Goal: Task Accomplishment & Management: Use online tool/utility

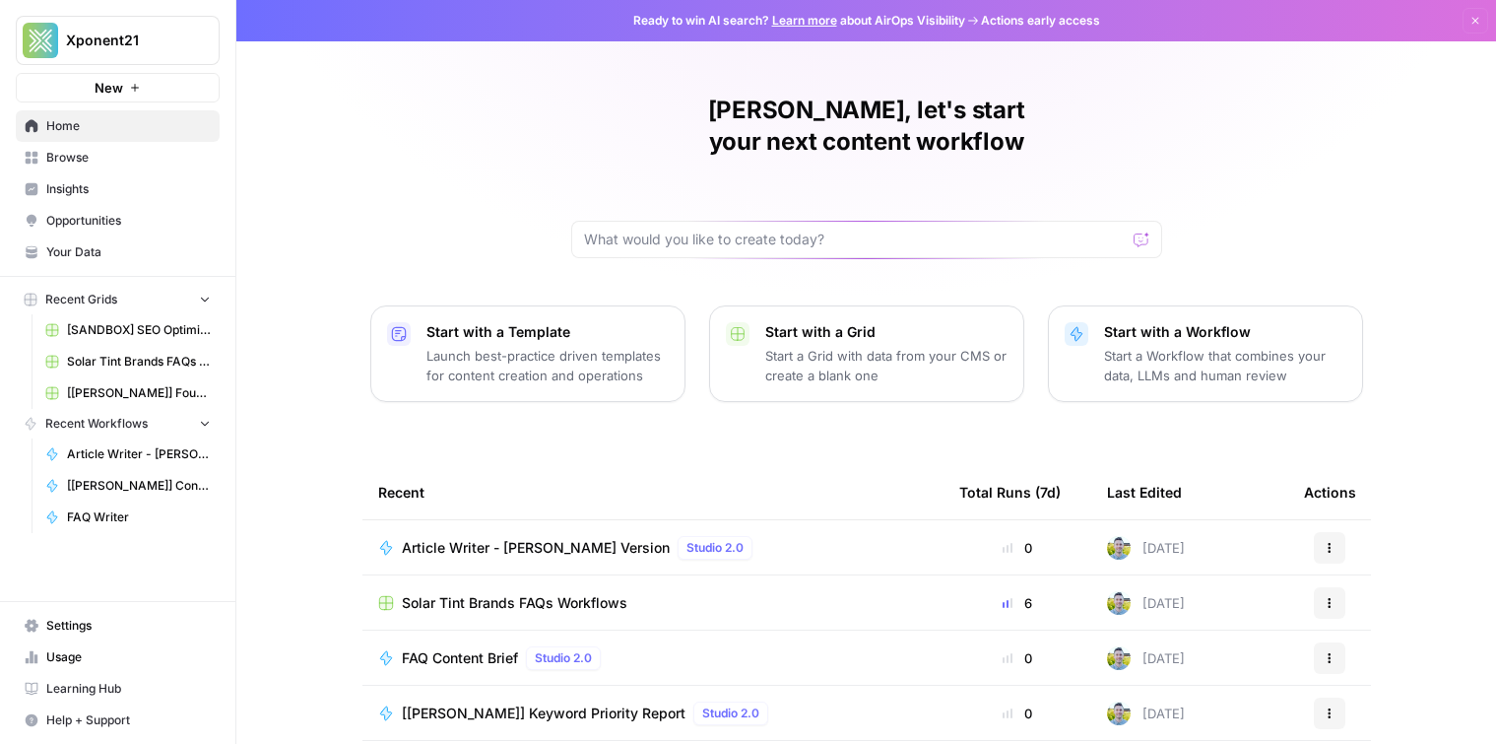
click at [430, 158] on div "Chuck, let's start your next content workflow Start with a Template Launch best…" at bounding box center [866, 469] width 1260 height 938
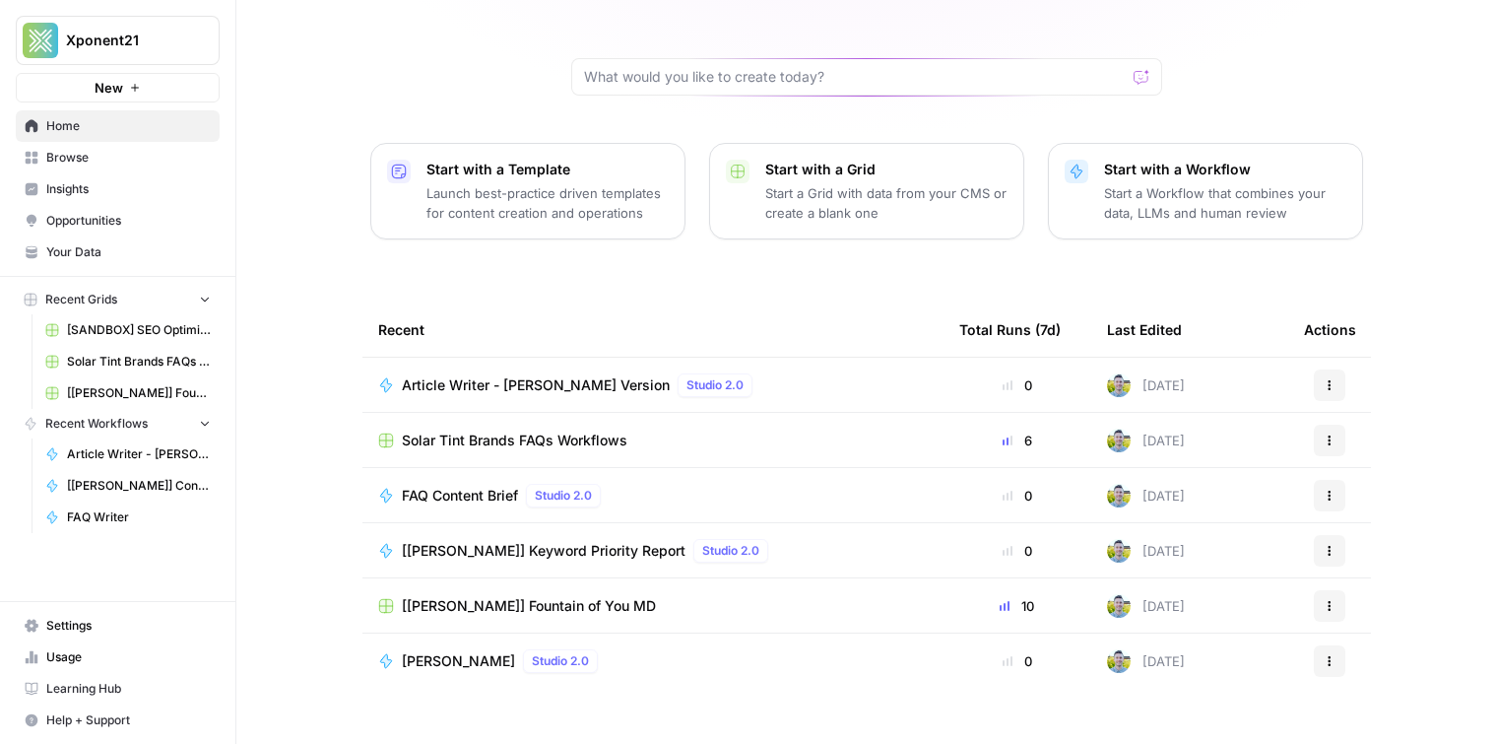
click at [174, 164] on span "Browse" at bounding box center [128, 158] width 165 height 18
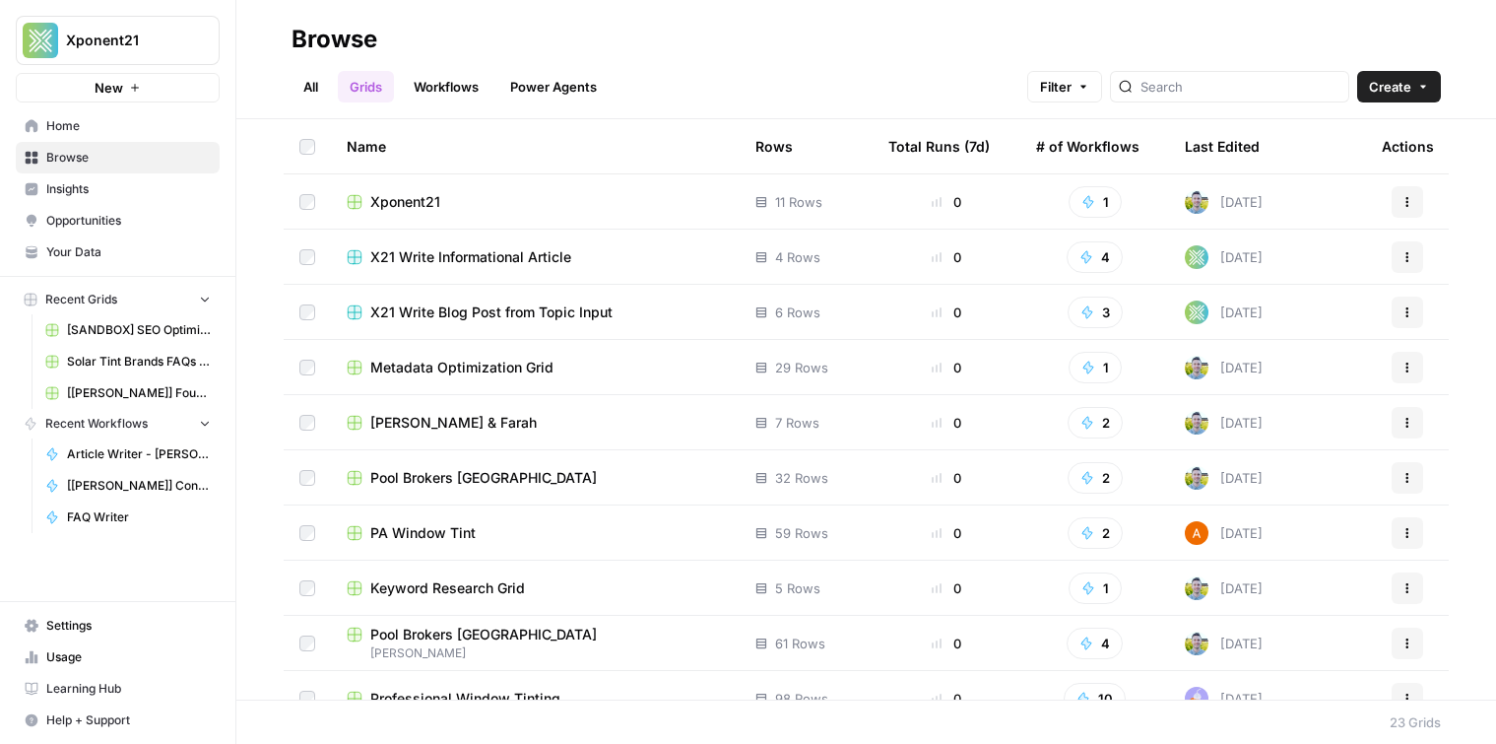
click at [127, 197] on span "Insights" at bounding box center [128, 189] width 165 height 18
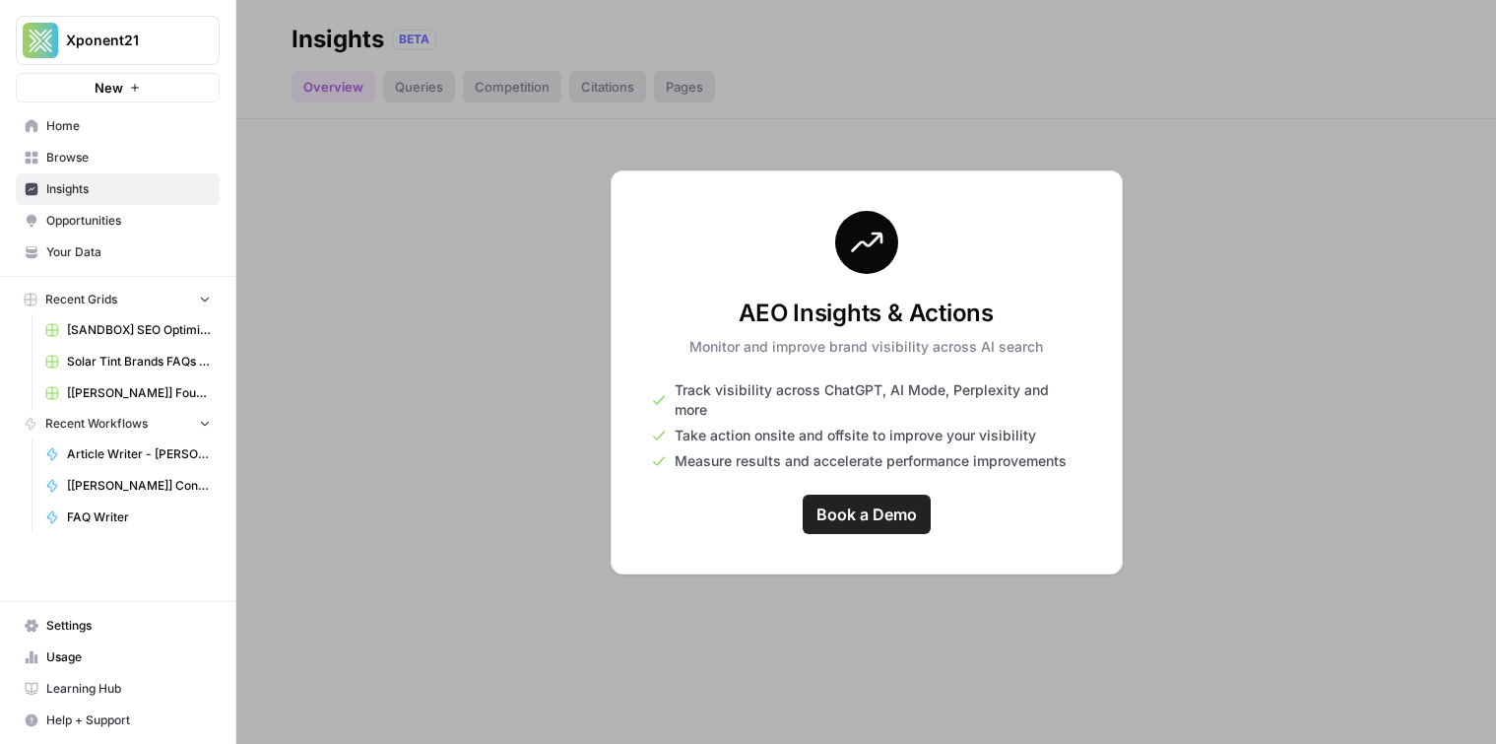
click at [497, 179] on div at bounding box center [866, 372] width 1260 height 744
click at [490, 373] on div at bounding box center [866, 372] width 1260 height 744
click at [175, 186] on span "Insights" at bounding box center [128, 189] width 165 height 18
click at [432, 274] on div at bounding box center [866, 372] width 1260 height 744
click at [105, 219] on span "Opportunities" at bounding box center [128, 221] width 165 height 18
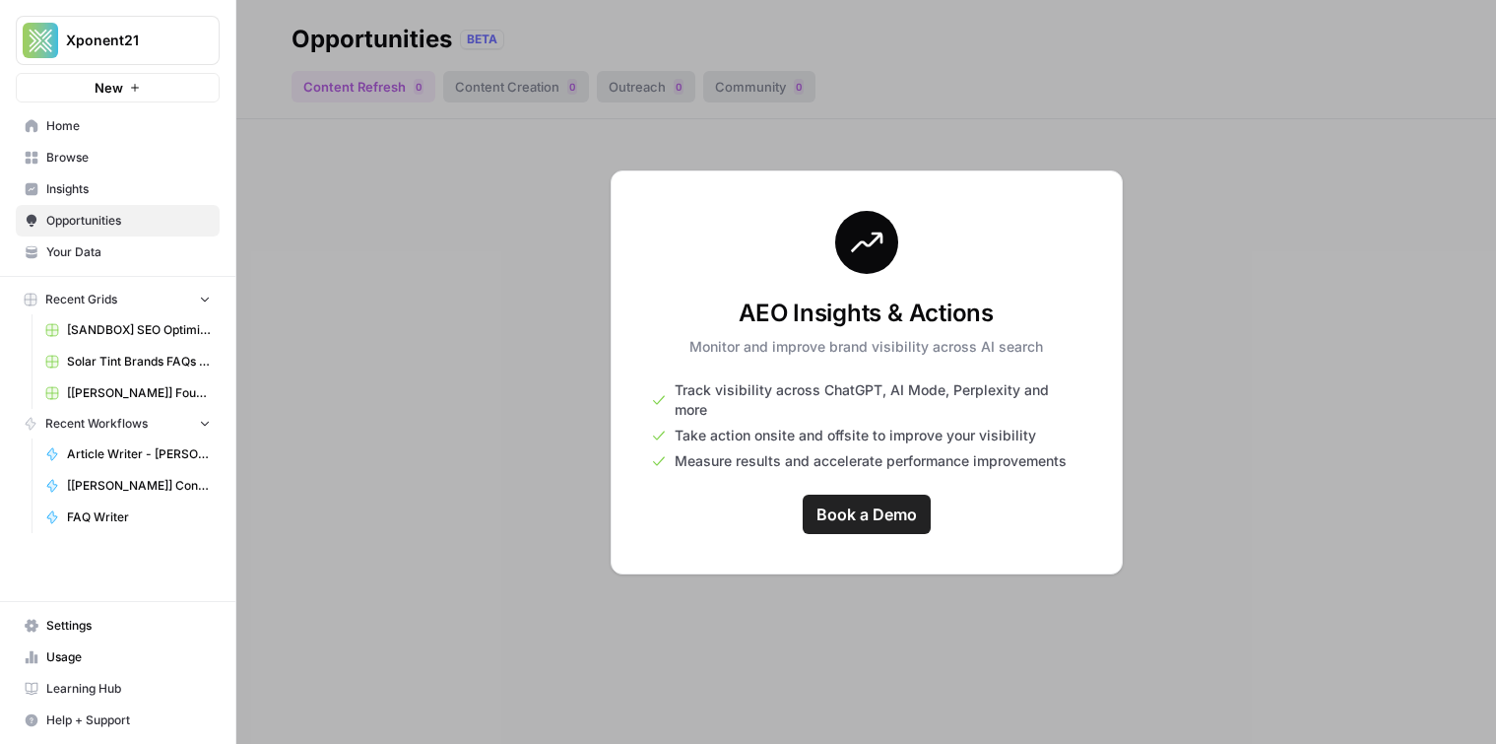
click at [110, 186] on span "Insights" at bounding box center [128, 189] width 165 height 18
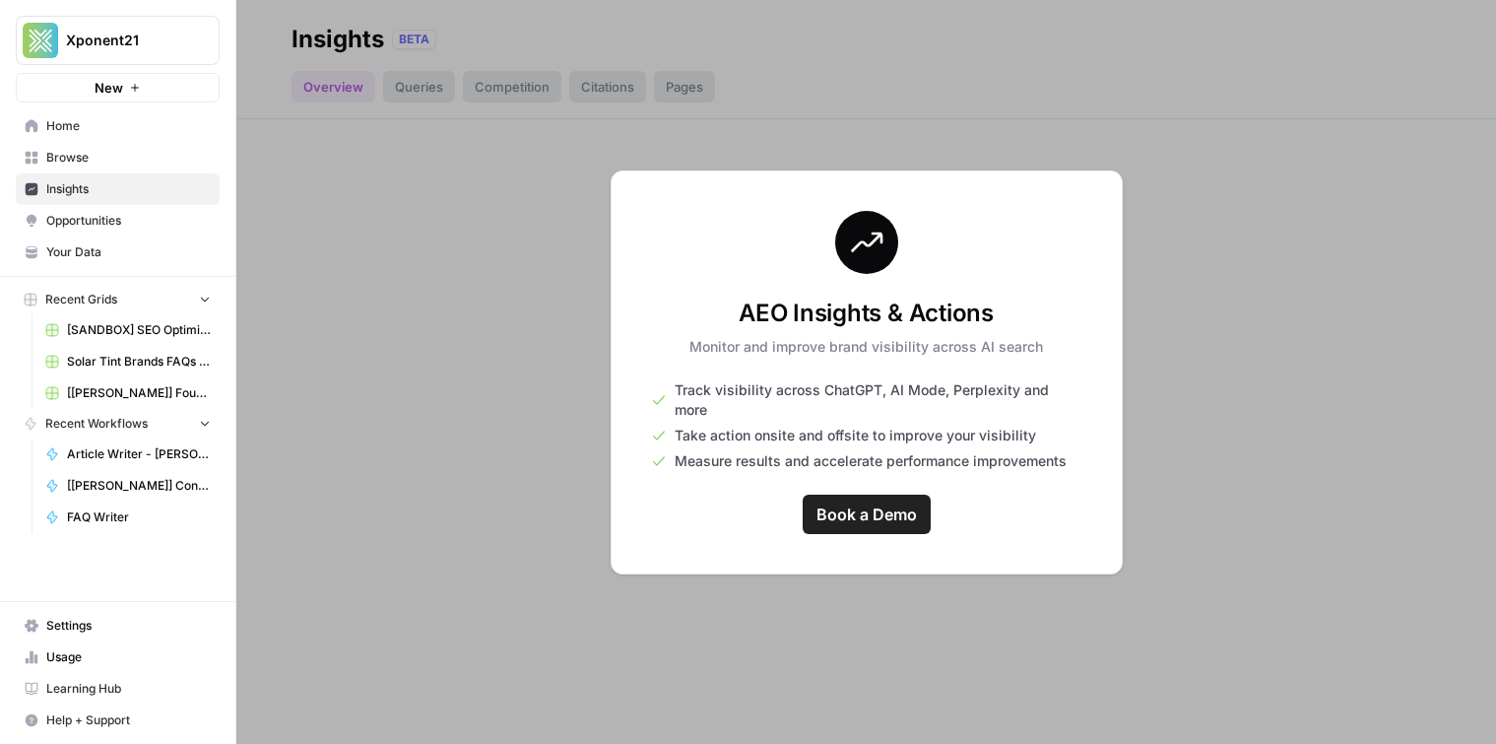
click at [117, 164] on span "Browse" at bounding box center [128, 158] width 165 height 18
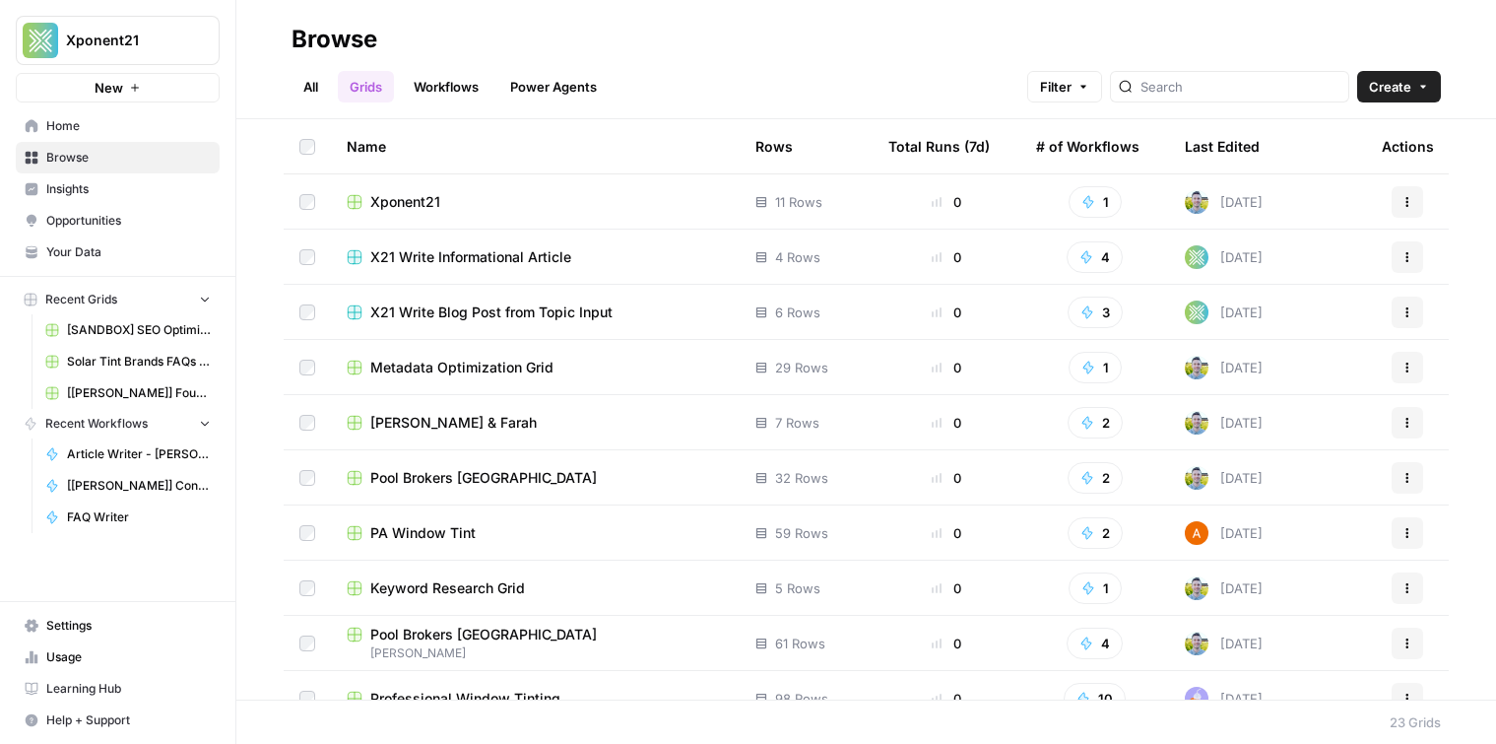
click at [115, 133] on span "Home" at bounding box center [128, 126] width 165 height 18
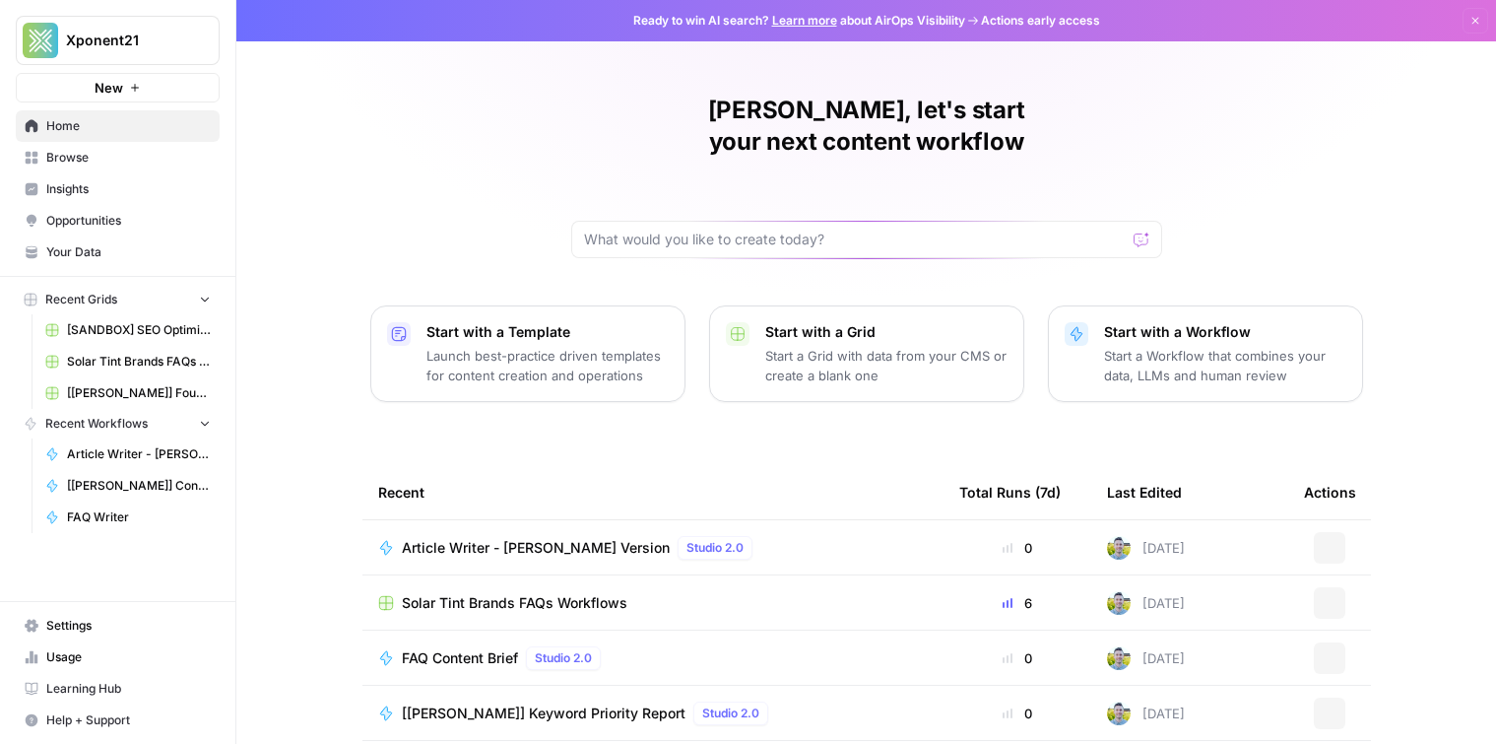
click at [154, 218] on span "Opportunities" at bounding box center [128, 221] width 165 height 18
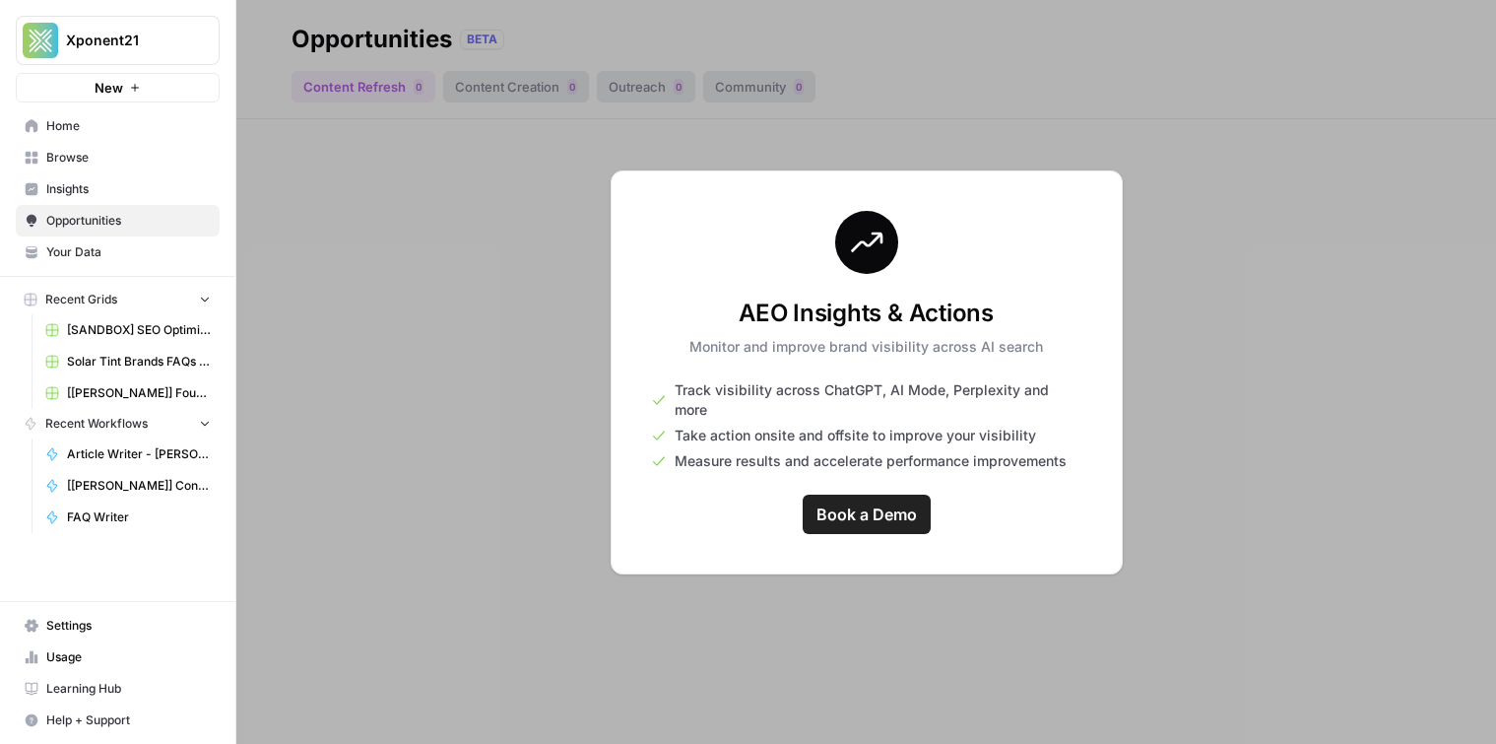
click at [135, 188] on span "Insights" at bounding box center [128, 189] width 165 height 18
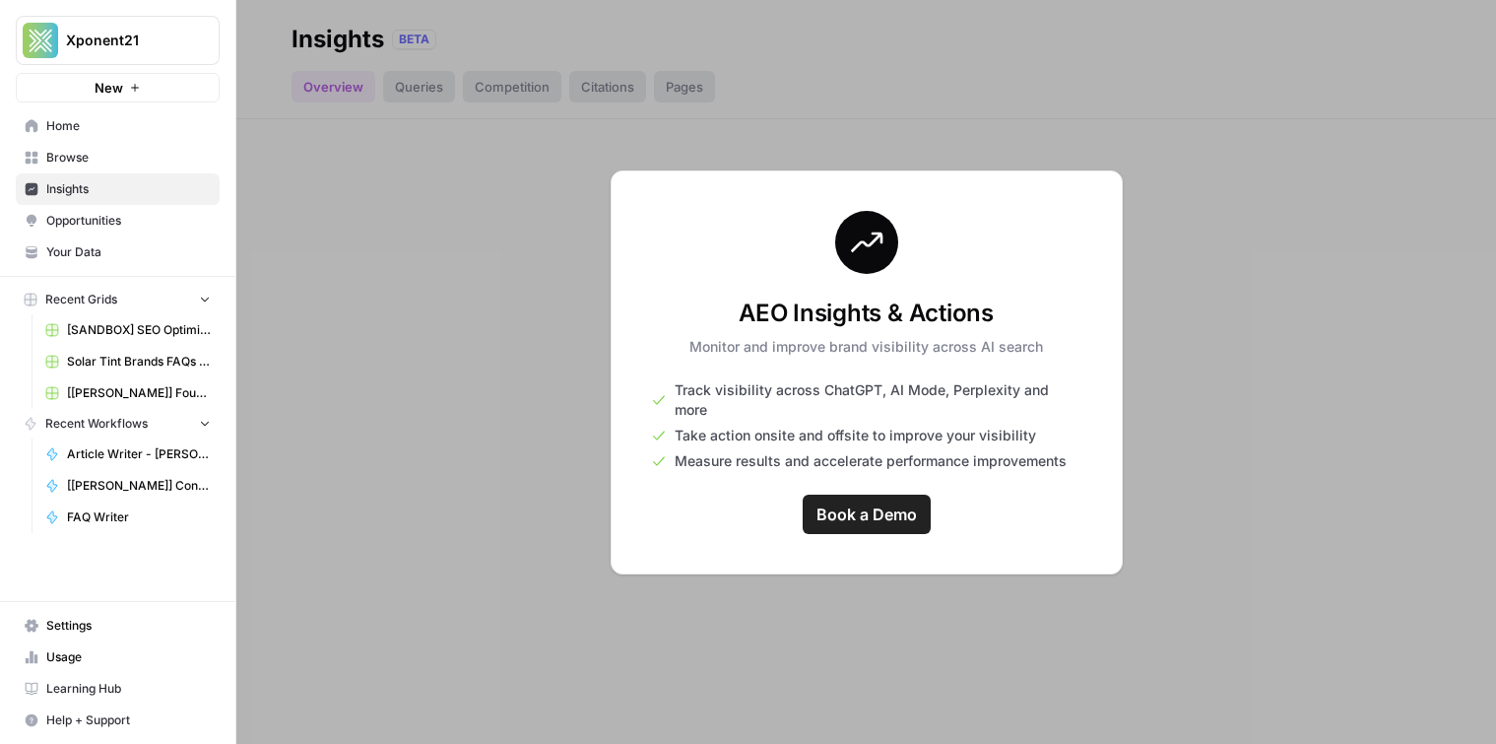
click at [173, 228] on span "Opportunities" at bounding box center [128, 221] width 165 height 18
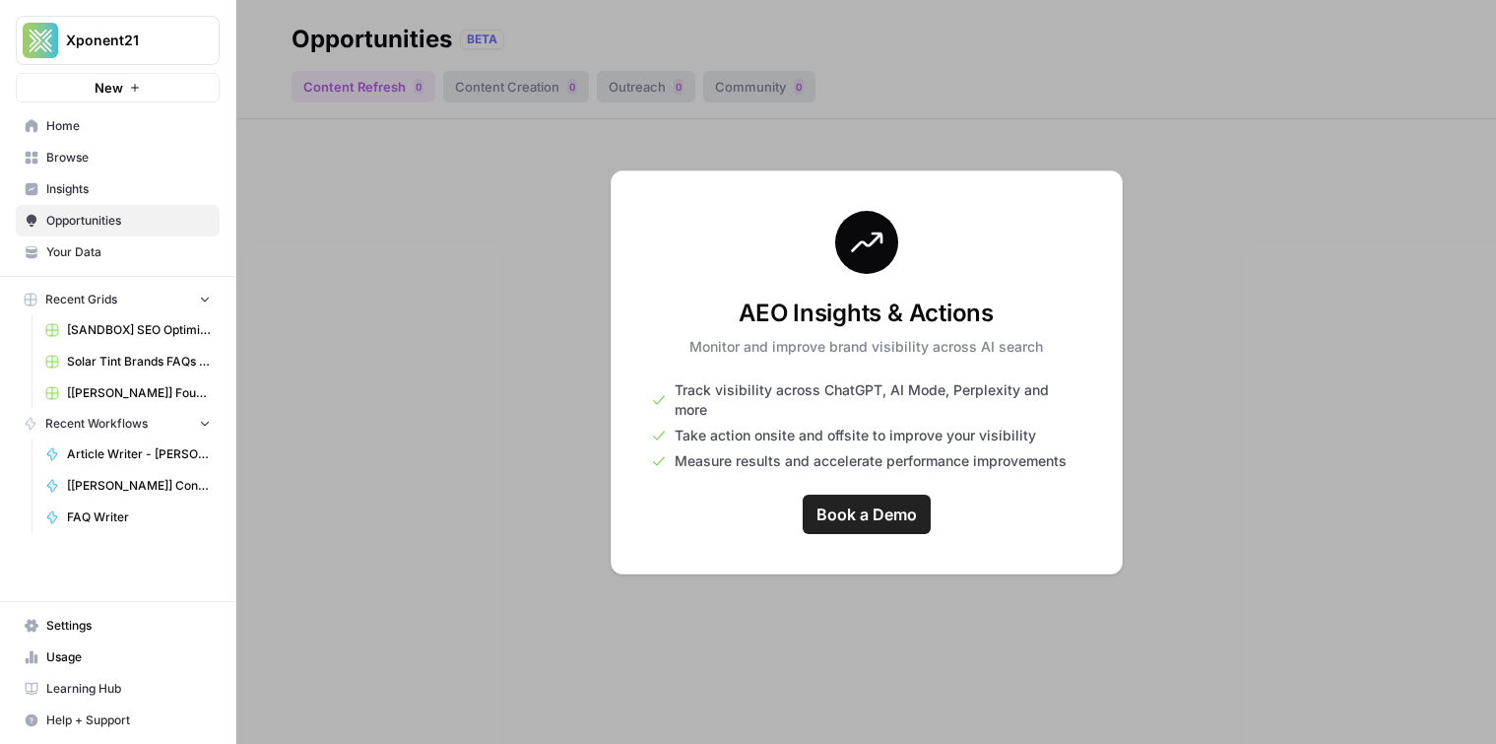
click at [126, 199] on link "Insights" at bounding box center [118, 189] width 204 height 32
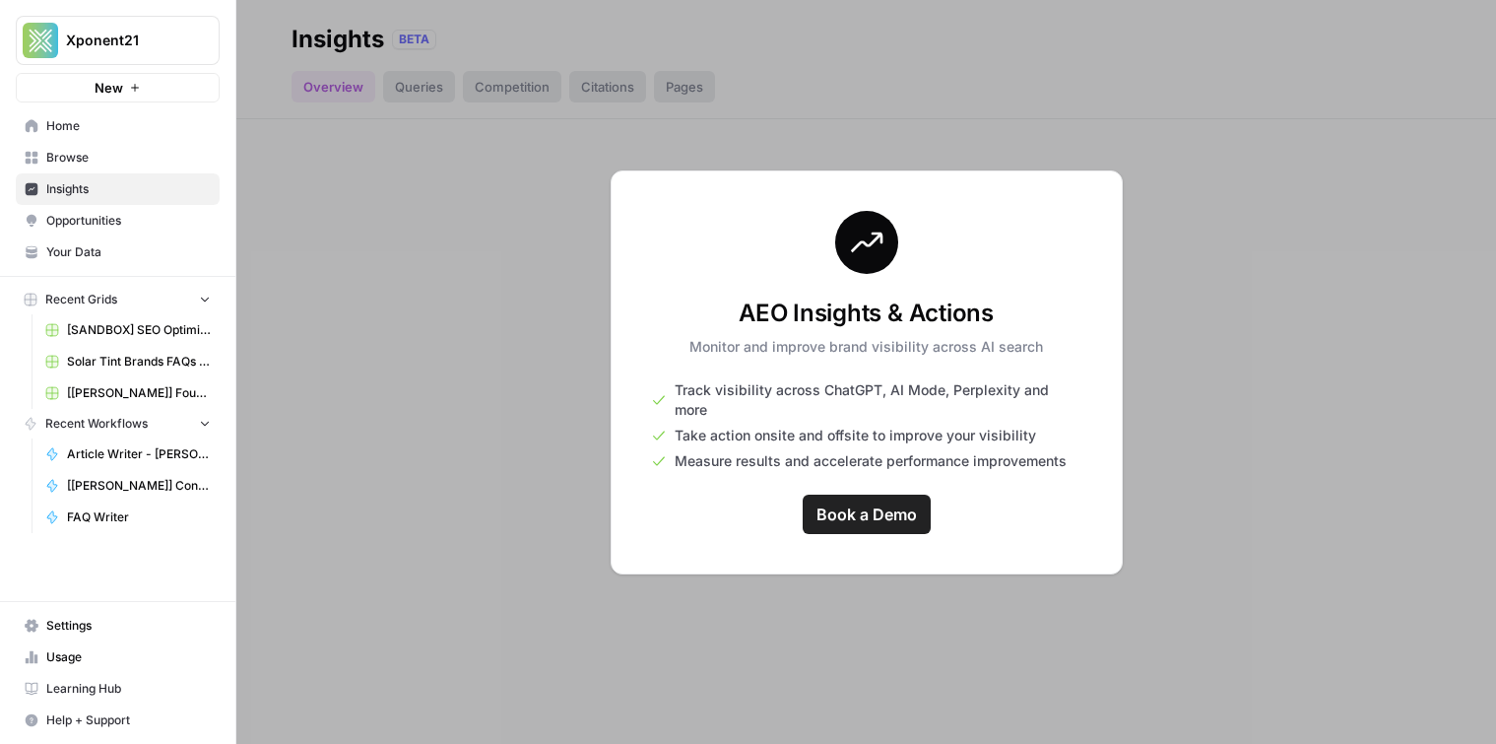
click at [123, 222] on span "Opportunities" at bounding box center [128, 221] width 165 height 18
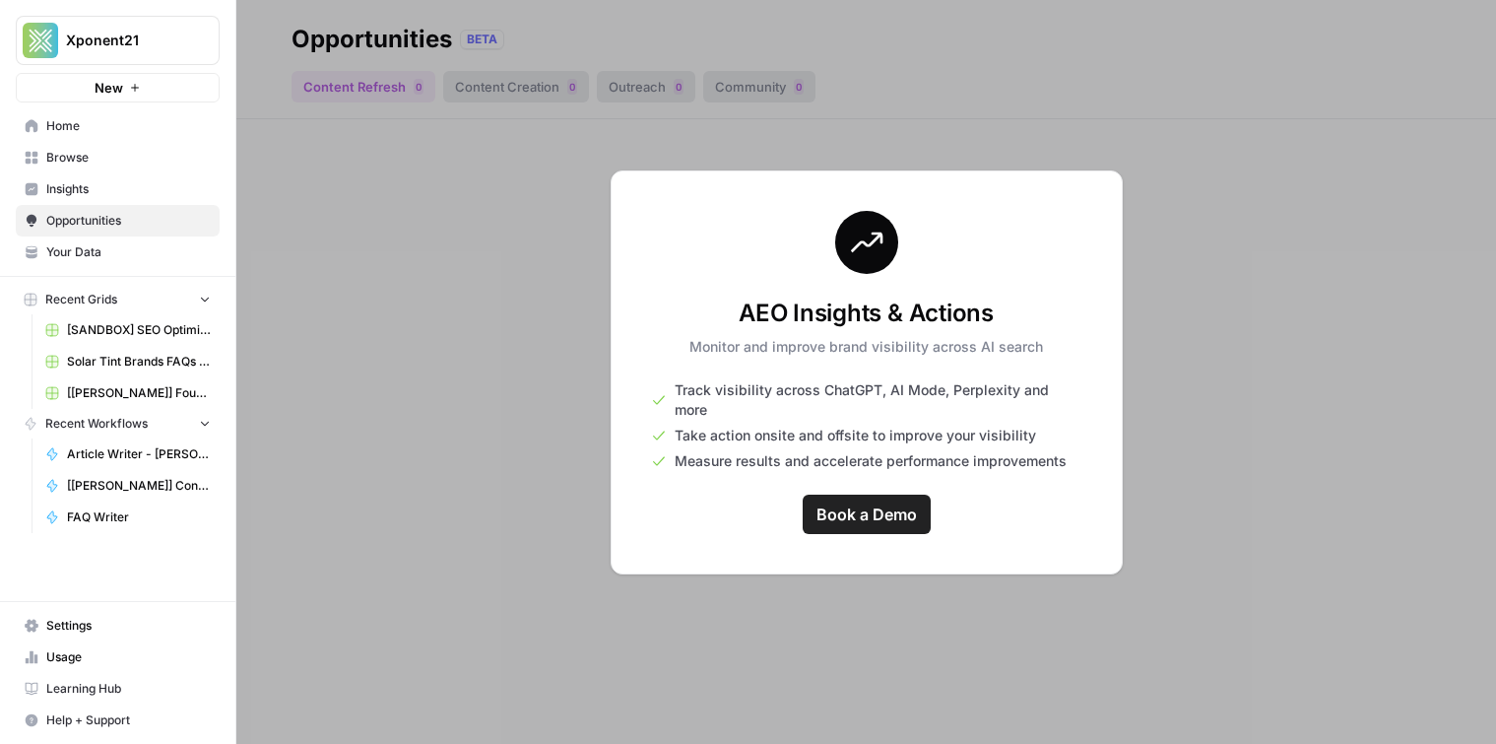
click at [93, 191] on span "Insights" at bounding box center [128, 189] width 165 height 18
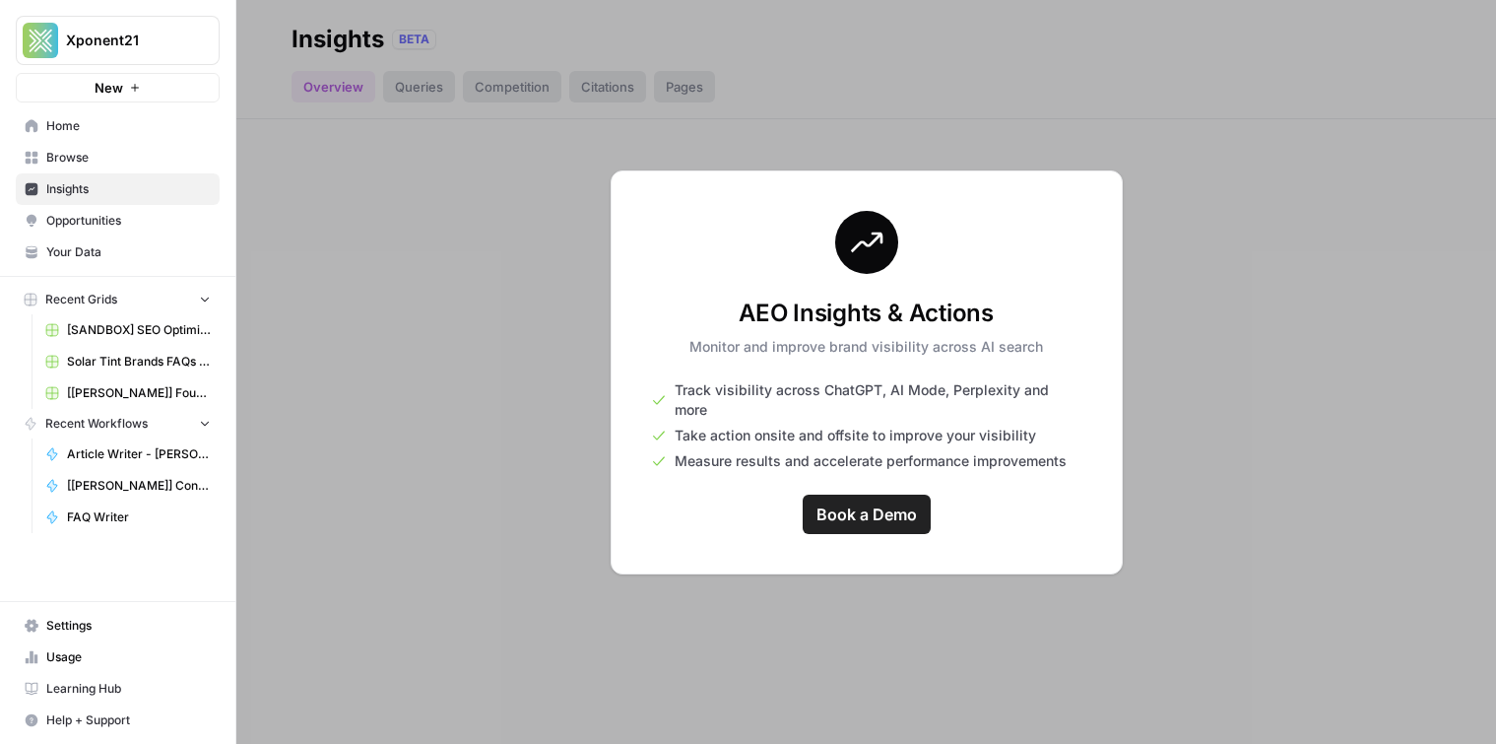
click at [126, 236] on link "Your Data" at bounding box center [118, 252] width 204 height 32
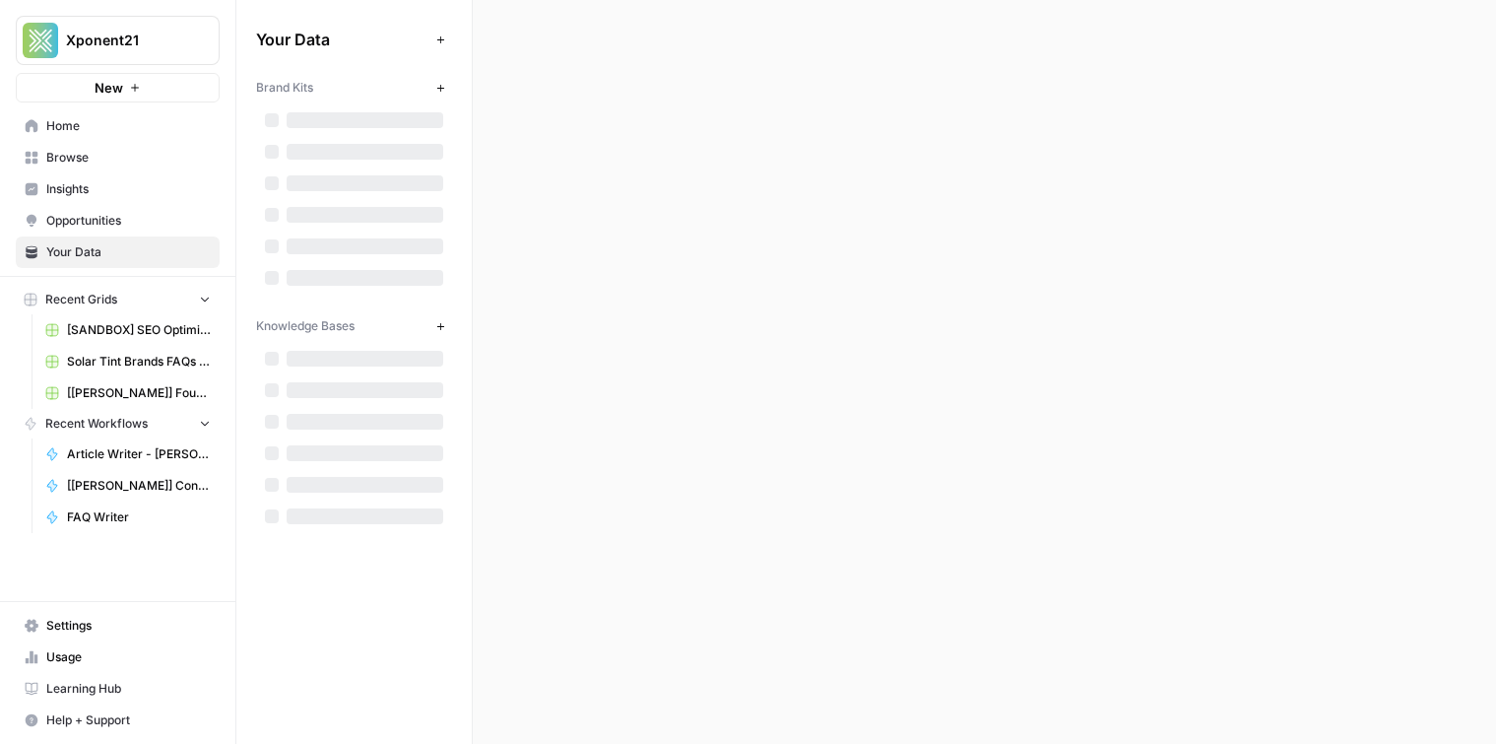
click at [105, 219] on span "Opportunities" at bounding box center [128, 221] width 165 height 18
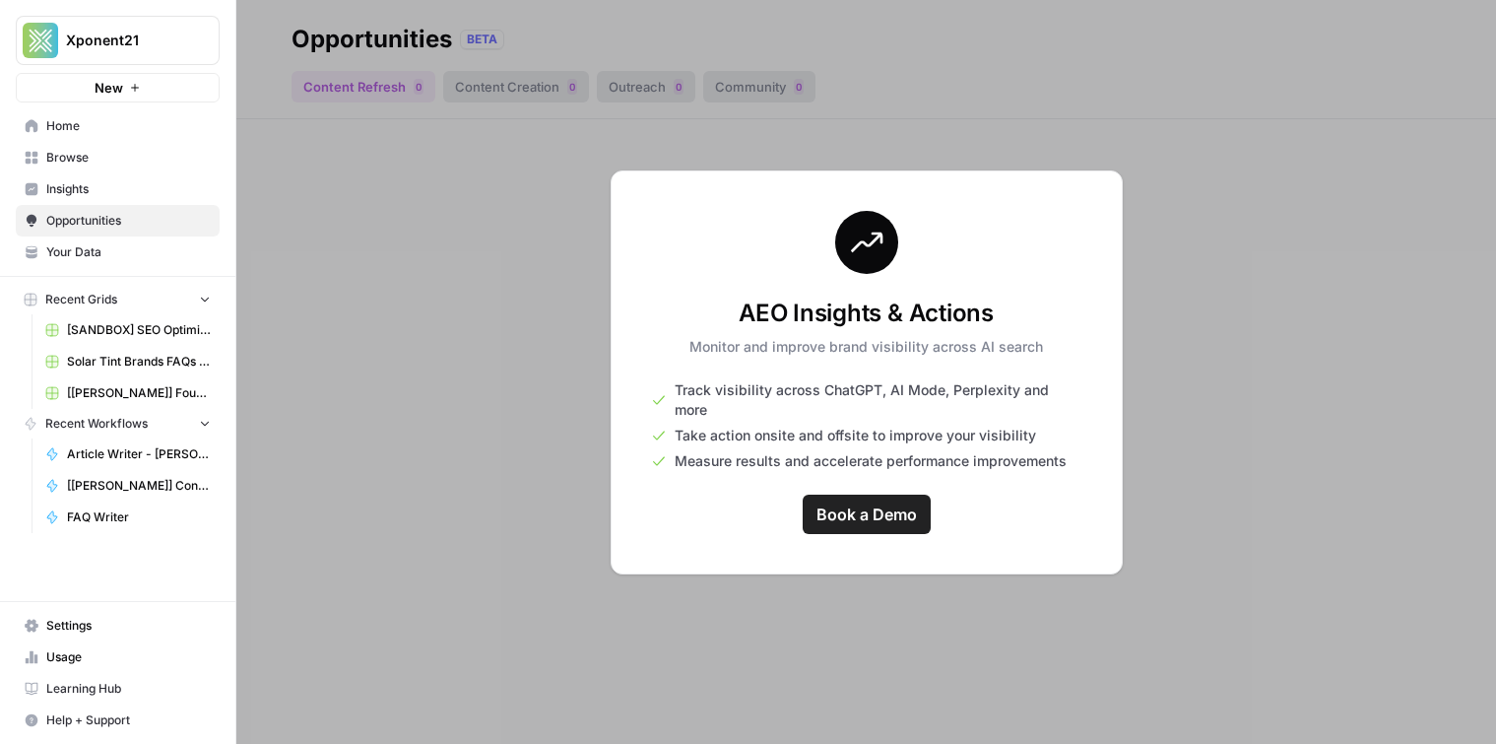
click at [522, 288] on div at bounding box center [866, 372] width 1260 height 744
click at [87, 113] on link "Home" at bounding box center [118, 126] width 204 height 32
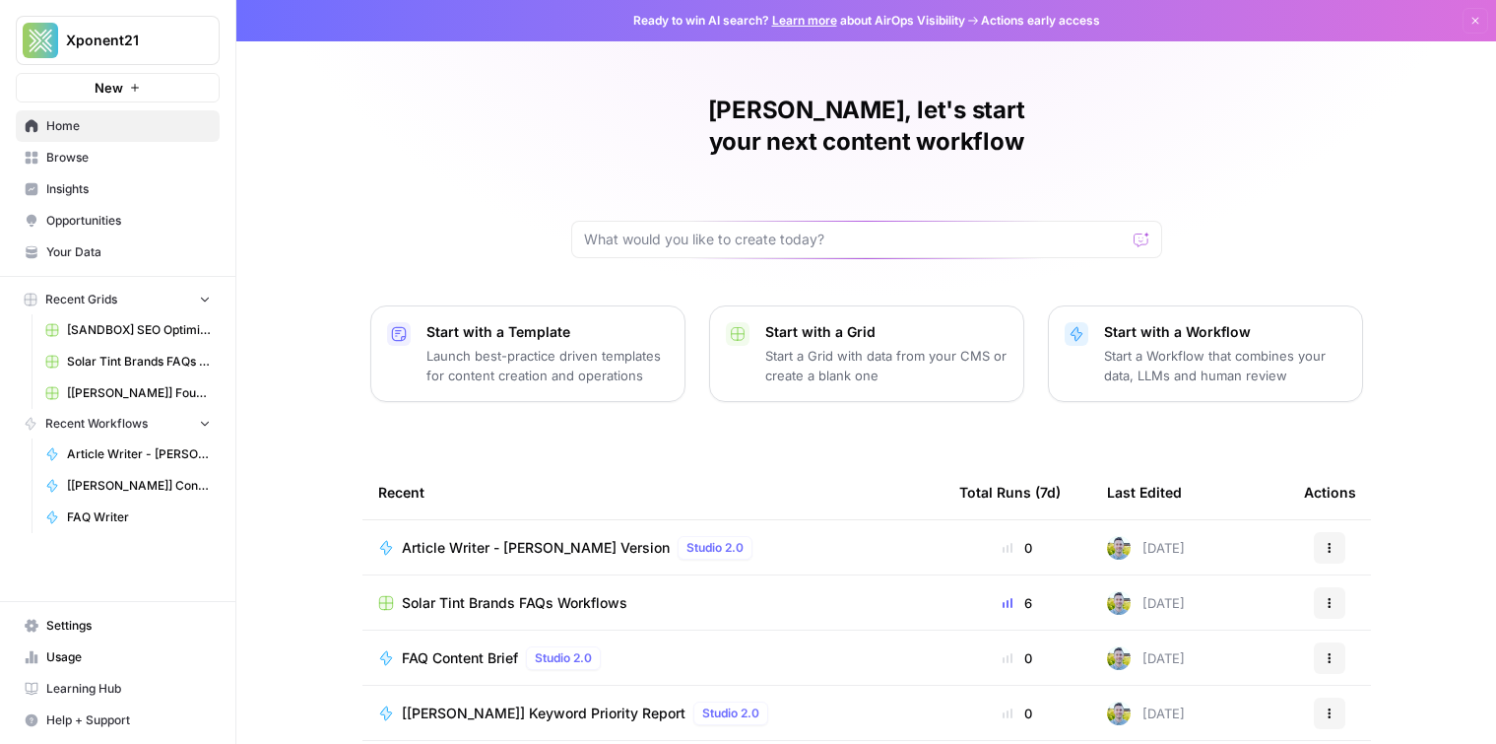
click at [203, 158] on span "Browse" at bounding box center [128, 158] width 165 height 18
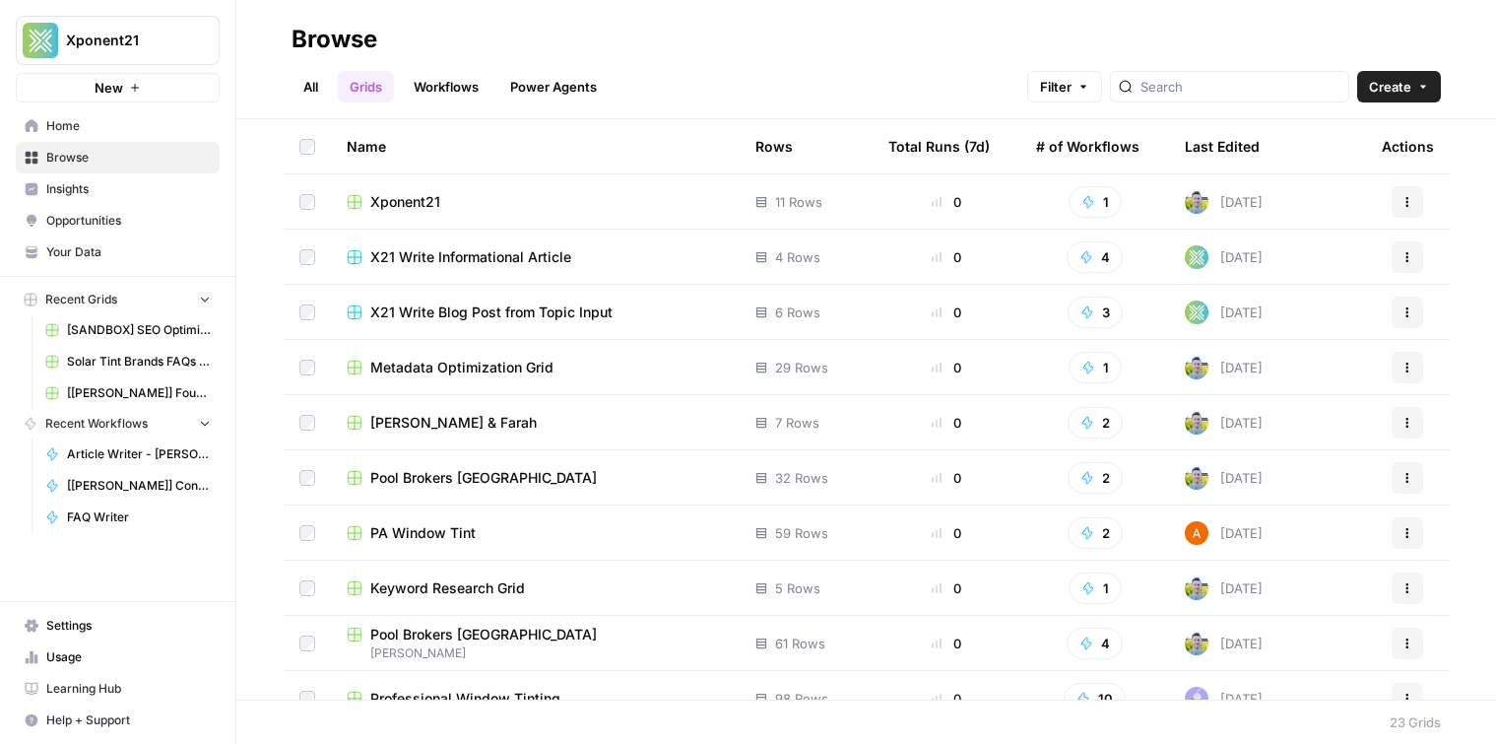
click at [465, 94] on link "Workflows" at bounding box center [446, 87] width 89 height 32
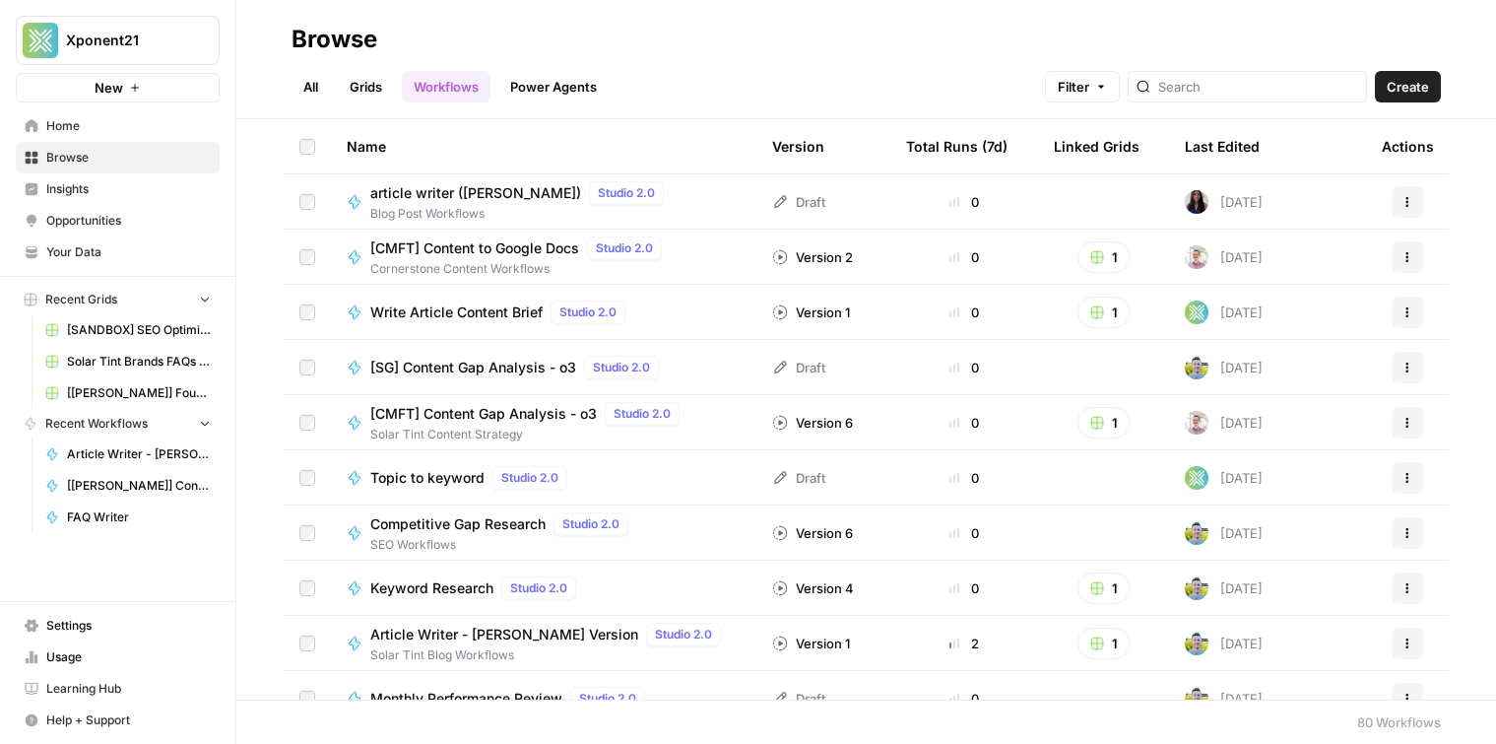
click at [351, 87] on link "Grids" at bounding box center [366, 87] width 56 height 32
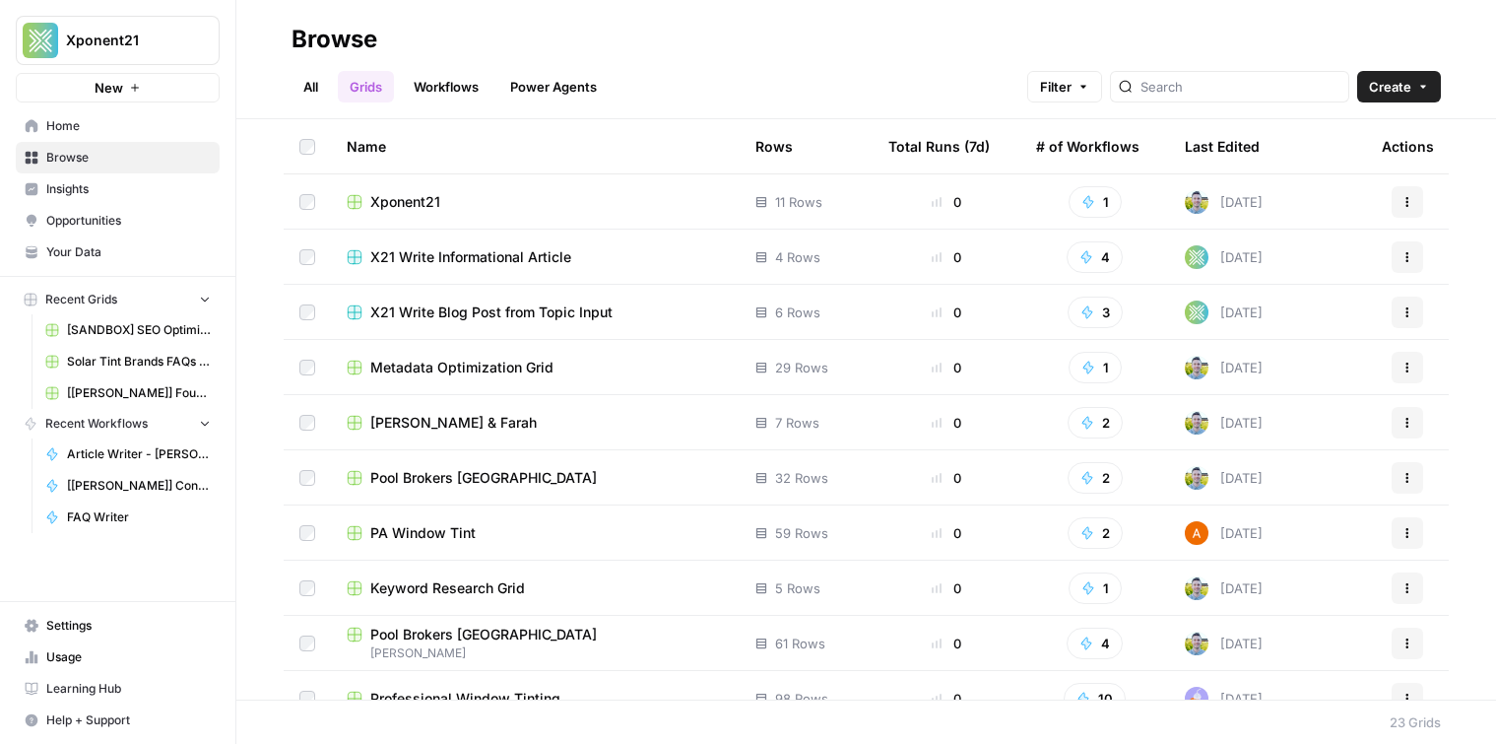
click at [437, 88] on link "Workflows" at bounding box center [446, 87] width 89 height 32
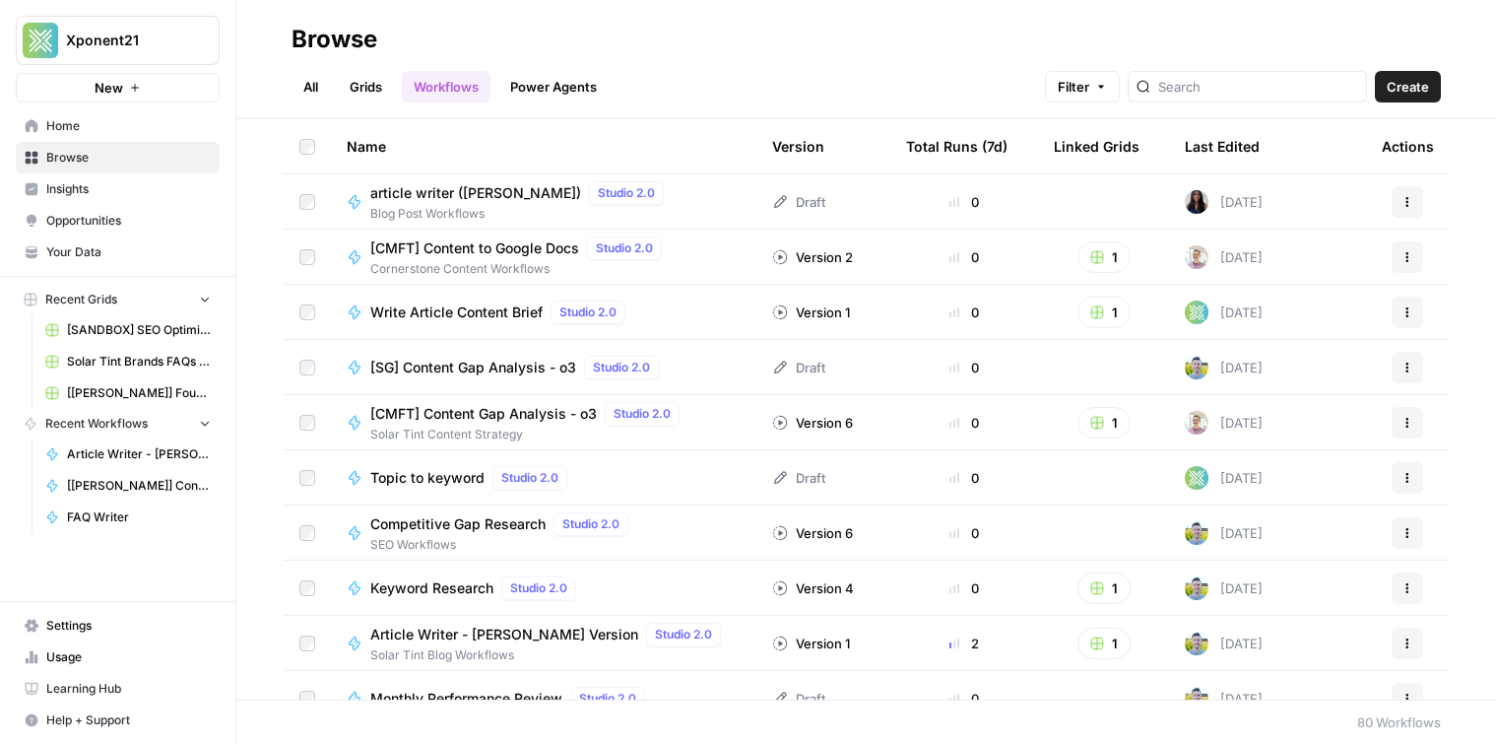
click at [361, 99] on link "Grids" at bounding box center [366, 87] width 56 height 32
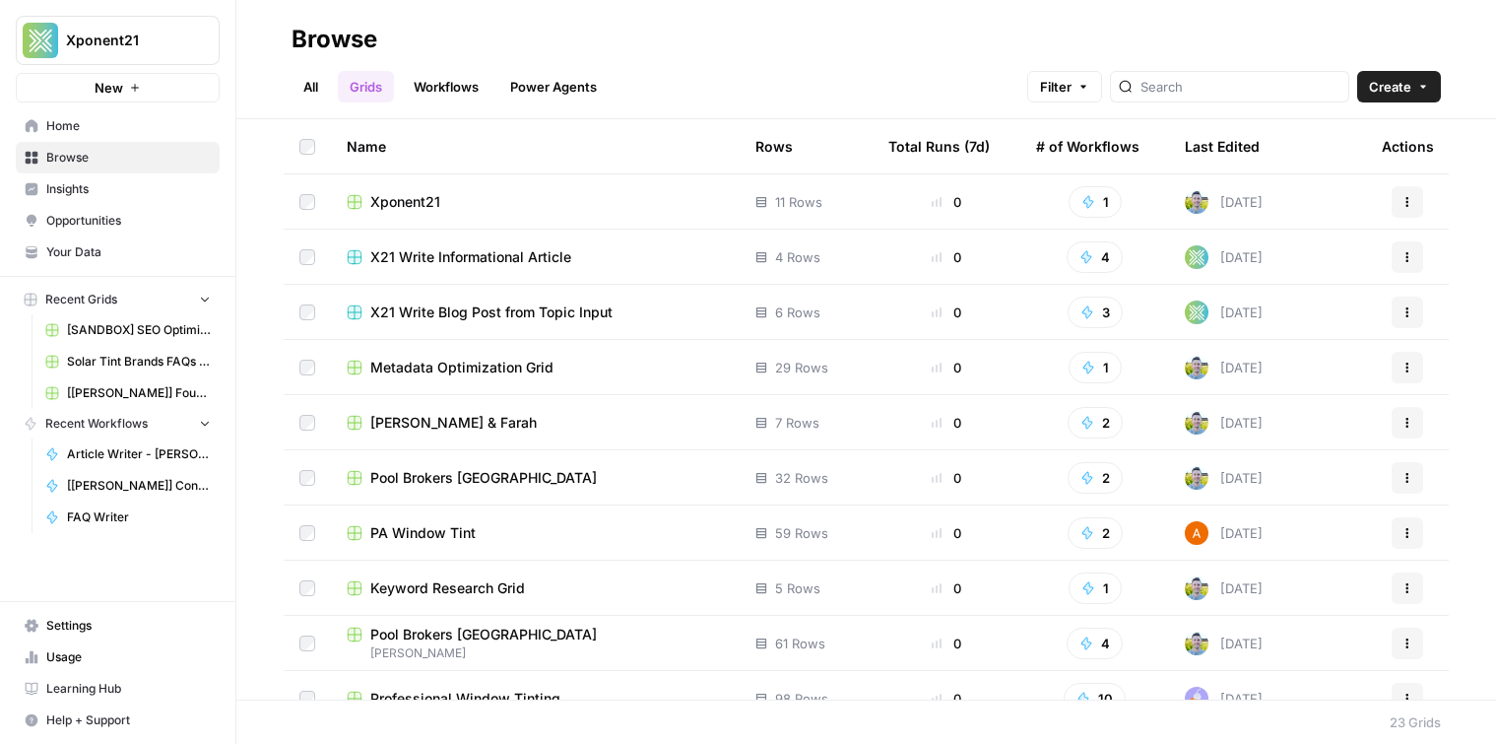
click at [465, 83] on link "Workflows" at bounding box center [446, 87] width 89 height 32
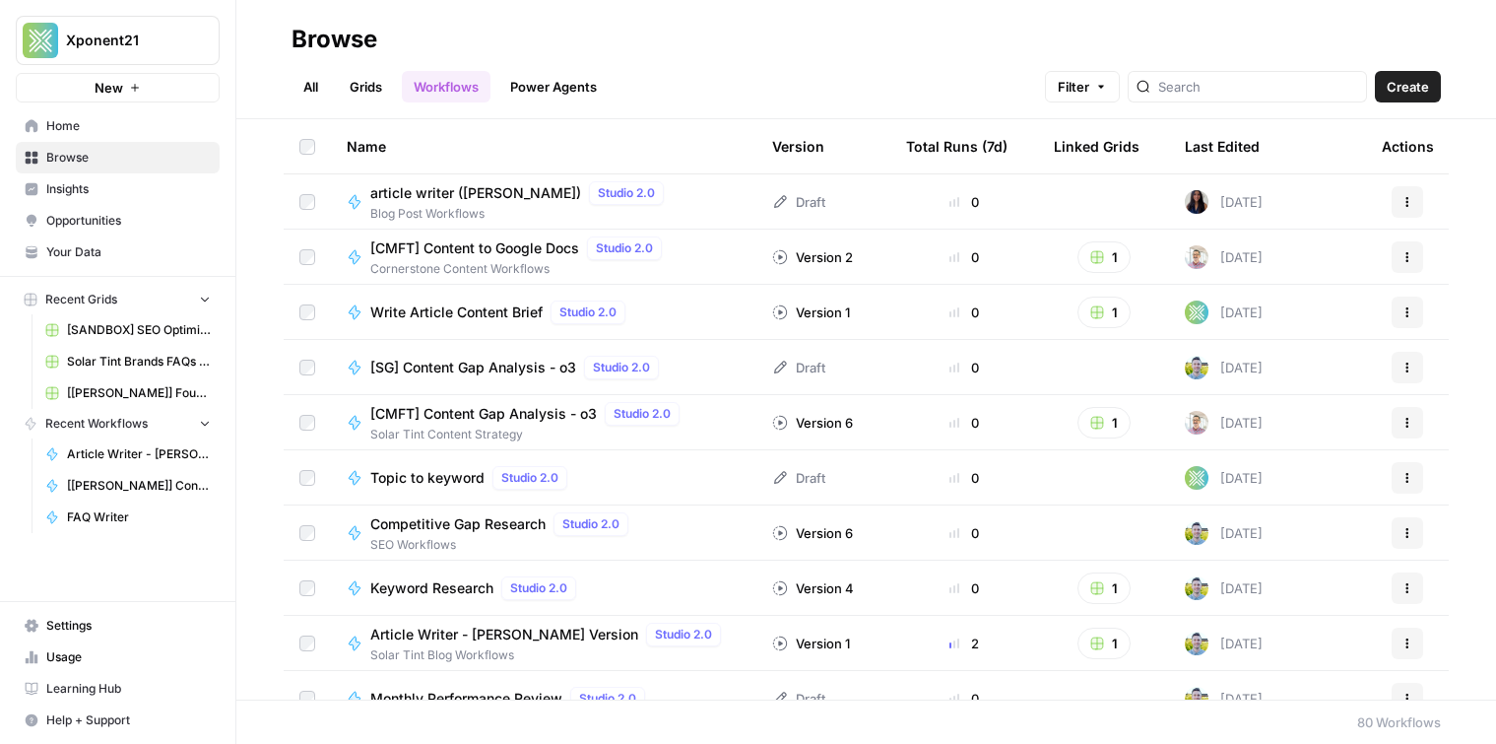
click at [356, 80] on link "Grids" at bounding box center [366, 87] width 56 height 32
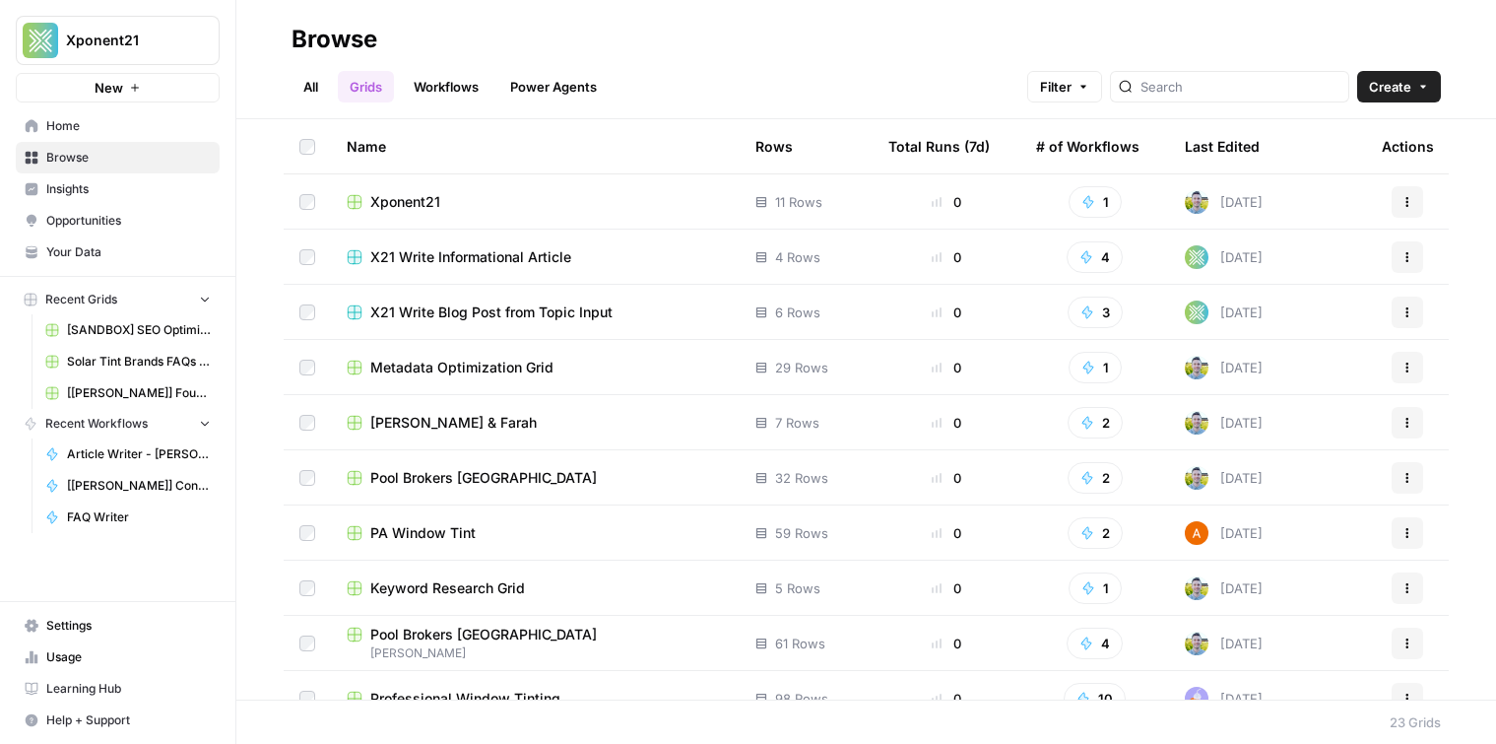
scroll to position [744, 0]
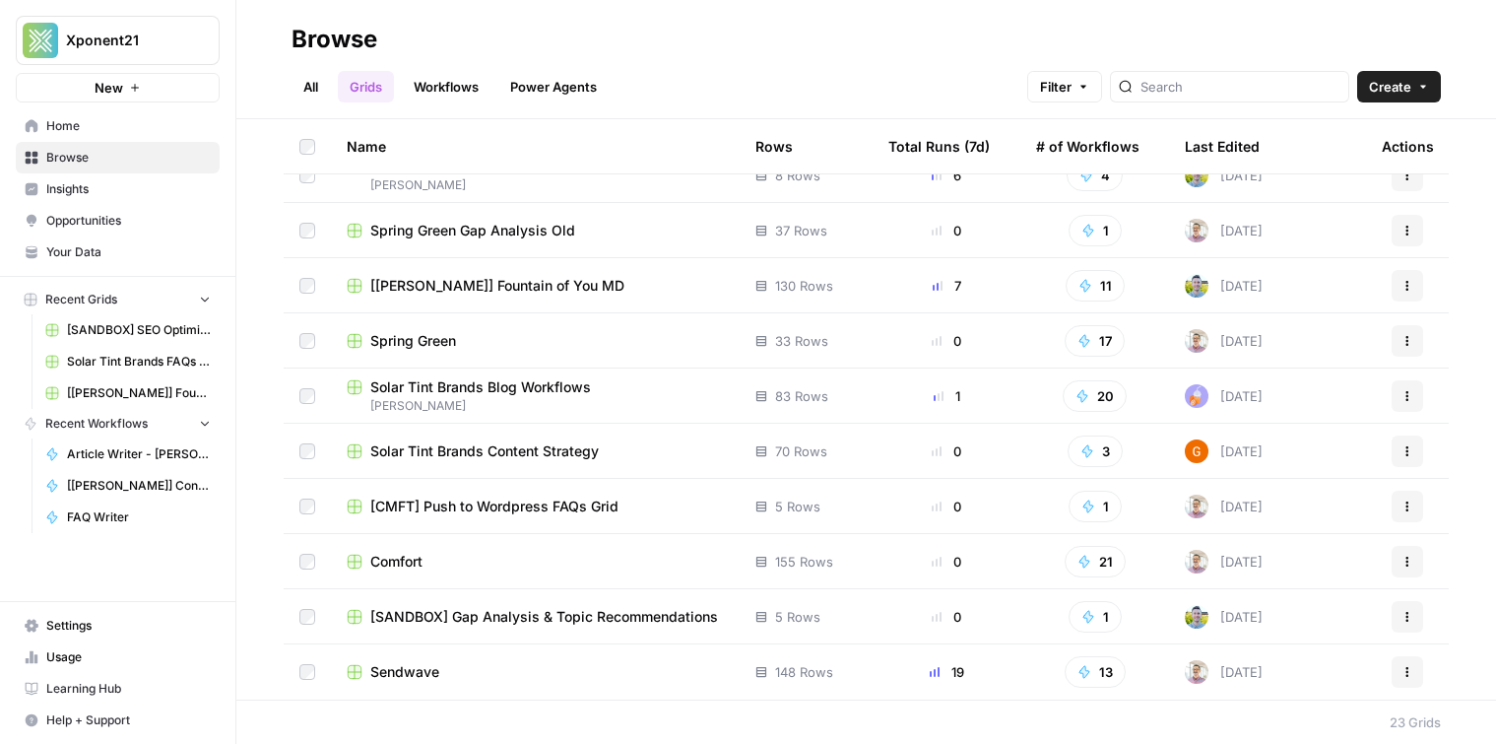
click at [526, 621] on span "[SANDBOX] Gap Analysis & Topic Recommendations" at bounding box center [544, 617] width 348 height 20
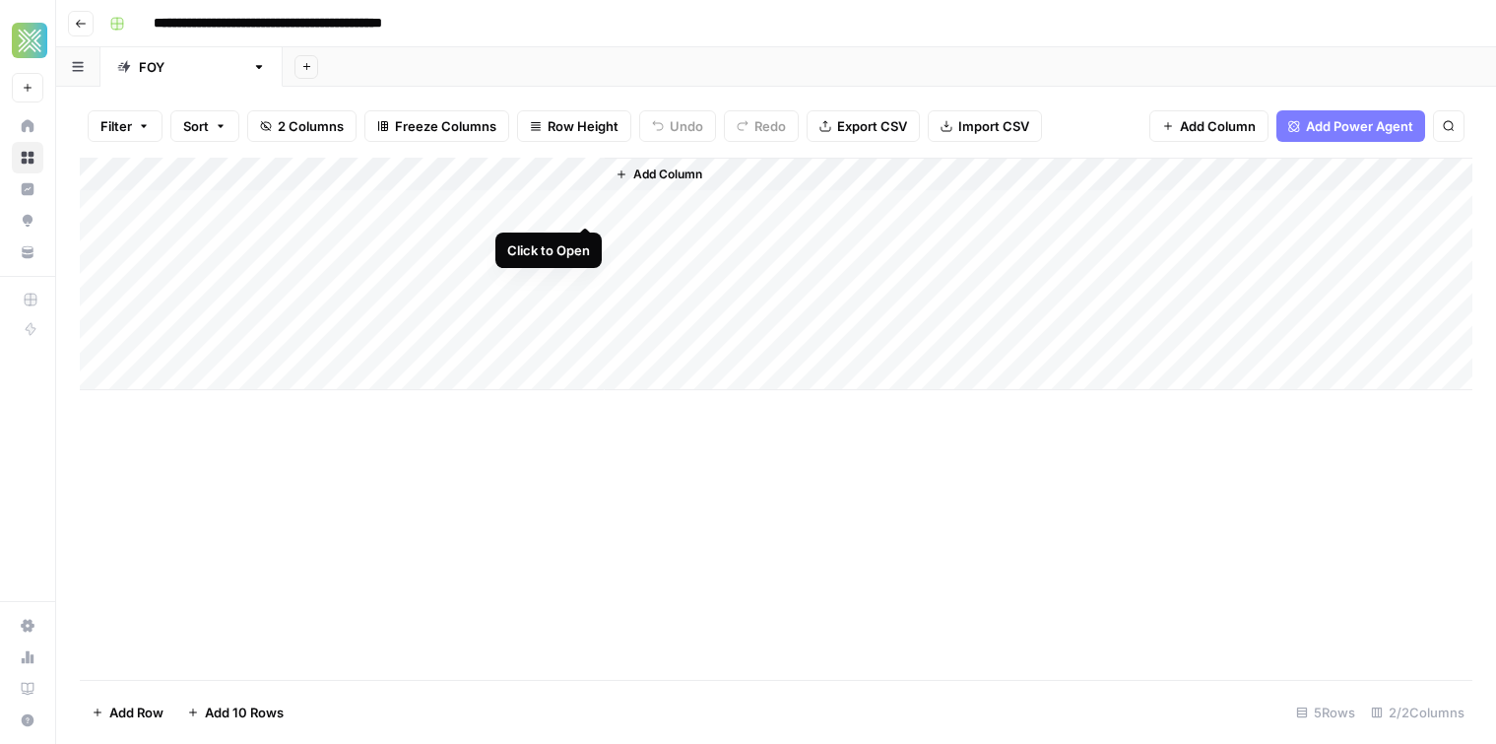
click at [583, 209] on div "Add Column" at bounding box center [776, 274] width 1393 height 232
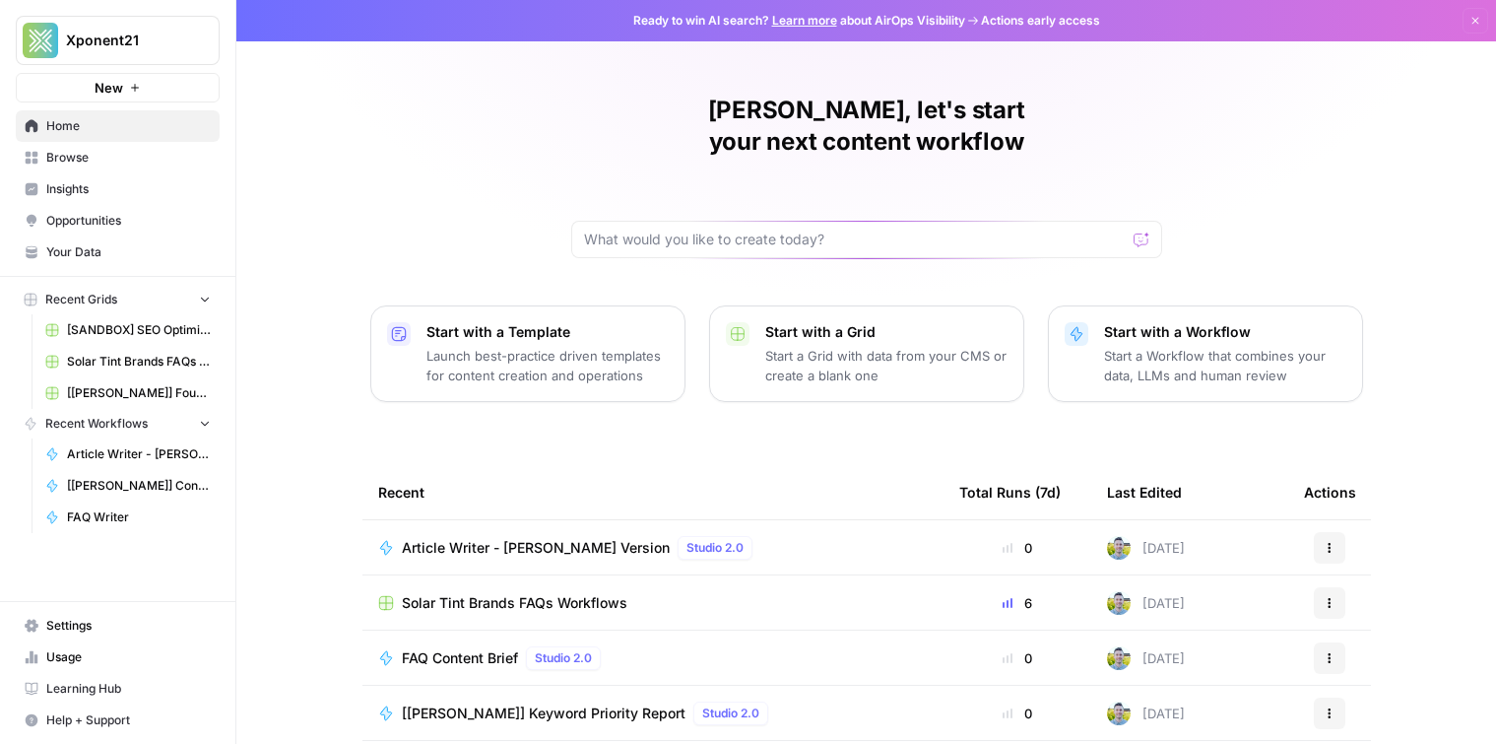
click at [100, 128] on span "Home" at bounding box center [128, 126] width 165 height 18
click at [160, 160] on span "Browse" at bounding box center [128, 158] width 165 height 18
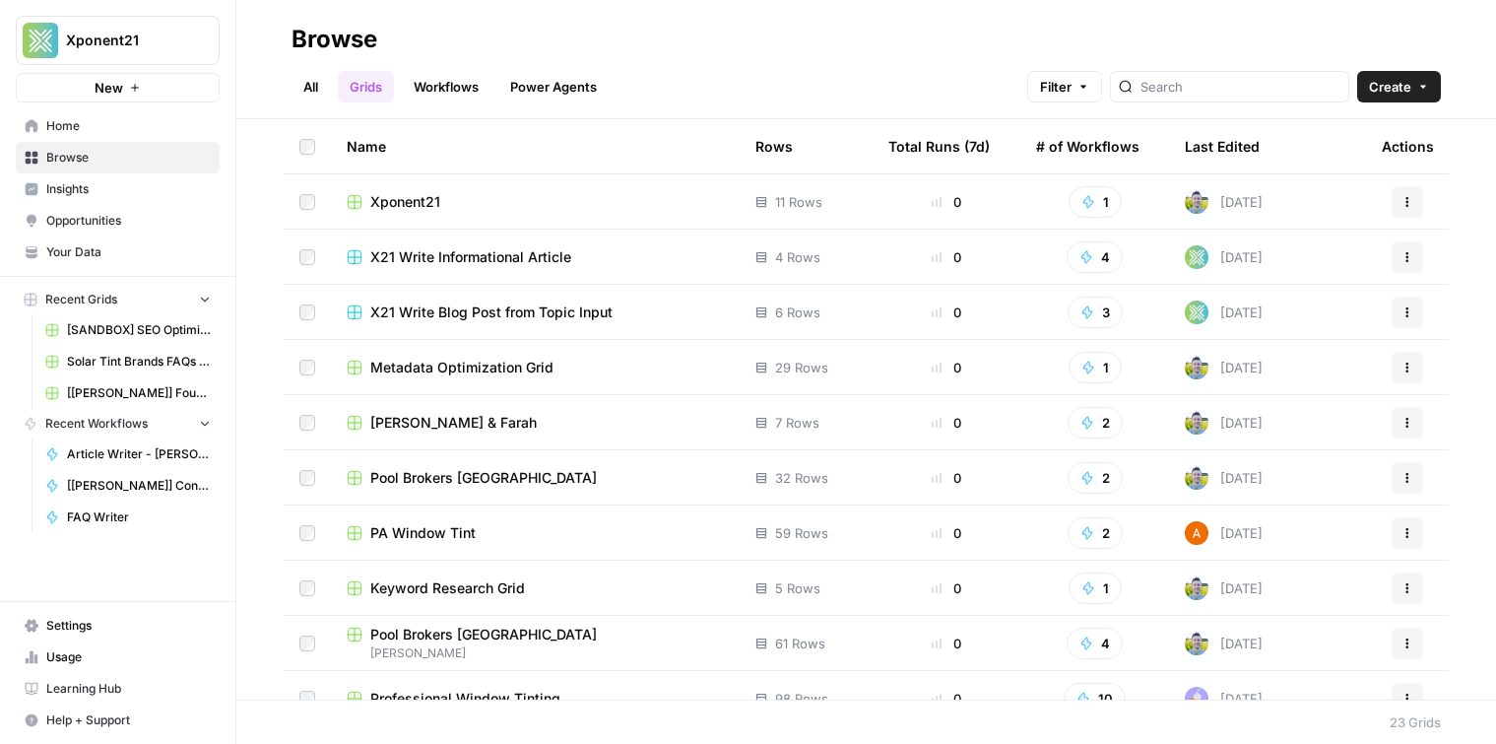
click at [92, 128] on span "Home" at bounding box center [128, 126] width 165 height 18
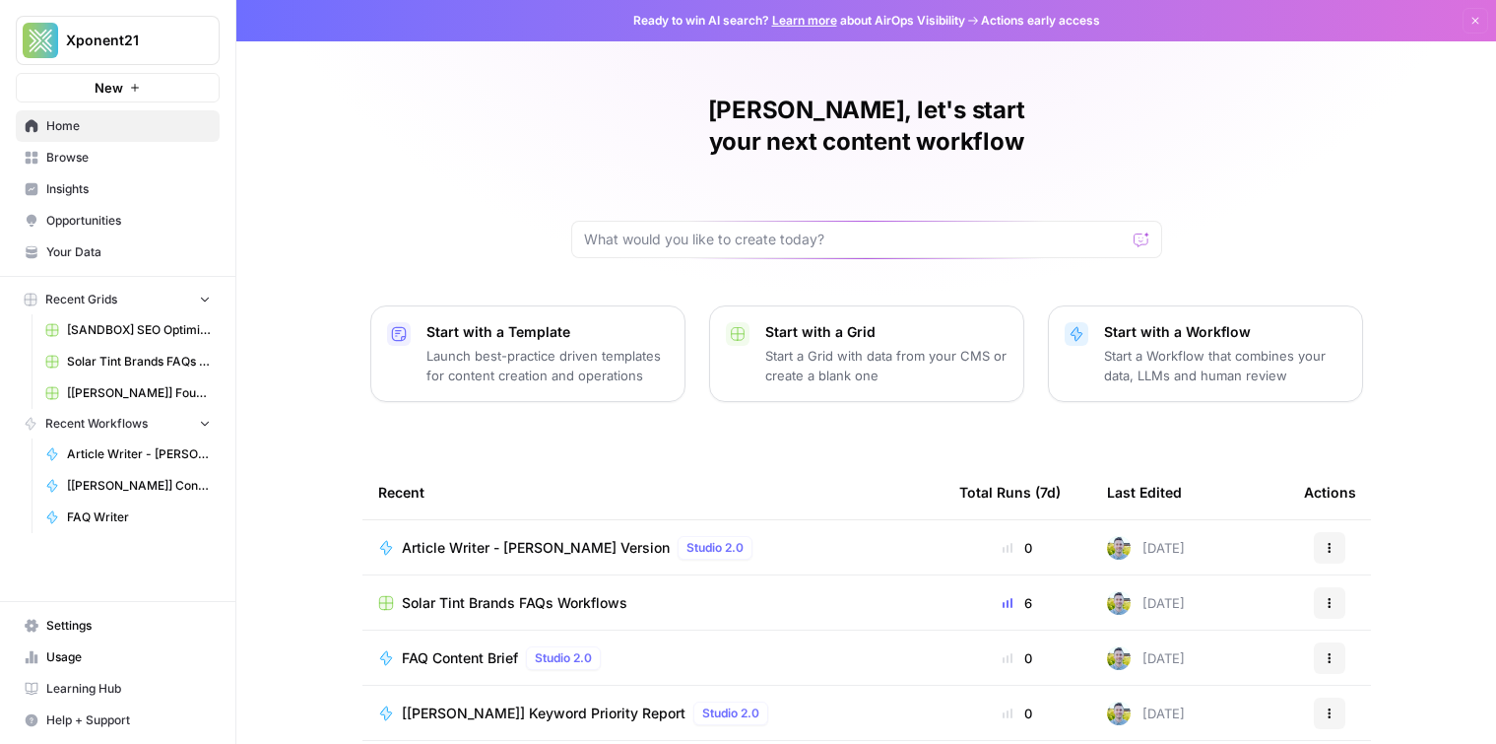
click at [109, 151] on span "Browse" at bounding box center [128, 158] width 165 height 18
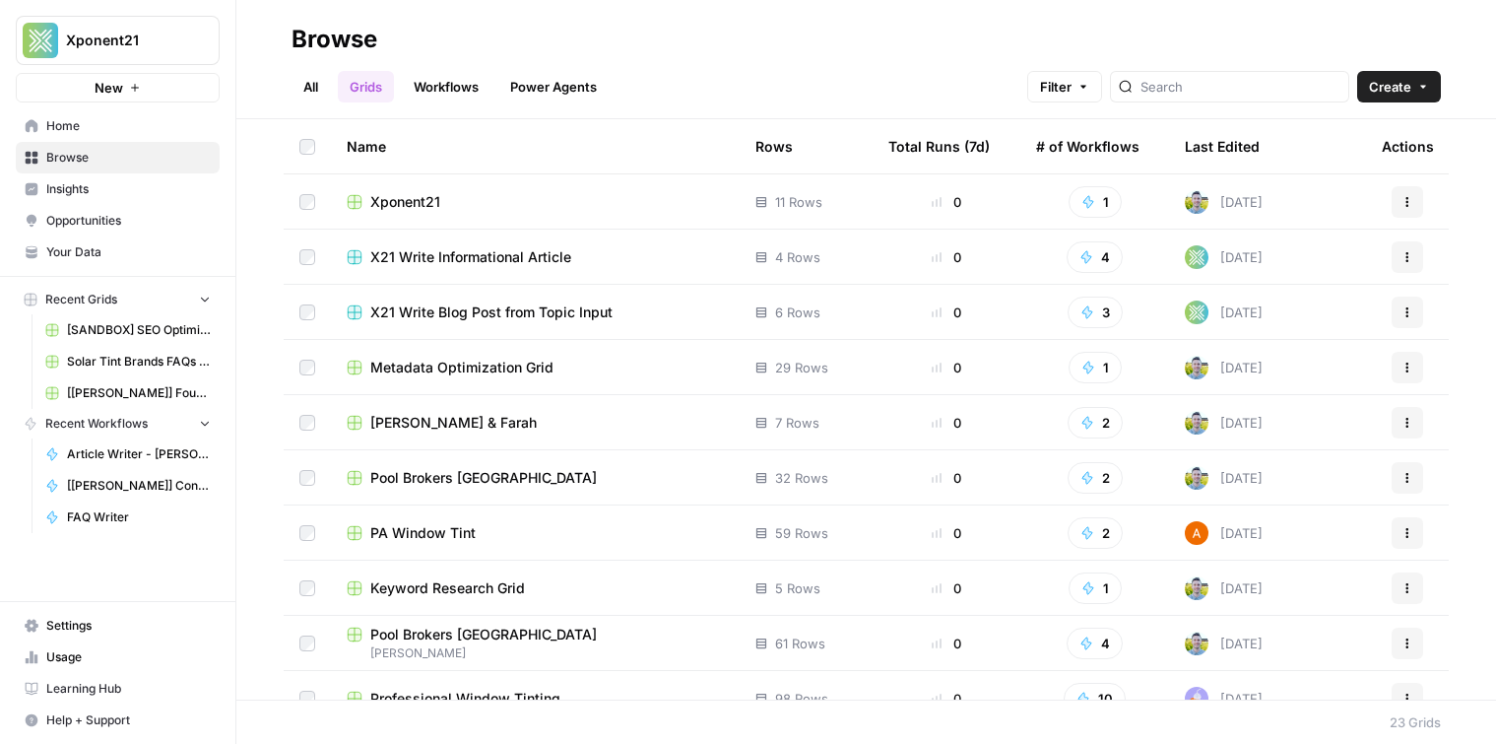
click at [172, 43] on span "Xponent21" at bounding box center [125, 41] width 119 height 20
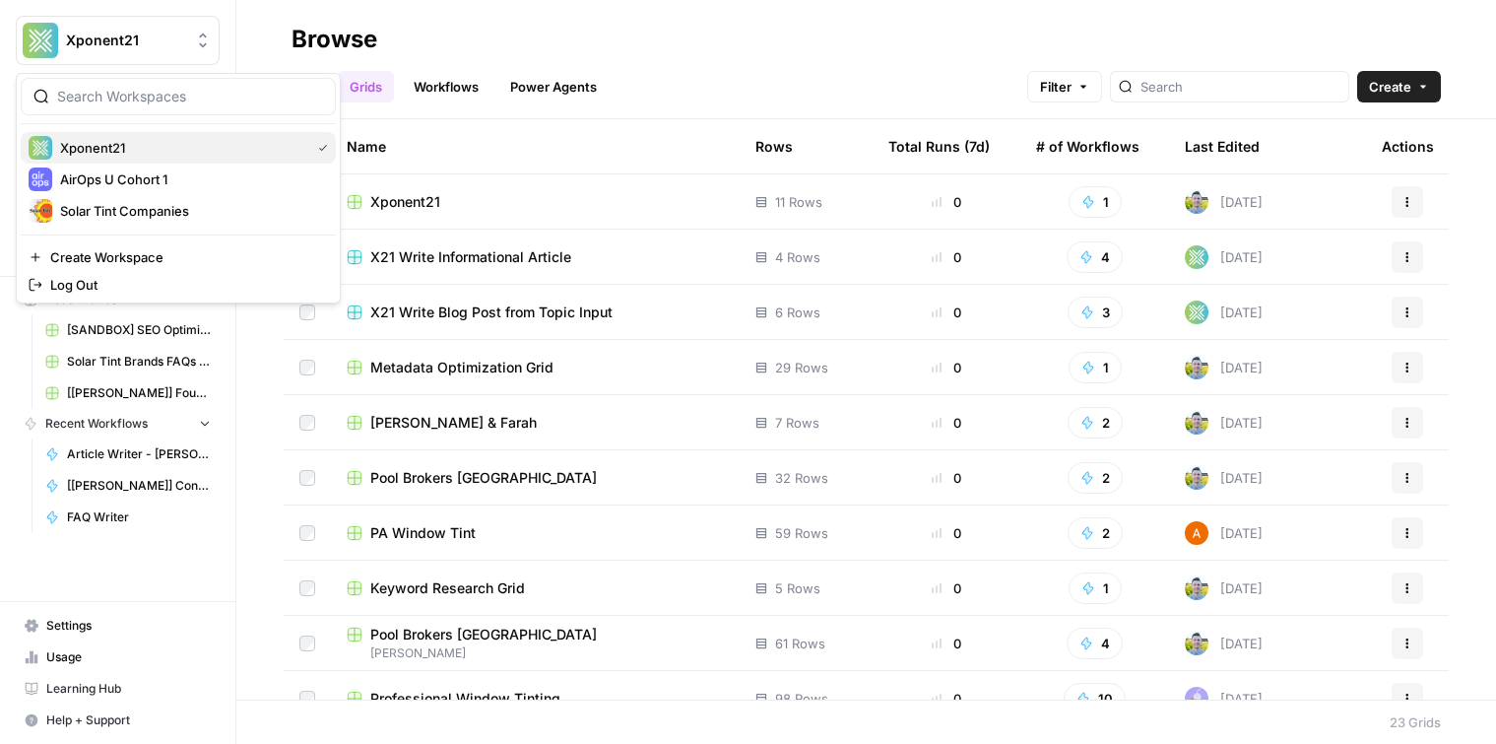
click at [227, 146] on span "Xponent21" at bounding box center [181, 148] width 242 height 20
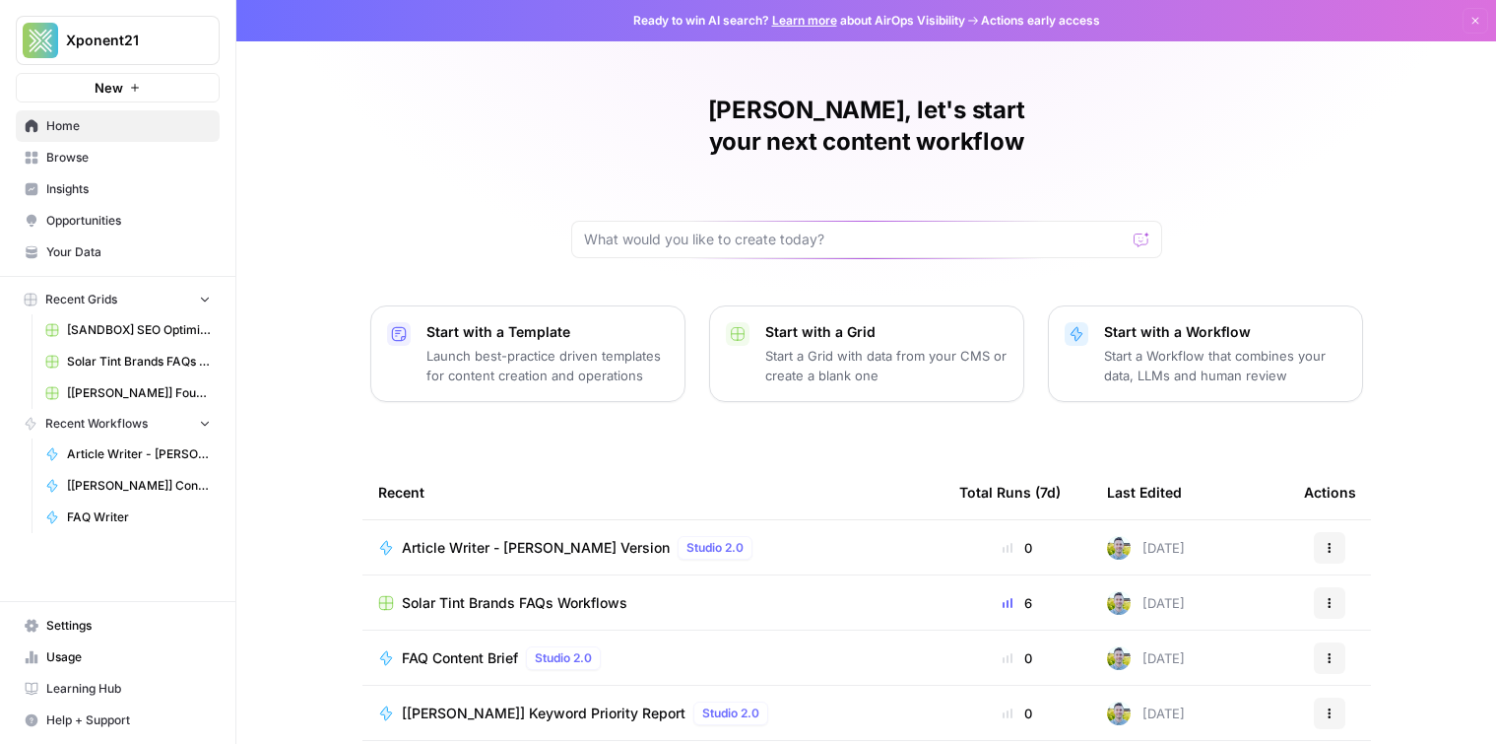
click at [157, 219] on span "Opportunities" at bounding box center [128, 221] width 165 height 18
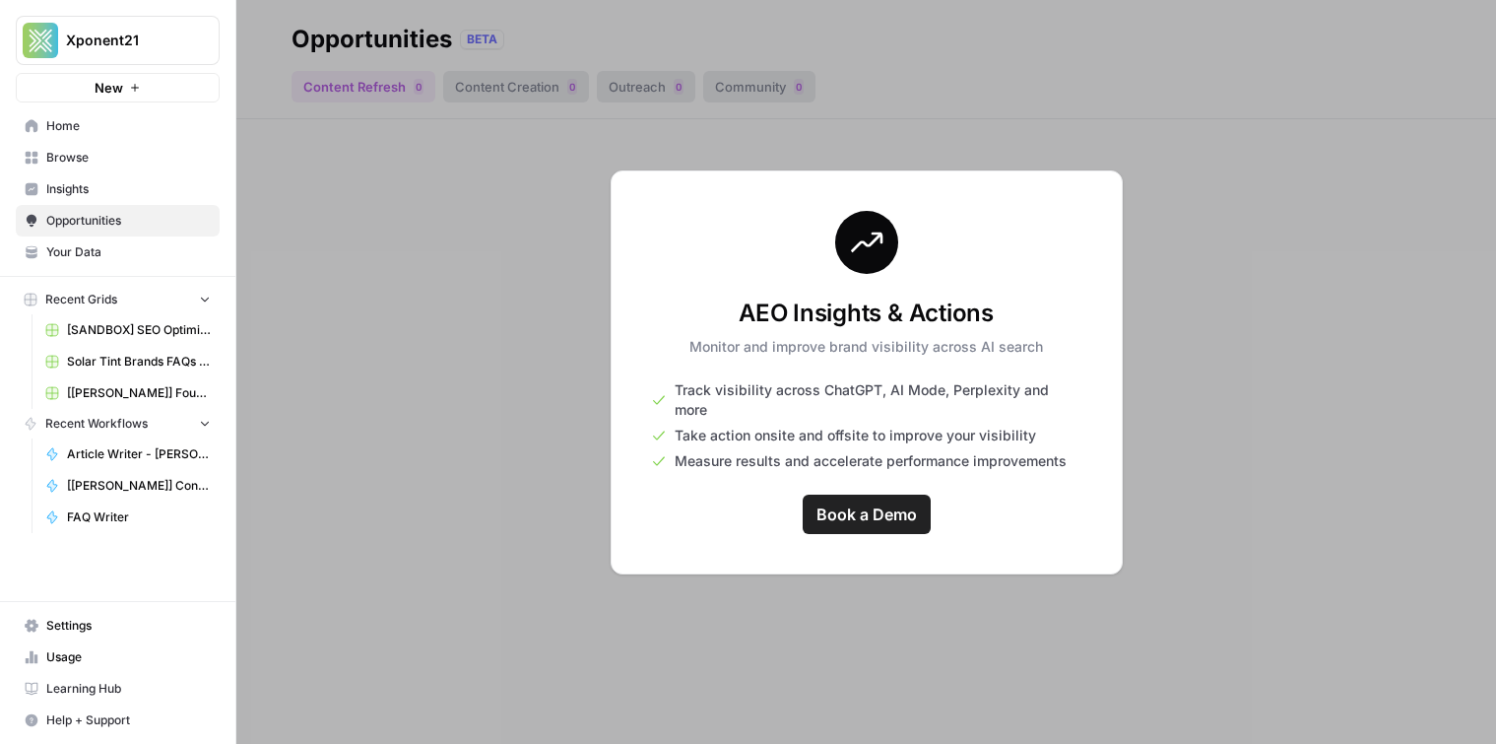
click at [1136, 173] on div at bounding box center [866, 372] width 1260 height 744
click at [179, 138] on link "Home" at bounding box center [118, 126] width 204 height 32
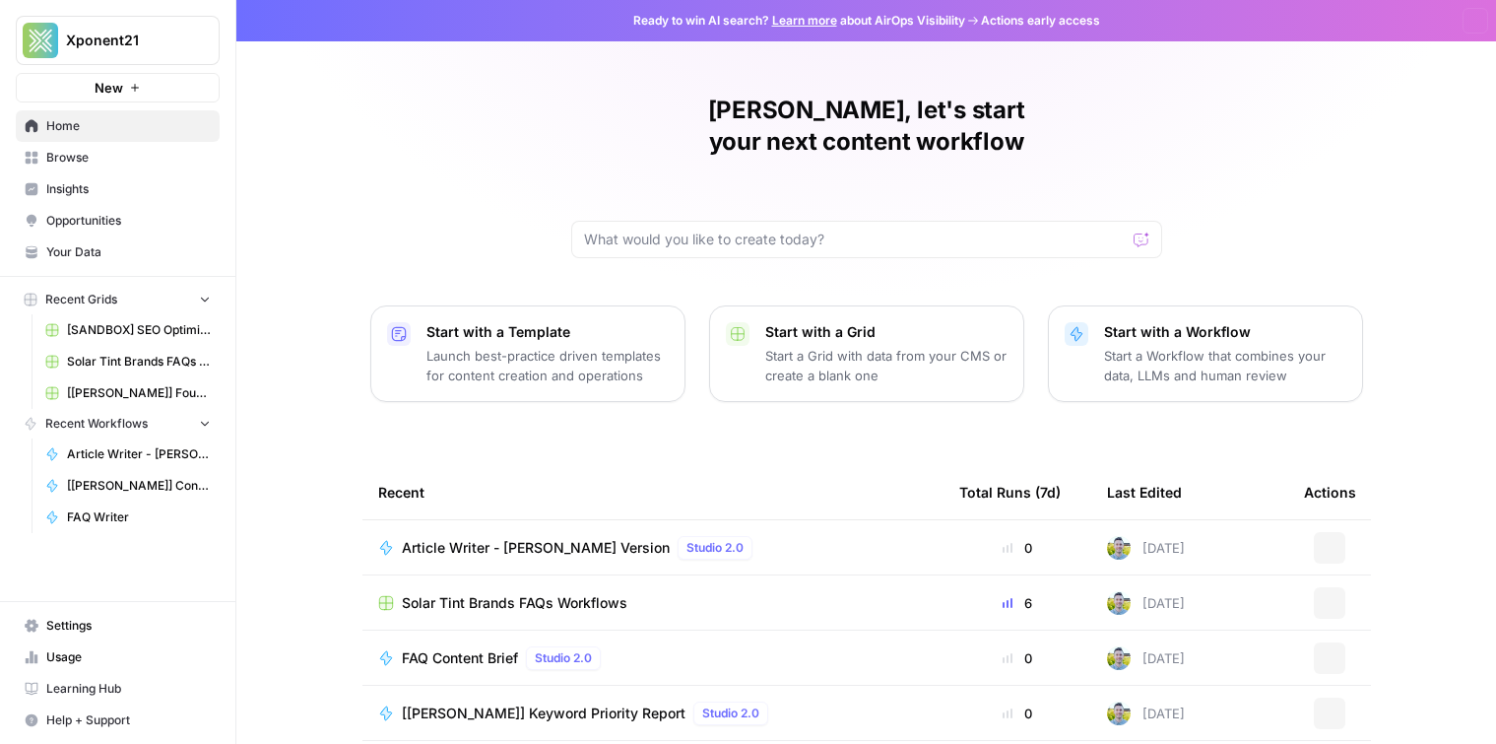
click at [173, 165] on span "Browse" at bounding box center [128, 158] width 165 height 18
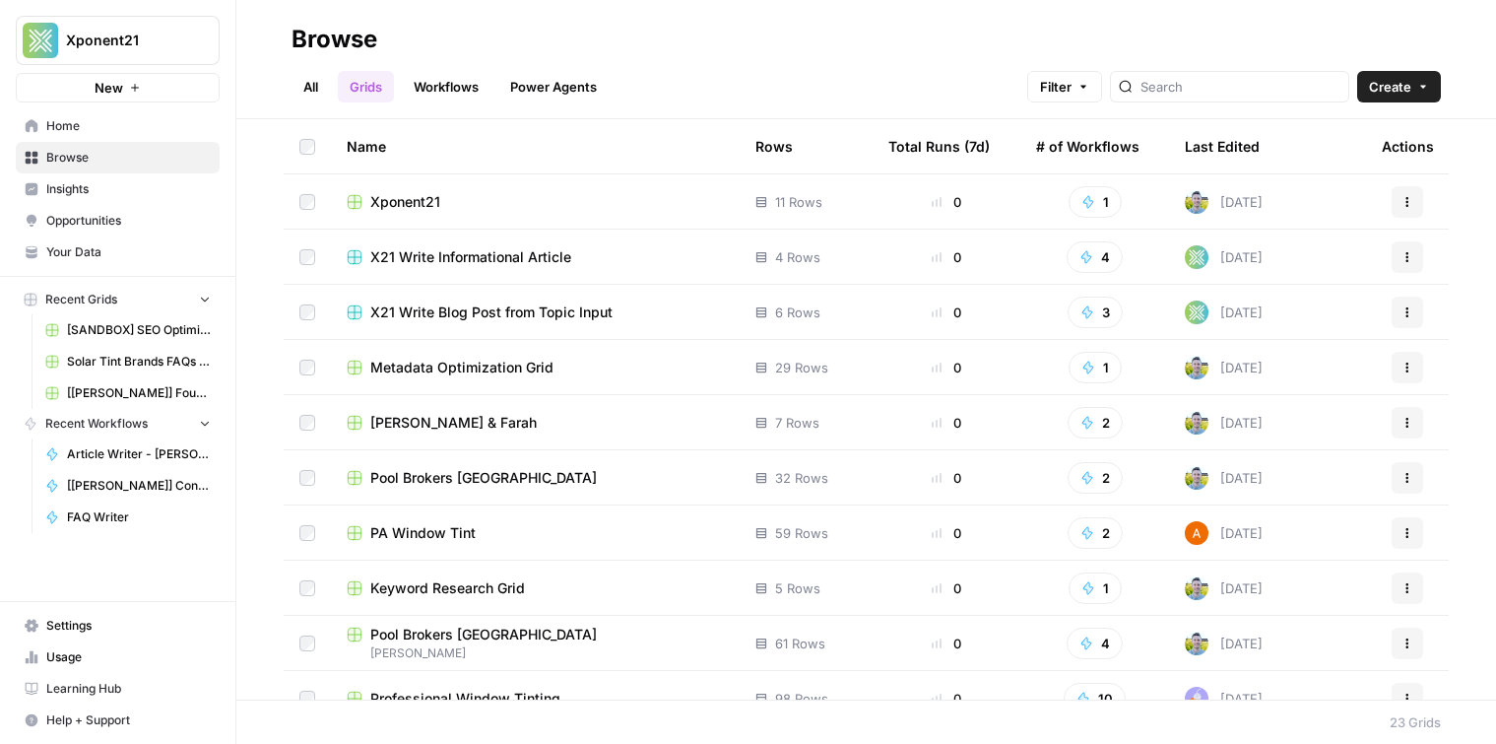
click at [428, 85] on link "Workflows" at bounding box center [446, 87] width 89 height 32
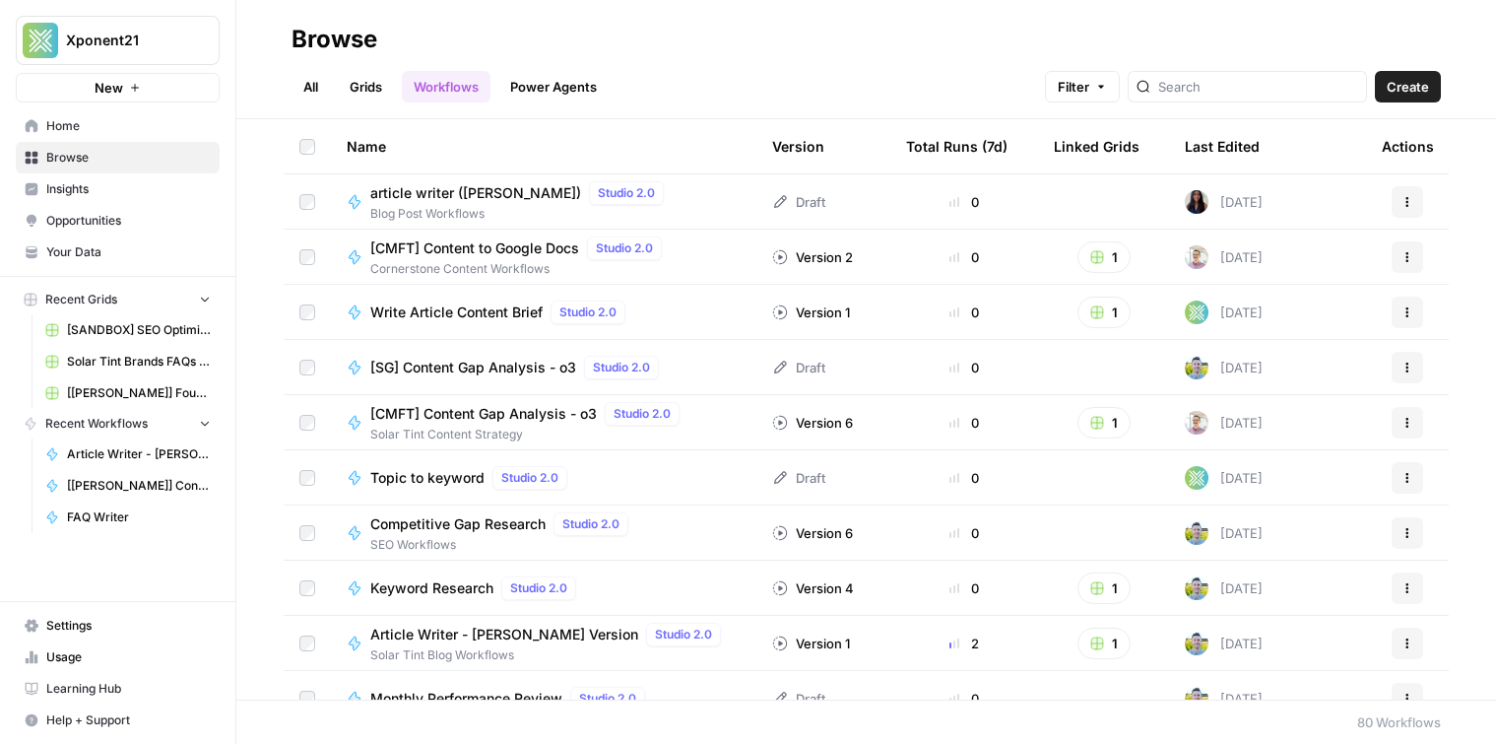
click at [1400, 66] on div "All Grids Workflows Power Agents Filter Create" at bounding box center [867, 78] width 1150 height 47
click at [1400, 67] on div "All Grids Workflows Power Agents Filter Create" at bounding box center [867, 78] width 1150 height 47
click at [1430, 89] on button "Create" at bounding box center [1408, 87] width 66 height 32
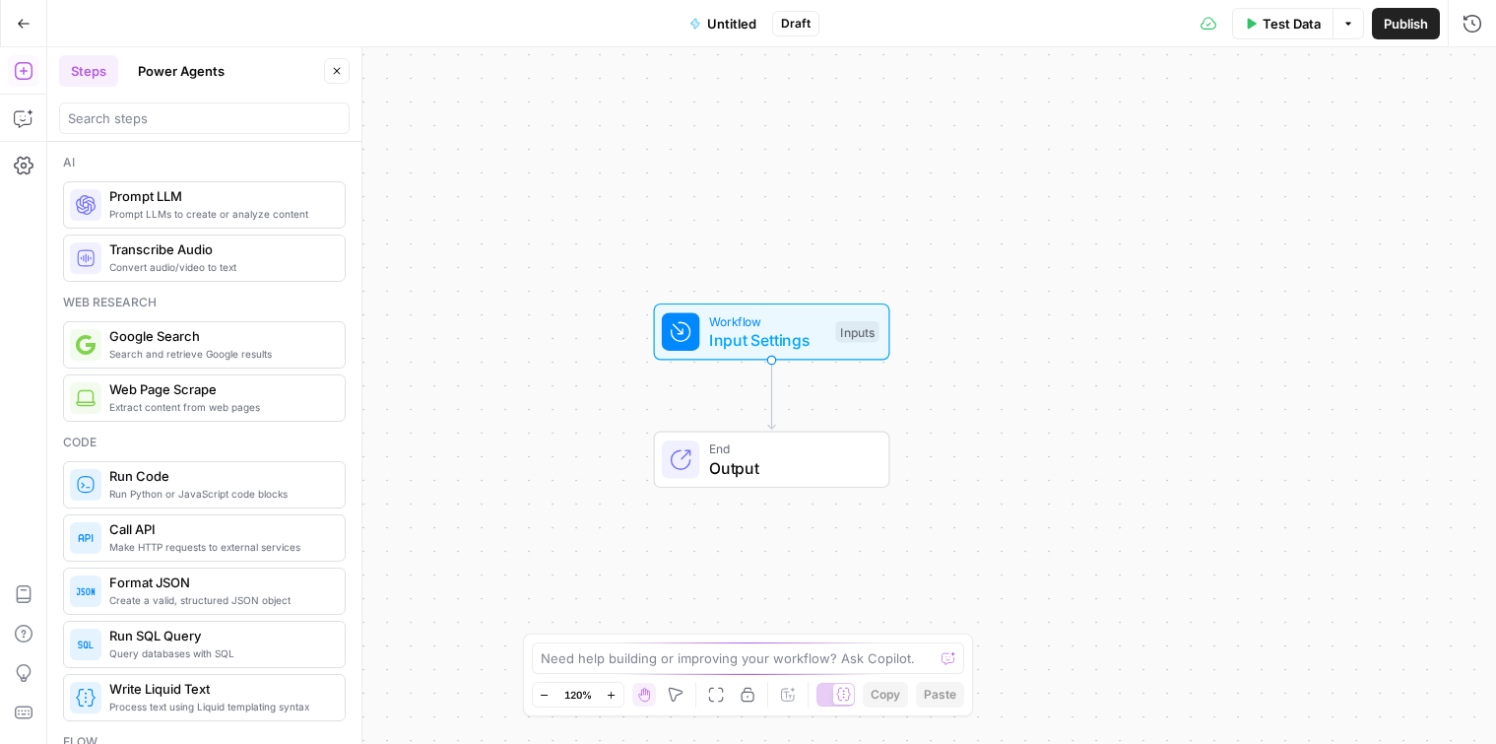
click at [159, 66] on button "Power Agents" at bounding box center [181, 71] width 110 height 32
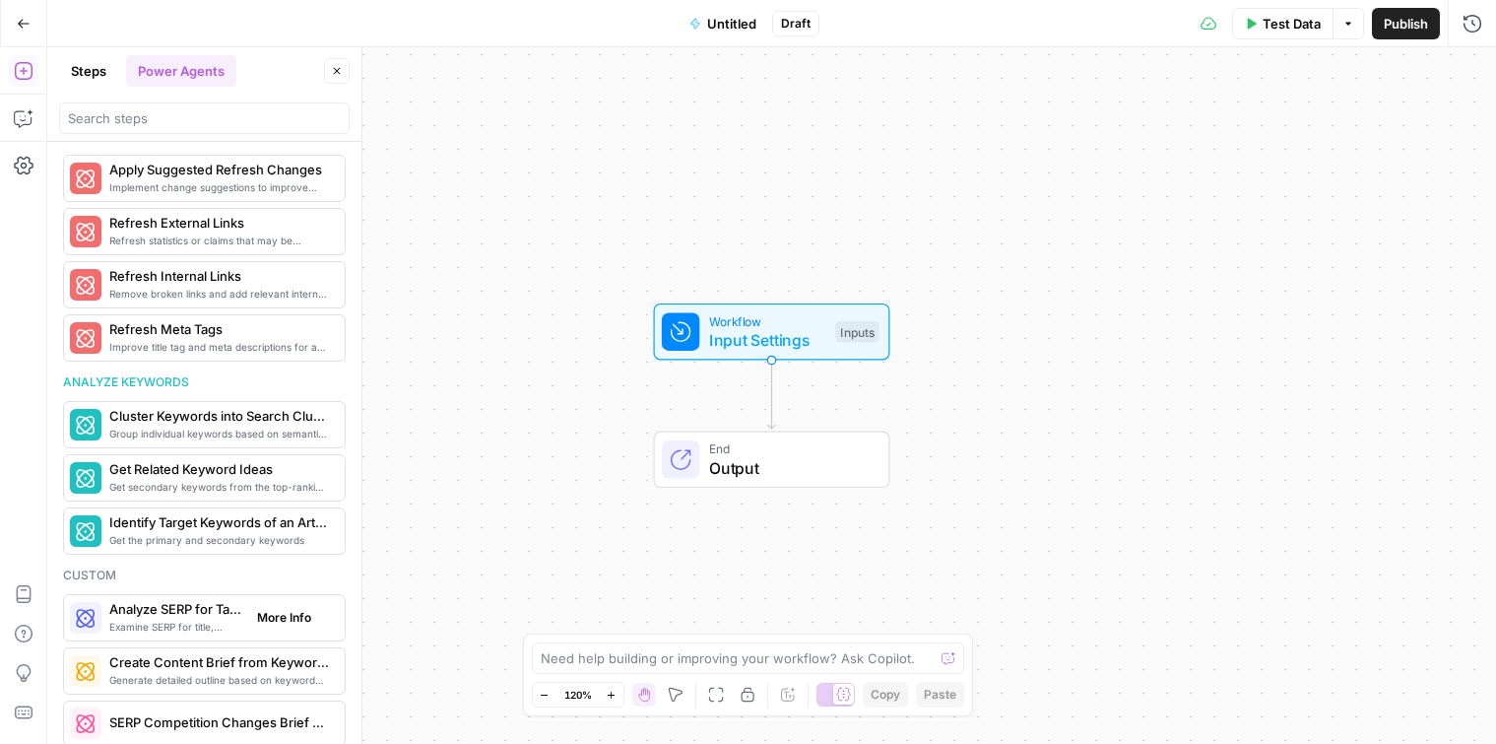
scroll to position [1177, 0]
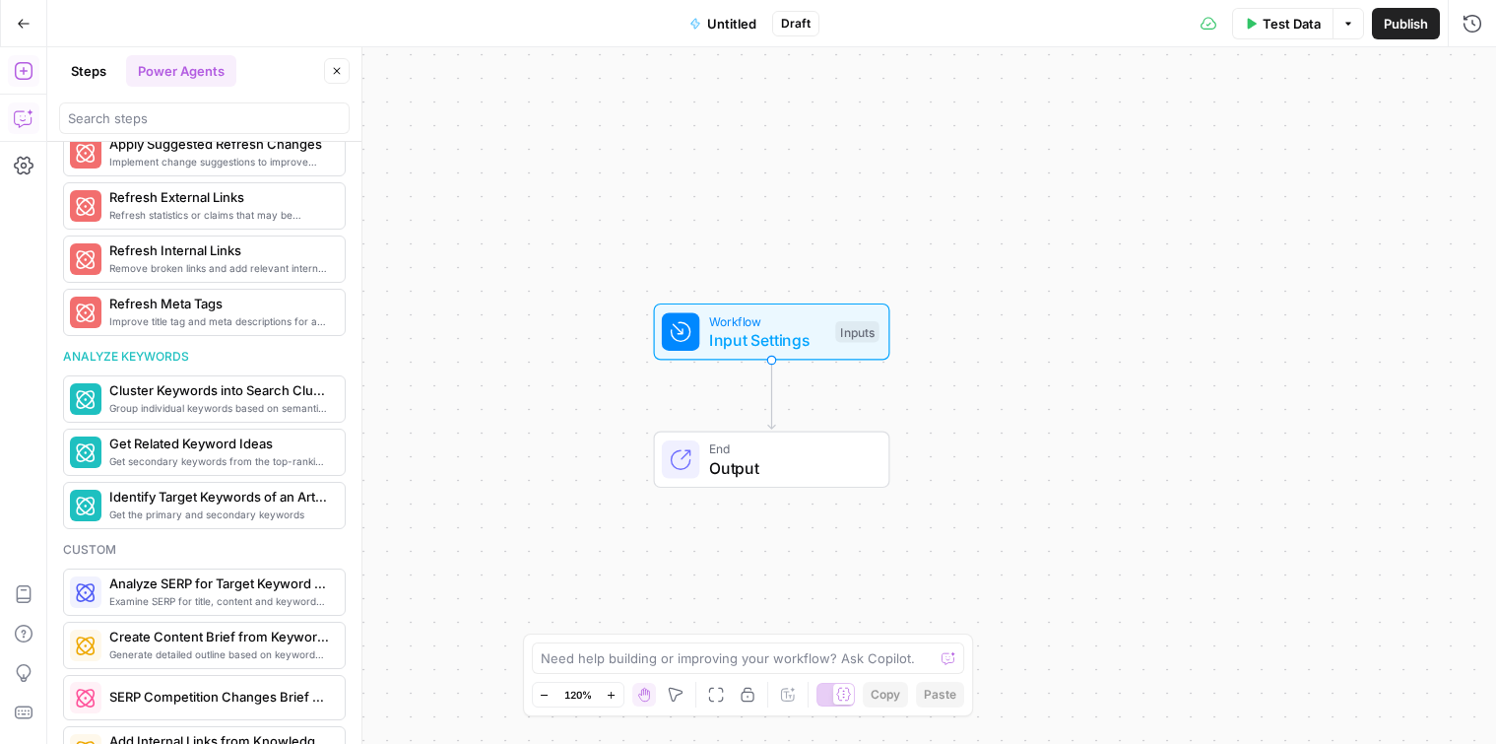
click at [27, 131] on button "Copilot" at bounding box center [24, 118] width 32 height 32
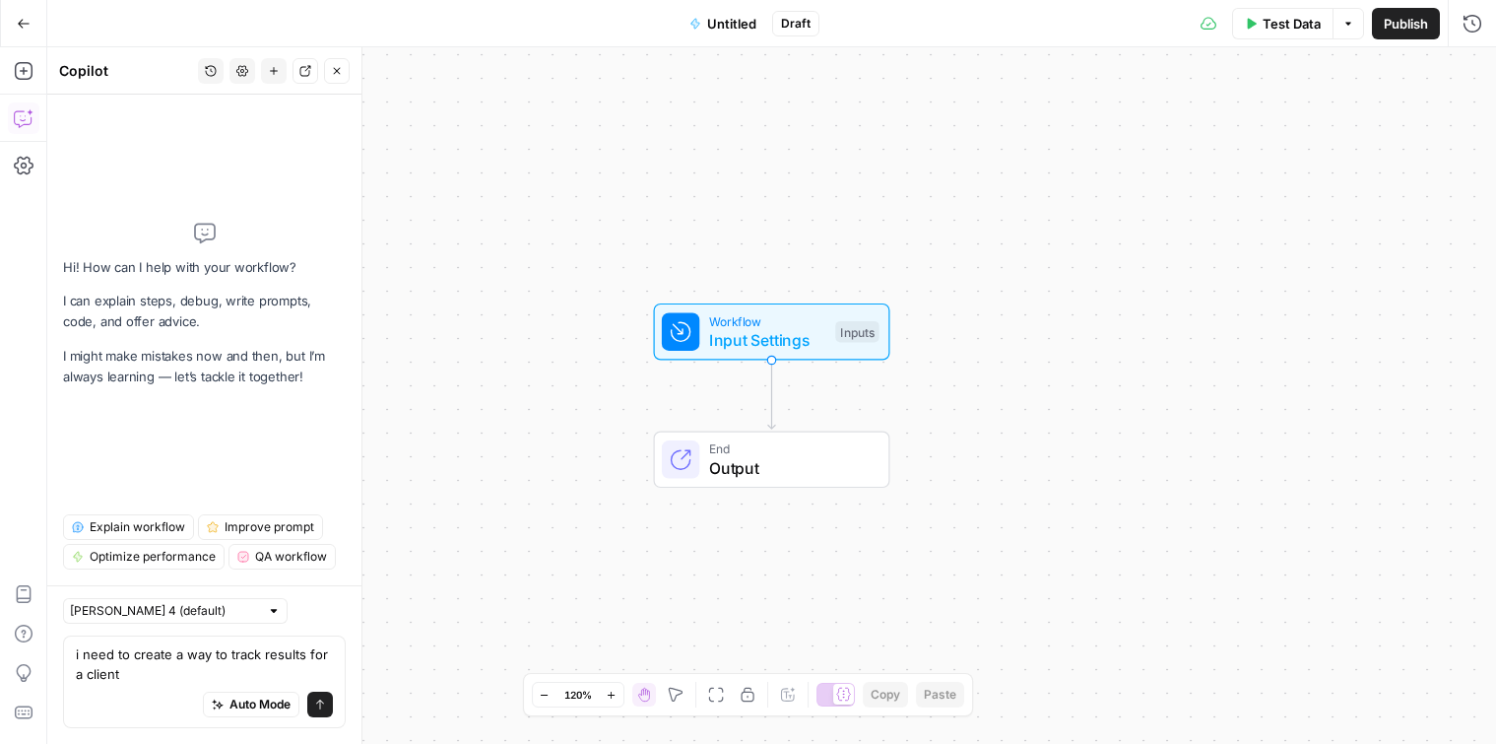
type textarea "i need to create a way to track results for a client"
click at [177, 662] on textarea "i need to create a way to track results for a client" at bounding box center [204, 663] width 257 height 39
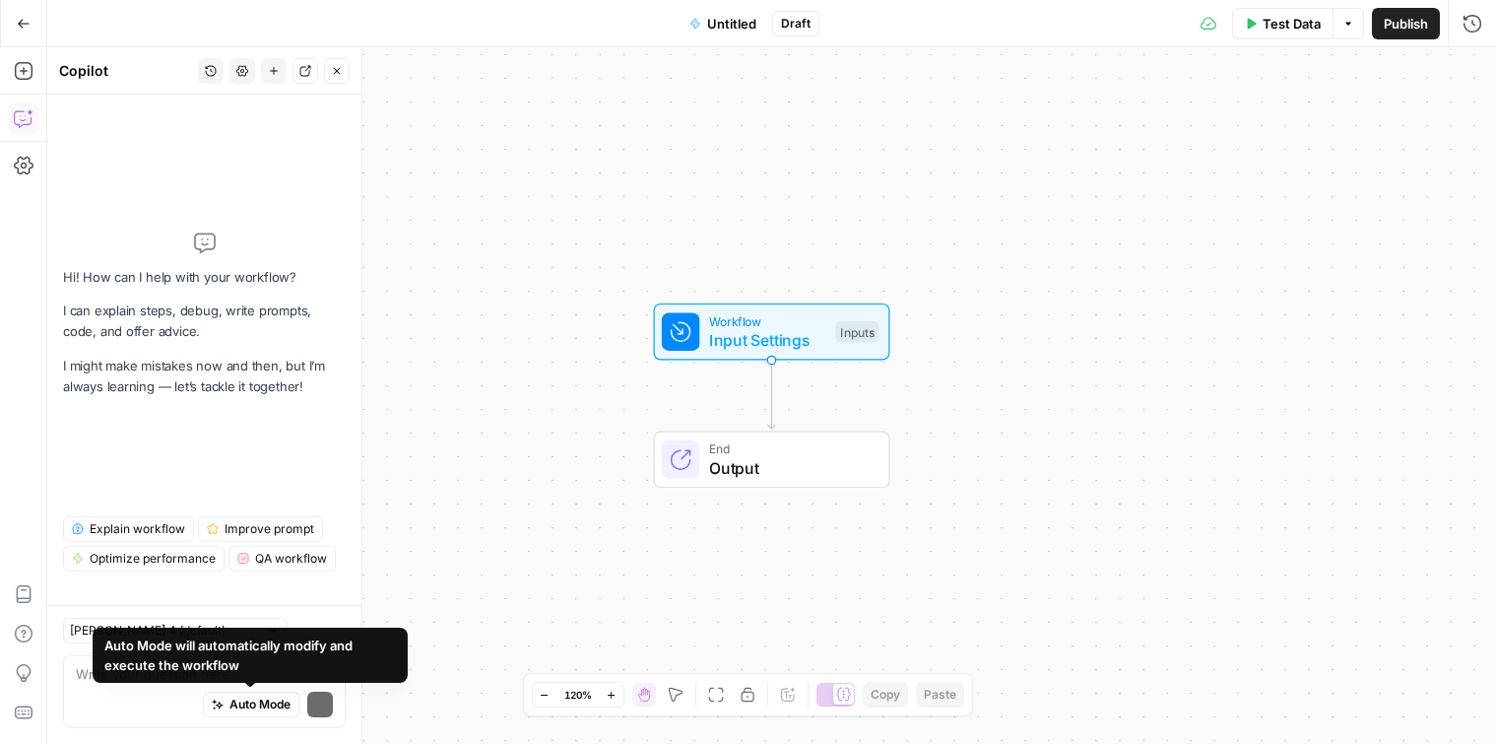
scroll to position [0, 0]
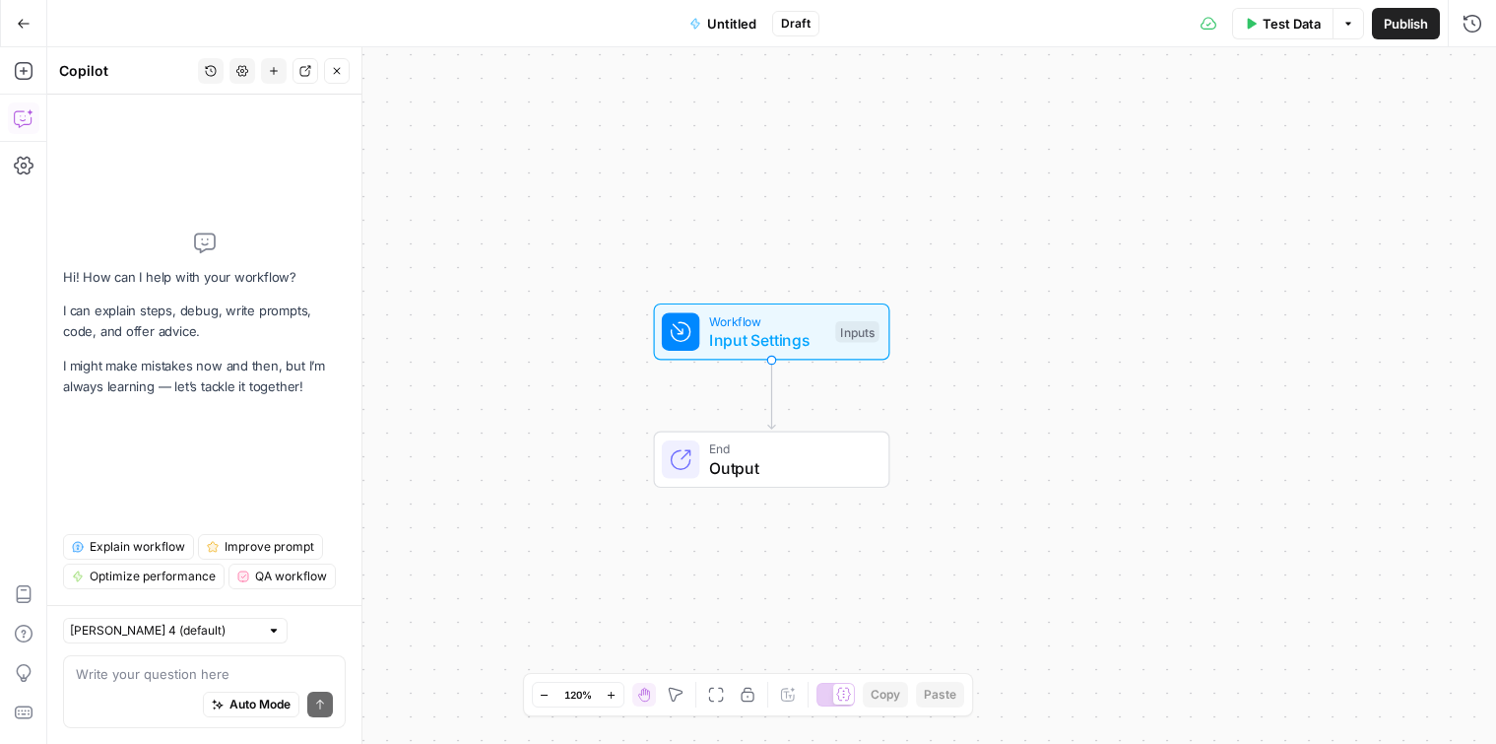
click at [529, 272] on div "Workflow Input Settings Inputs End Output" at bounding box center [771, 395] width 1449 height 696
click at [146, 687] on div "Auto Mode Send" at bounding box center [204, 705] width 257 height 43
click at [257, 337] on p "I can explain steps, debug, write prompts, code, and offer advice." at bounding box center [204, 320] width 283 height 41
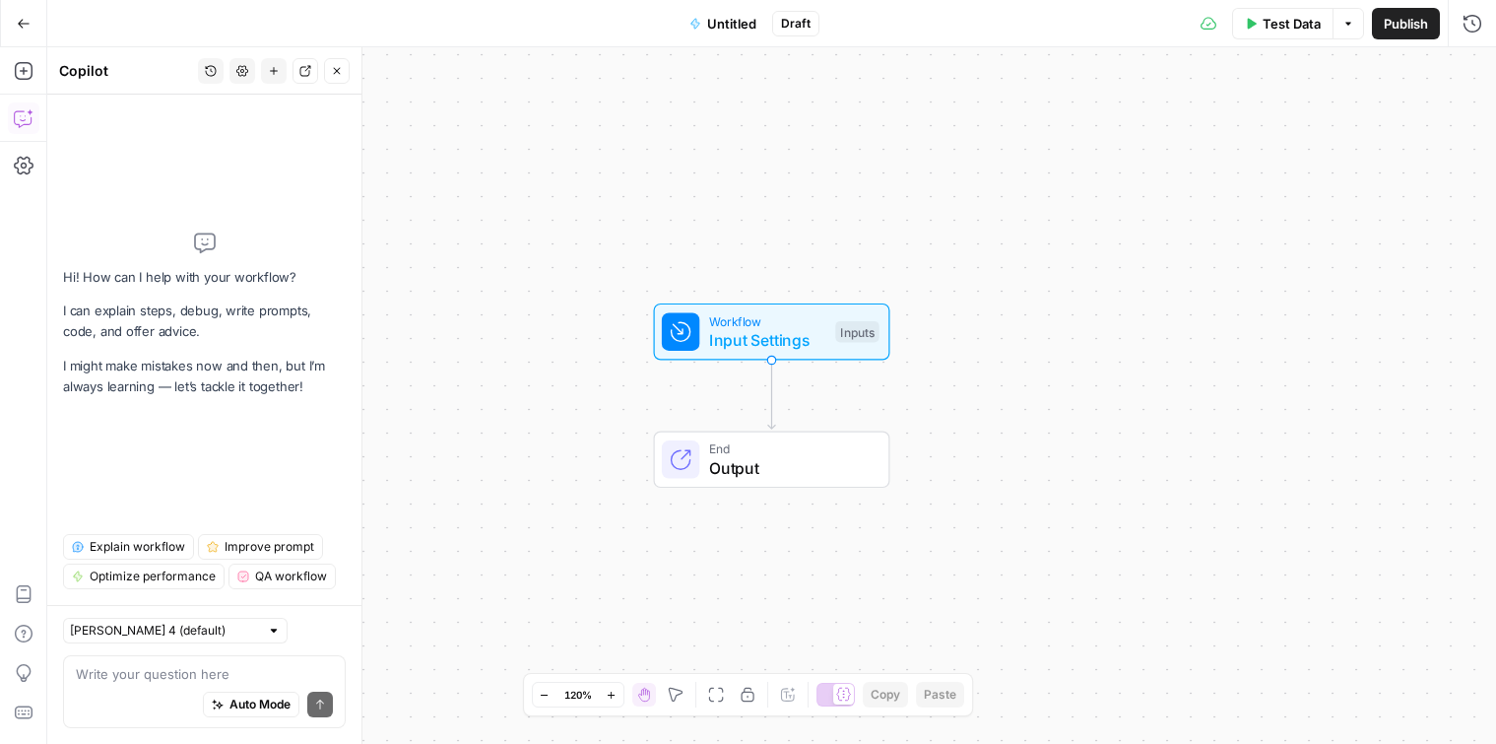
click at [231, 340] on p "I can explain steps, debug, write prompts, code, and offer advice." at bounding box center [204, 320] width 283 height 41
click at [193, 679] on textarea at bounding box center [204, 674] width 257 height 20
paste textarea "i need to build a workflow that creates an ai seo scorecard for me. some of the…"
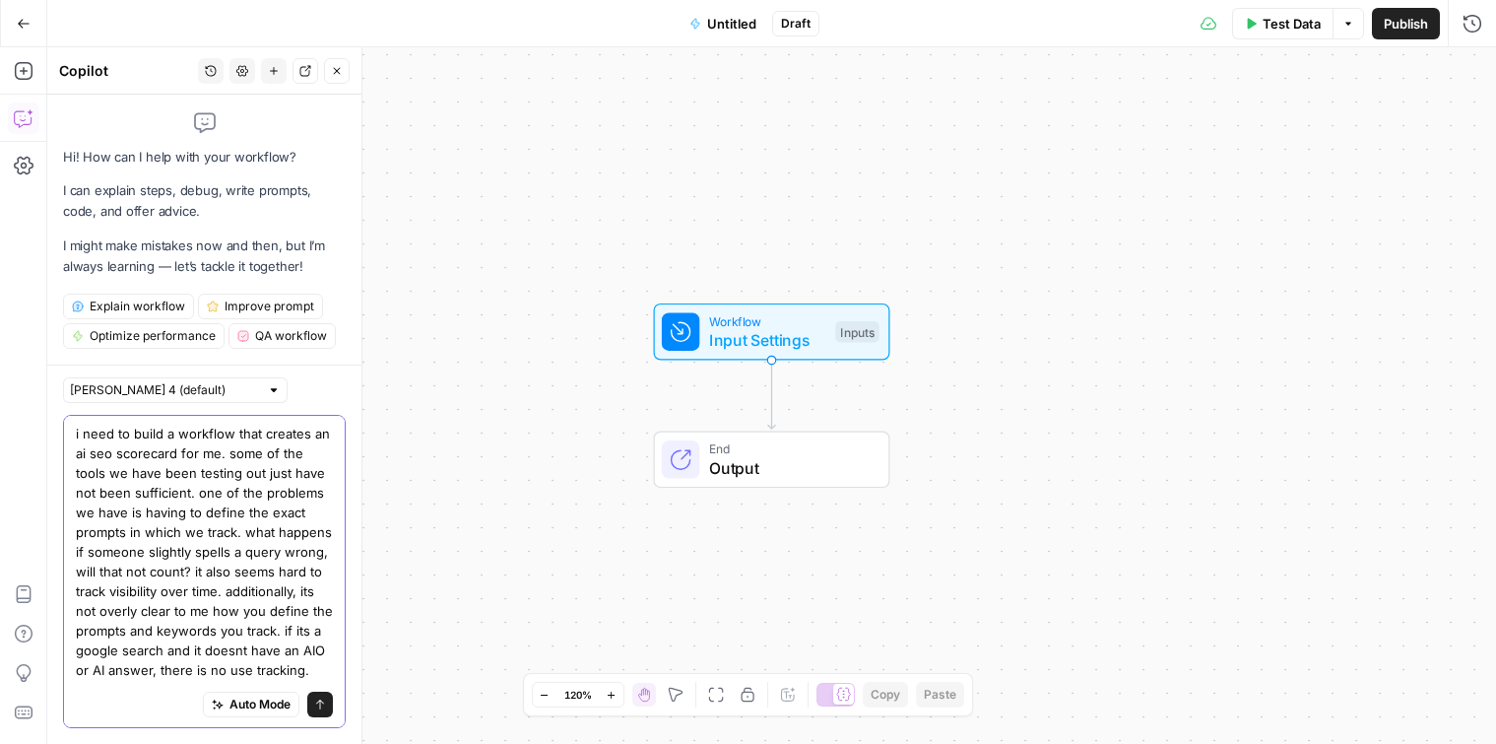
scroll to position [134, 0]
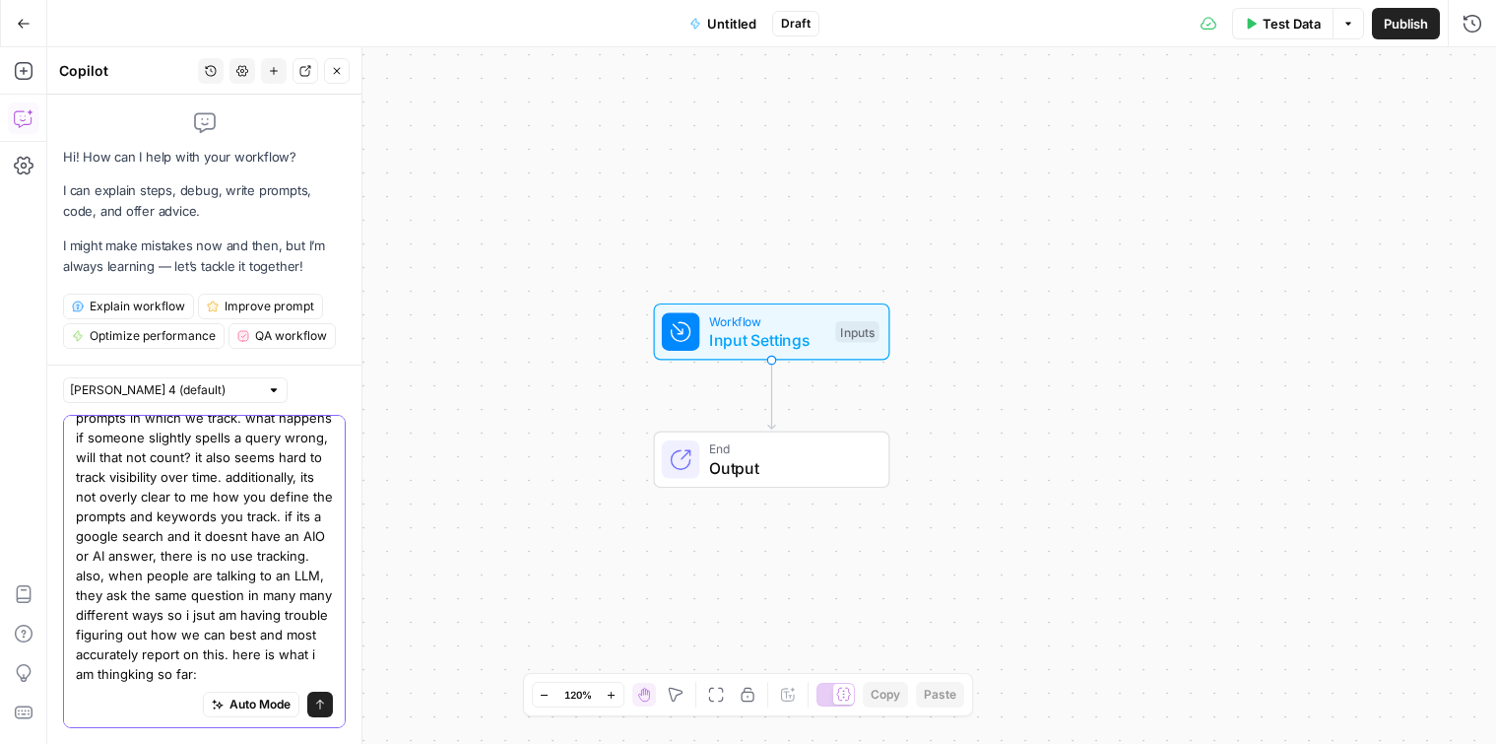
click at [227, 661] on textarea "i need to build a workflow that creates an ai seo scorecard for me. some of the…" at bounding box center [204, 496] width 257 height 374
paste textarea "1. Intent → Cluster → Prompt Expansion Start with your keyword universe. Use AI…"
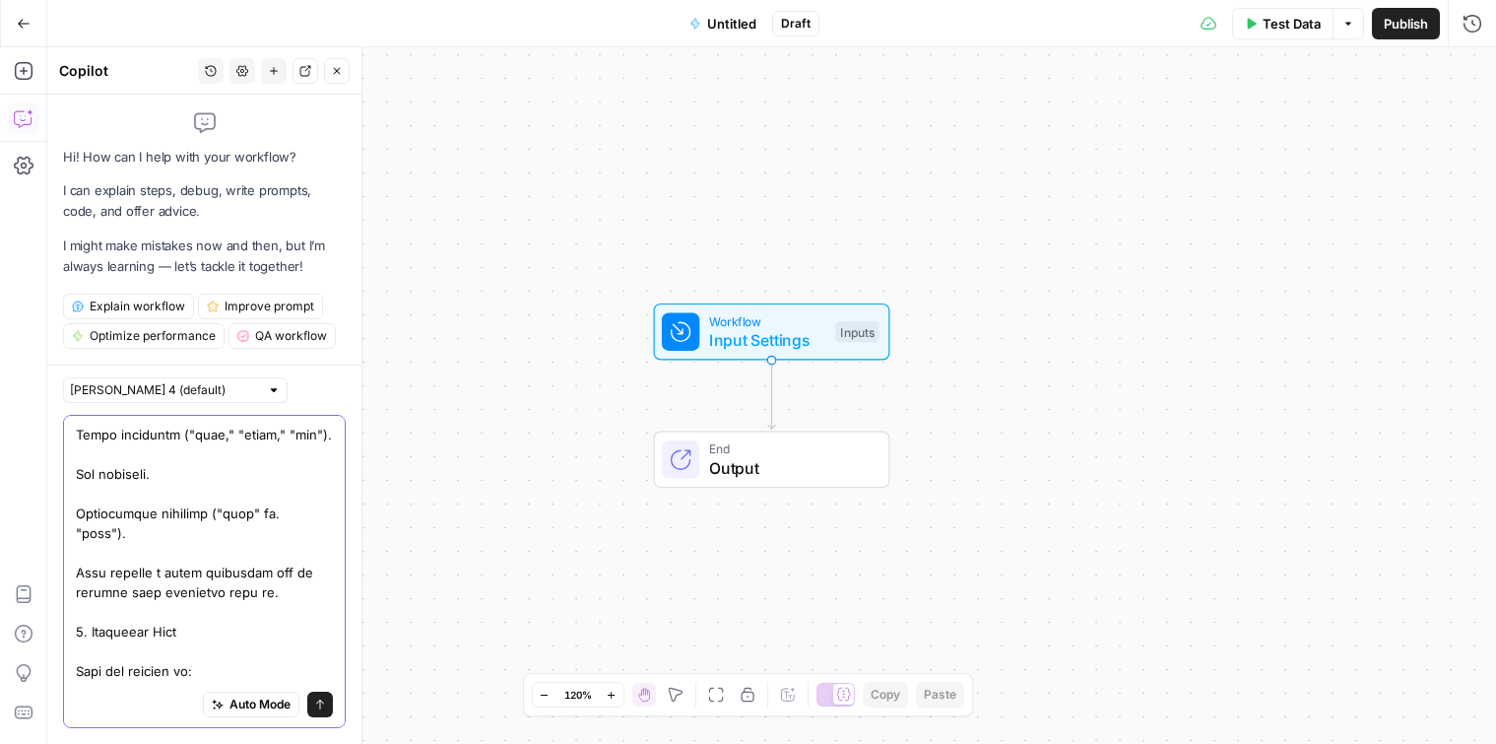
scroll to position [1100, 0]
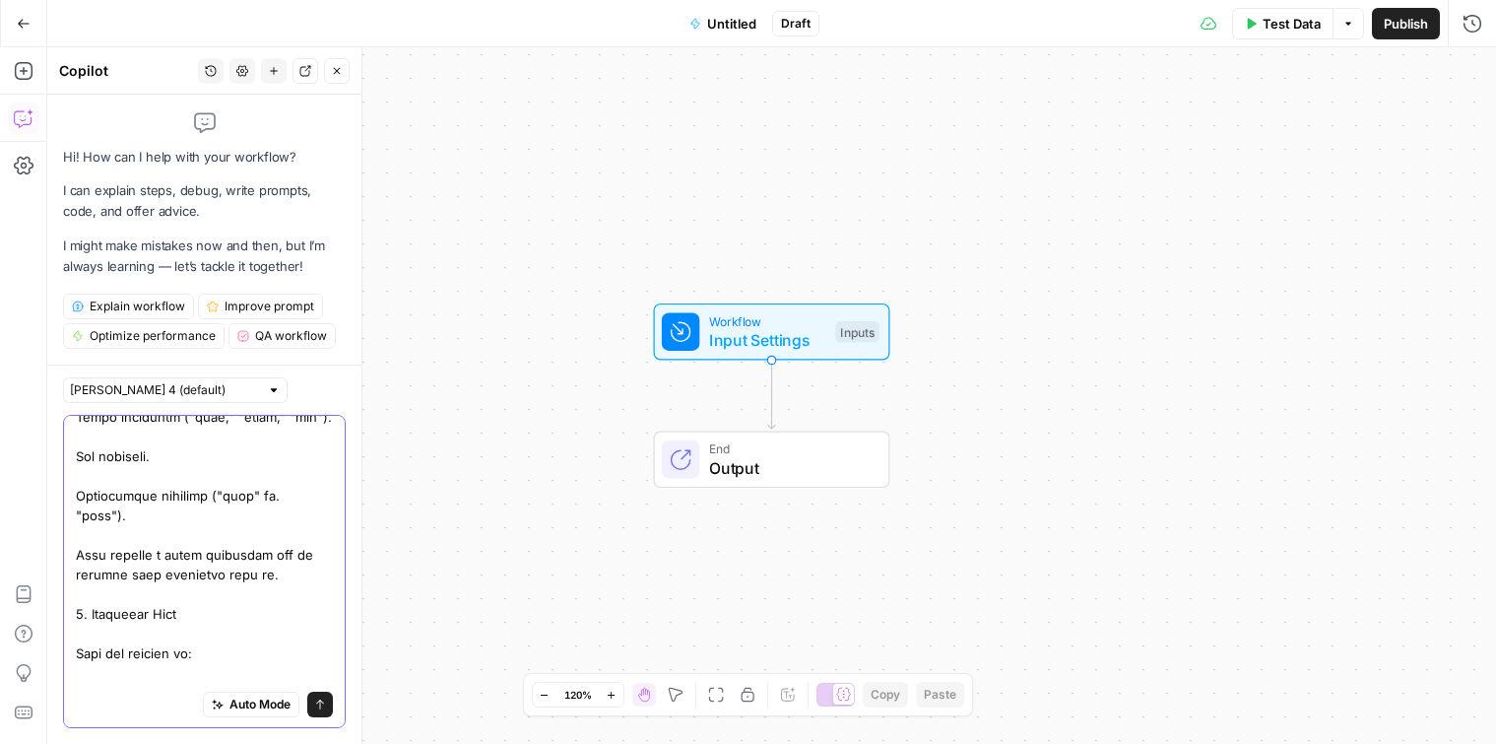
drag, startPoint x: 79, startPoint y: 517, endPoint x: 301, endPoint y: 654, distance: 261.4
click at [301, 654] on textarea at bounding box center [204, 239] width 257 height 1832
click at [140, 524] on textarea at bounding box center [204, 160] width 257 height 1675
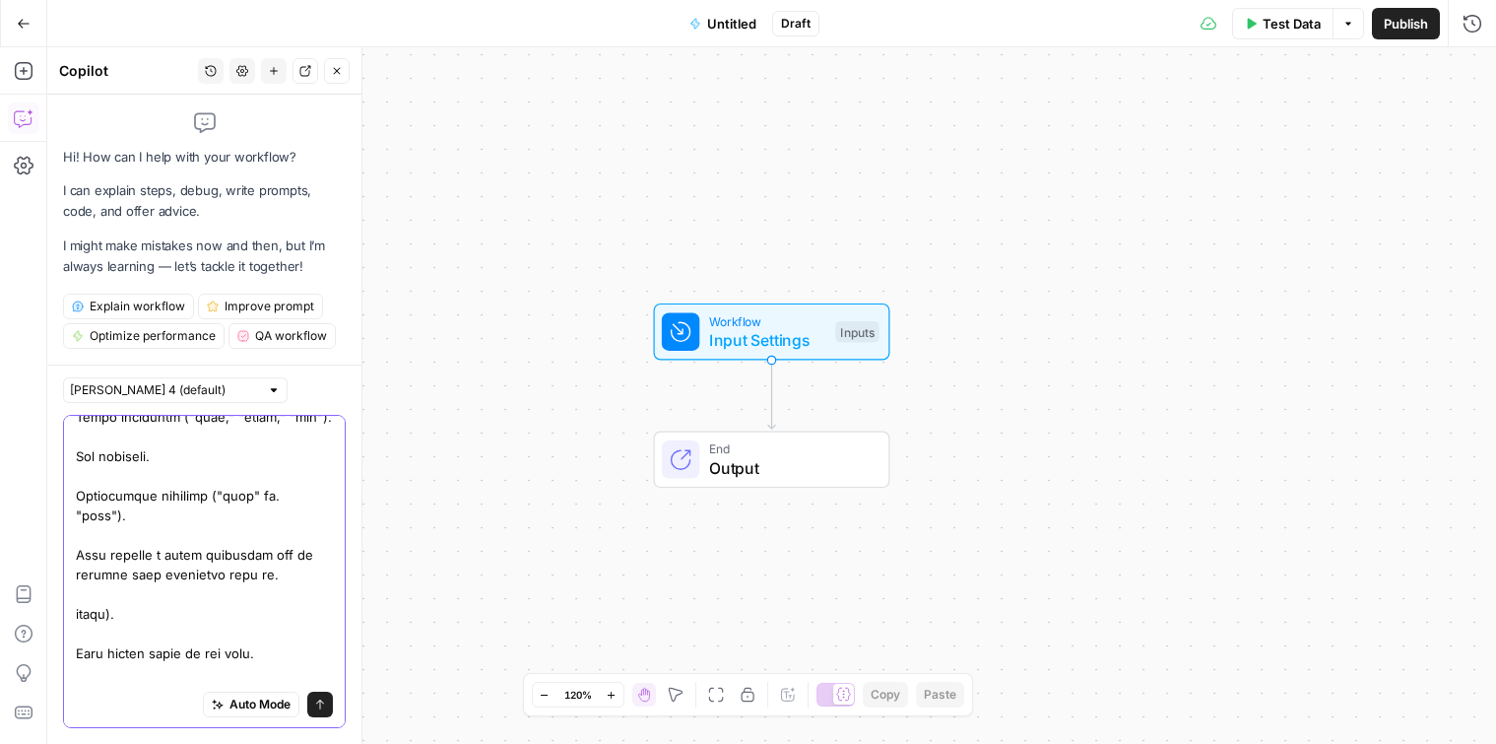
click at [183, 568] on textarea at bounding box center [204, 160] width 257 height 1675
drag, startPoint x: 87, startPoint y: 591, endPoint x: 70, endPoint y: 514, distance: 78.6
click at [70, 514] on div "Auto Mode Send" at bounding box center [204, 571] width 283 height 313
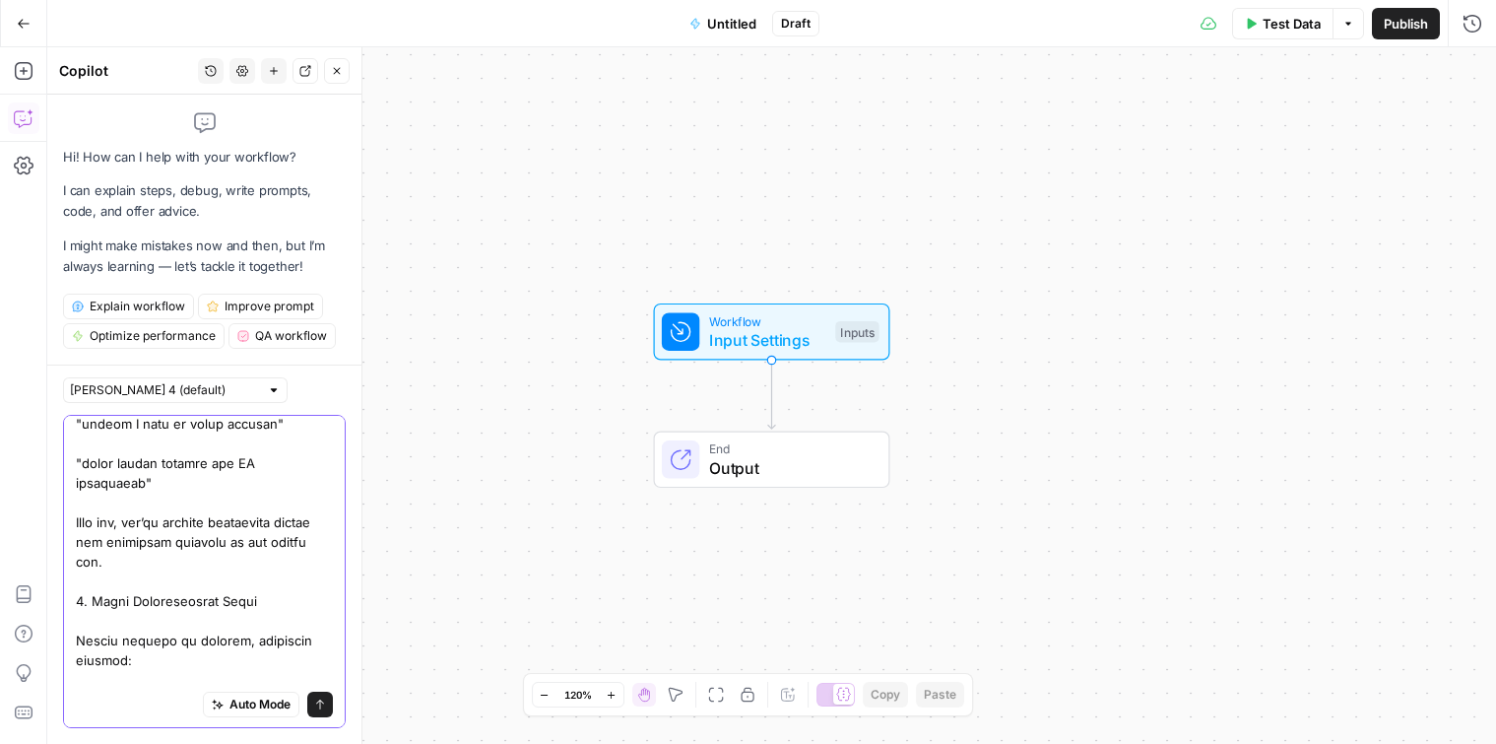
scroll to position [809, 0]
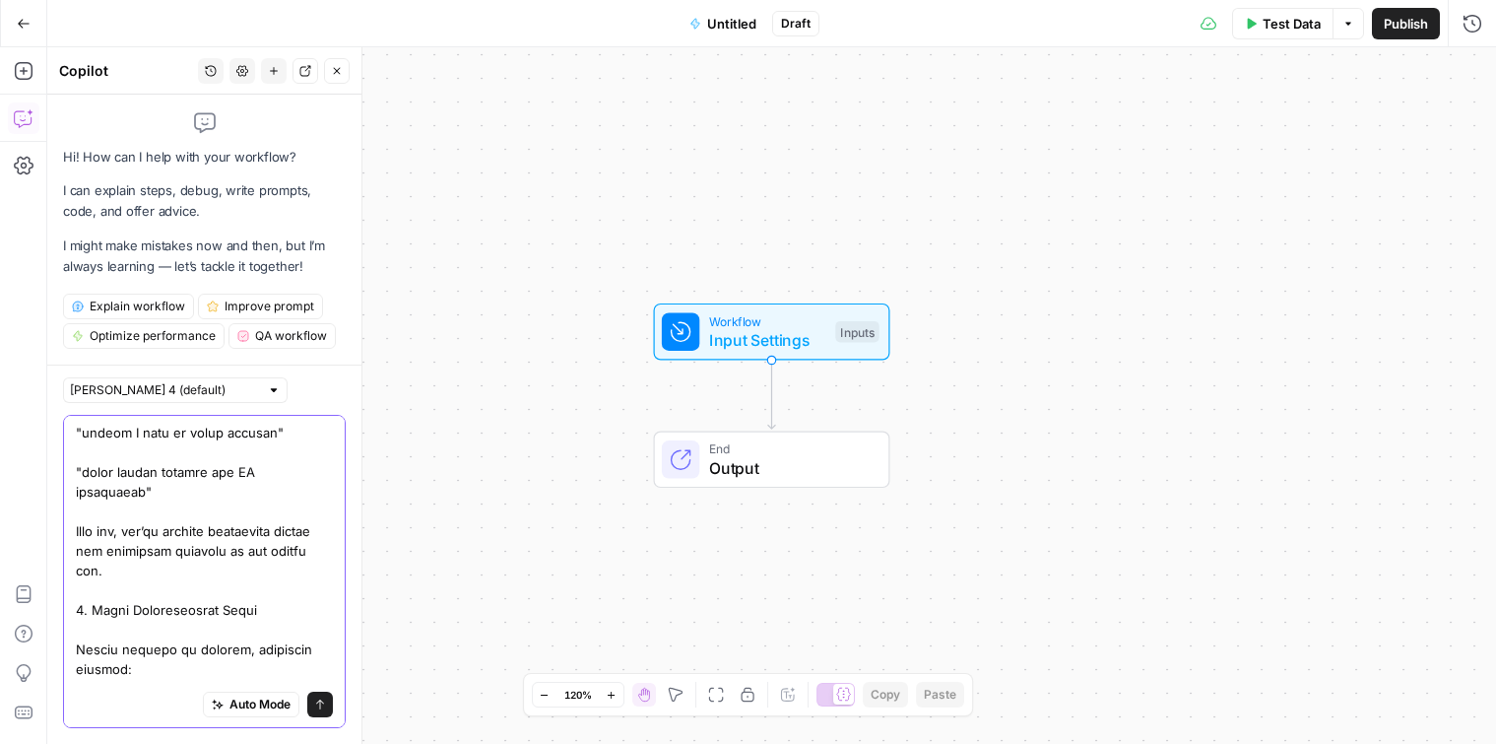
click at [95, 529] on textarea at bounding box center [204, 413] width 257 height 1596
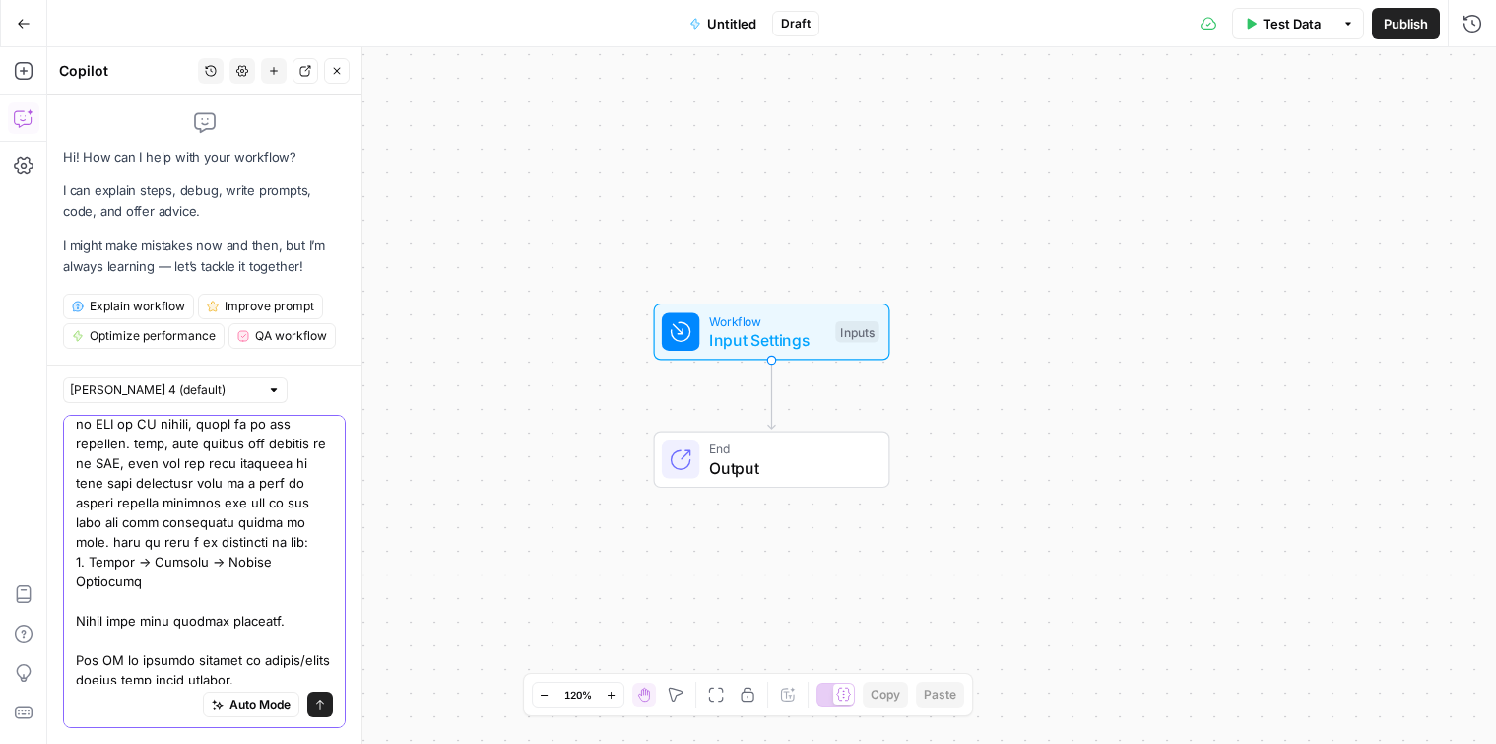
scroll to position [250, 0]
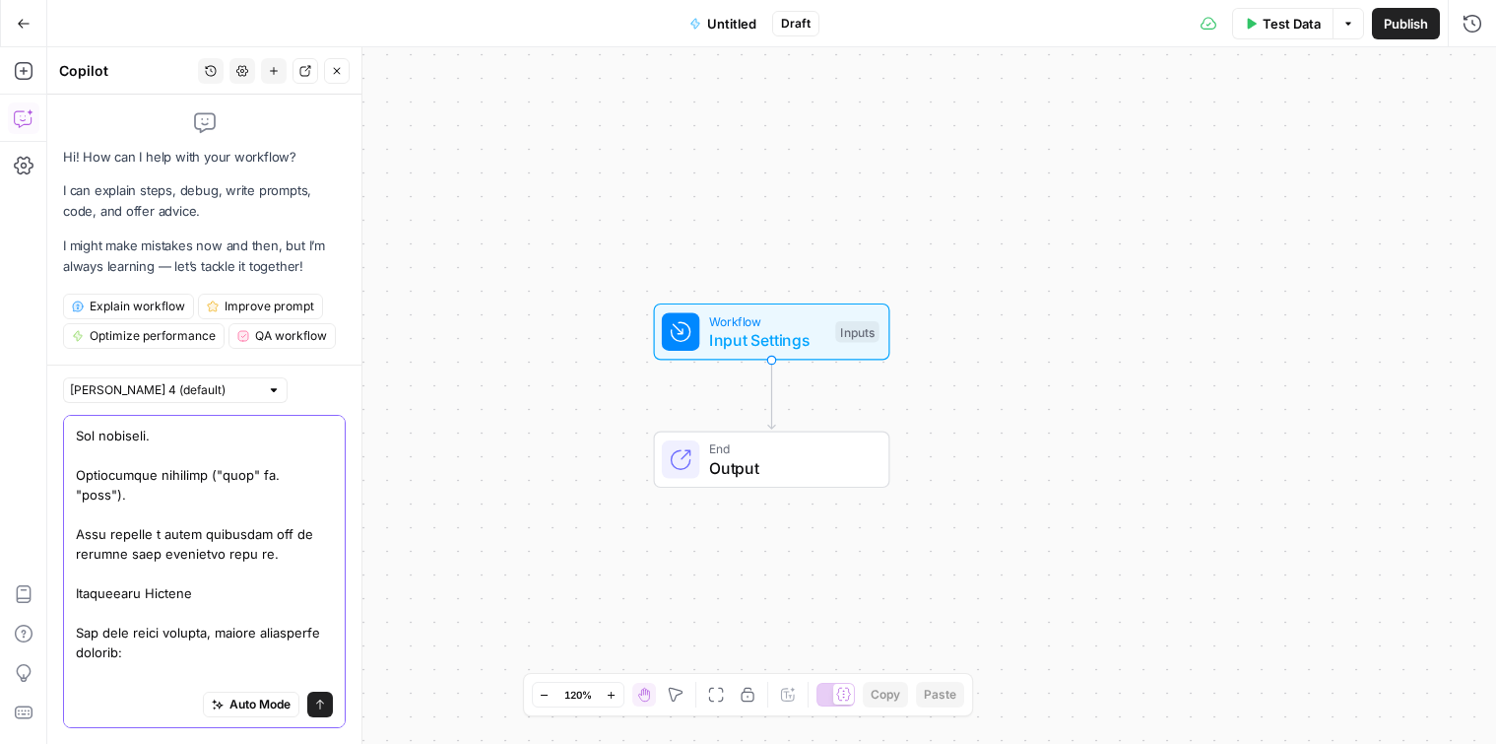
scroll to position [1277, 0]
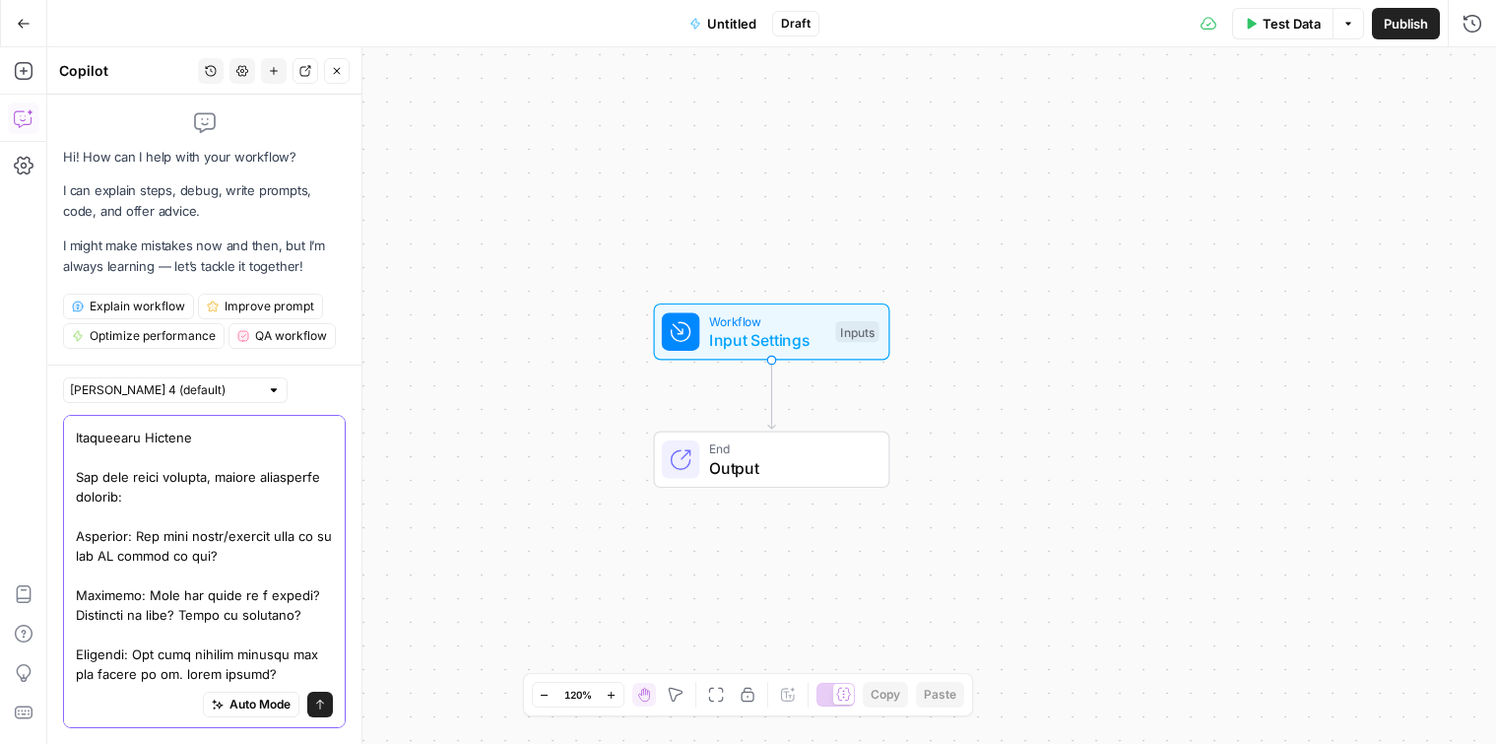
type textarea "i need to build a workflow that creates an ai seo scorecard for me. some of the…"
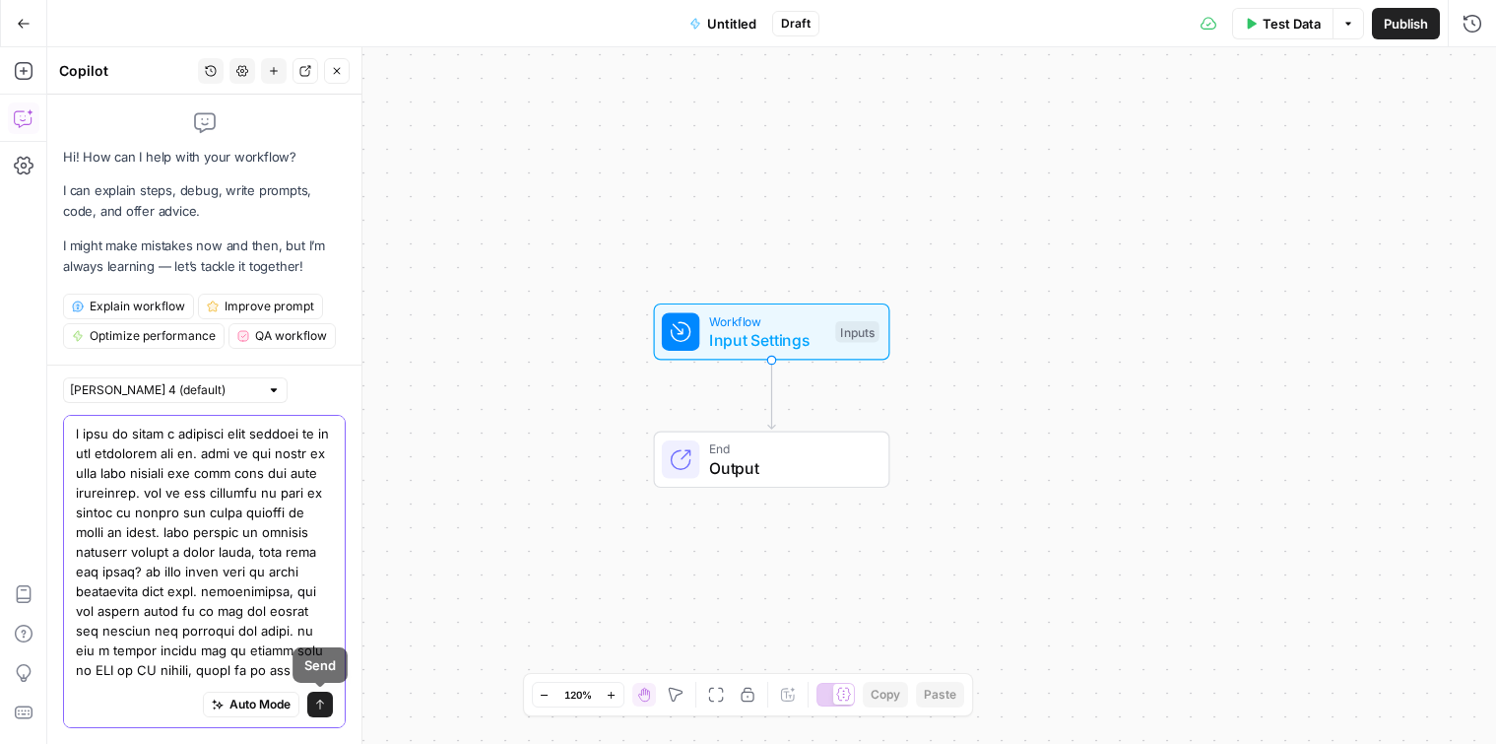
click at [320, 706] on icon "submit" at bounding box center [320, 704] width 12 height 12
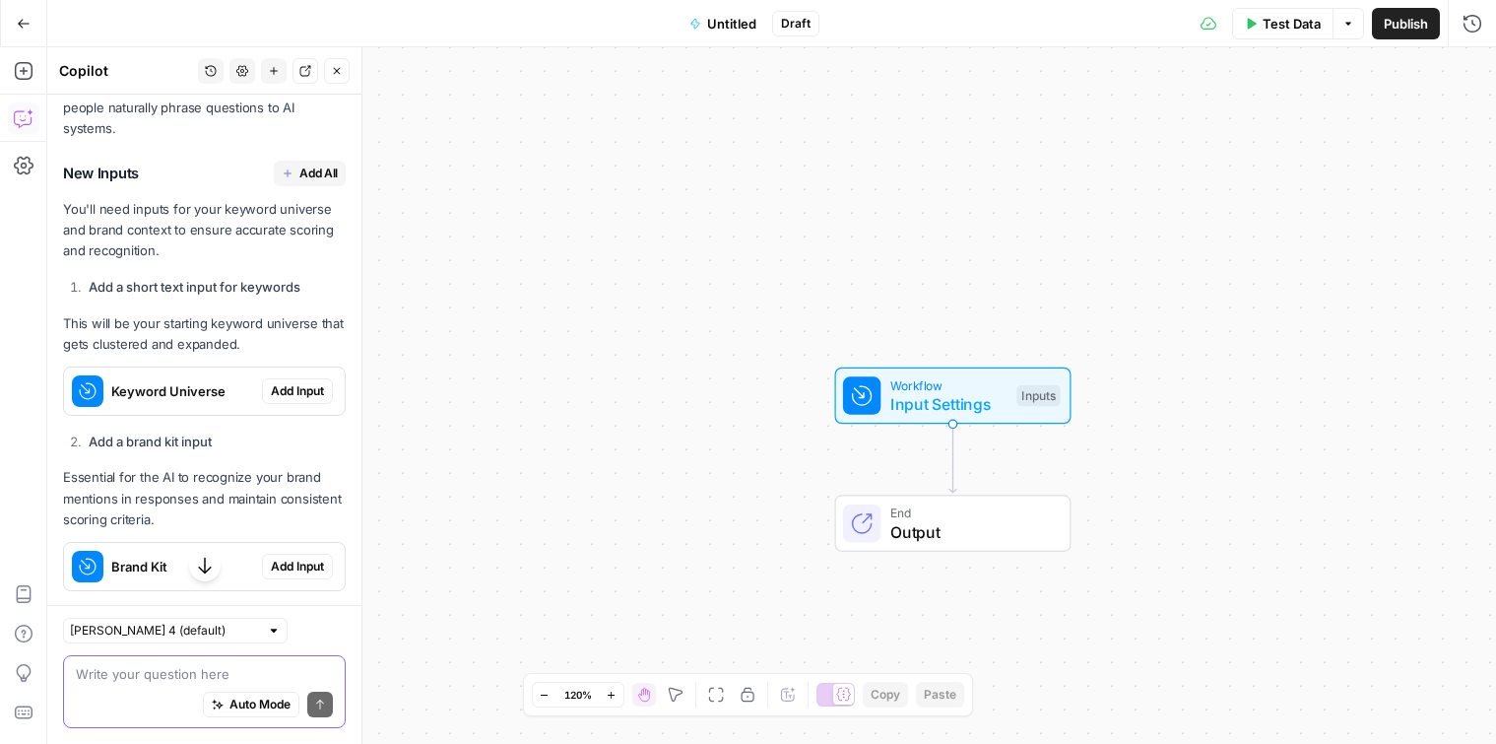
scroll to position [2625, 0]
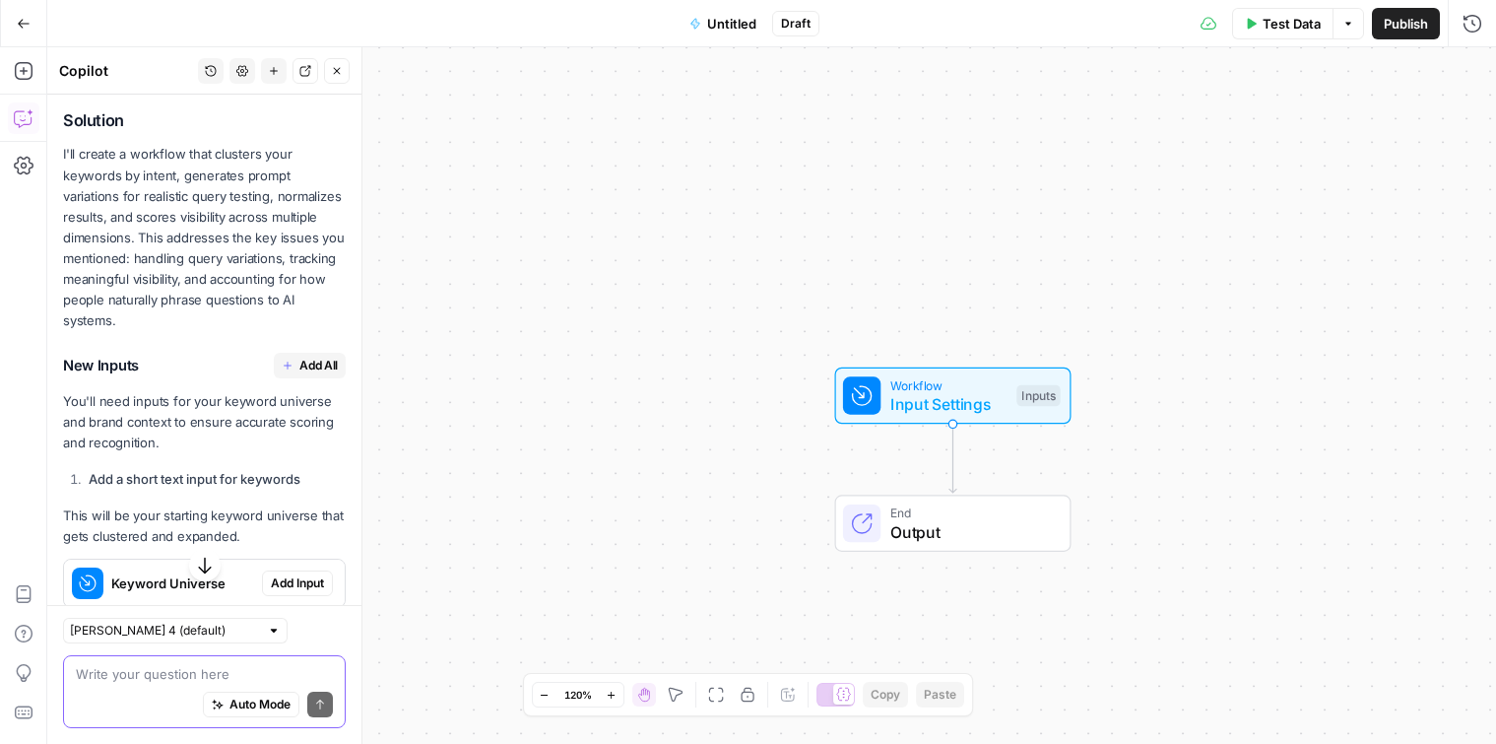
click at [320, 354] on button "Add All" at bounding box center [310, 366] width 72 height 26
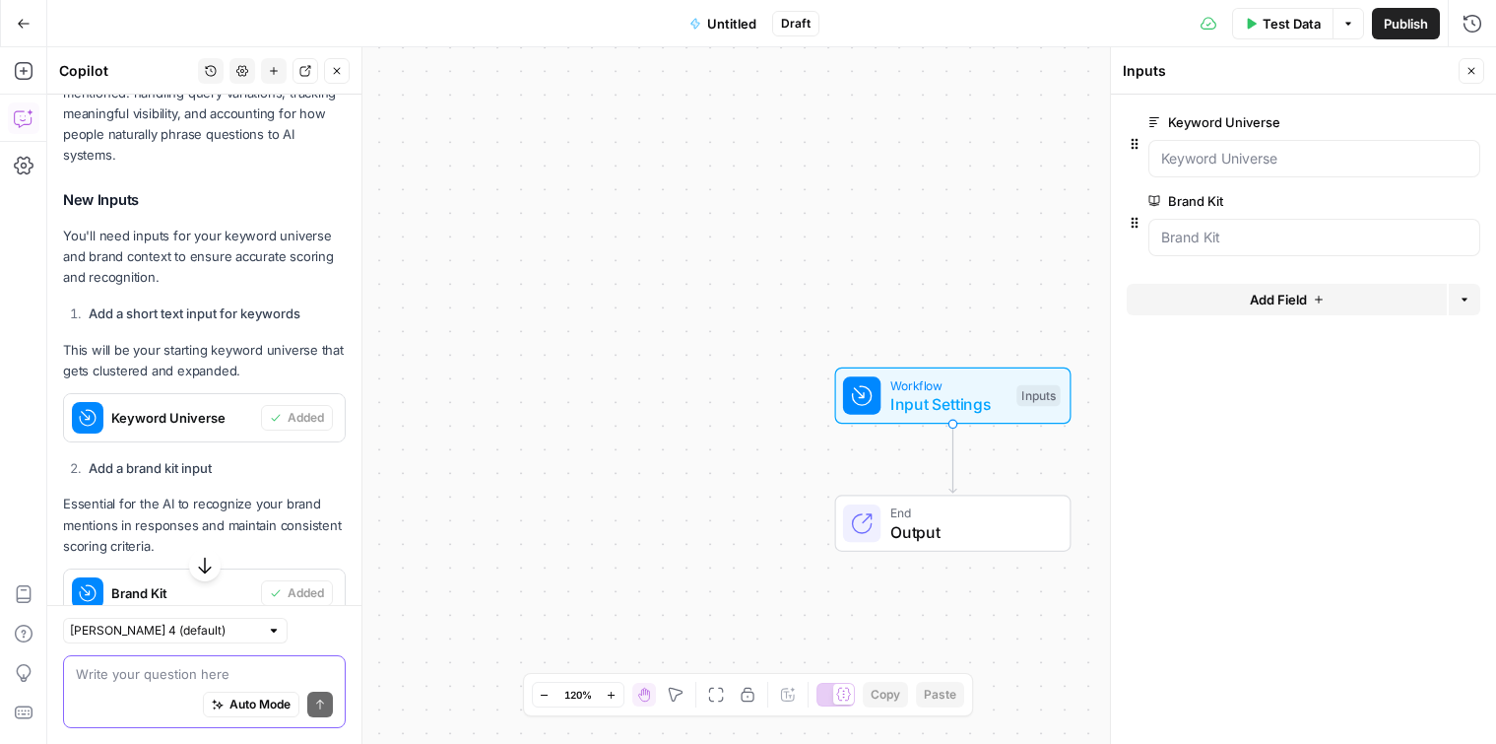
scroll to position [2626, 0]
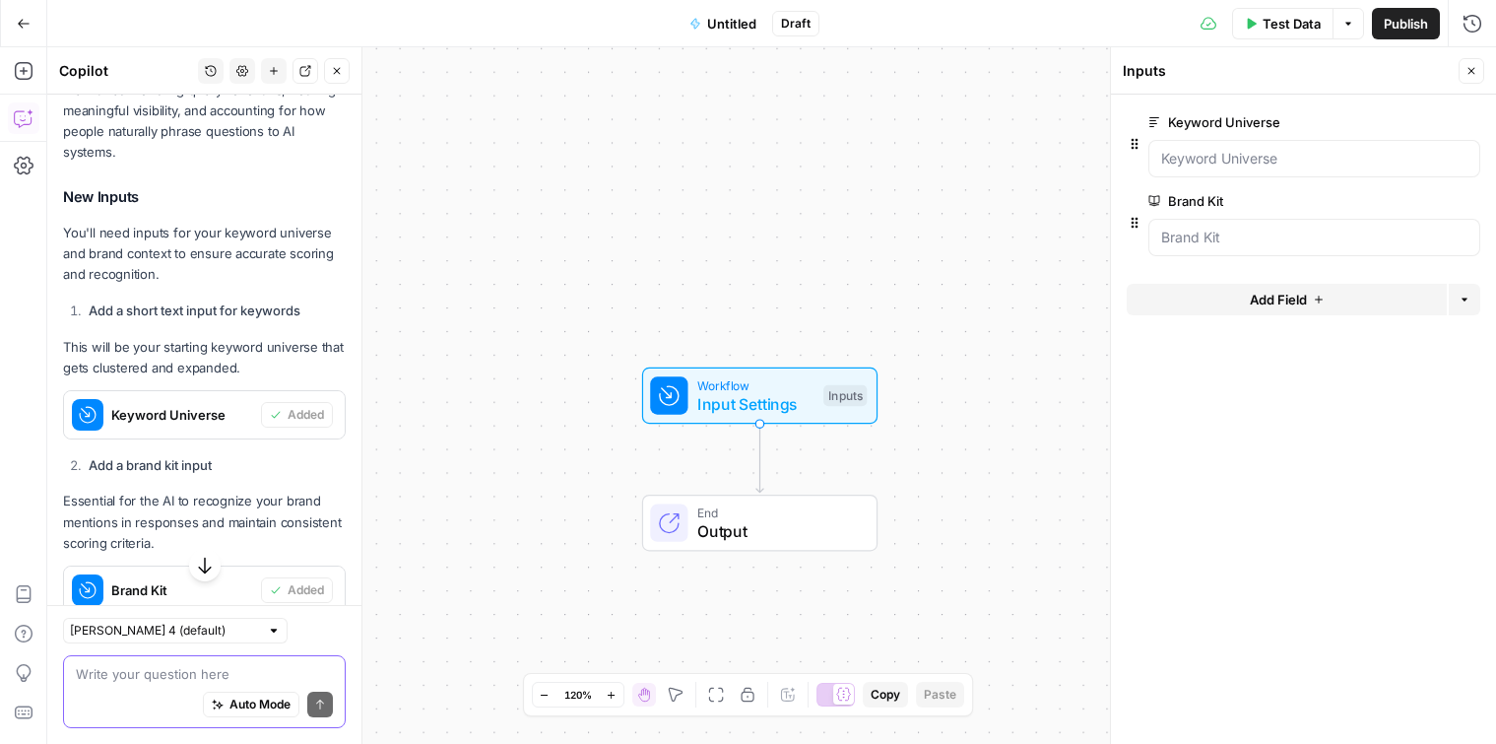
click at [173, 405] on span "Keyword Universe" at bounding box center [182, 415] width 142 height 20
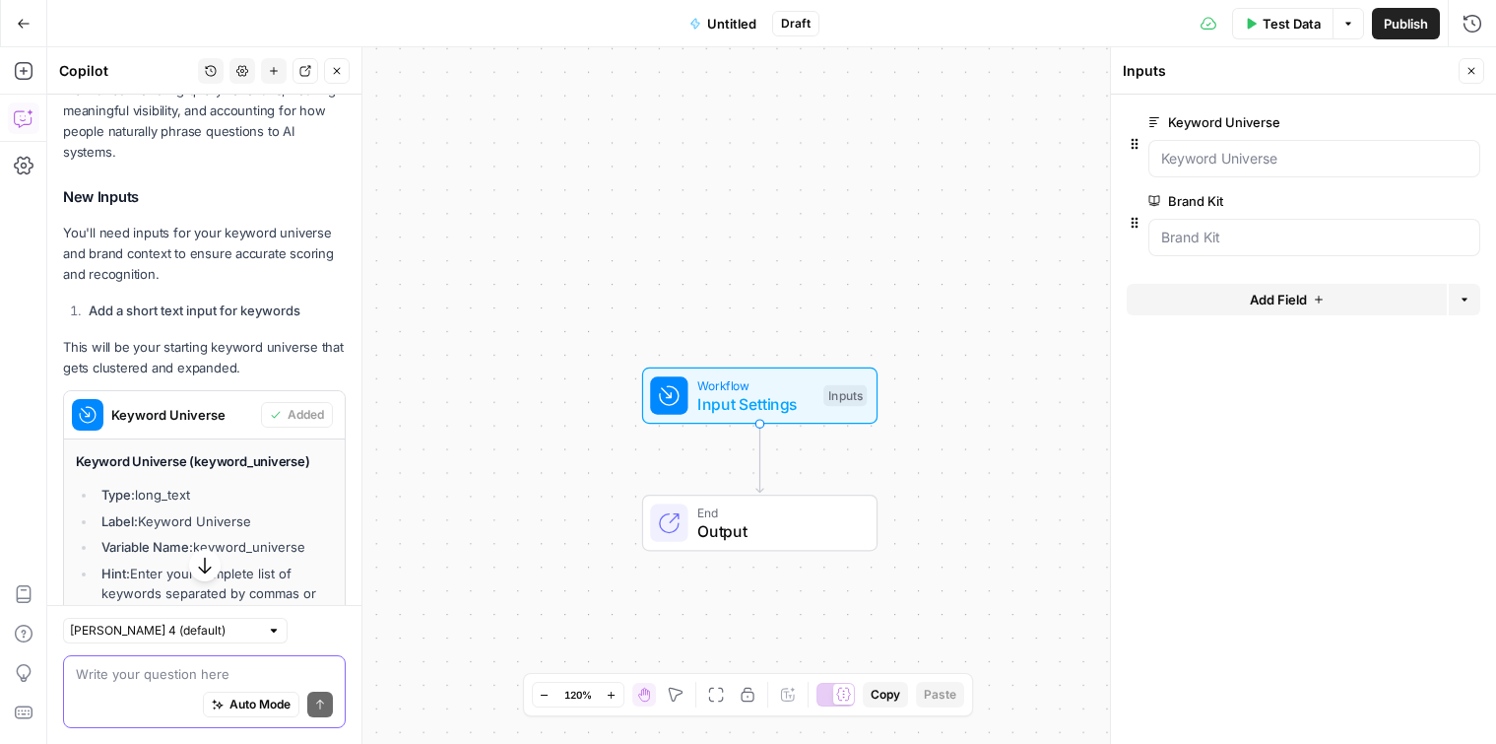
click at [173, 405] on span "Keyword Universe" at bounding box center [182, 415] width 142 height 20
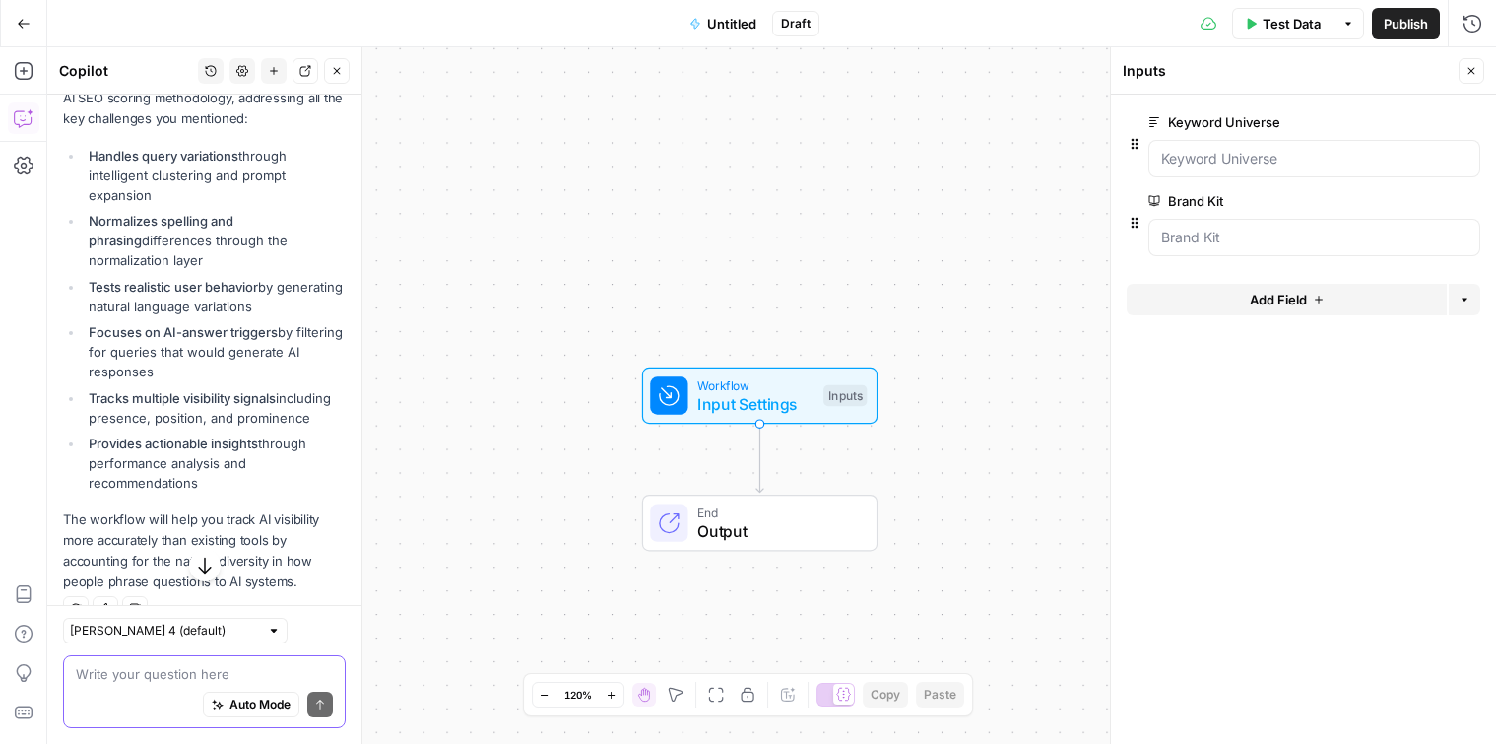
scroll to position [4820, 0]
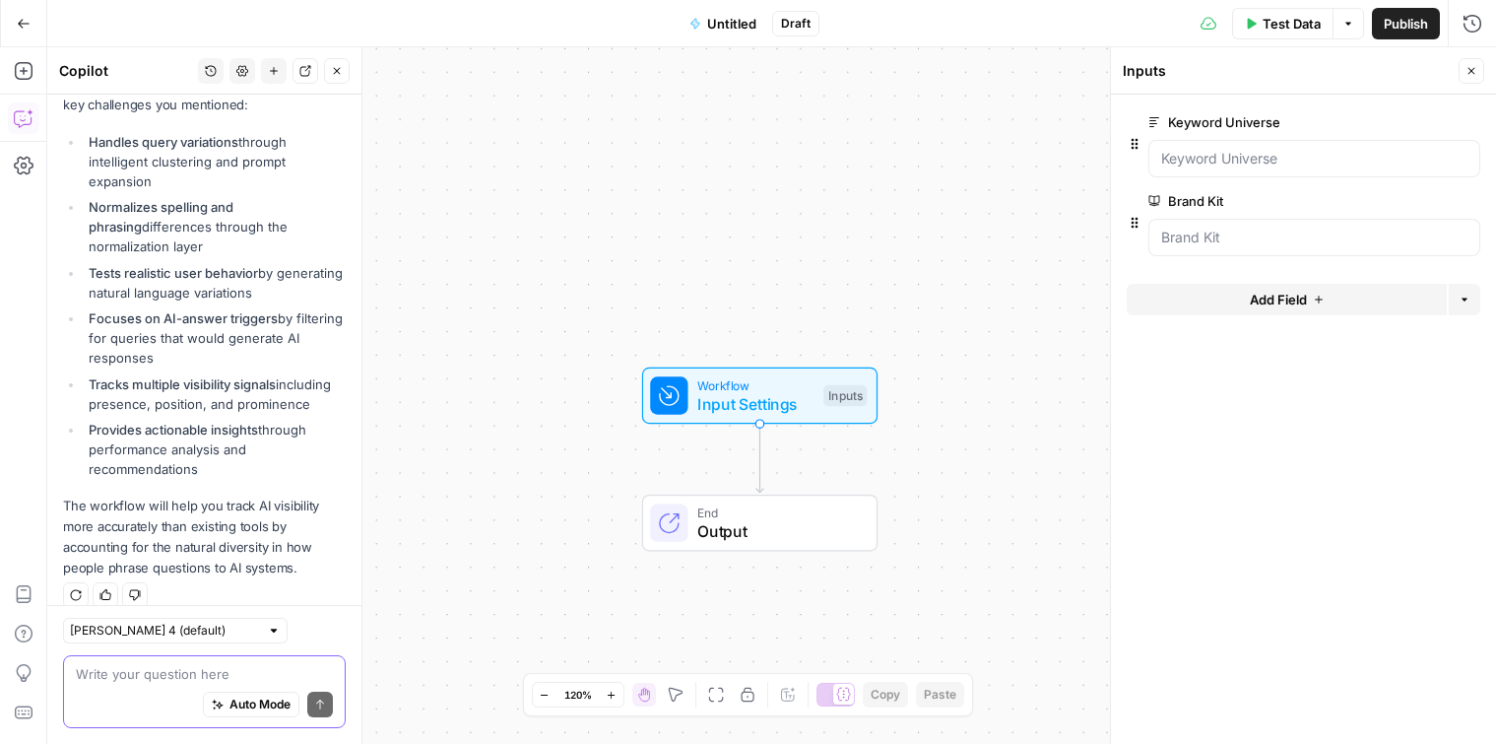
click at [218, 686] on div "Auto Mode Send" at bounding box center [204, 705] width 257 height 43
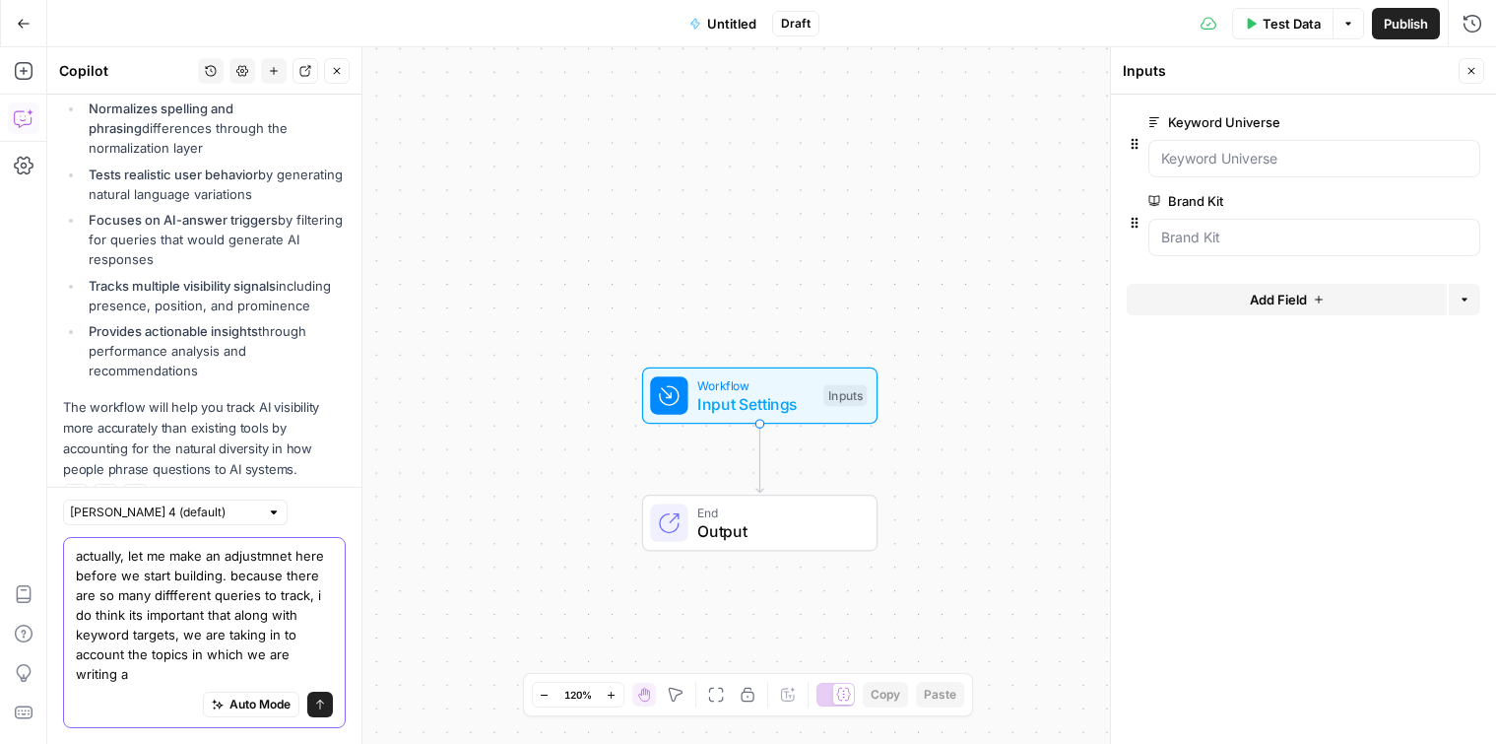
scroll to position [4938, 0]
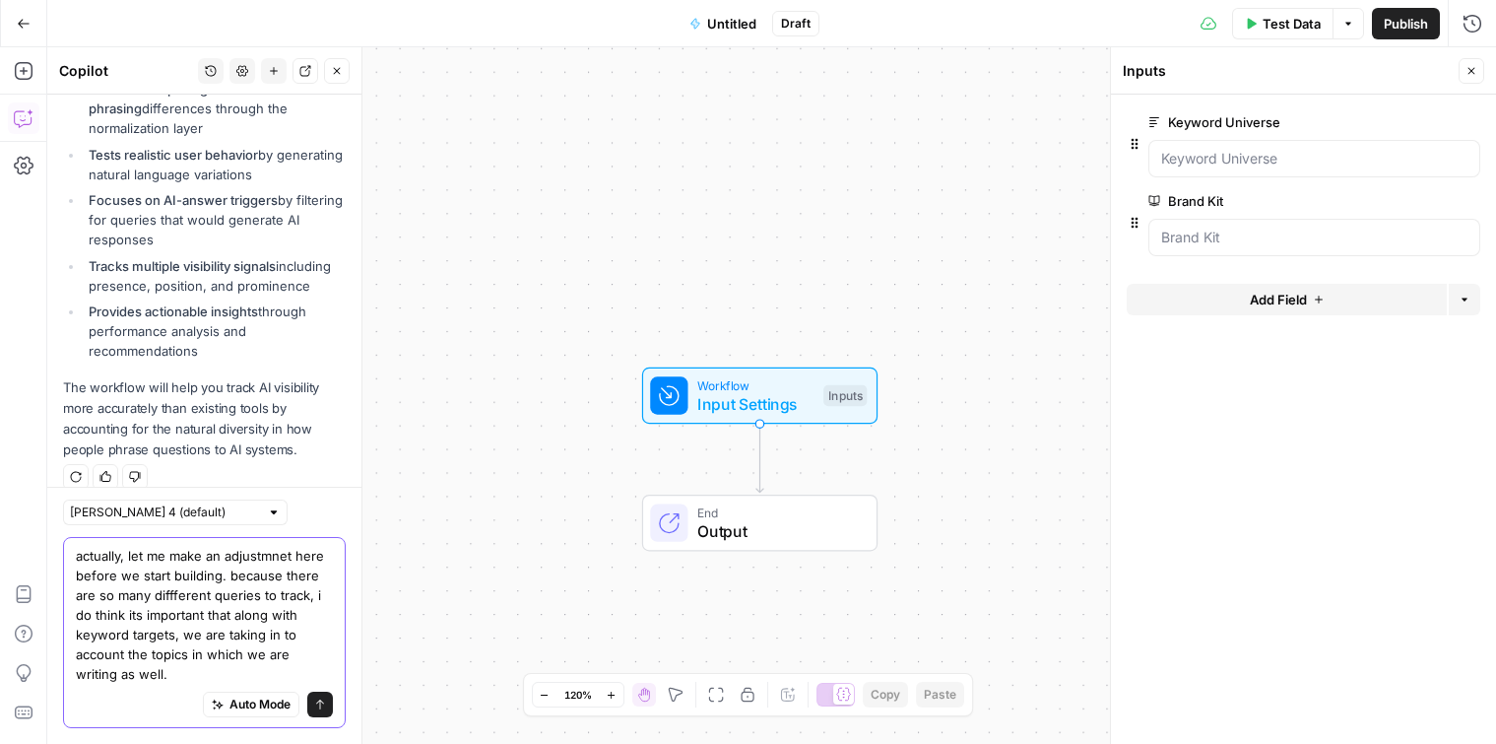
type textarea "actually, let me make an adjustmnet here before we start building. because ther…"
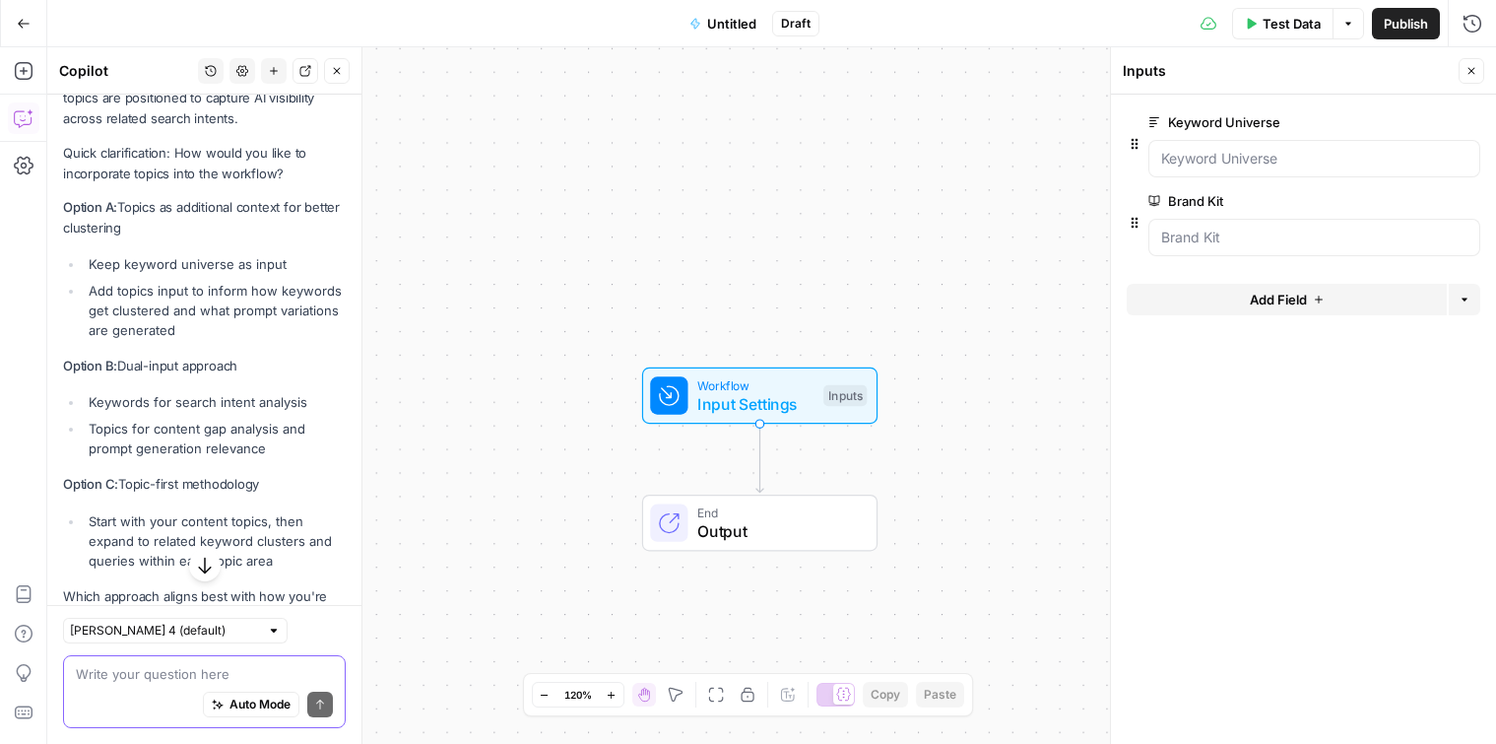
scroll to position [5773, 0]
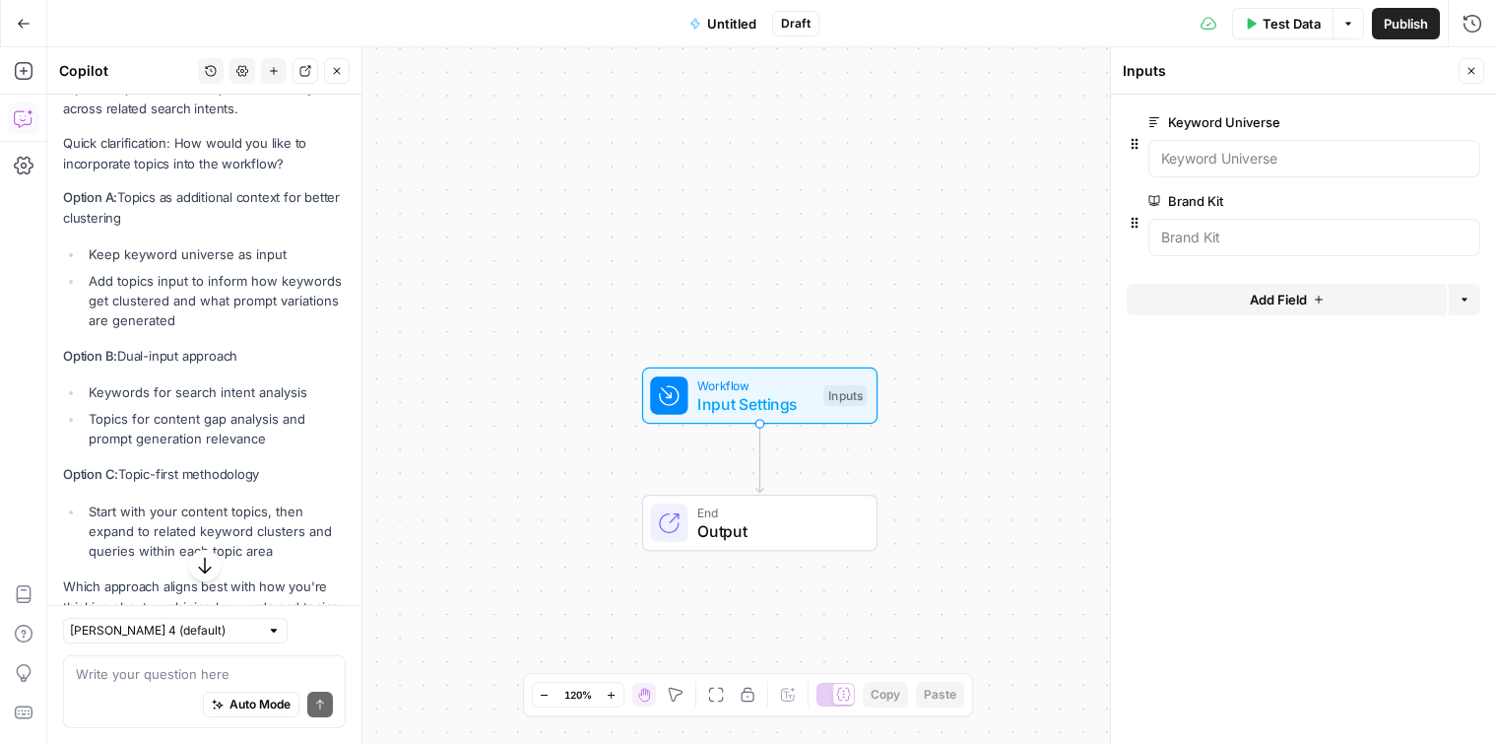
click at [180, 505] on li "Start with your content topics, then expand to related keyword clusters and que…" at bounding box center [215, 530] width 262 height 59
click at [175, 464] on p "Option C: Topic-first methodology" at bounding box center [204, 474] width 283 height 21
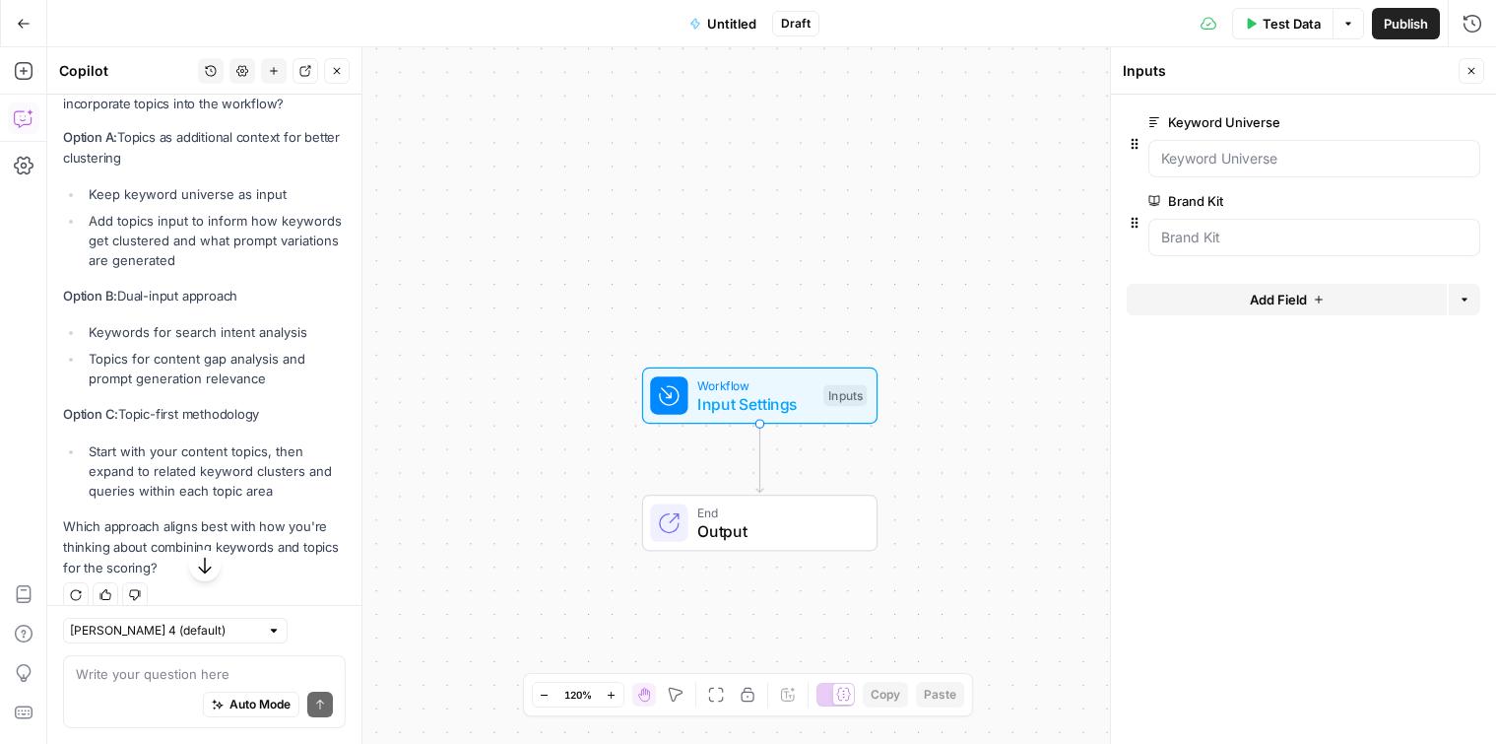
scroll to position [5831, 0]
click at [126, 618] on div "Claude Sonnet 4 (default)" at bounding box center [175, 631] width 225 height 26
type input "Claude Sonnet 4 (default)"
click at [185, 488] on div "Absolutely! That's a brilliant insight. AI systems understand topical relevance…" at bounding box center [204, 189] width 283 height 781
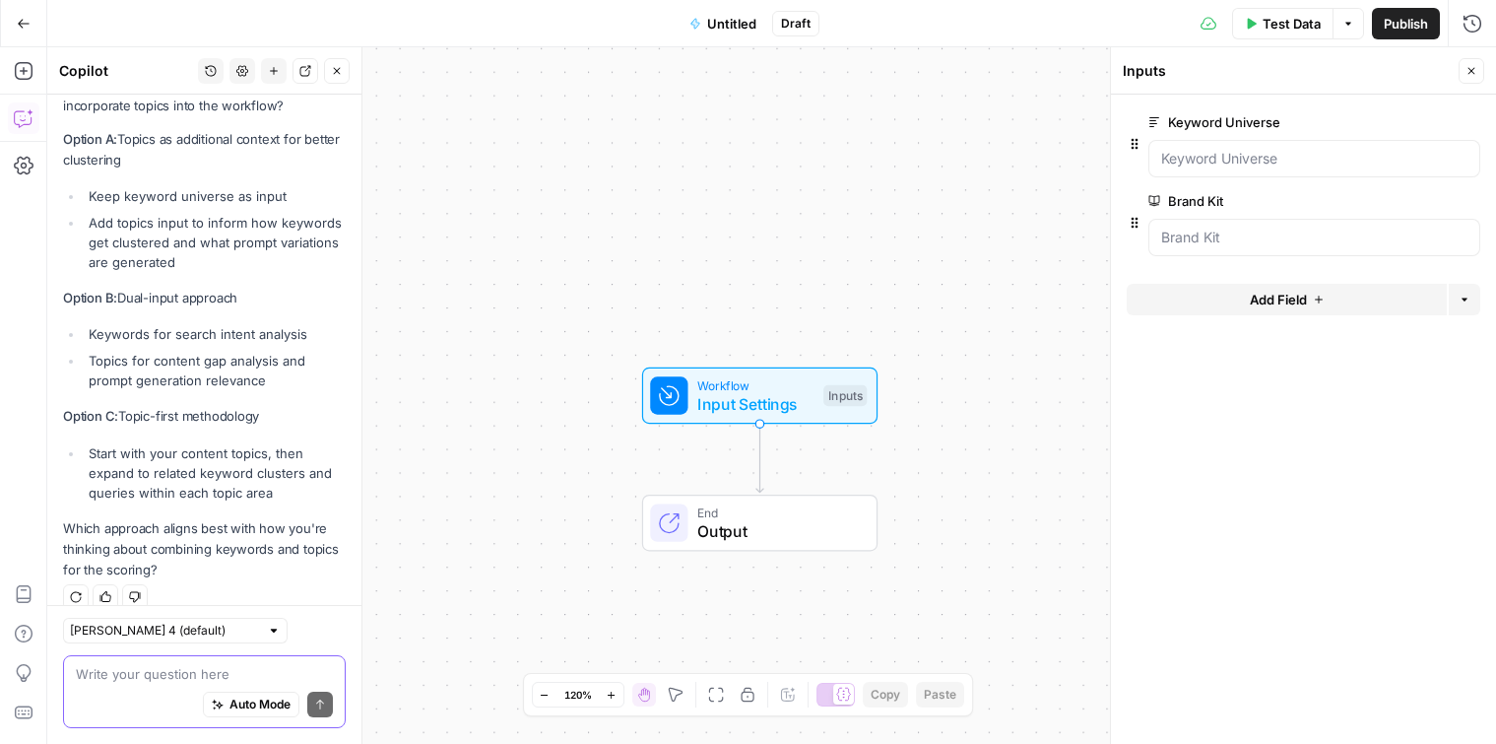
click at [183, 665] on textarea at bounding box center [204, 674] width 257 height 20
type textarea "lets go with option c"
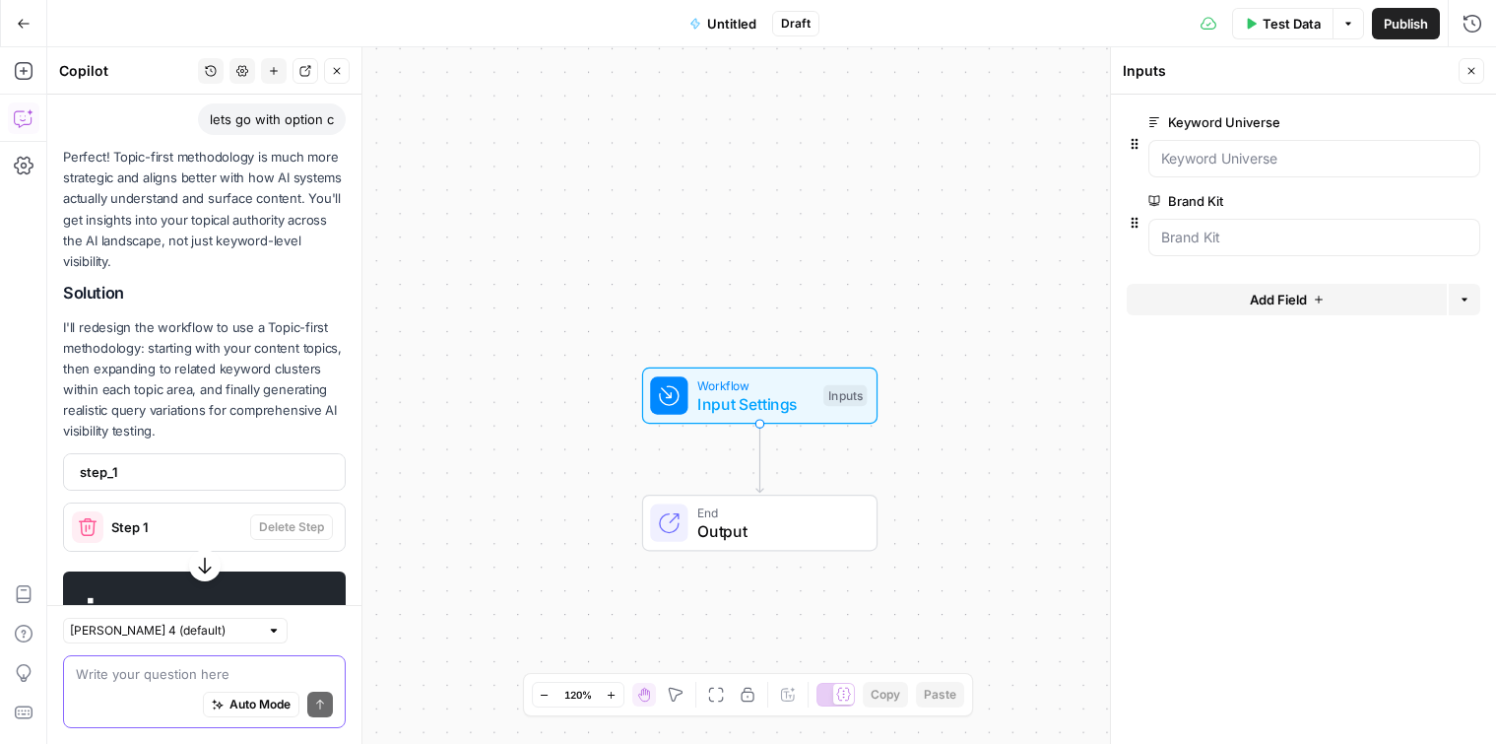
scroll to position [6307, 0]
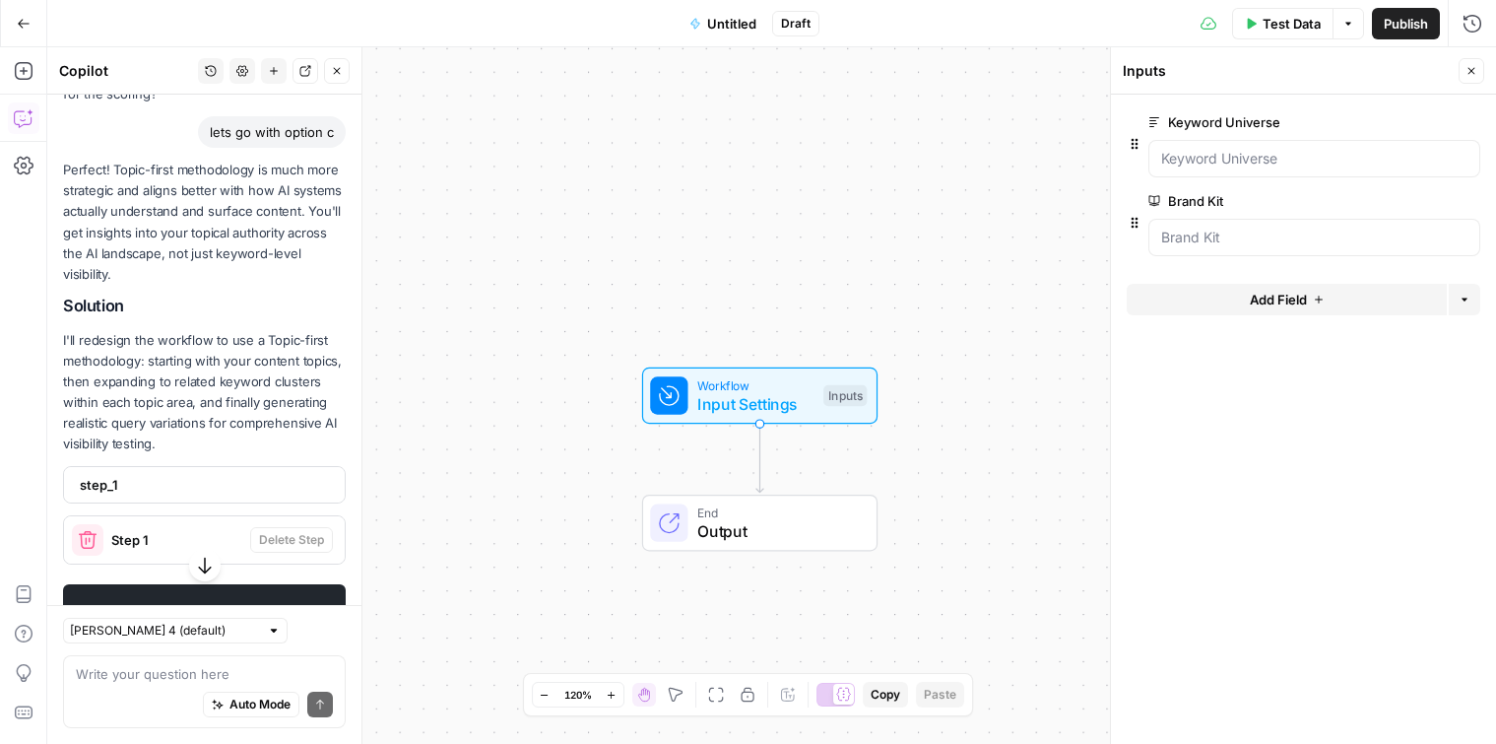
click at [180, 475] on span "step_1" at bounding box center [202, 485] width 245 height 20
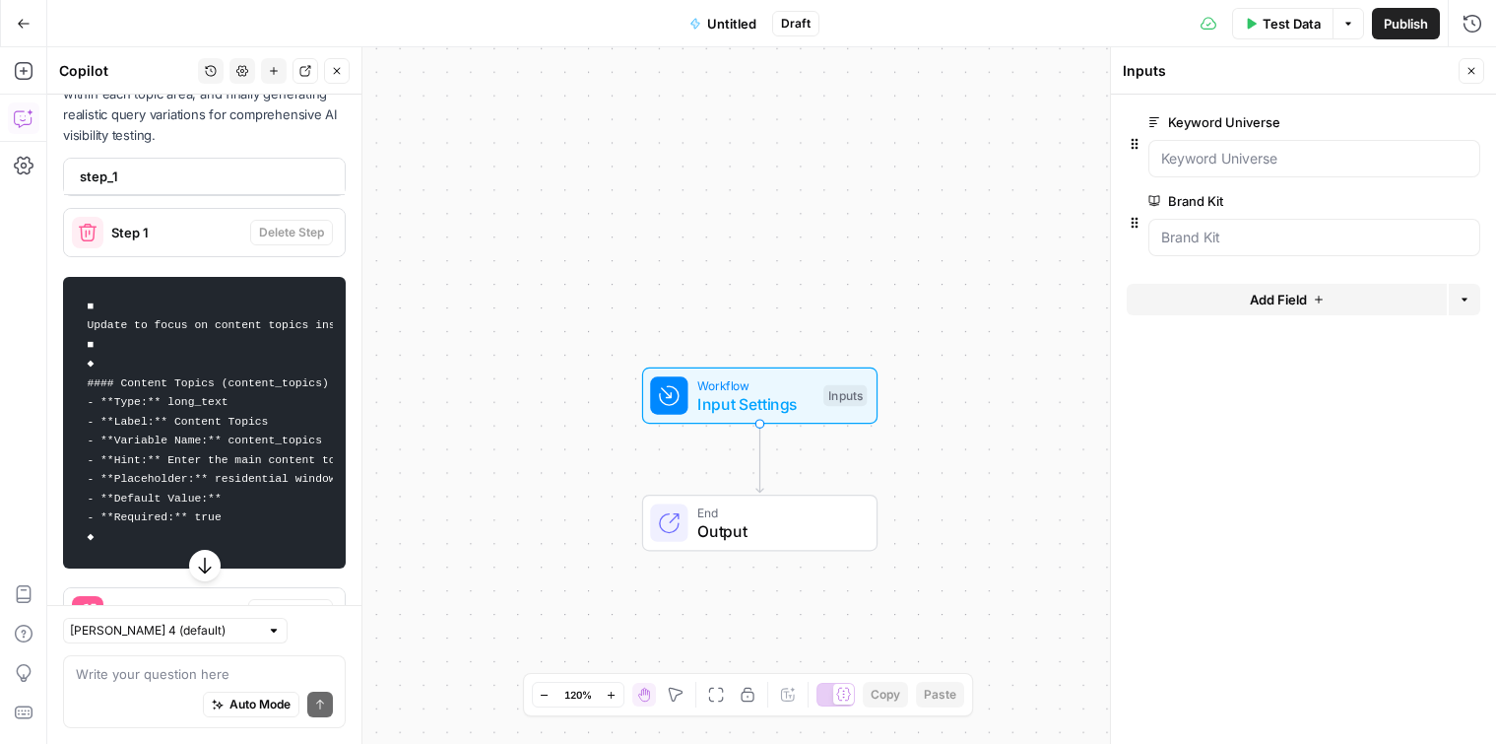
scroll to position [6618, 0]
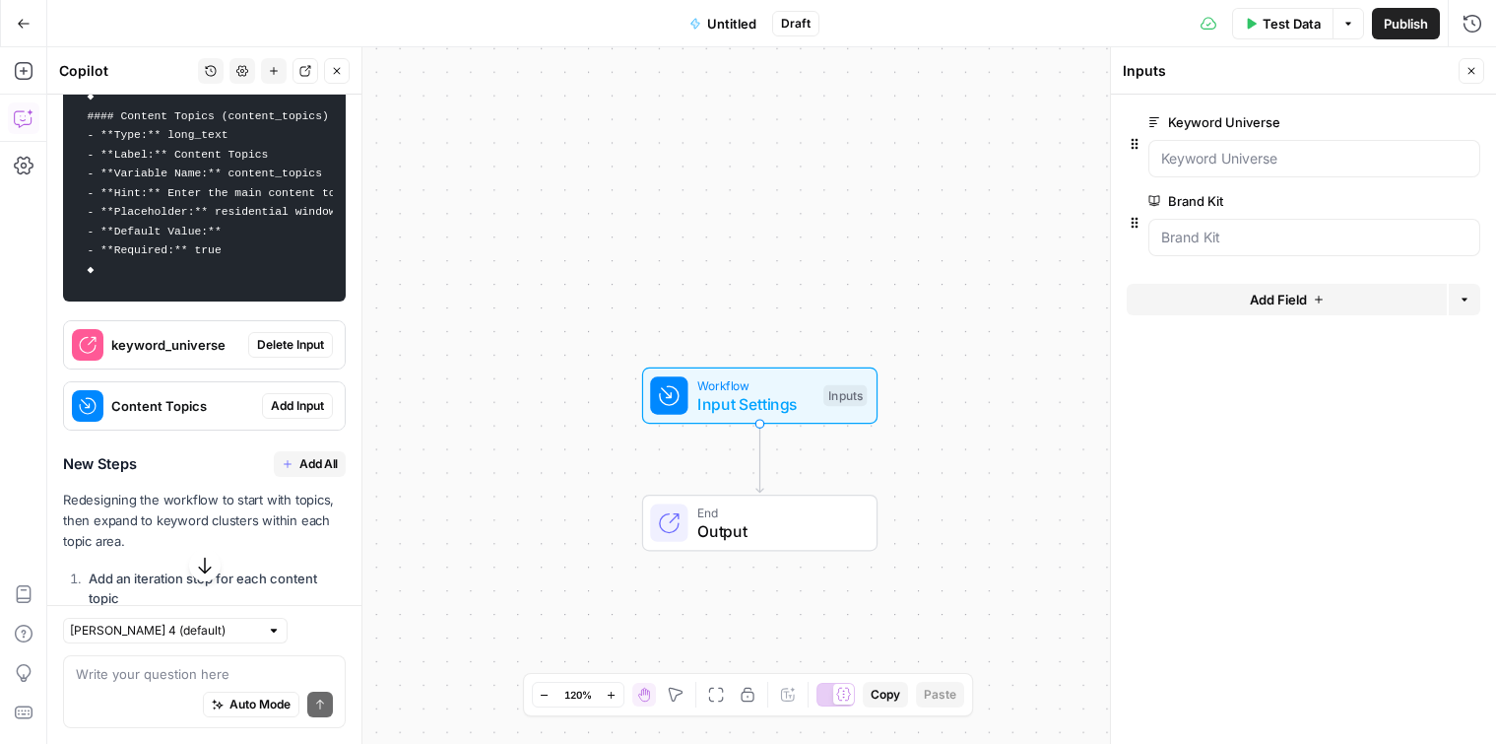
click at [287, 397] on span "Add Input" at bounding box center [297, 406] width 53 height 18
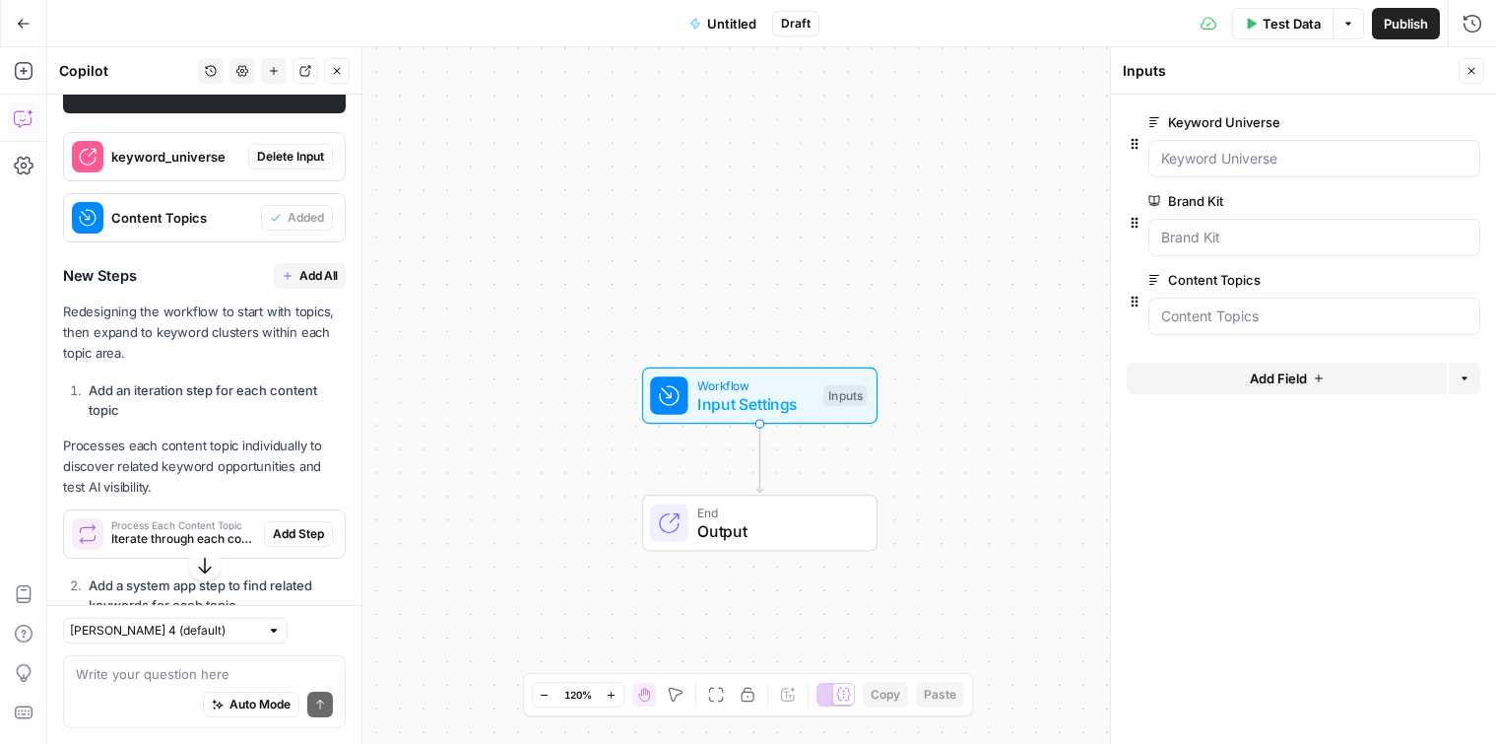
scroll to position [7130, 0]
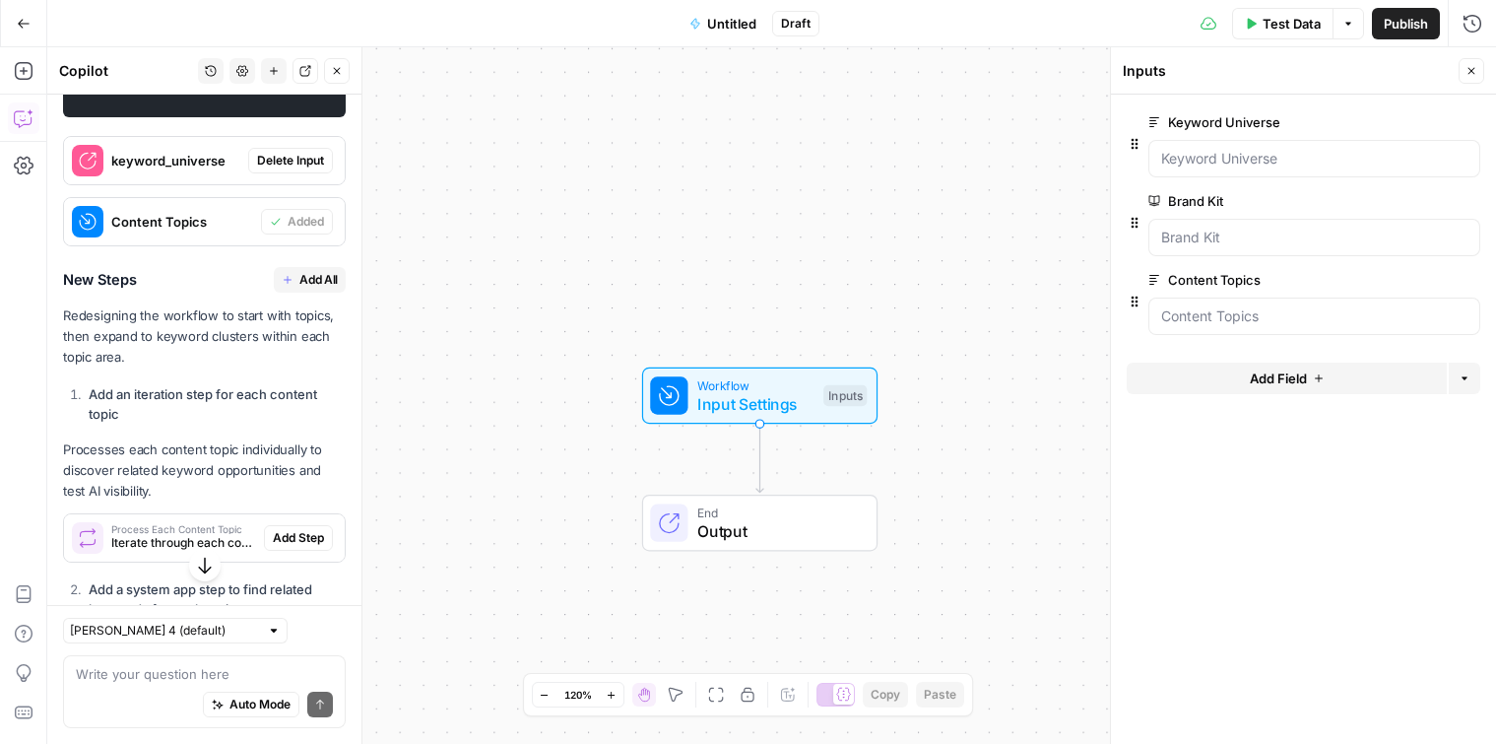
click at [299, 271] on span "Add All" at bounding box center [318, 280] width 38 height 18
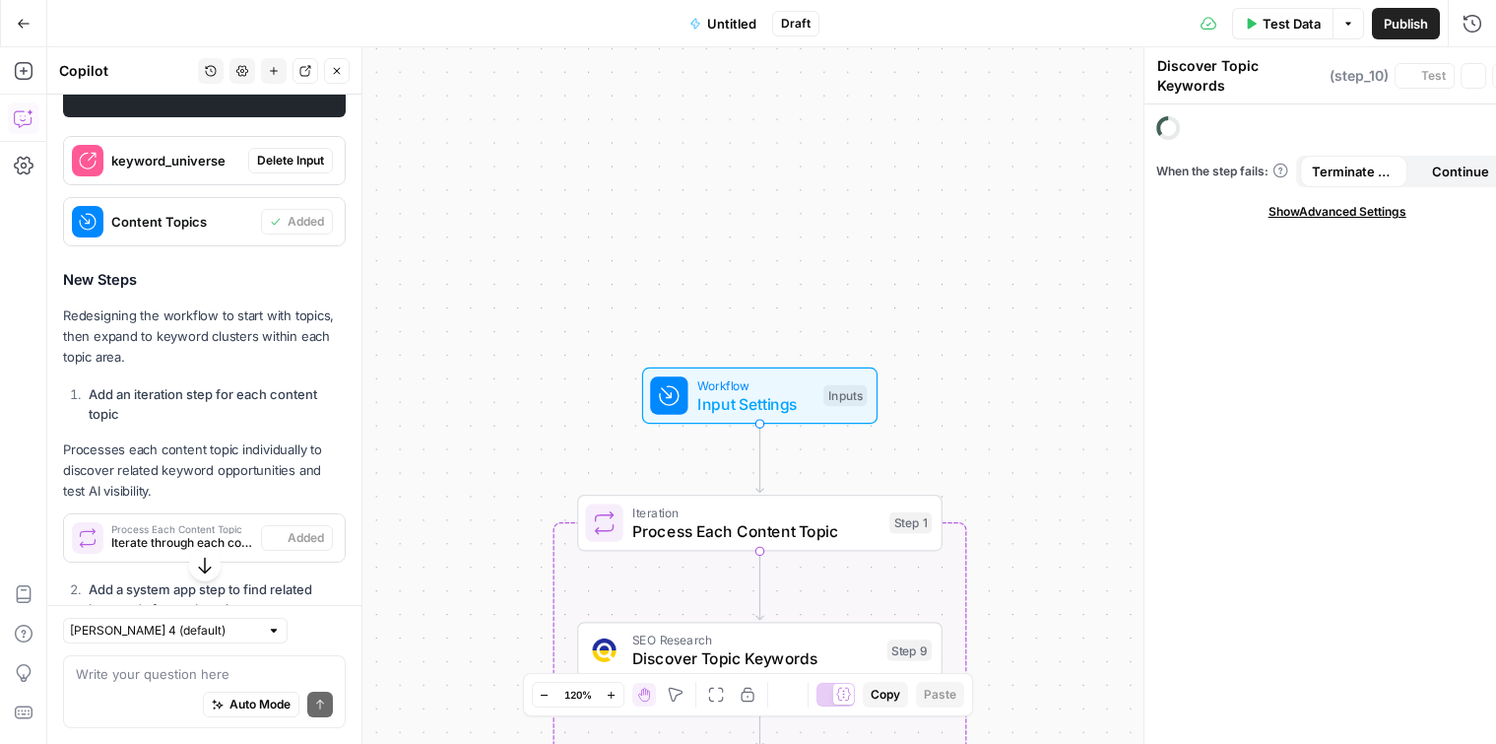
type textarea "Cluster Topic Keywords"
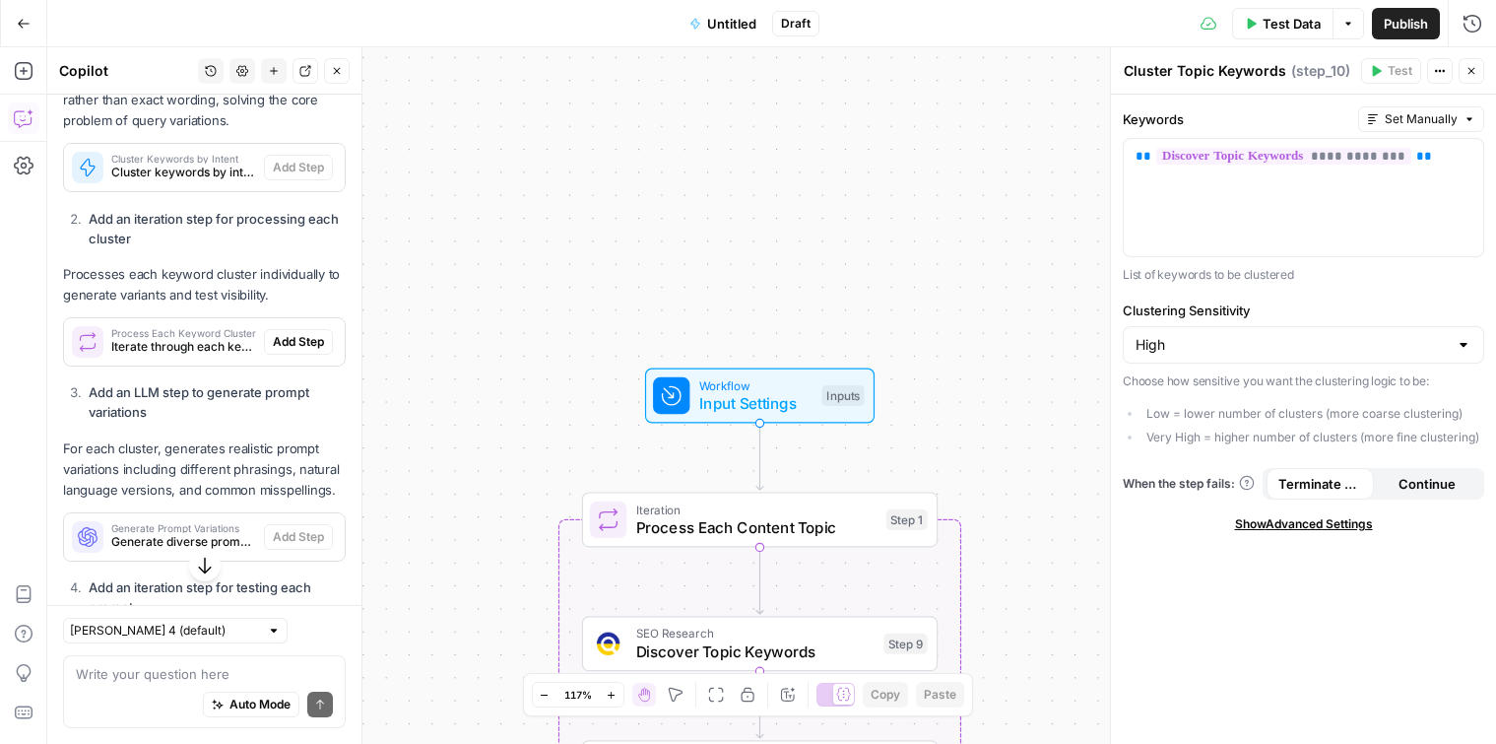
scroll to position [3100, 0]
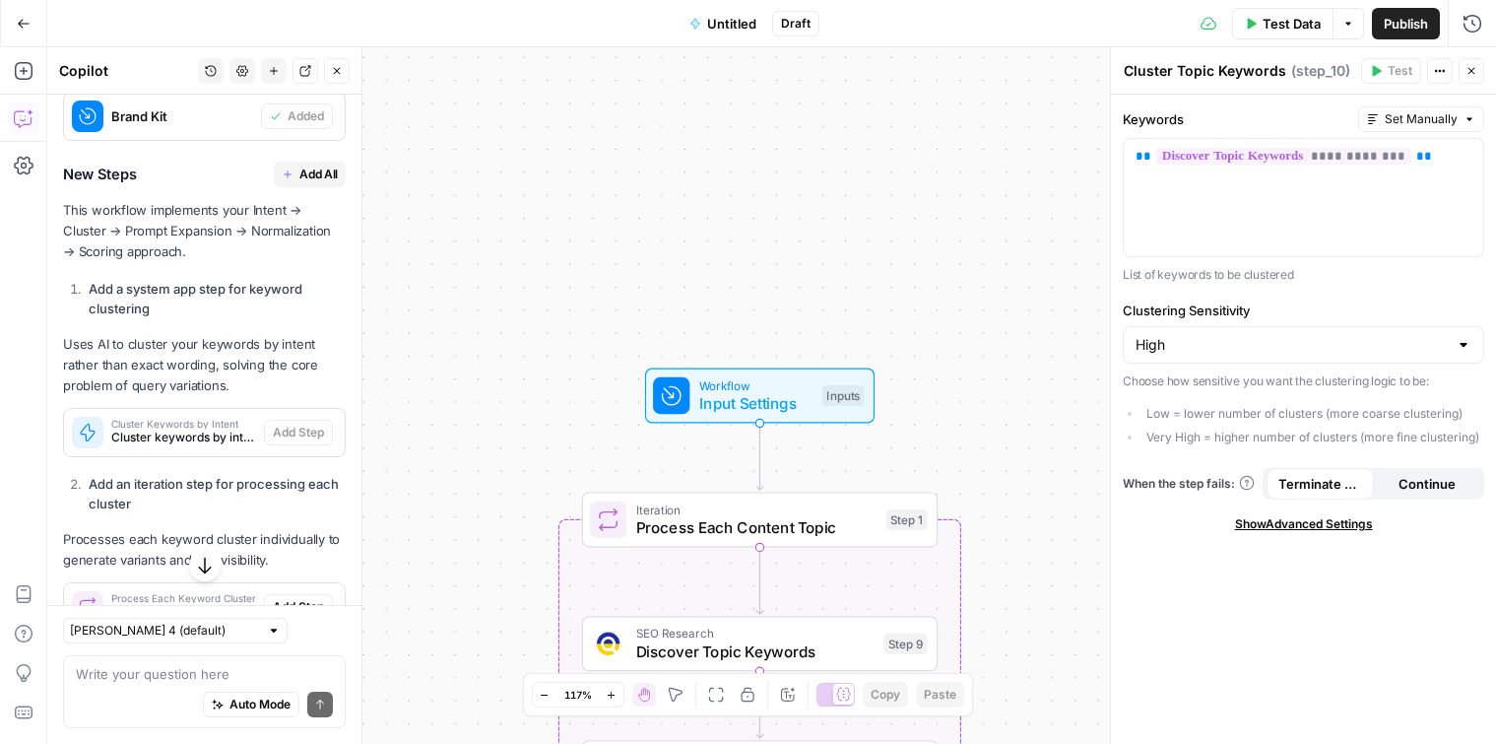
click at [321, 165] on span "Add All" at bounding box center [318, 174] width 38 height 18
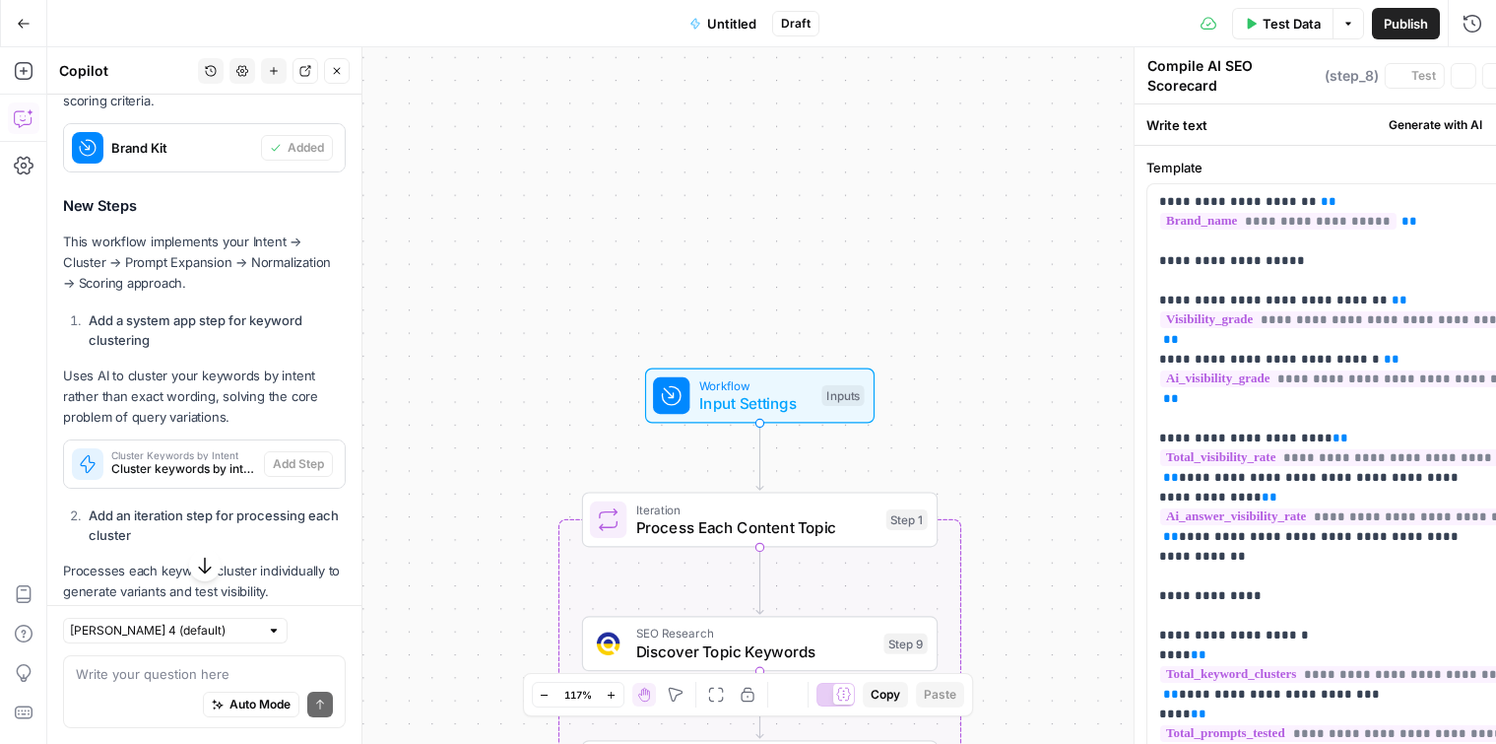
type textarea "Format AI SEO Scorecard Report"
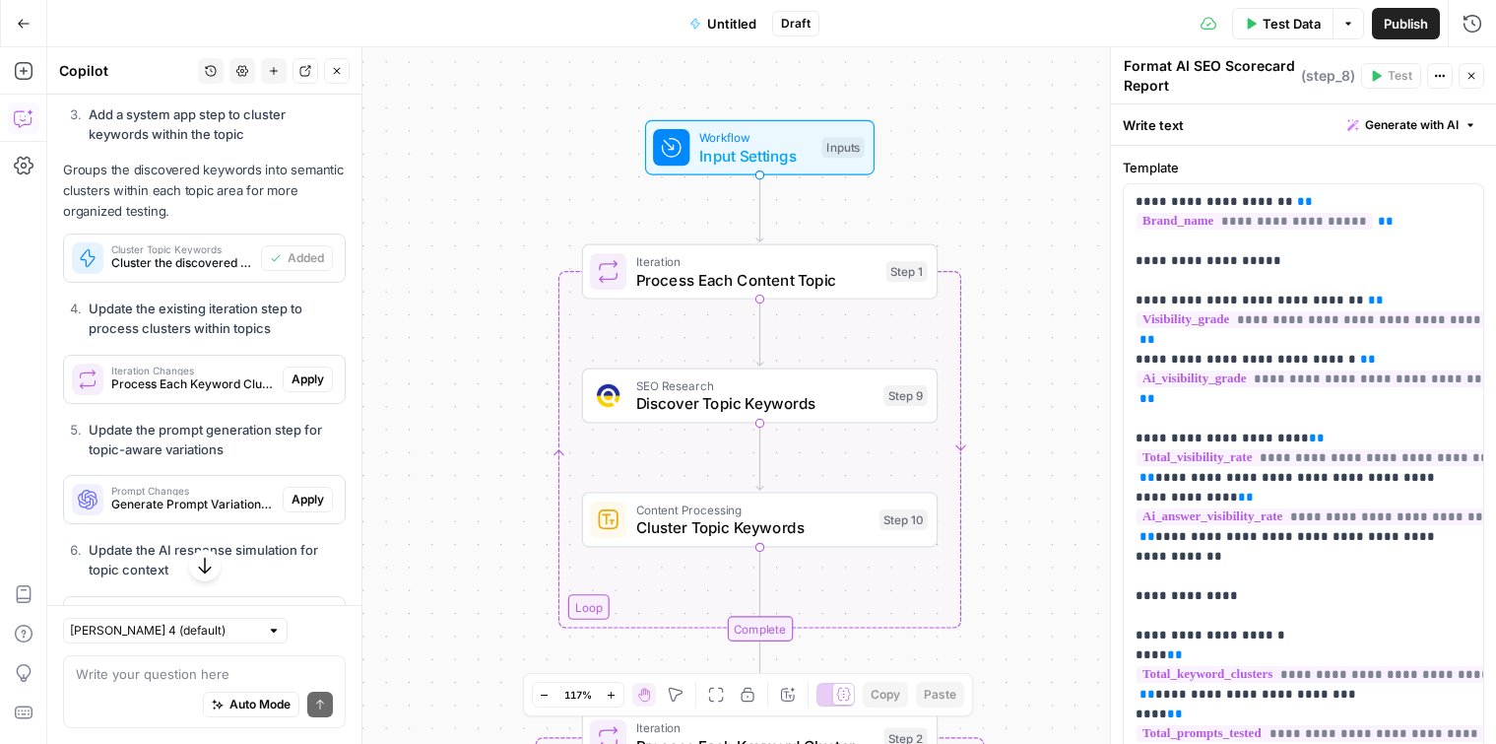
scroll to position [7863, 0]
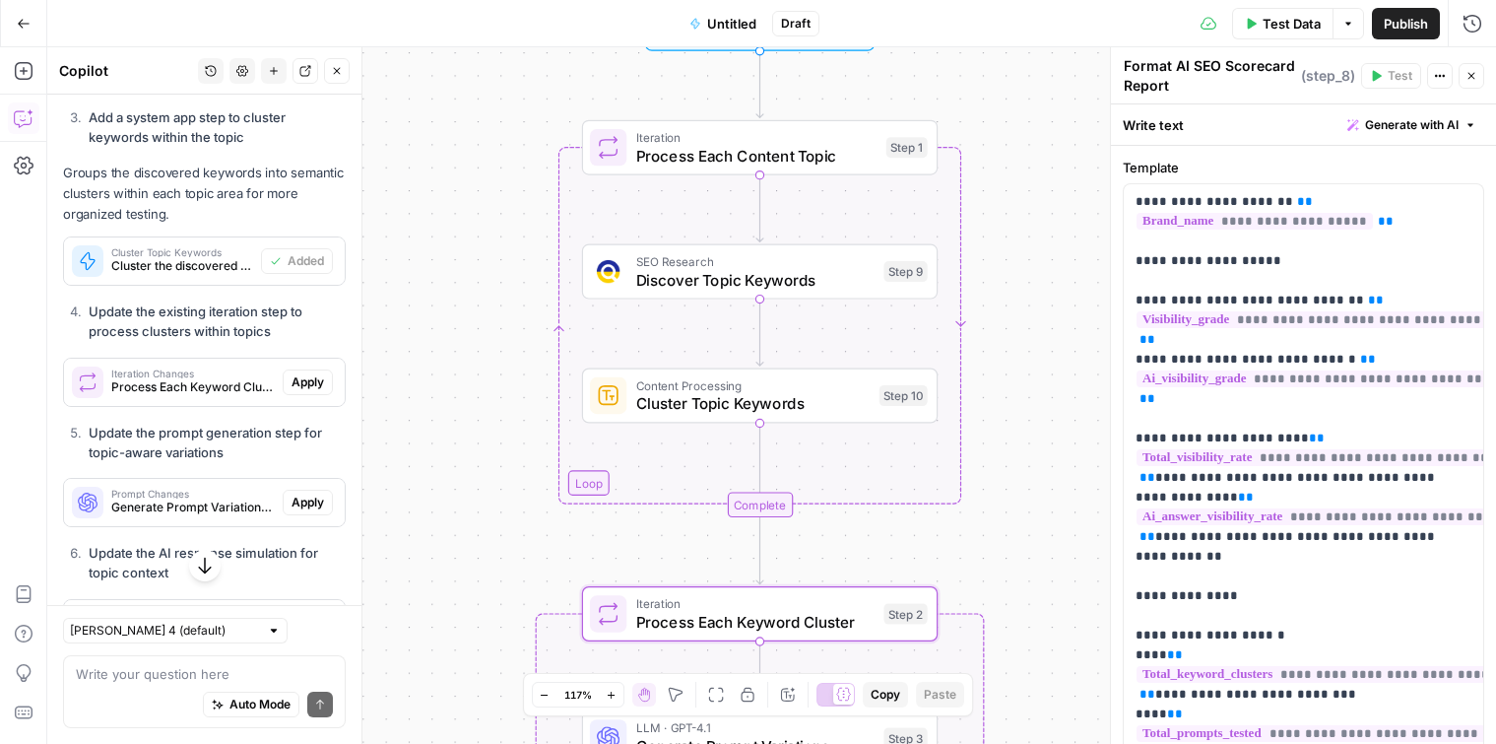
click at [301, 373] on div "Iteration Changes Process Each Keyword Cluster (step_2) Apply" at bounding box center [204, 382] width 281 height 32
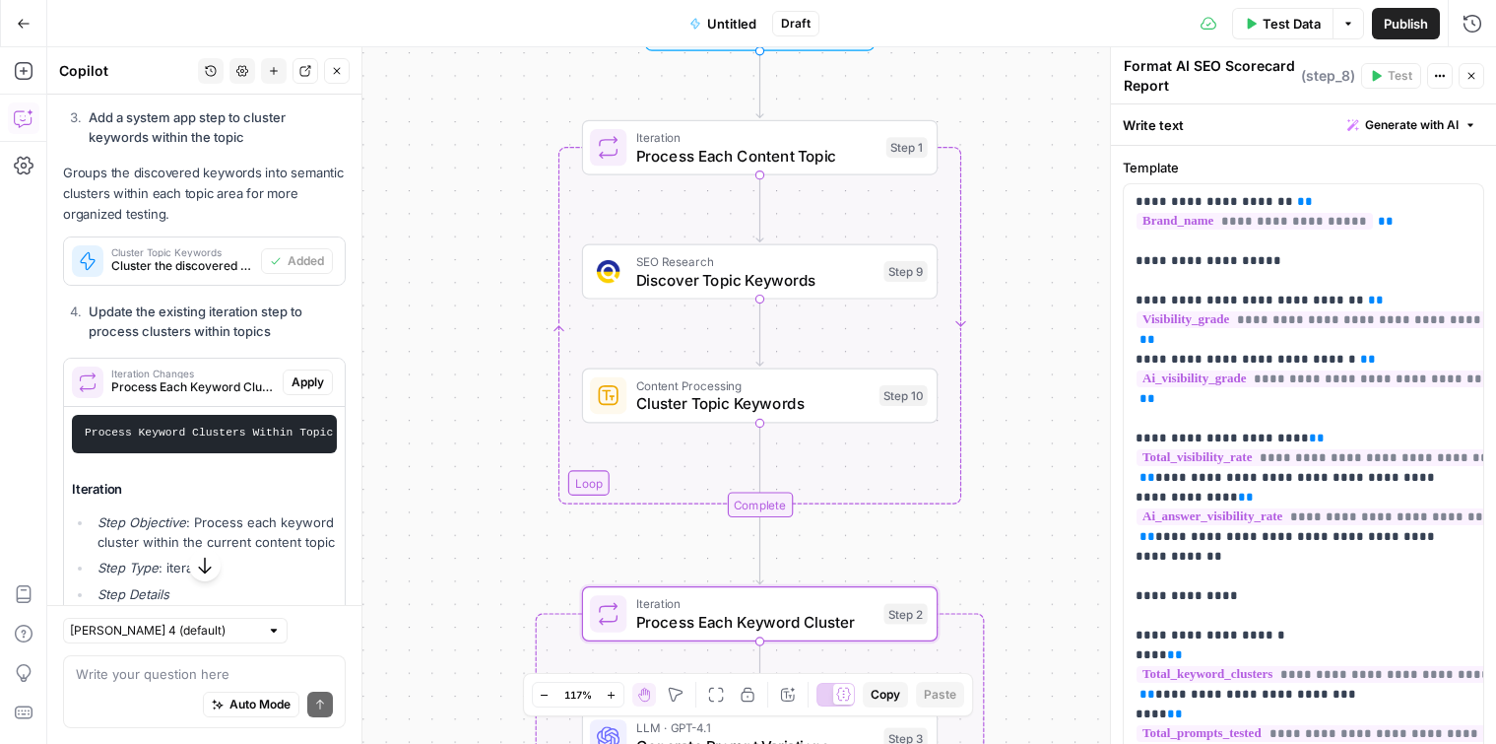
click at [303, 373] on span "Apply" at bounding box center [308, 382] width 33 height 18
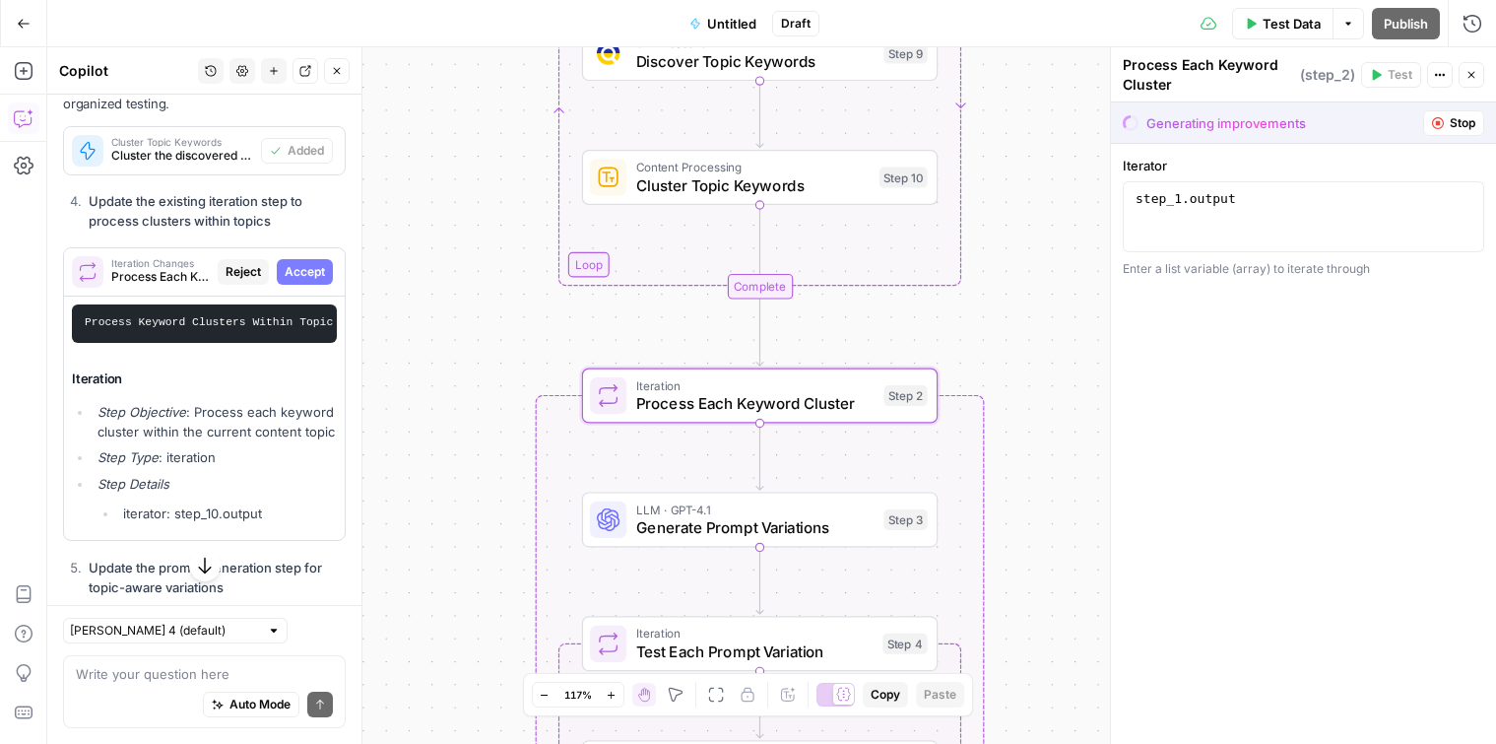
click at [309, 263] on span "Accept" at bounding box center [305, 272] width 40 height 18
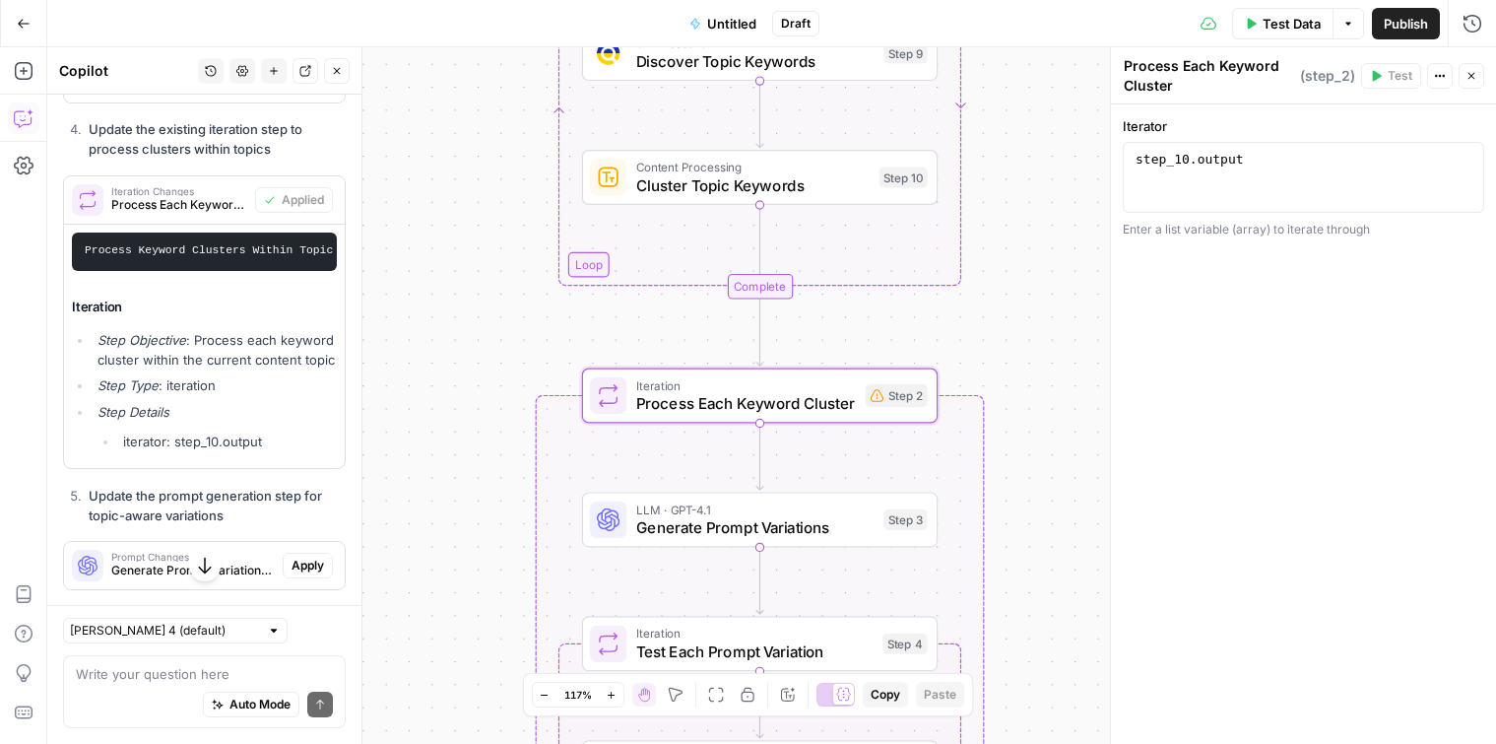
scroll to position [8045, 0]
click at [187, 196] on span "Process Each Keyword Cluster (step_2)" at bounding box center [179, 205] width 136 height 18
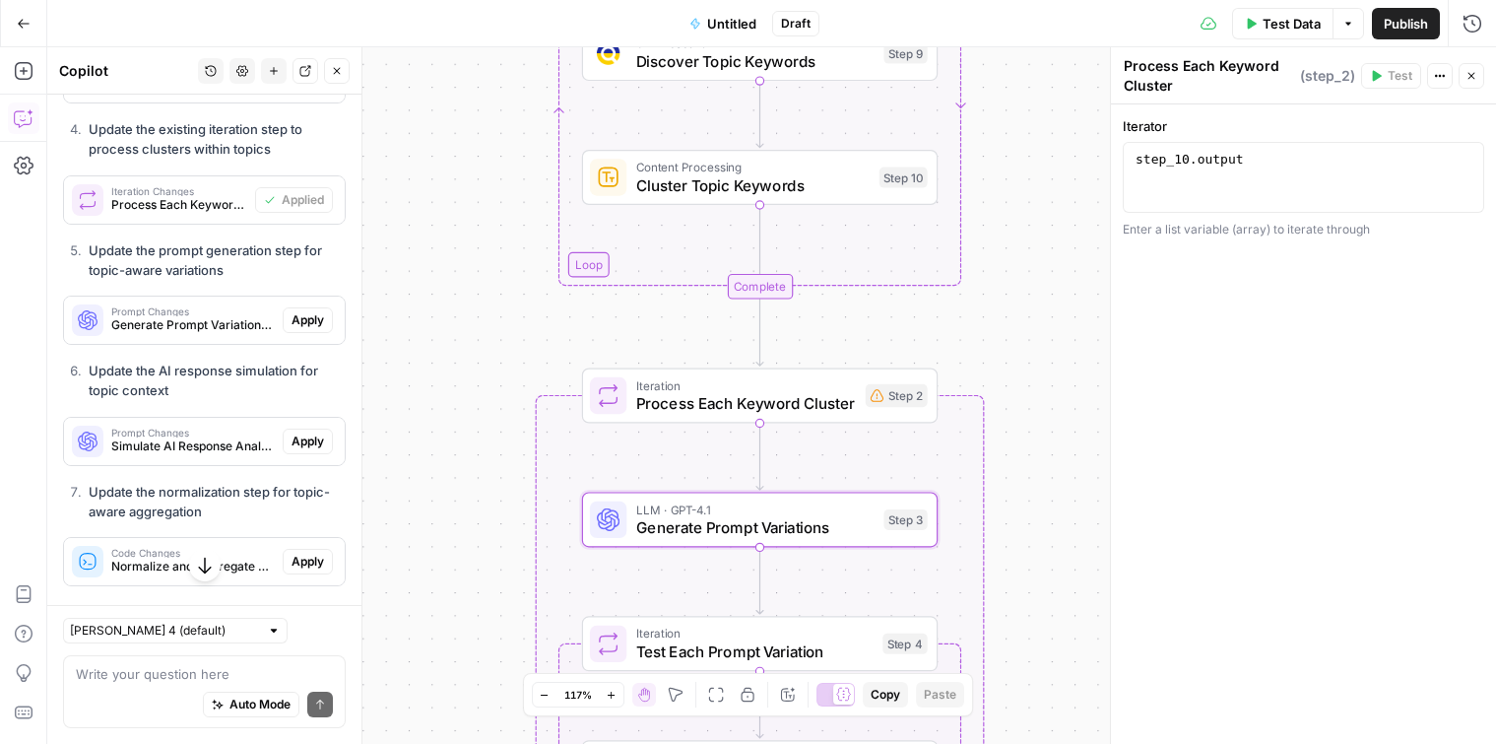
click at [316, 311] on span "Apply" at bounding box center [308, 320] width 33 height 18
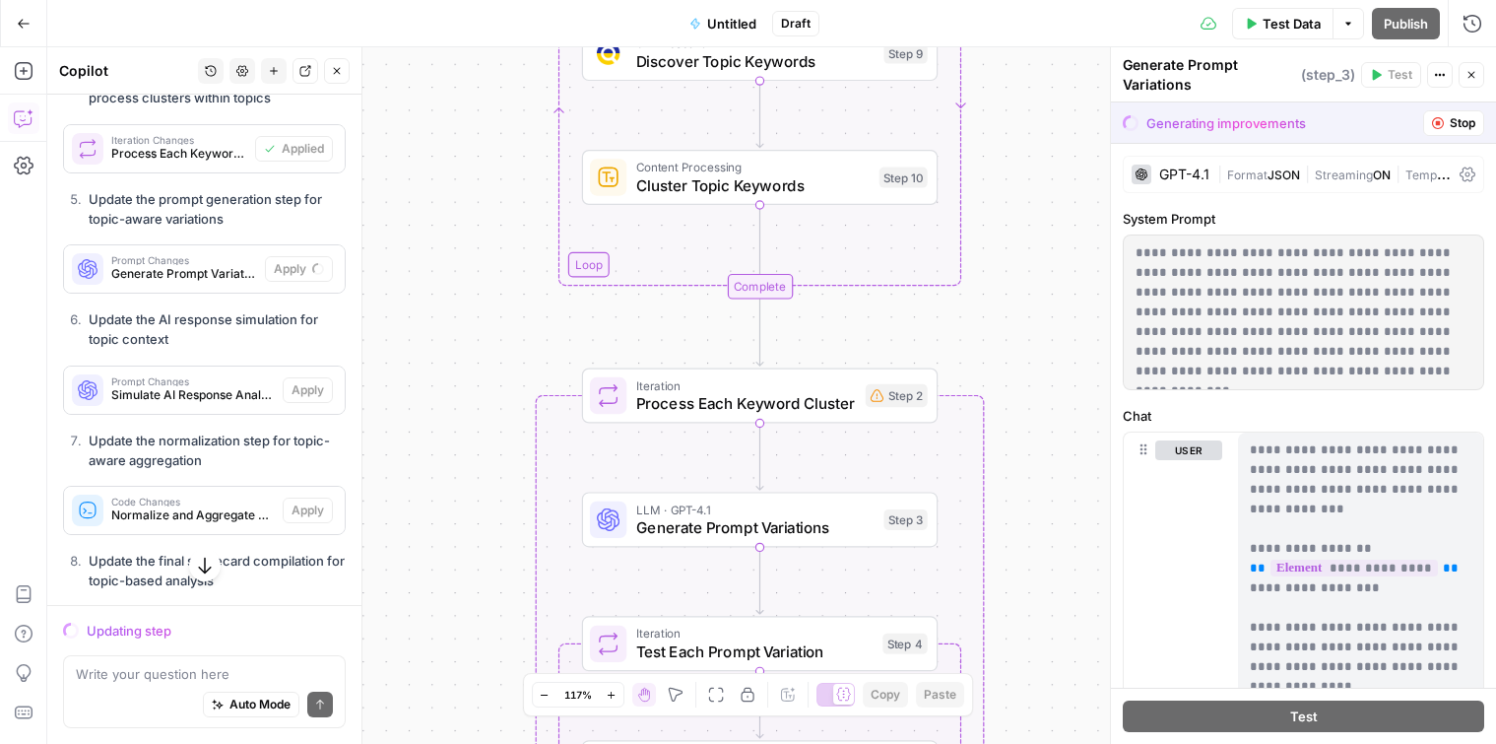
scroll to position [8065, 0]
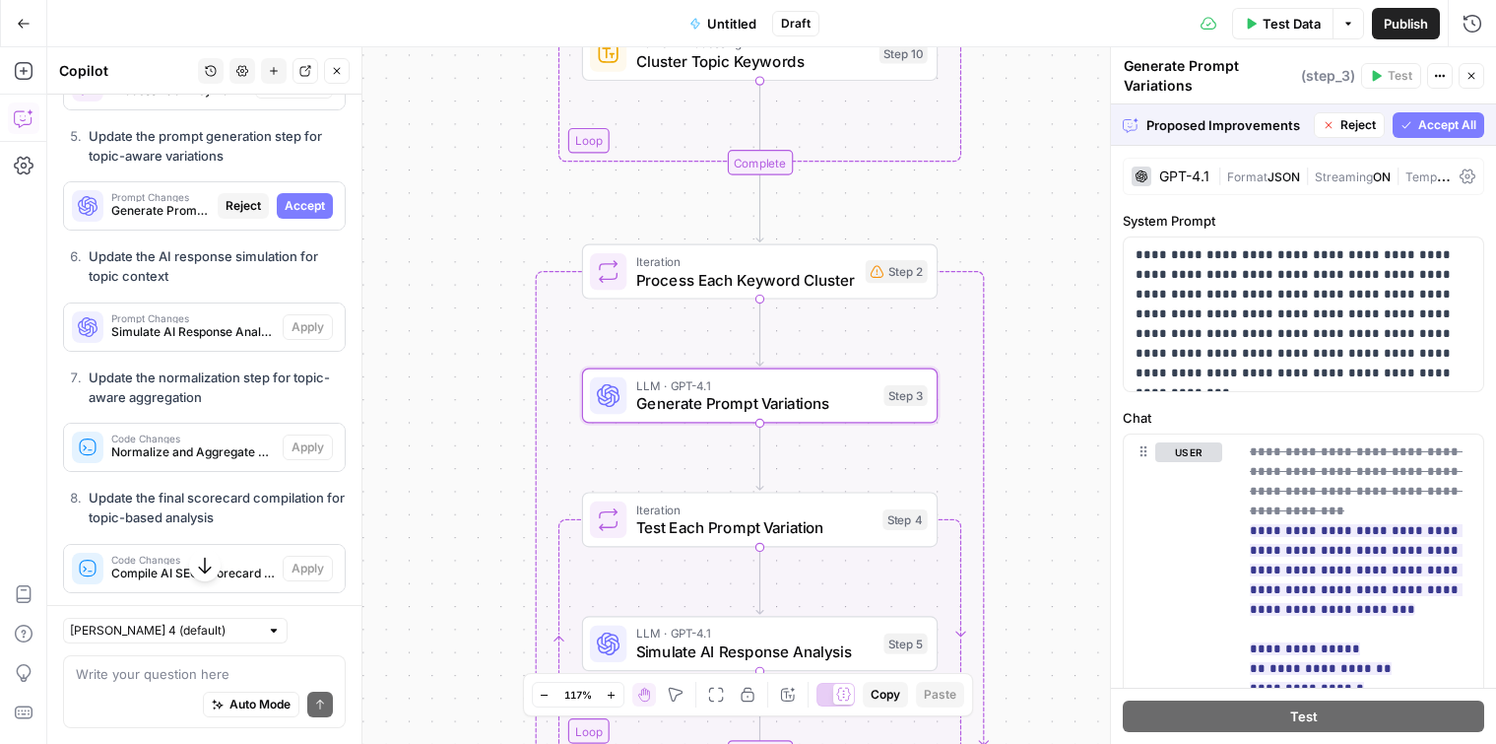
click at [292, 190] on div "Prompt Changes Generate Prompt Variations (step_3) Reject Accept" at bounding box center [204, 206] width 281 height 32
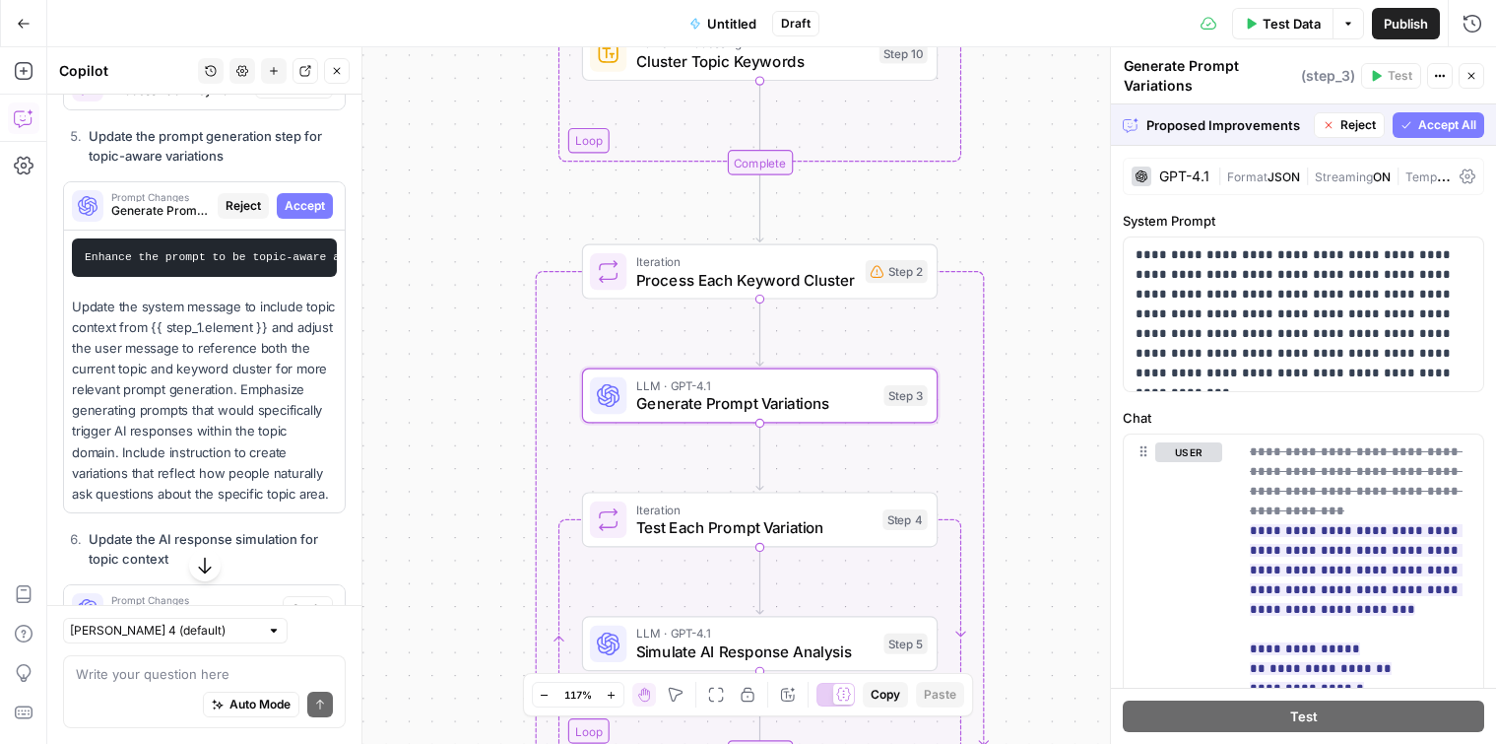
click at [294, 197] on span "Accept" at bounding box center [305, 206] width 40 height 18
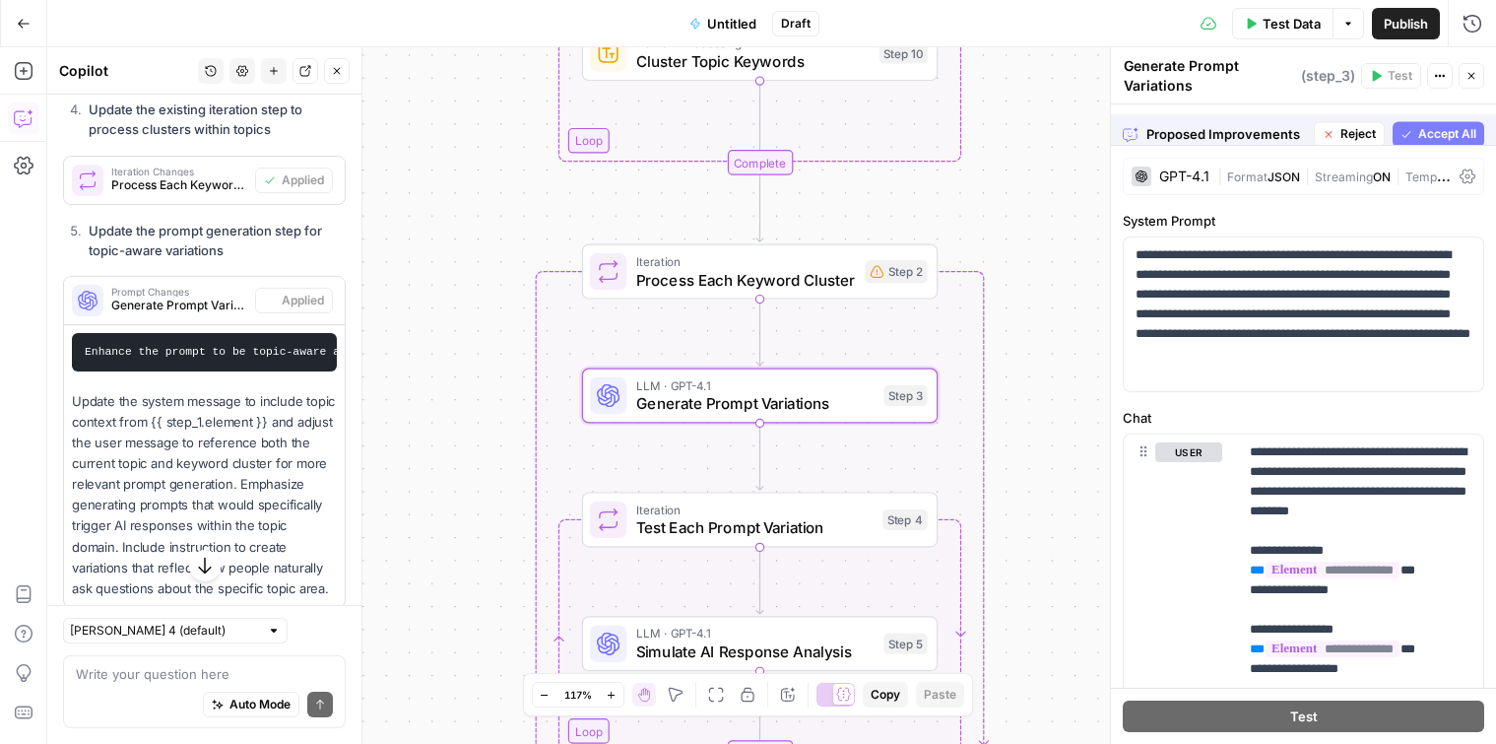
scroll to position [8159, 0]
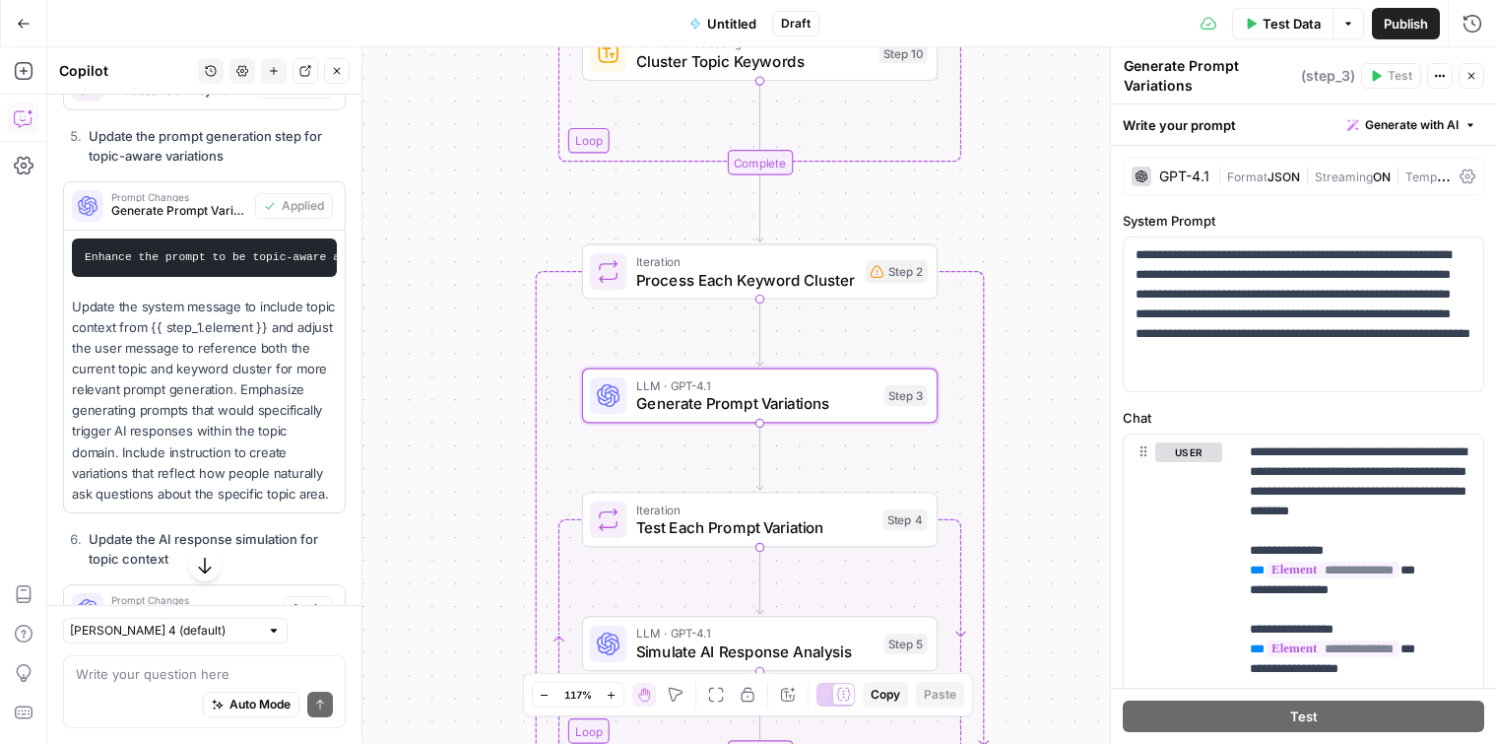
click at [157, 192] on span "Prompt Changes" at bounding box center [179, 197] width 136 height 10
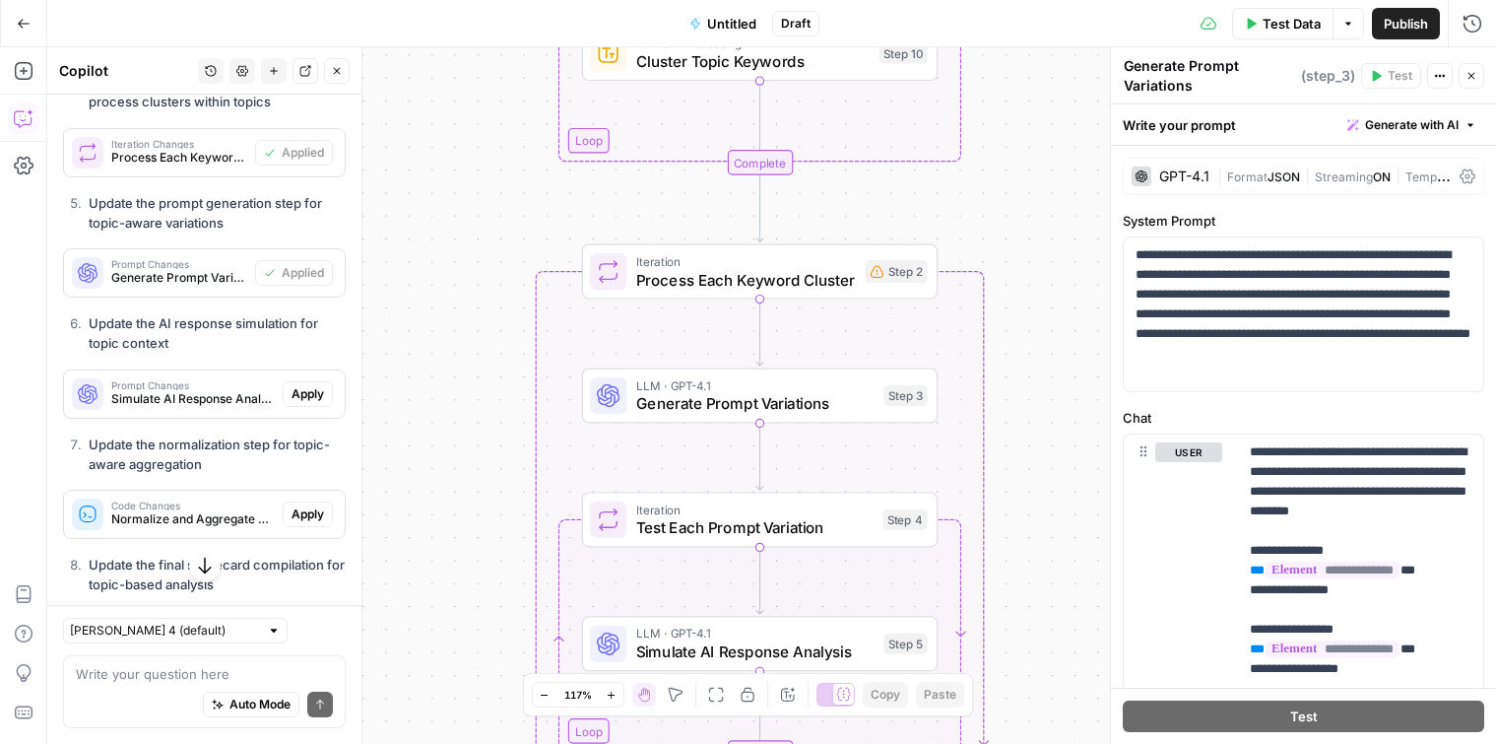
scroll to position [8097, 0]
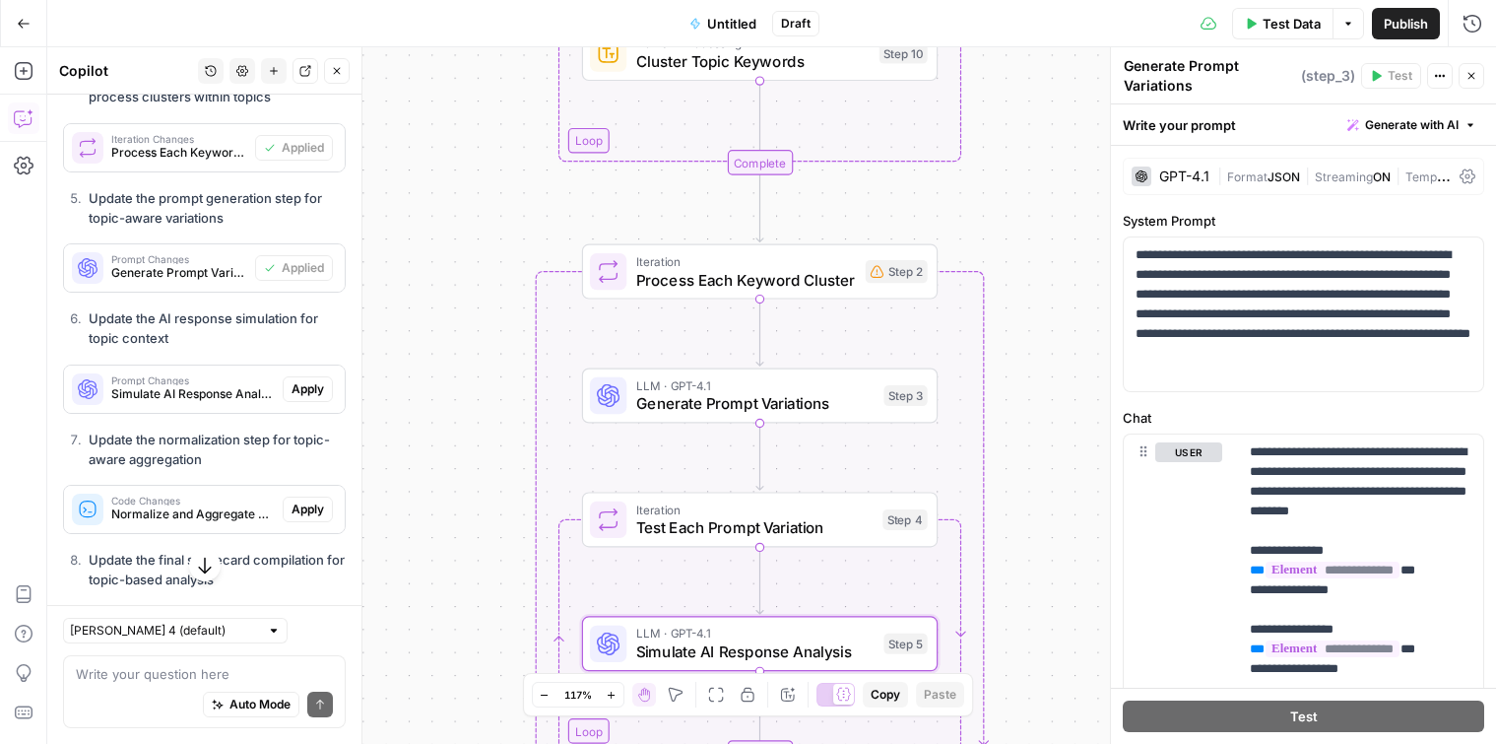
click at [309, 380] on span "Apply" at bounding box center [308, 389] width 33 height 18
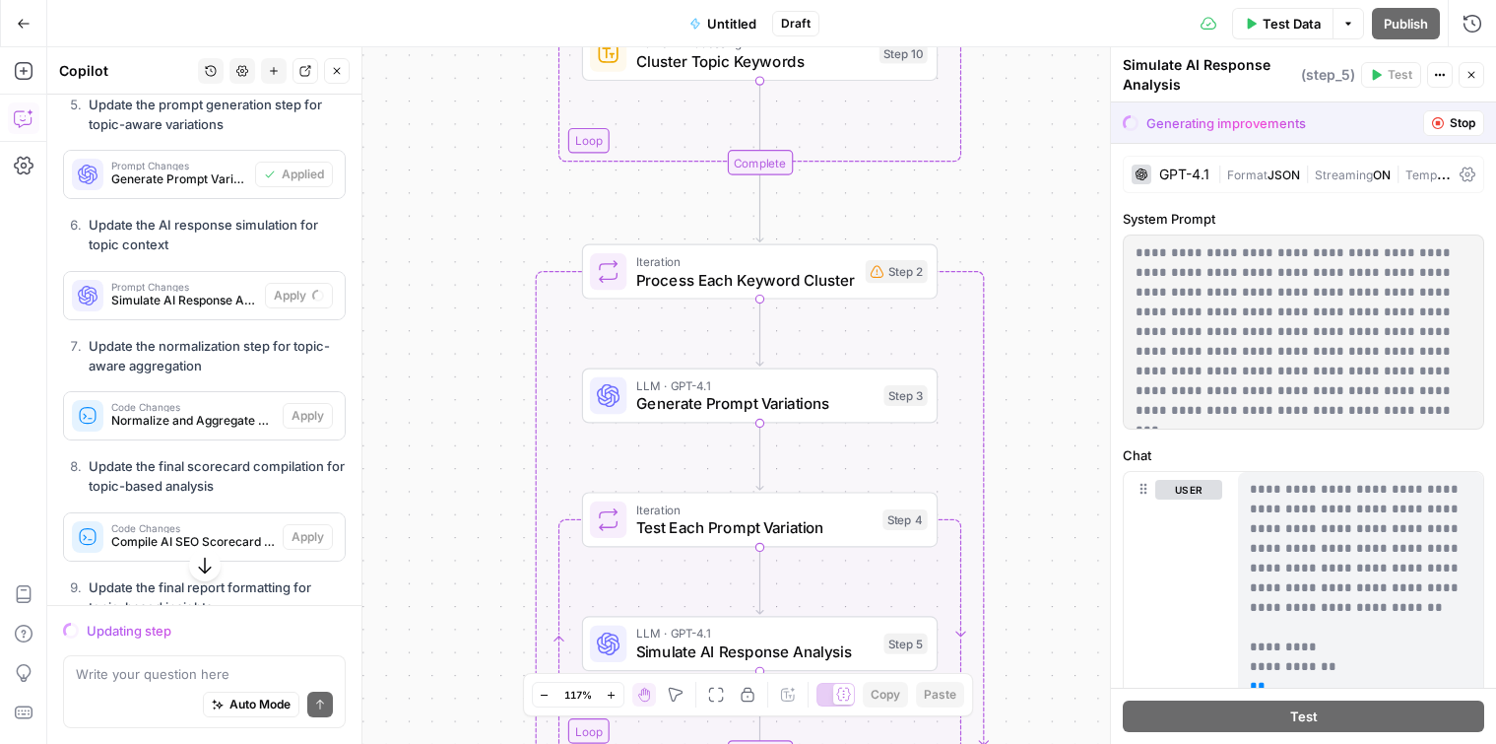
scroll to position [8104, 0]
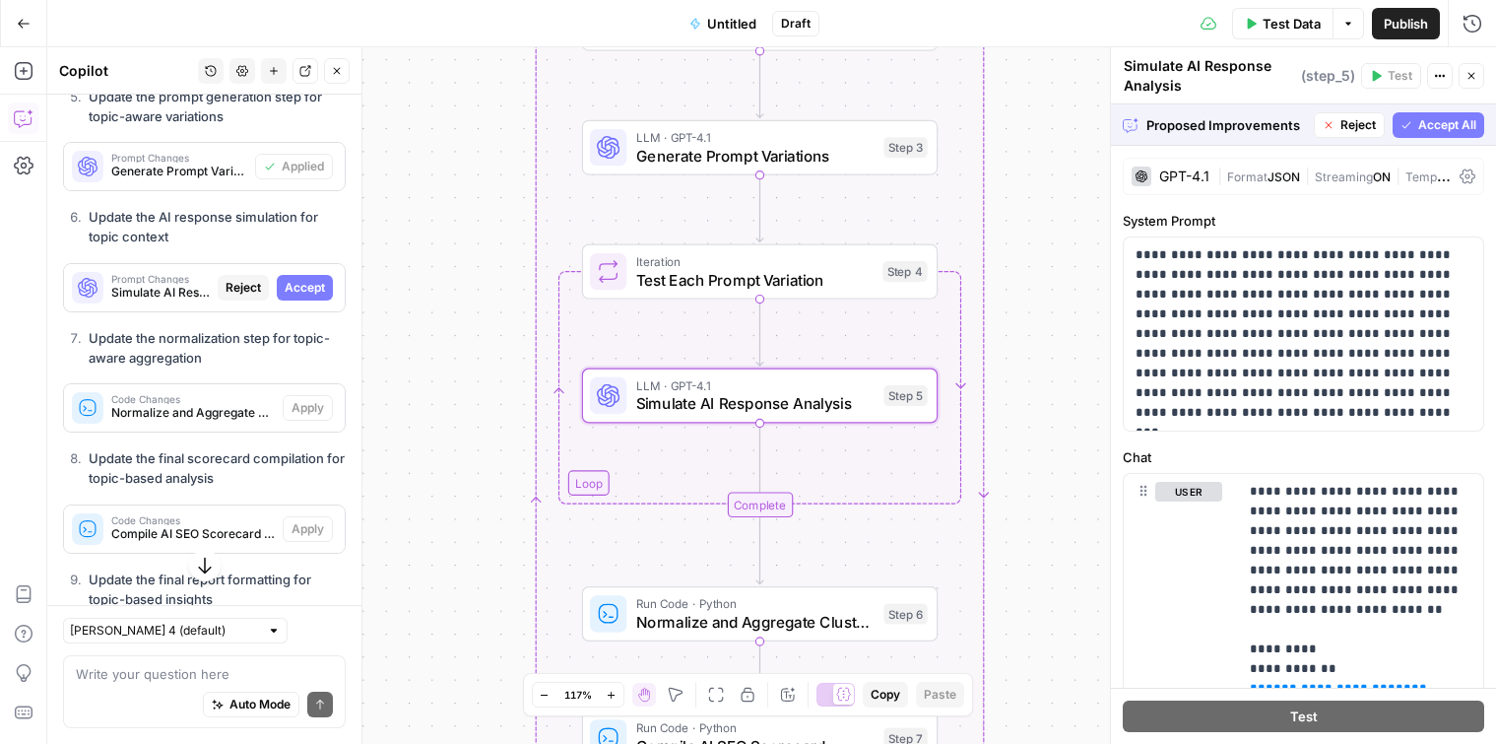
click at [309, 279] on span "Accept" at bounding box center [305, 288] width 40 height 18
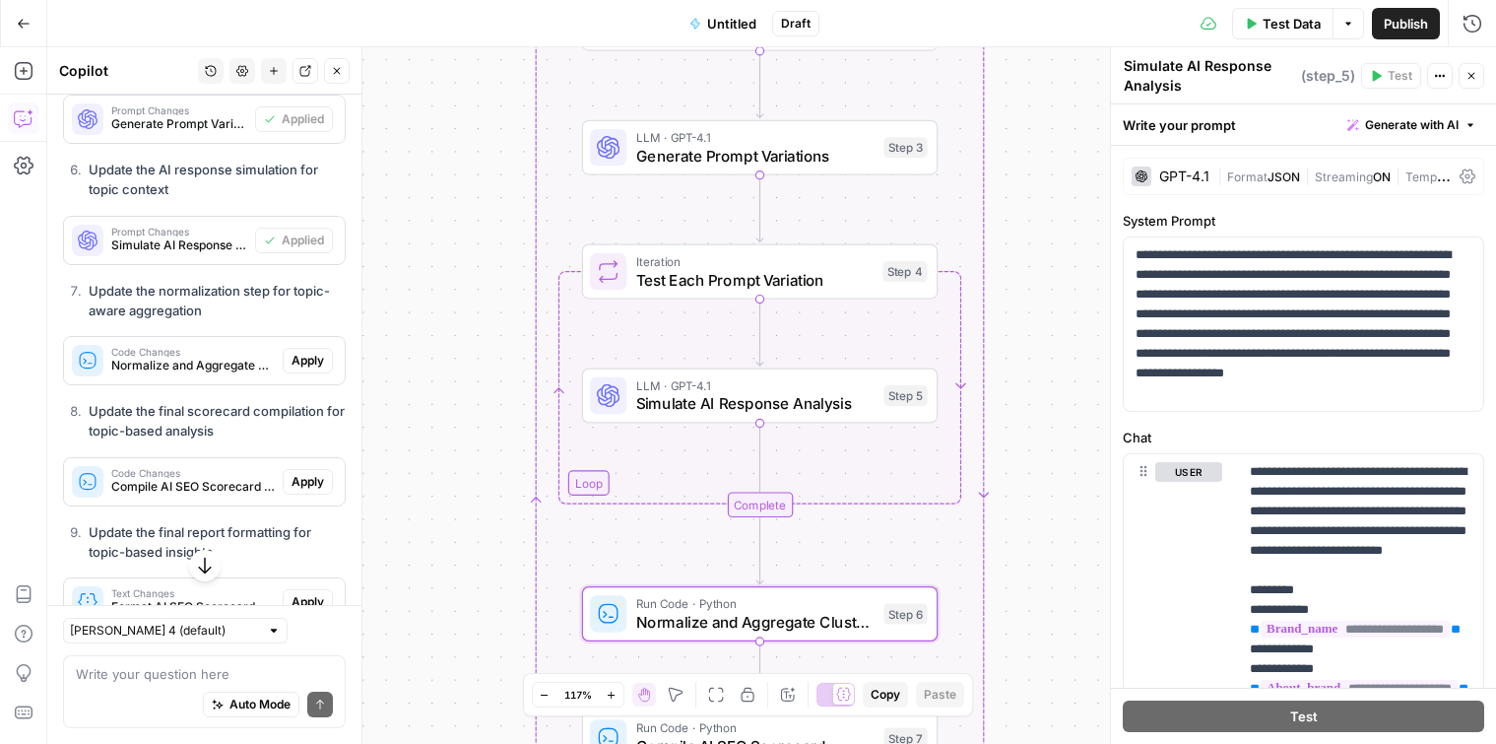
click at [318, 352] on span "Apply" at bounding box center [308, 361] width 33 height 18
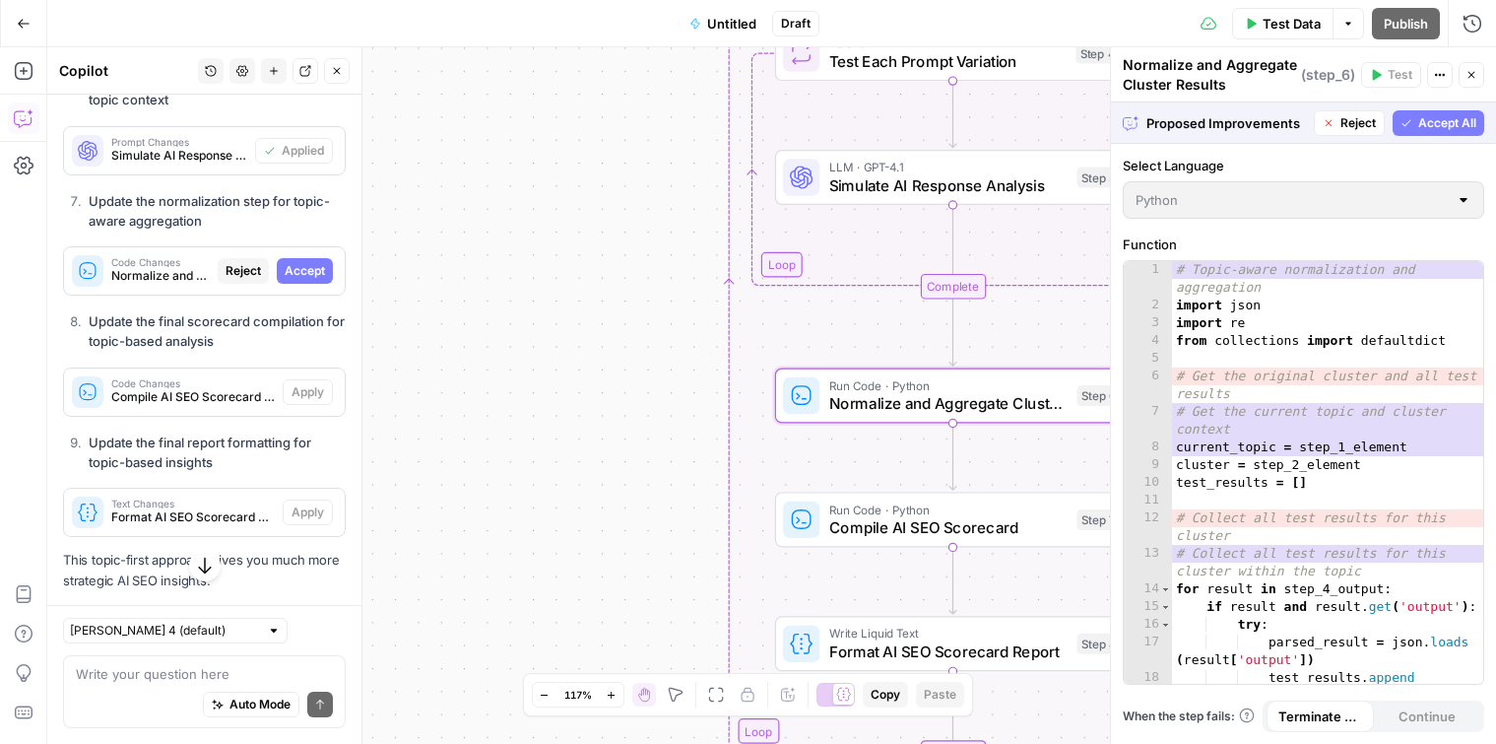
click at [292, 262] on span "Accept" at bounding box center [305, 271] width 40 height 18
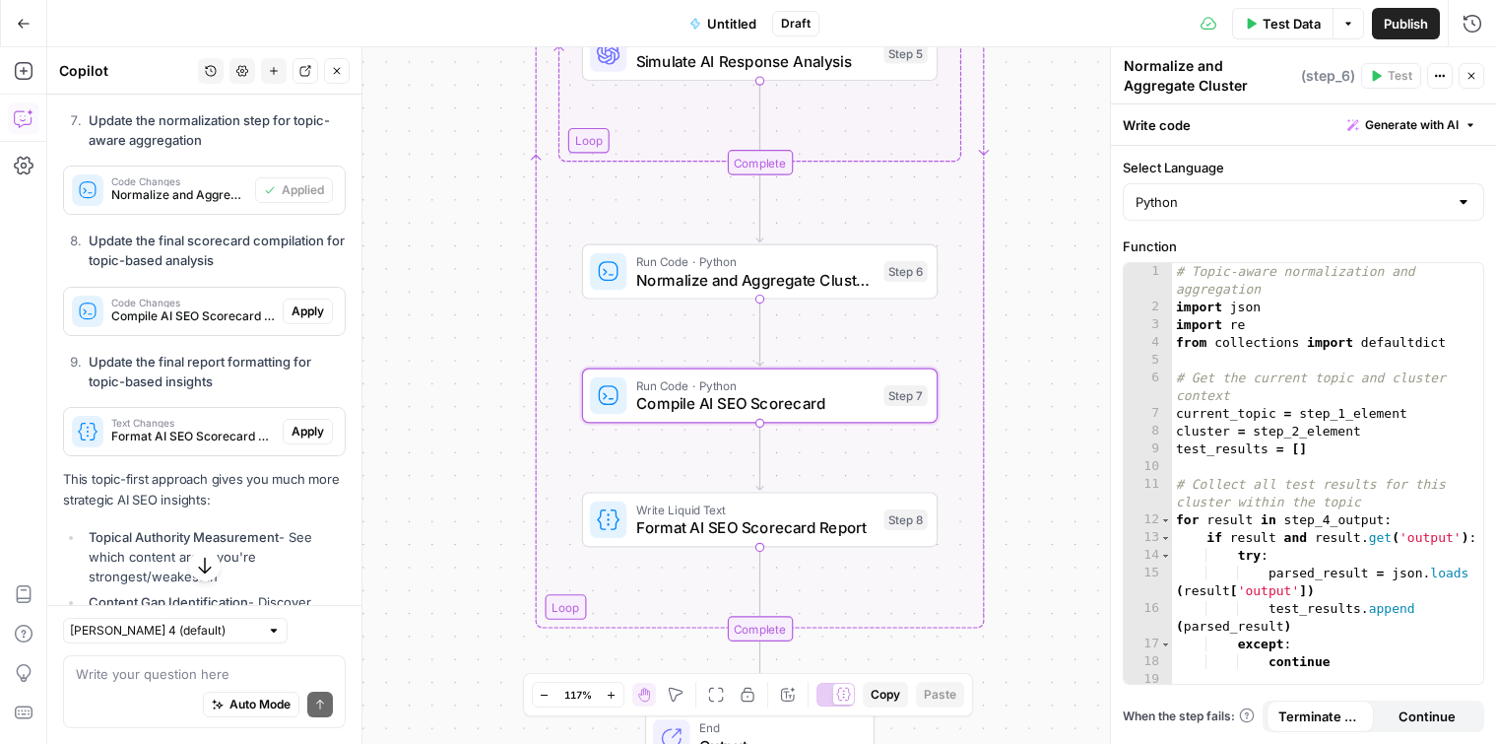
click at [316, 302] on span "Apply" at bounding box center [308, 311] width 33 height 18
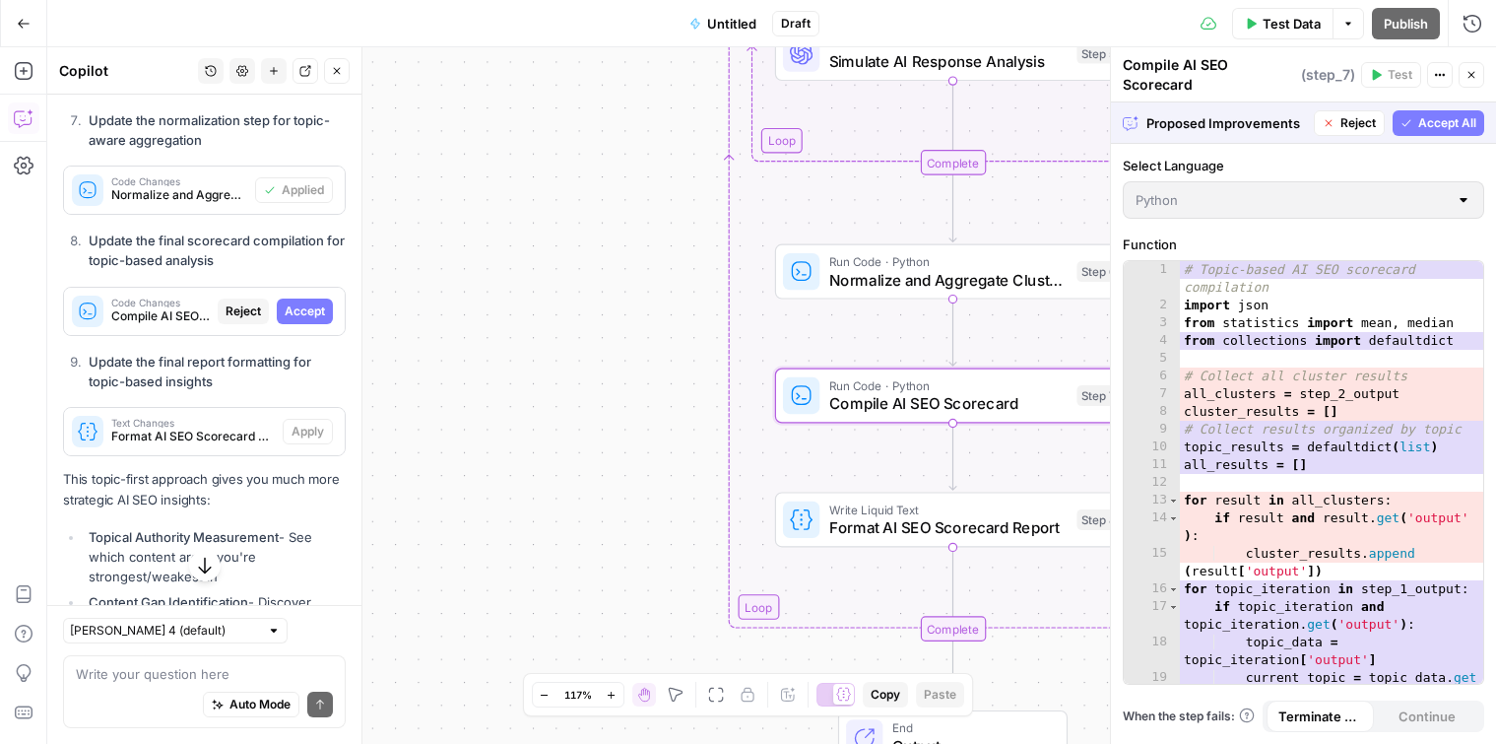
click at [316, 302] on span "Accept" at bounding box center [305, 311] width 40 height 18
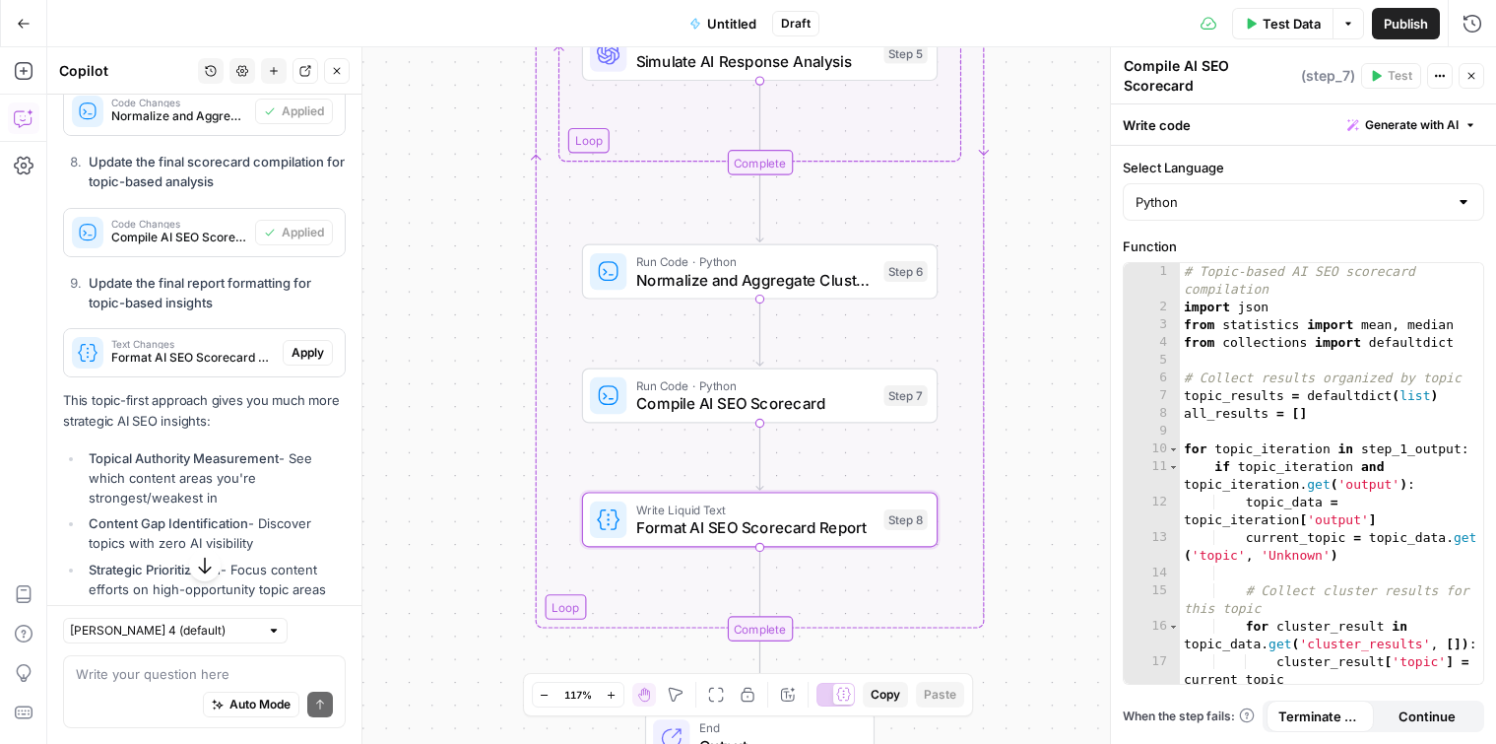
click at [289, 340] on button "Apply" at bounding box center [308, 353] width 50 height 26
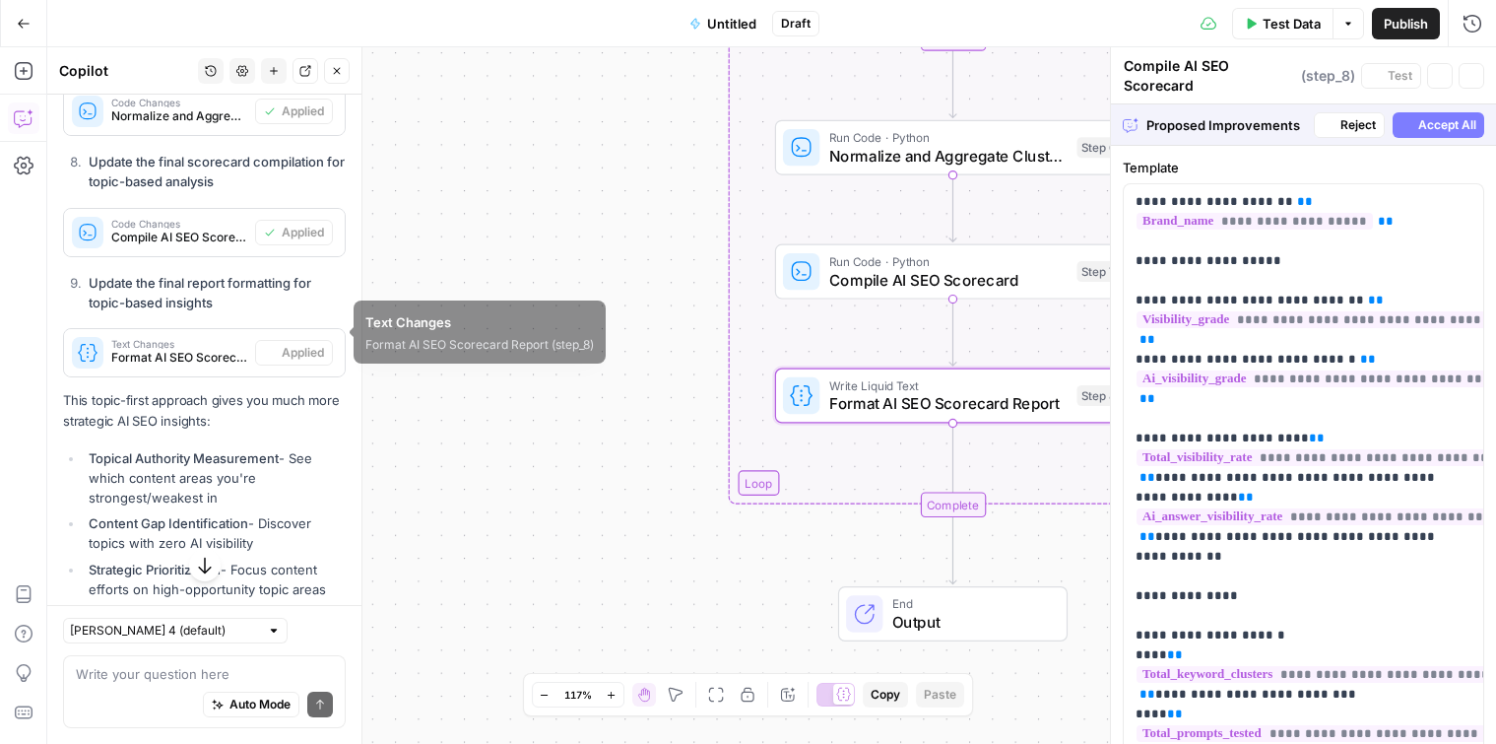
type textarea "Format AI SEO Scorecard Report"
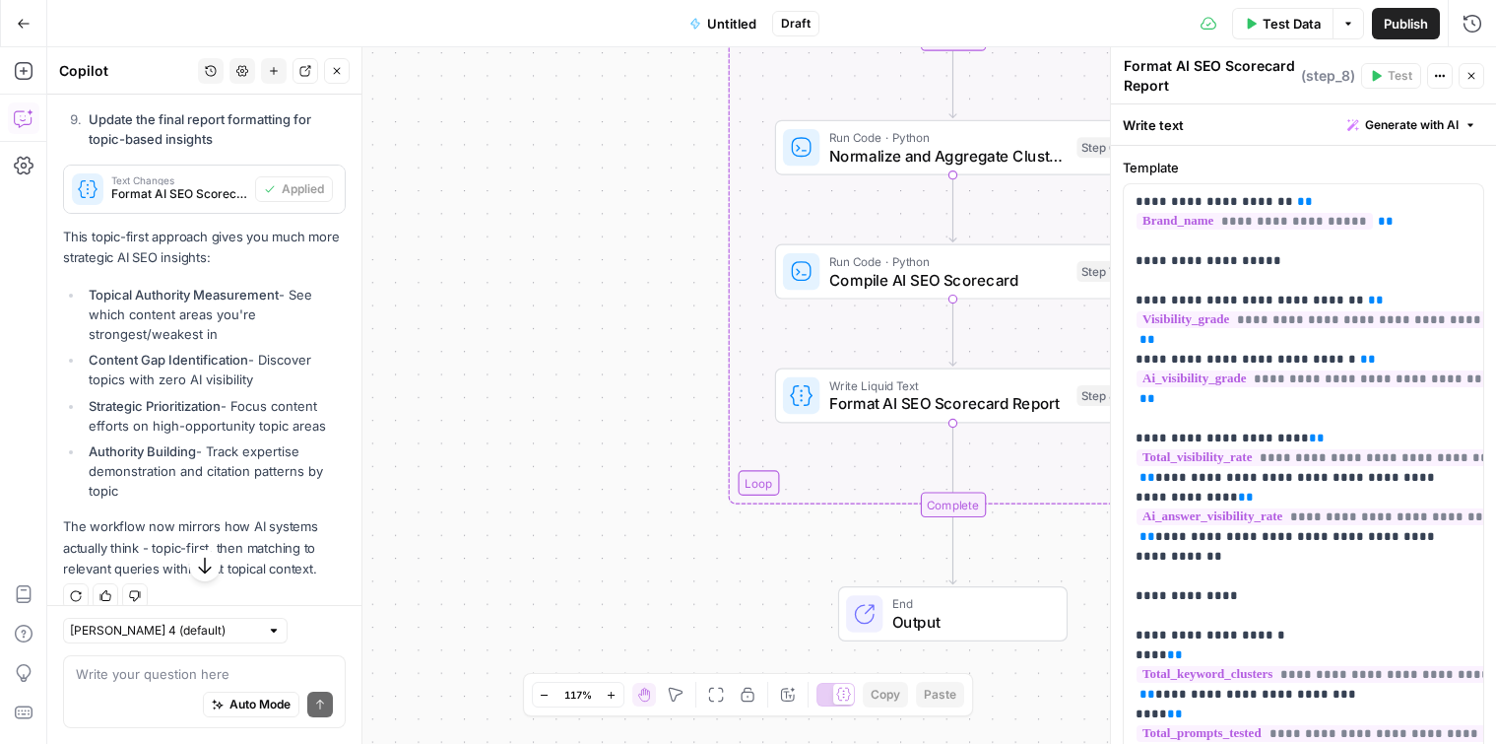
scroll to position [8658, 0]
click at [202, 671] on textarea at bounding box center [204, 674] width 257 height 20
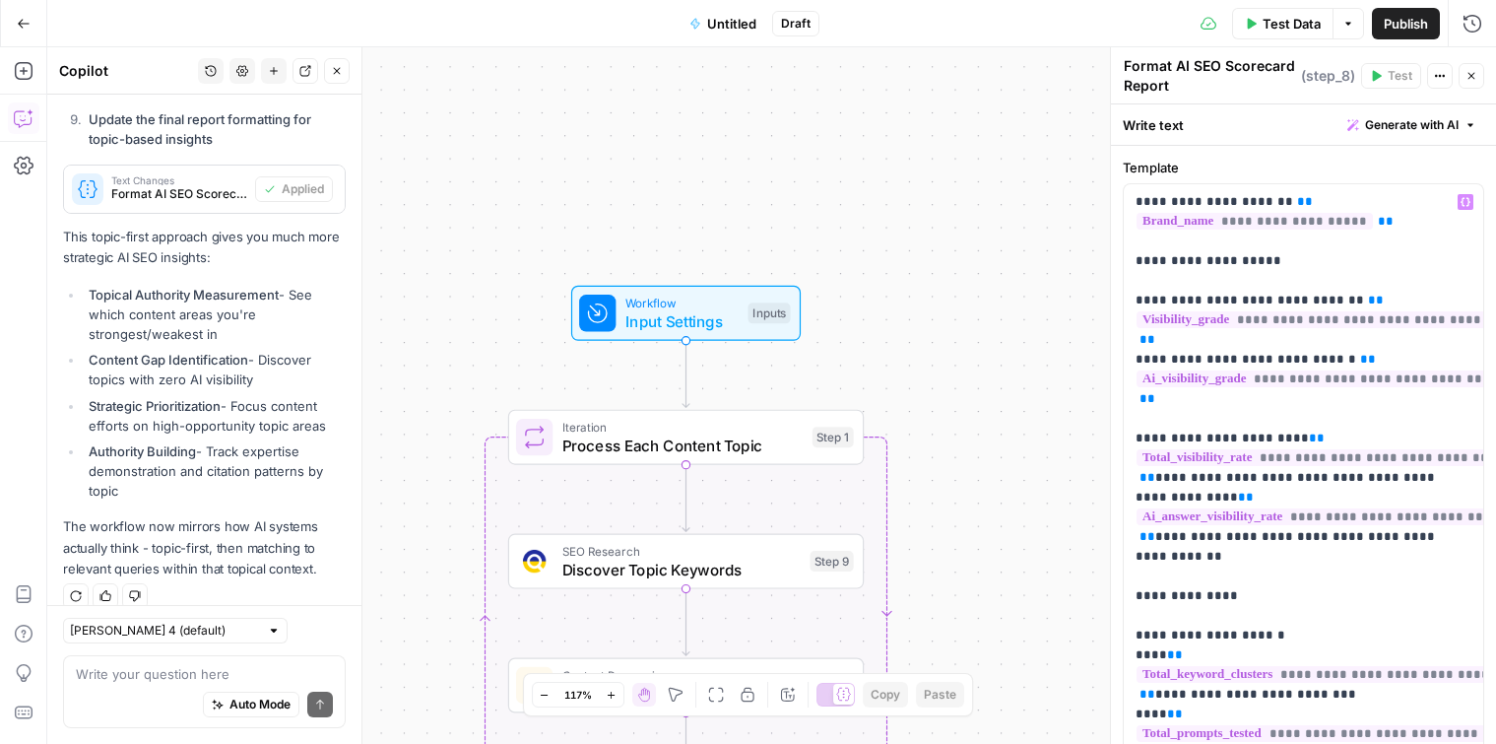
click at [666, 313] on span "Input Settings" at bounding box center [682, 320] width 113 height 23
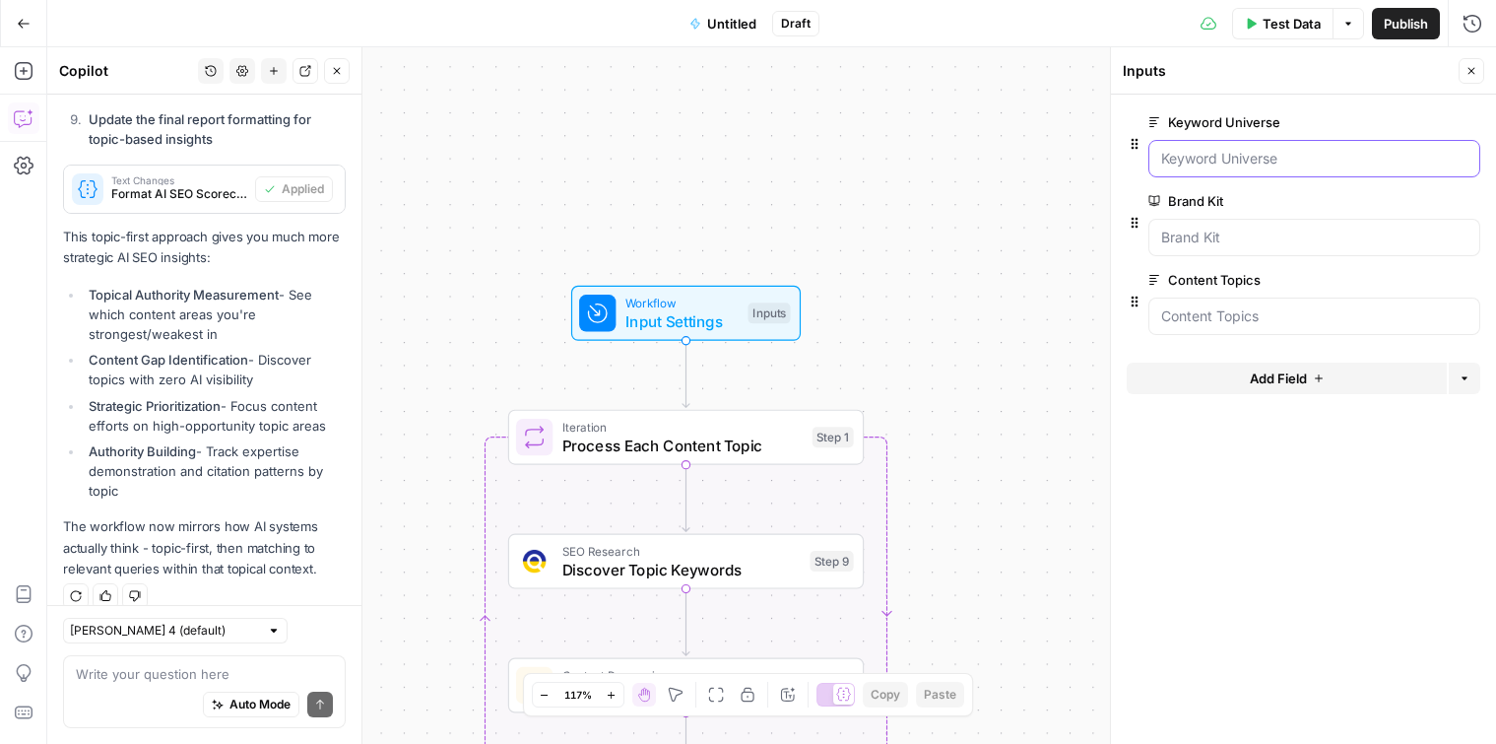
click at [1255, 167] on Universe "Keyword Universe" at bounding box center [1314, 159] width 306 height 20
click at [1218, 166] on Universe "Keyword Universe" at bounding box center [1314, 159] width 306 height 20
click at [1191, 159] on Universe "Keyword Universe" at bounding box center [1314, 159] width 306 height 20
click at [1221, 321] on Topics "Content Topics" at bounding box center [1314, 316] width 306 height 20
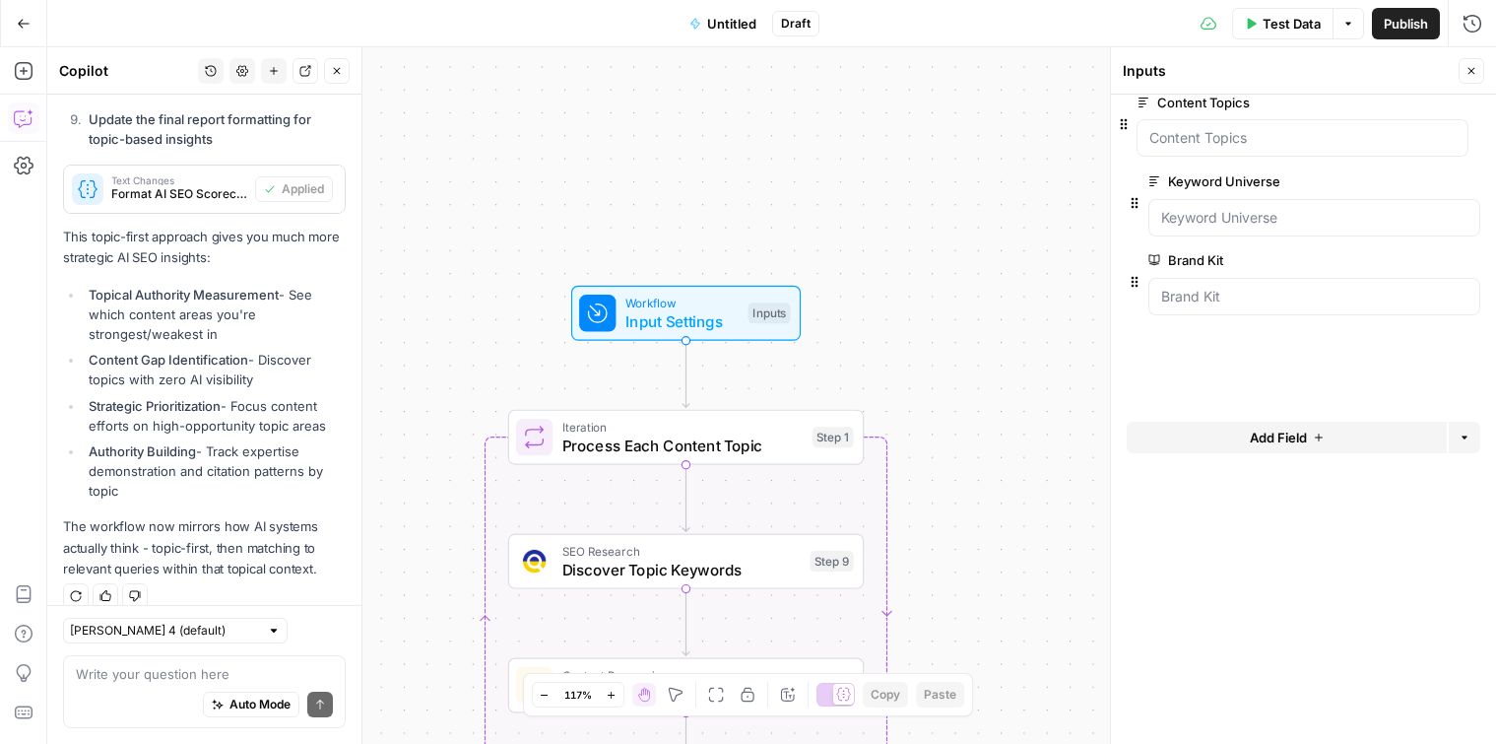
drag, startPoint x: 1133, startPoint y: 305, endPoint x: 1124, endPoint y: 139, distance: 166.7
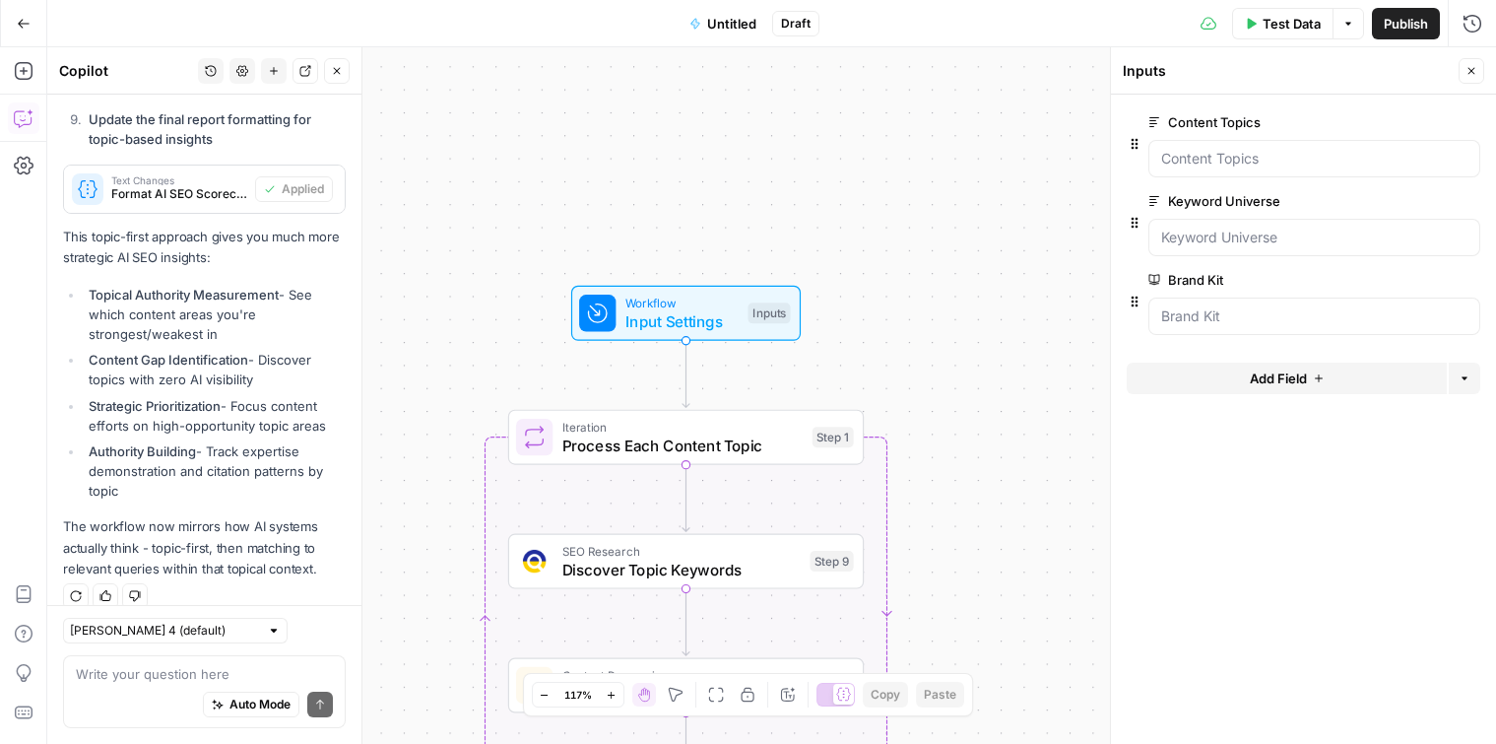
click at [1397, 128] on span "edit field" at bounding box center [1406, 122] width 43 height 16
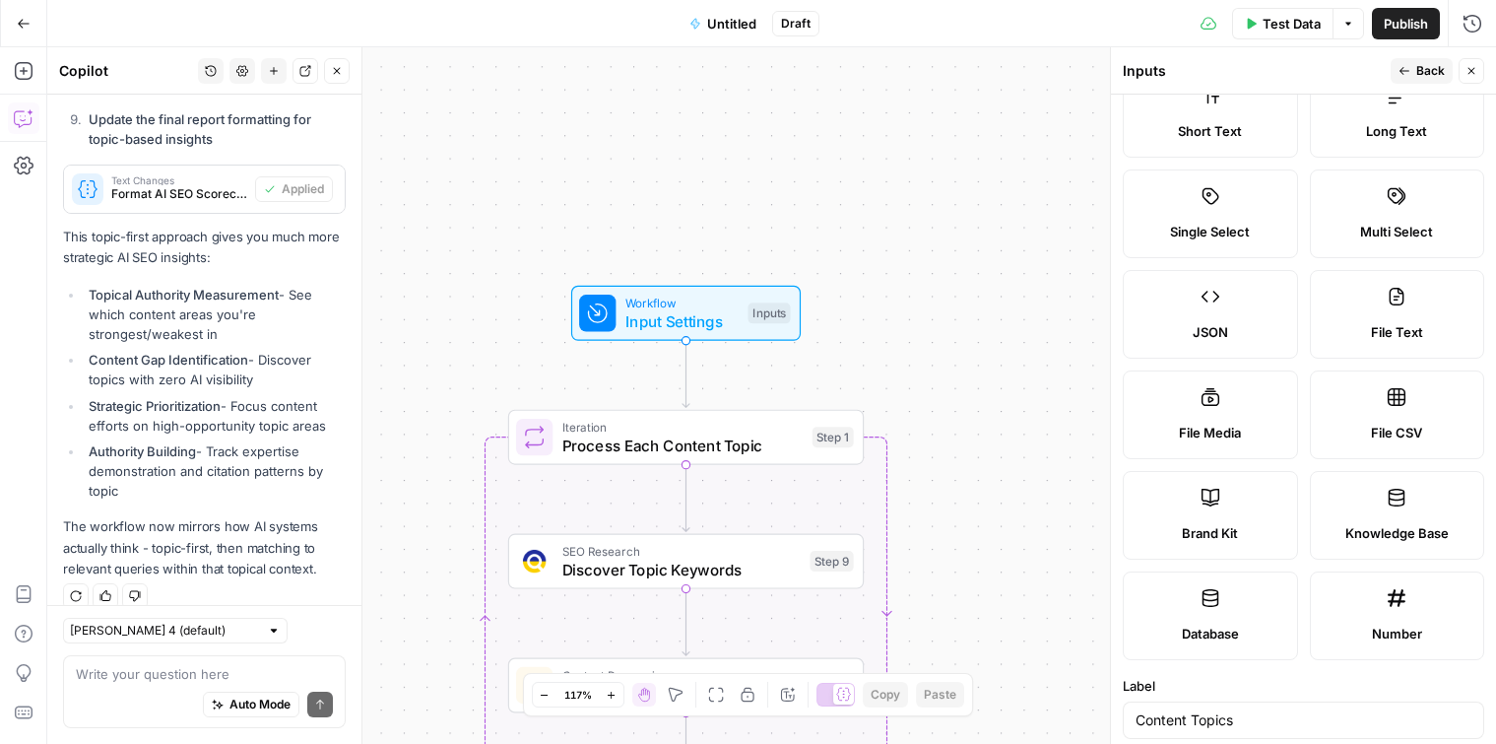
scroll to position [62, 0]
click at [1378, 421] on label "File CSV" at bounding box center [1397, 415] width 175 height 89
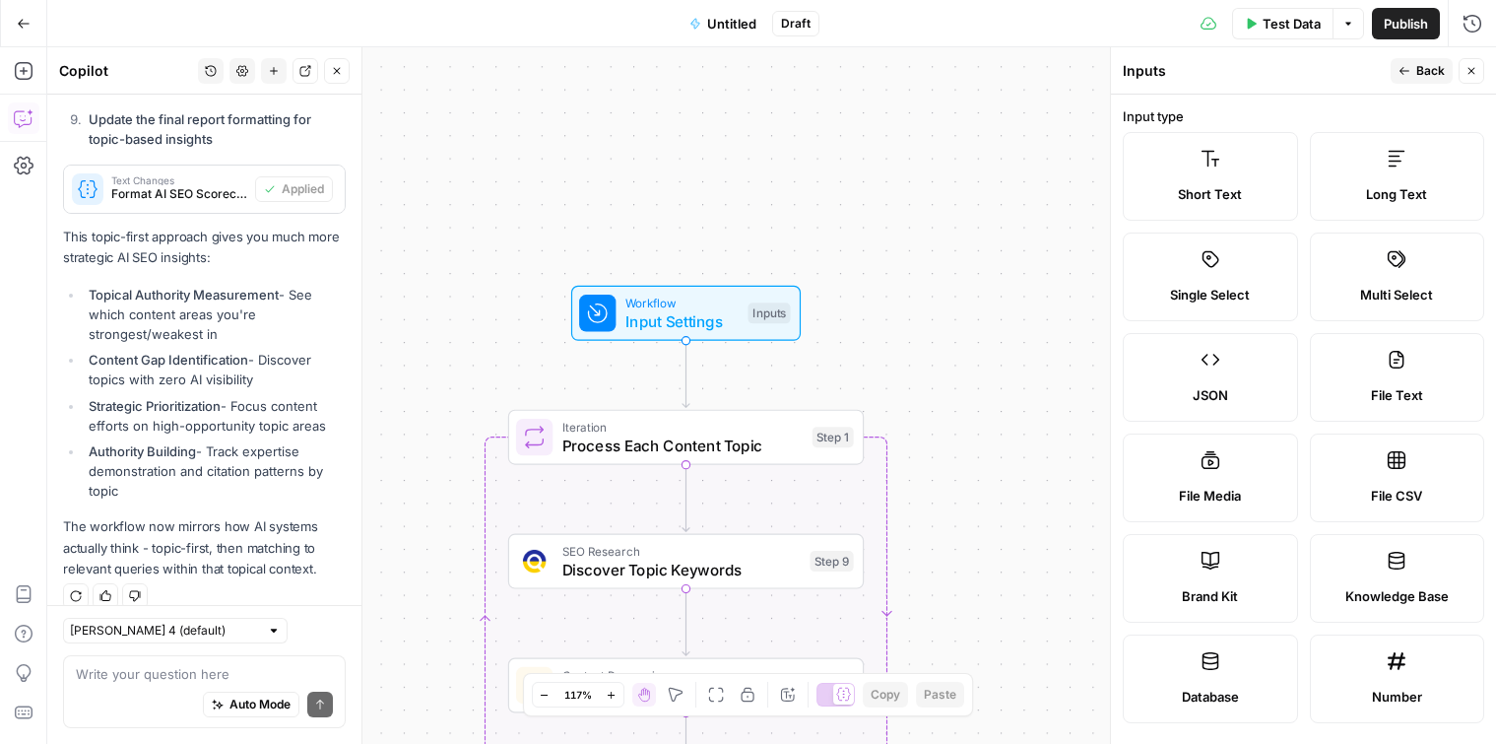
scroll to position [501, 0]
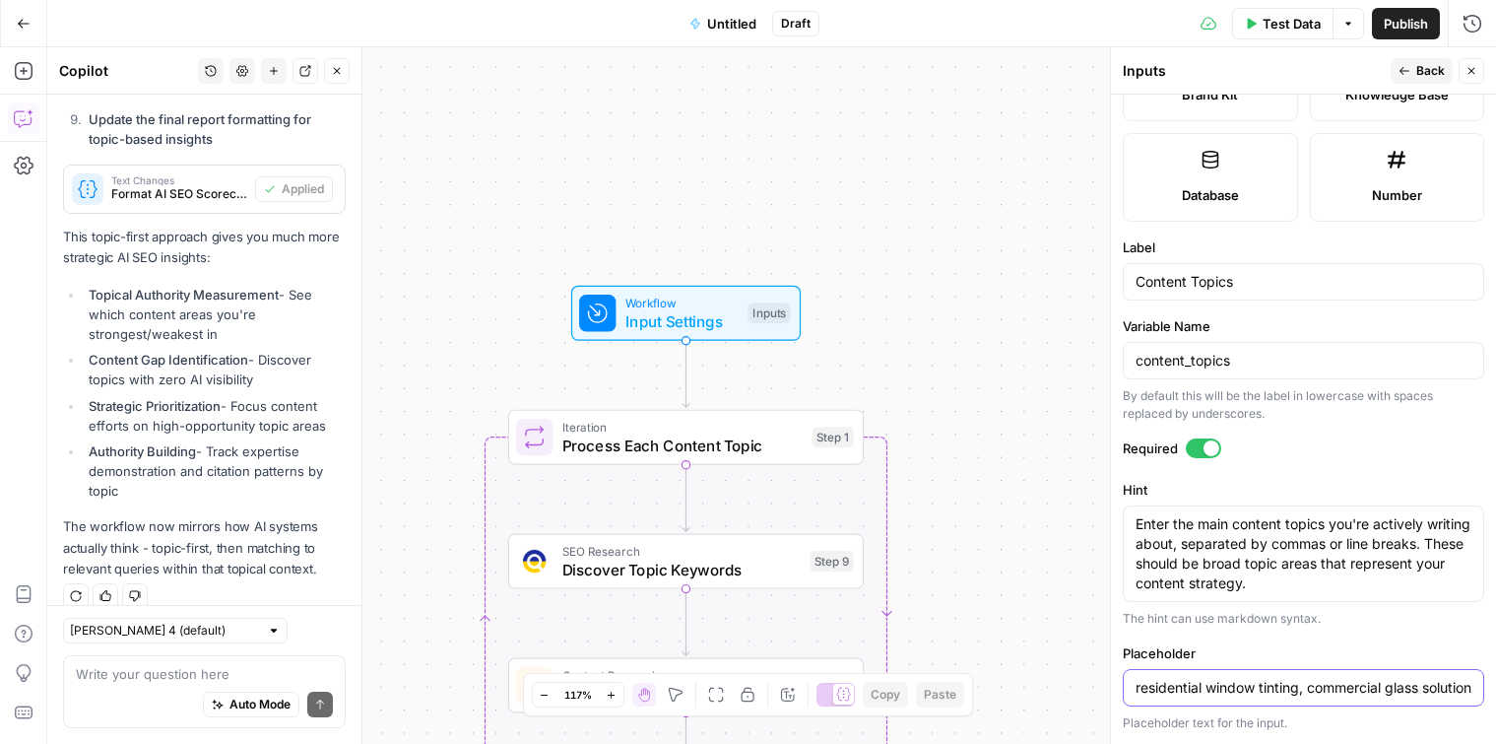
click at [1280, 687] on input "residential window tinting, commercial glass solutions, energy efficiency, home…" at bounding box center [1304, 688] width 336 height 20
click at [1324, 634] on form "Input type Short Text Long Text Single Select Multi Select JSON File Text File …" at bounding box center [1303, 419] width 385 height 649
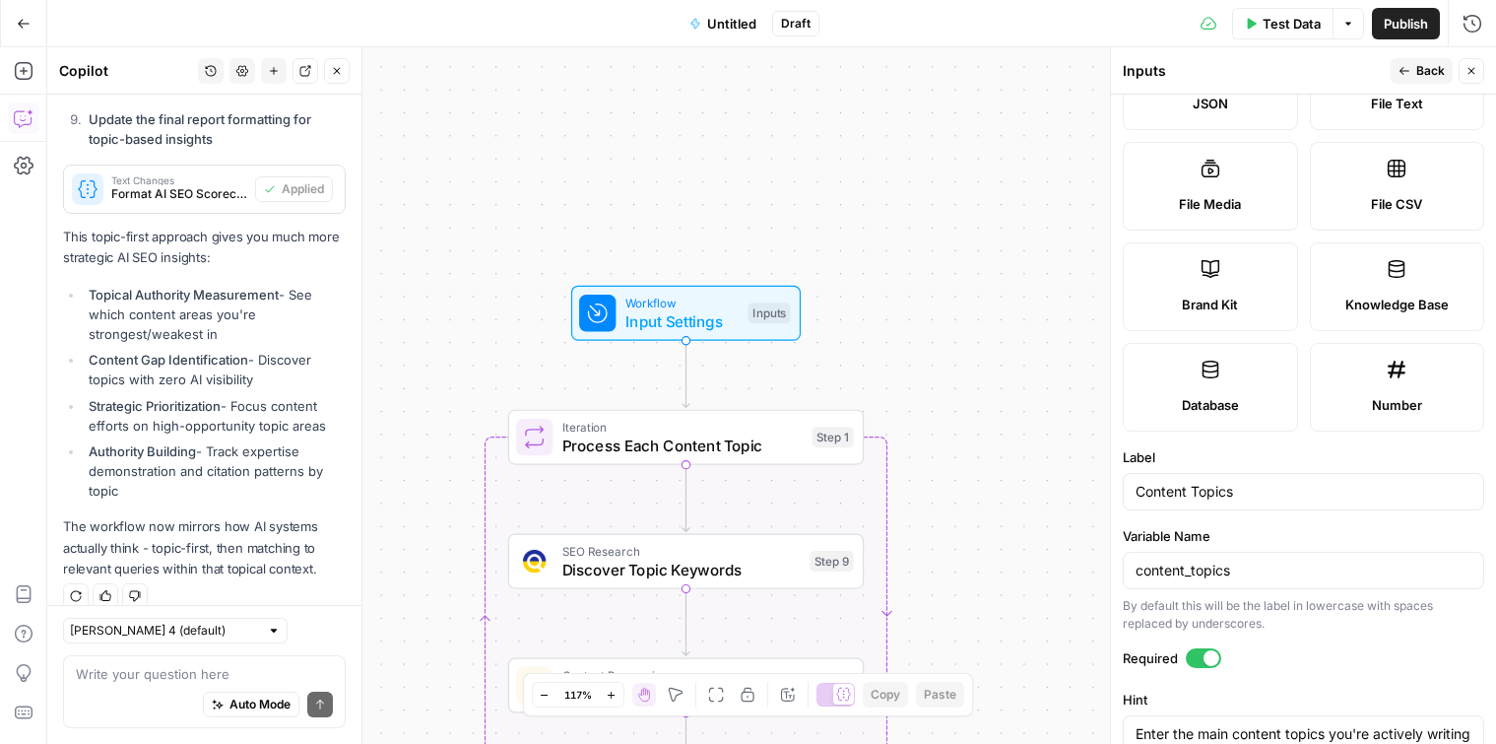
scroll to position [0, 0]
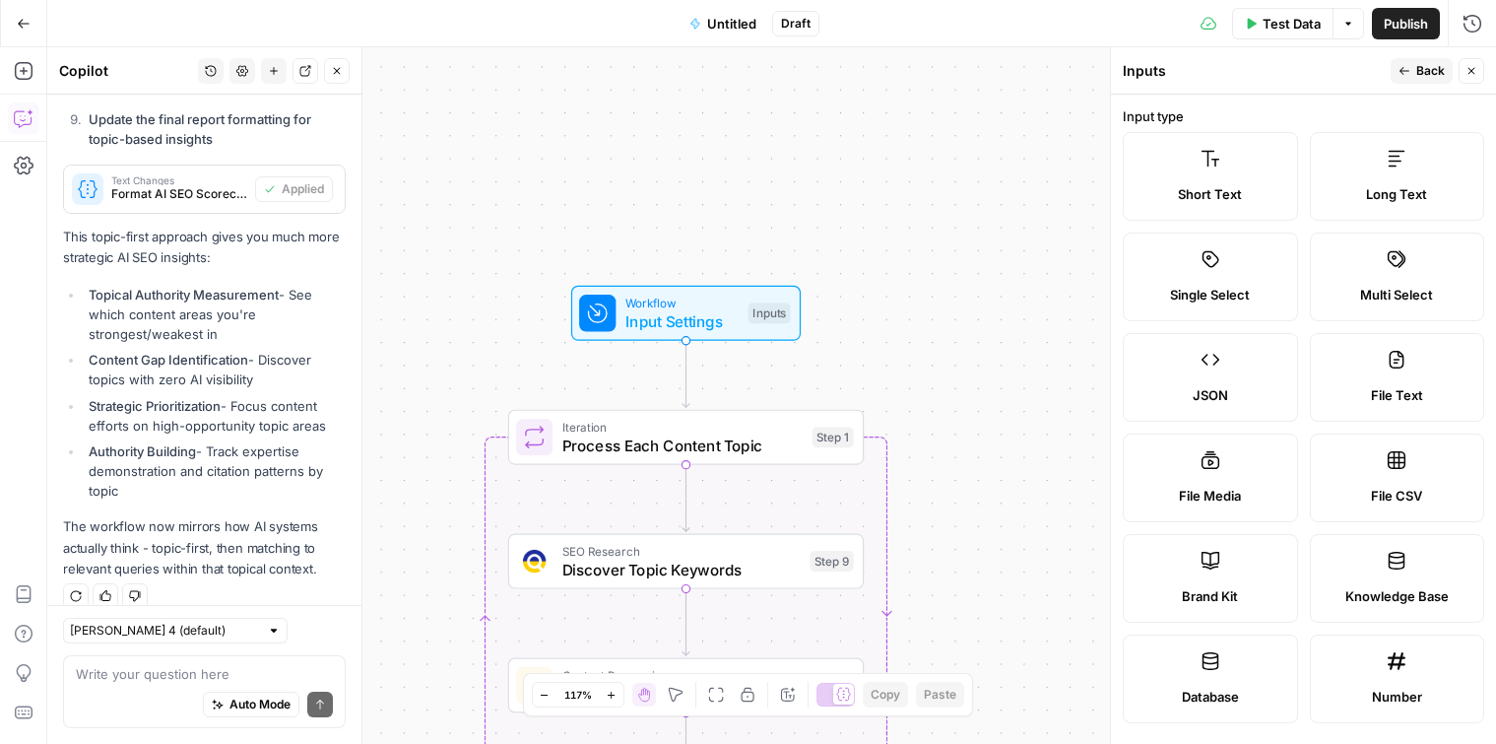
click at [1355, 391] on div "File Text" at bounding box center [1398, 395] width 142 height 20
click at [1385, 464] on label "File CSV" at bounding box center [1397, 477] width 175 height 89
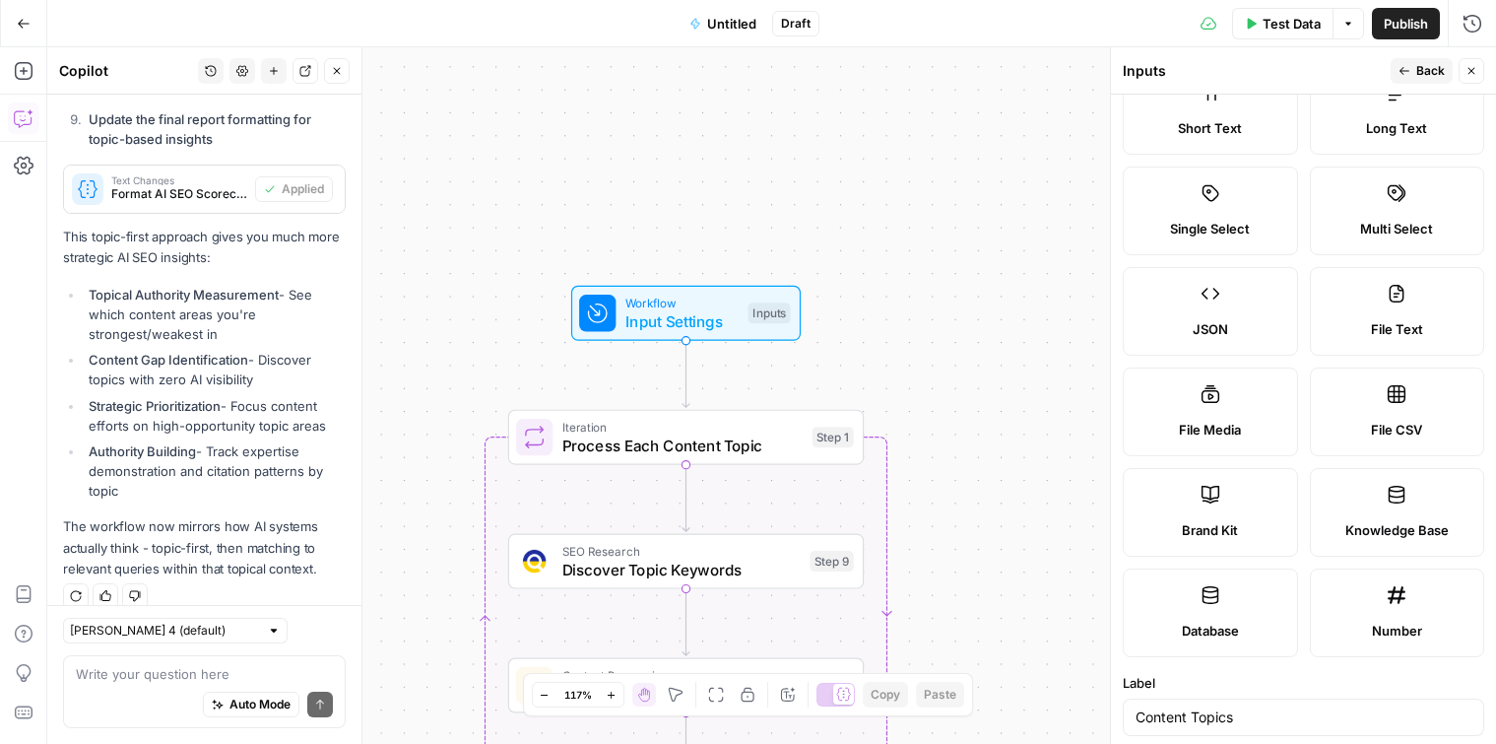
scroll to position [62, 0]
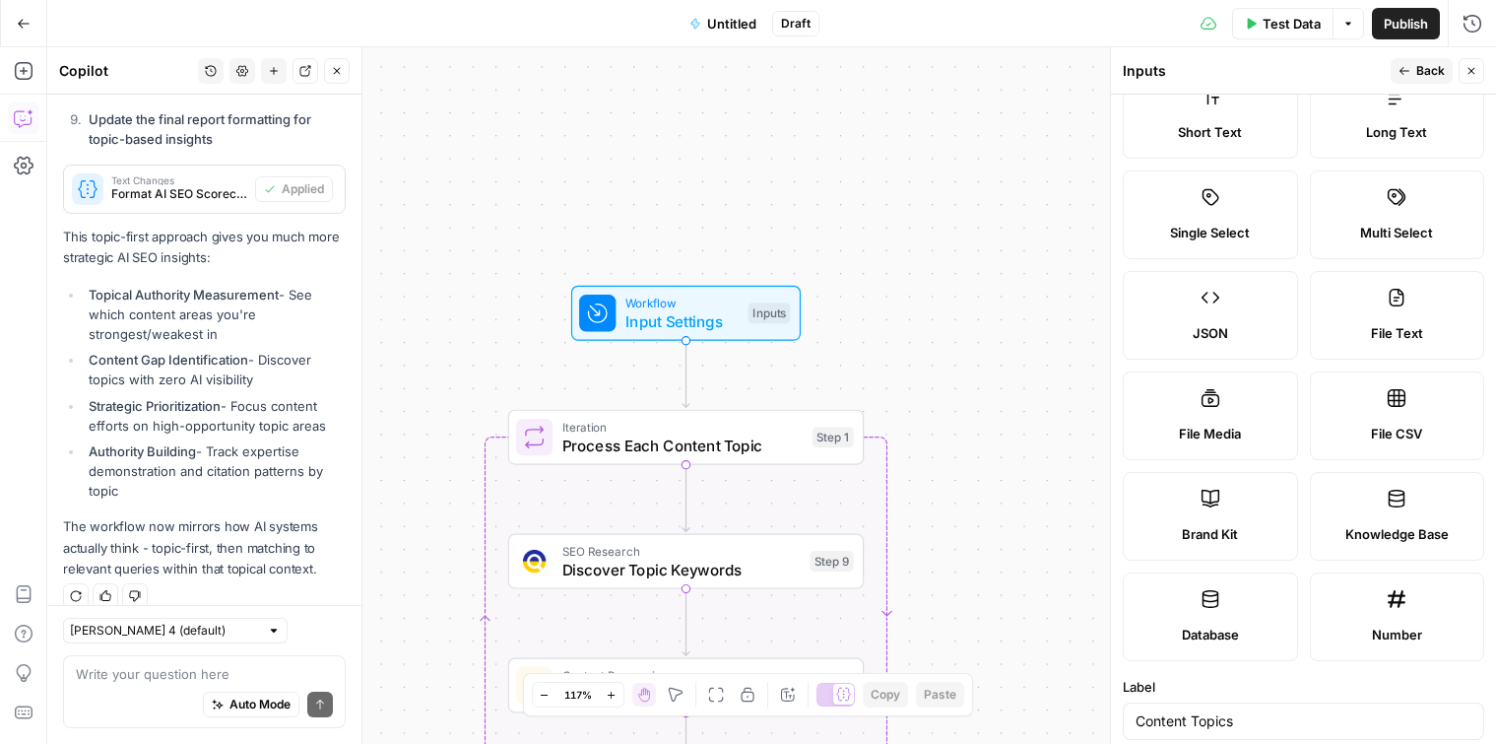
click at [1375, 340] on span "File Text" at bounding box center [1397, 333] width 52 height 20
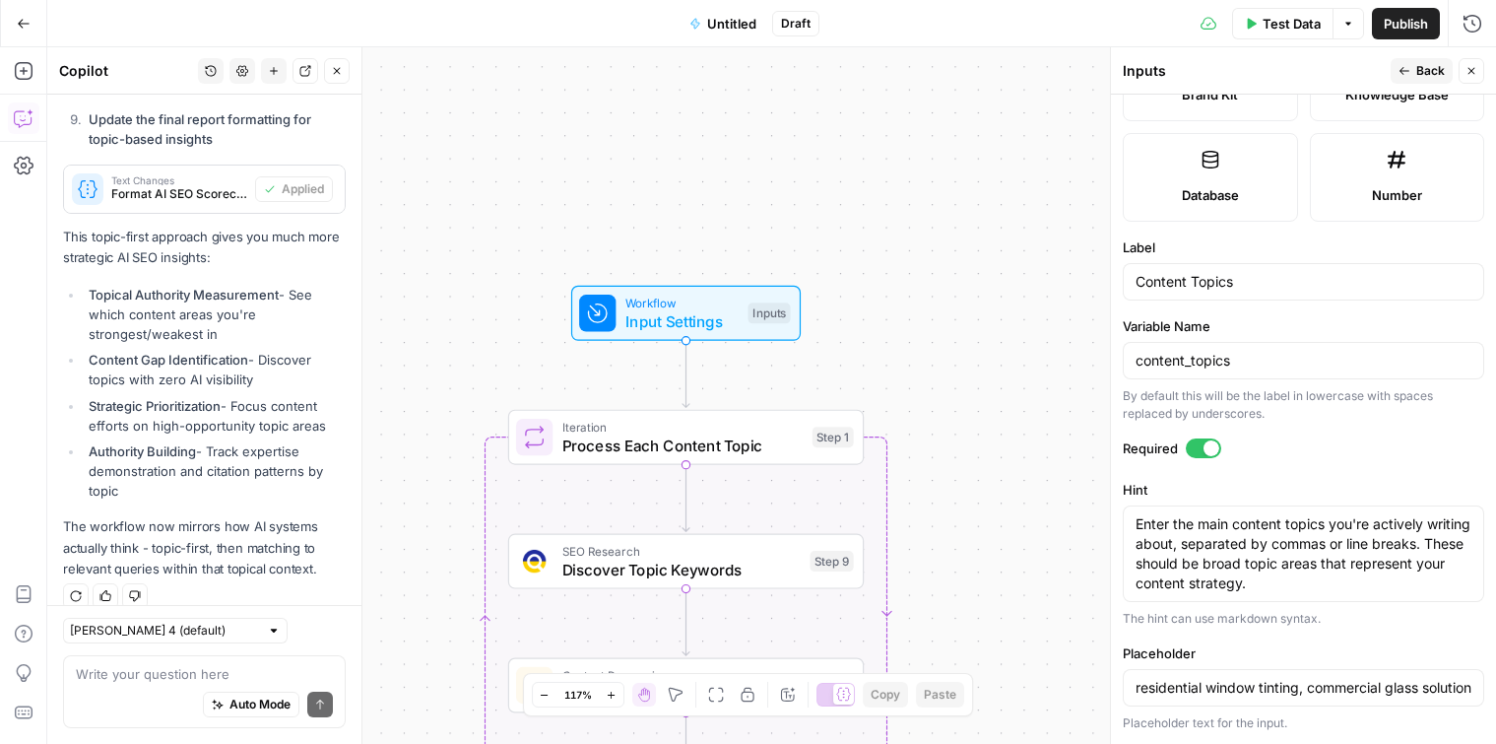
scroll to position [0, 0]
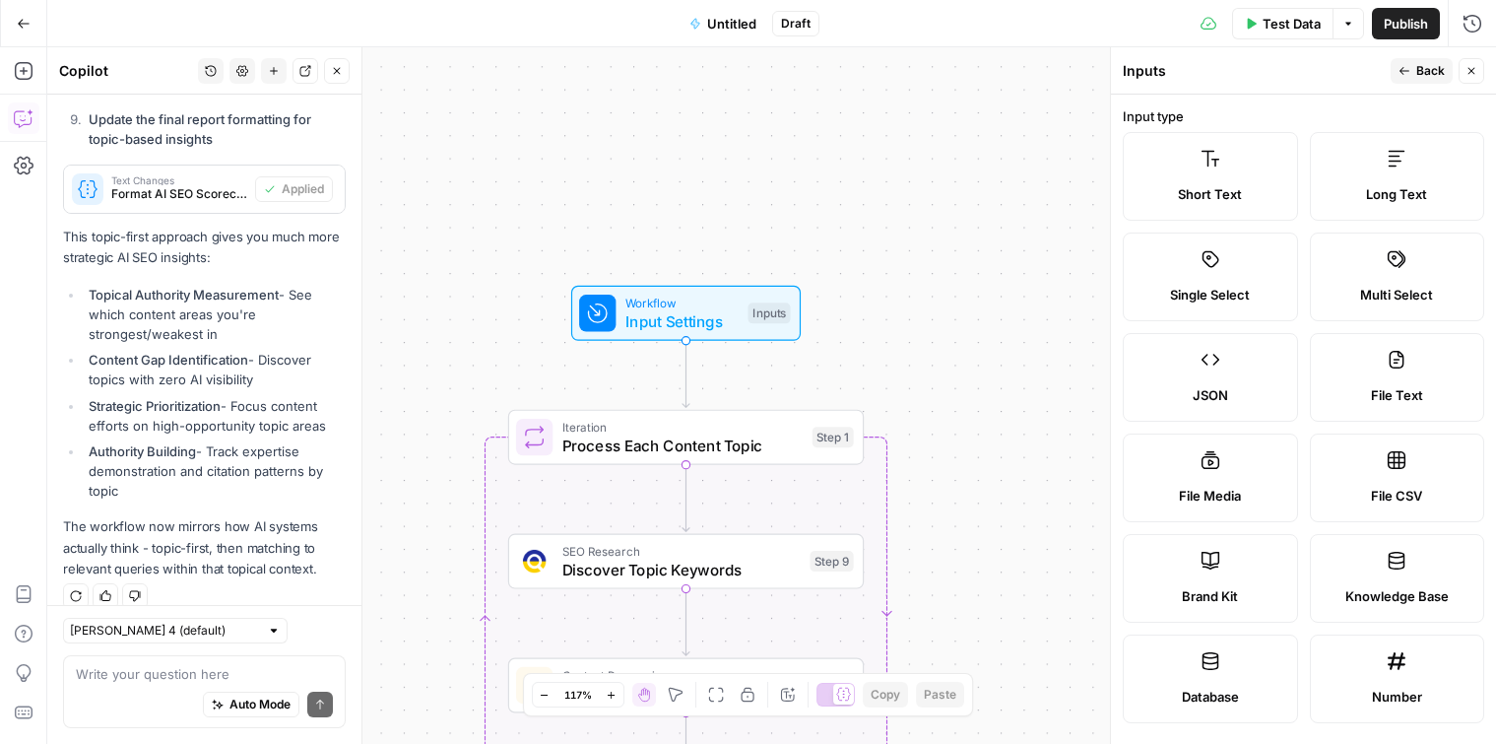
click at [1423, 80] on button "Back" at bounding box center [1422, 71] width 62 height 26
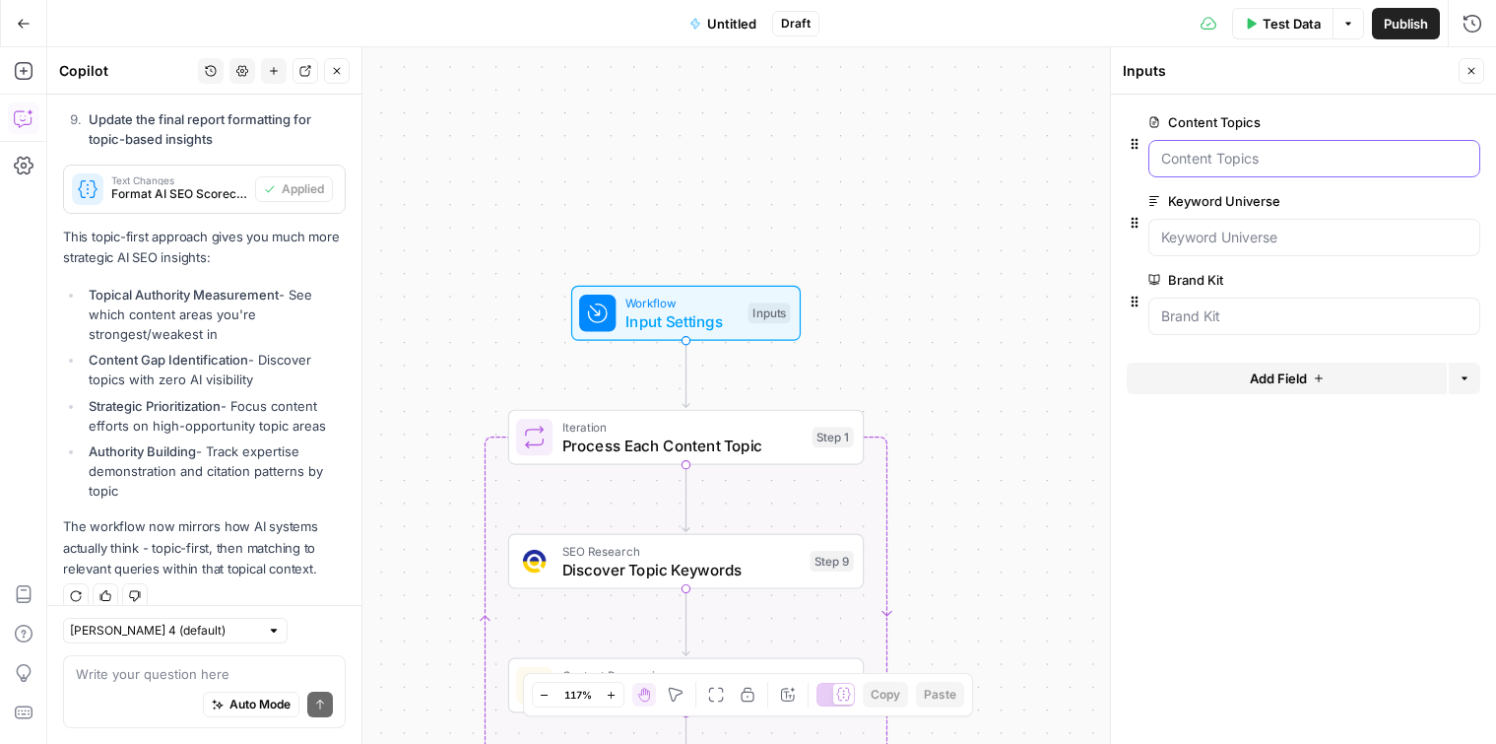
click at [1269, 152] on Topics "Content Topics" at bounding box center [1314, 159] width 306 height 20
click at [1213, 202] on label "Keyword Universe" at bounding box center [1259, 201] width 221 height 20
click at [1213, 228] on Universe "Keyword Universe" at bounding box center [1314, 238] width 306 height 20
click at [1382, 202] on button "edit field" at bounding box center [1415, 201] width 76 height 24
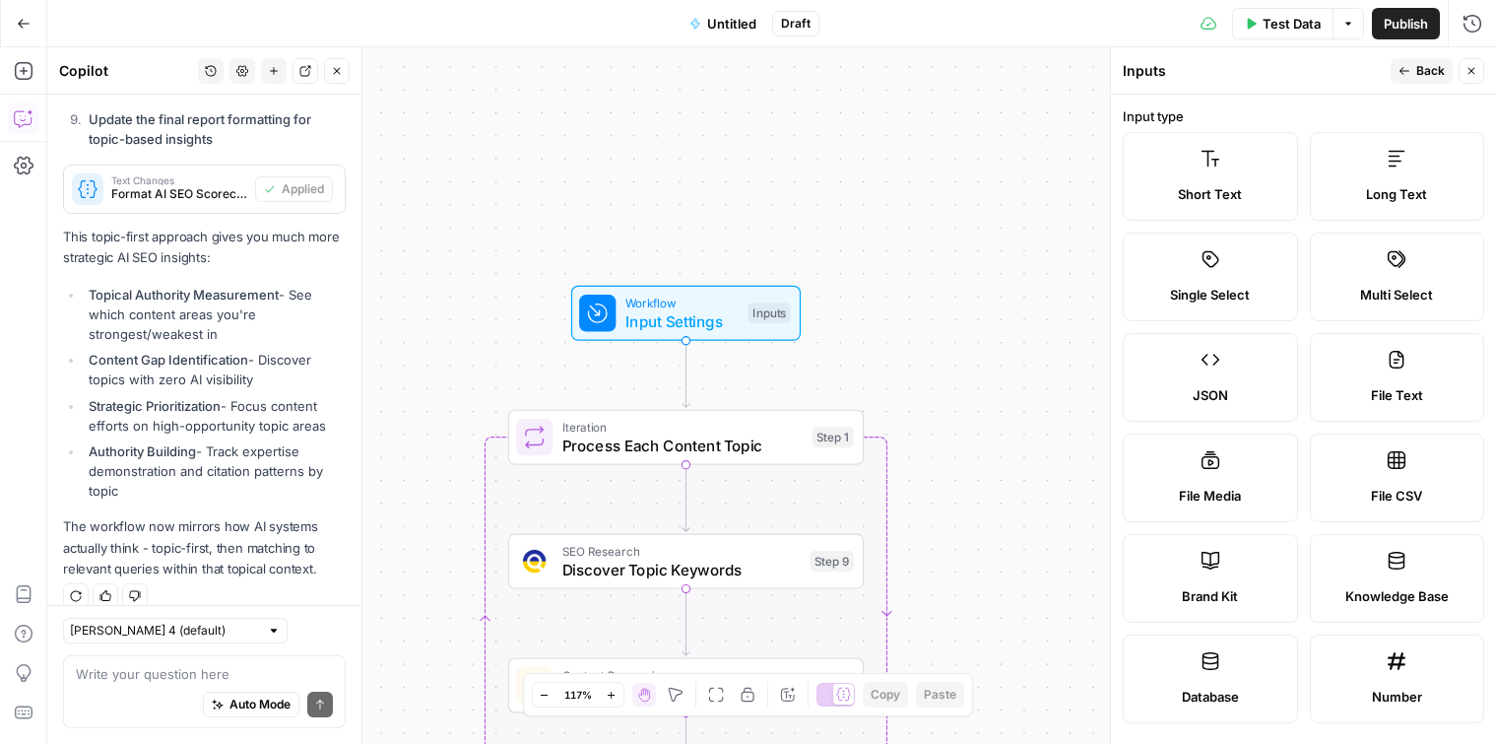
click at [1389, 361] on icon at bounding box center [1397, 360] width 20 height 20
click at [1409, 67] on icon "button" at bounding box center [1405, 71] width 12 height 12
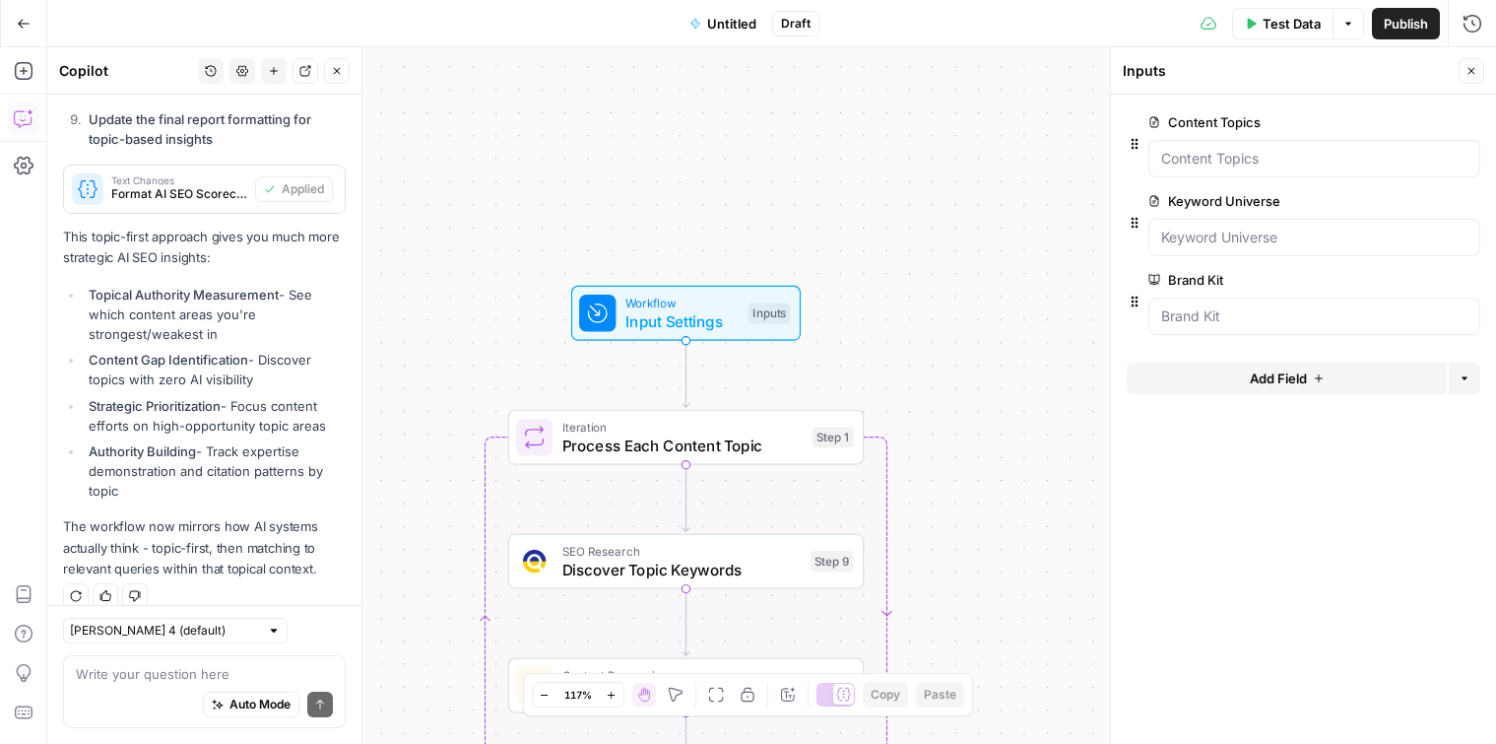
click at [999, 160] on div "Workflow Input Settings Inputs Loop Iteration Process Each Content Topic Step 1…" at bounding box center [771, 395] width 1449 height 696
click at [1216, 157] on Topics "Content Topics" at bounding box center [1314, 159] width 306 height 20
click at [1268, 162] on Topics "Content Topics" at bounding box center [1314, 159] width 306 height 20
click at [695, 318] on span "Input Settings" at bounding box center [682, 320] width 113 height 23
click at [737, 258] on button "Test Step" at bounding box center [737, 270] width 104 height 30
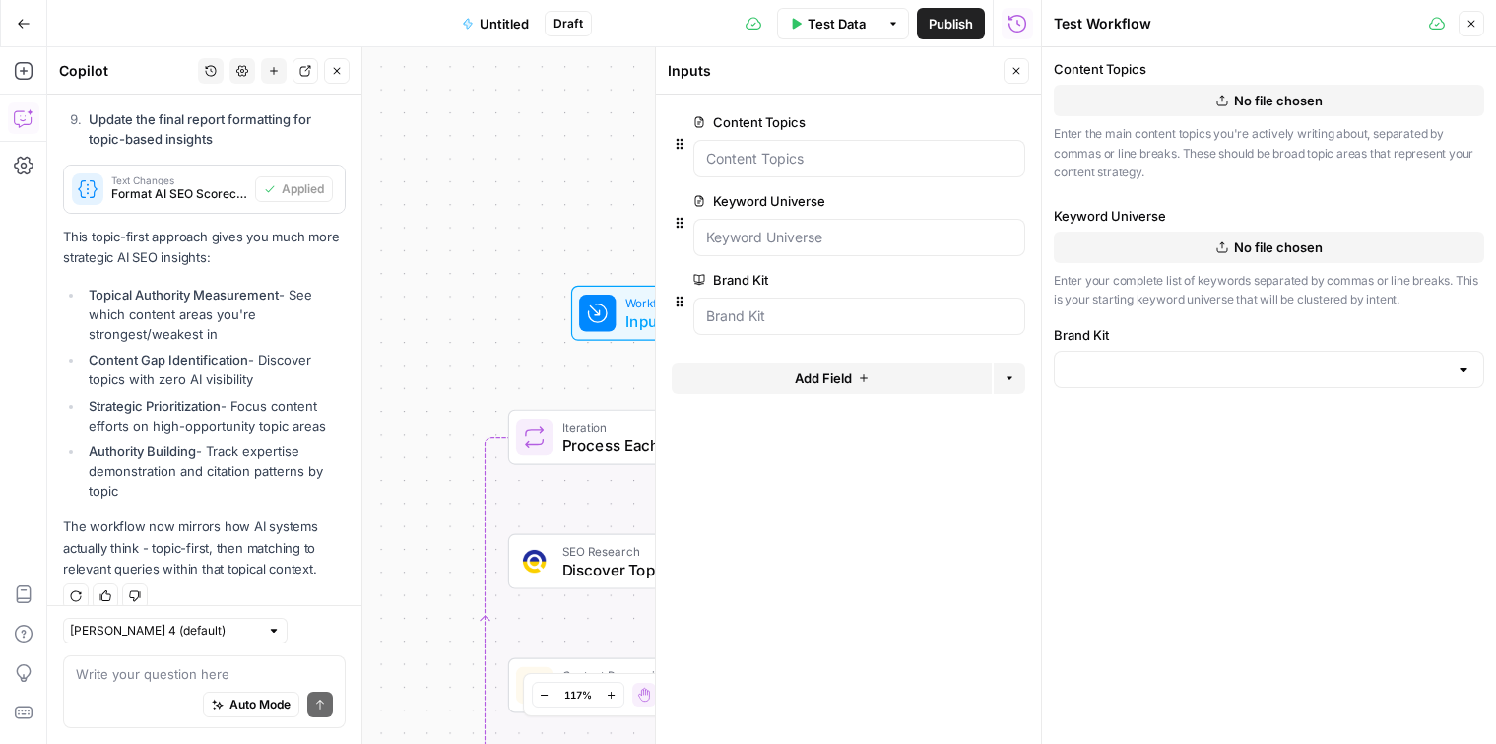
click at [1150, 105] on button "No file chosen" at bounding box center [1269, 101] width 430 height 32
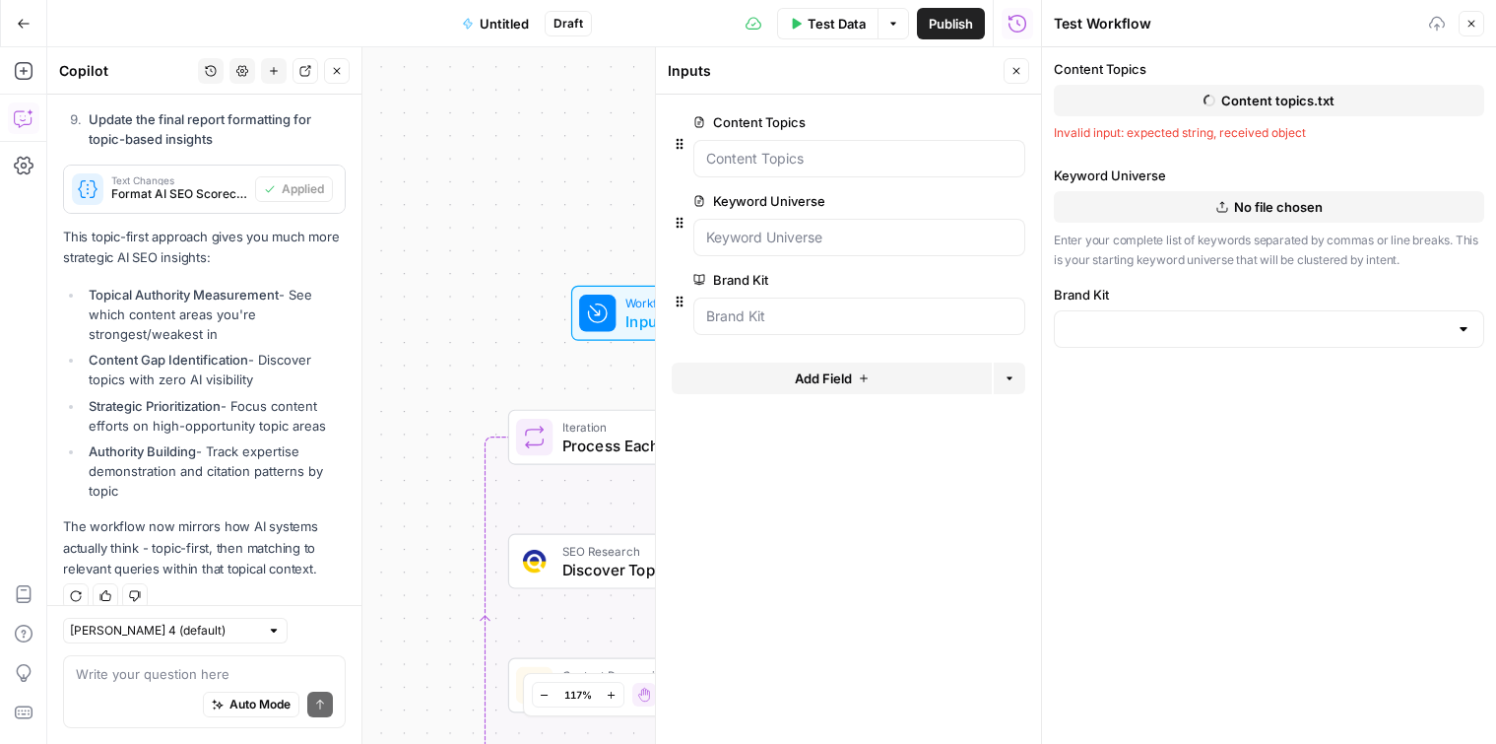
click at [1140, 224] on div "Keyword Universe No file chosen Enter your complete list of keywords separated …" at bounding box center [1269, 216] width 430 height 103
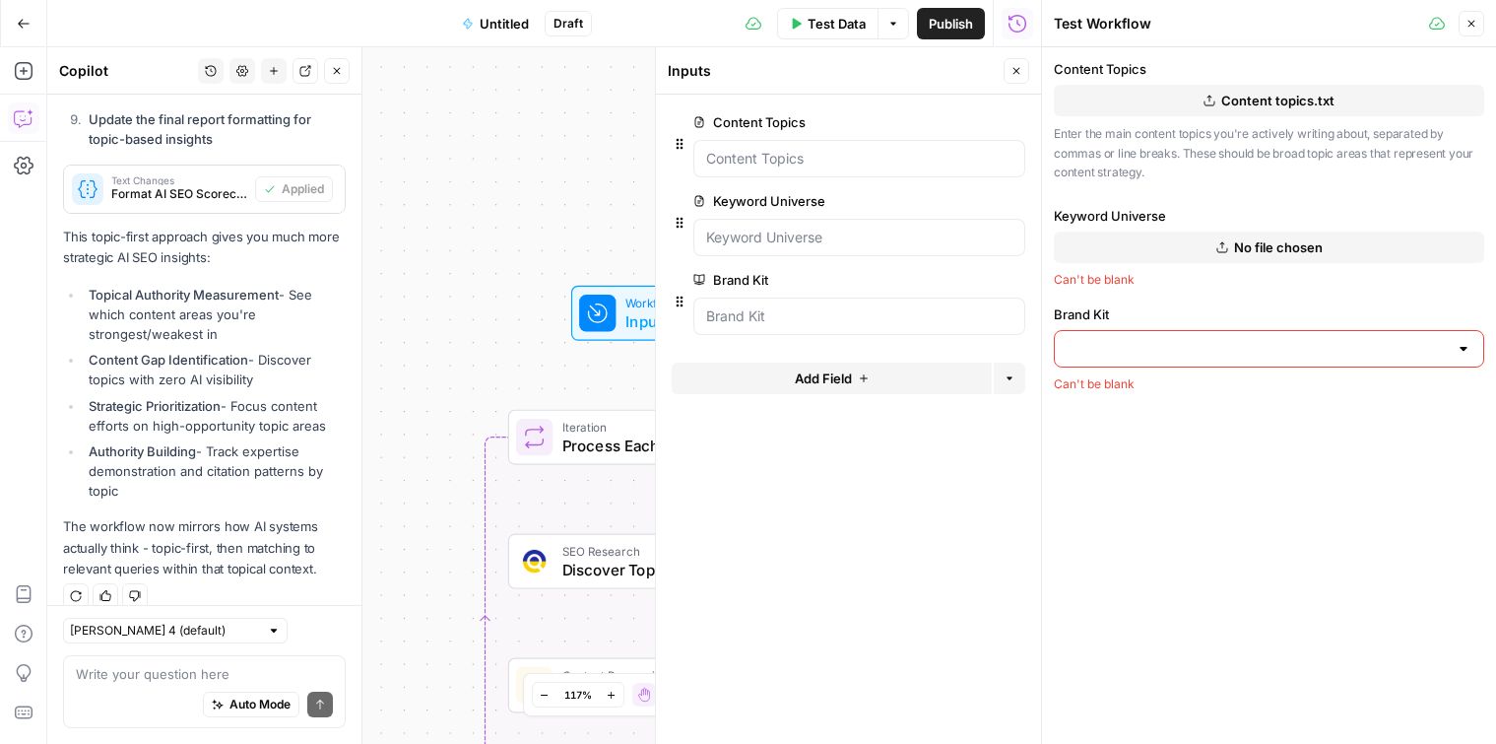
click at [1140, 215] on label "Keyword Universe" at bounding box center [1269, 216] width 430 height 20
click at [1153, 241] on button "No file chosen" at bounding box center [1269, 247] width 430 height 32
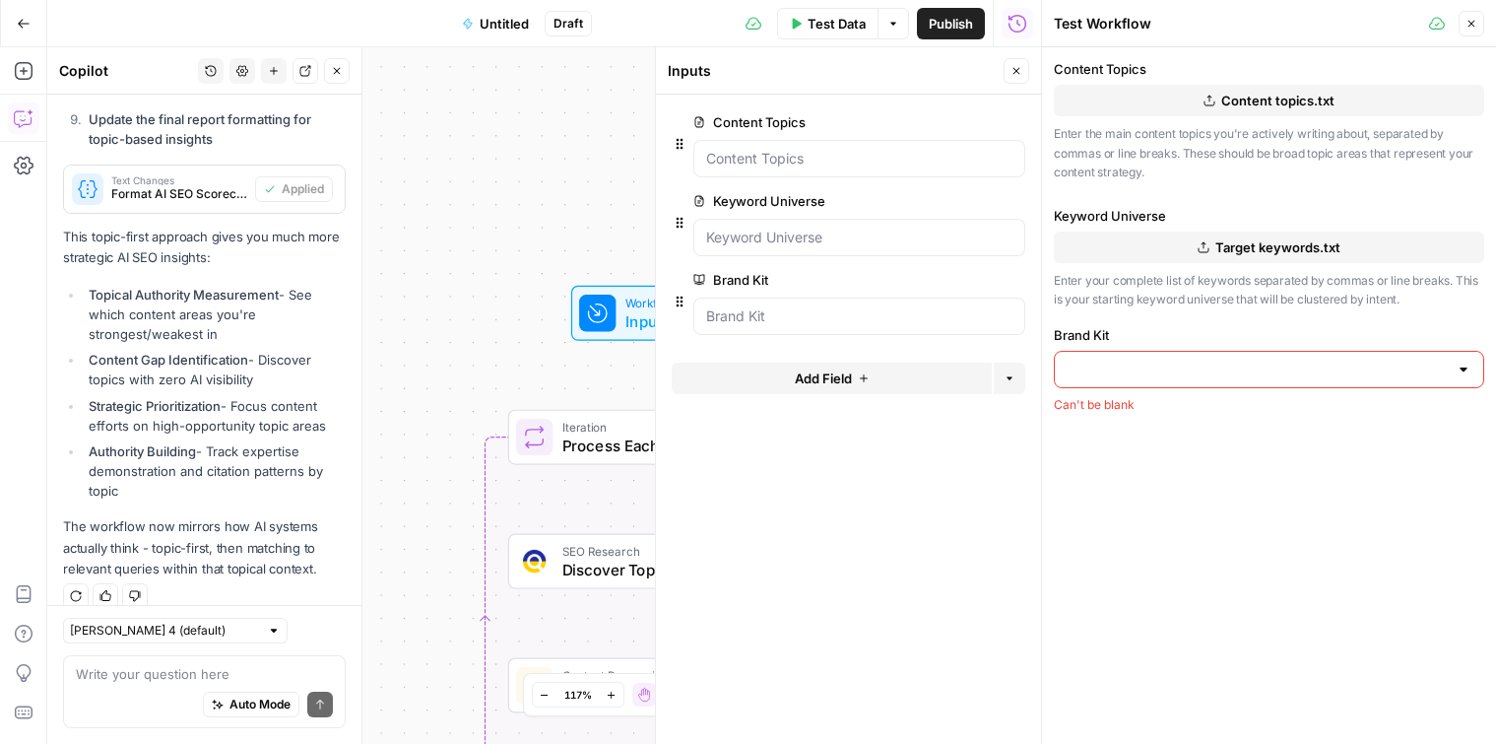
click at [959, 191] on button "edit field" at bounding box center [960, 201] width 76 height 24
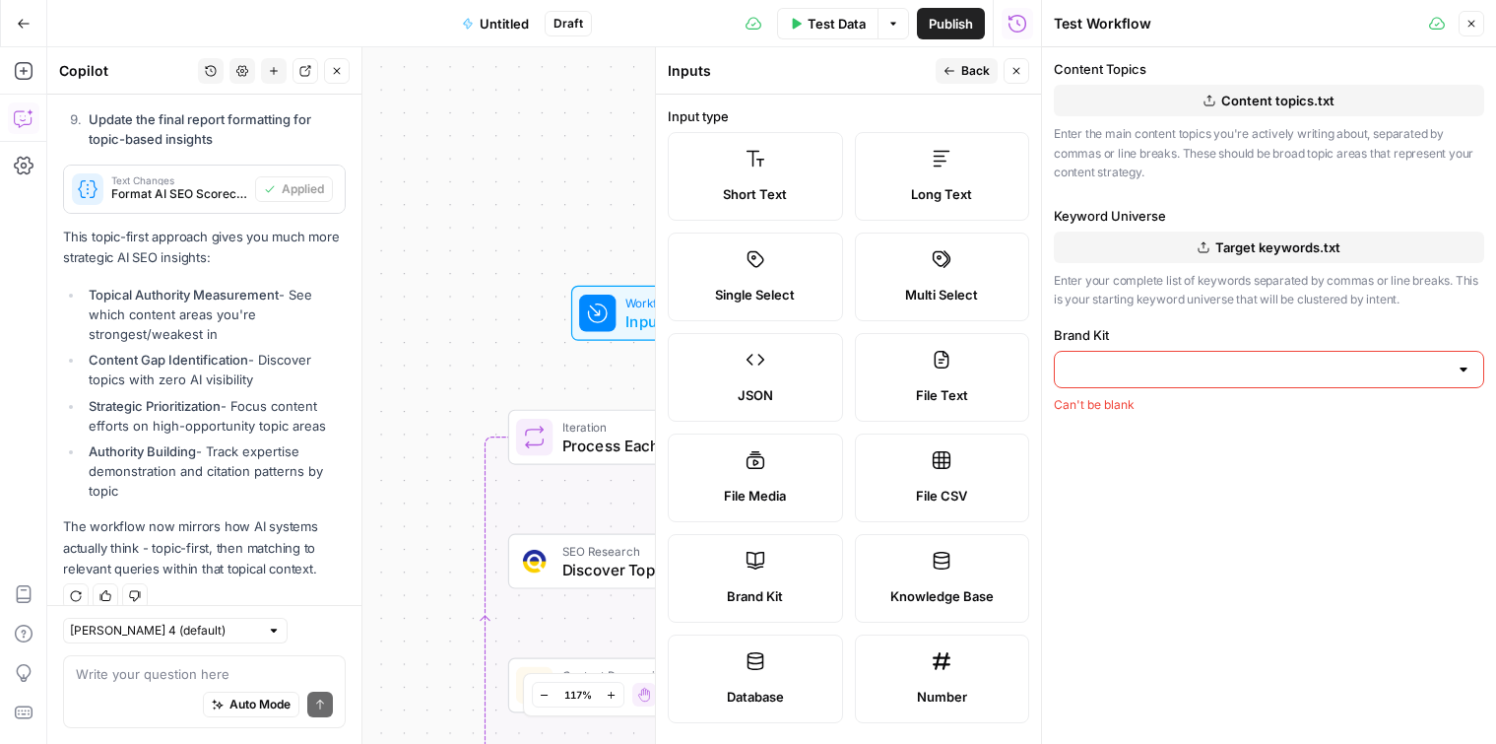
scroll to position [482, 0]
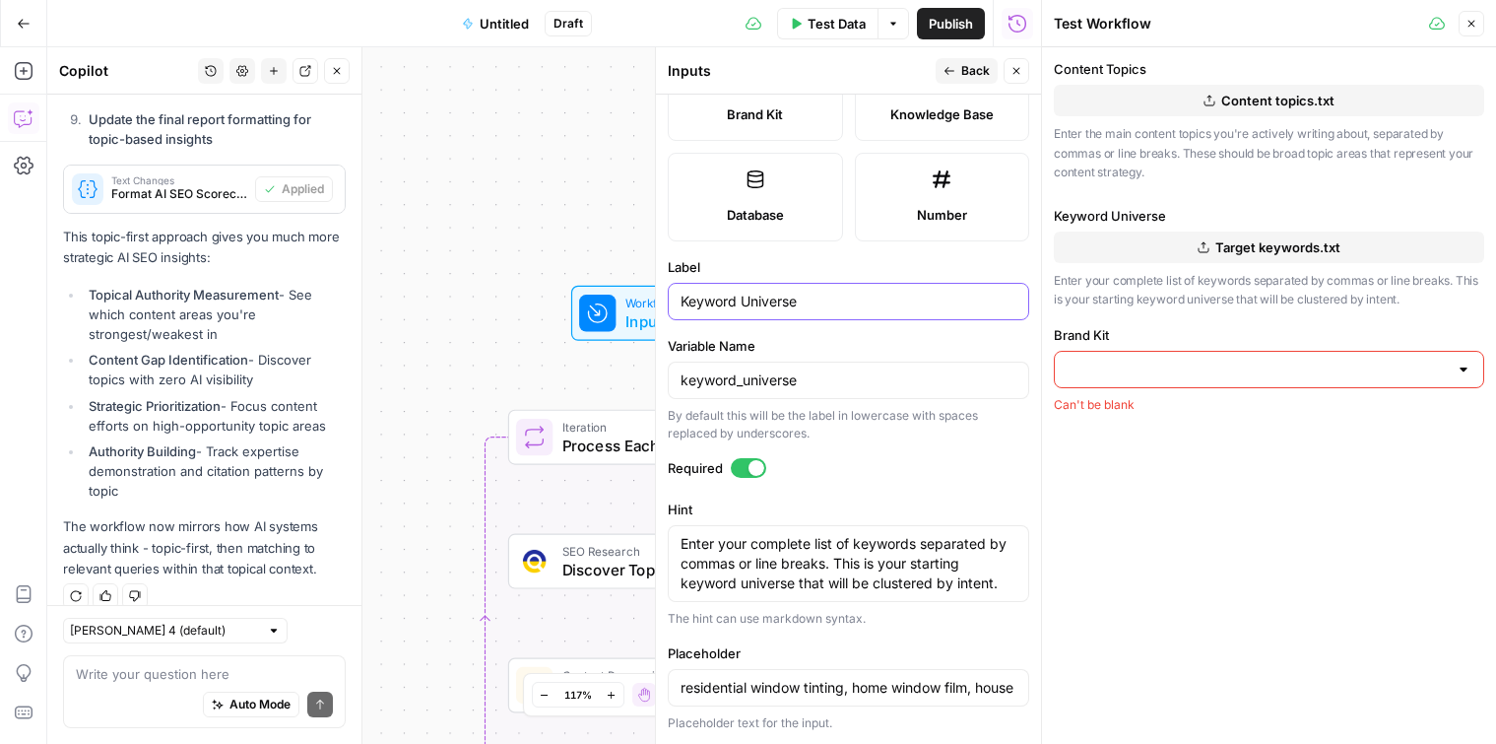
click at [709, 310] on input "Keyword Universe" at bounding box center [849, 302] width 336 height 20
type input "Target Keywords"
click at [812, 386] on input "keyword_universe" at bounding box center [849, 380] width 336 height 20
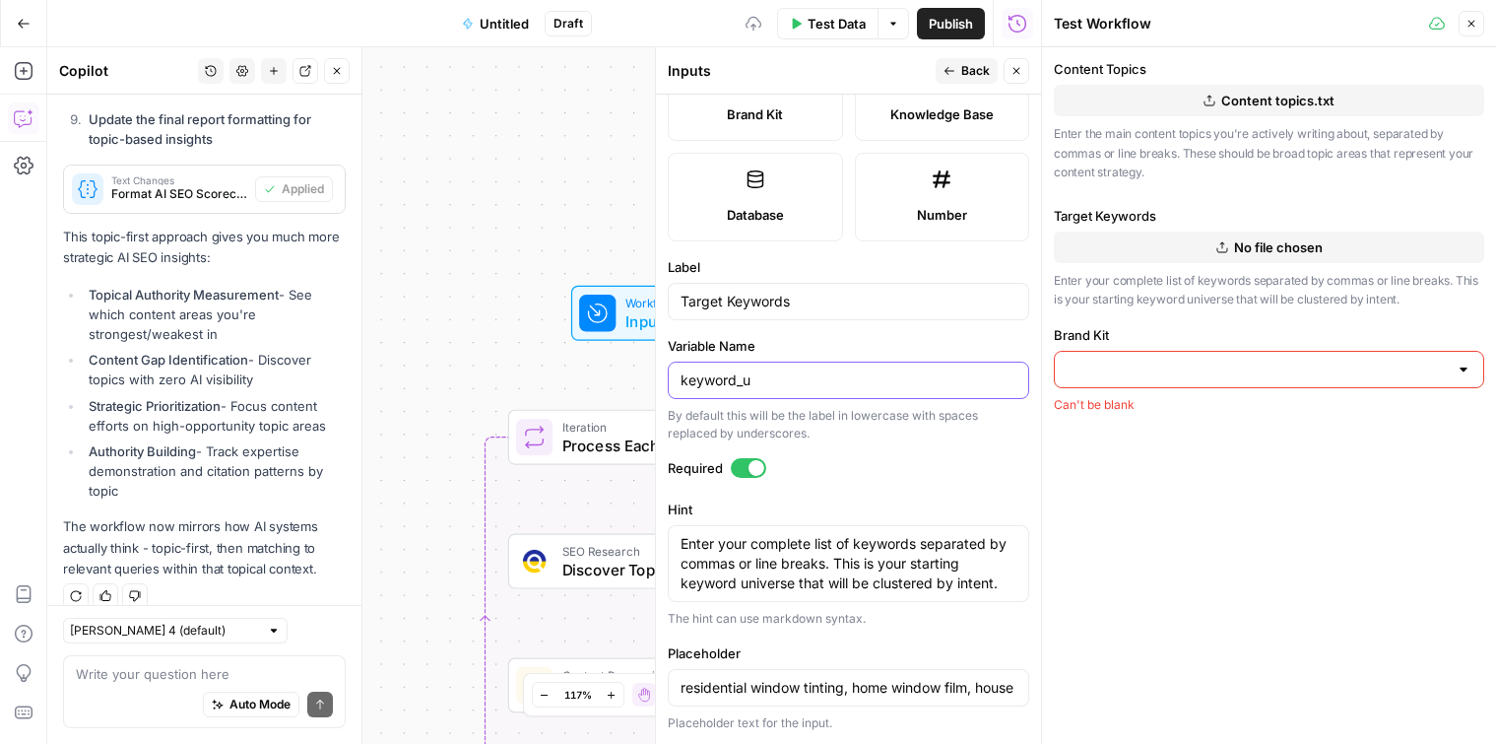
type input "keyword_universe"
click at [897, 432] on div "By default this will be the label in lowercase with spaces replaced by undersco…" at bounding box center [849, 424] width 362 height 35
click at [1147, 313] on div "Target Keywords No file chosen Enter your complete list of keywords separated b…" at bounding box center [1269, 310] width 430 height 208
click at [1204, 370] on input "Brand Kit" at bounding box center [1257, 370] width 381 height 20
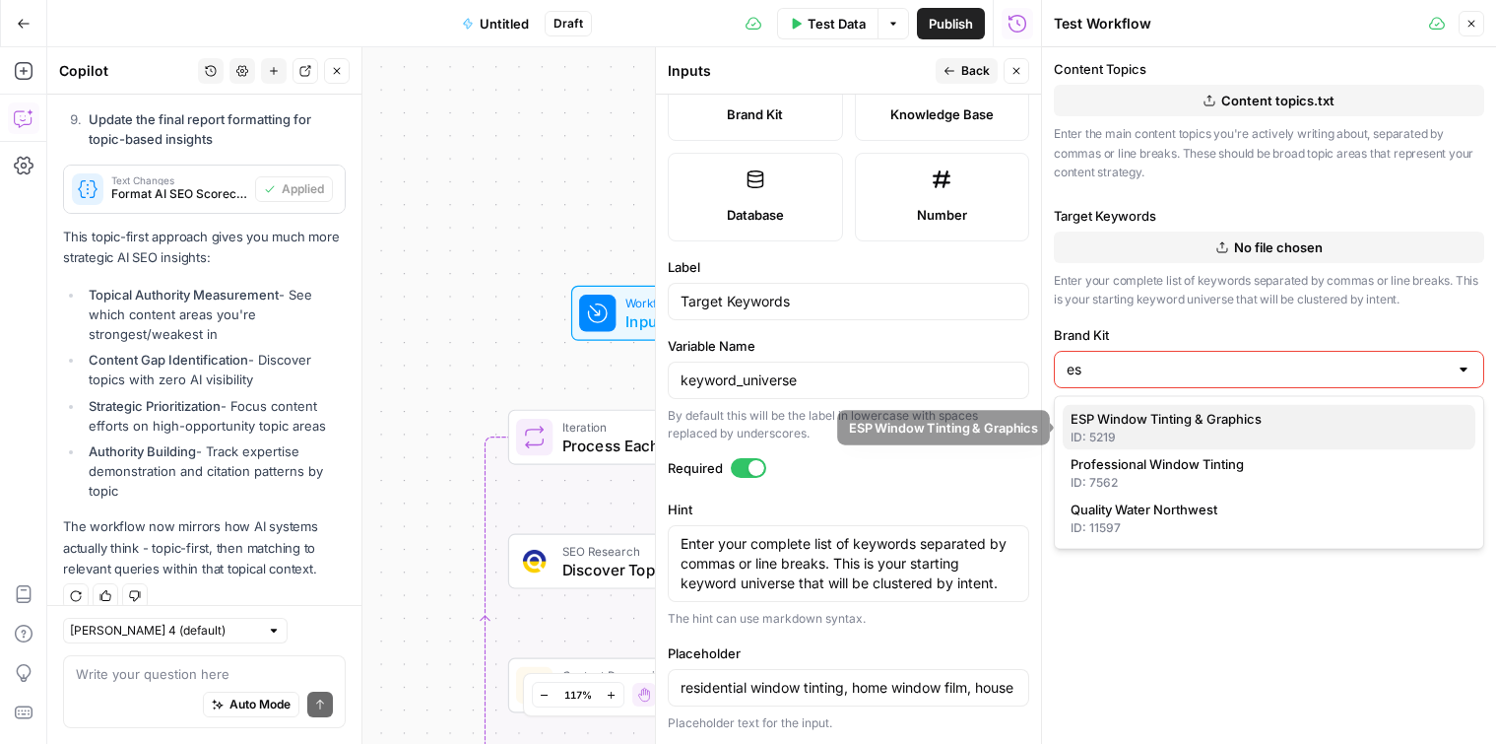
click at [1213, 430] on div "ID: 5219" at bounding box center [1269, 437] width 397 height 18
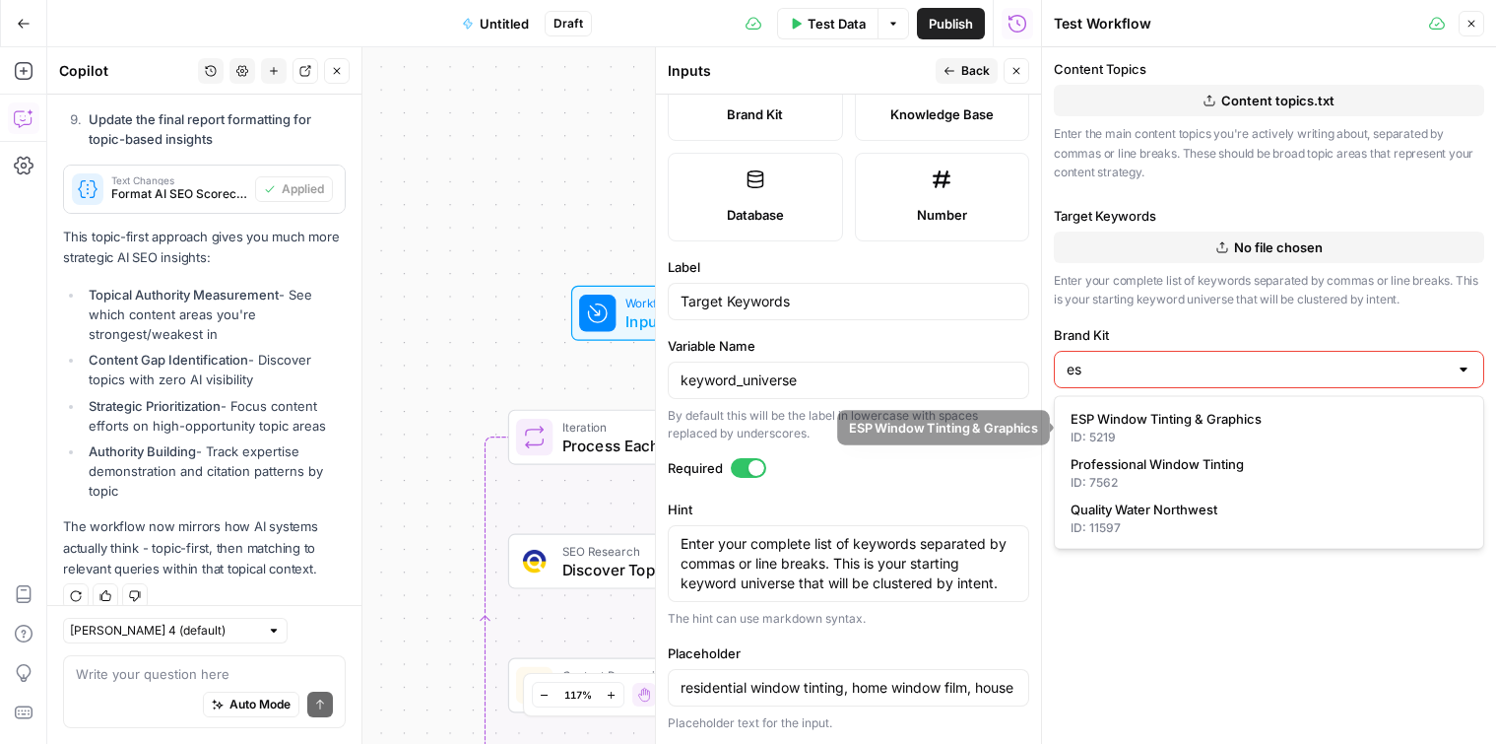
type input "ESP Window Tinting & Graphics"
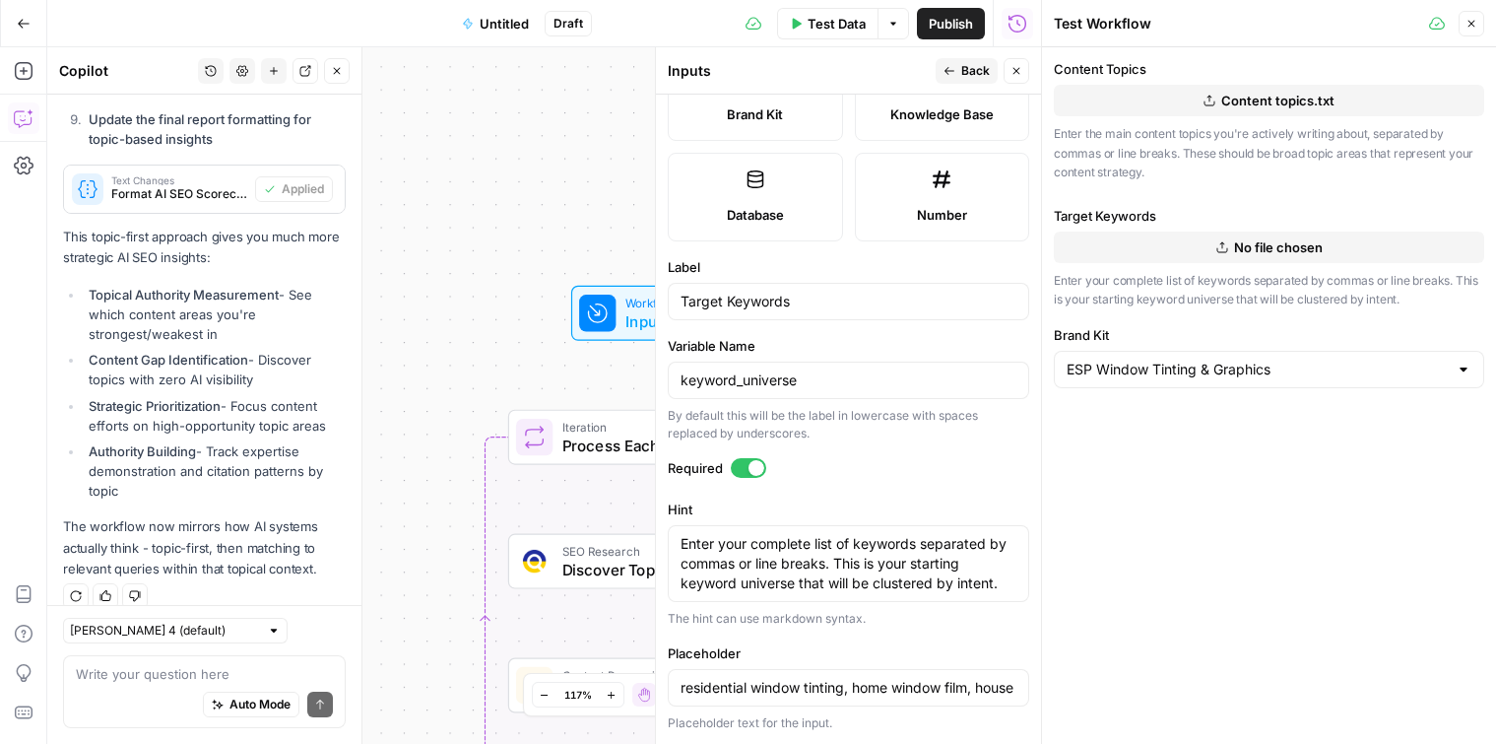
click at [1306, 198] on div "Content Topics Content topics.txt Enter the main content topics you're actively…" at bounding box center [1269, 223] width 430 height 329
click at [844, 23] on span "Test Data" at bounding box center [837, 24] width 58 height 20
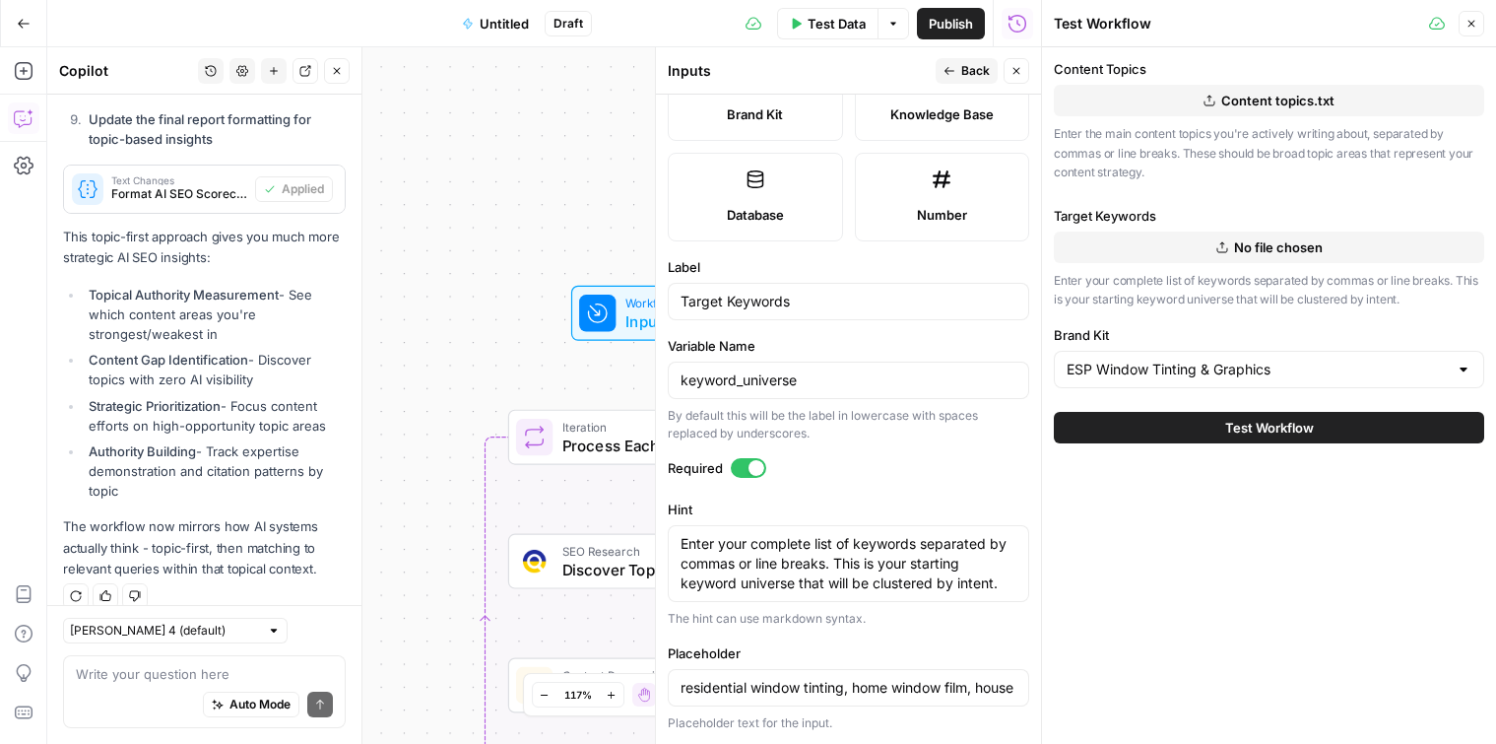
click at [1333, 440] on button "Test Workflow" at bounding box center [1269, 428] width 430 height 32
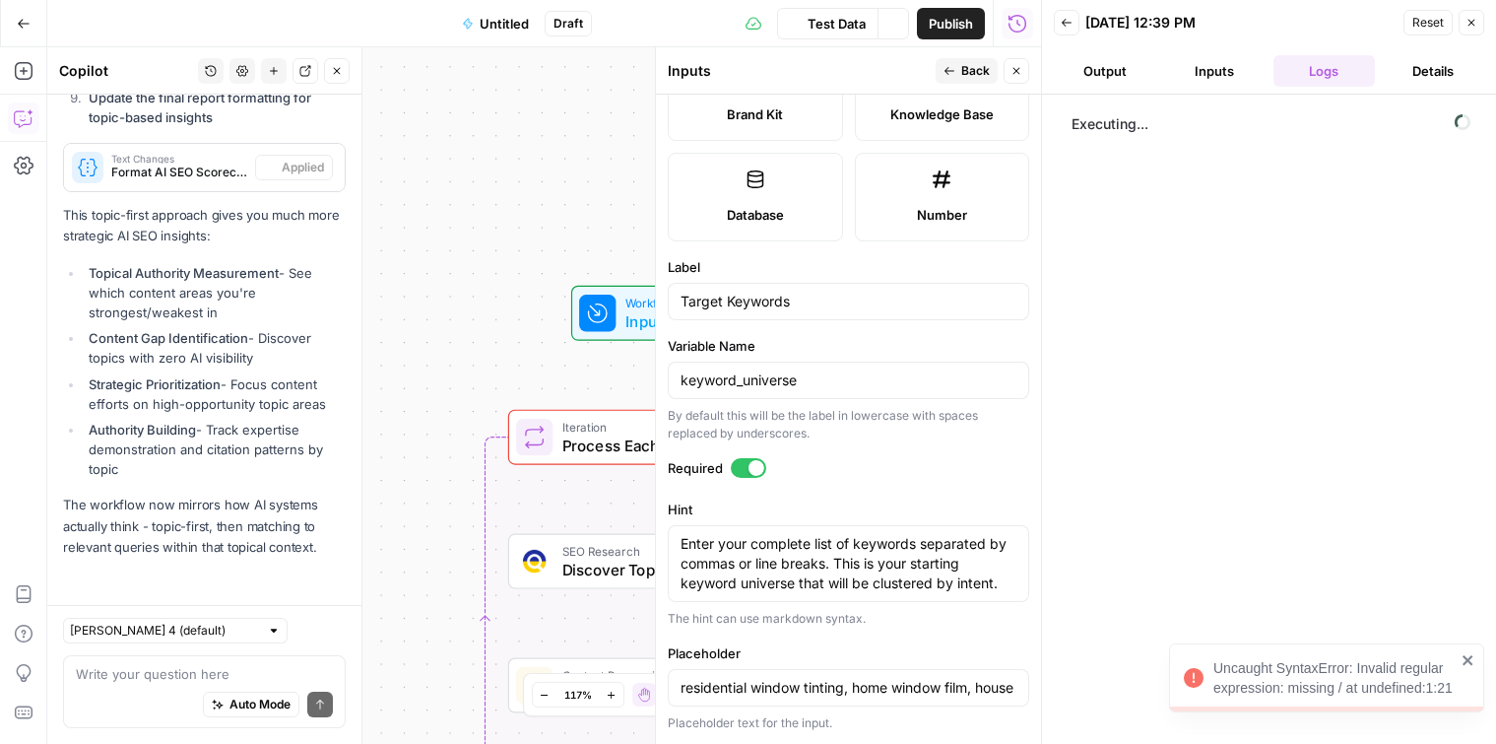
scroll to position [8603, 0]
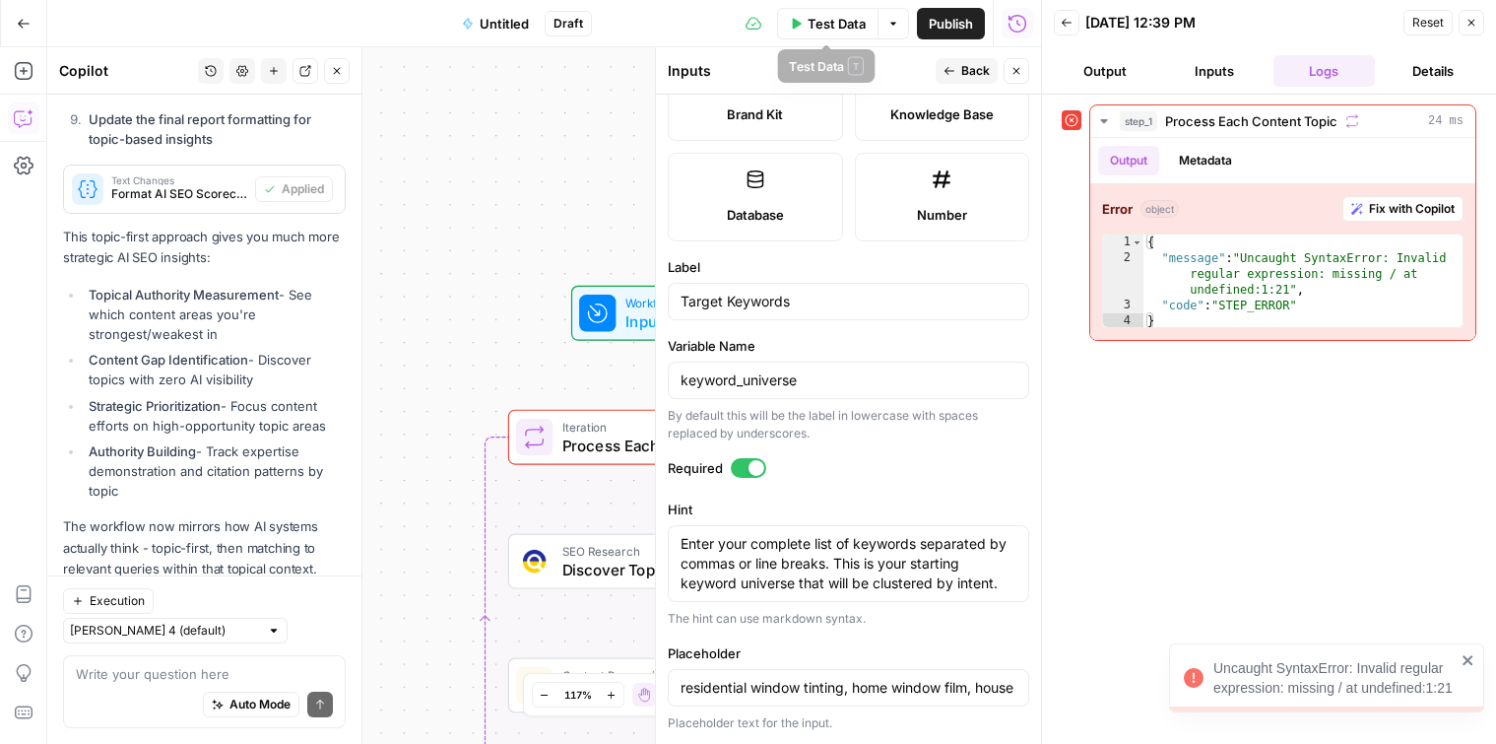
click at [823, 19] on span "Test Data" at bounding box center [837, 24] width 58 height 20
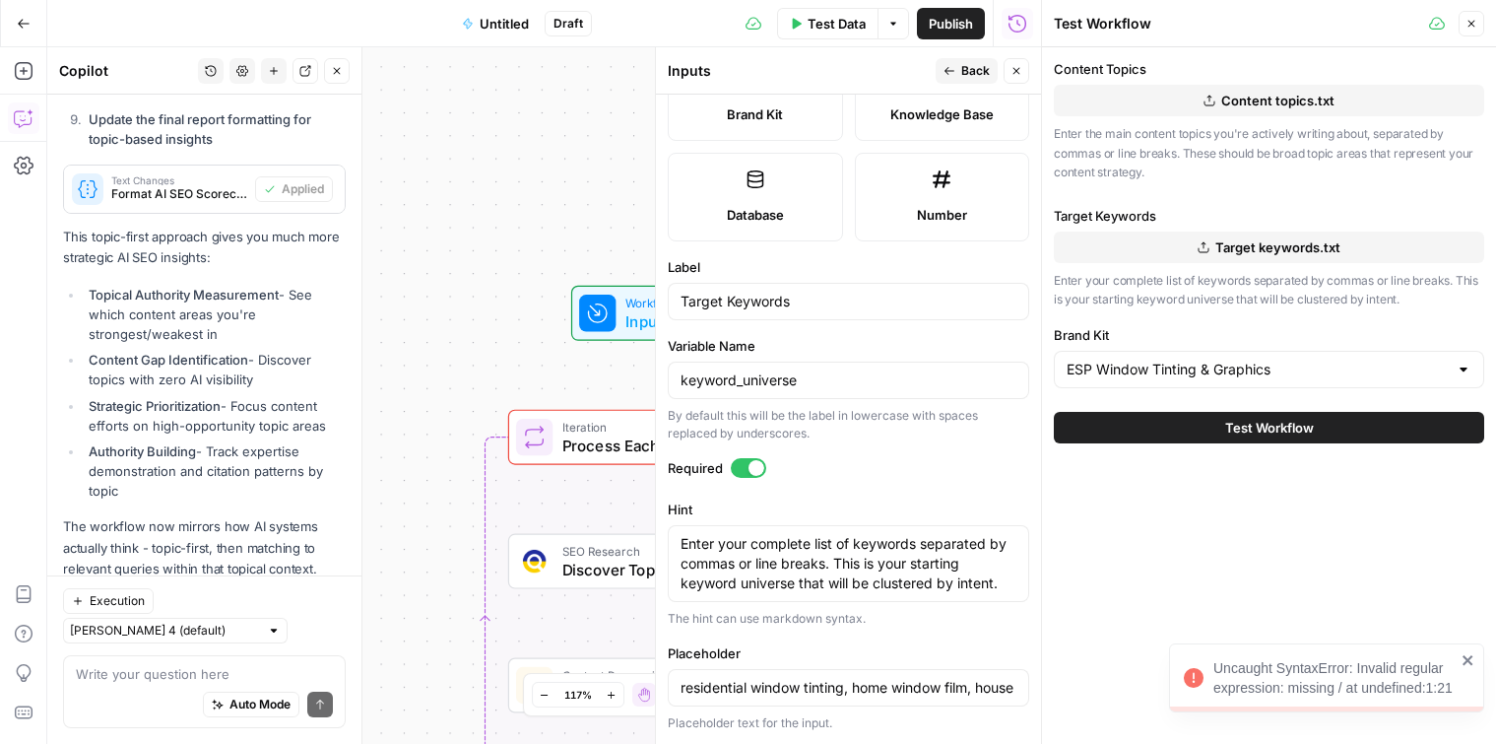
click at [1204, 433] on button "Test Workflow" at bounding box center [1269, 428] width 430 height 32
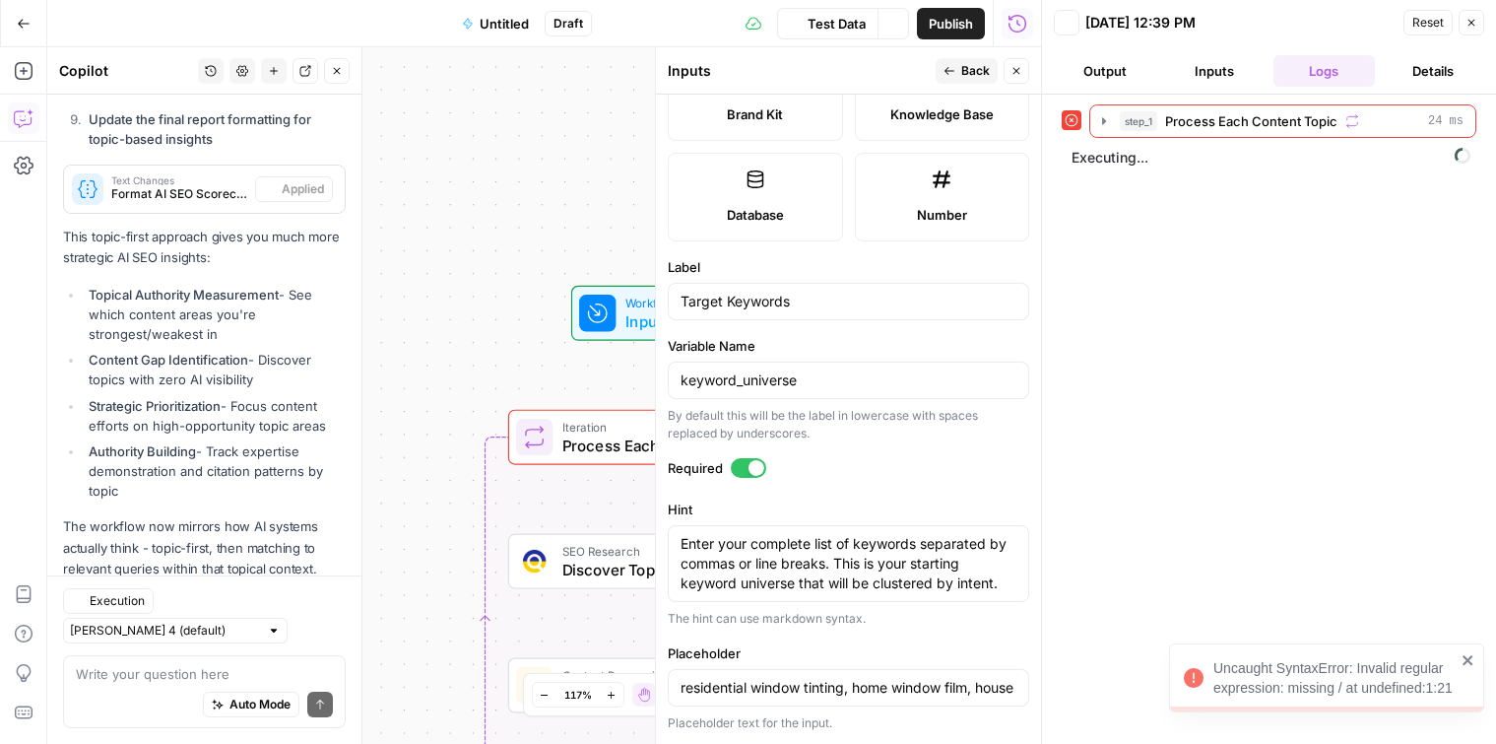
scroll to position [8603, 0]
click at [1103, 114] on icon "button" at bounding box center [1104, 121] width 16 height 16
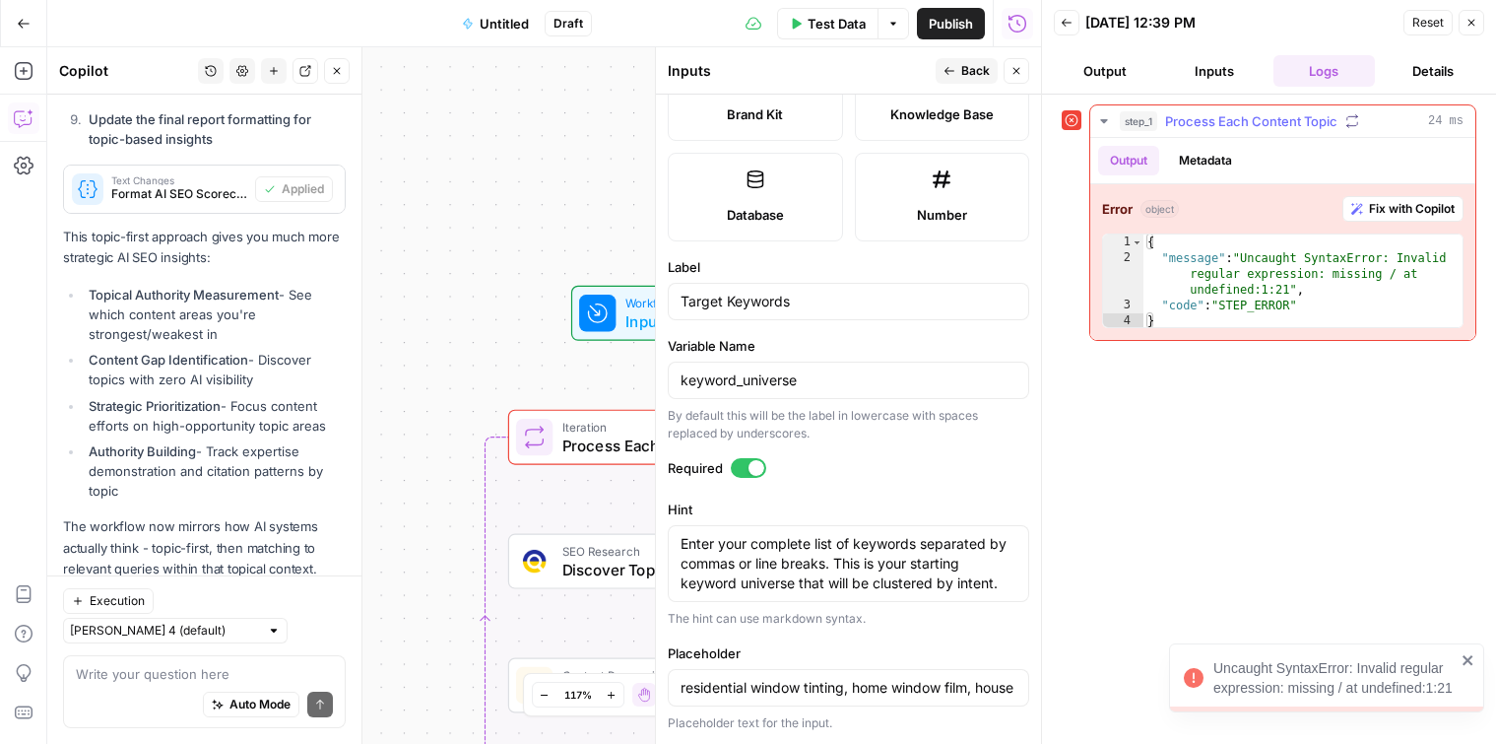
click at [1363, 207] on button "Fix with Copilot" at bounding box center [1403, 209] width 121 height 26
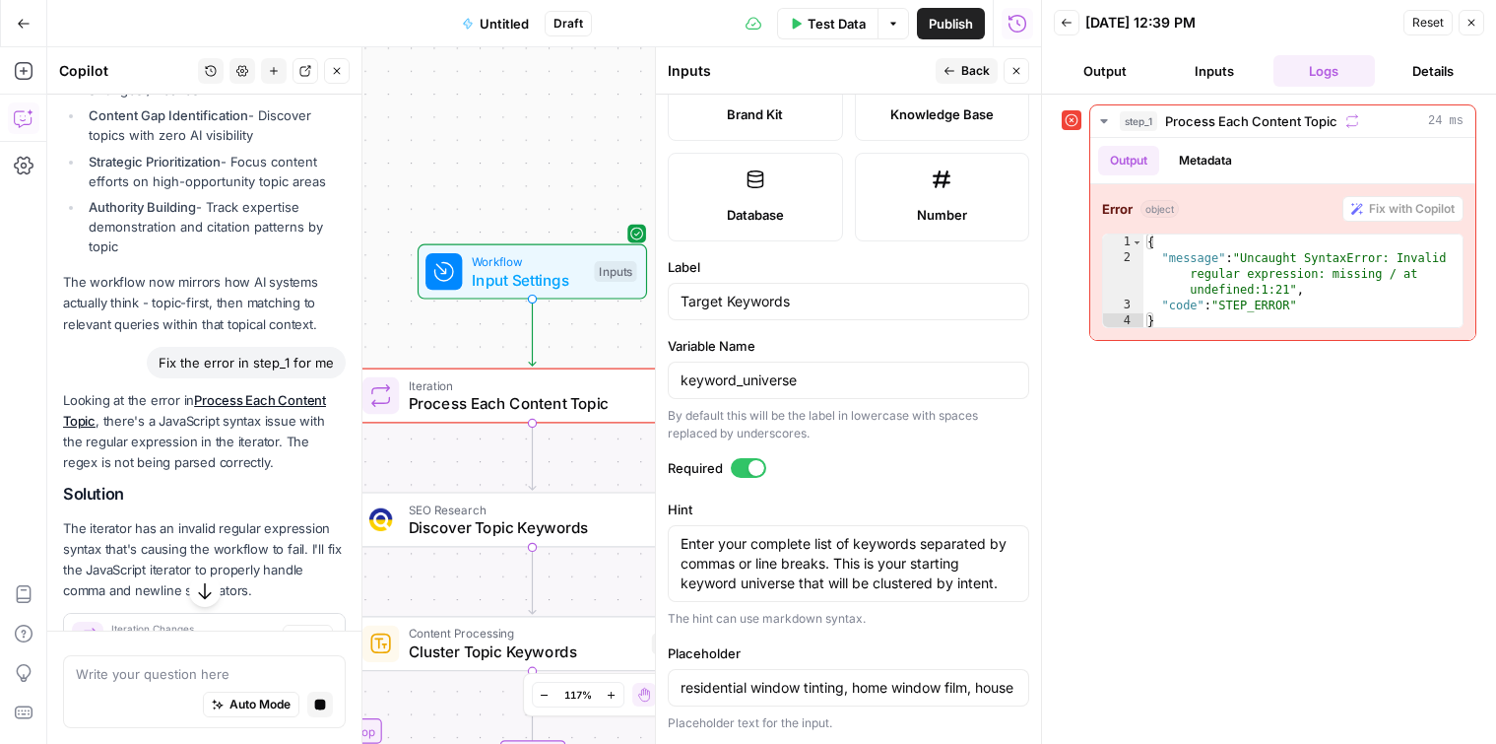
scroll to position [8848, 0]
click at [428, 404] on span "Process Each Content Topic" at bounding box center [529, 403] width 241 height 23
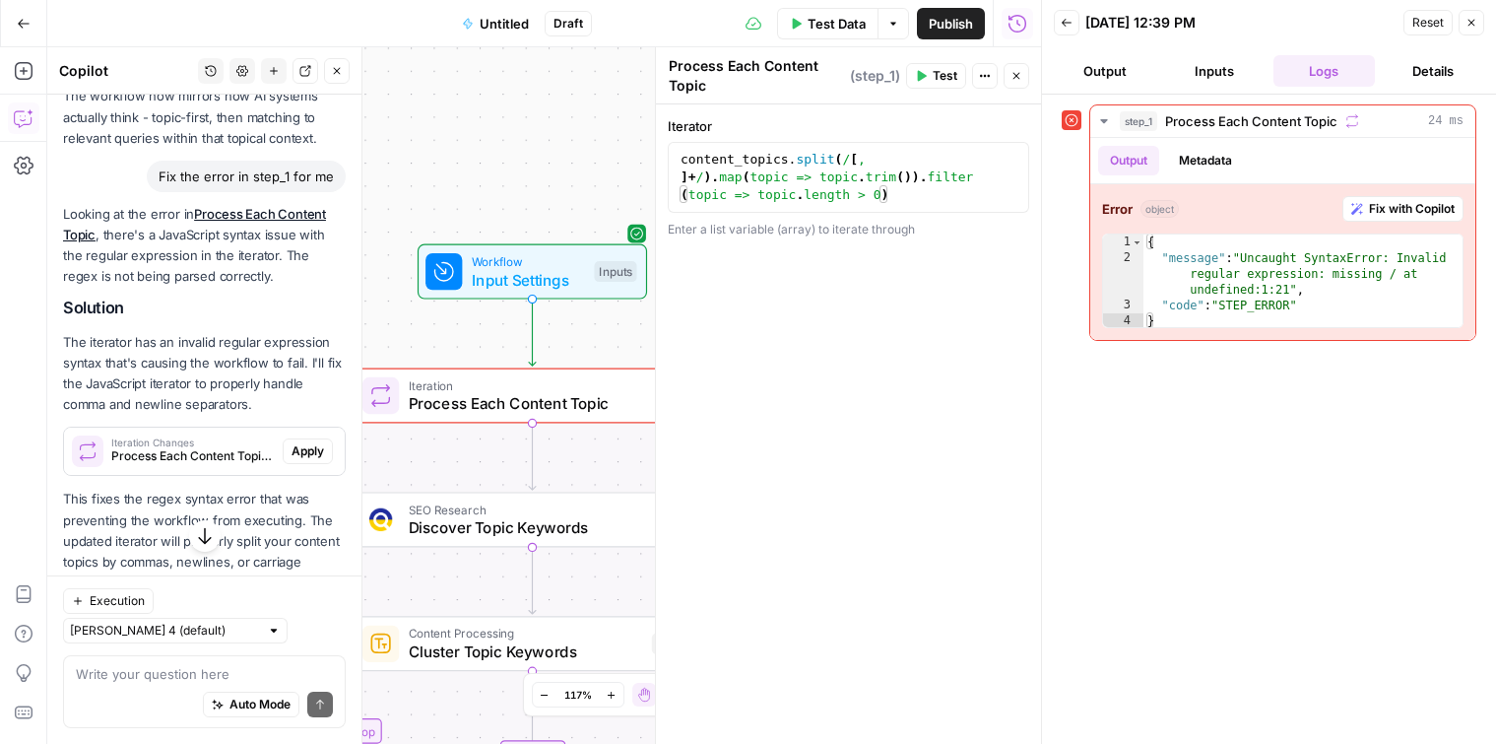
scroll to position [9069, 0]
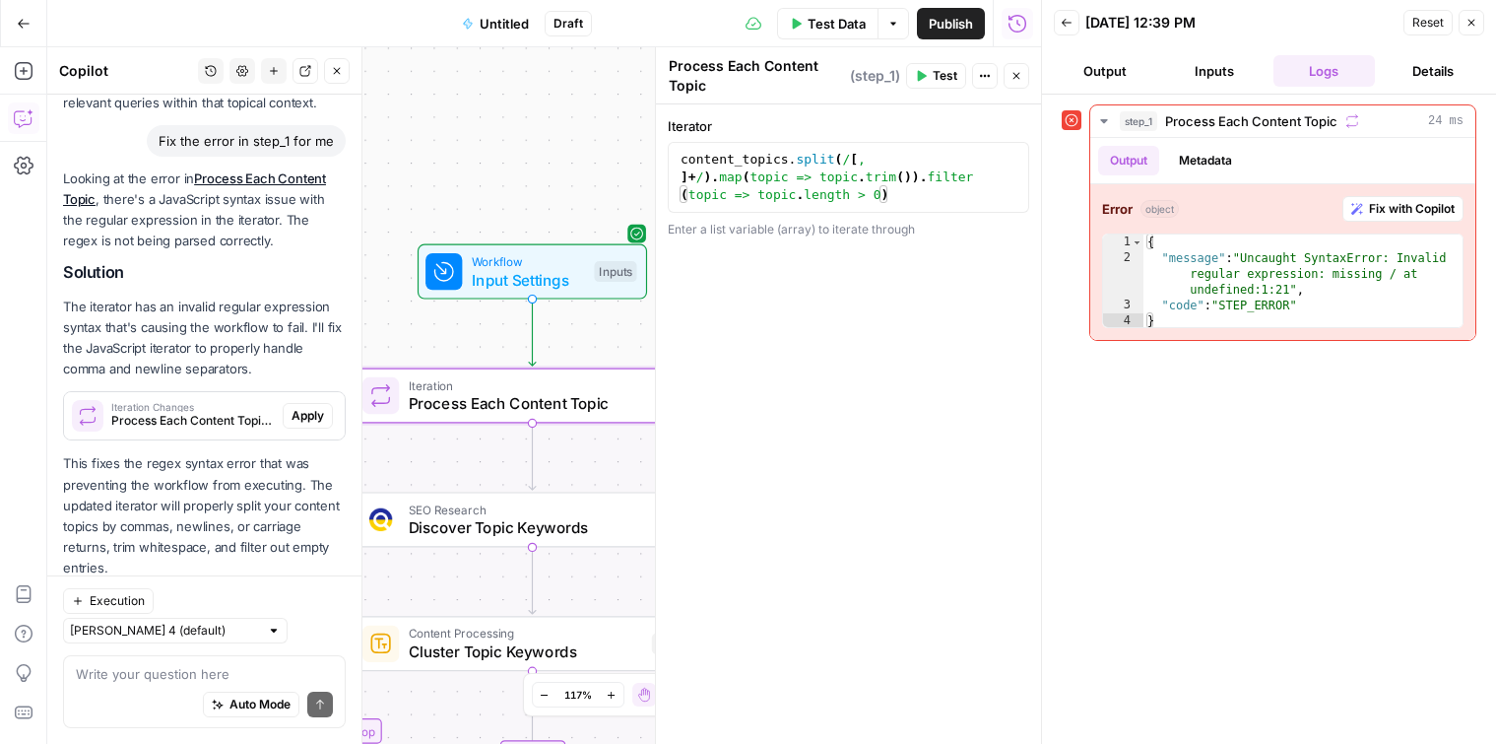
click at [320, 407] on span "Apply" at bounding box center [308, 416] width 33 height 18
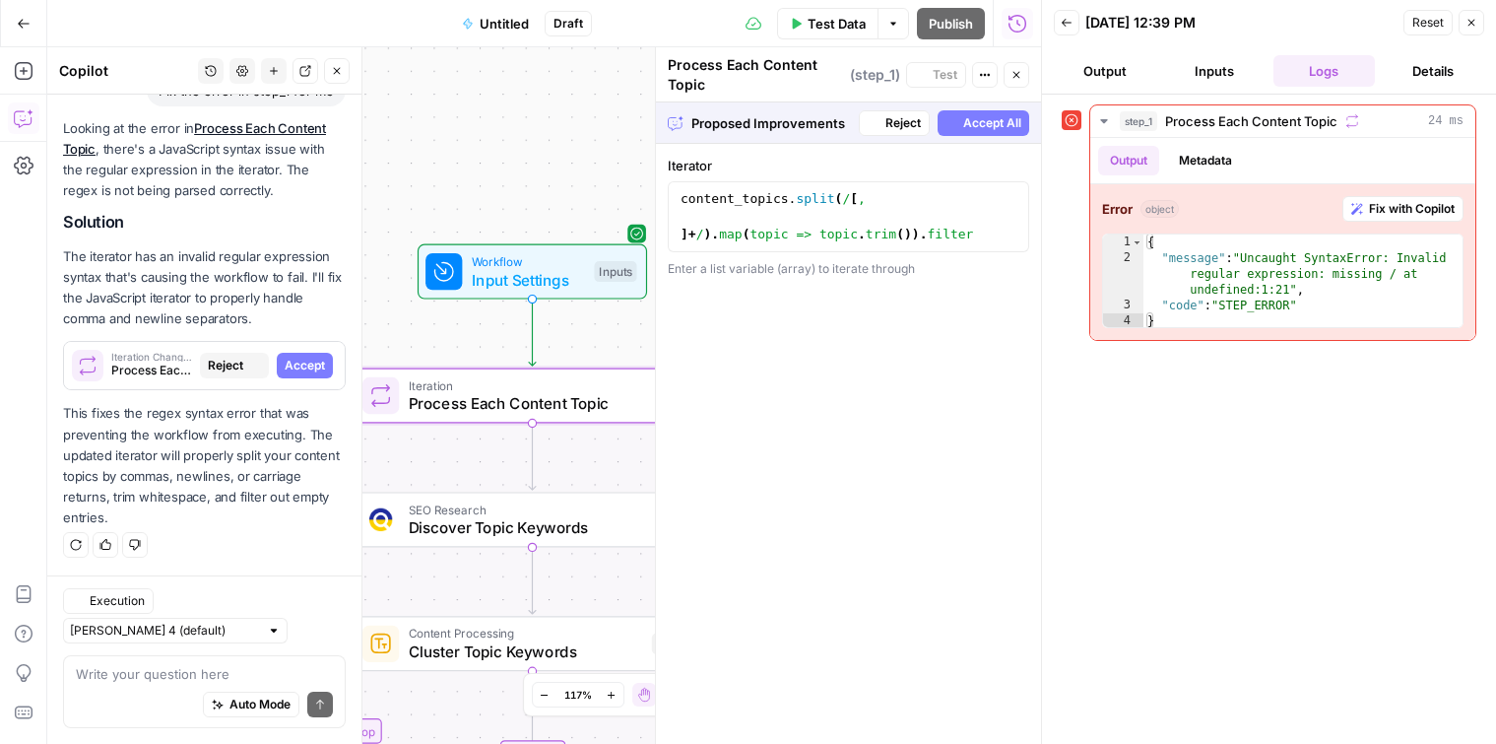
scroll to position [8975, 0]
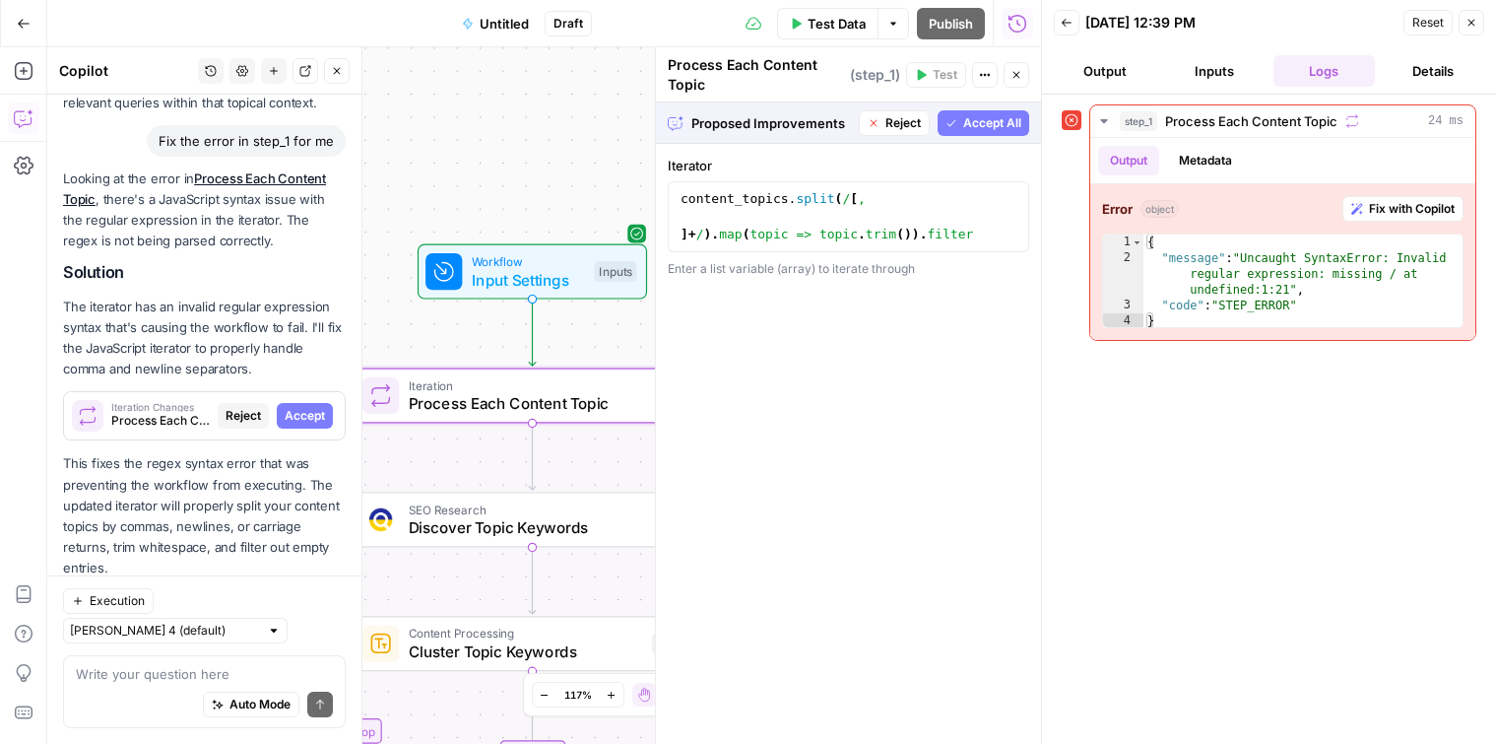
click at [305, 407] on span "Accept" at bounding box center [305, 416] width 40 height 18
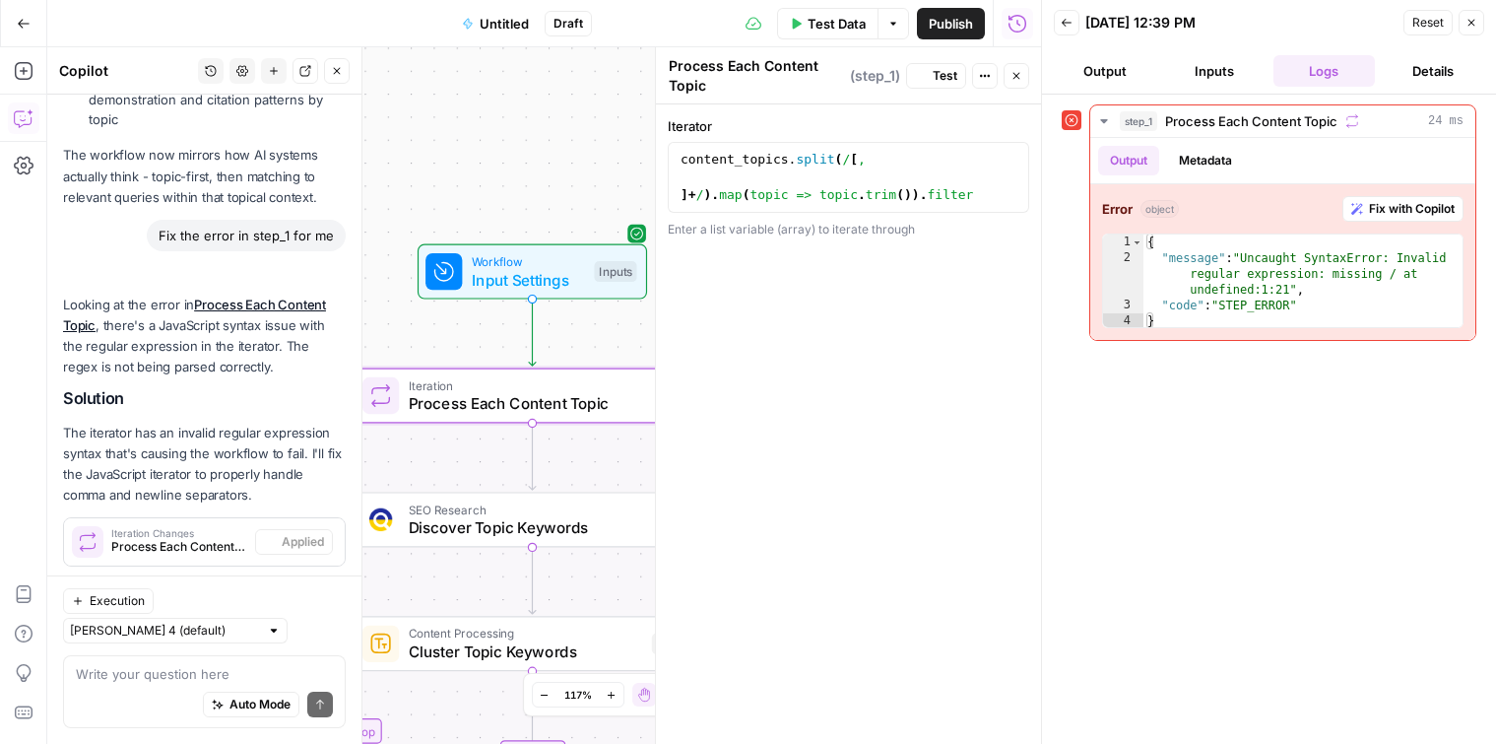
scroll to position [9101, 0]
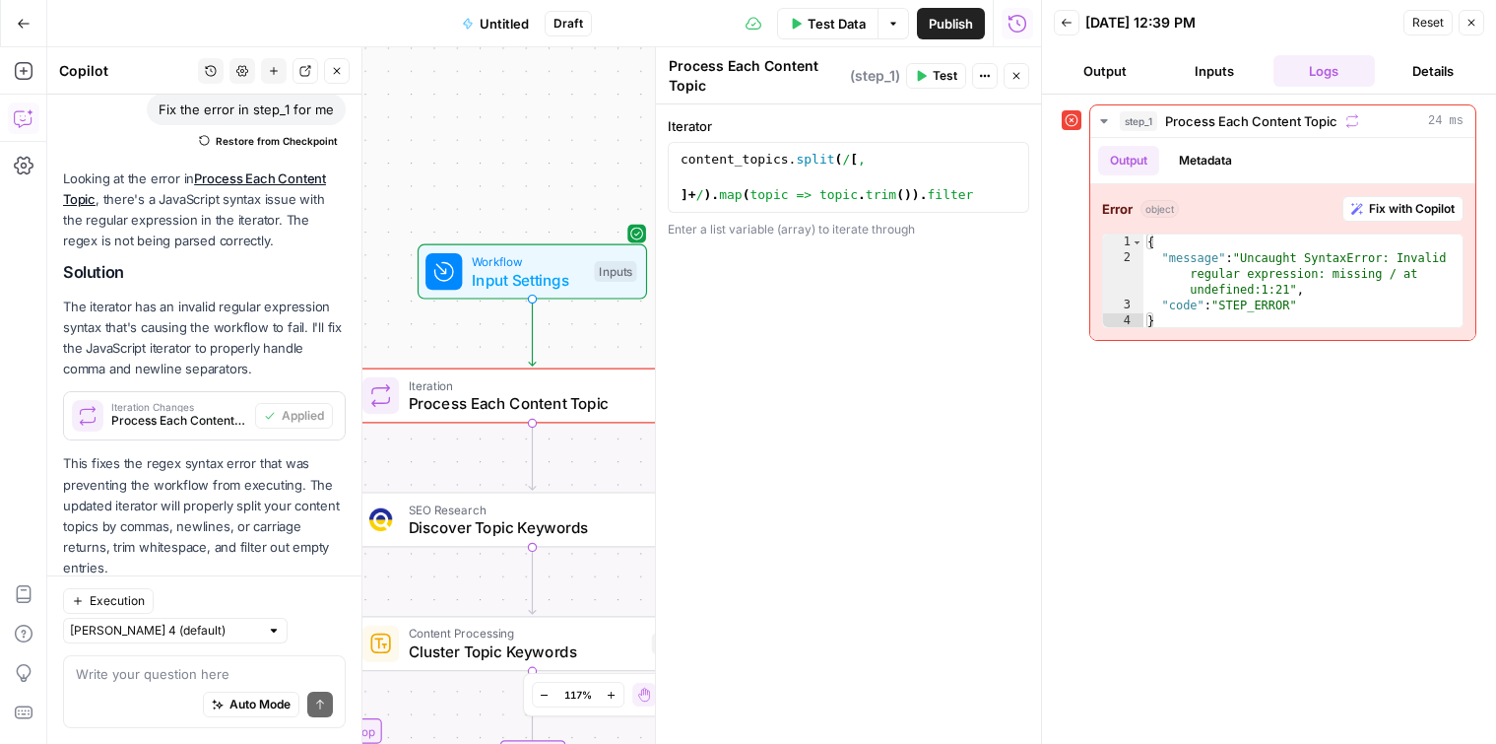
click at [835, 14] on span "Test Data" at bounding box center [837, 24] width 58 height 20
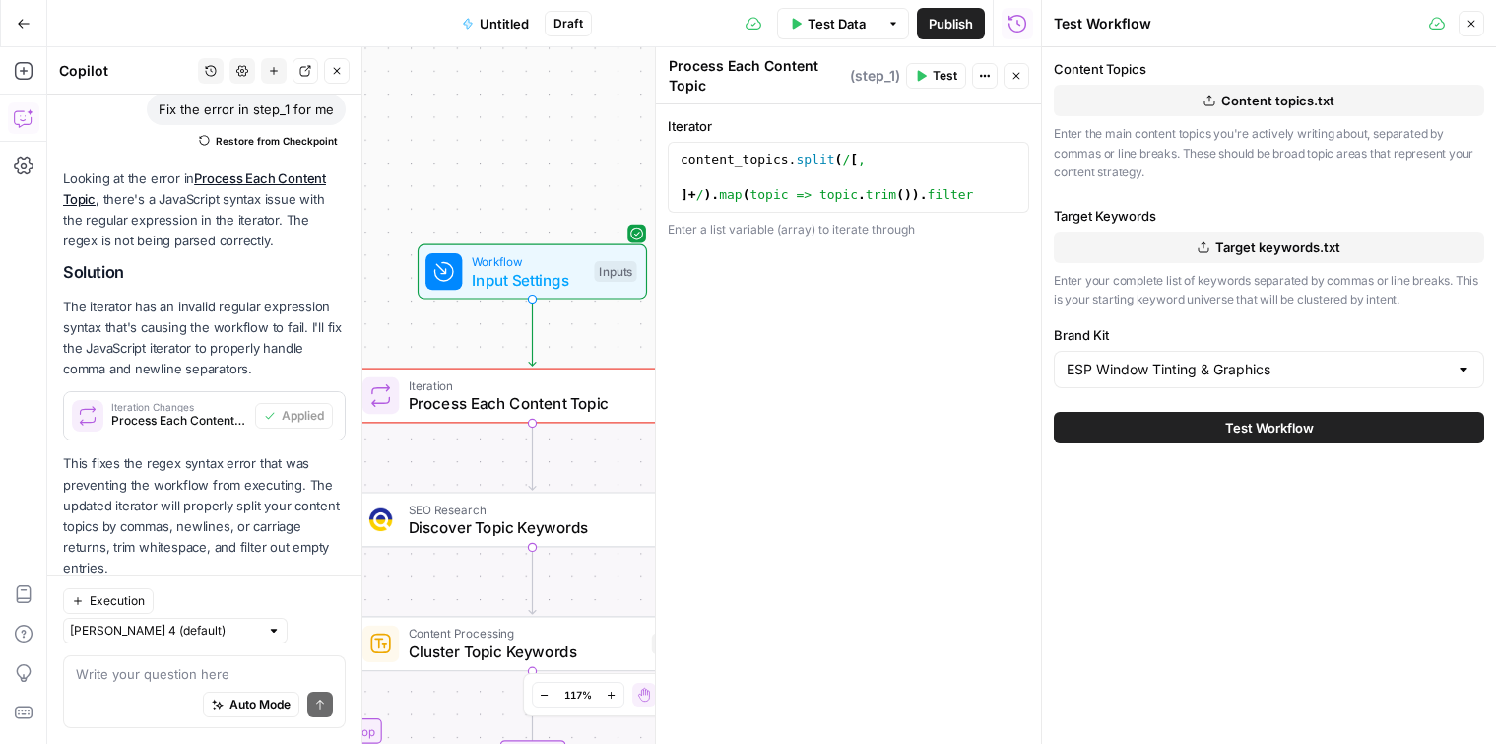
click at [1167, 429] on button "Test Workflow" at bounding box center [1269, 428] width 430 height 32
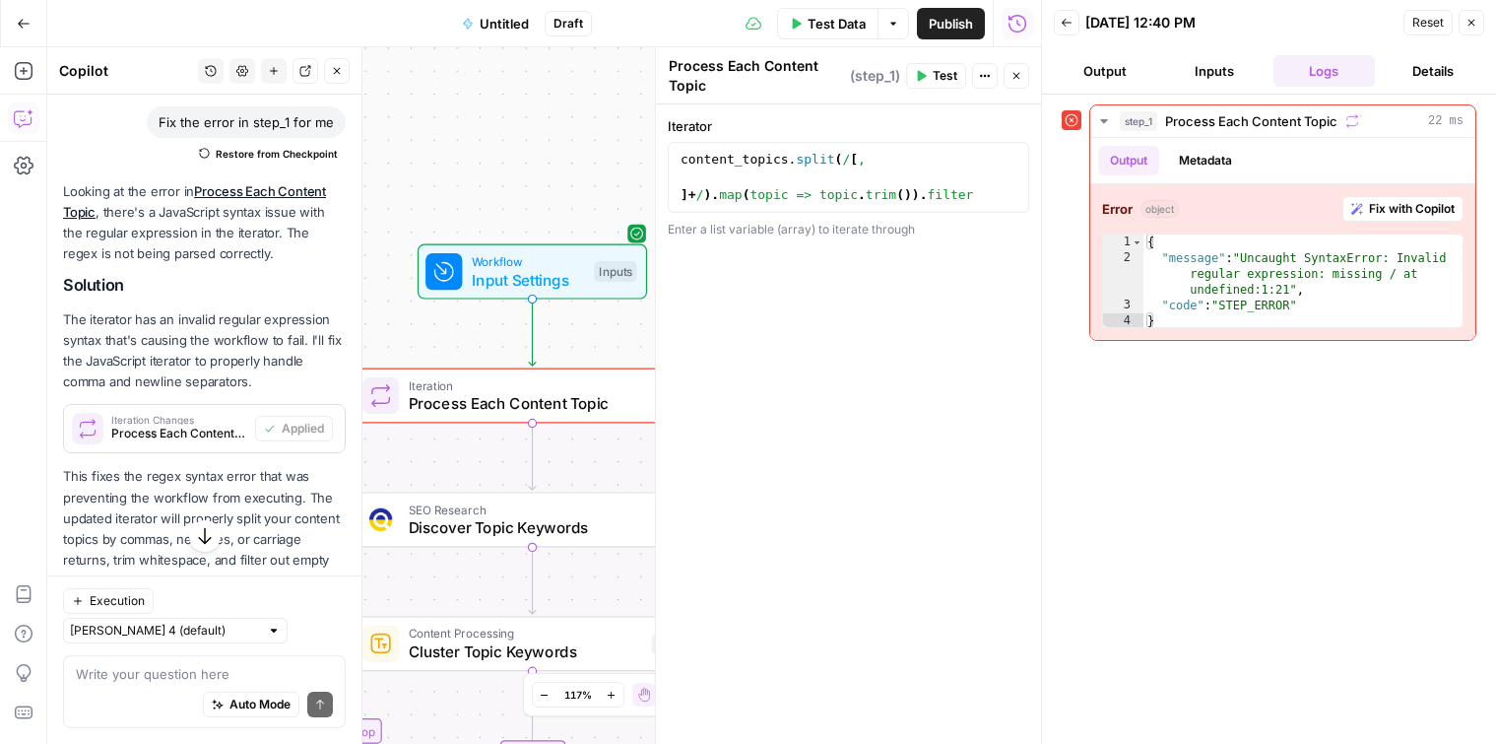
scroll to position [9101, 0]
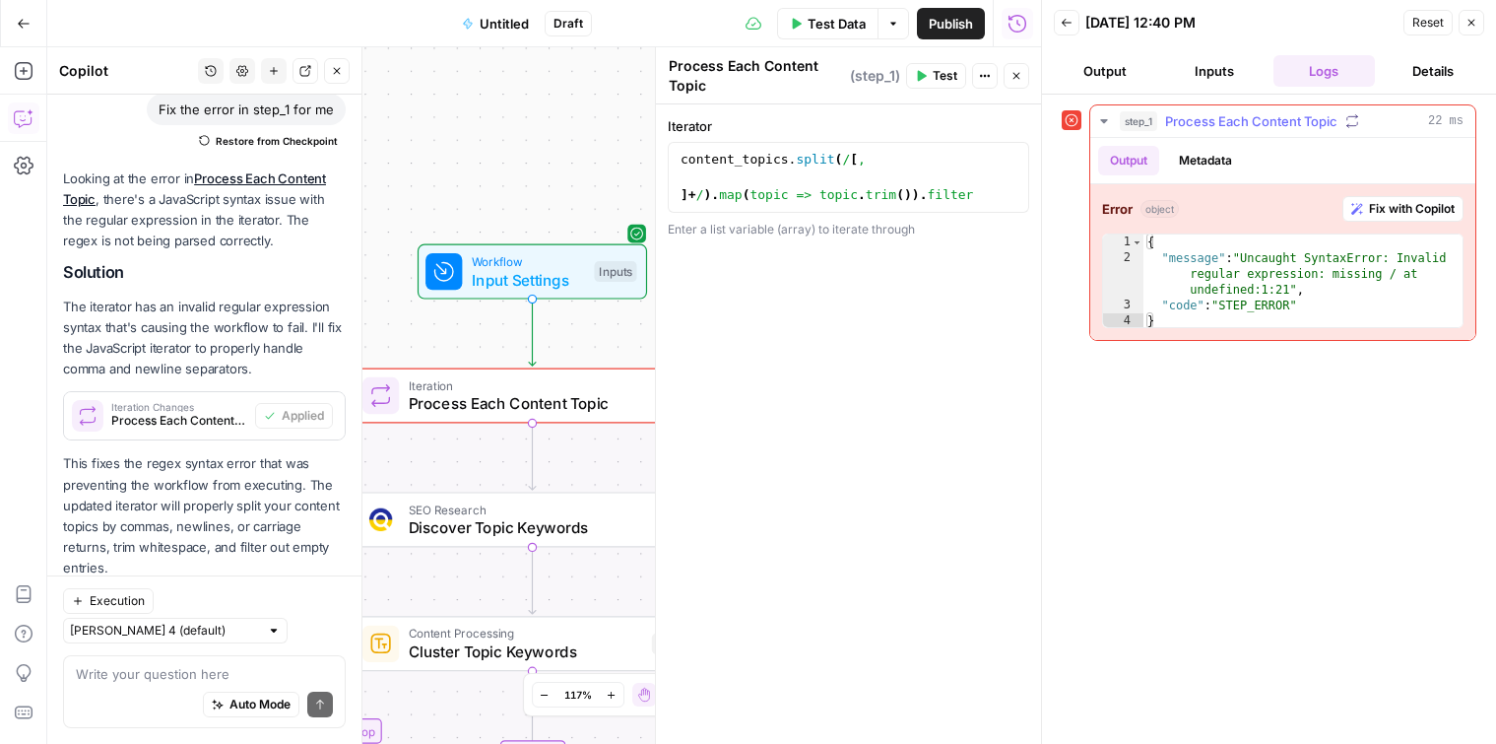
click at [1375, 198] on button "Fix with Copilot" at bounding box center [1403, 209] width 121 height 26
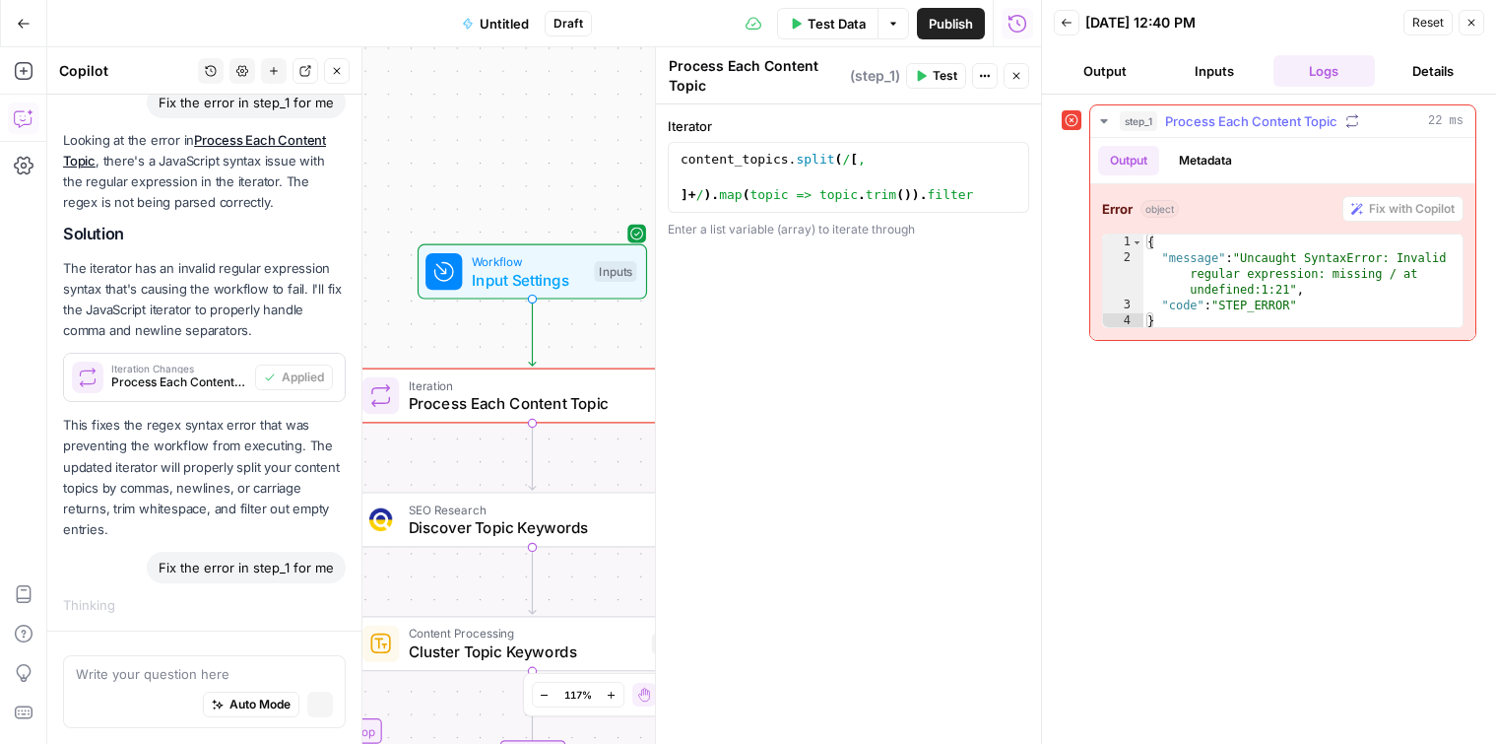
scroll to position [8971, 0]
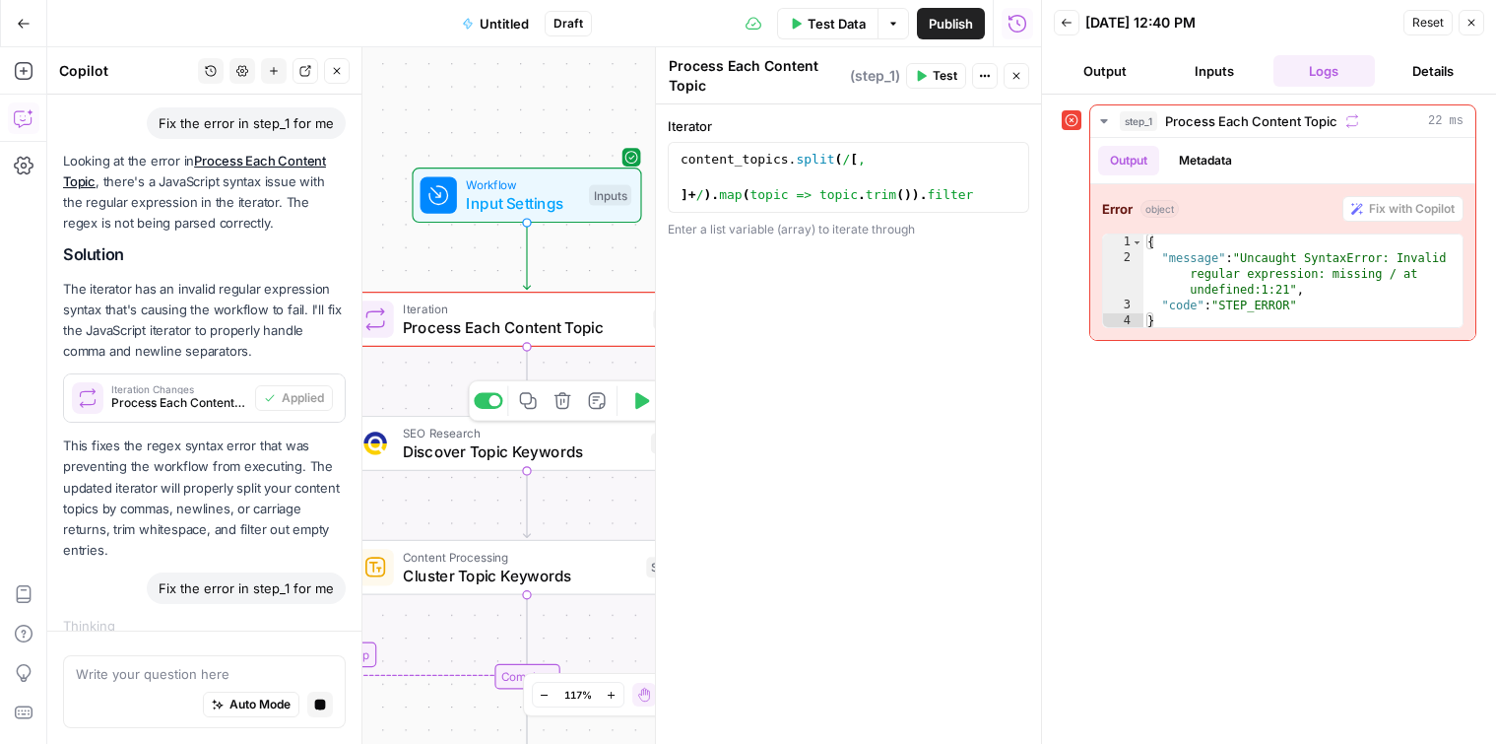
click at [476, 453] on span "Discover Topic Keywords" at bounding box center [522, 450] width 238 height 23
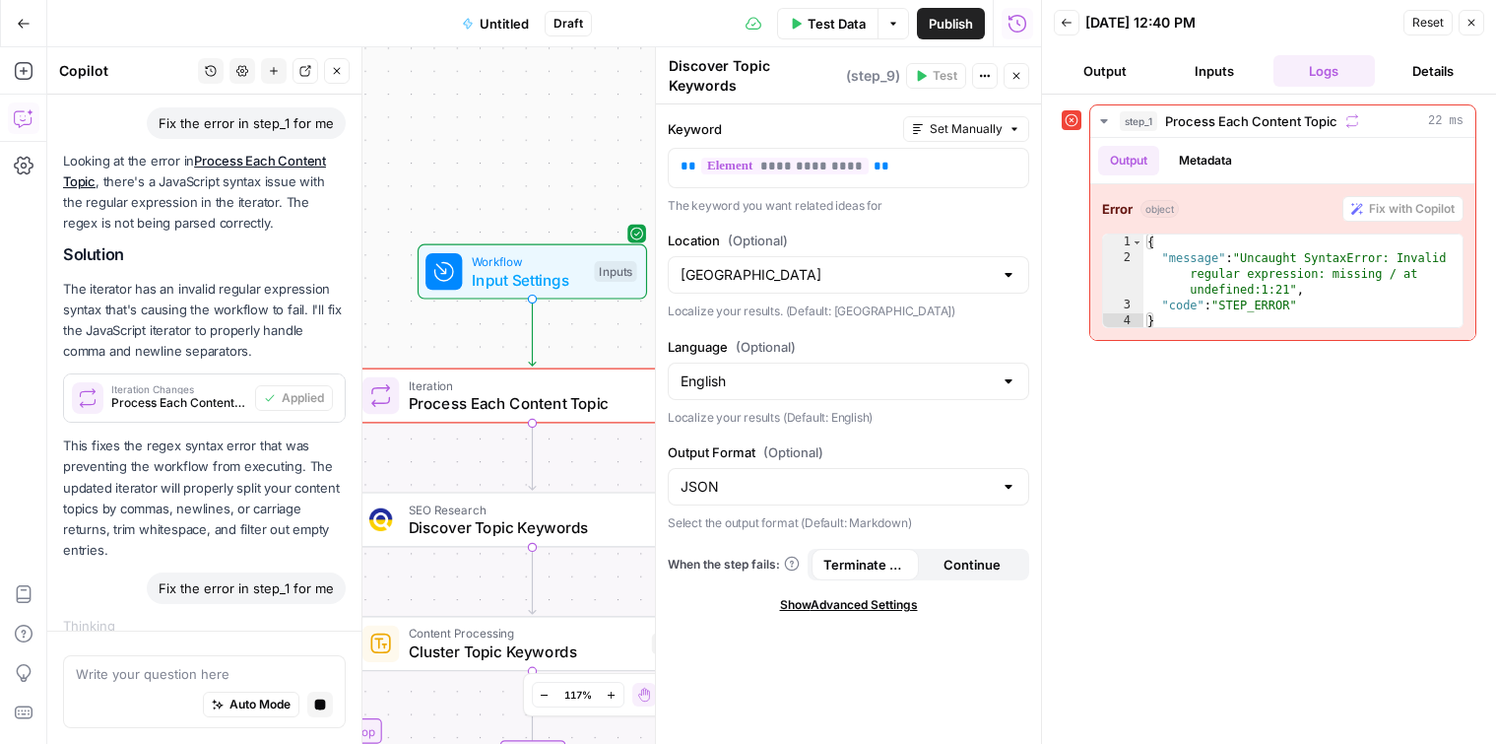
click at [20, 17] on icon "button" at bounding box center [24, 24] width 14 height 14
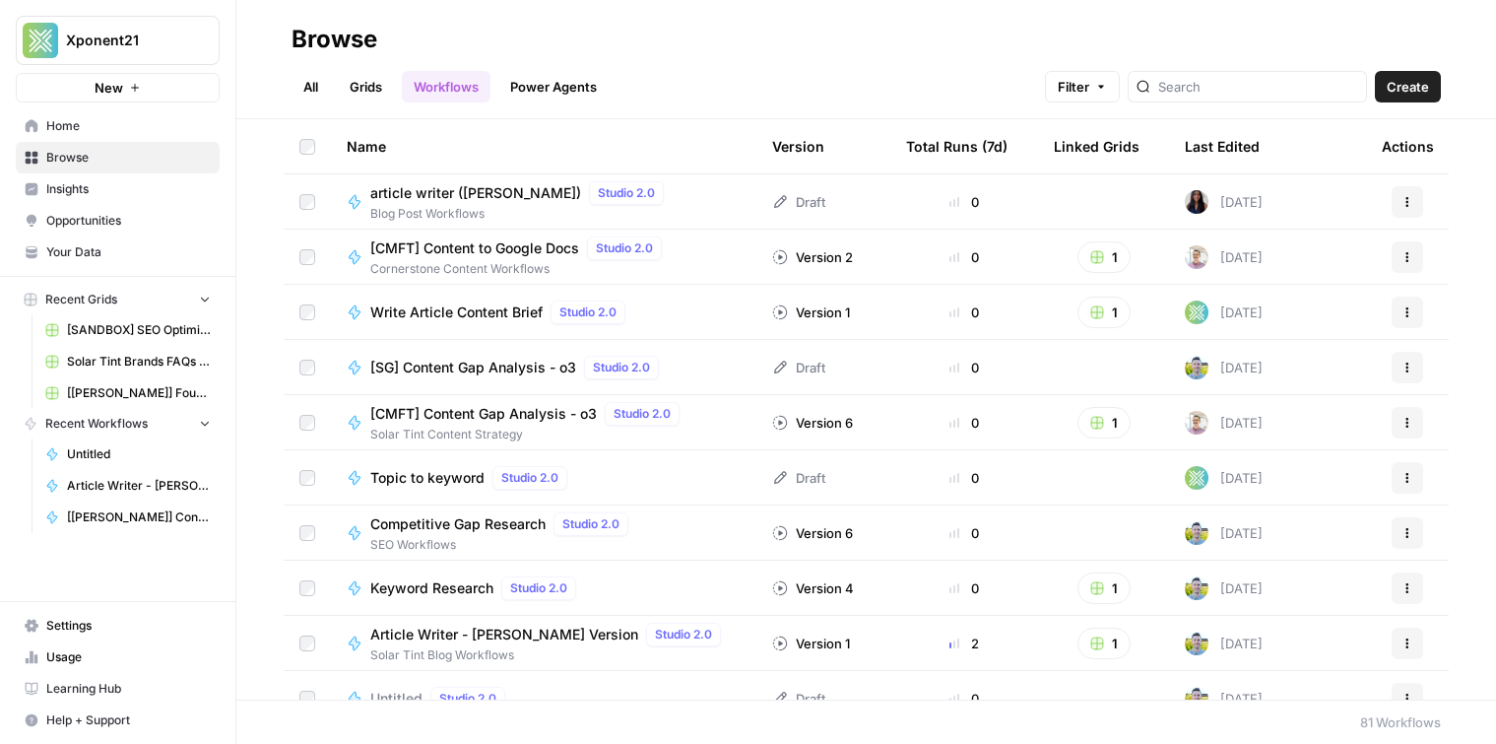
click at [1230, 150] on div "Last Edited" at bounding box center [1222, 146] width 75 height 54
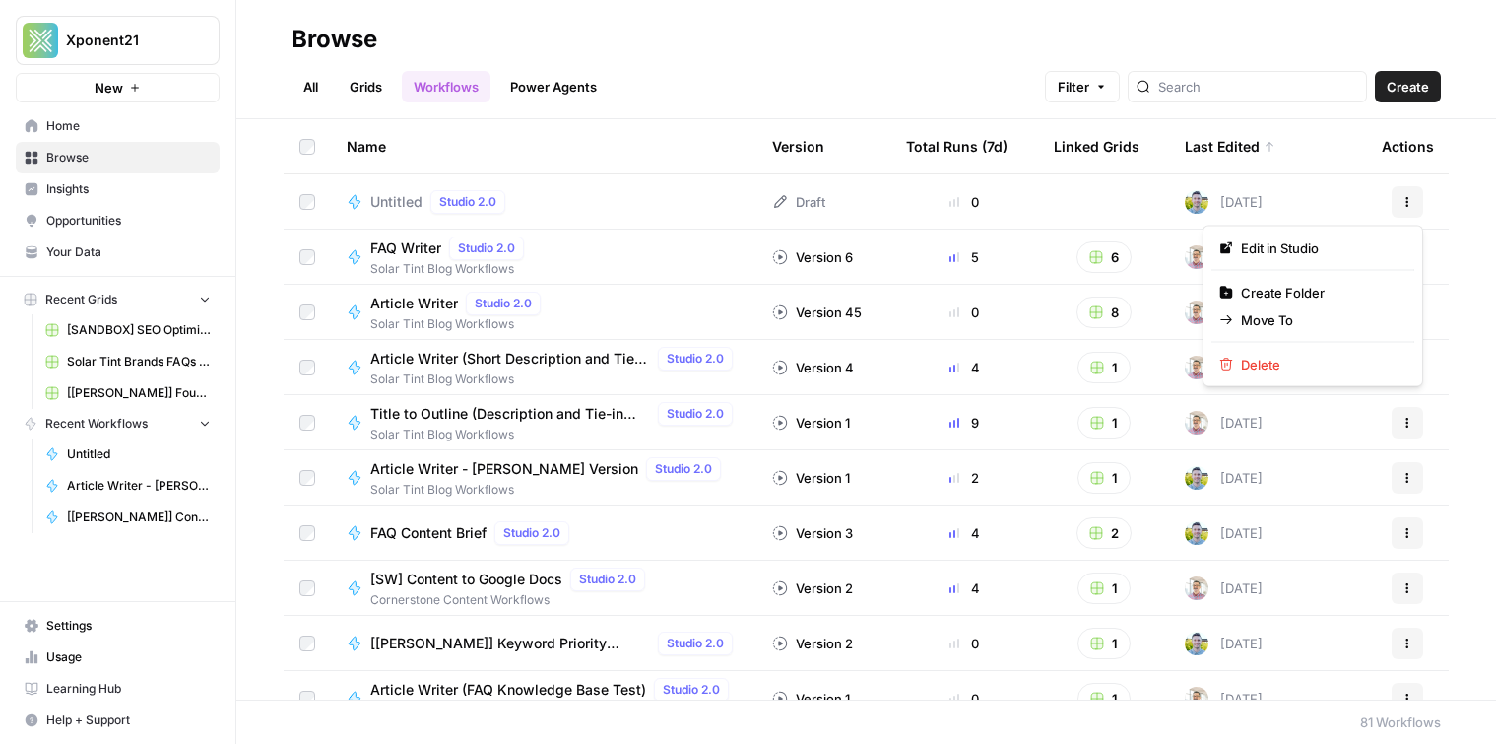
click at [1407, 197] on icon "button" at bounding box center [1408, 198] width 3 height 3
click at [1270, 360] on span "Delete" at bounding box center [1320, 365] width 158 height 20
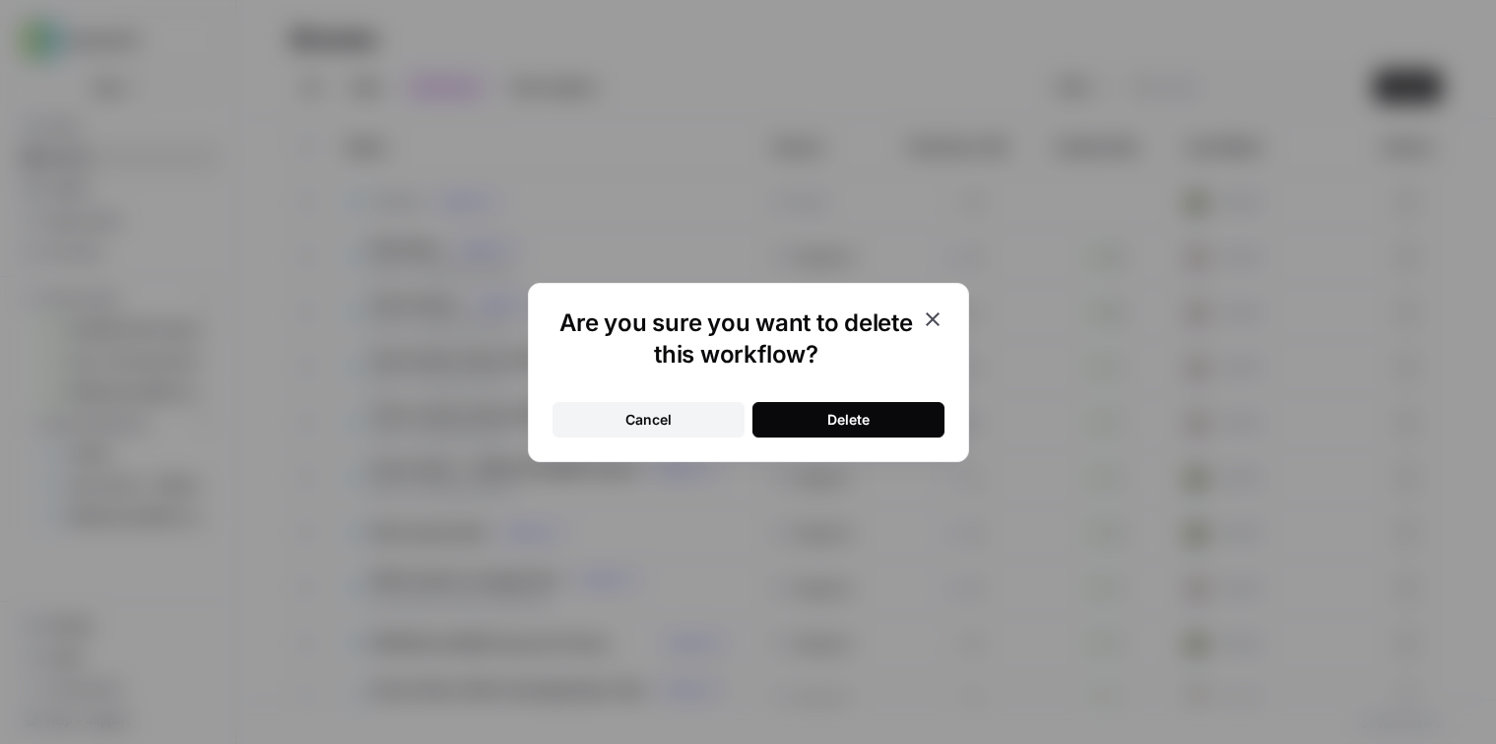
click at [833, 410] on div "Delete" at bounding box center [848, 420] width 42 height 20
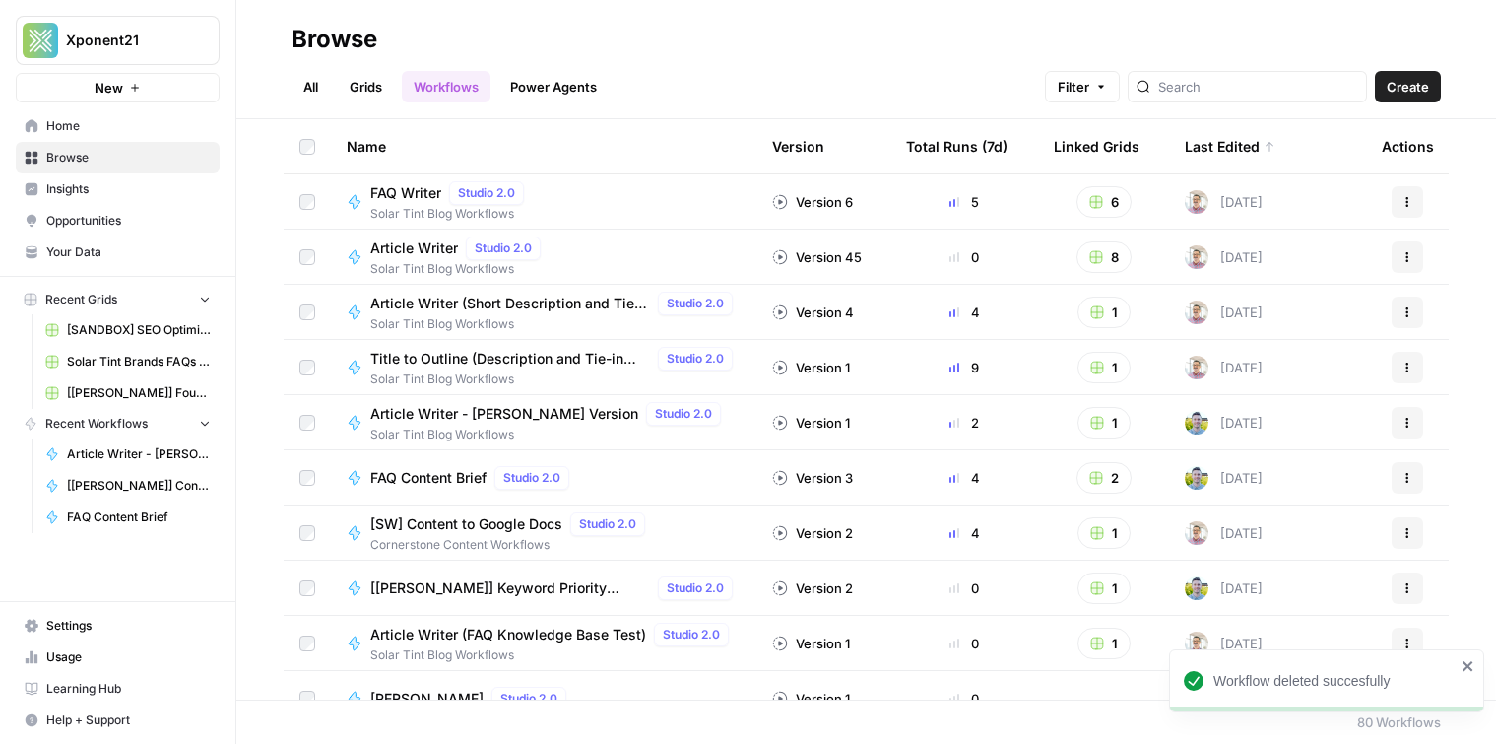
click at [1403, 102] on header "Browse All Grids Workflows Power Agents Filter Create" at bounding box center [866, 59] width 1260 height 119
click at [1404, 93] on span "Create" at bounding box center [1408, 87] width 42 height 20
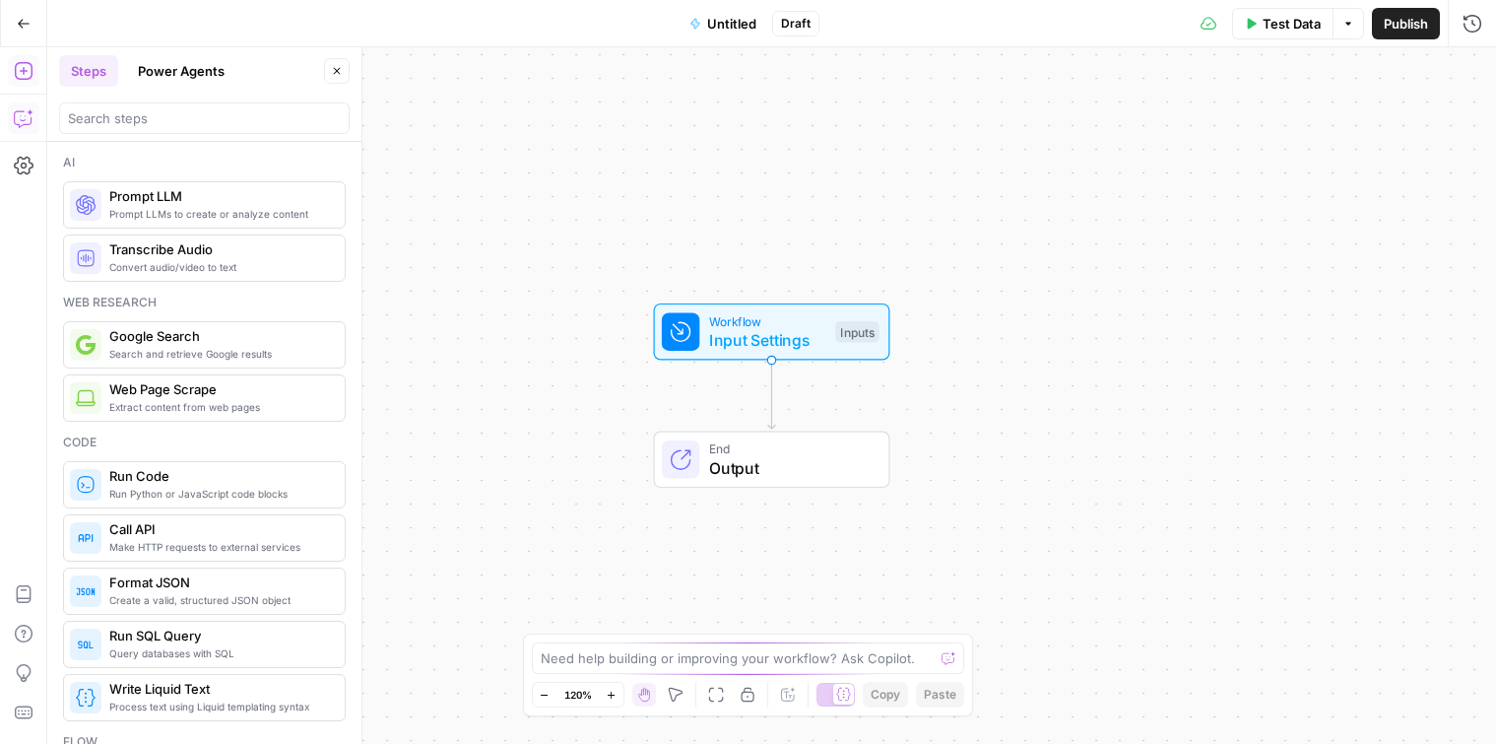
click at [33, 126] on button "Copilot" at bounding box center [24, 118] width 32 height 32
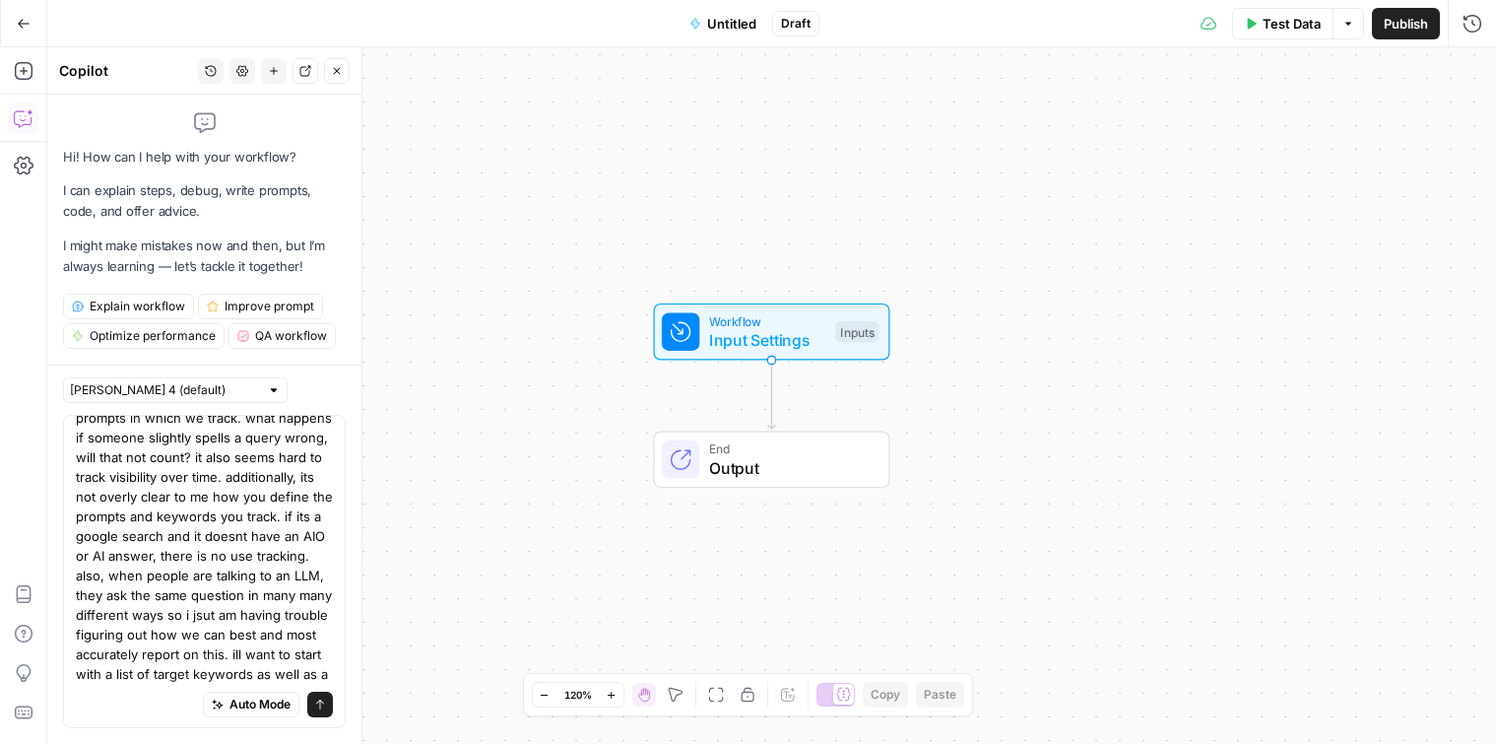
scroll to position [134, 0]
type textarea "i need to build a workflow that creates an ai seo scorecard for me. some of the…"
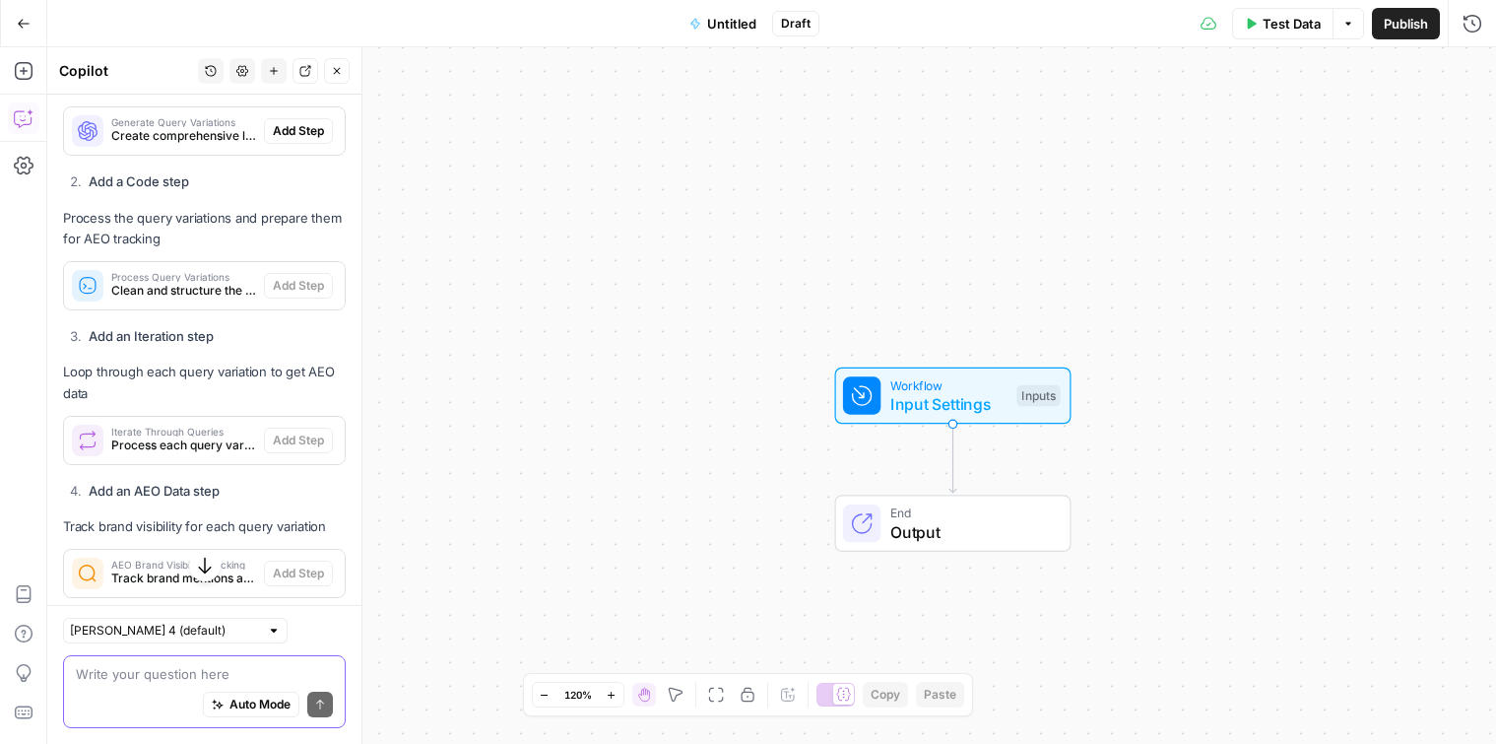
scroll to position [2140, 0]
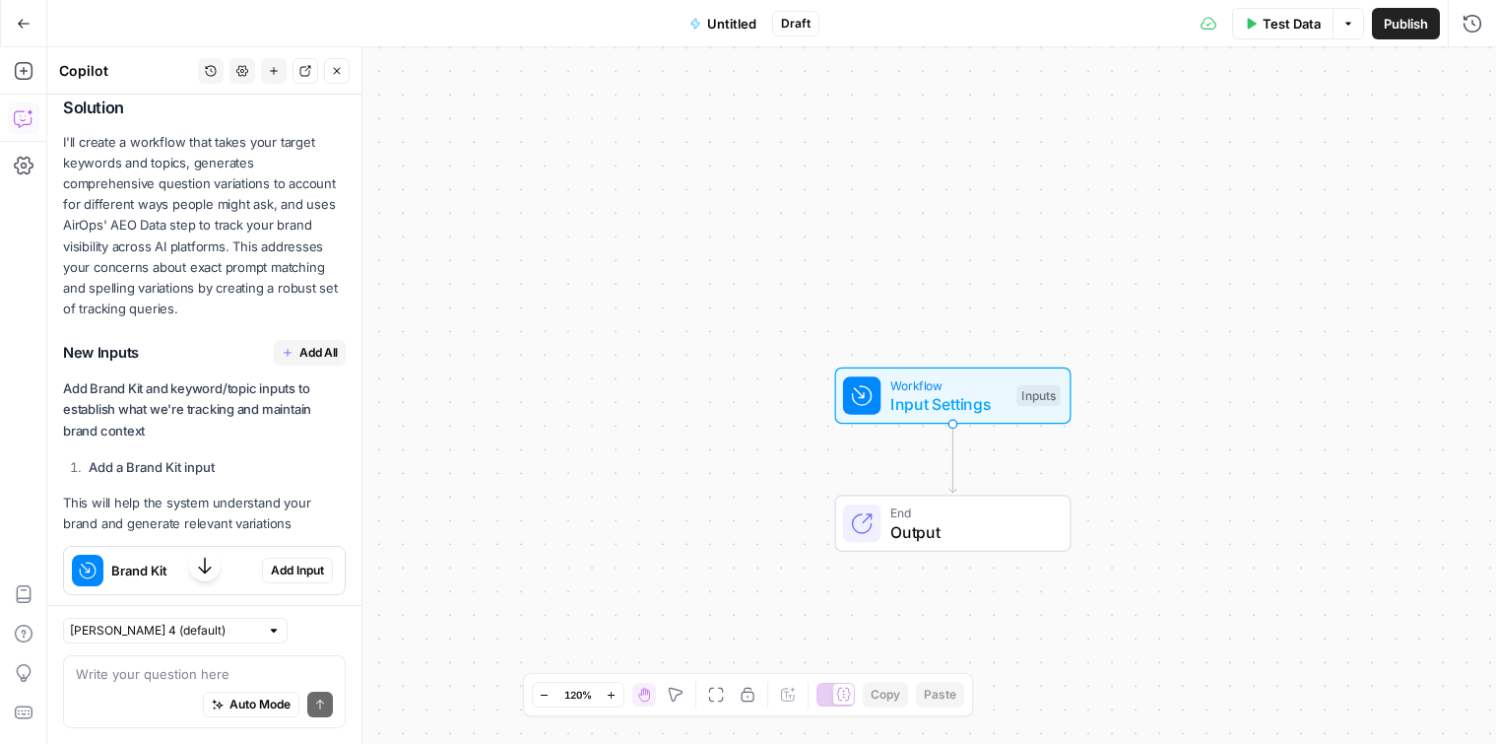
scroll to position [1070, 0]
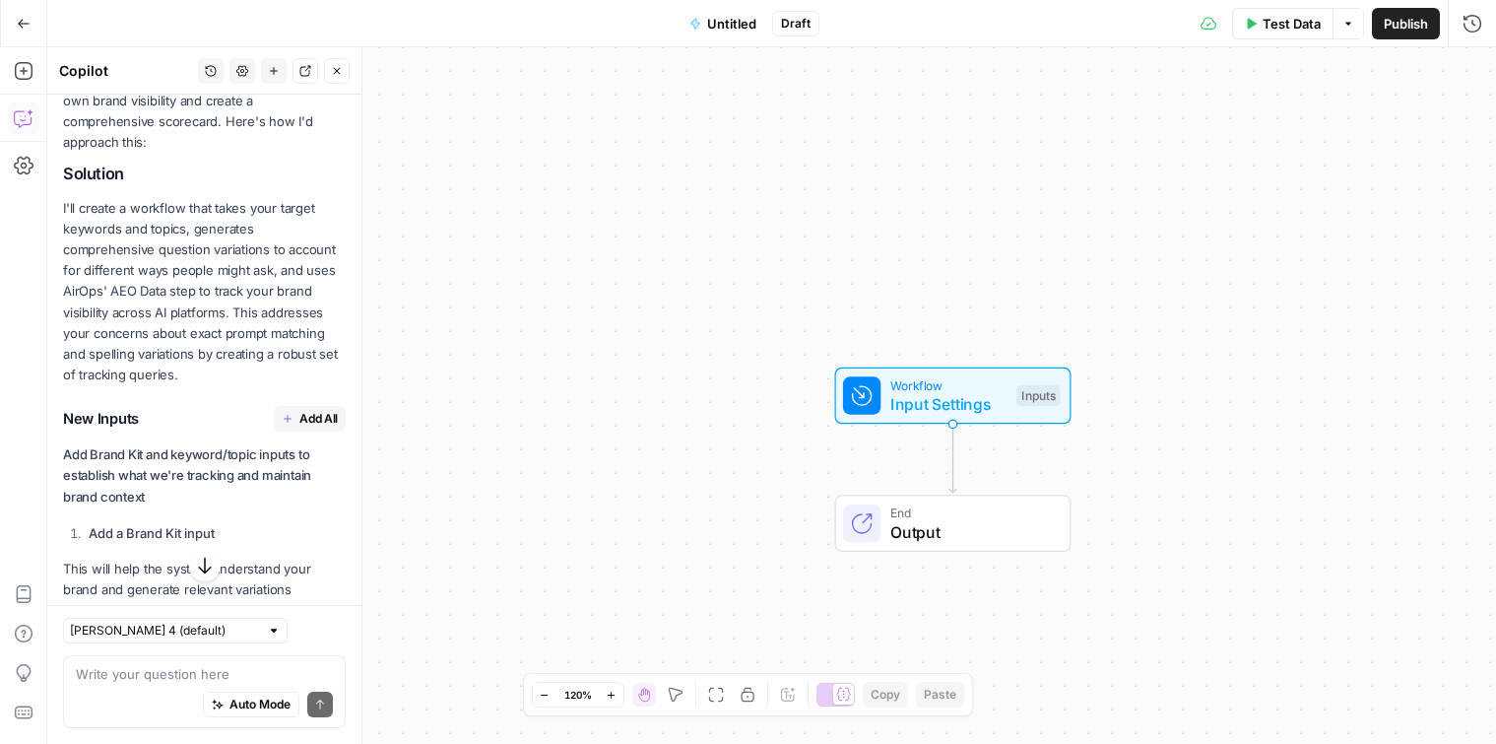
click at [298, 406] on button "Add All" at bounding box center [310, 419] width 72 height 26
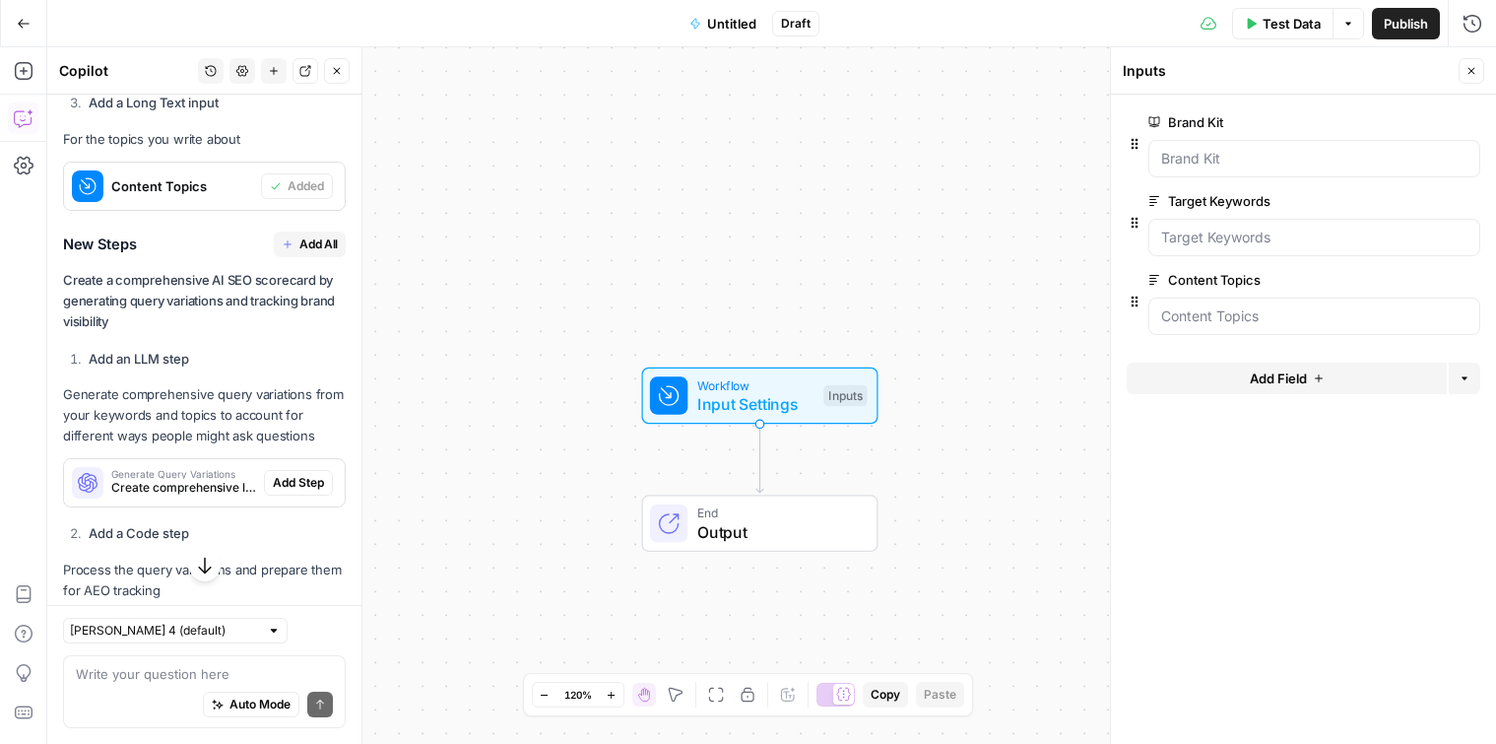
scroll to position [1815, 0]
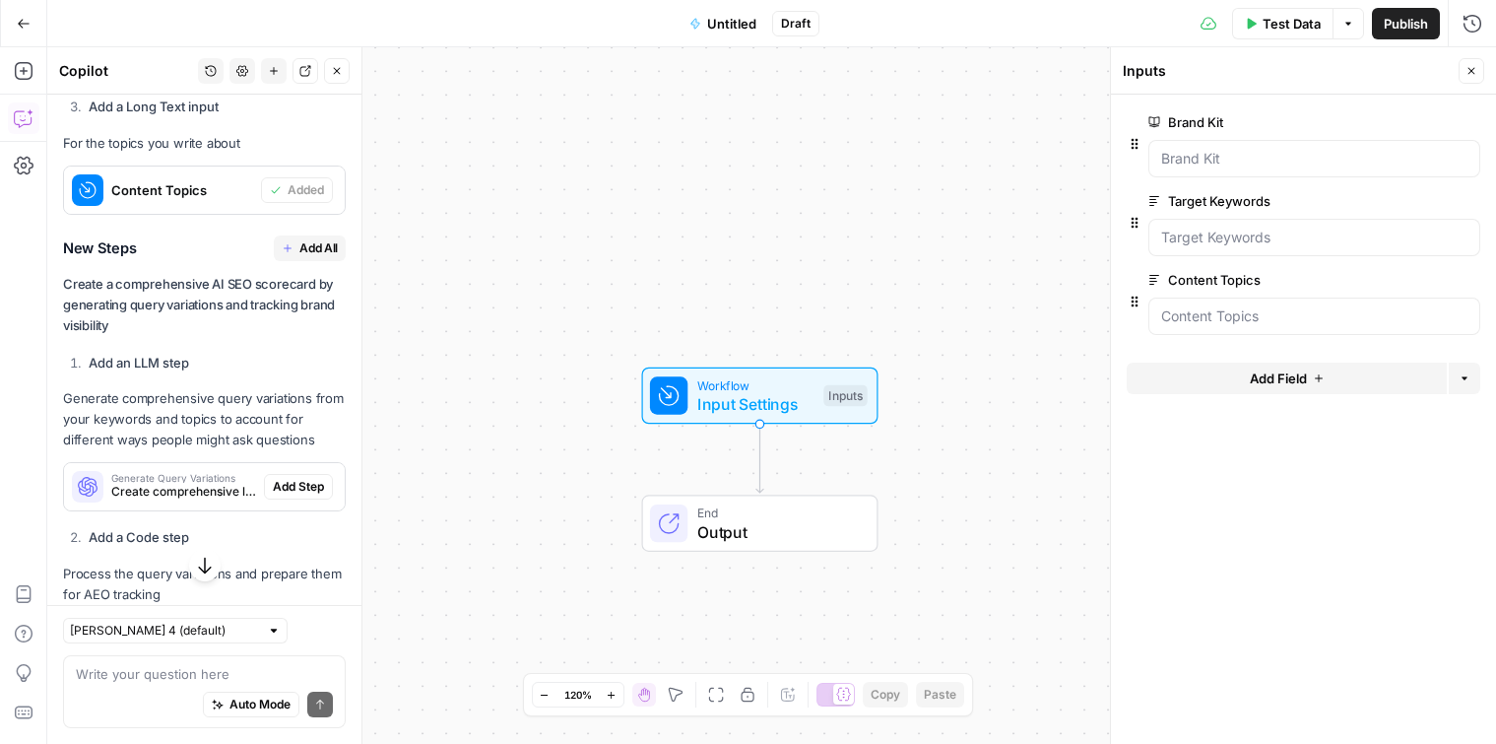
click at [292, 235] on button "Add All" at bounding box center [310, 248] width 72 height 26
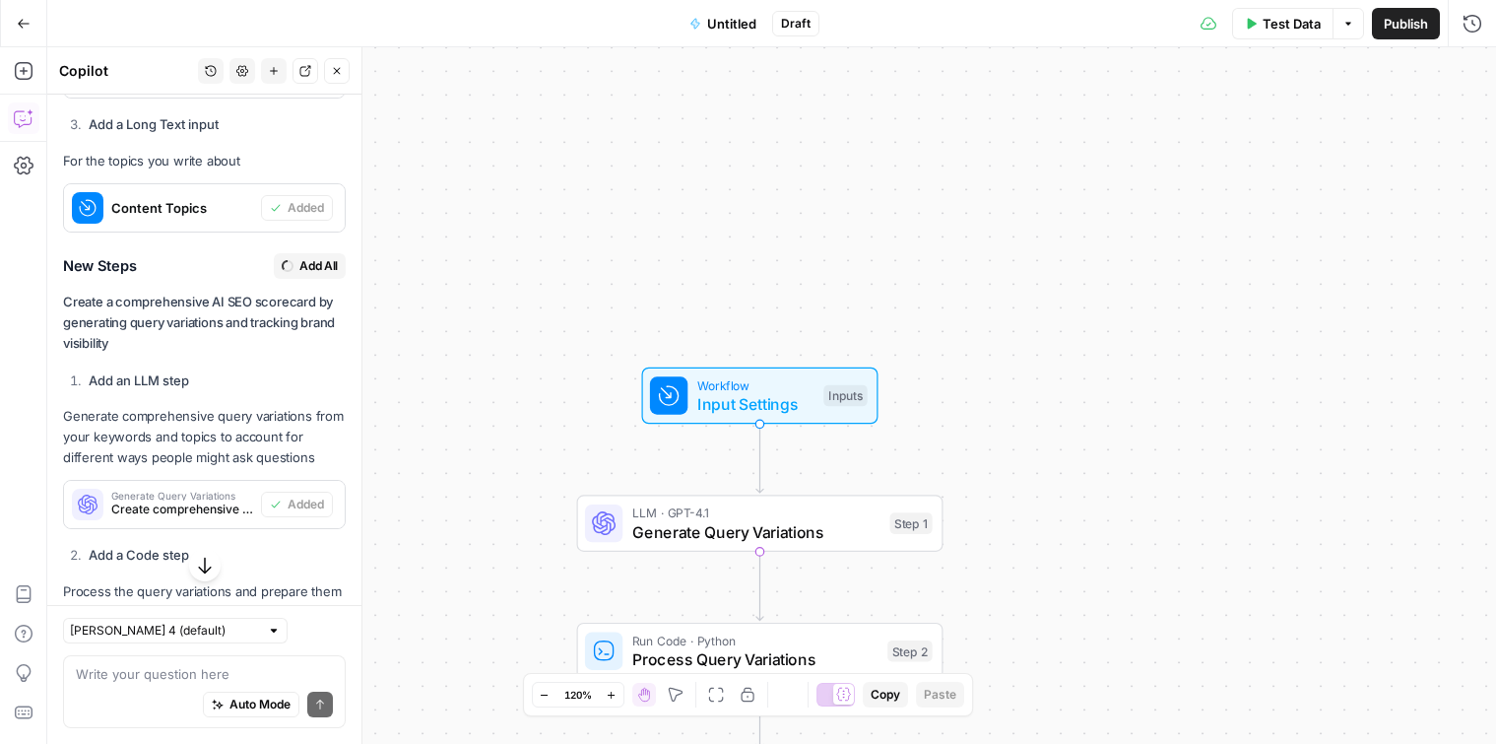
type textarea "Format AI SEO Scorecard Report"
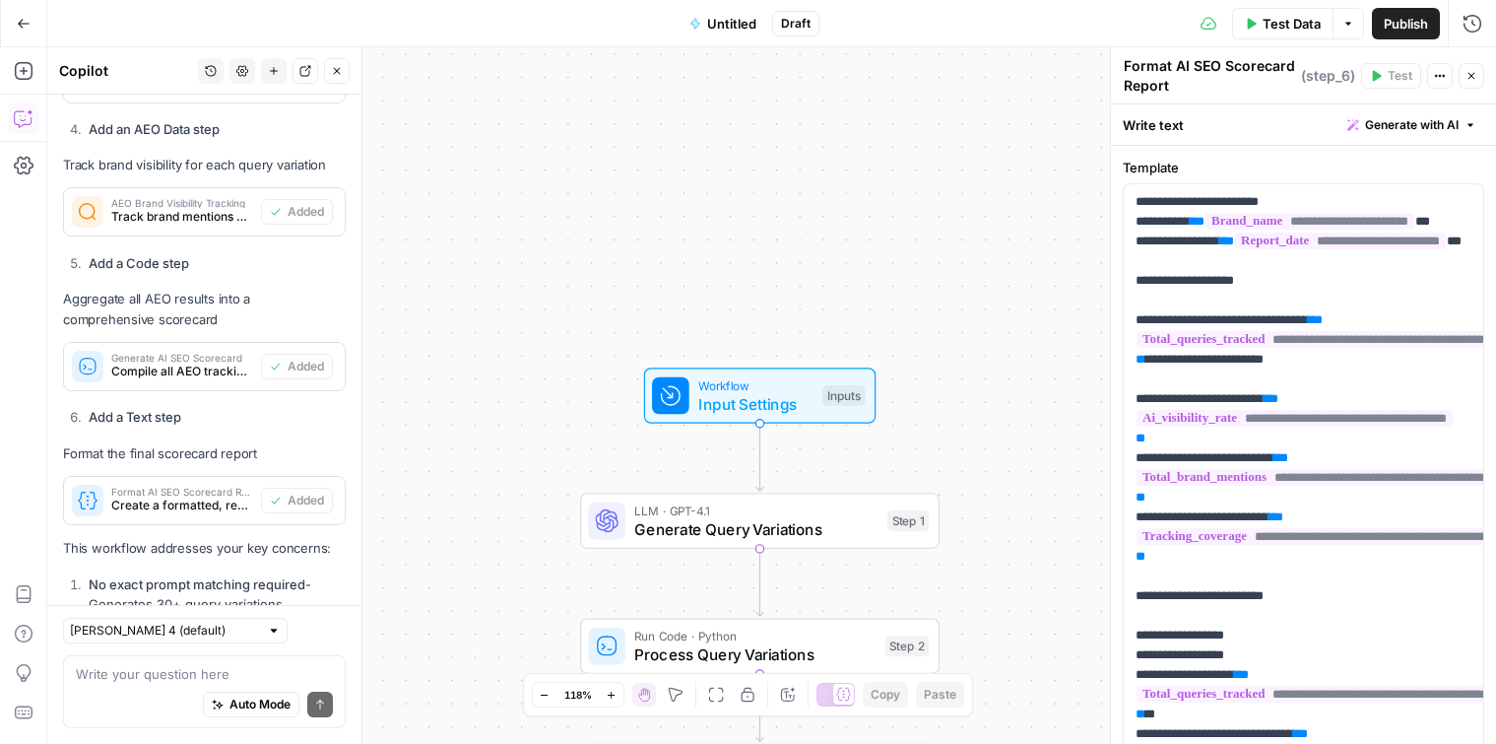
scroll to position [2934, 0]
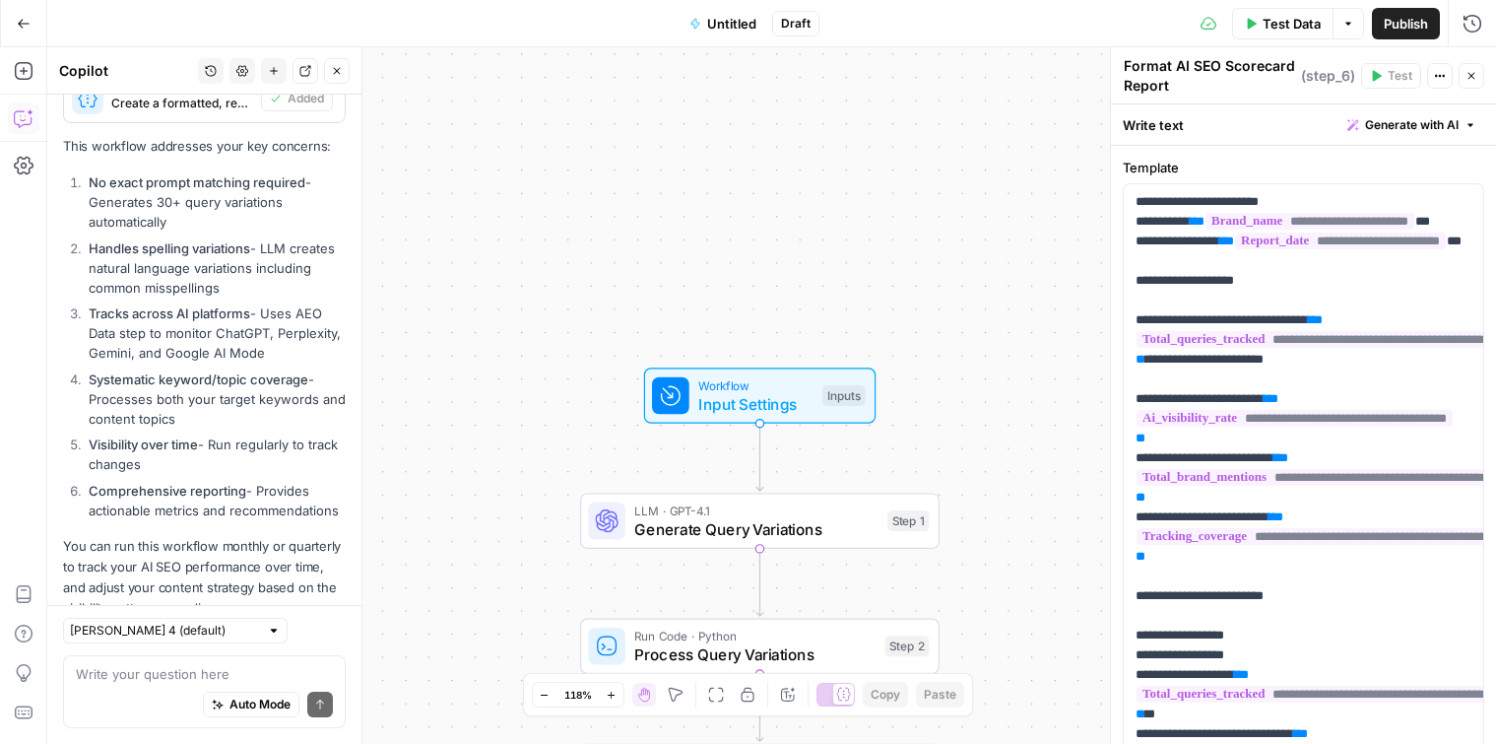
click at [814, 396] on div "Workflow Input Settings Inputs Test Step" at bounding box center [759, 394] width 214 height 39
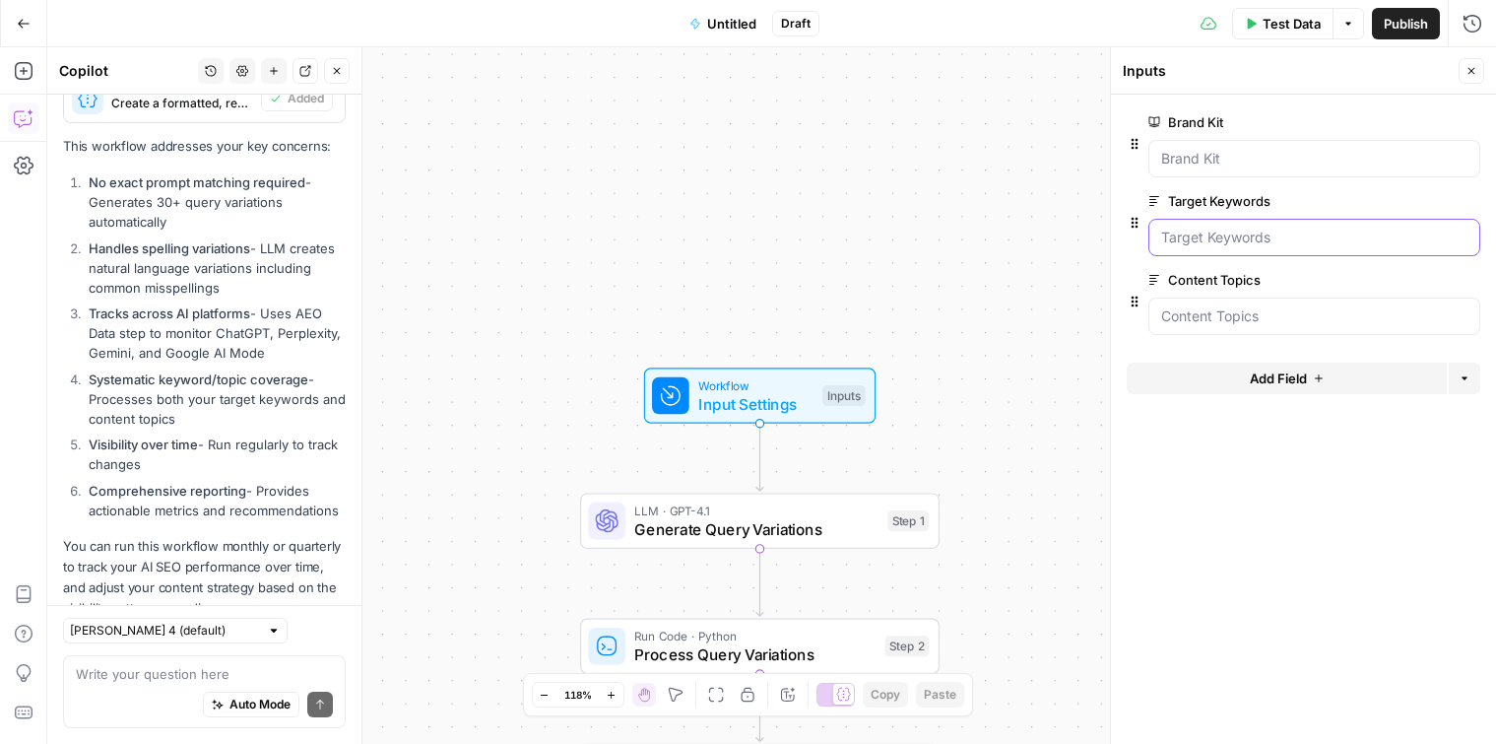
click at [1260, 240] on Keywords "Target Keywords" at bounding box center [1314, 238] width 306 height 20
click at [1183, 310] on Topics "Content Topics" at bounding box center [1314, 316] width 306 height 20
click at [1226, 322] on Topics "Content Topics" at bounding box center [1314, 316] width 306 height 20
click at [1223, 321] on Topics "Content Topics" at bounding box center [1314, 316] width 306 height 20
click at [1258, 12] on button "Test Data" at bounding box center [1282, 24] width 101 height 32
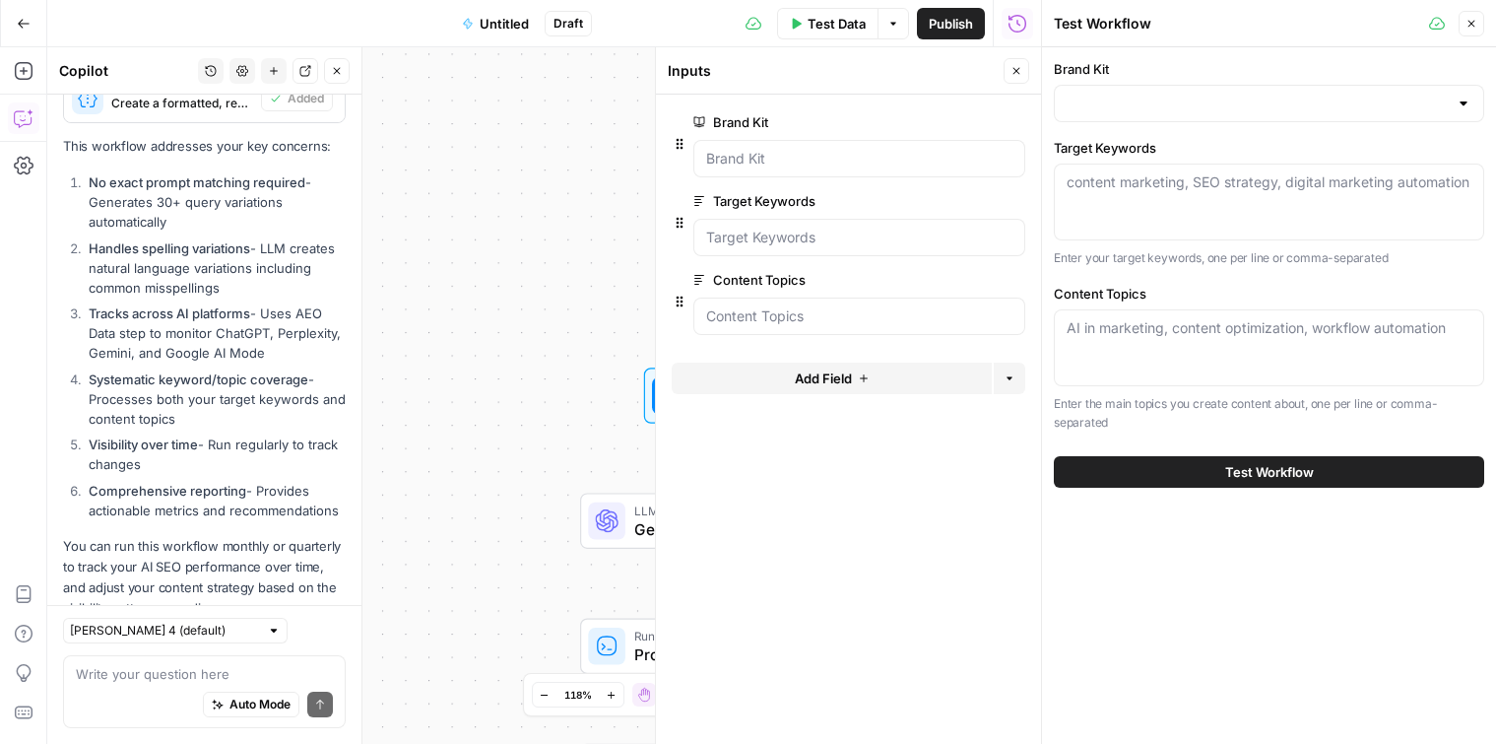
click at [1107, 344] on div "AI in marketing, content optimization, workflow automation" at bounding box center [1269, 347] width 430 height 77
paste textarea "Are Shatter Resistant Window Films Really Worth the Investment? How Anti Shatte…"
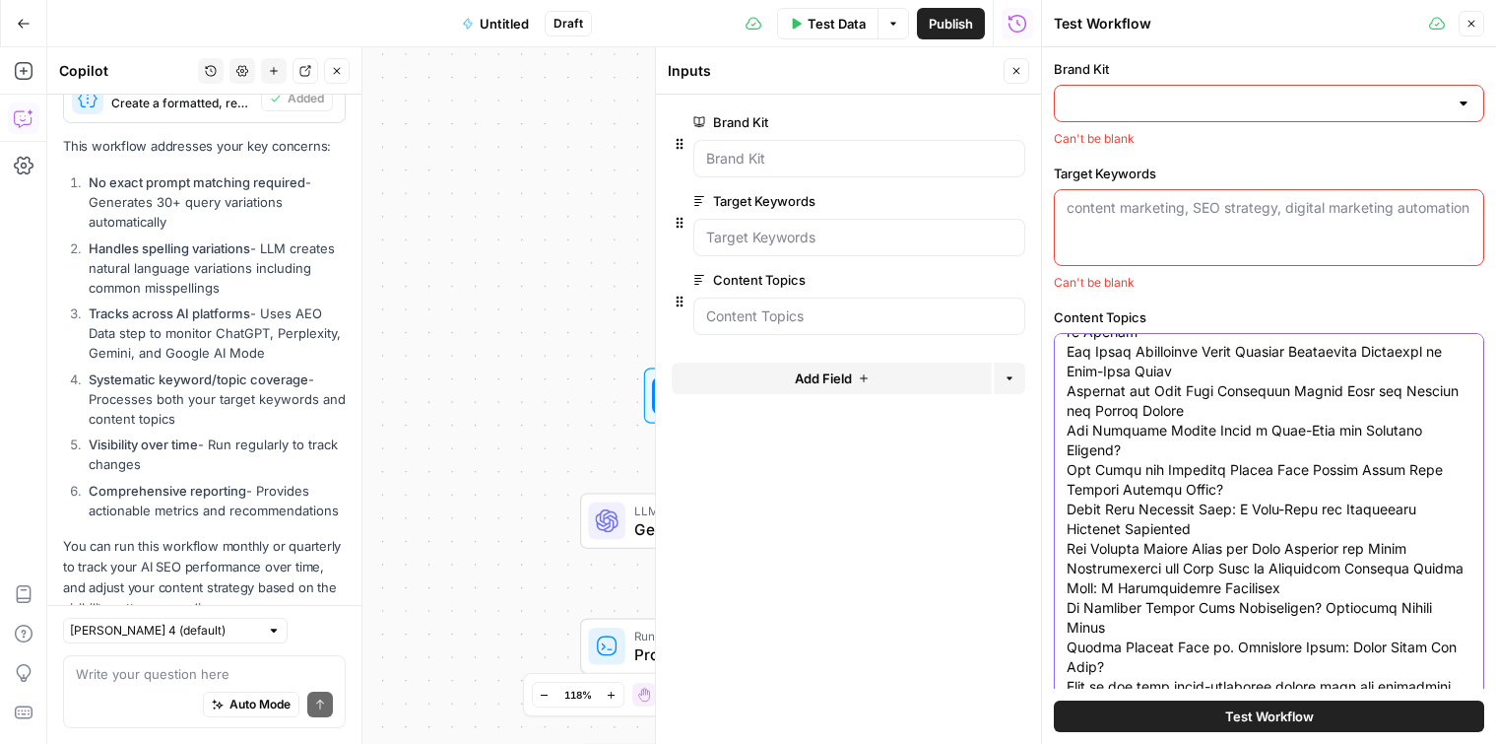
type textarea "Are Shatter Resistant Window Films Really Worth the Investment? How Anti Shatte…"
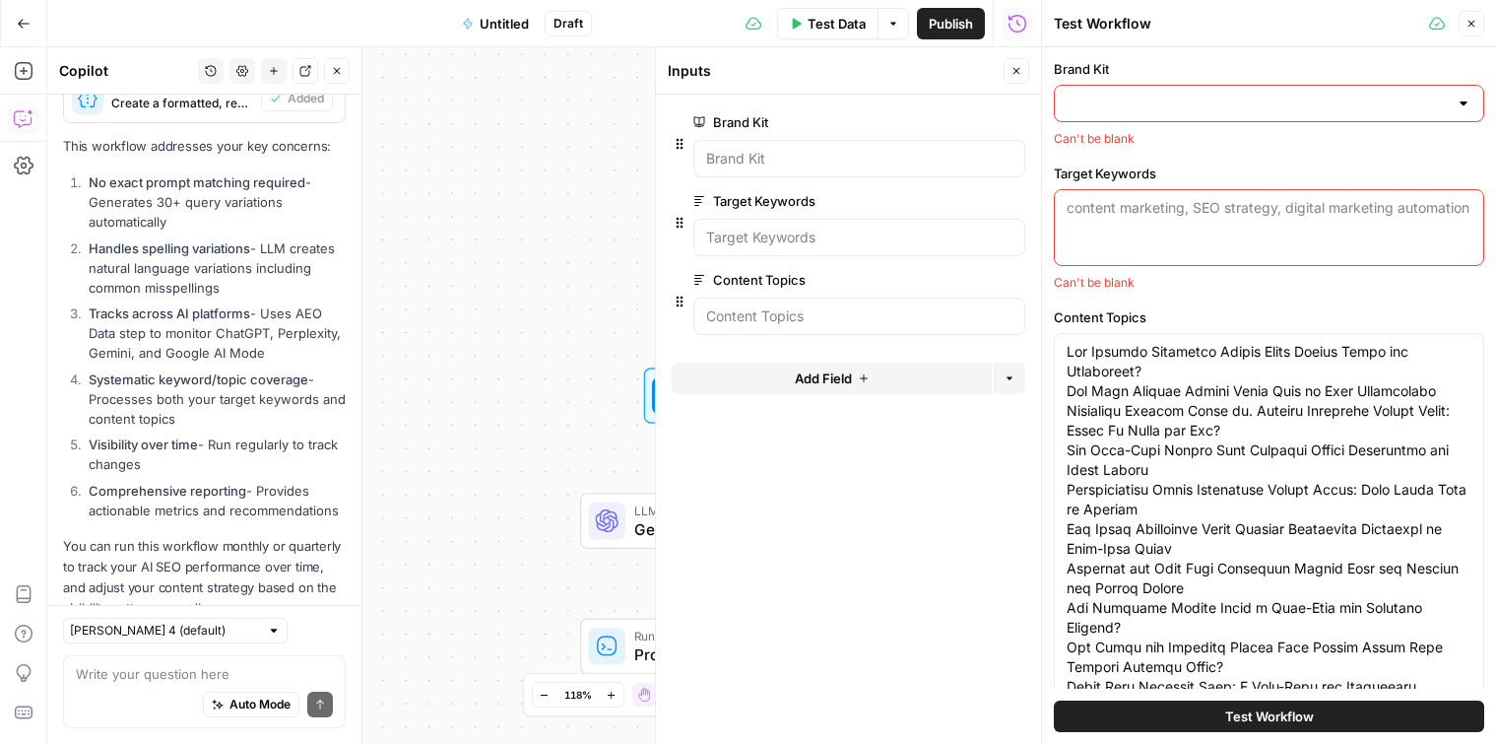
click at [1139, 99] on input "Brand Kit" at bounding box center [1257, 104] width 381 height 20
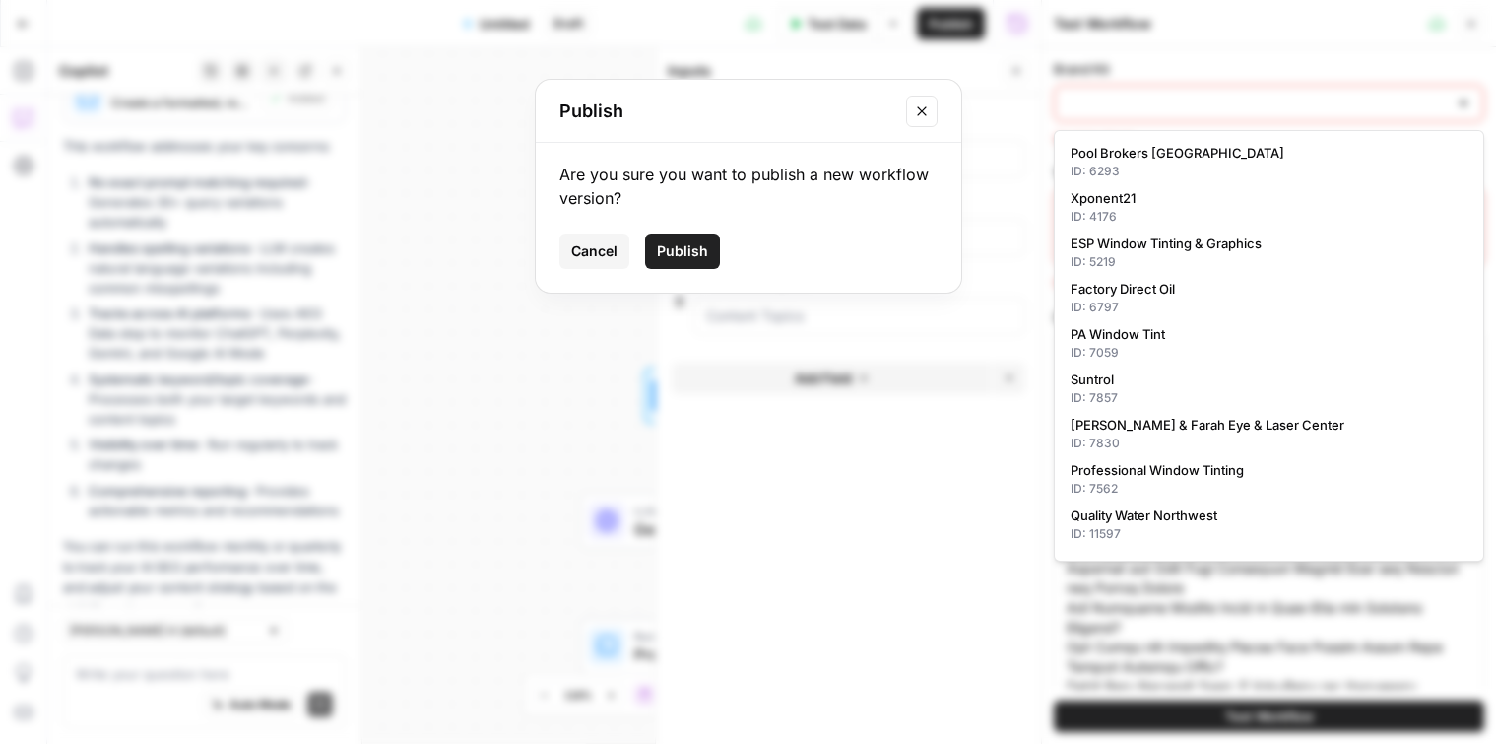
click at [909, 99] on button "Close modal" at bounding box center [922, 112] width 32 height 32
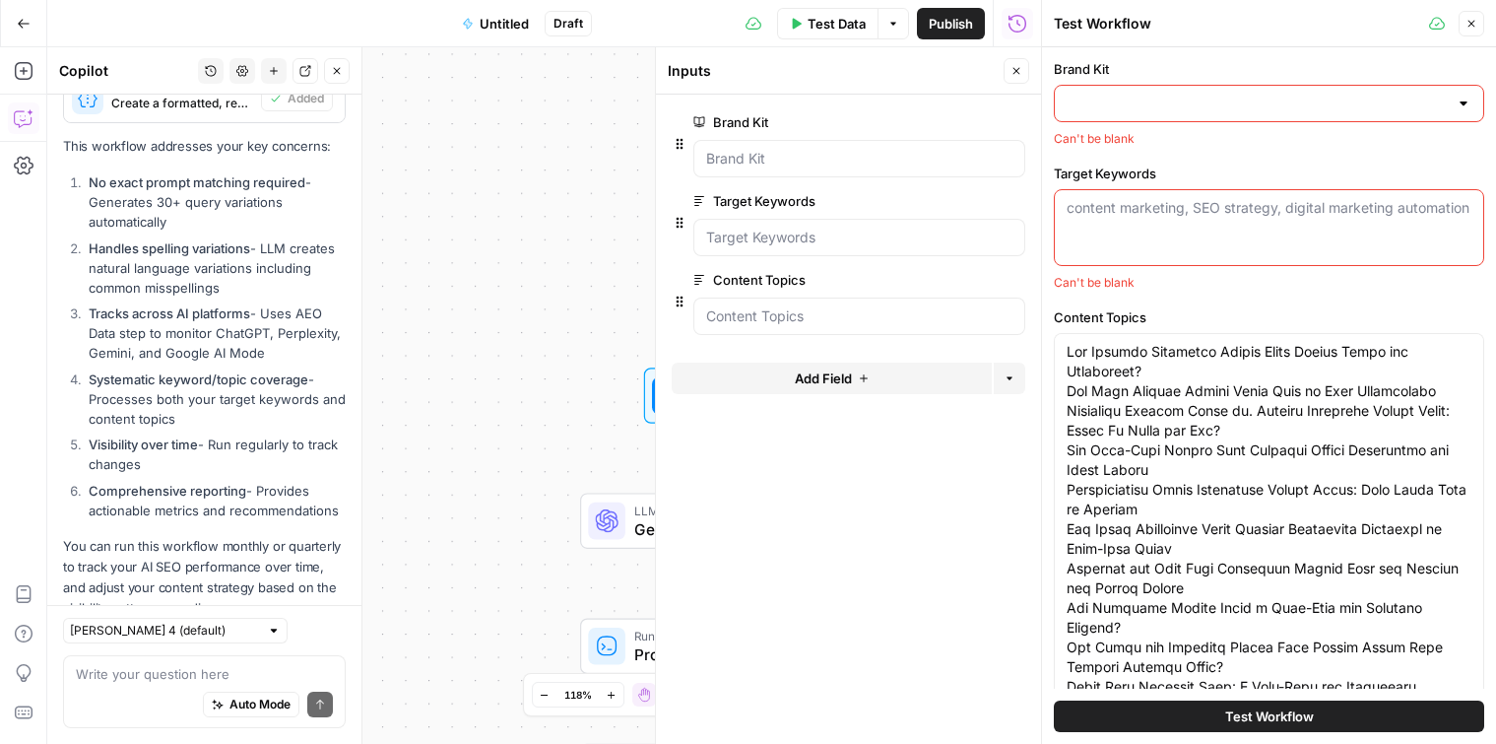
click at [1144, 110] on input "Brand Kit" at bounding box center [1257, 104] width 381 height 20
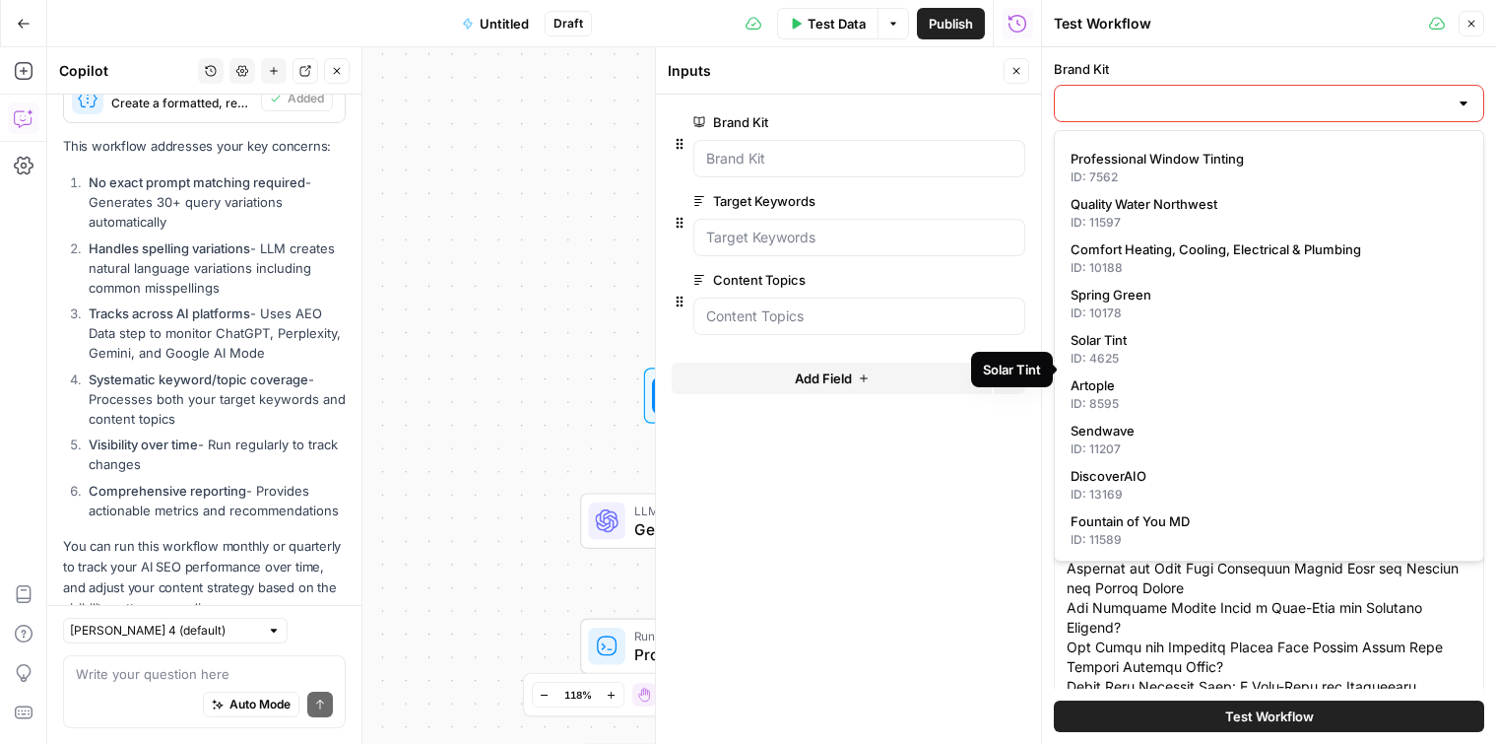
scroll to position [257, 0]
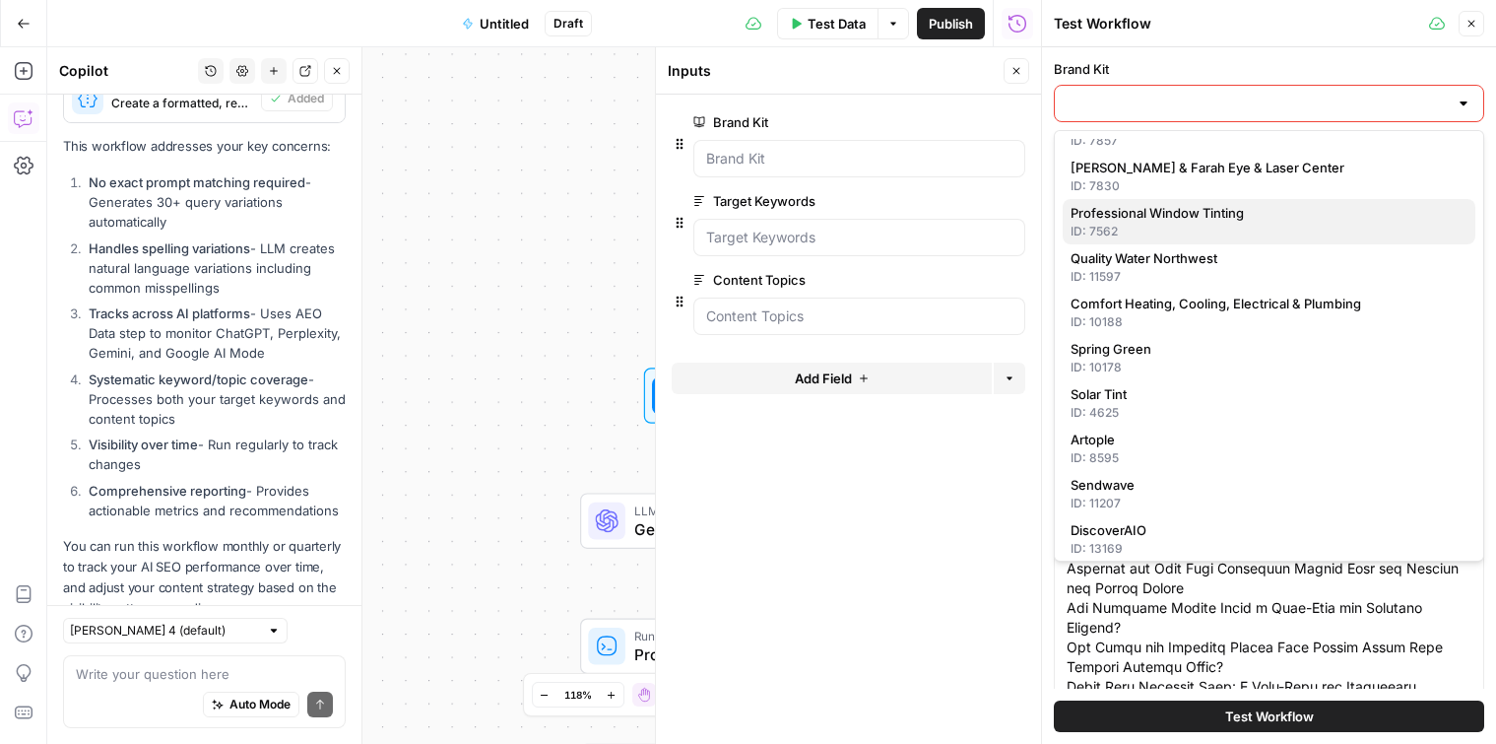
click at [1223, 222] on span "Professional Window Tinting" at bounding box center [1265, 213] width 389 height 20
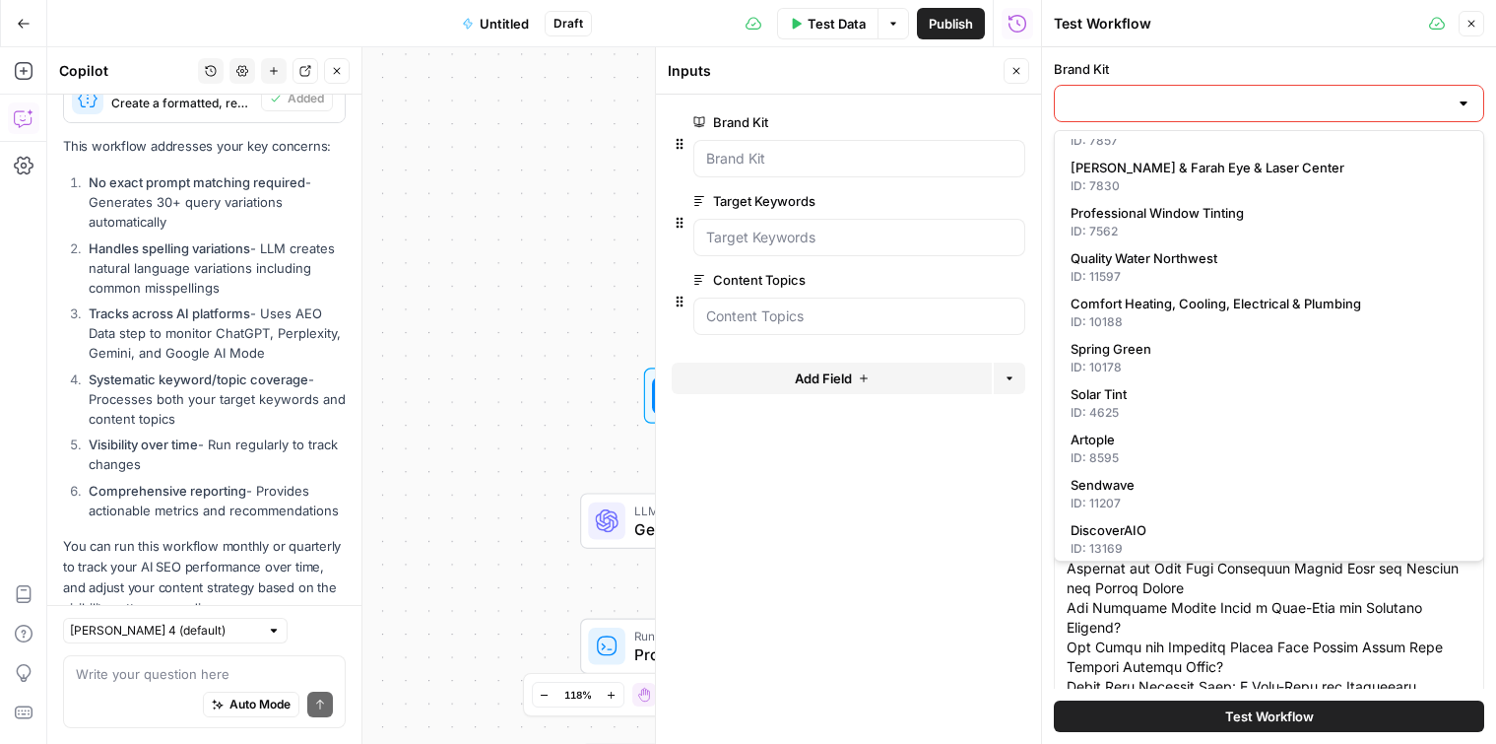
type input "Professional Window Tinting"
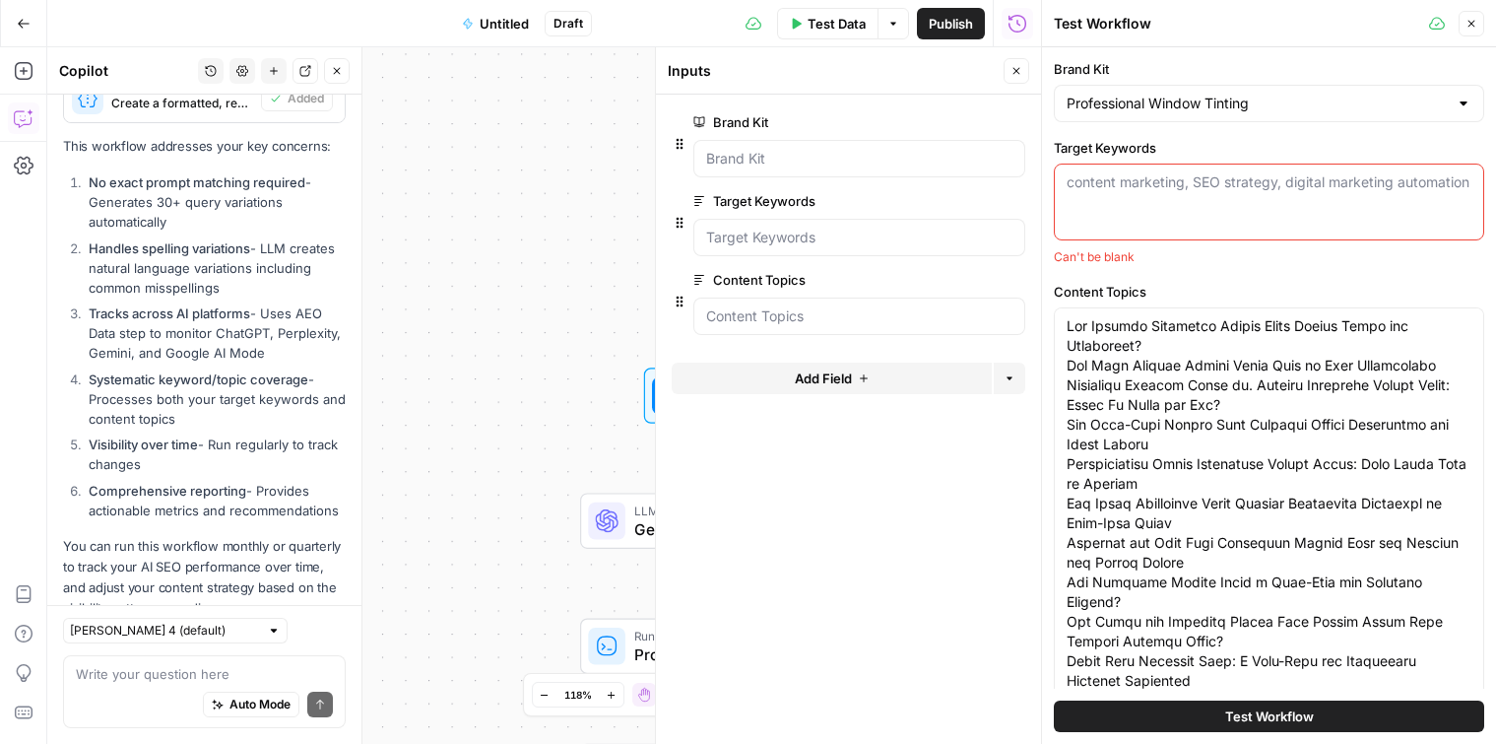
click at [1174, 168] on div "content marketing, SEO strategy, digital marketing automation" at bounding box center [1269, 202] width 430 height 77
paste textarea "3m anti shatter film 3m blast film 3m bulletproof film 3m bulletproof film for …"
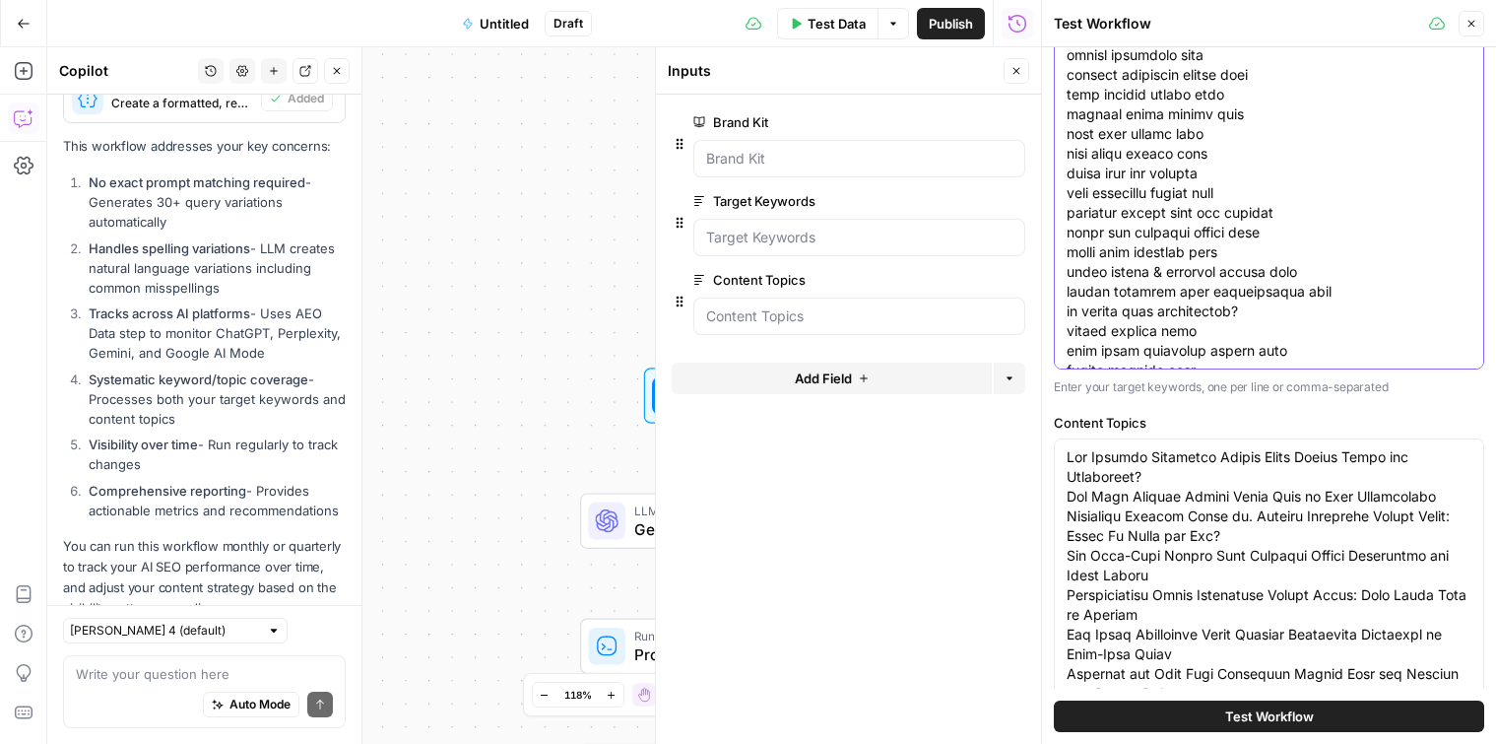
scroll to position [315, 0]
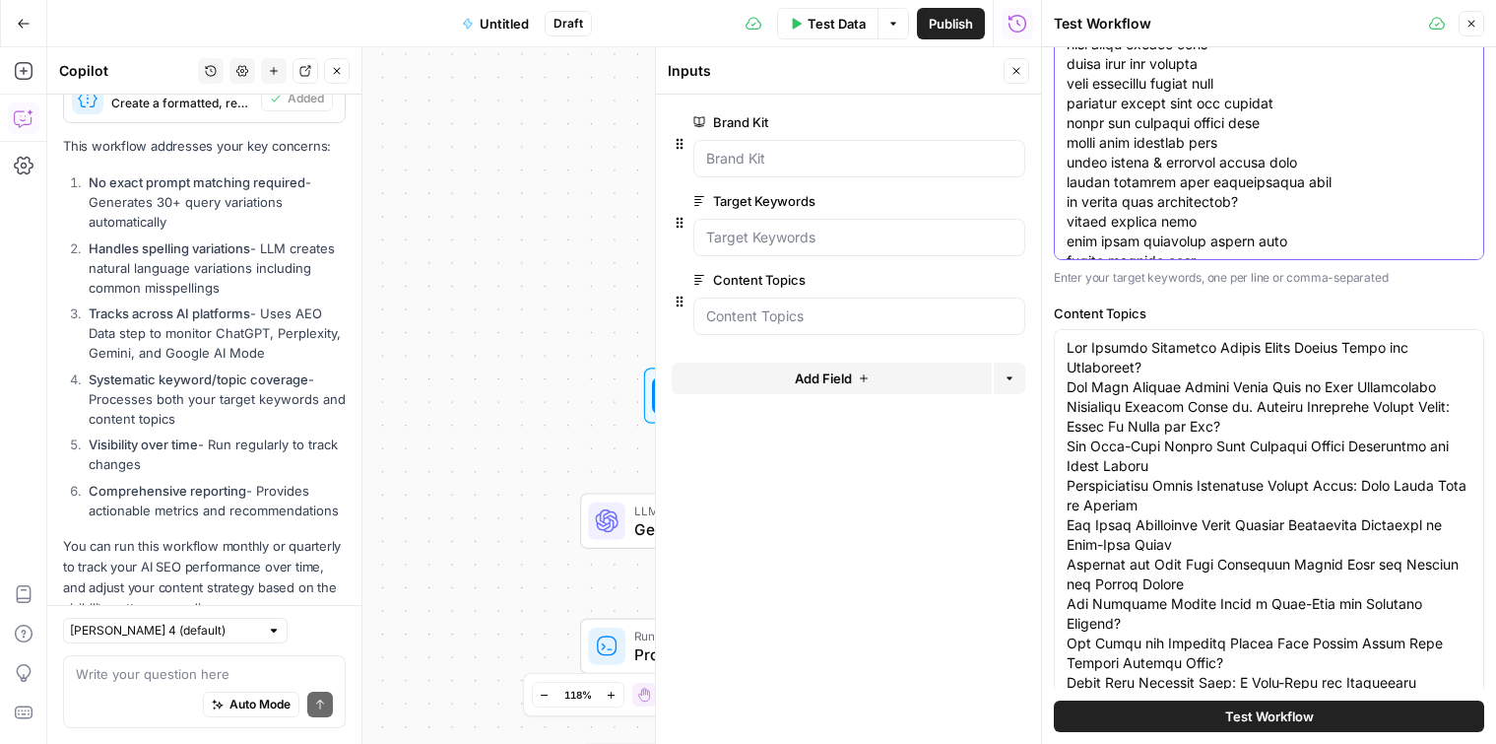
type textarea "3m anti shatter film 3m blast film 3m bulletproof film 3m bulletproof film for …"
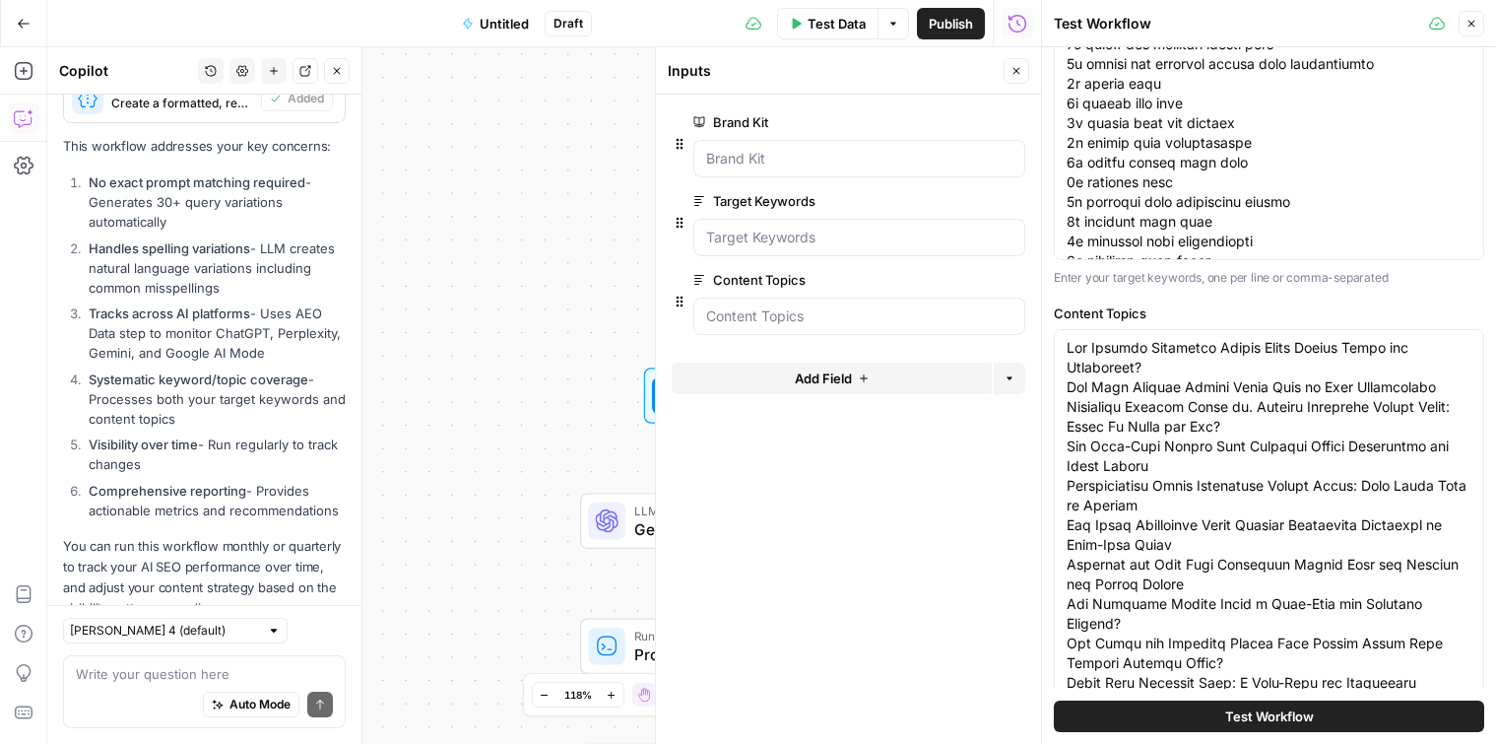
click at [1188, 306] on label "Content Topics" at bounding box center [1269, 313] width 430 height 20
click at [1188, 338] on textarea "Content Topics" at bounding box center [1269, 623] width 405 height 571
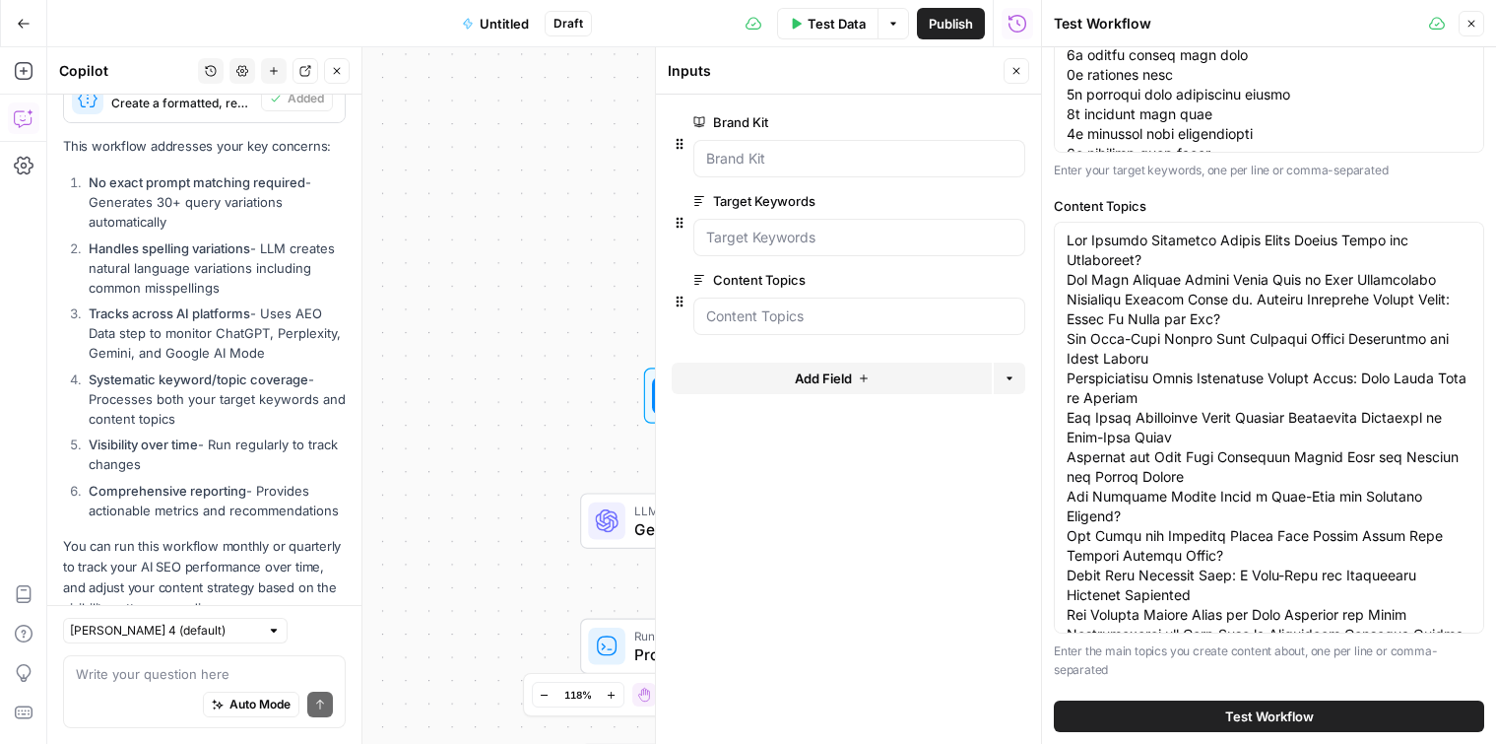
click at [1227, 716] on span "Test Workflow" at bounding box center [1269, 716] width 89 height 20
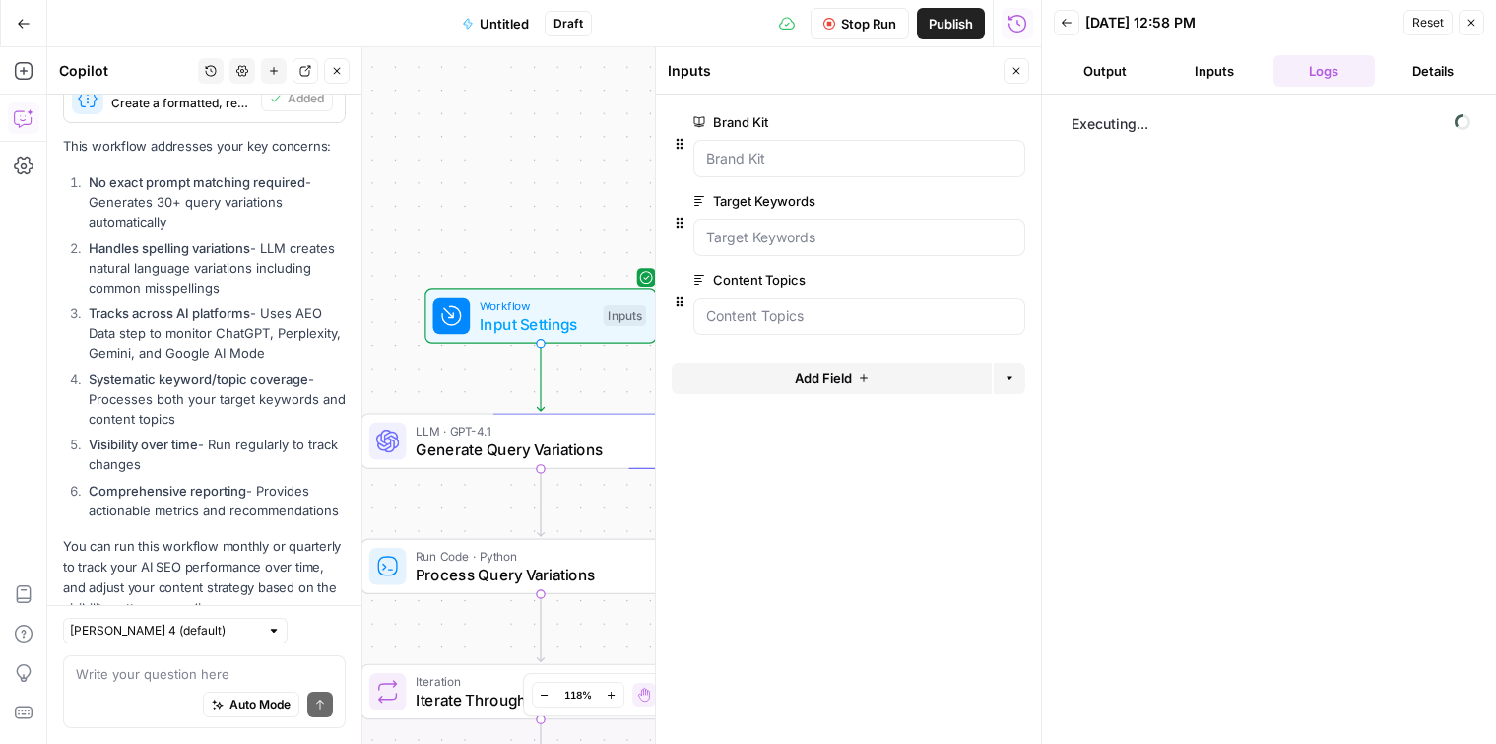
click at [548, 686] on button "Zoom Out" at bounding box center [545, 695] width 24 height 24
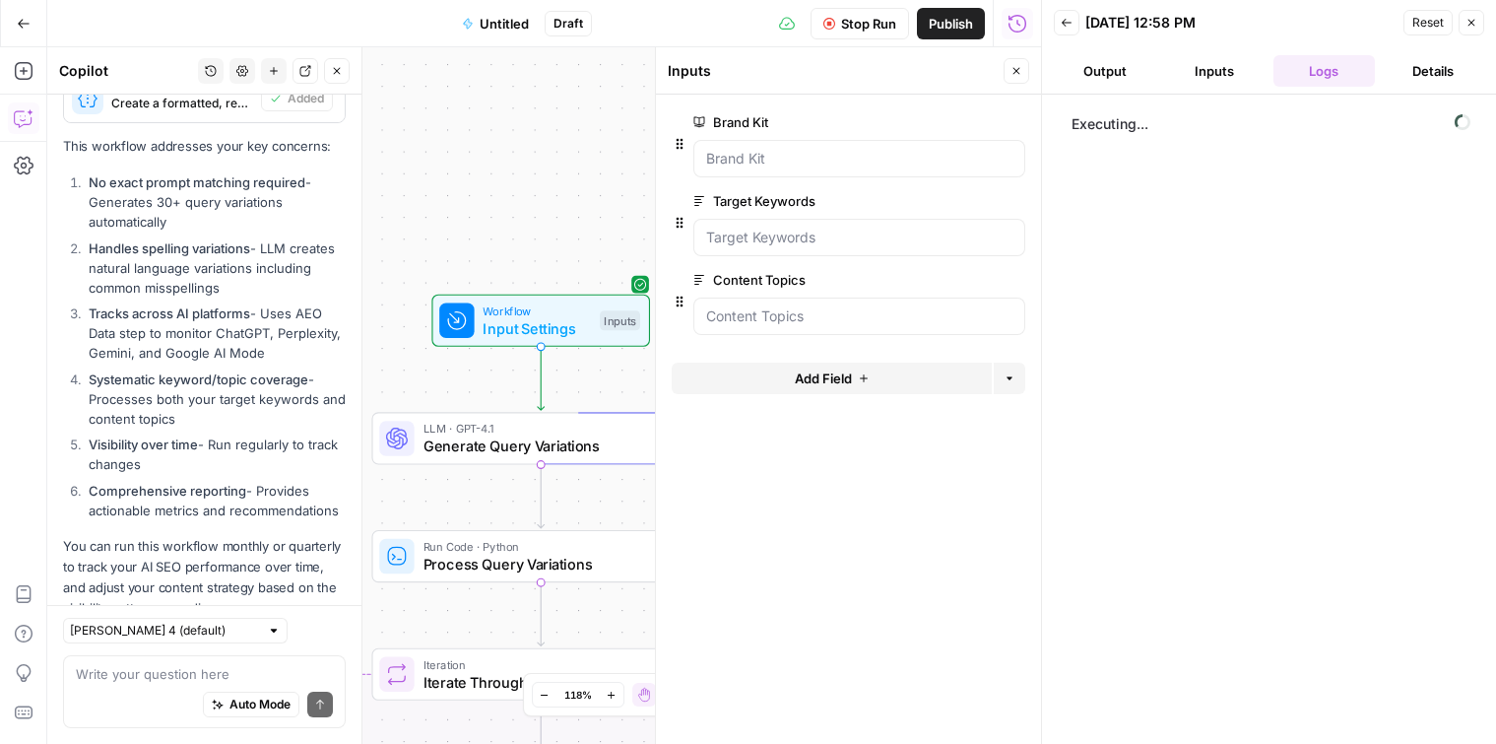
click at [548, 686] on button "Zoom Out" at bounding box center [545, 695] width 24 height 24
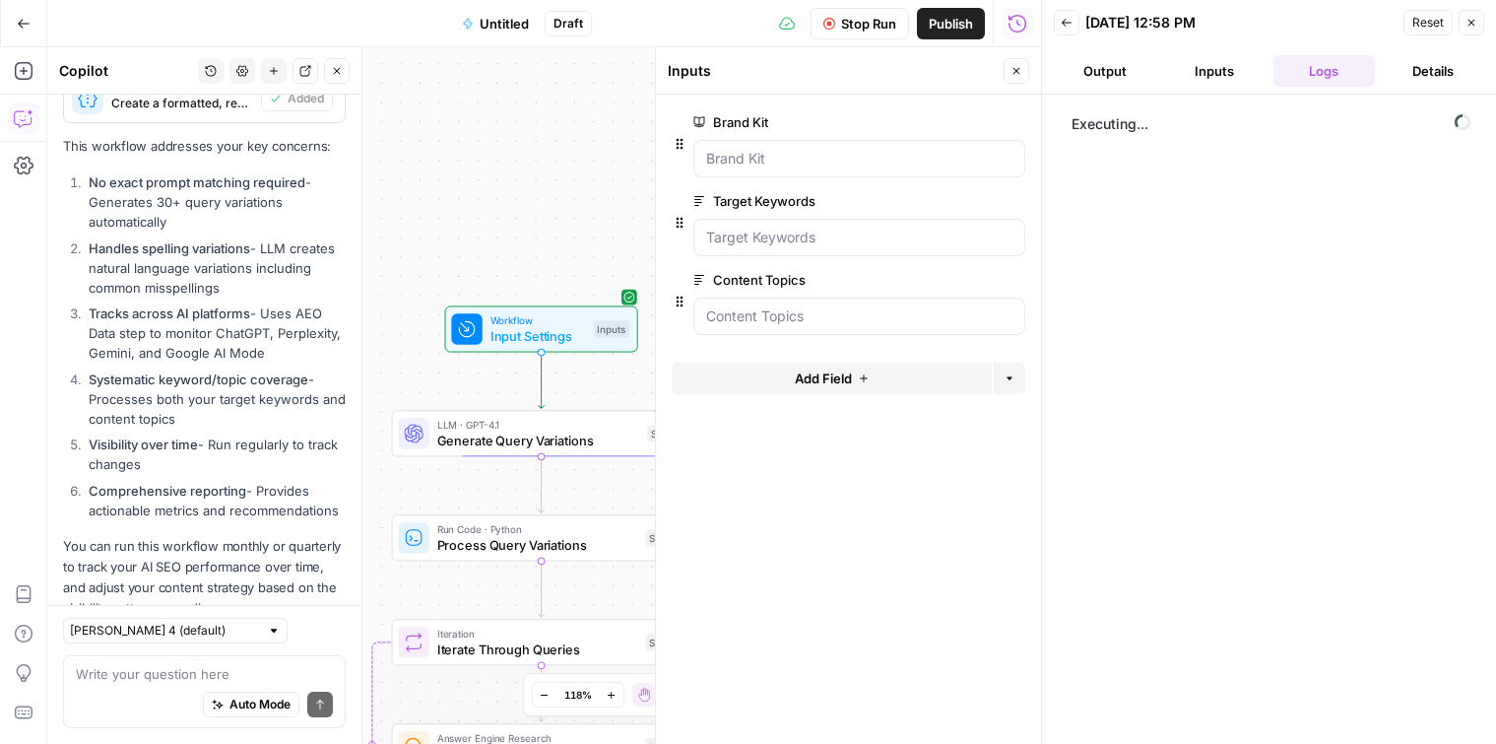
click at [548, 686] on button "Zoom Out" at bounding box center [545, 695] width 24 height 24
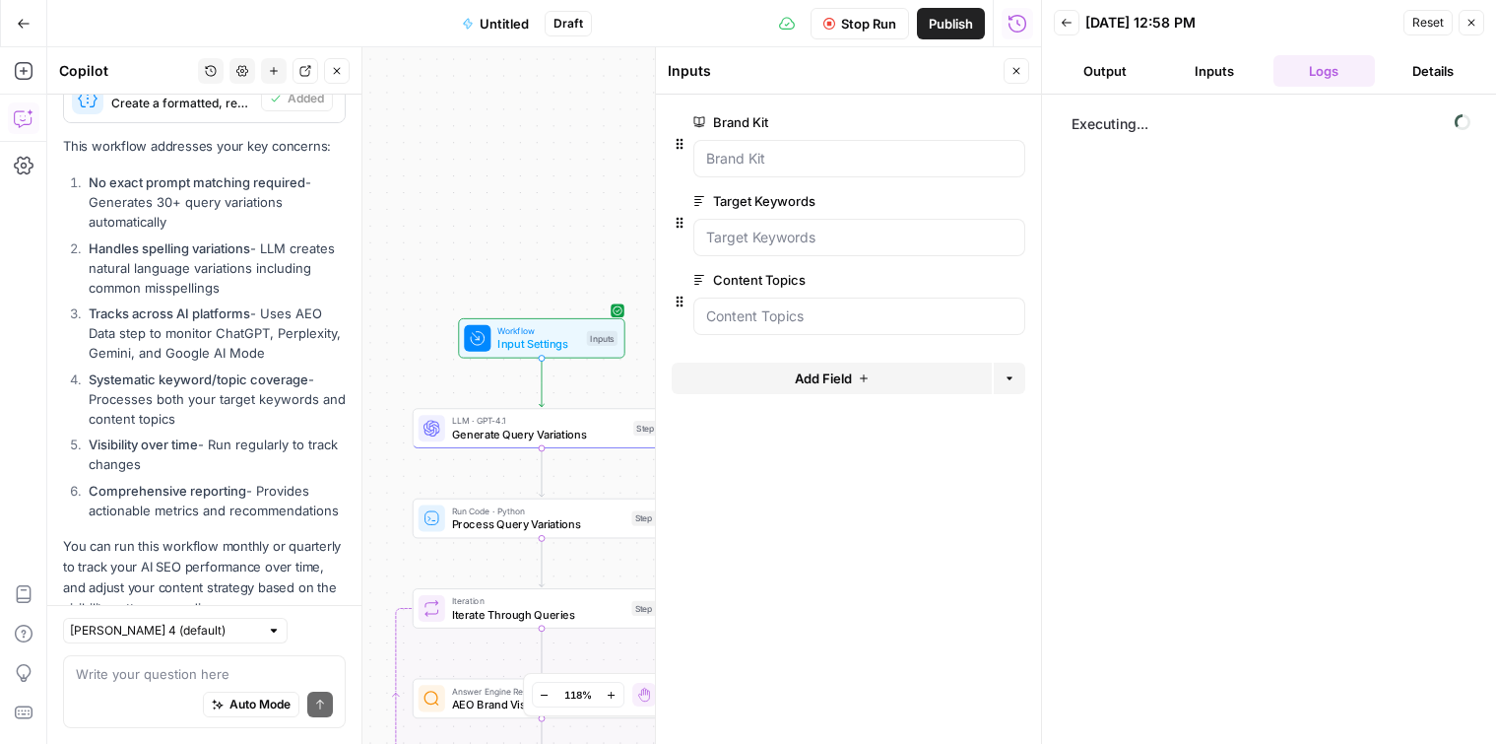
click at [548, 686] on button "Zoom Out" at bounding box center [545, 695] width 24 height 24
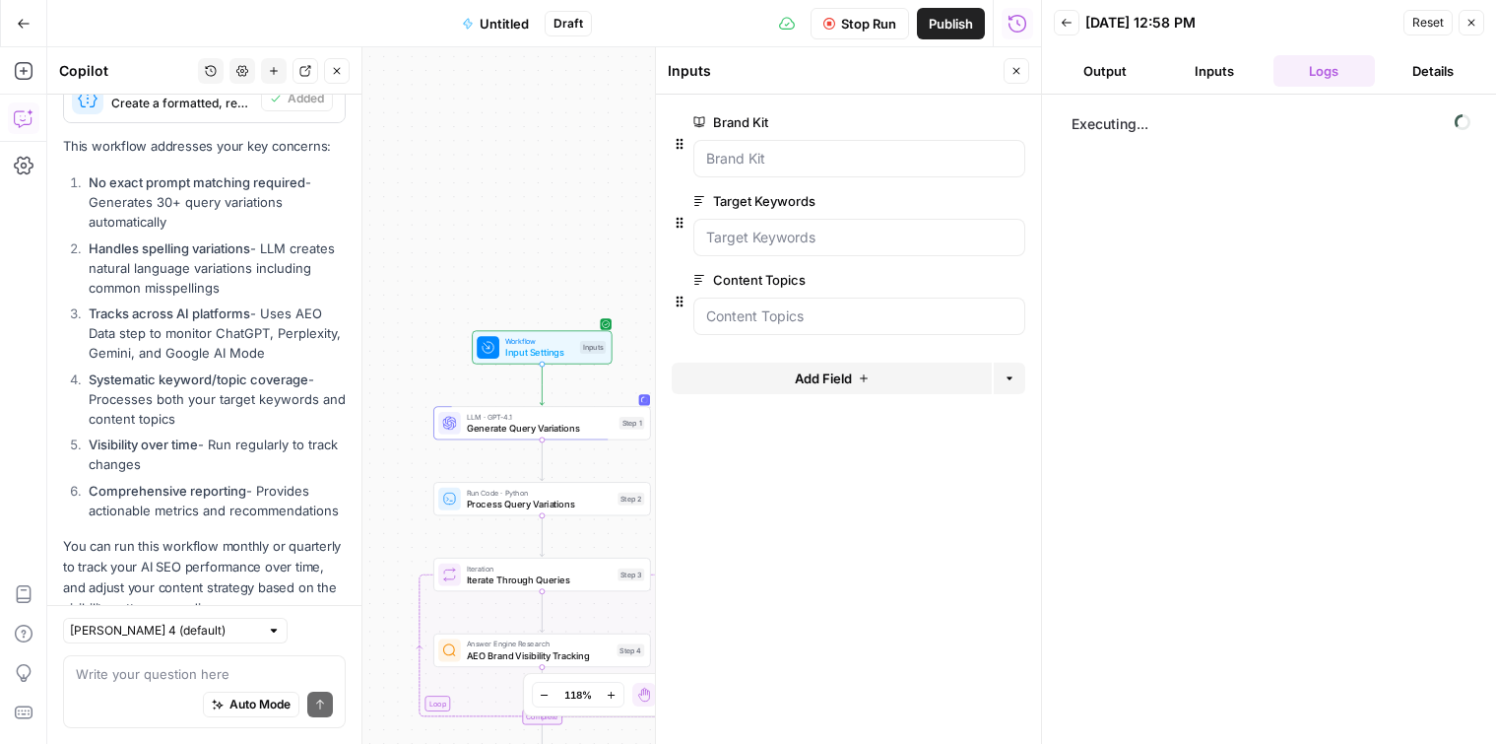
click at [548, 686] on button "Zoom Out" at bounding box center [545, 695] width 24 height 24
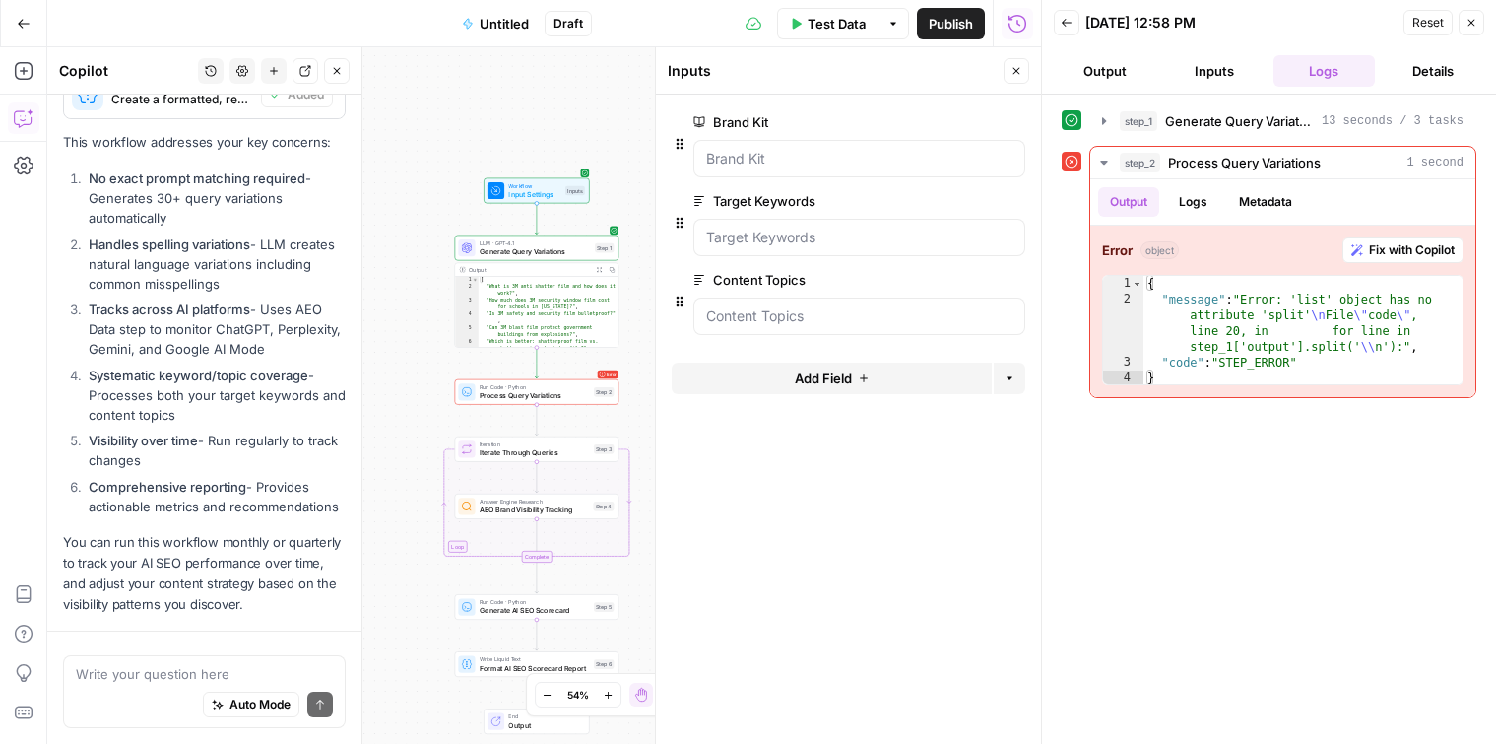
scroll to position [2934, 0]
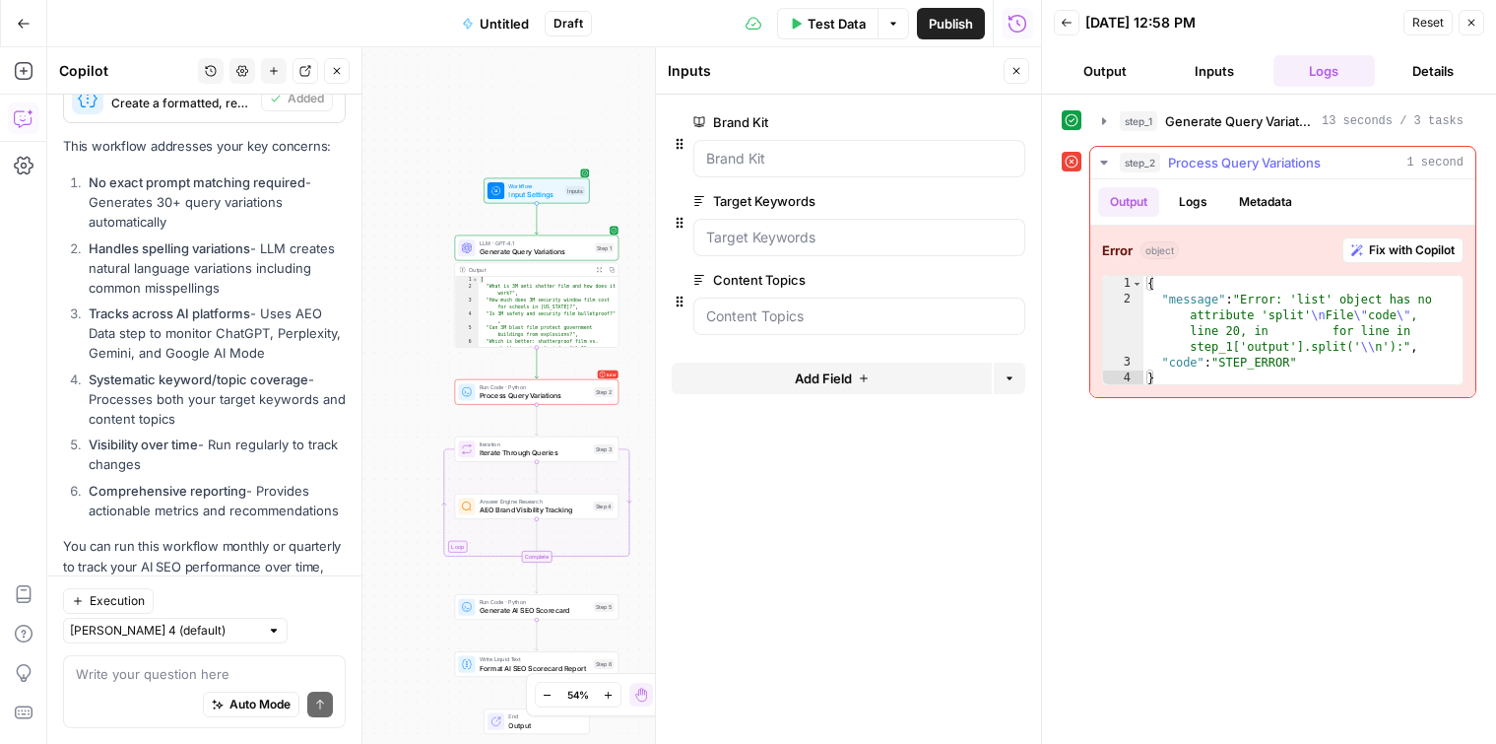
click at [1393, 250] on span "Fix with Copilot" at bounding box center [1412, 250] width 86 height 18
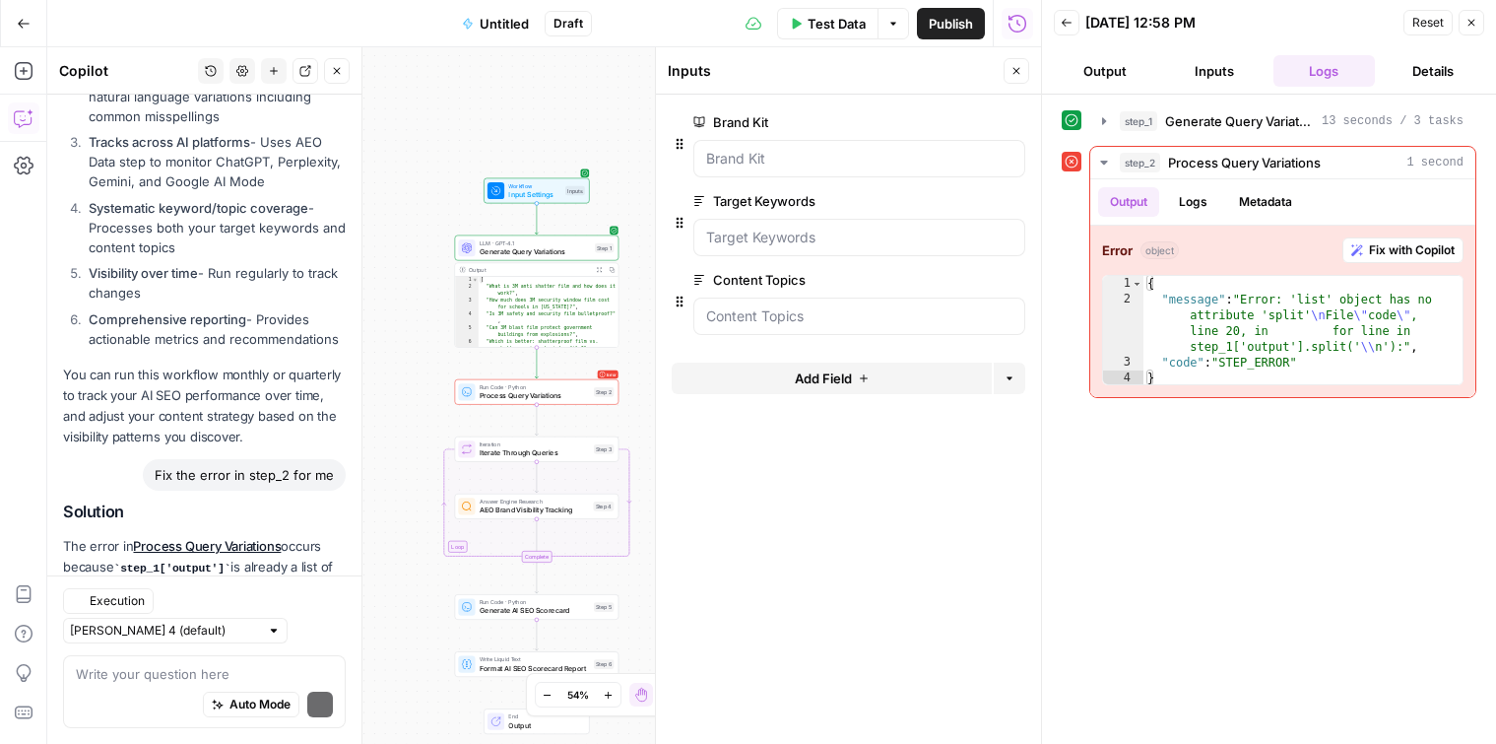
scroll to position [3208, 0]
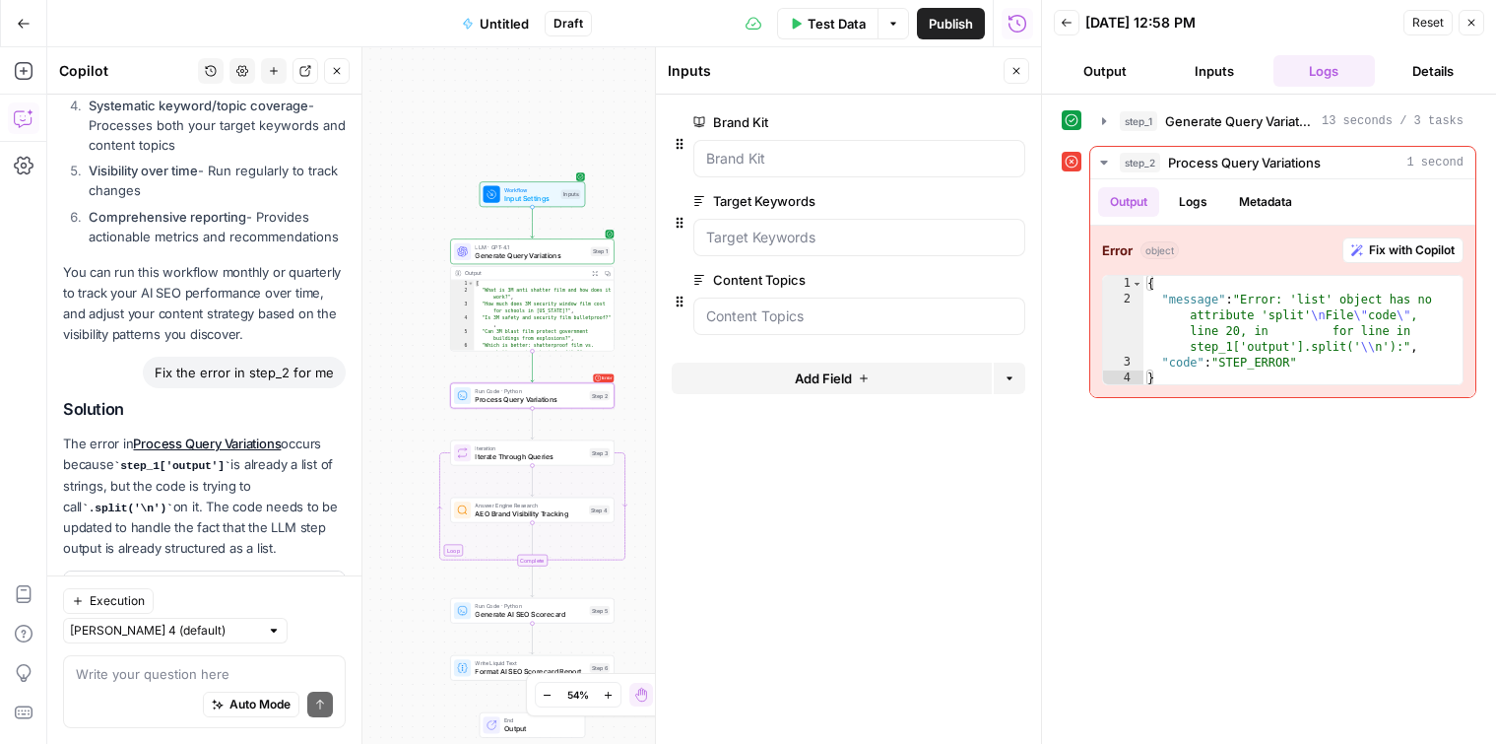
click at [313, 586] on span "Apply" at bounding box center [308, 595] width 33 height 18
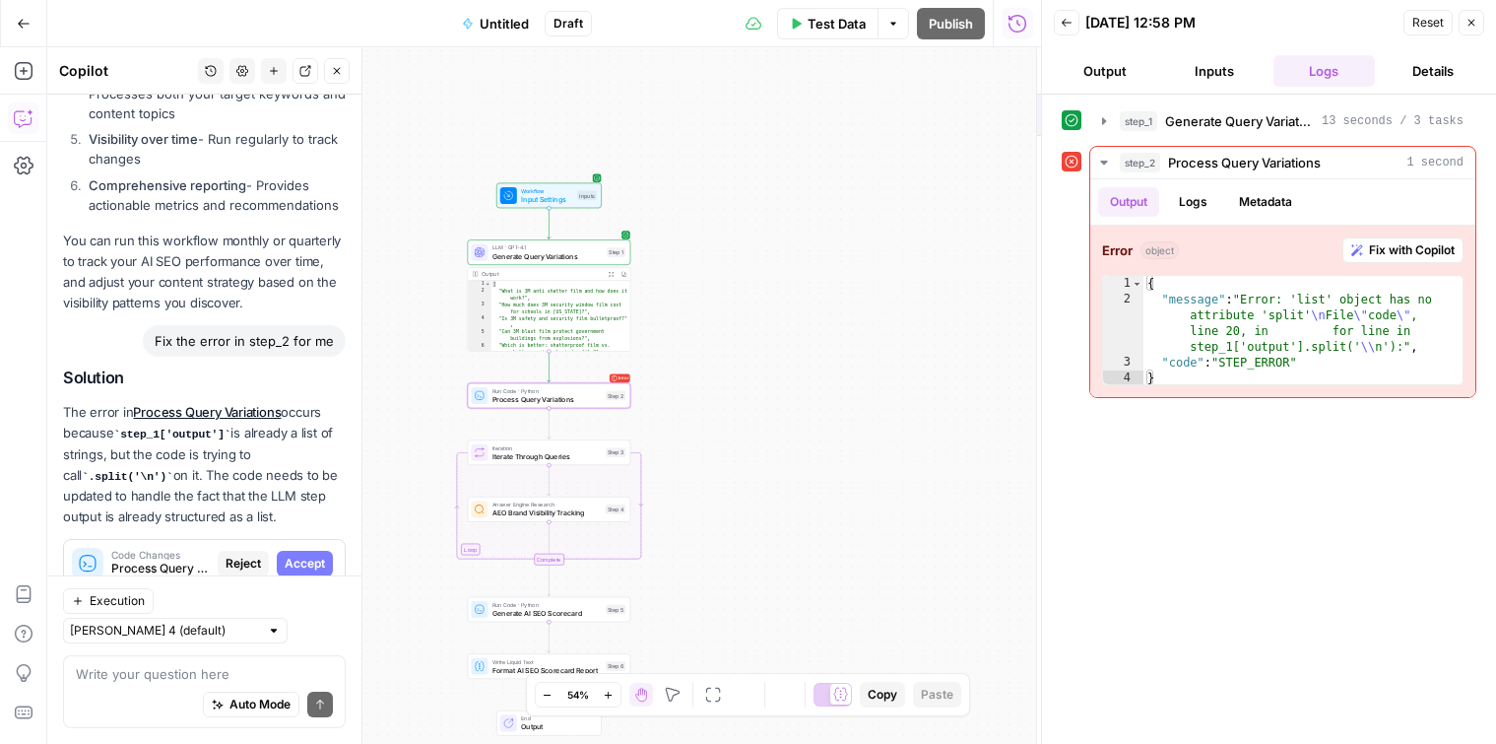
scroll to position [3177, 0]
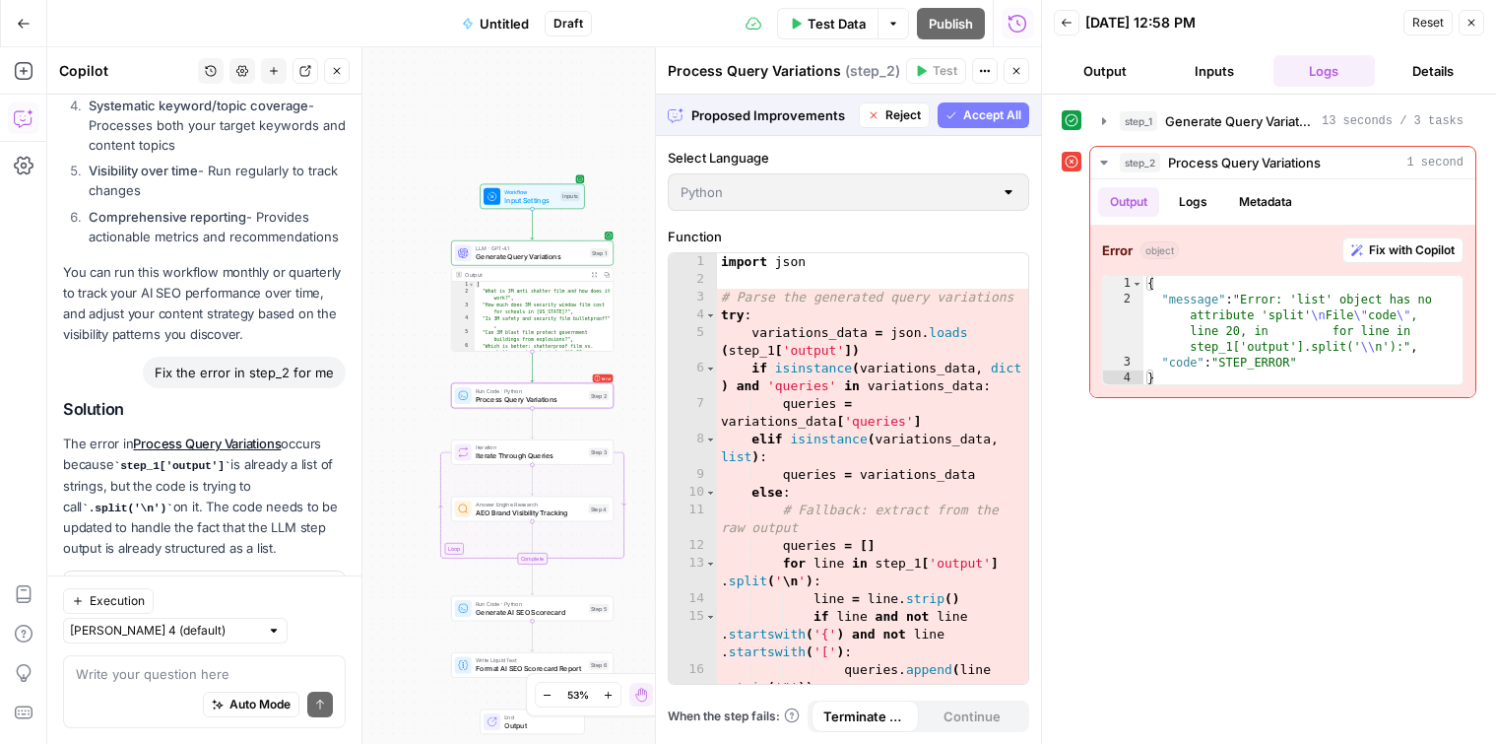
click at [325, 582] on button "Accept" at bounding box center [305, 595] width 56 height 26
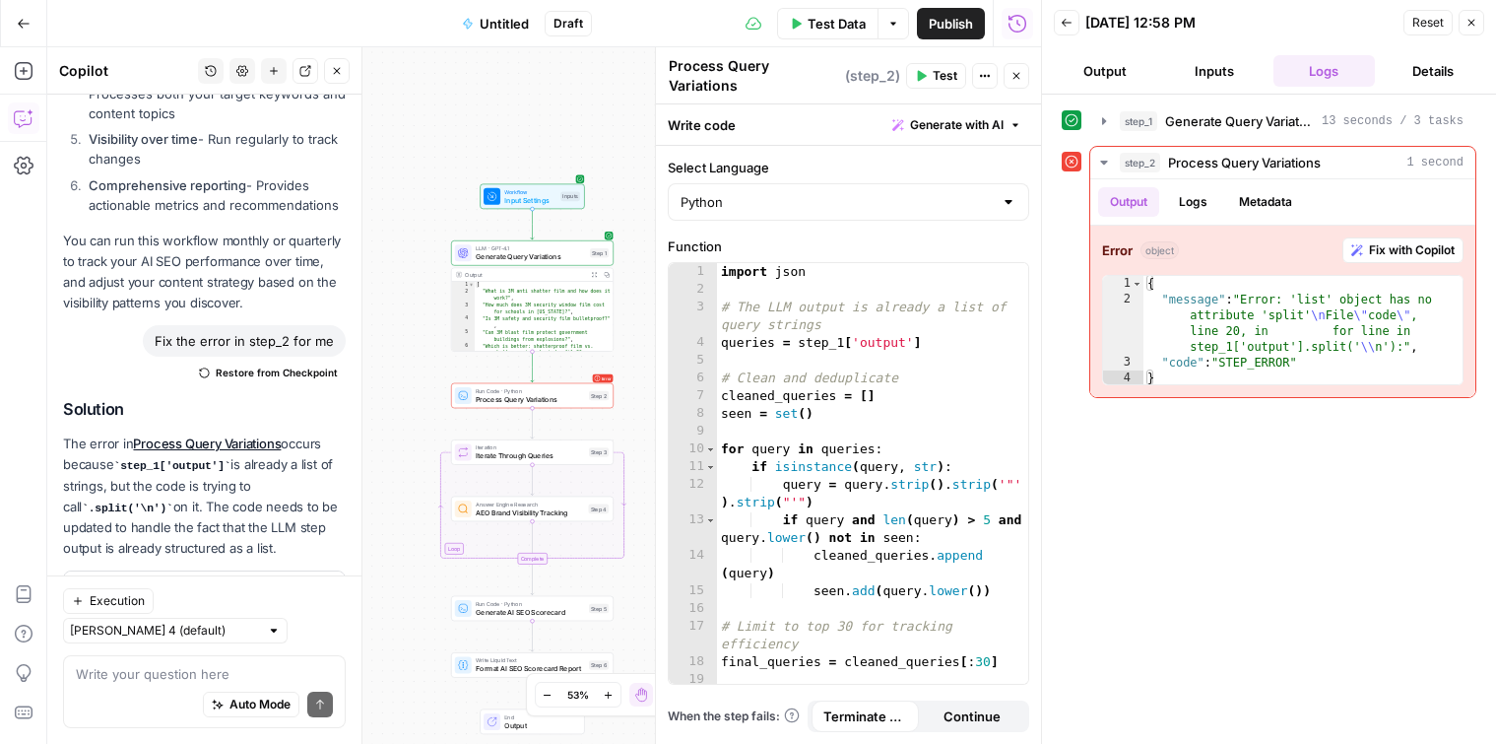
click at [924, 72] on icon "button" at bounding box center [922, 76] width 9 height 11
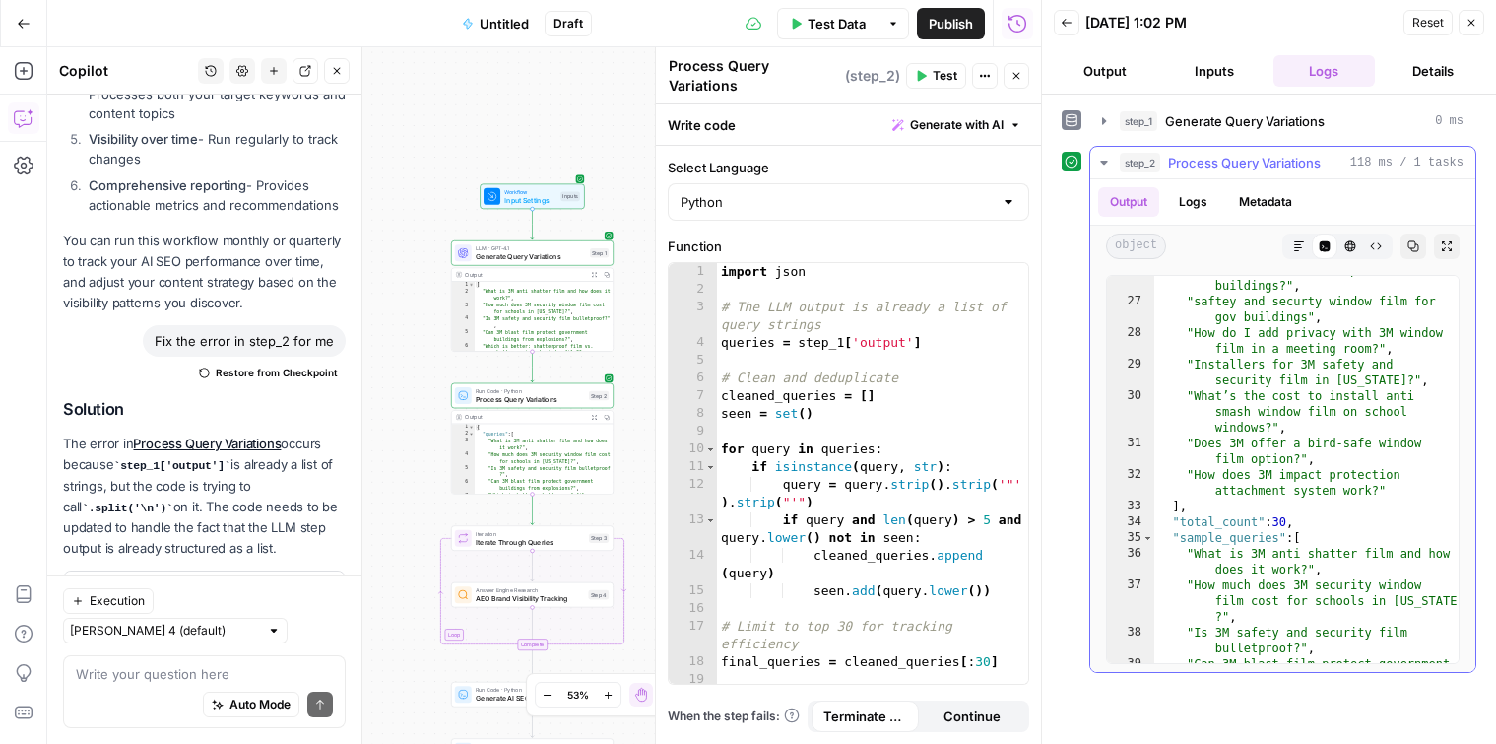
scroll to position [933, 0]
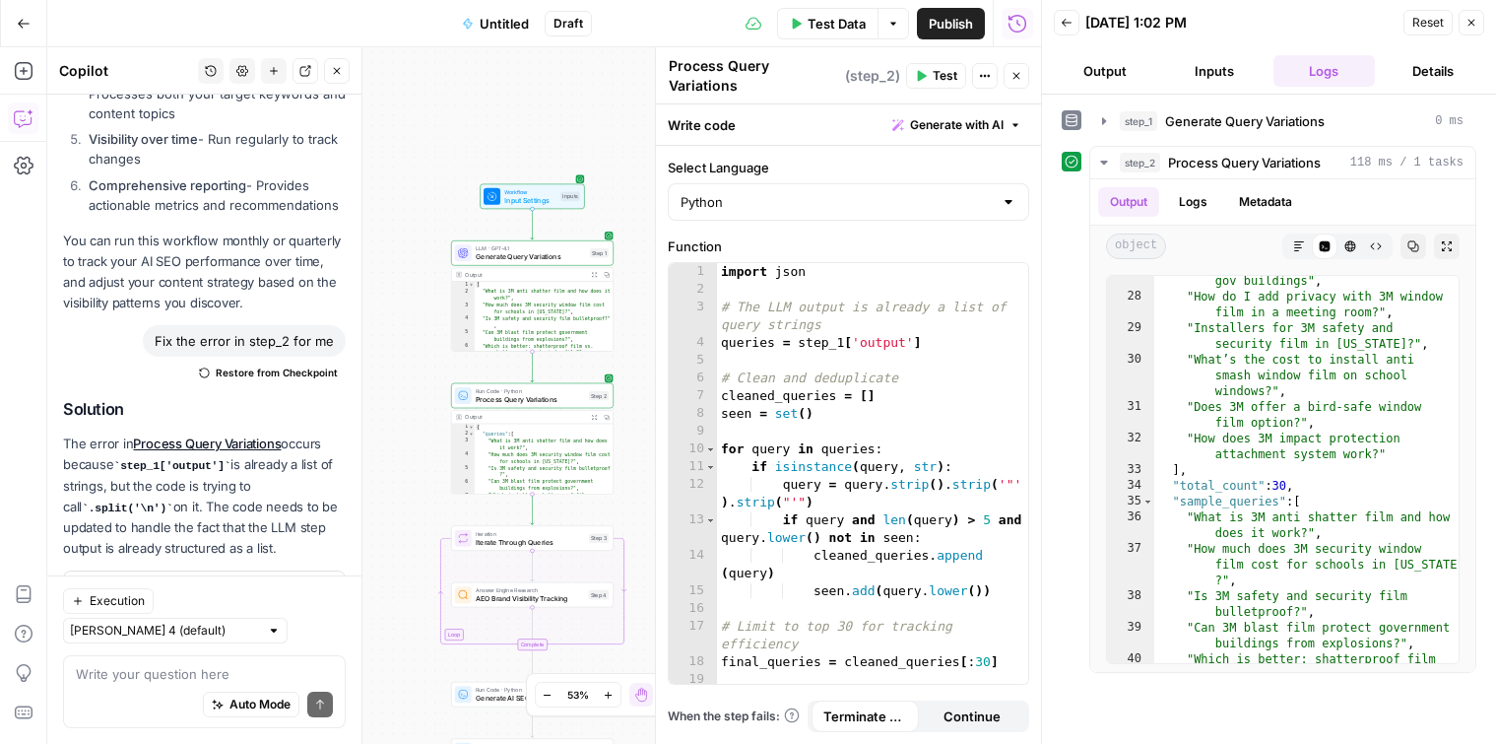
click at [796, 49] on header "Process Query Variations Process Query Variations ( step_2 ) Test Actions Close" at bounding box center [848, 75] width 385 height 57
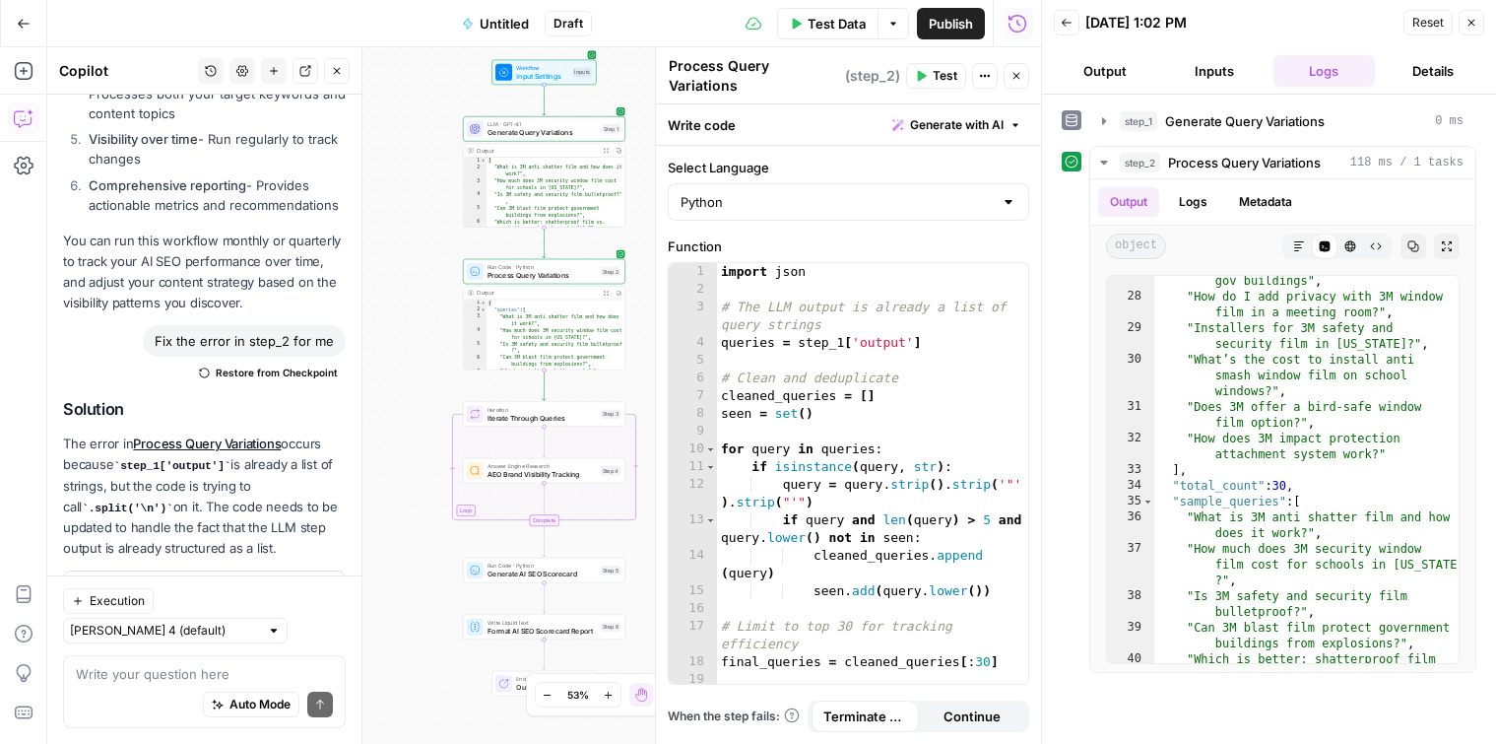
click at [617, 396] on div "Workflow Input Settings Inputs LLM · GPT-4.1 Generate Query Variations Step 1 O…" at bounding box center [544, 395] width 994 height 696
click at [612, 396] on span "Test" at bounding box center [610, 395] width 13 height 10
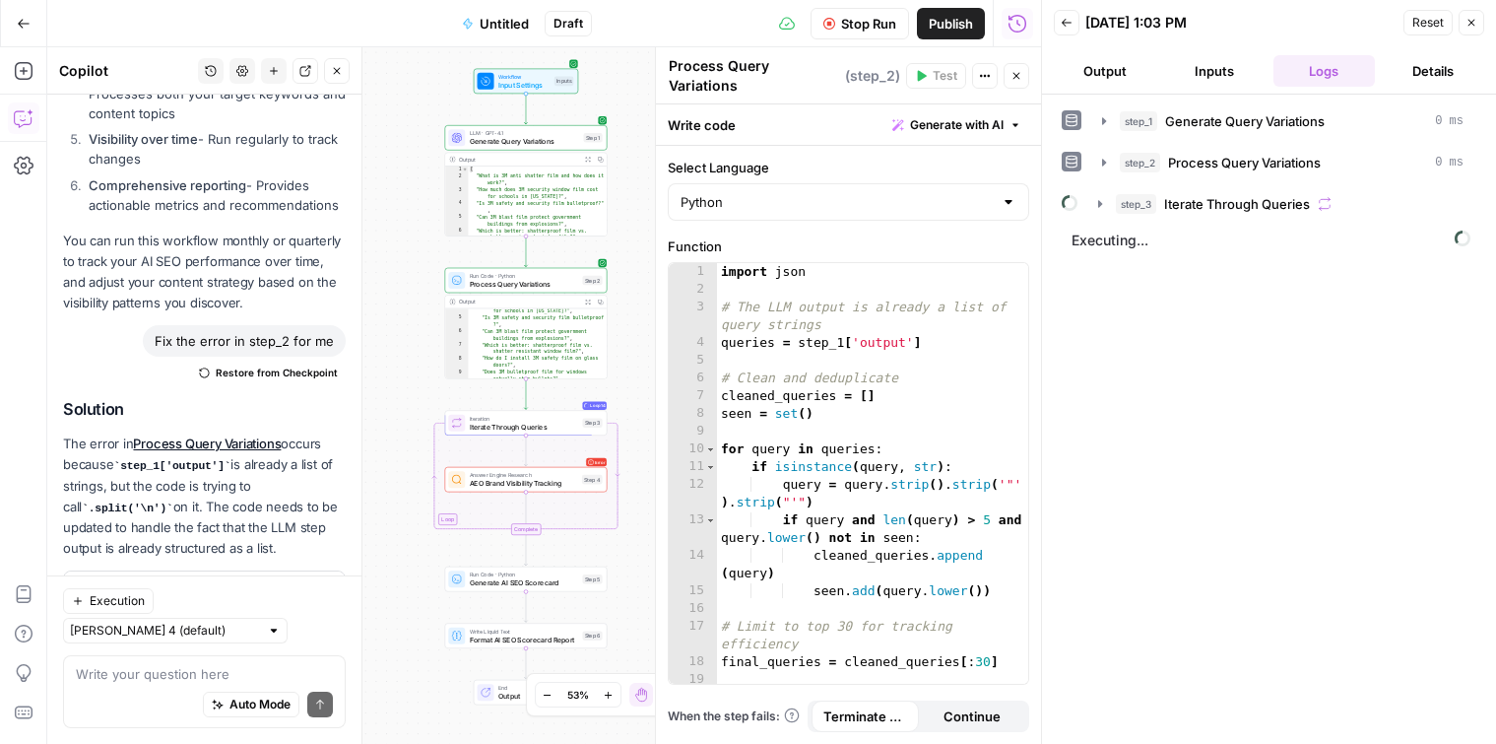
scroll to position [102, 0]
click at [516, 485] on span "AEO Brand Visibility Tracking" at bounding box center [524, 483] width 108 height 11
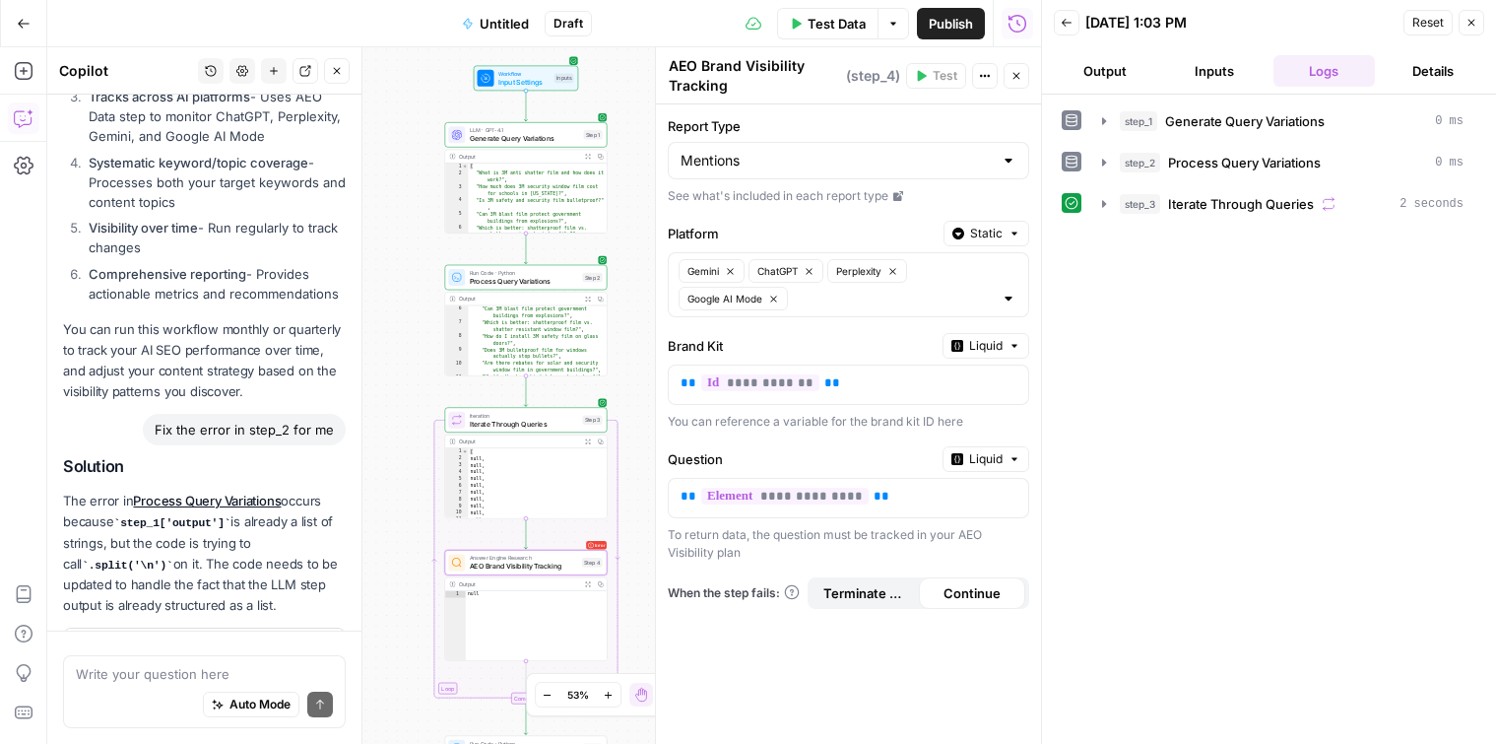
scroll to position [3240, 0]
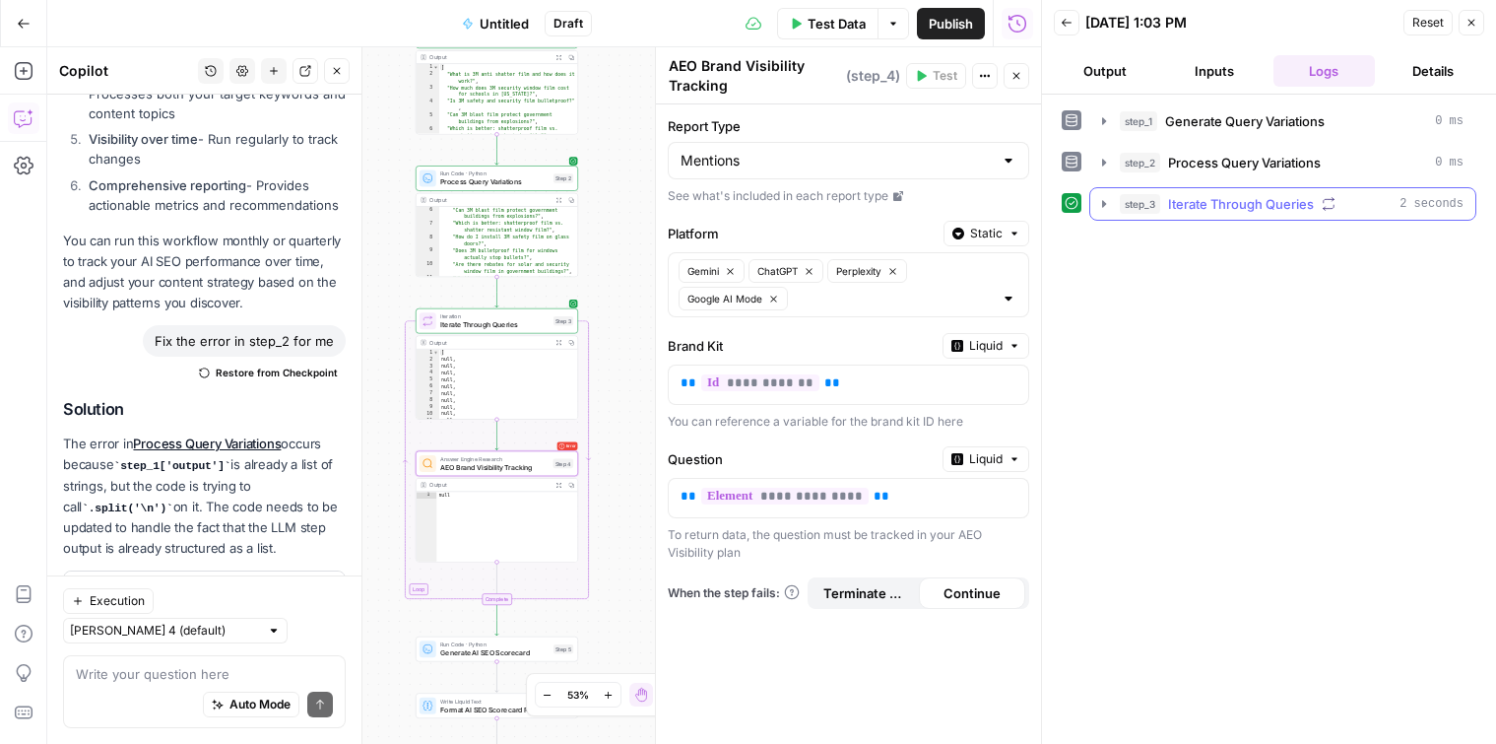
click at [1097, 206] on icon "button" at bounding box center [1104, 204] width 16 height 16
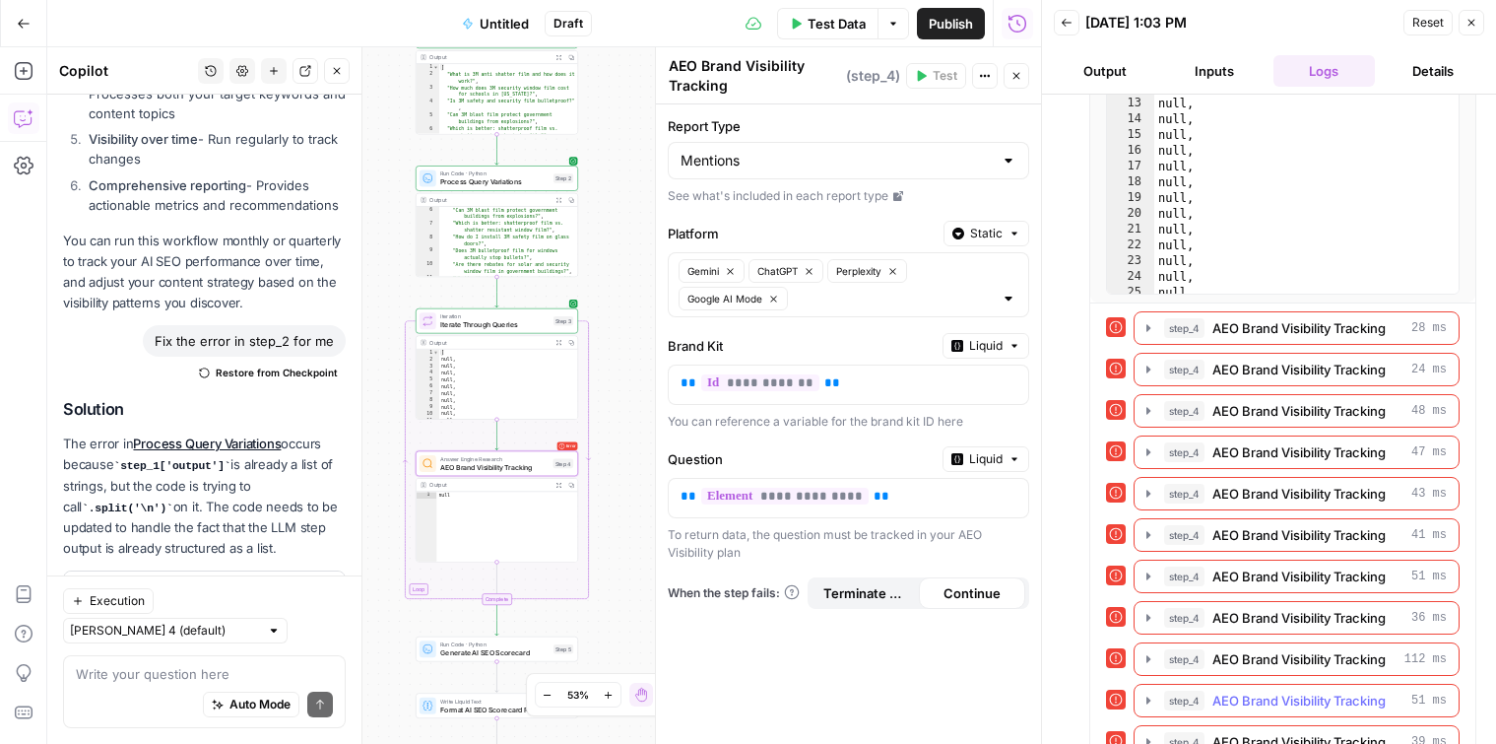
scroll to position [400, 0]
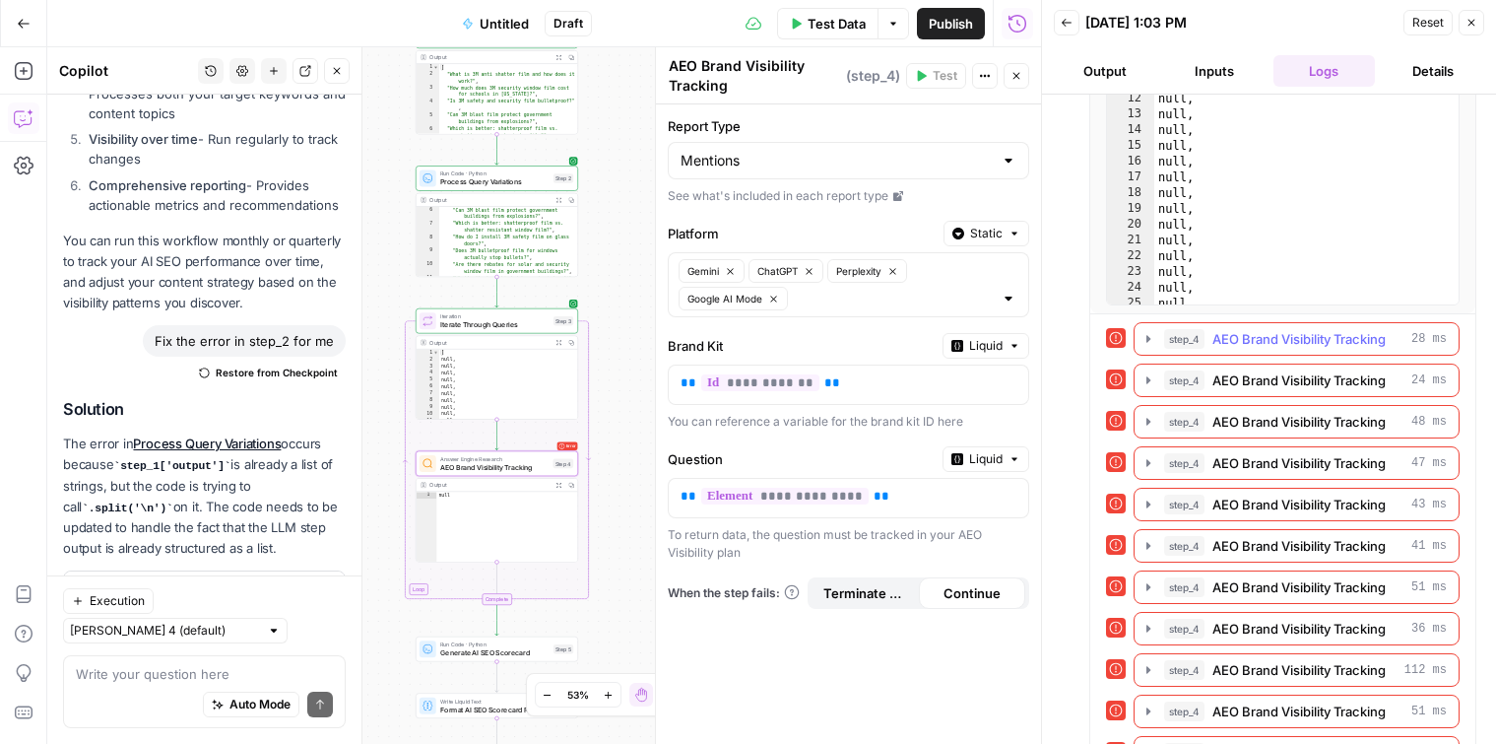
click at [1147, 341] on icon "button" at bounding box center [1149, 338] width 4 height 7
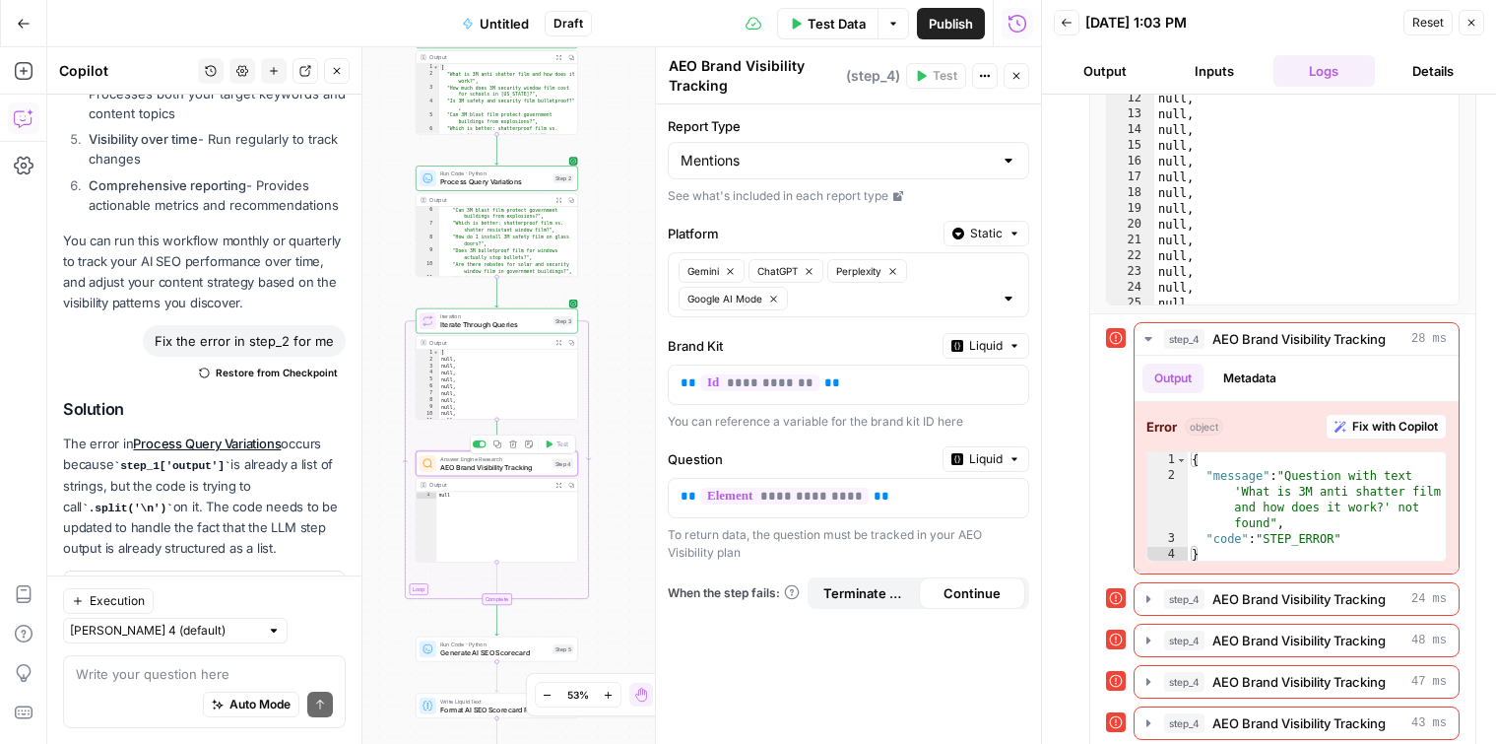
click at [482, 465] on span "AEO Brand Visibility Tracking" at bounding box center [494, 467] width 108 height 11
click at [514, 463] on span "AEO Brand Visibility Tracking" at bounding box center [494, 467] width 108 height 11
click at [1397, 433] on span "Fix with Copilot" at bounding box center [1395, 427] width 86 height 18
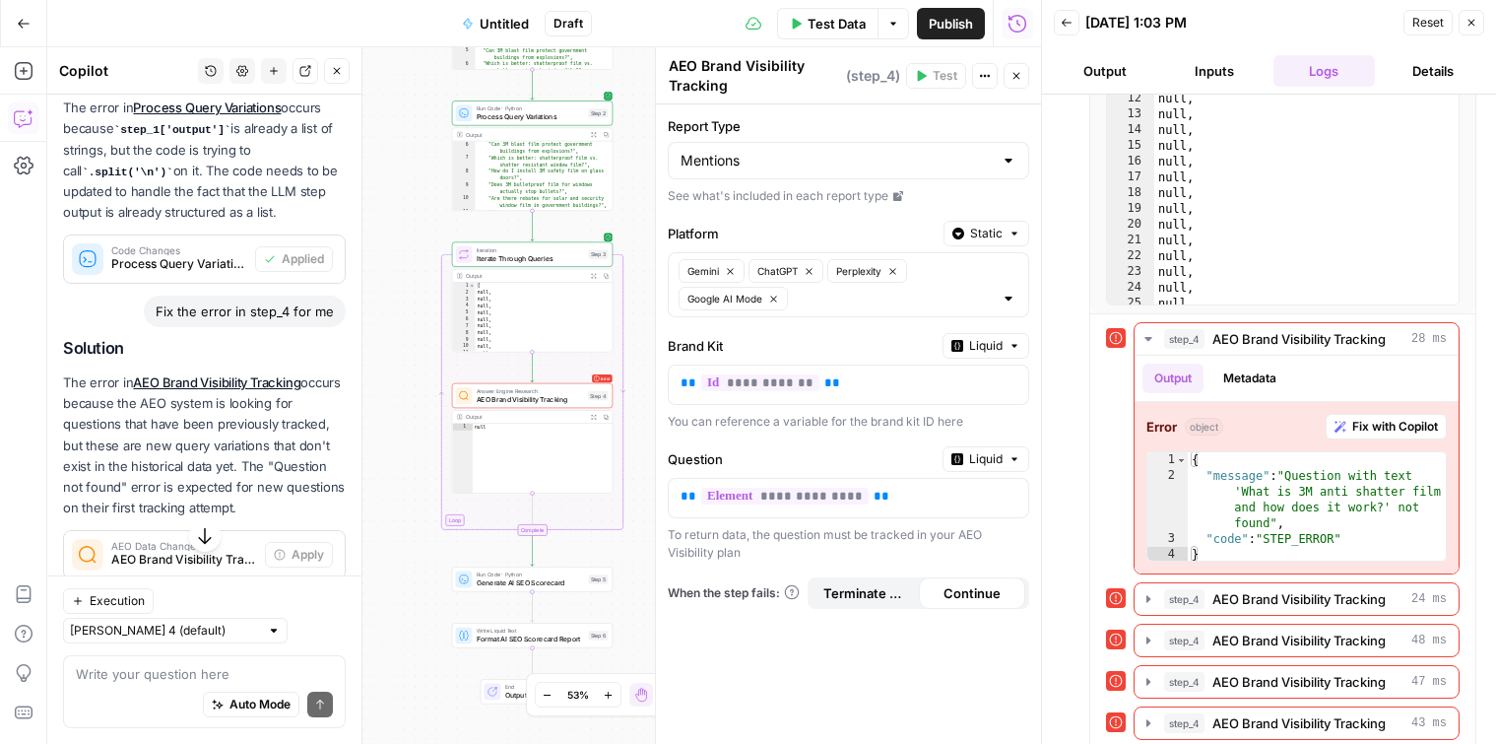
scroll to position [3571, 0]
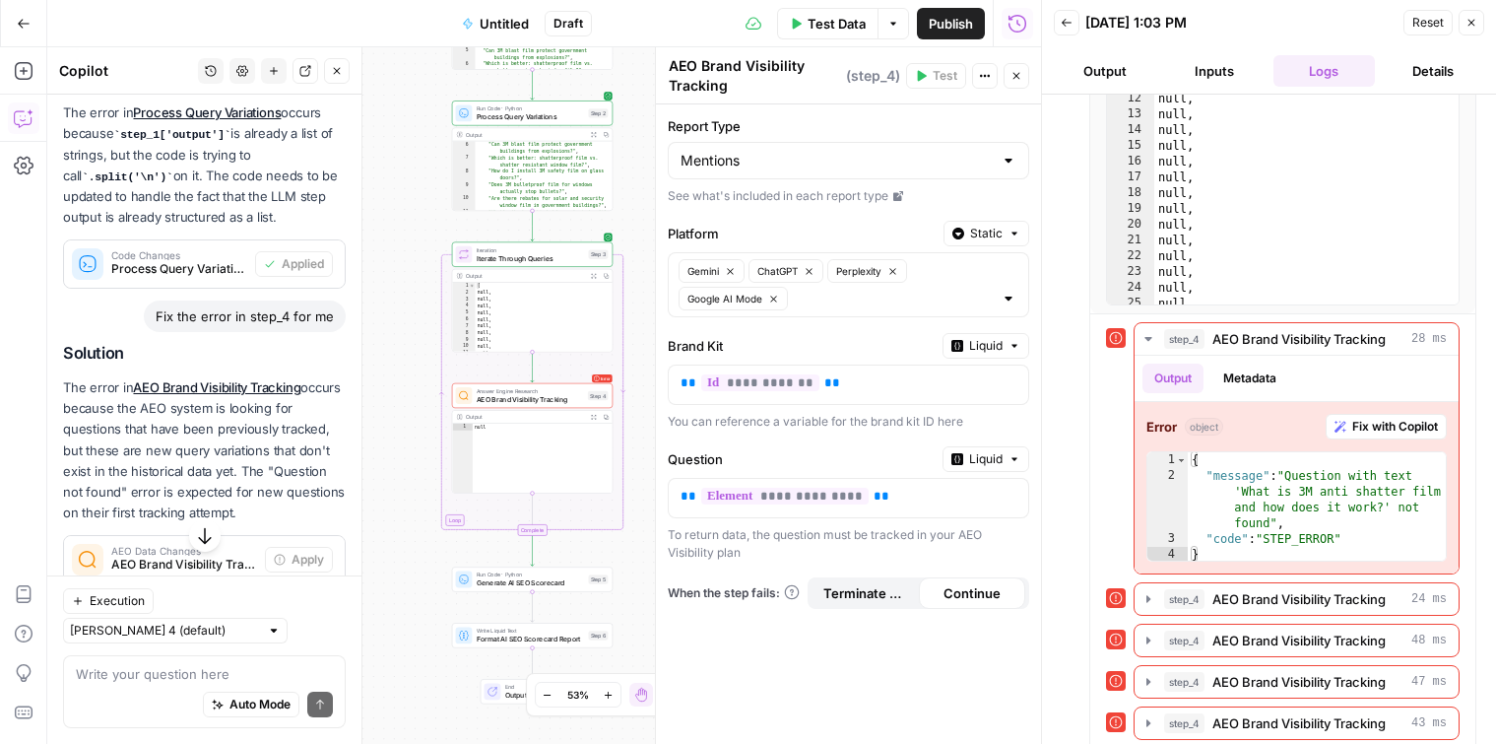
drag, startPoint x: 283, startPoint y: 450, endPoint x: 140, endPoint y: 371, distance: 163.1
click at [140, 377] on p "The error in AEO Brand Visibility Tracking occurs because the AEO system is loo…" at bounding box center [204, 450] width 283 height 146
click at [141, 377] on p "The error in AEO Brand Visibility Tracking occurs because the AEO system is loo…" at bounding box center [204, 450] width 283 height 146
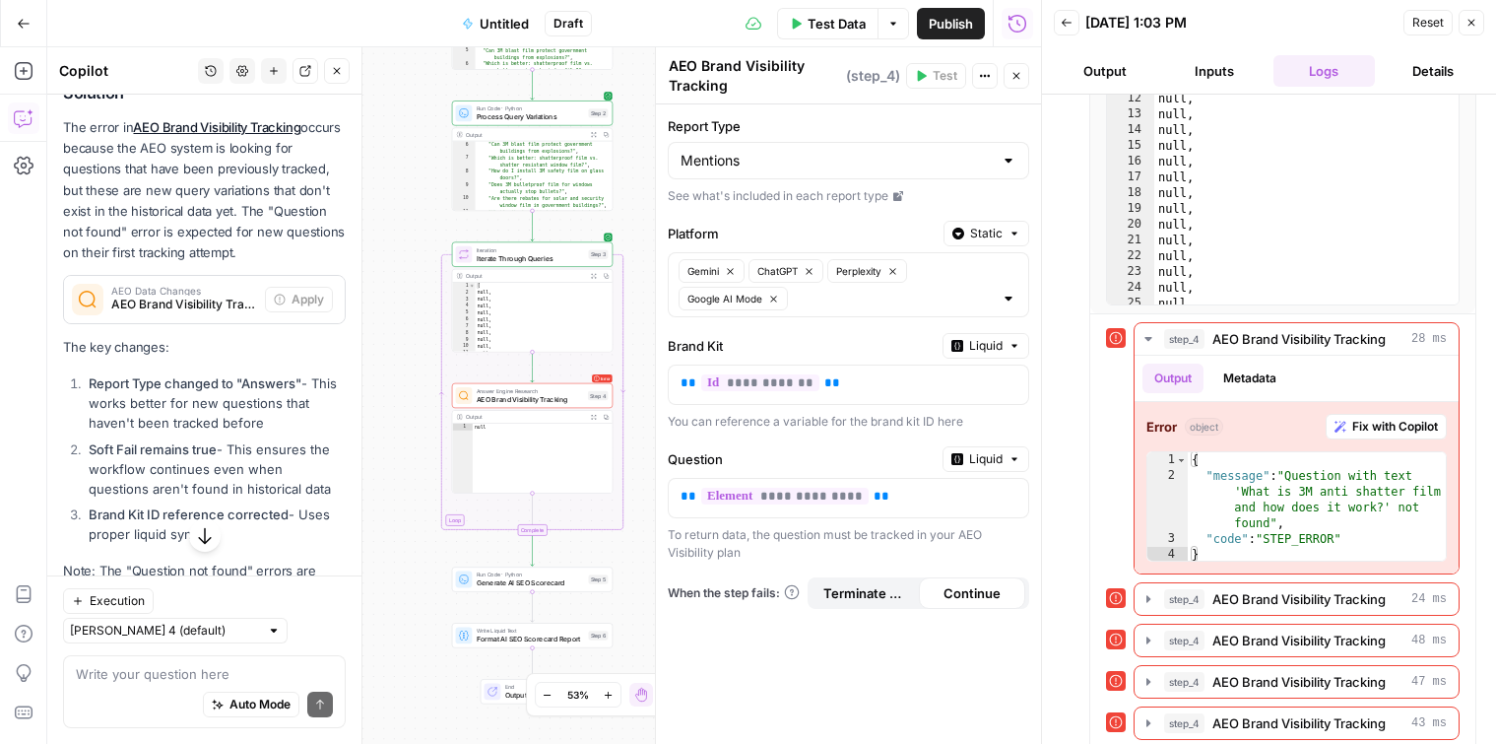
scroll to position [3896, 0]
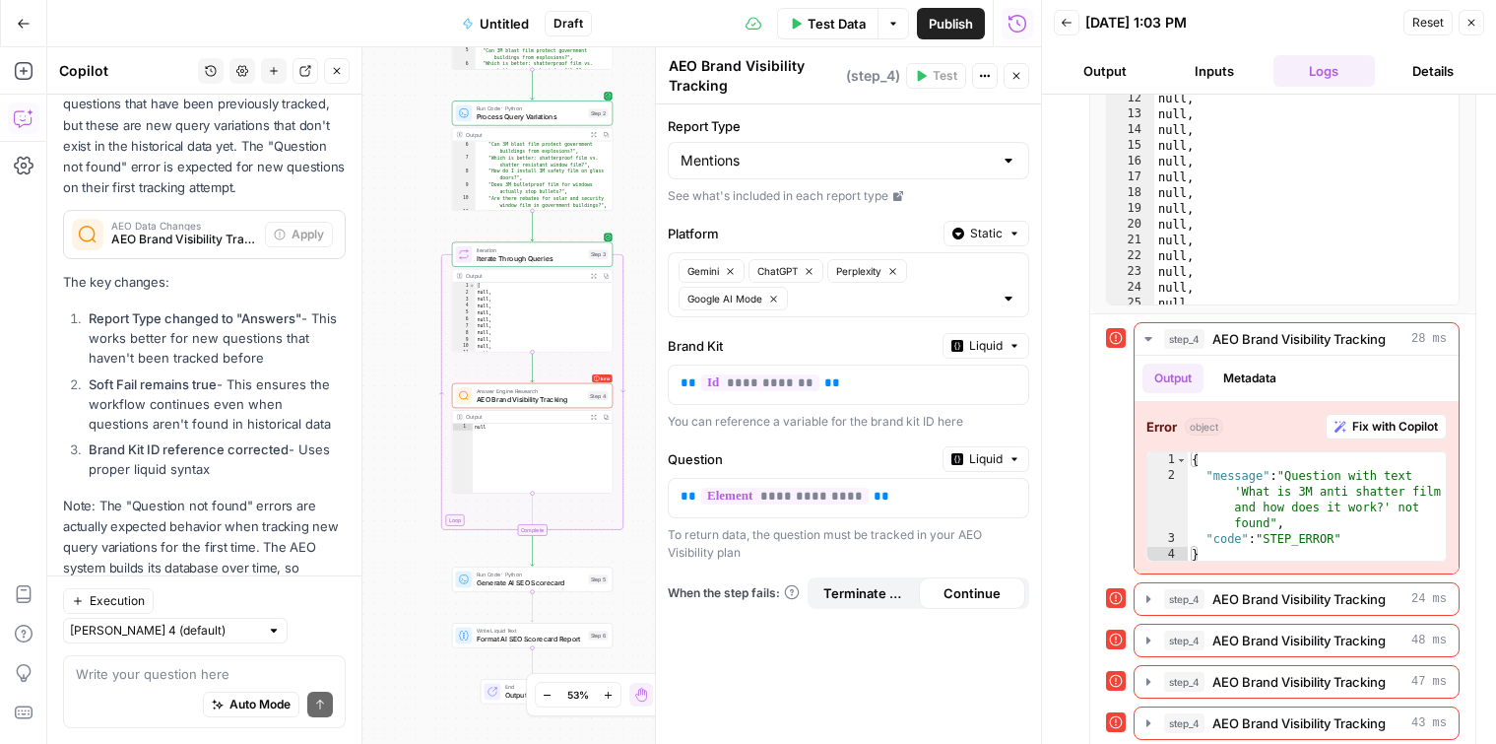
click at [201, 511] on p "Note: The "Question not found" errors are actually expected behavior when track…" at bounding box center [204, 568] width 283 height 146
click at [175, 374] on li "Soft Fail remains true - This ensures the workflow continues even when question…" at bounding box center [215, 403] width 262 height 59
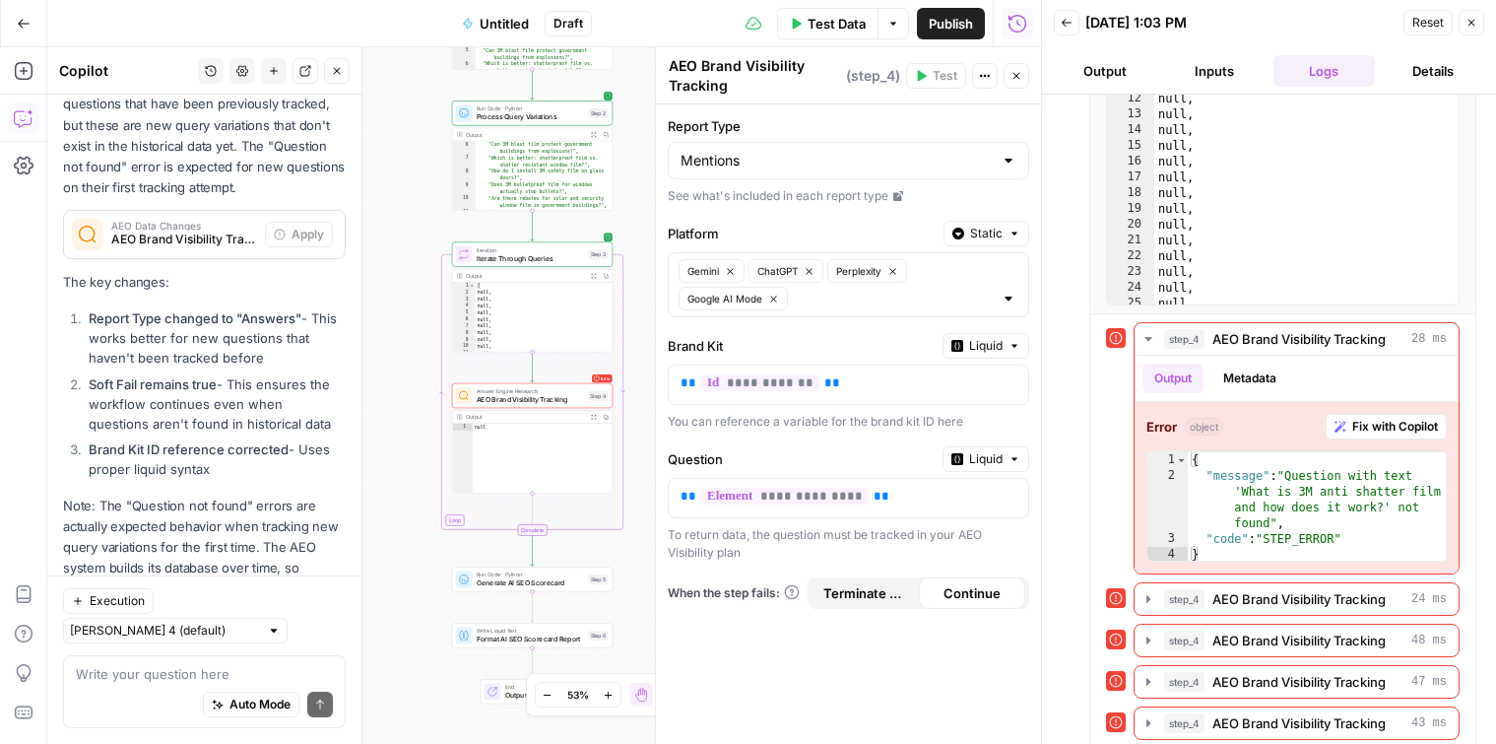
click at [175, 374] on li "Soft Fail remains true - This ensures the workflow continues even when question…" at bounding box center [215, 403] width 262 height 59
click at [191, 374] on ol "Report Type changed to "Answers" - This works better for new questions that hav…" at bounding box center [204, 393] width 283 height 170
click at [184, 374] on li "Soft Fail remains true - This ensures the workflow continues even when question…" at bounding box center [215, 403] width 262 height 59
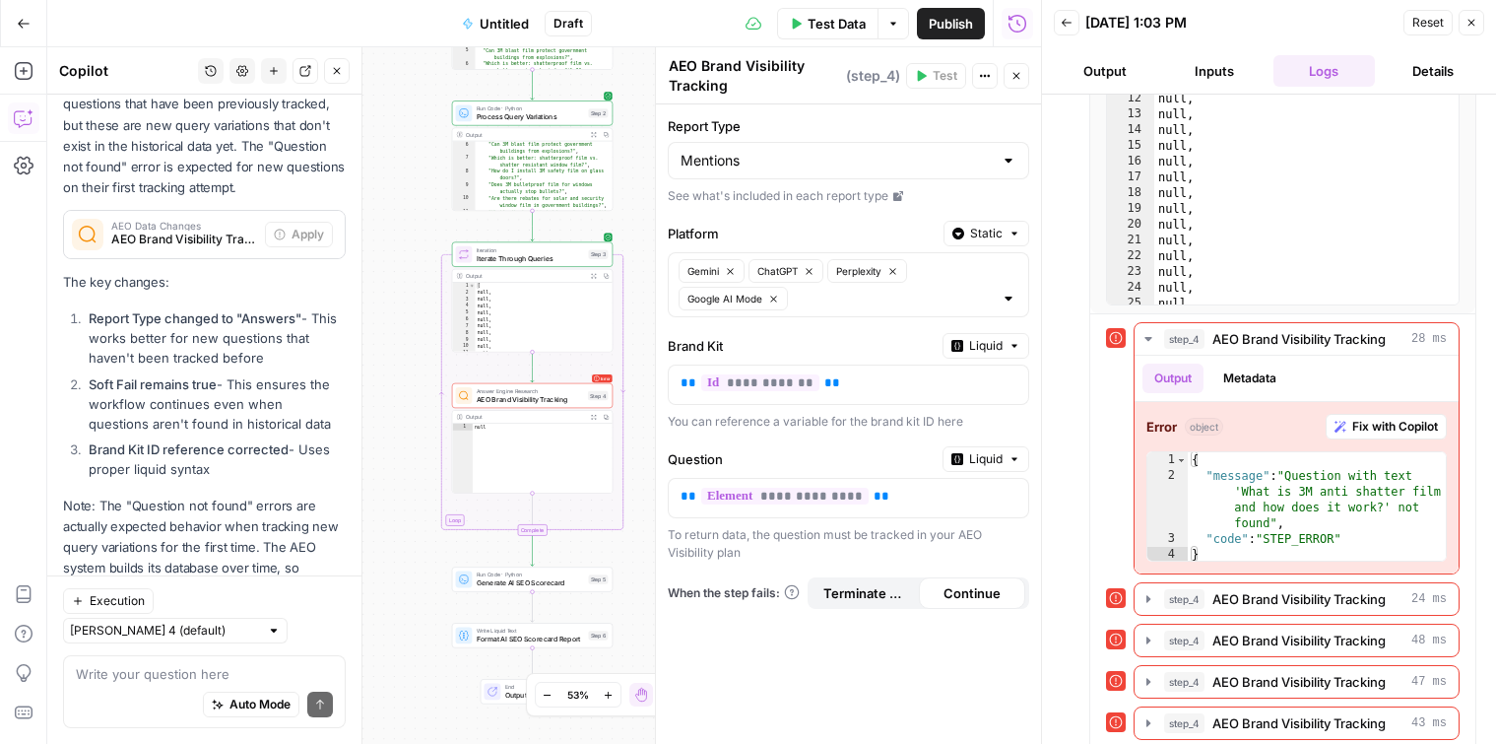
click at [184, 374] on li "Soft Fail remains true - This ensures the workflow continues even when question…" at bounding box center [215, 403] width 262 height 59
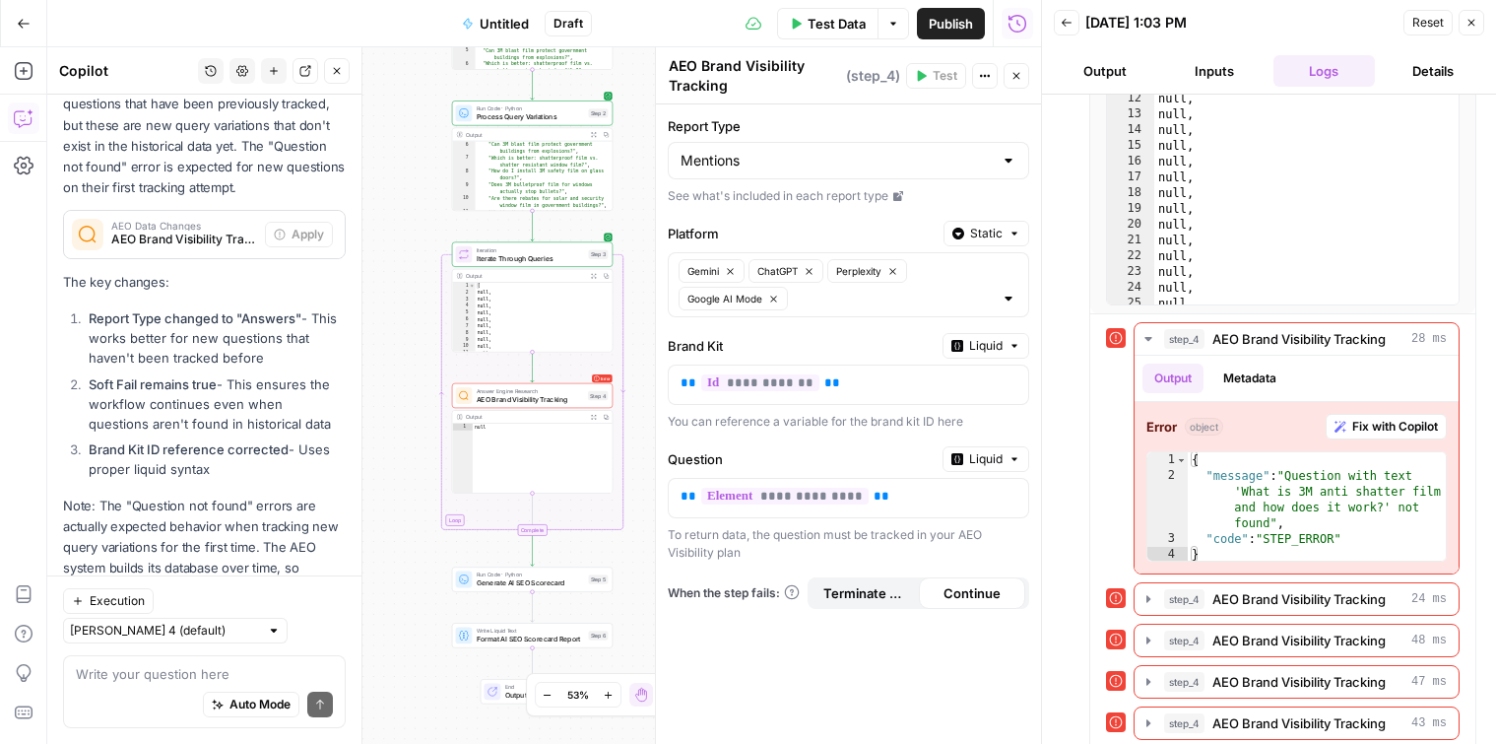
click at [184, 374] on li "Soft Fail remains true - This ensures the workflow continues even when question…" at bounding box center [215, 403] width 262 height 59
click at [764, 159] on input "Report Type" at bounding box center [837, 161] width 312 height 20
type input "Mentions"
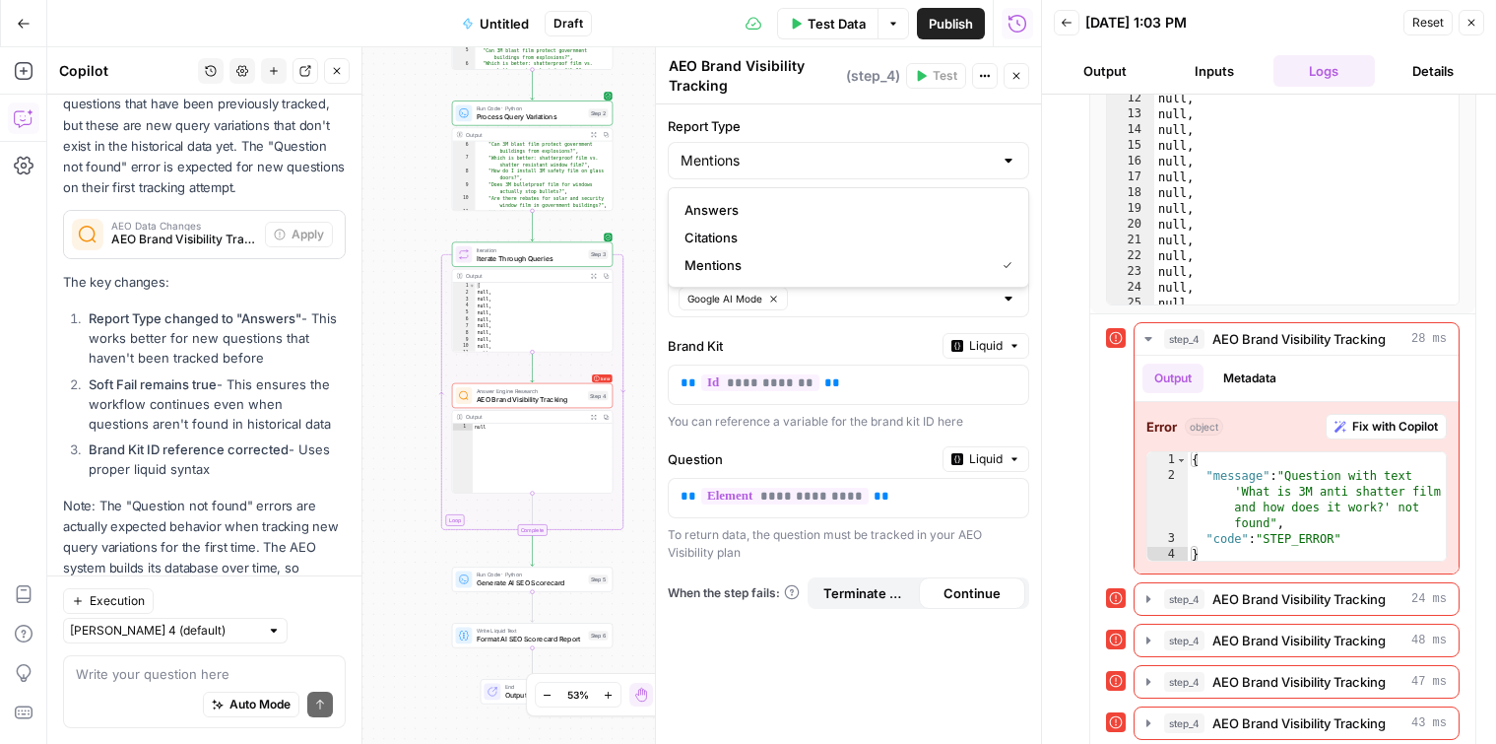
click at [708, 111] on div "**********" at bounding box center [848, 423] width 385 height 639
click at [747, 170] on div "Mentions" at bounding box center [849, 160] width 362 height 37
click at [745, 203] on span "Answers" at bounding box center [845, 210] width 320 height 20
type input "Answers"
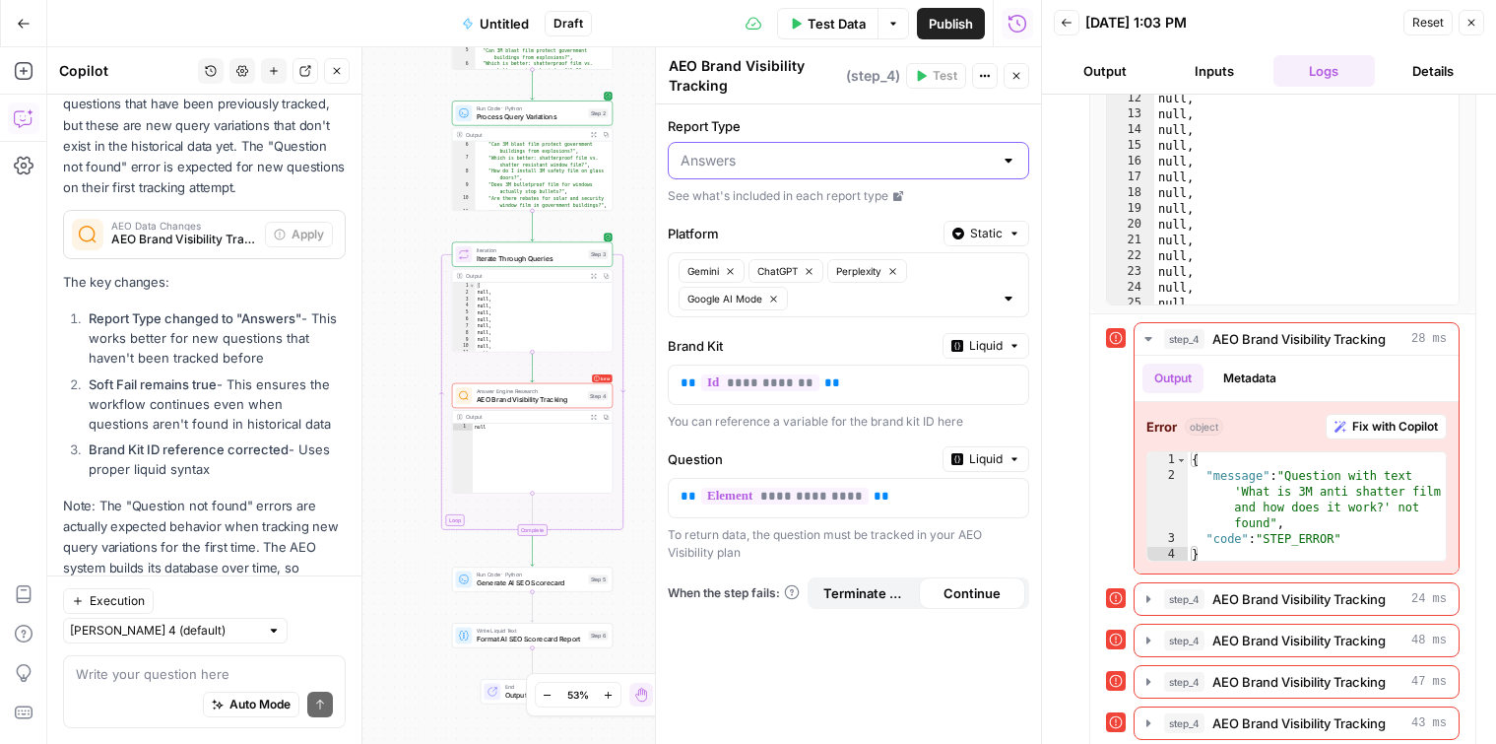
click at [776, 158] on input "Report Type" at bounding box center [837, 161] width 312 height 20
click at [753, 200] on span "Answers" at bounding box center [836, 210] width 302 height 20
type input "Answers"
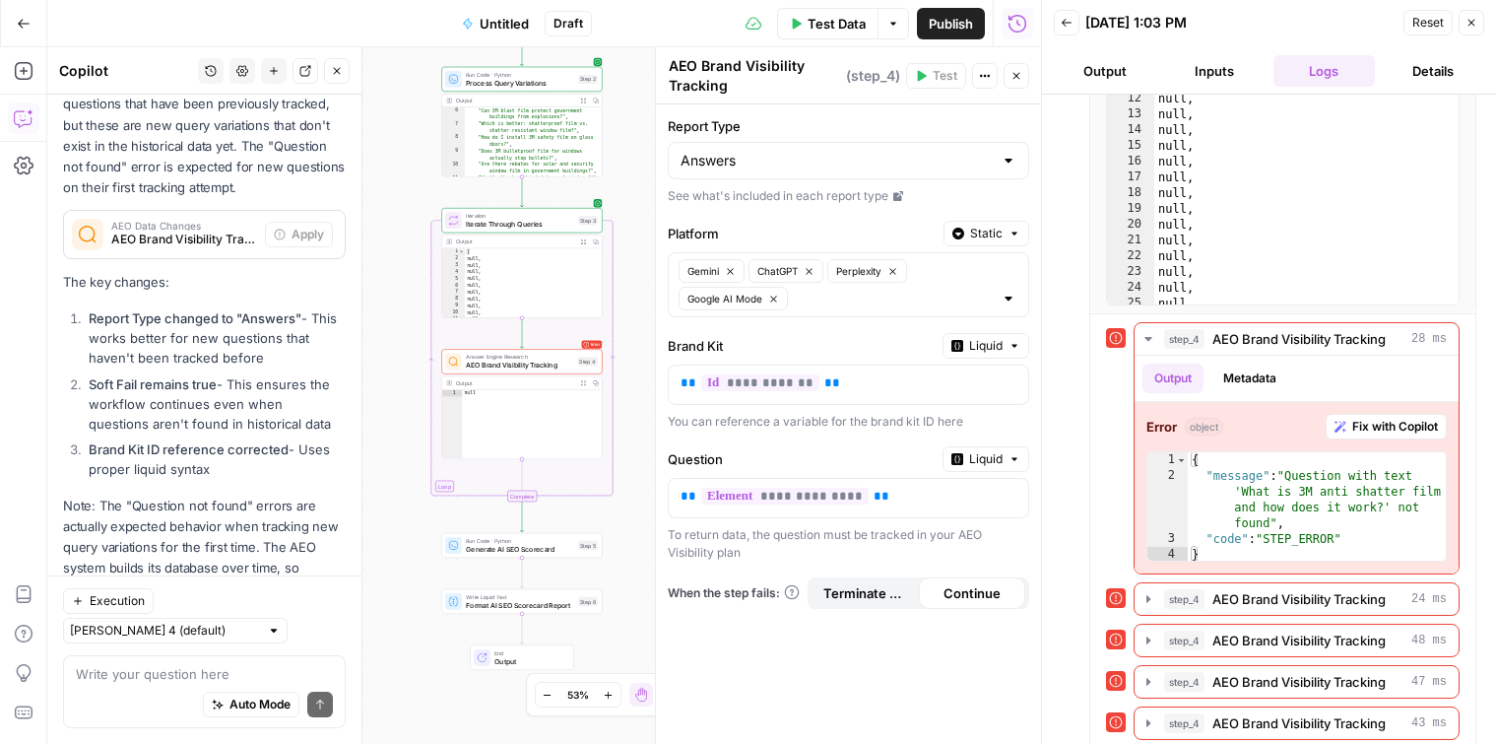
click at [925, 70] on div "Publish P" at bounding box center [949, 65] width 59 height 19
click at [918, 136] on div "Report Type Answers See what's included in each report type" at bounding box center [849, 160] width 362 height 89
click at [557, 212] on span "Iteration" at bounding box center [520, 216] width 108 height 8
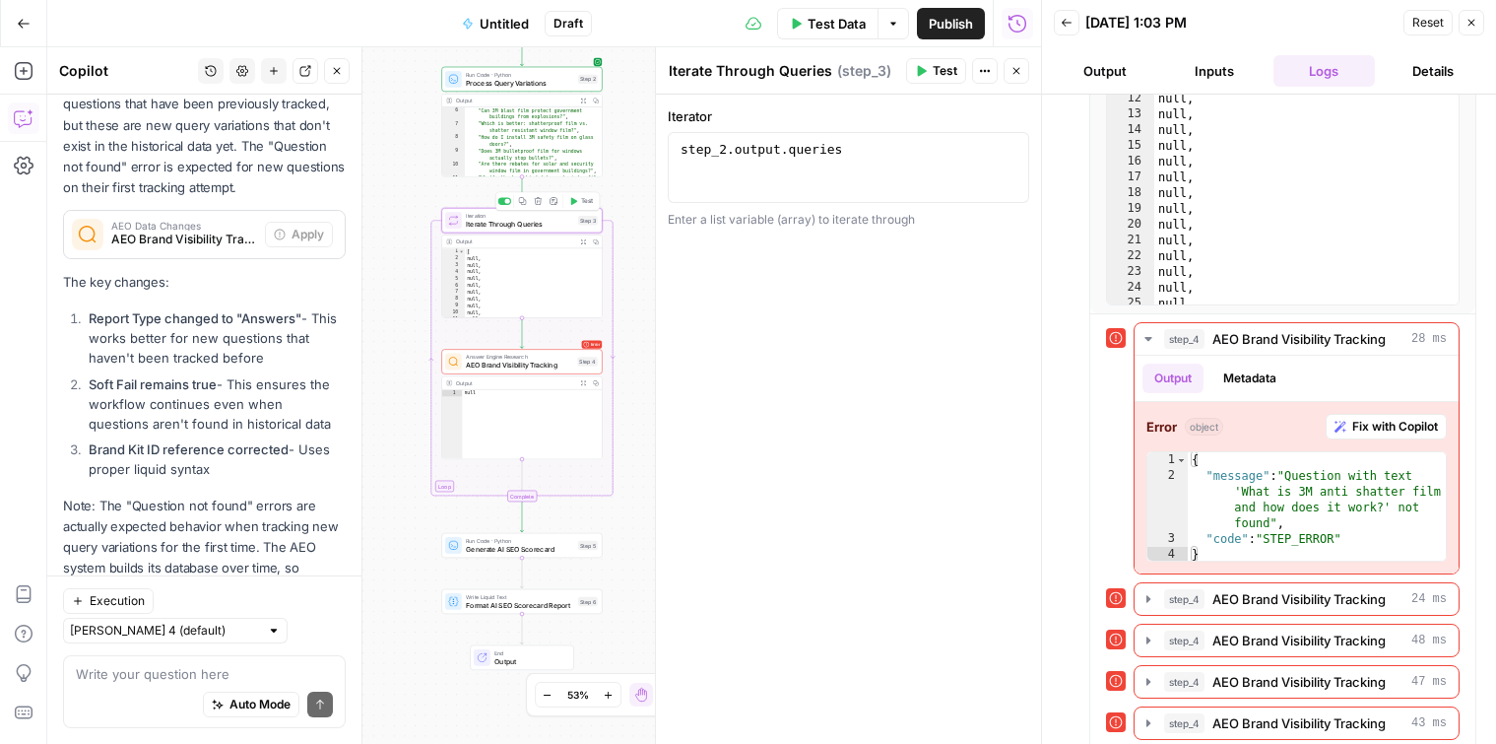
click at [589, 202] on span "Test" at bounding box center [587, 200] width 13 height 9
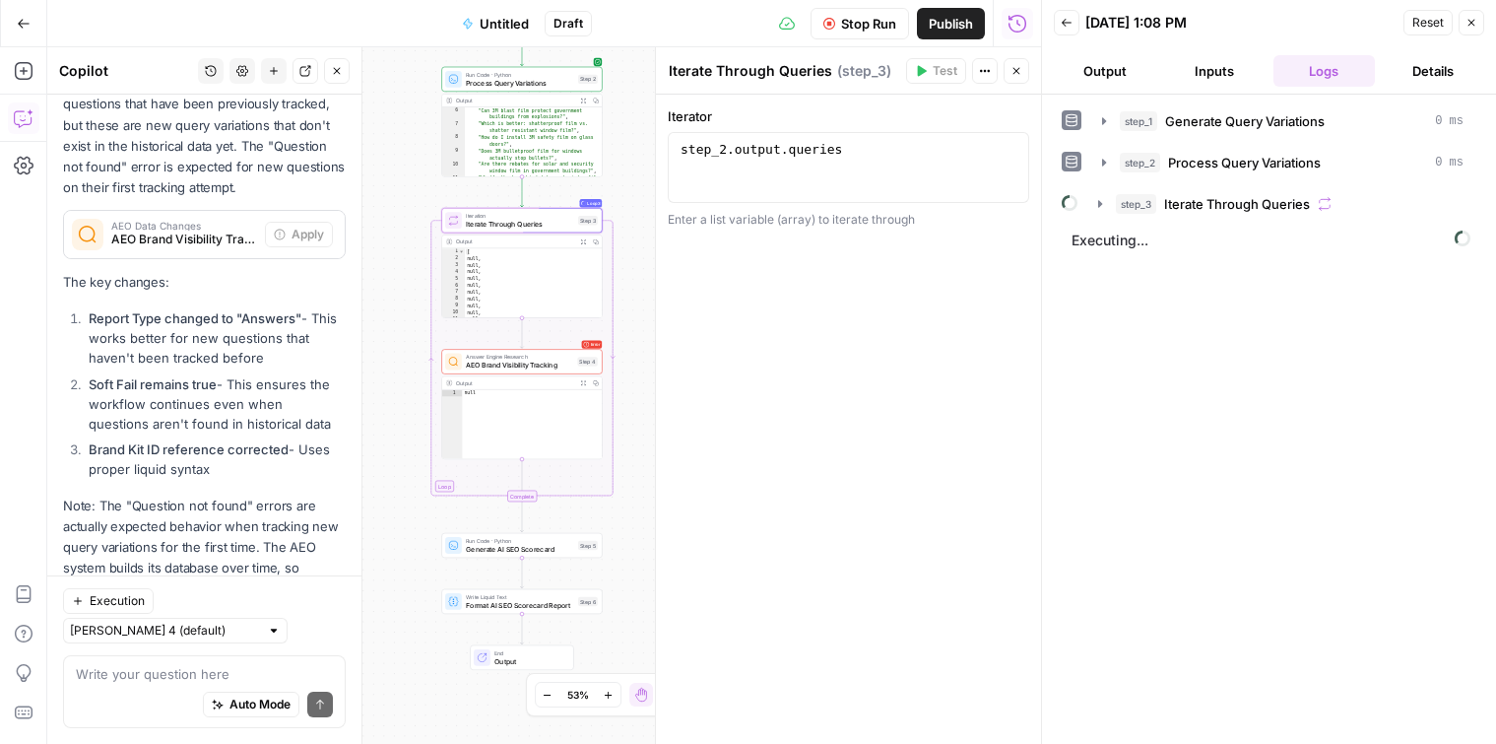
click at [544, 368] on span "AEO Brand Visibility Tracking" at bounding box center [519, 365] width 107 height 11
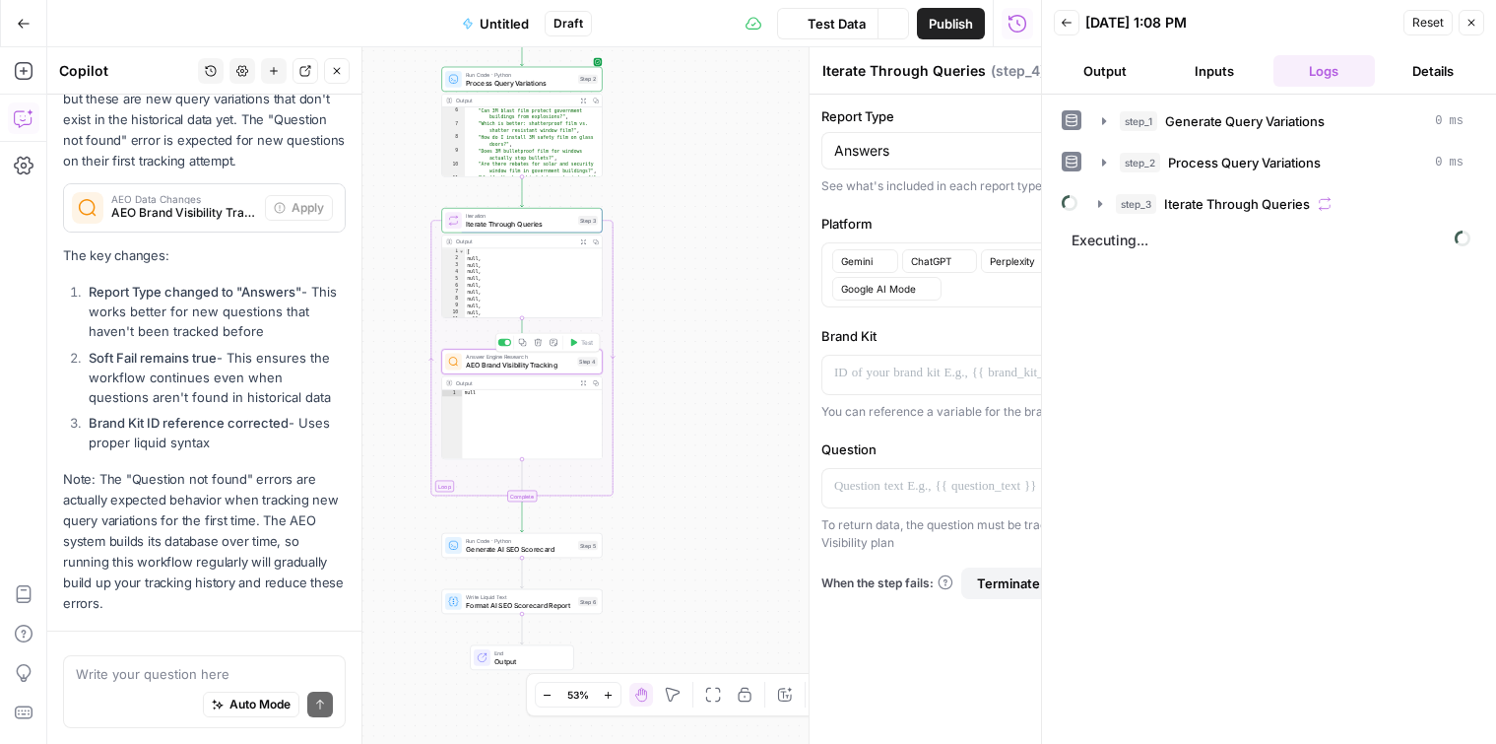
type textarea "AEO Brand Visibility Tracking"
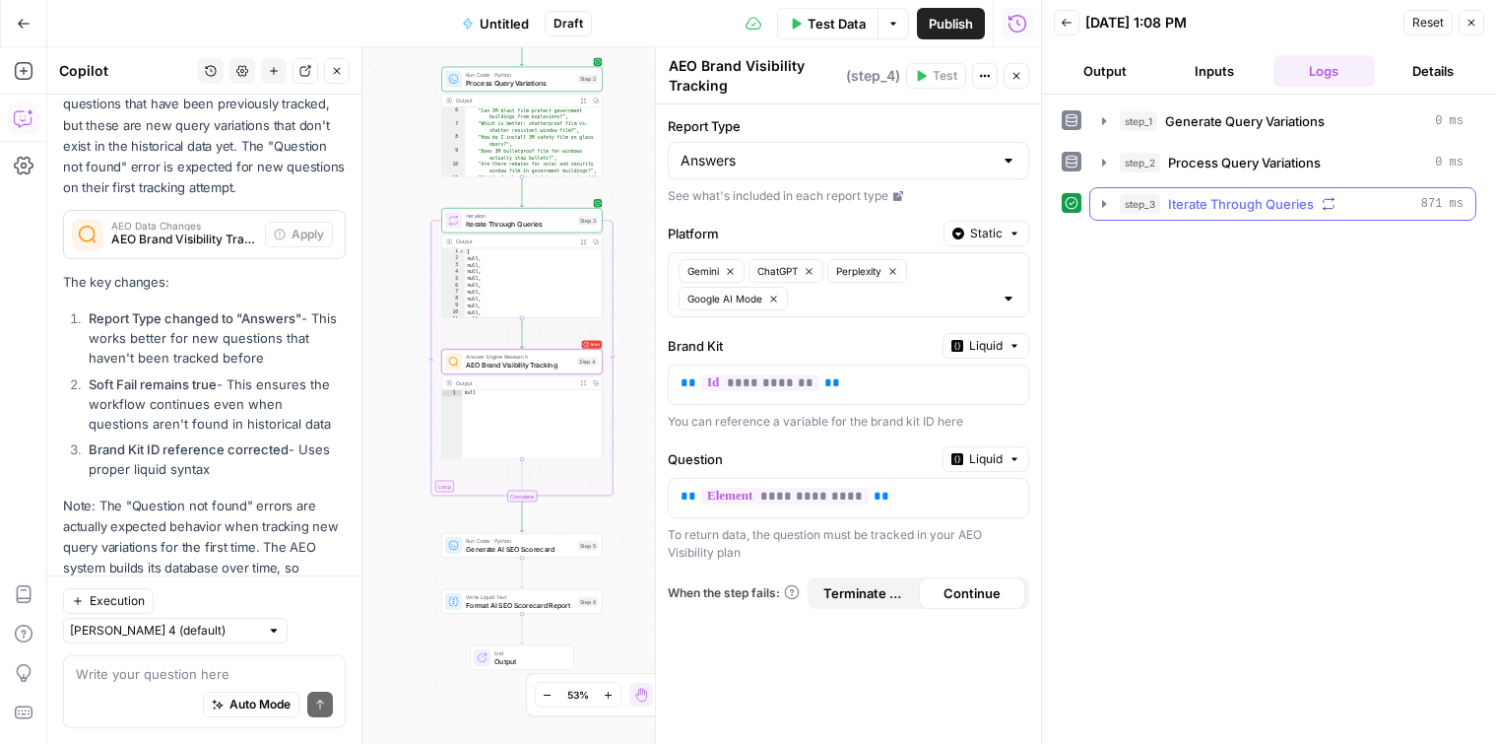
click at [1099, 203] on icon "button" at bounding box center [1104, 204] width 16 height 16
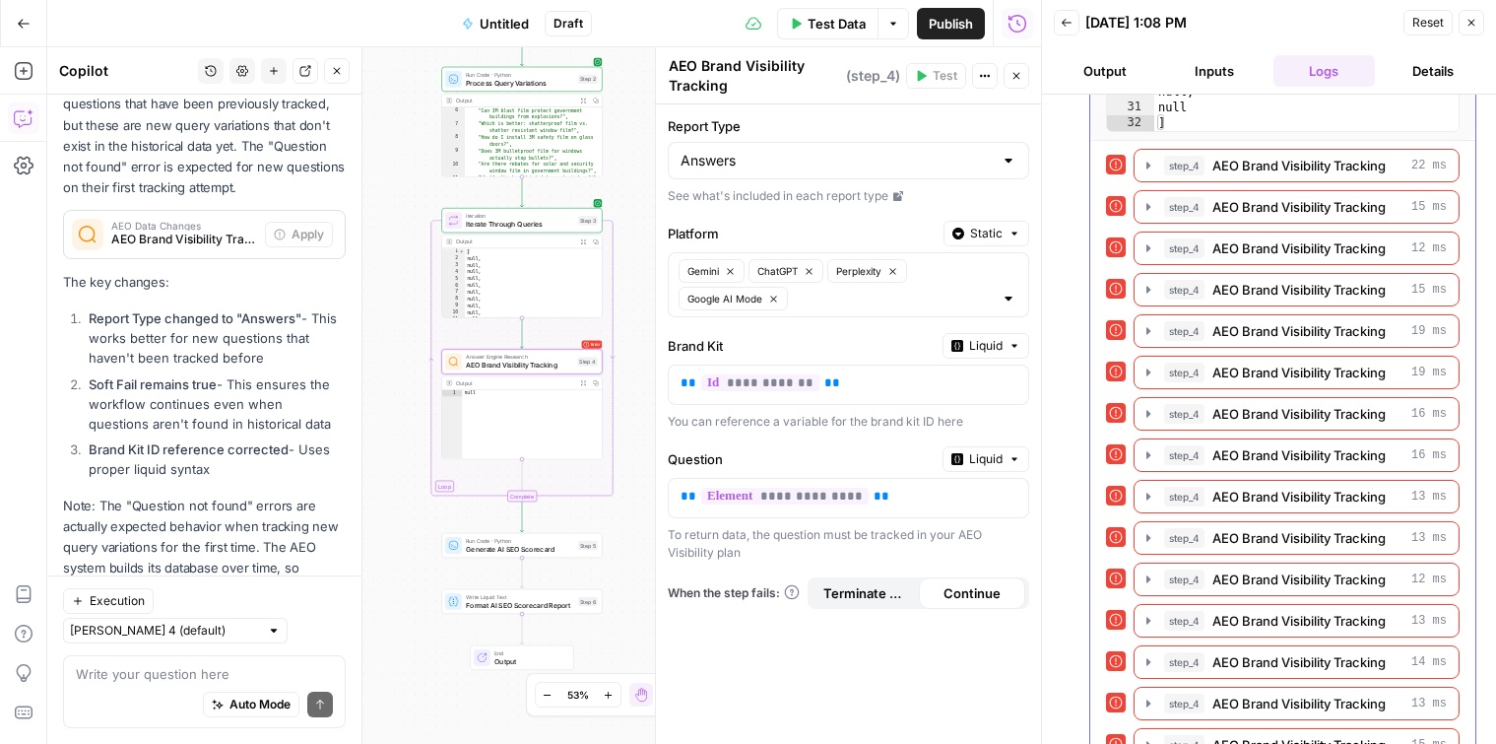
scroll to position [944, 0]
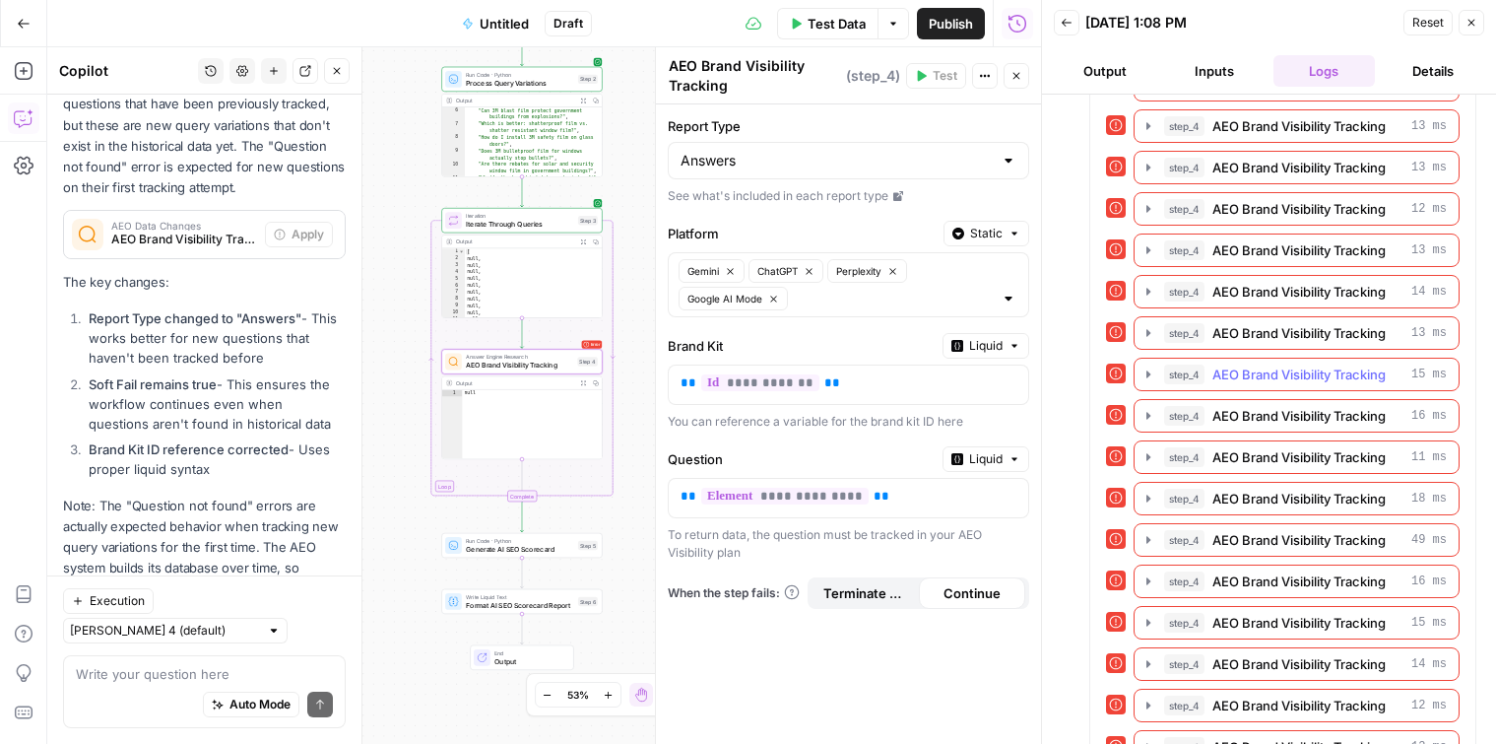
click at [1147, 373] on icon "button" at bounding box center [1149, 373] width 4 height 7
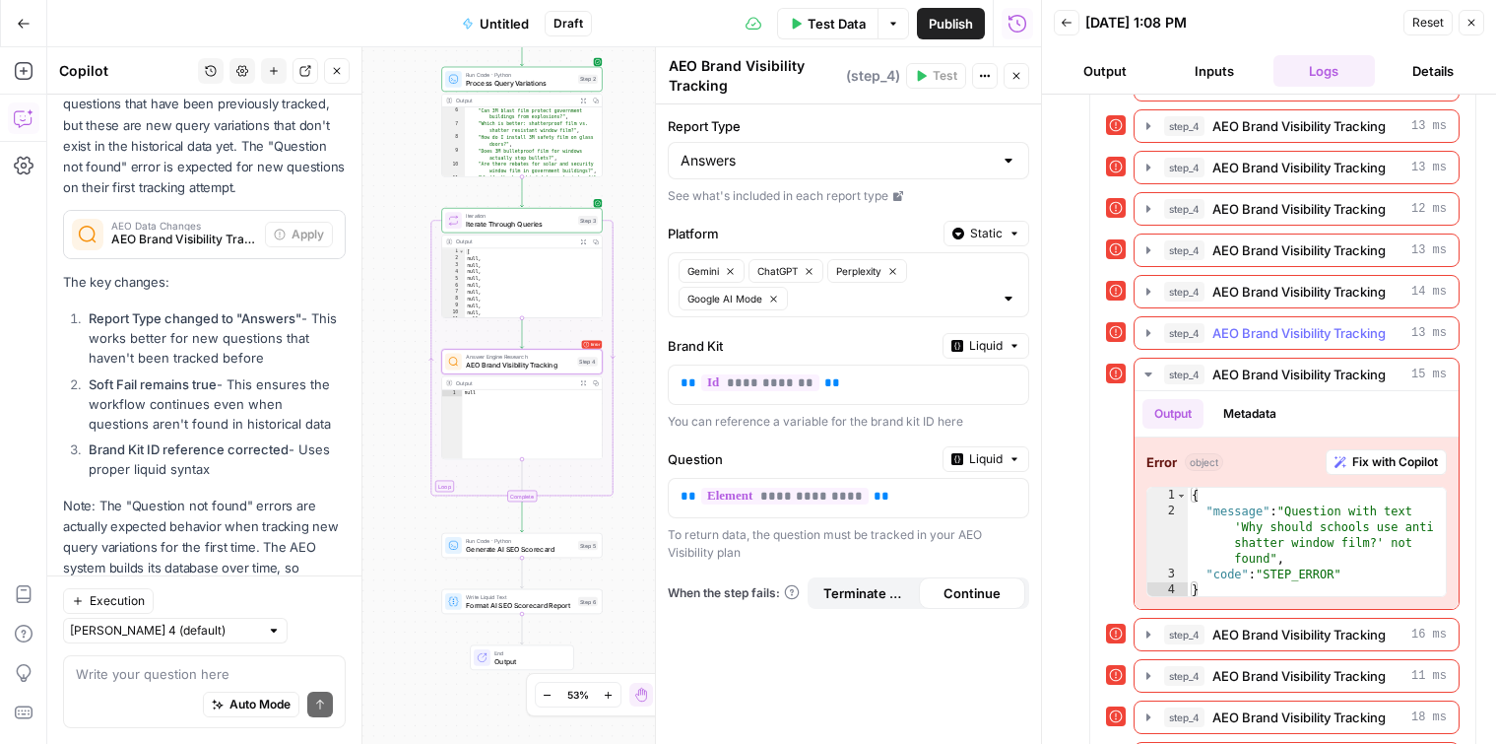
click at [1150, 333] on icon "button" at bounding box center [1149, 332] width 4 height 7
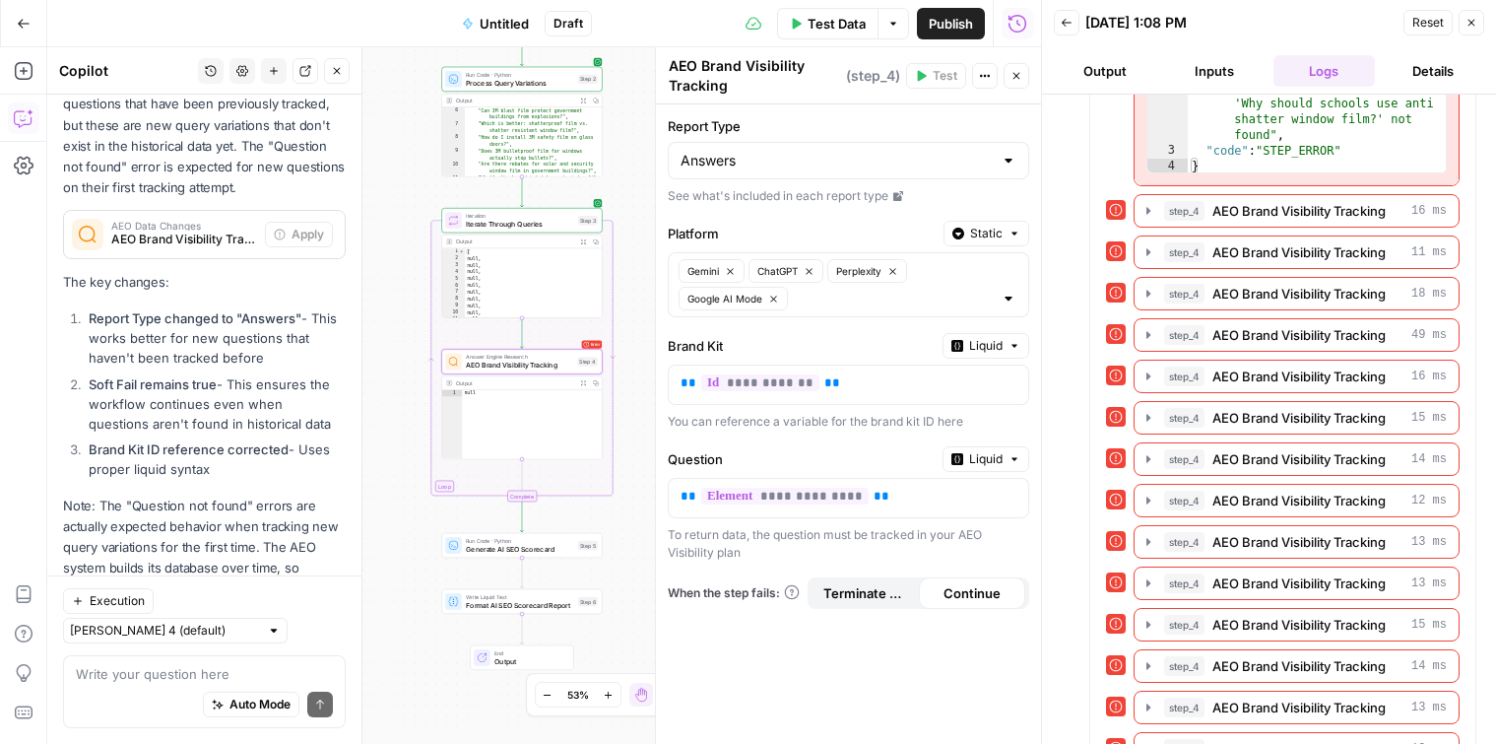
scroll to position [1668, 0]
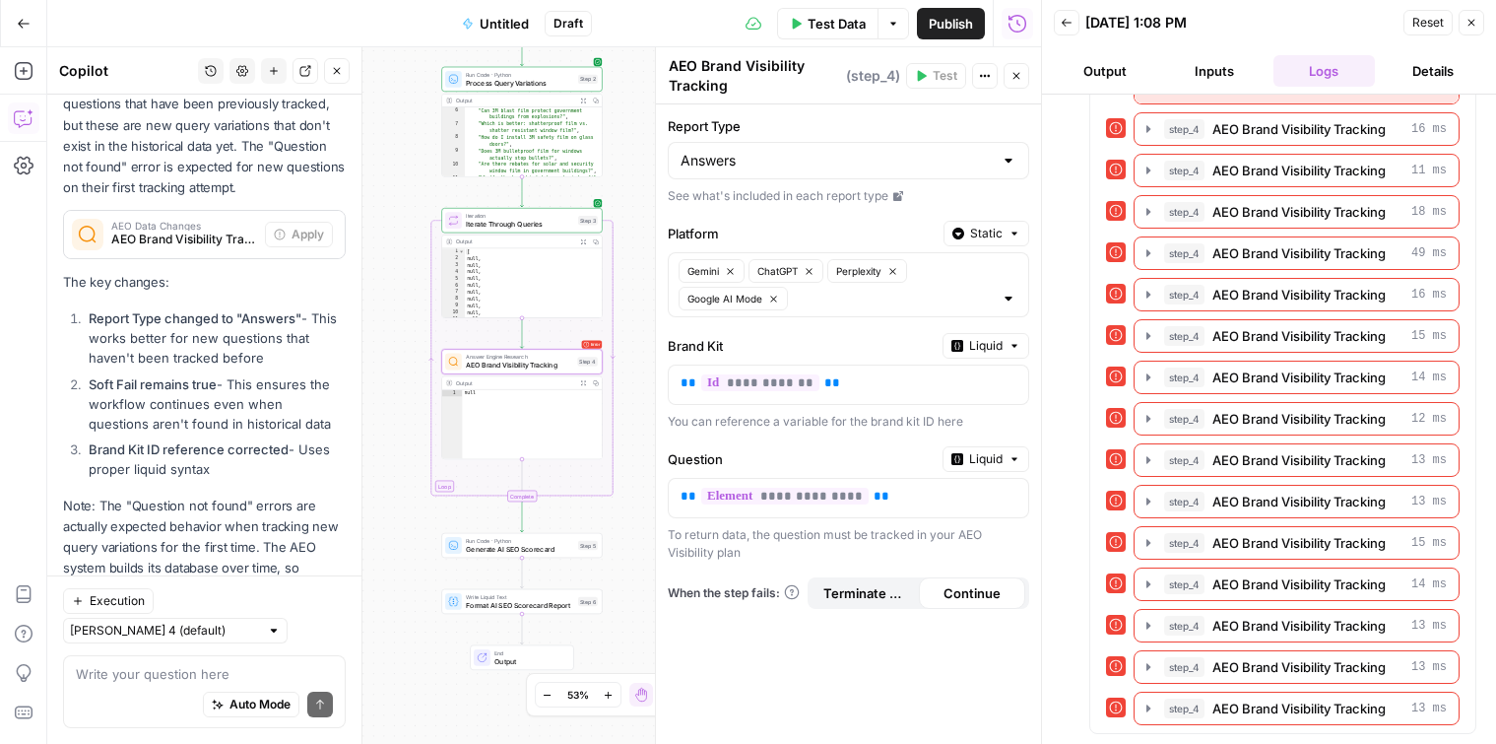
click at [780, 173] on div "Answers" at bounding box center [849, 160] width 362 height 37
click at [729, 233] on span "Citations" at bounding box center [845, 238] width 320 height 20
type input "Citations"
click at [879, 221] on div "Platform Static" at bounding box center [849, 234] width 362 height 26
click at [581, 200] on span "Test" at bounding box center [587, 200] width 13 height 9
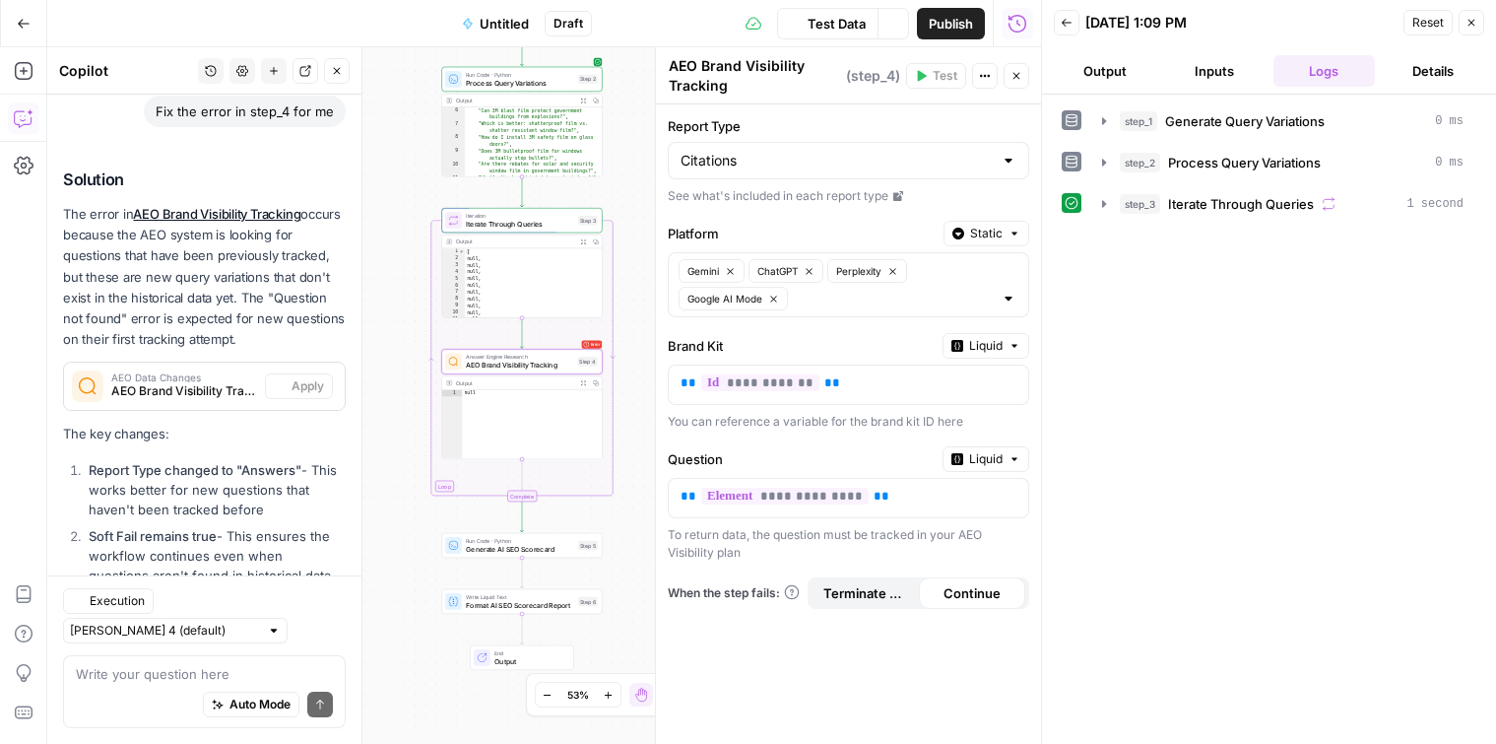
scroll to position [3927, 0]
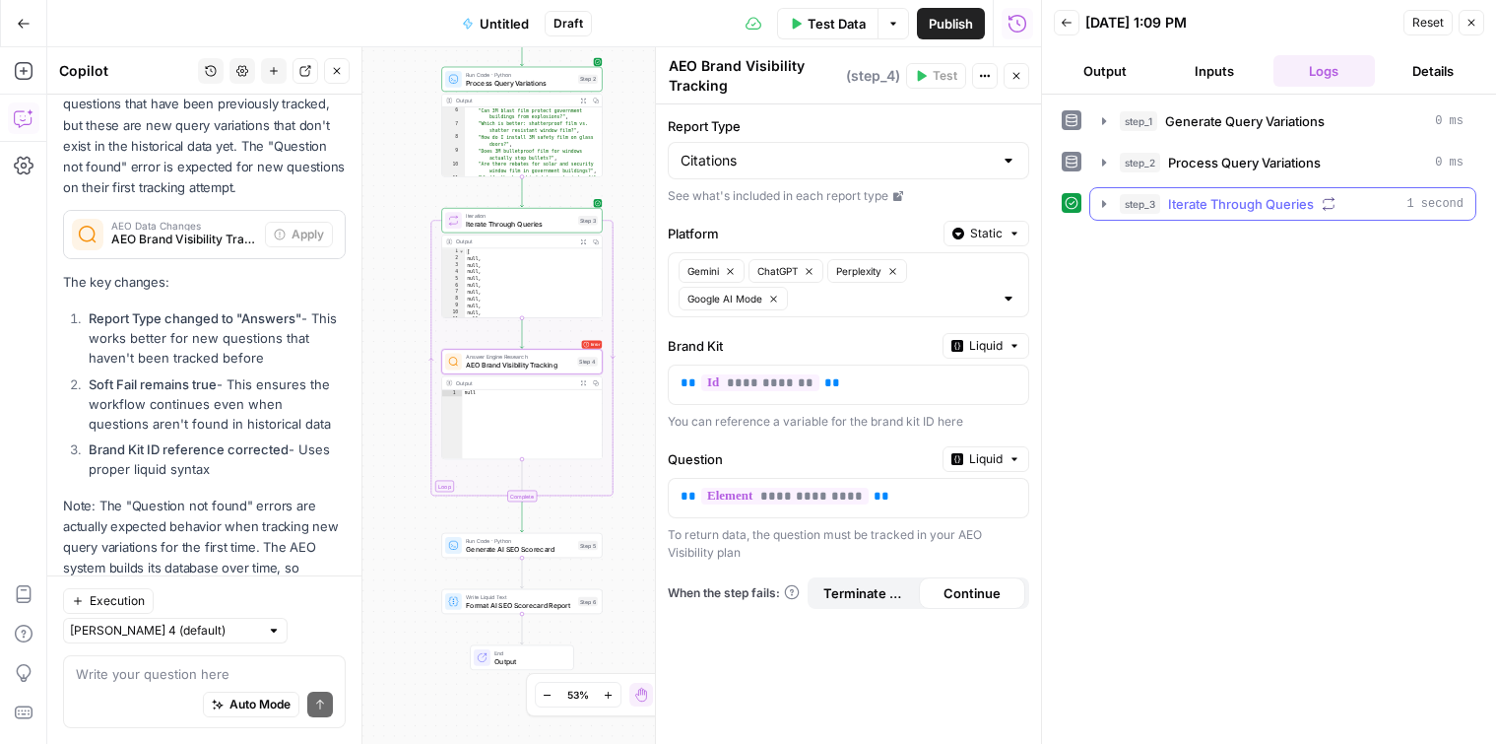
click at [1109, 201] on icon "button" at bounding box center [1104, 204] width 16 height 16
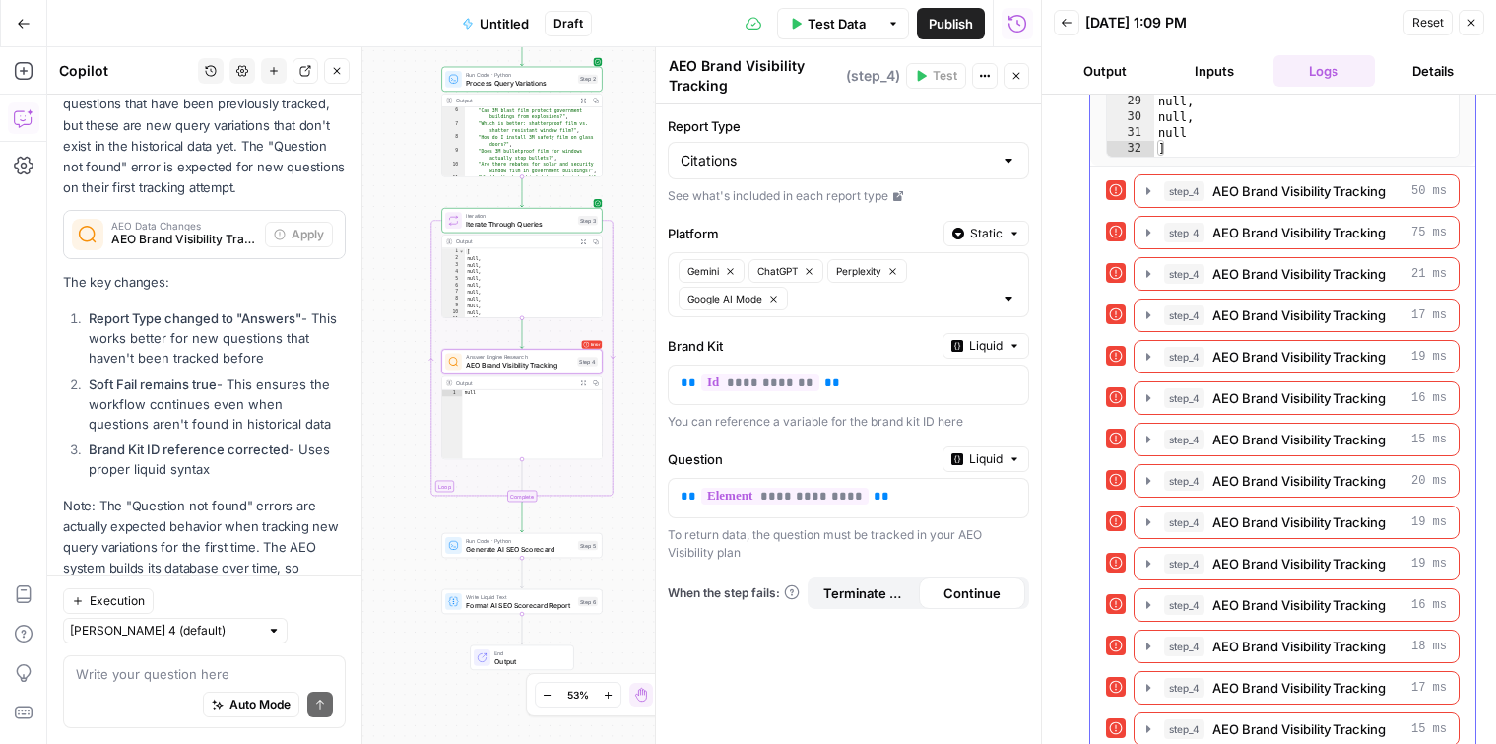
scroll to position [658, 0]
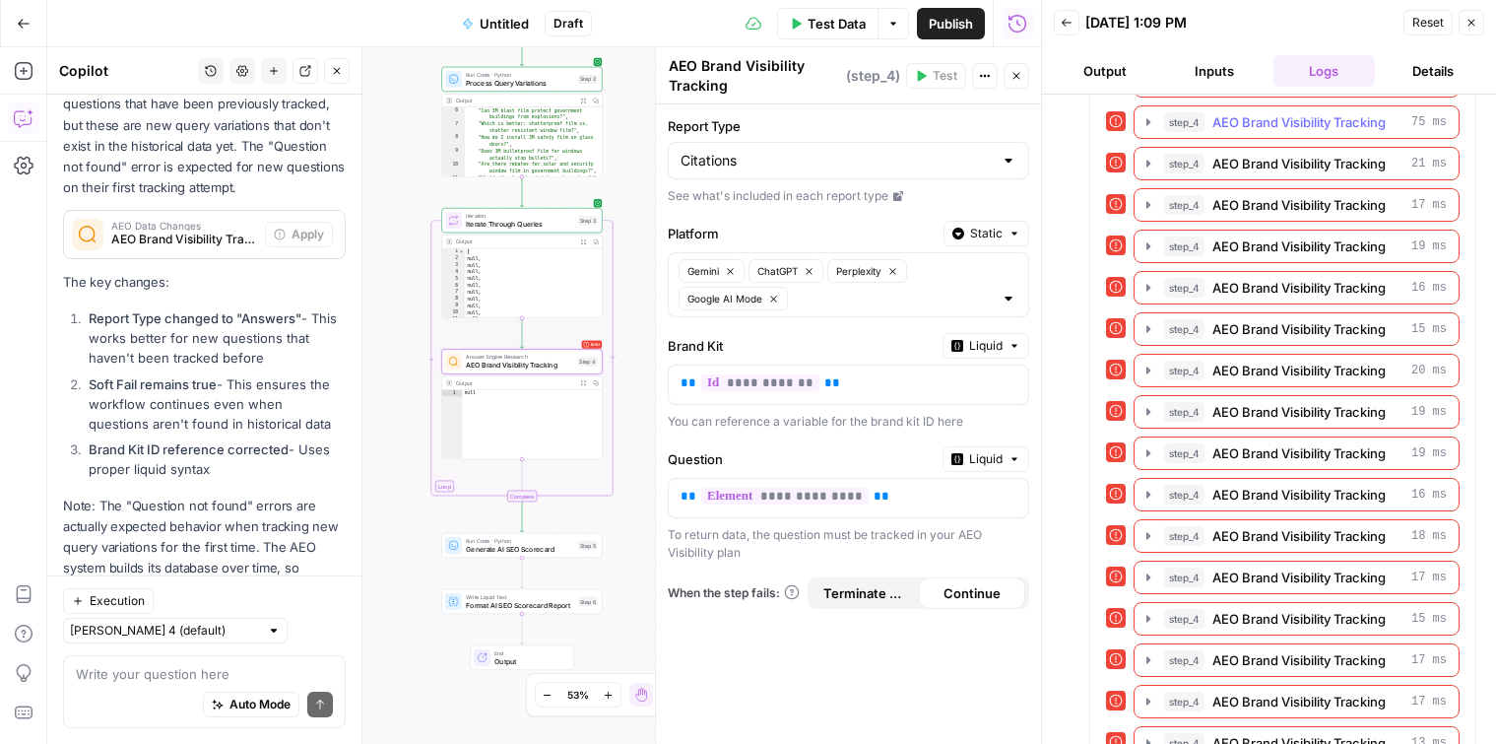
click at [1148, 132] on button "step_4 AEO Brand Visibility Tracking 75 ms" at bounding box center [1297, 122] width 324 height 32
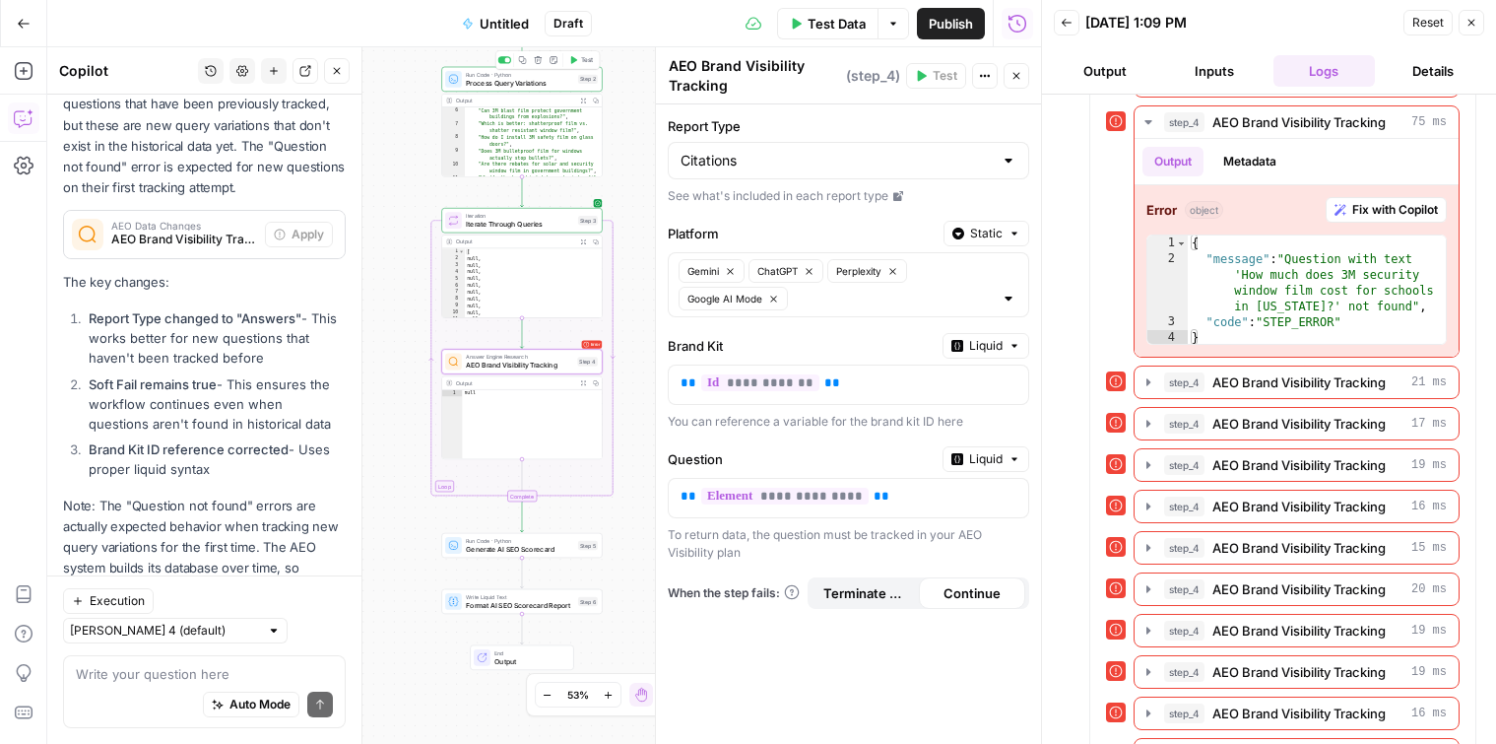
click at [509, 82] on span "Process Query Variations" at bounding box center [520, 83] width 108 height 11
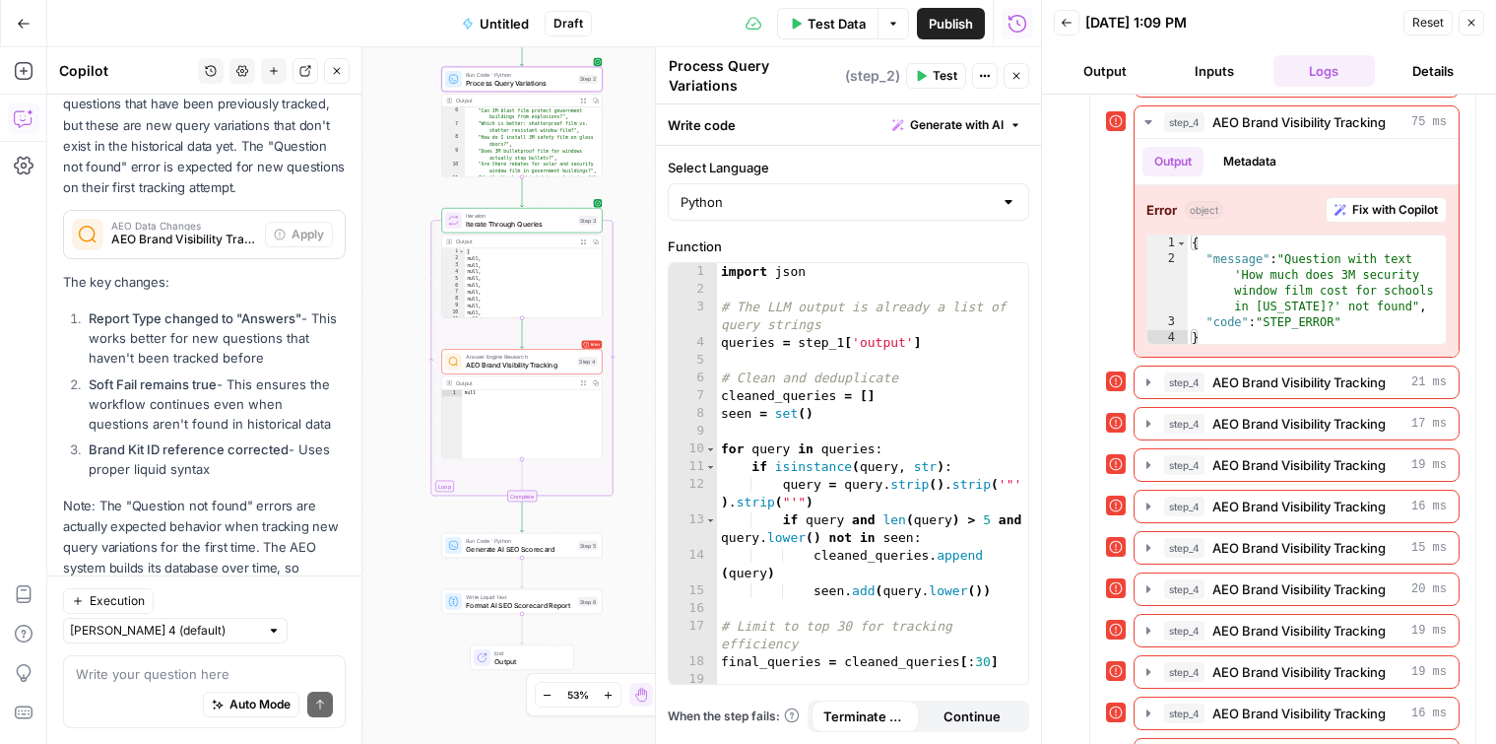
click at [491, 233] on div "Iteration Iterate Through Queries Step 3 Output Expand Output Copy 1 2 3 4 5 6 …" at bounding box center [521, 263] width 161 height 110
click at [495, 90] on div "Run Code · Python Process Query Variations Step 2 Copy step Delete step Add Not…" at bounding box center [521, 79] width 161 height 25
type textarea "**********"
drag, startPoint x: 1292, startPoint y: 261, endPoint x: 1428, endPoint y: 258, distance: 136.0
click at [1428, 258] on div "{ "message" : "Question with text 'How much does 3M security window film cost f…" at bounding box center [1317, 306] width 258 height 142
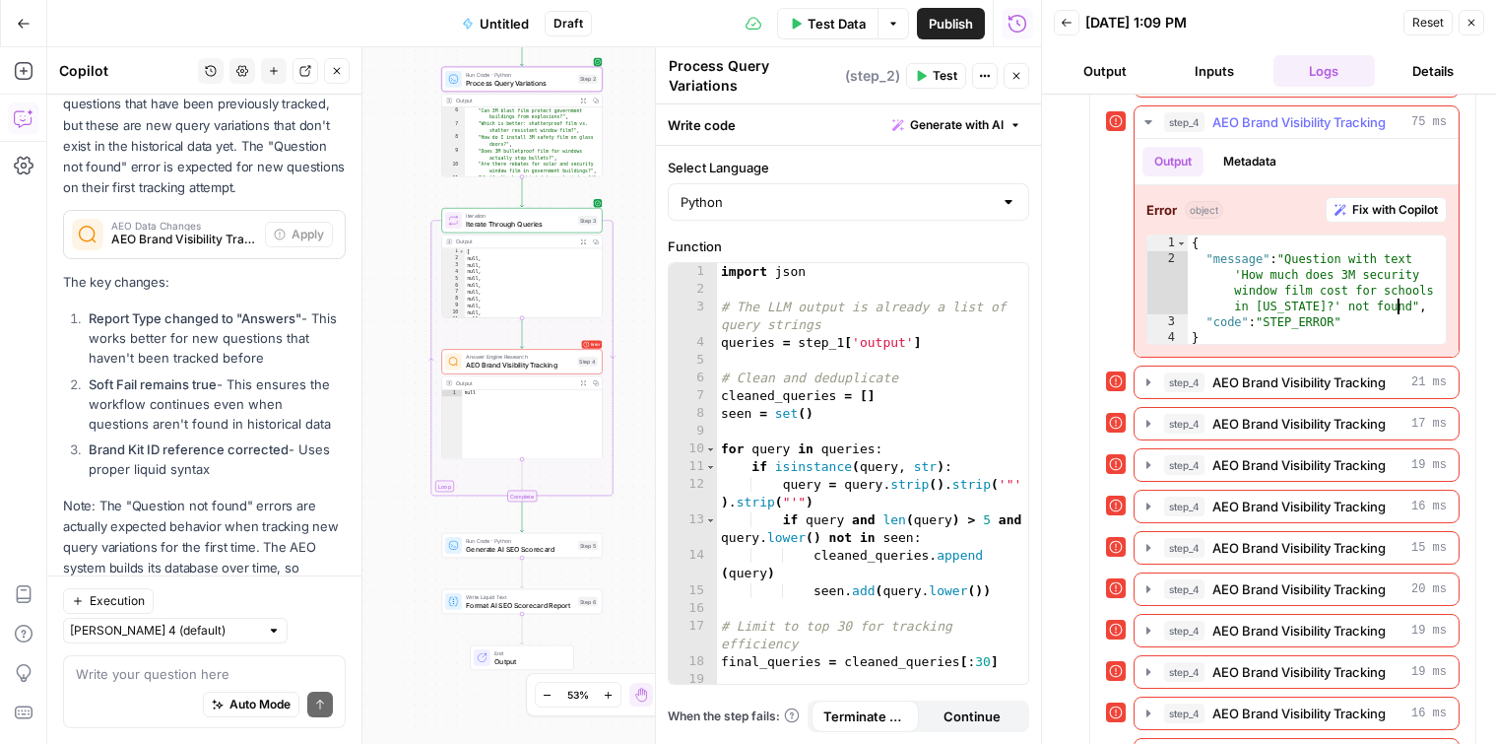
click at [1400, 311] on div "{ "message" : "Question with text 'How much does 3M security window film cost f…" at bounding box center [1317, 306] width 258 height 142
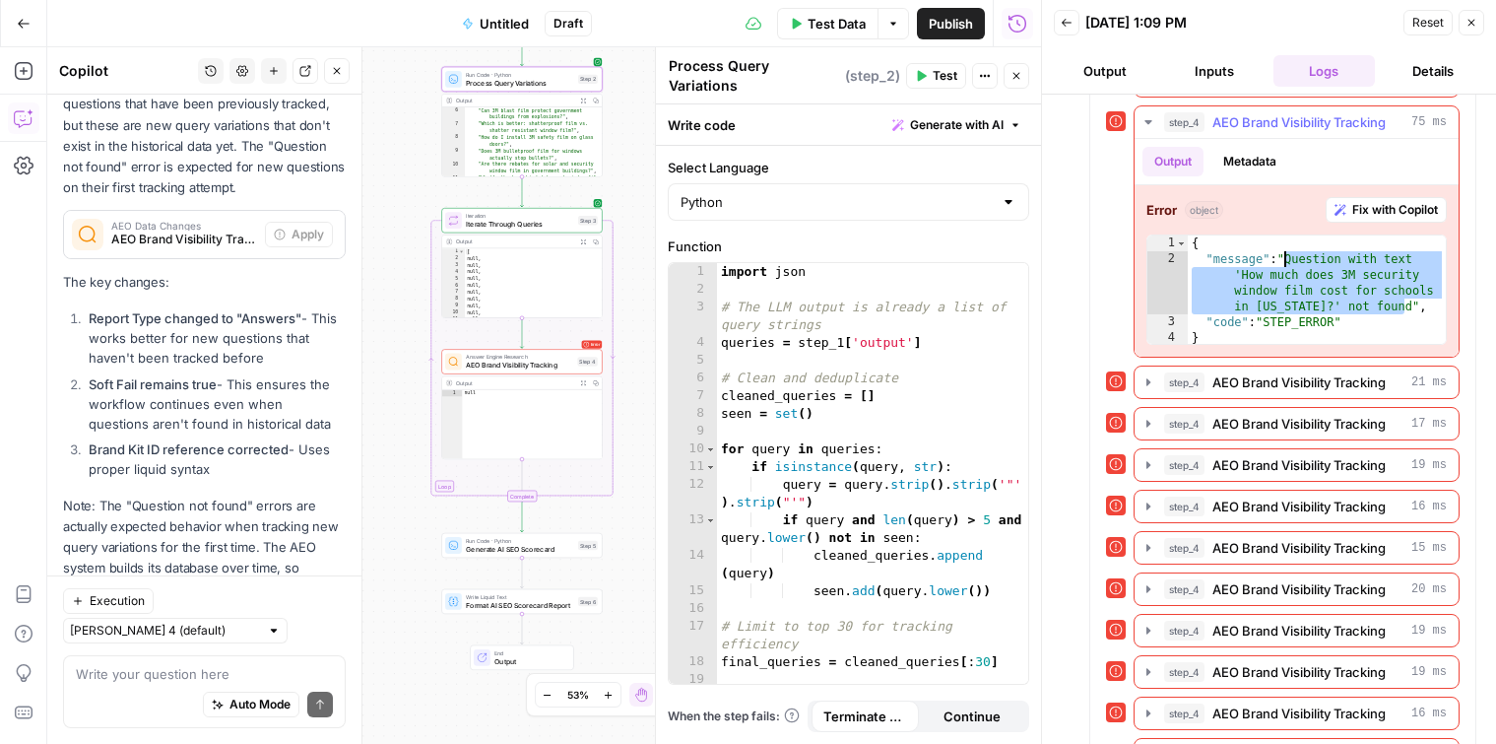
drag, startPoint x: 1404, startPoint y: 311, endPoint x: 1284, endPoint y: 261, distance: 130.3
click at [1284, 261] on div "{ "message" : "Question with text 'How much does 3M security window film cost f…" at bounding box center [1317, 306] width 258 height 142
click at [540, 82] on span "Process Query Variations" at bounding box center [520, 83] width 108 height 11
click at [499, 231] on div "Iteration Iterate Through Queries Step 3 Copy step Delete step Add Note Test" at bounding box center [521, 220] width 161 height 25
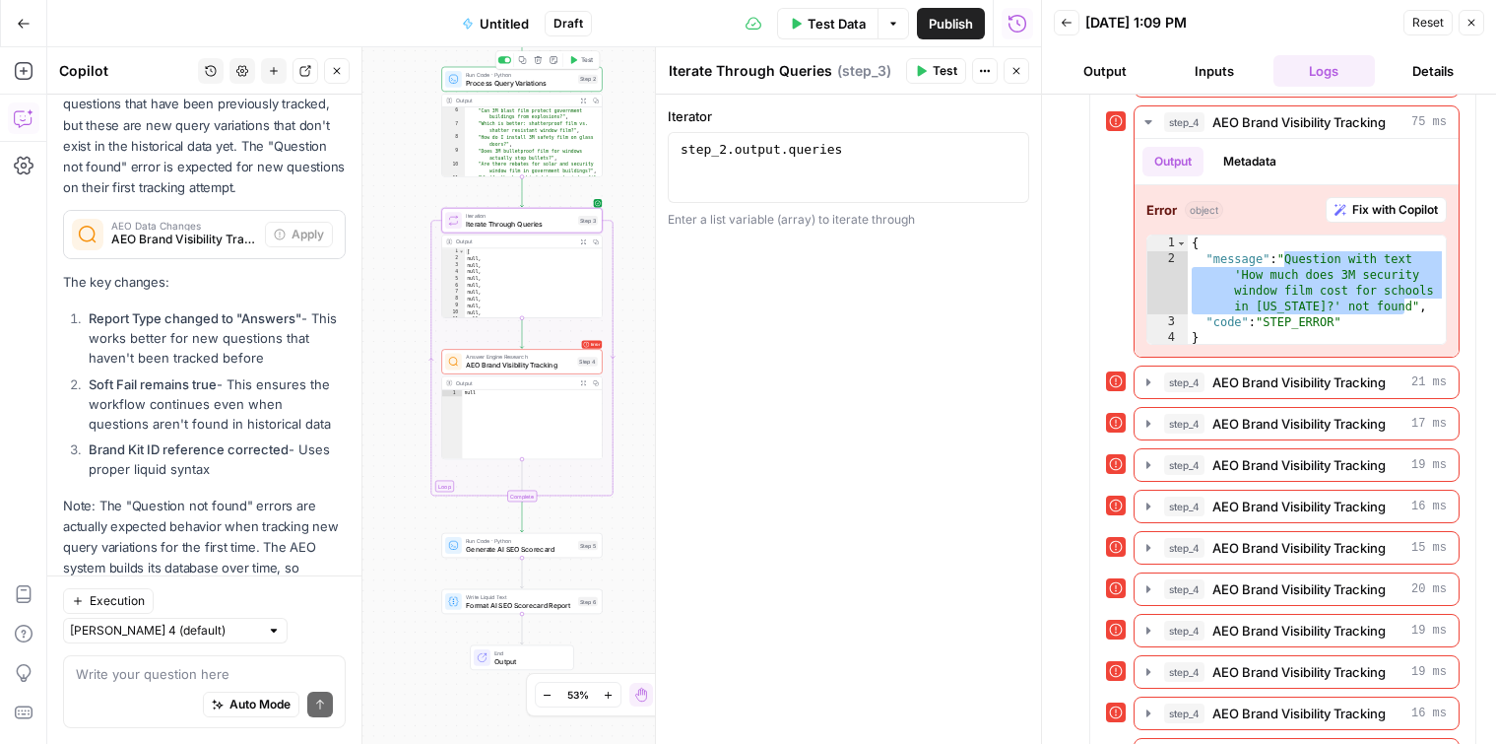
click at [520, 82] on span "Process Query Variations" at bounding box center [520, 83] width 108 height 11
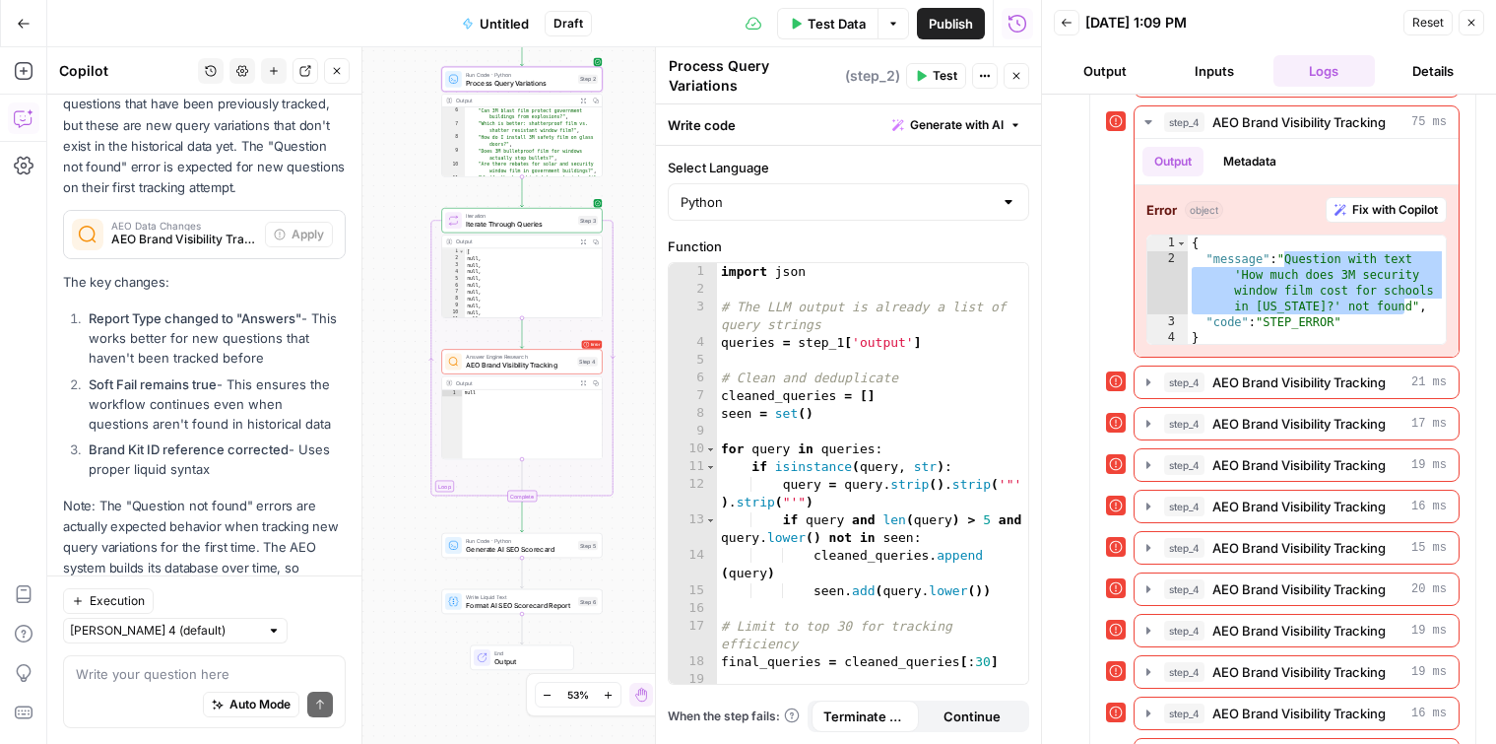
click at [1142, 63] on button "Output" at bounding box center [1104, 71] width 101 height 32
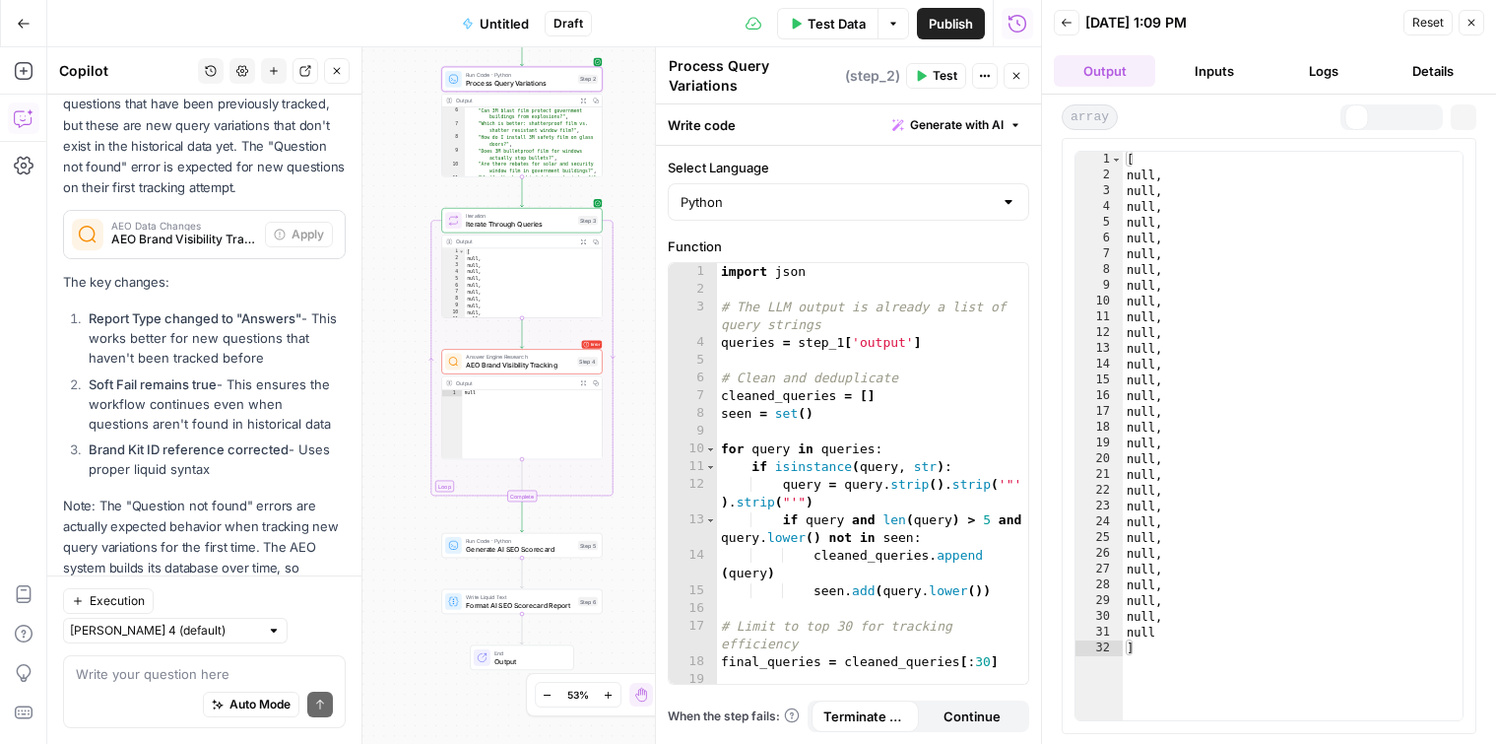
scroll to position [0, 0]
type textarea "*"
click at [1115, 152] on span "Toggle code folding, rows 1 through 32" at bounding box center [1116, 160] width 11 height 16
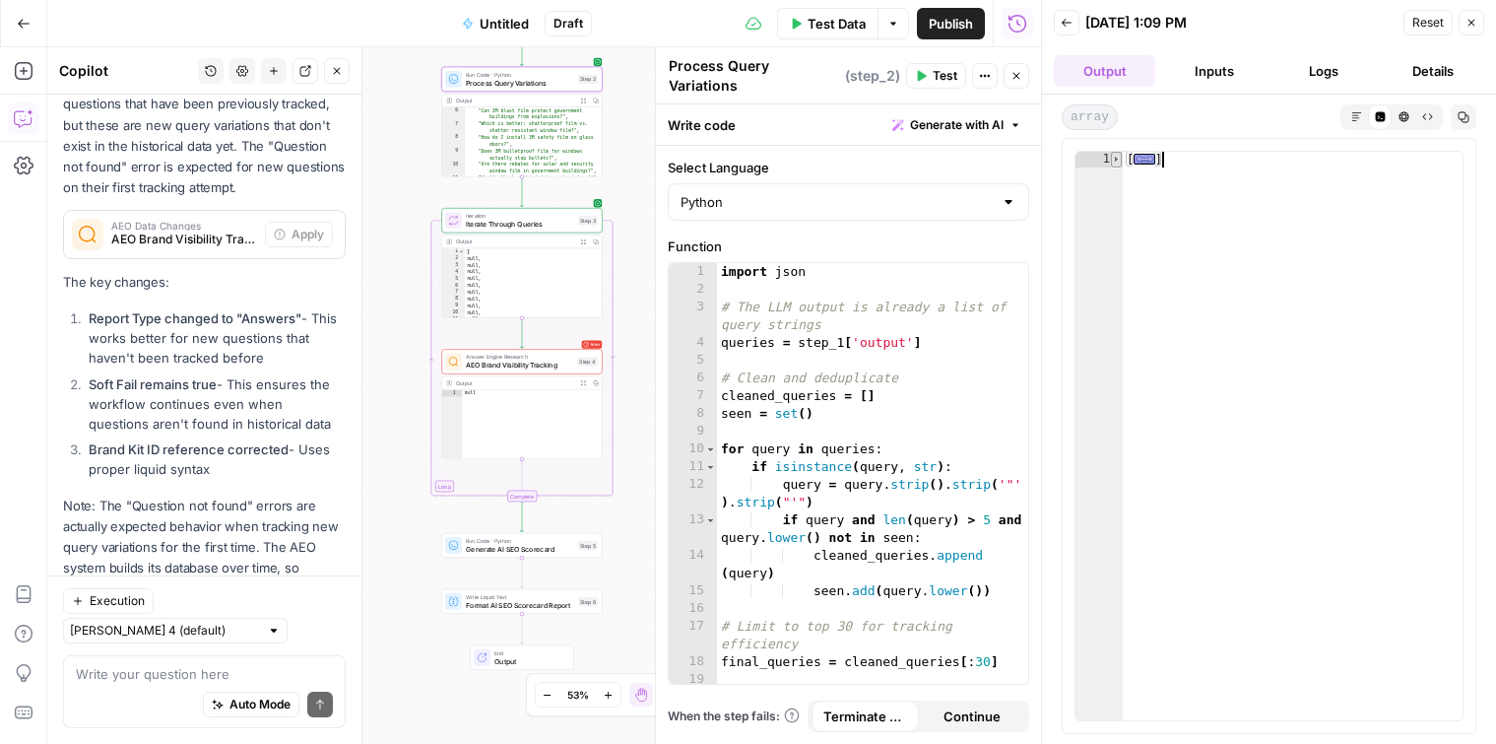
click at [1116, 156] on span "Toggle code folding, rows 1 through 32" at bounding box center [1116, 160] width 11 height 16
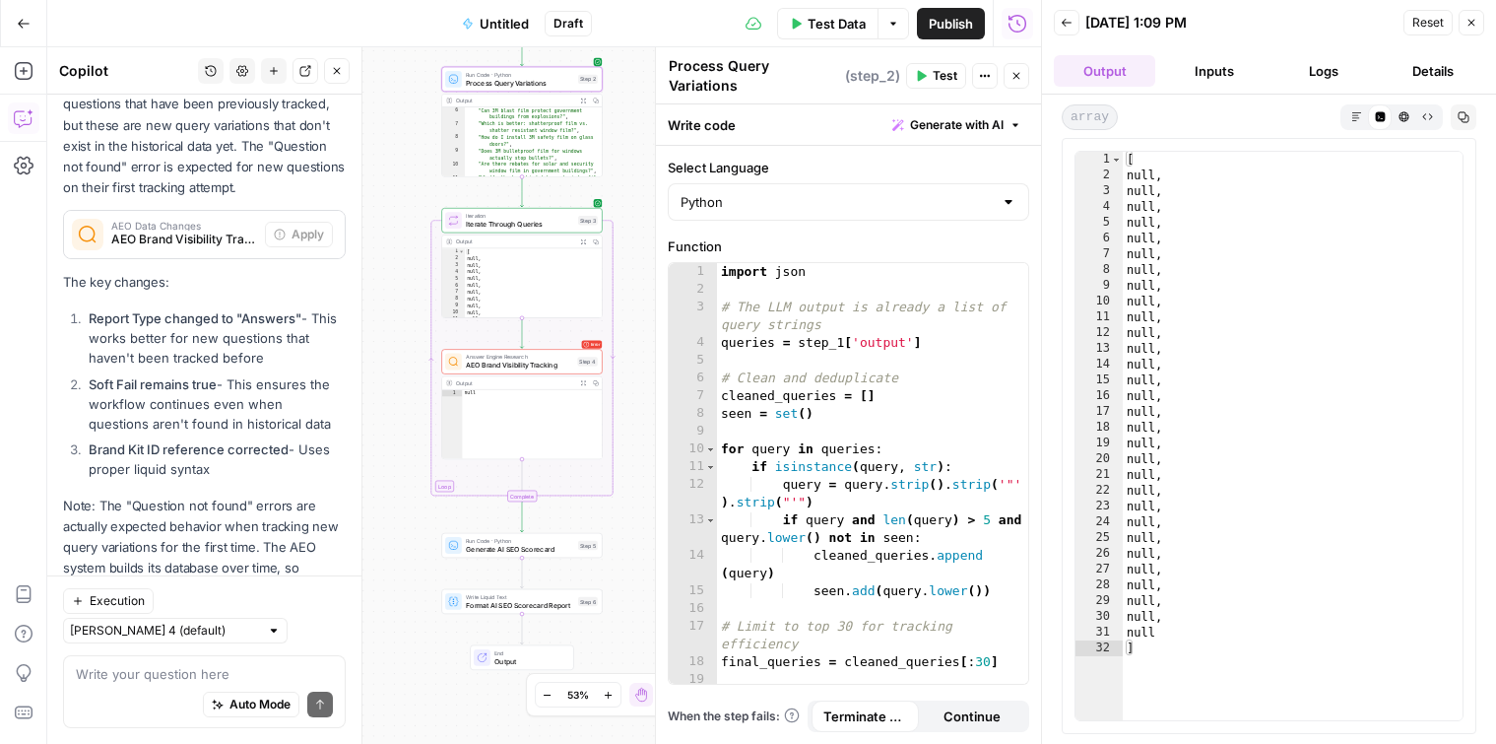
click at [1212, 77] on button "Inputs" at bounding box center [1213, 71] width 101 height 32
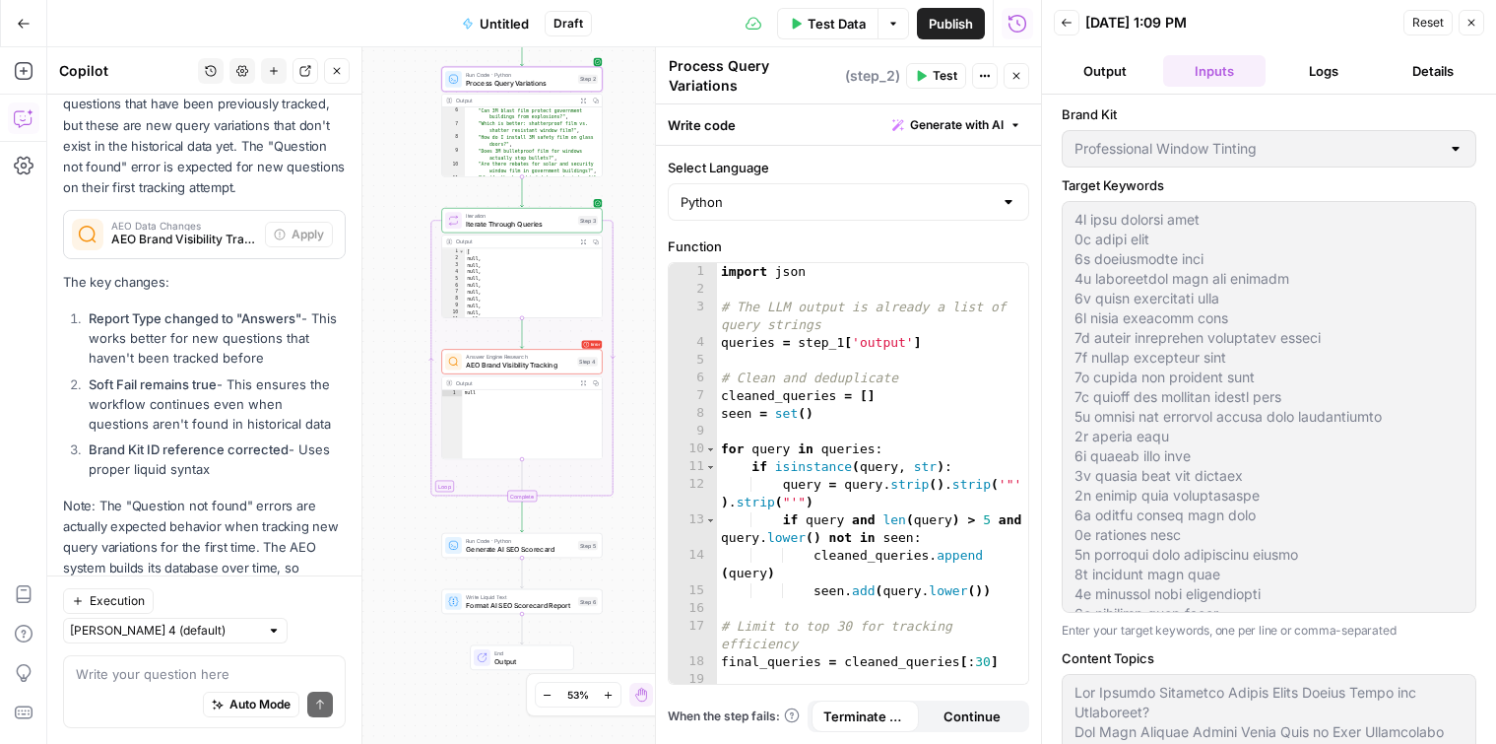
click at [1338, 53] on header "Back 10/01/25 at 1:09 PM Reset Close Output Inputs Logs Details" at bounding box center [1269, 47] width 454 height 95
click at [1331, 70] on button "Logs" at bounding box center [1324, 71] width 101 height 32
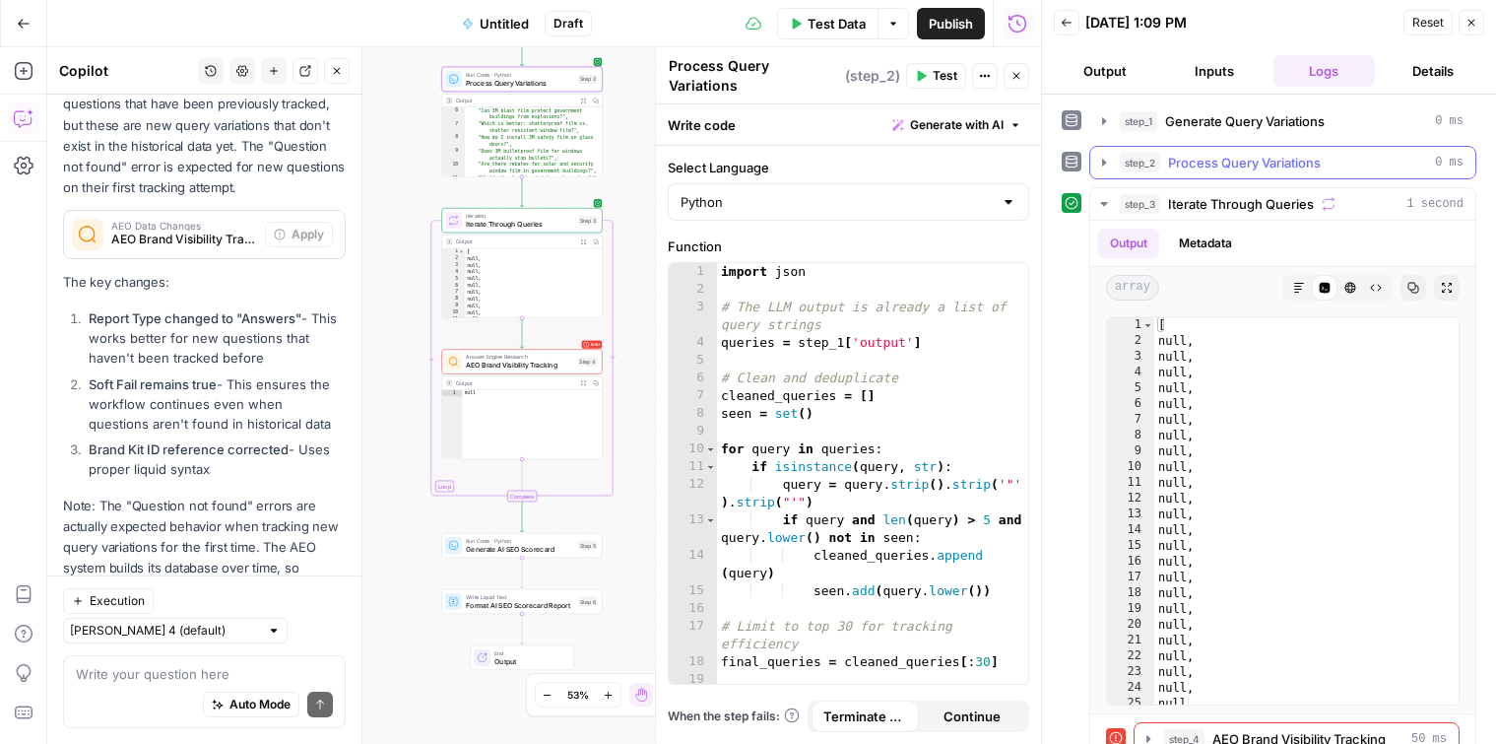
click at [1112, 155] on button "step_2 Process Query Variations 0 ms" at bounding box center [1282, 163] width 385 height 32
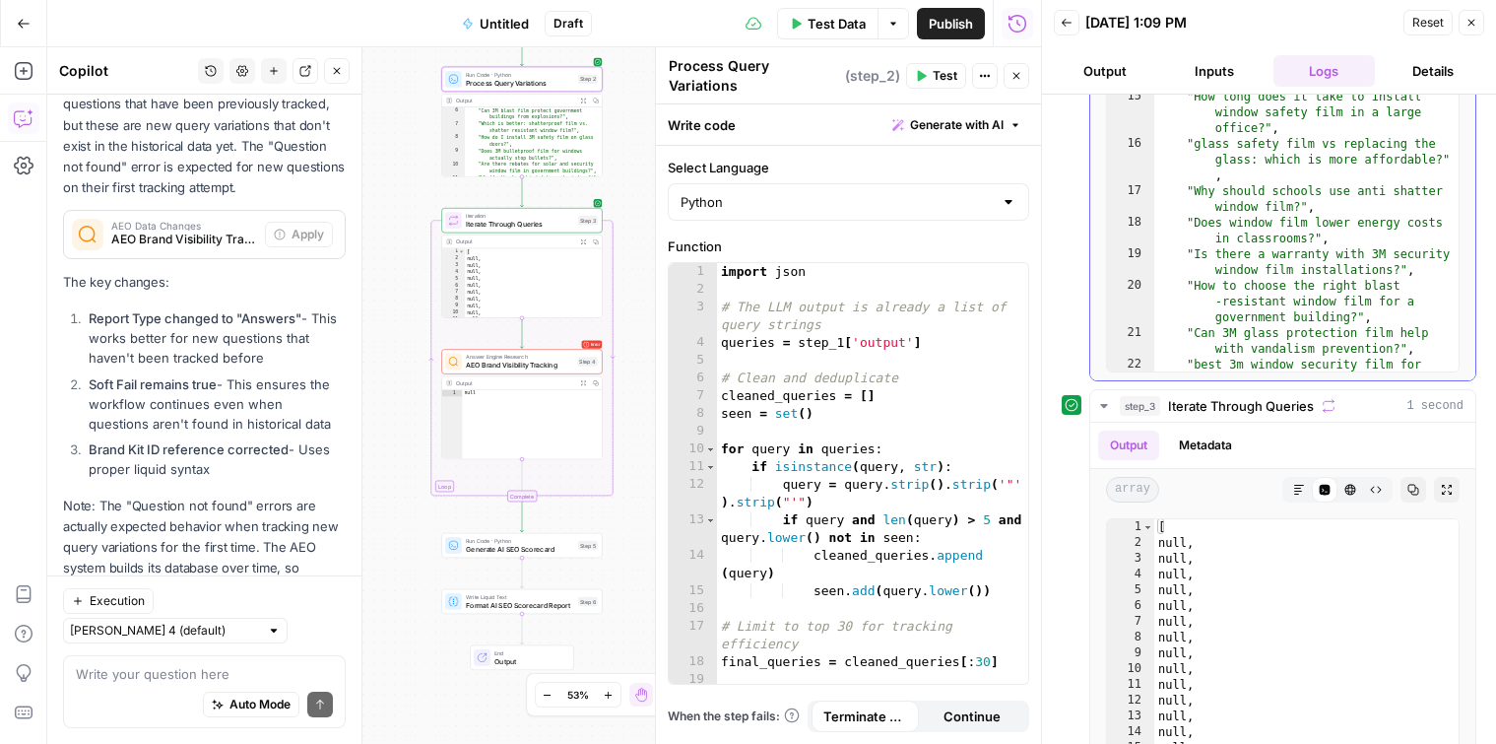
scroll to position [292, 0]
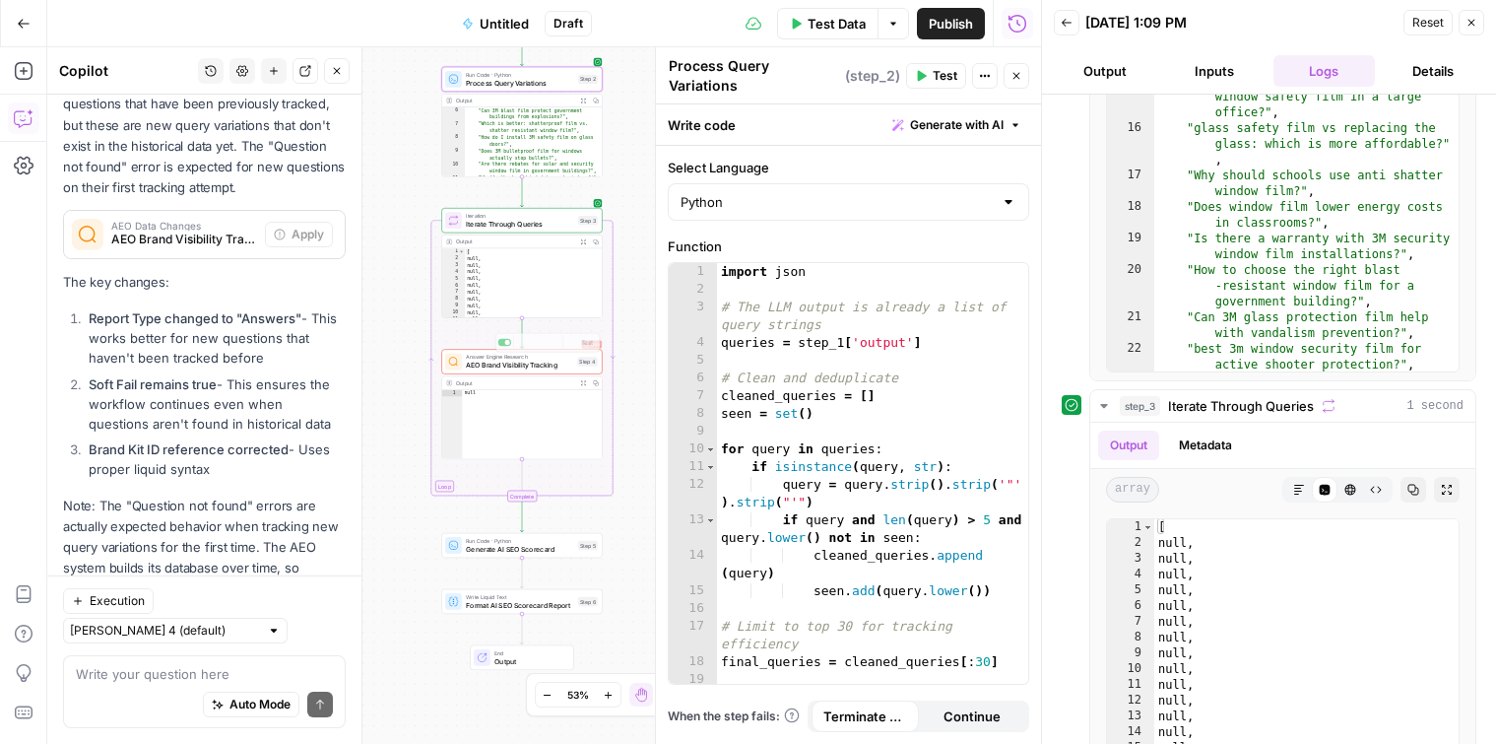
click at [526, 372] on div "Error Answer Engine Research AEO Brand Visibility Tracking Step 4 Copy step Del…" at bounding box center [521, 361] width 161 height 25
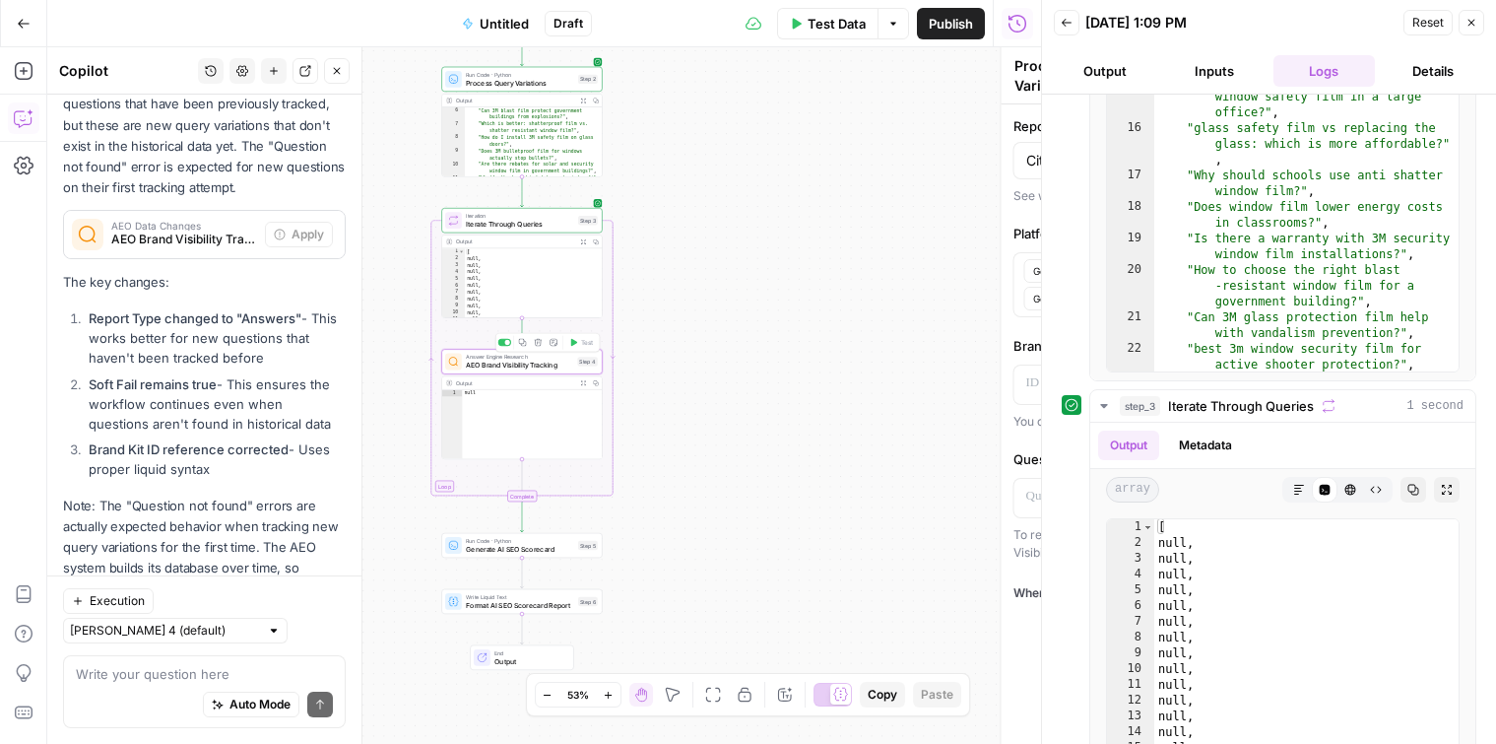
type textarea "AEO Brand Visibility Tracking"
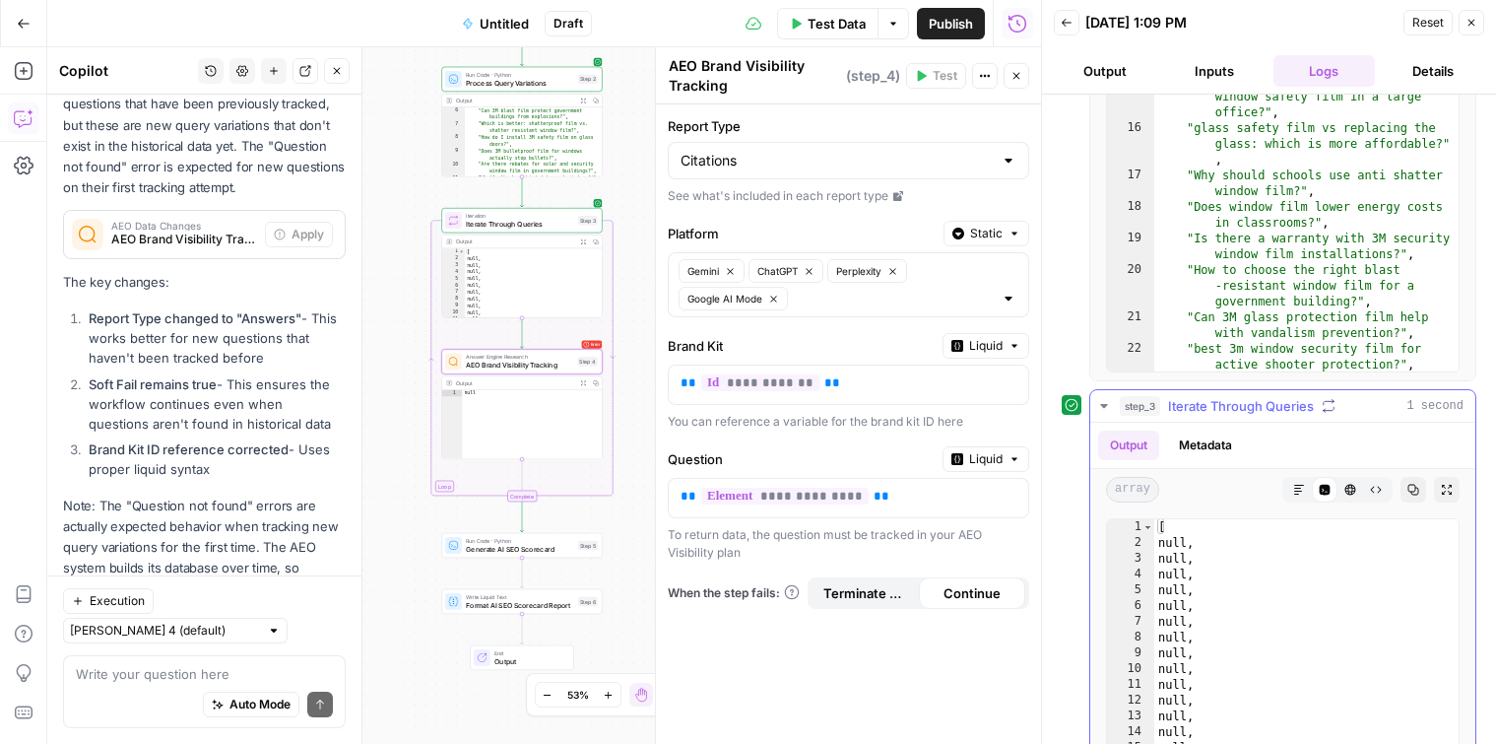
click at [1103, 400] on icon "button" at bounding box center [1104, 406] width 16 height 16
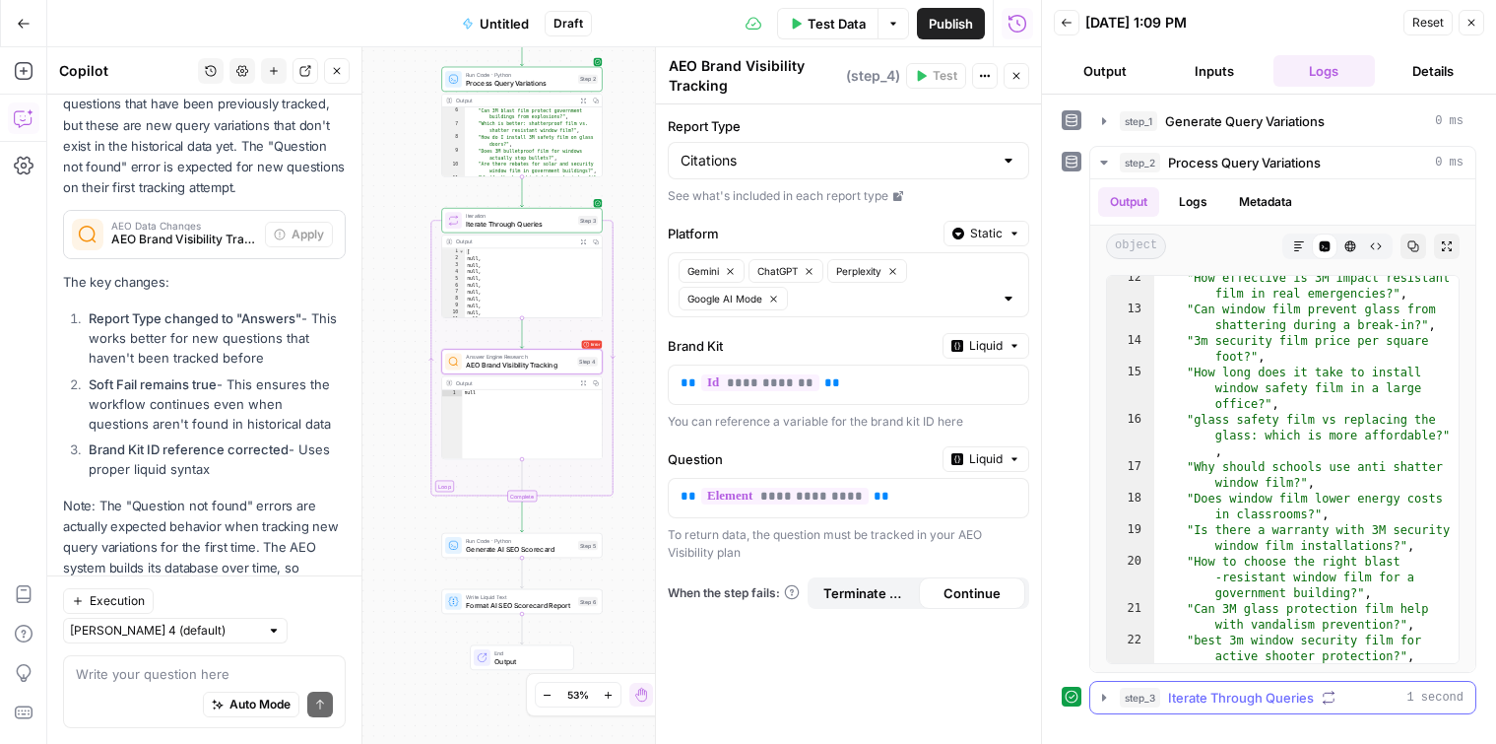
click at [1096, 696] on icon "button" at bounding box center [1104, 698] width 16 height 16
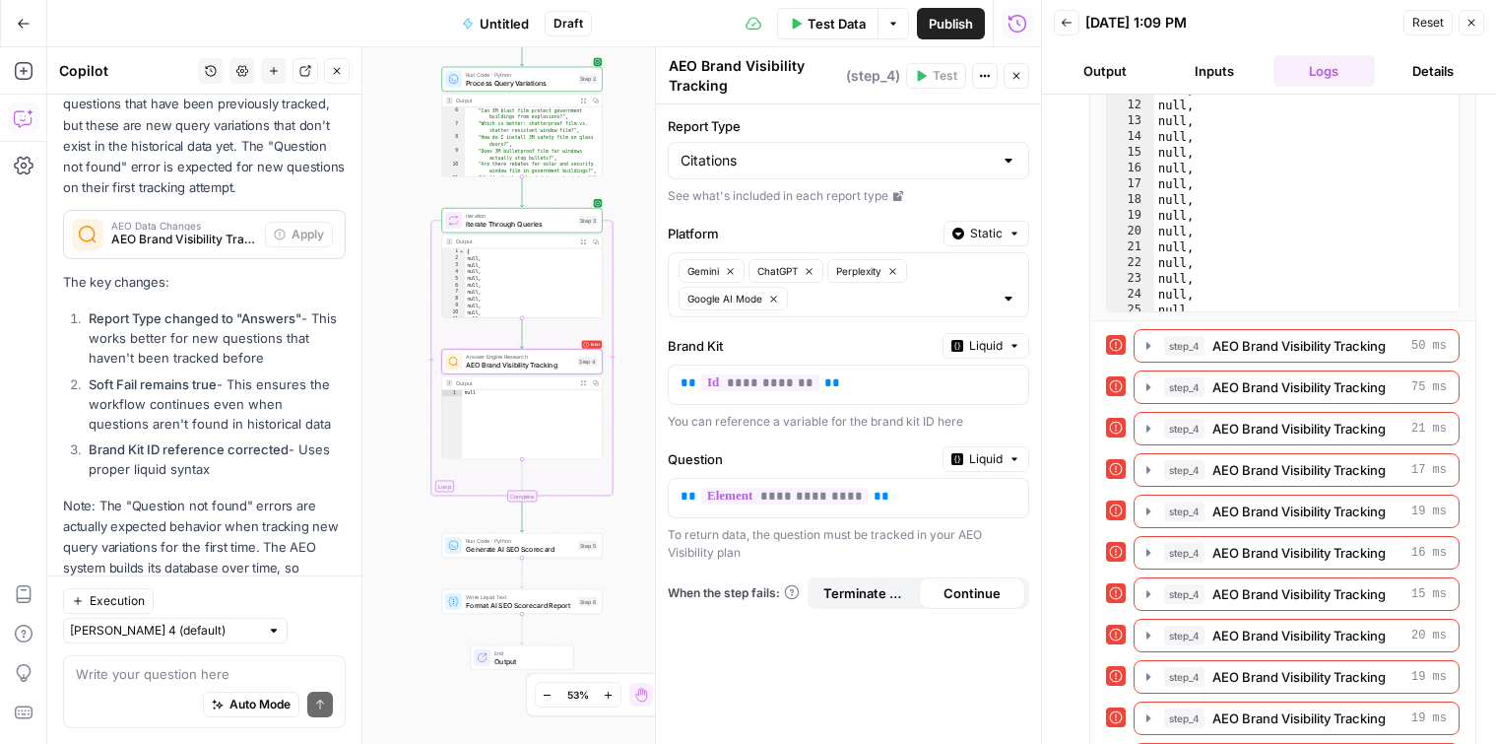
scroll to position [968, 0]
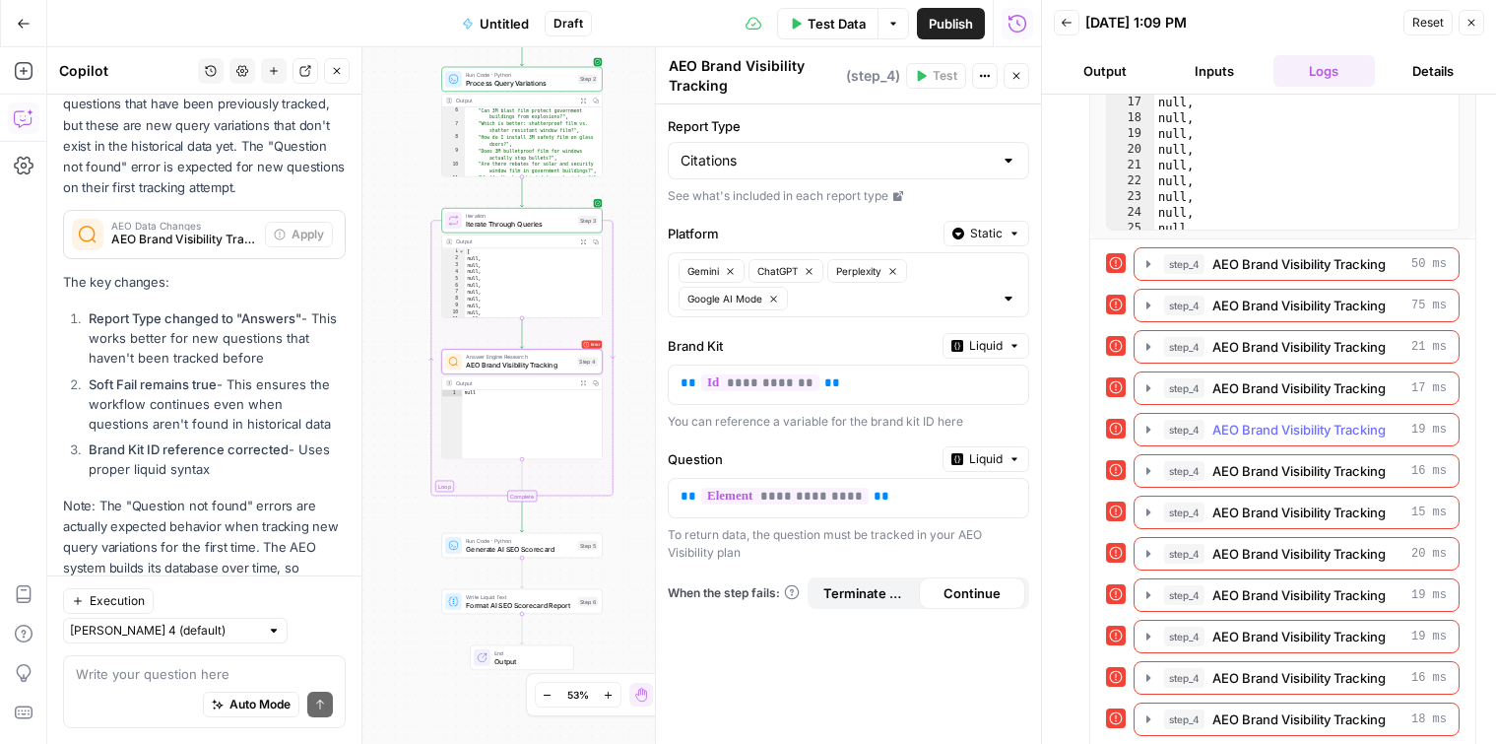
click at [1143, 423] on icon "button" at bounding box center [1149, 430] width 16 height 16
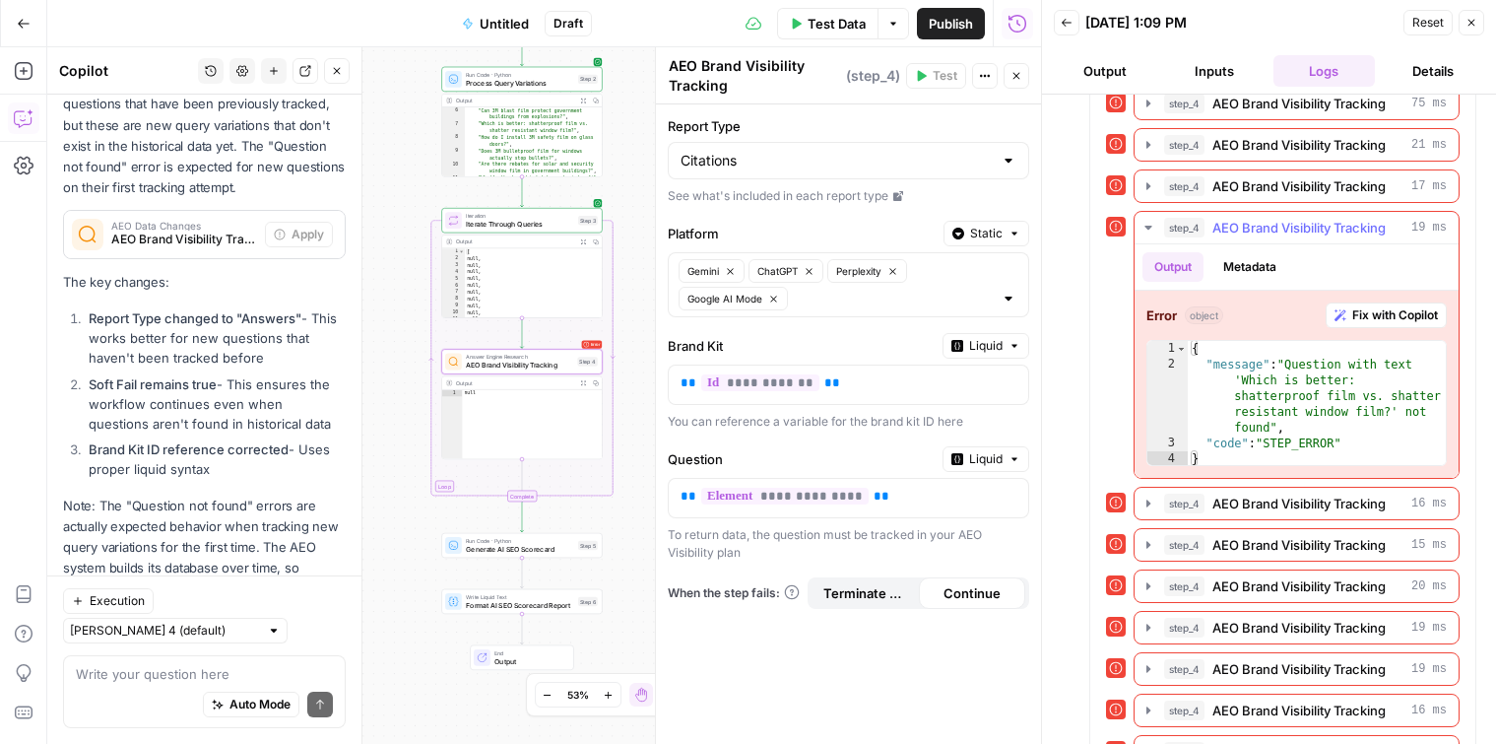
scroll to position [1175, 0]
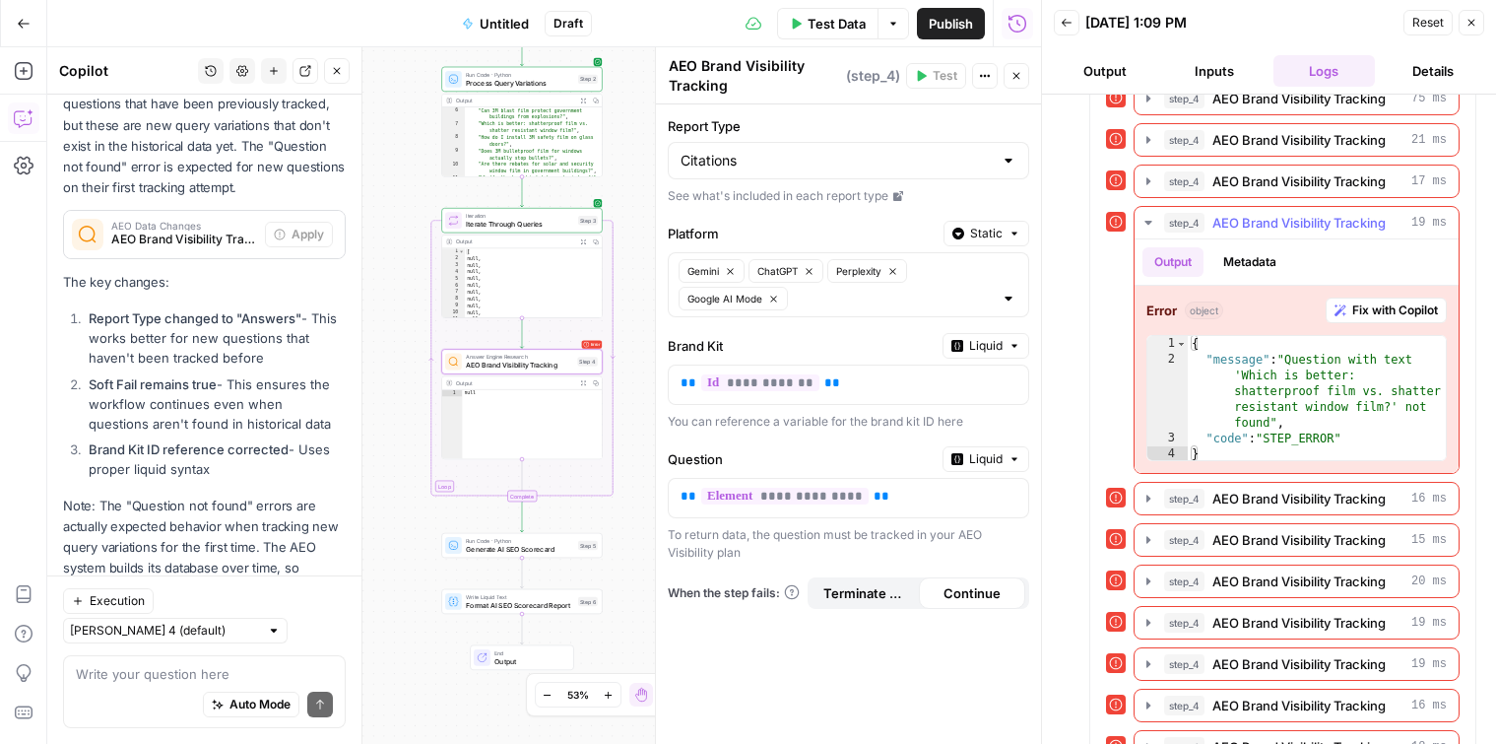
type textarea "**********"
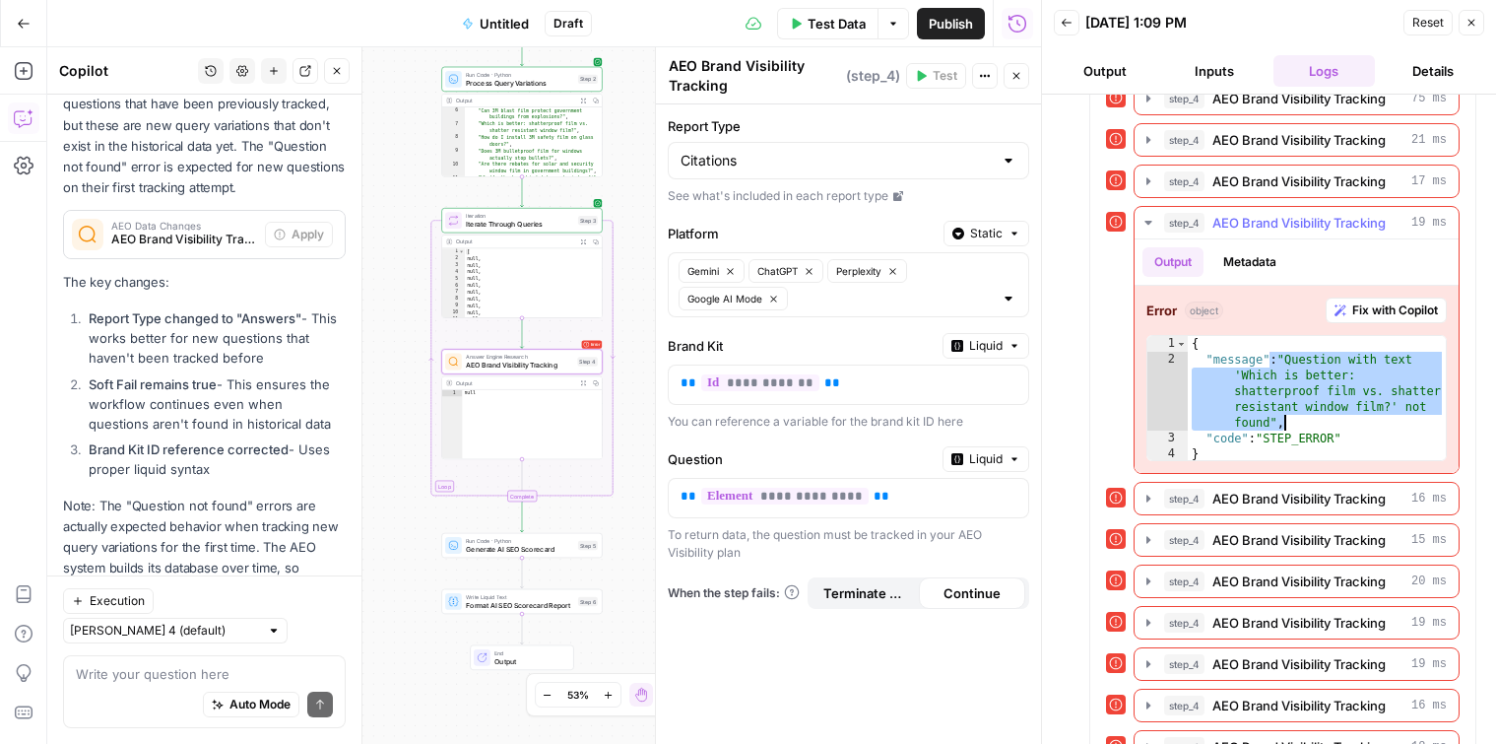
drag, startPoint x: 1270, startPoint y: 360, endPoint x: 1342, endPoint y: 418, distance: 92.5
click at [1342, 418] on div "{ "message" : "Question with text 'Which is better: shatterproof film vs. shatt…" at bounding box center [1317, 415] width 258 height 158
click at [193, 688] on div "Auto Mode Send" at bounding box center [204, 705] width 257 height 43
paste textarea ": "Question with text 'Which is better: shatterproof film vs. shatter resistant…"
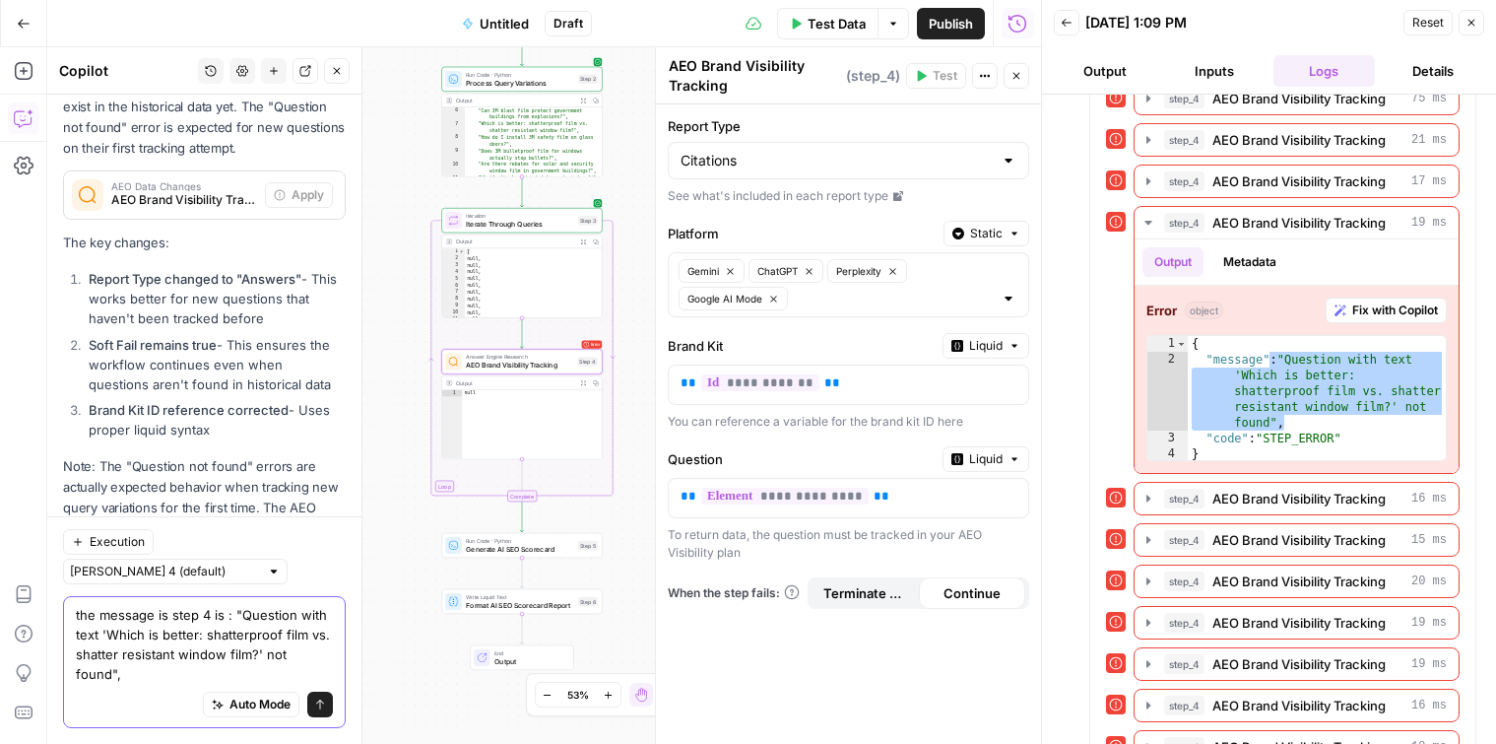
click at [108, 656] on textarea "the message is step 4 is : "Question with text 'Which is better: shatterproof f…" at bounding box center [204, 644] width 257 height 79
click at [230, 639] on textarea "the message is step 4 is : "Question with text 'Which is better: shatterproof f…" at bounding box center [204, 644] width 257 height 79
click at [106, 659] on textarea "the message is step 4 is : "Question with text 'Which is better: shatterproof f…" at bounding box center [204, 644] width 257 height 79
drag, startPoint x: 106, startPoint y: 654, endPoint x: 259, endPoint y: 681, distance: 155.0
click at [259, 681] on textarea "the message is step 4 is : "Question with text 'Which is better: shatterproof f…" at bounding box center [204, 644] width 257 height 79
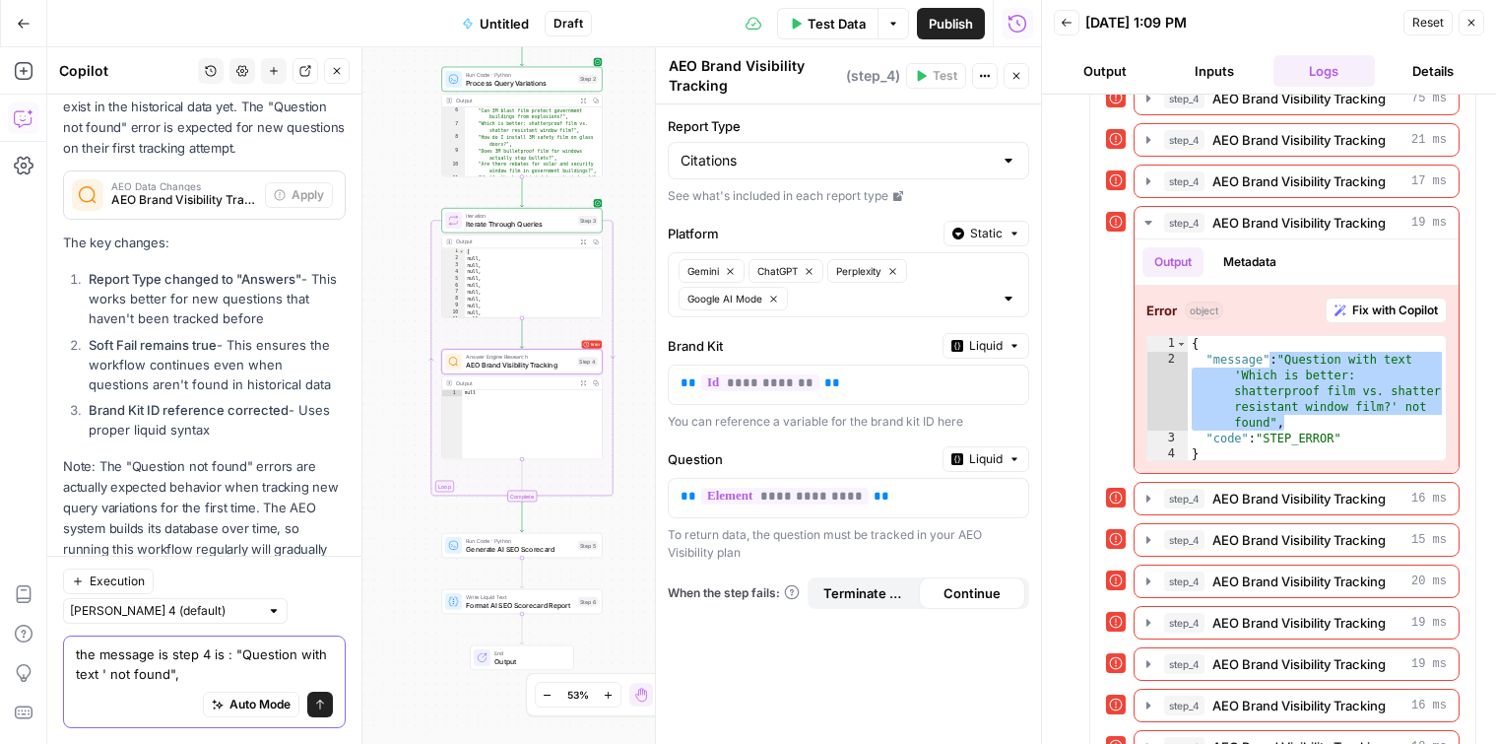
scroll to position [3947, 0]
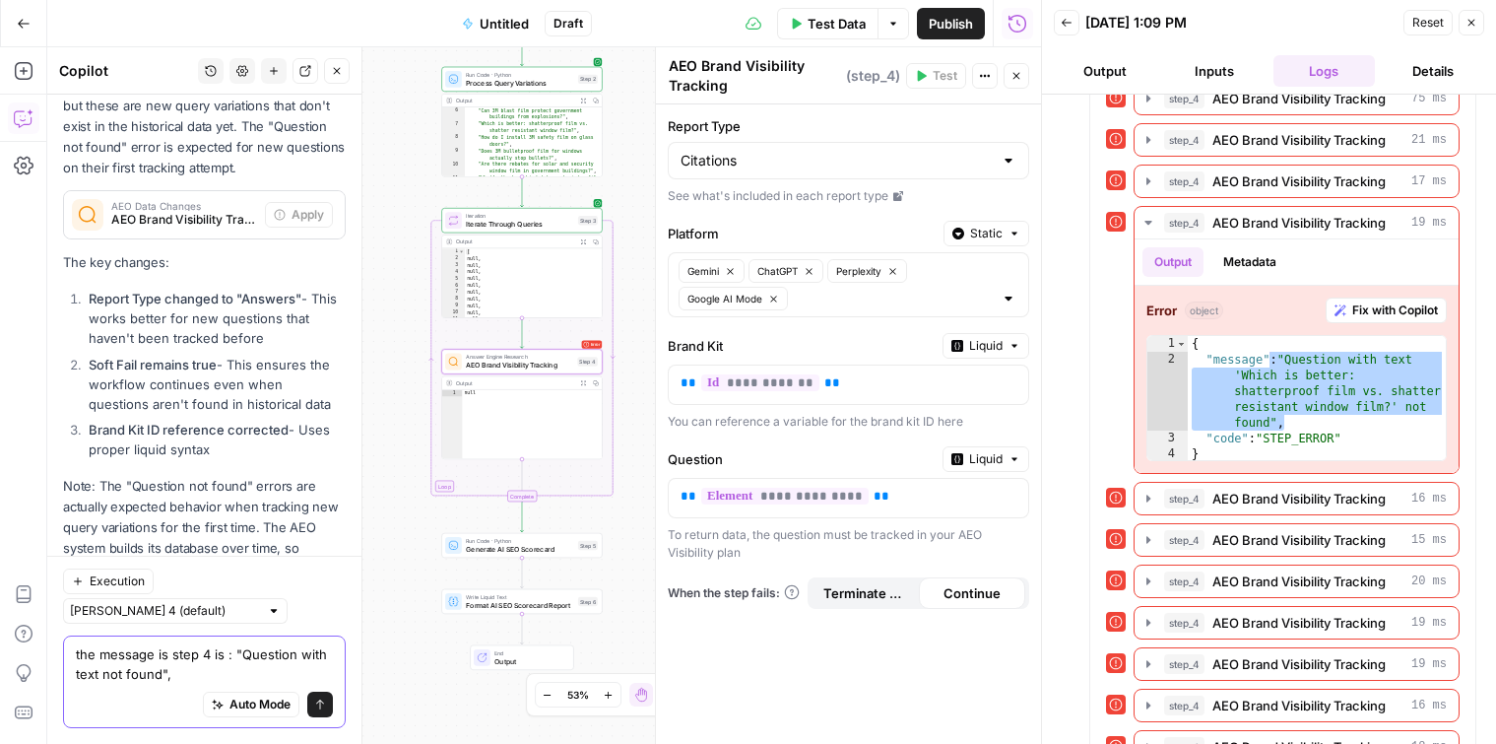
click at [230, 662] on textarea "the message is step 4 is : "Question with text not found"," at bounding box center [204, 663] width 257 height 39
click at [123, 671] on textarea "the message is step 4 is adding "Question with text not found"," at bounding box center [204, 663] width 257 height 39
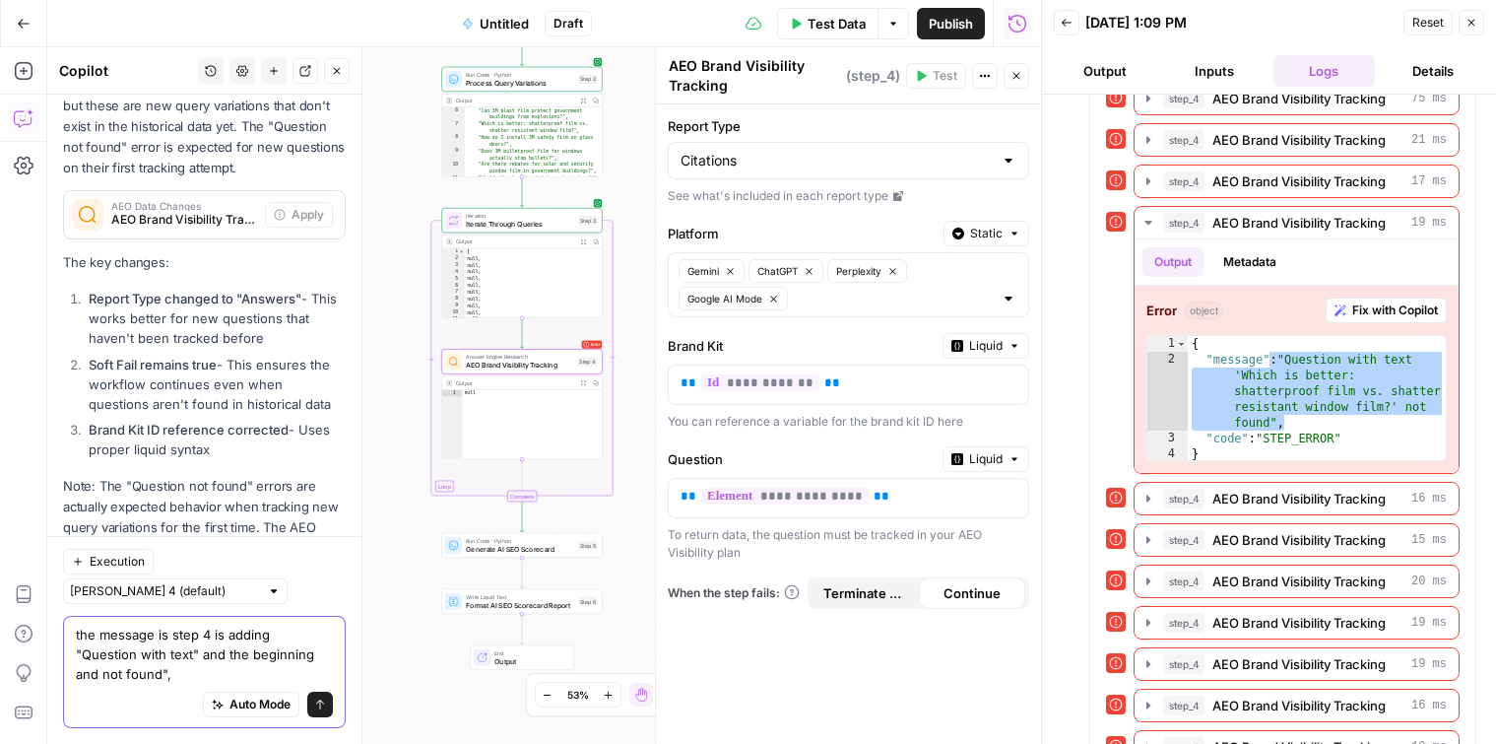
scroll to position [3967, 0]
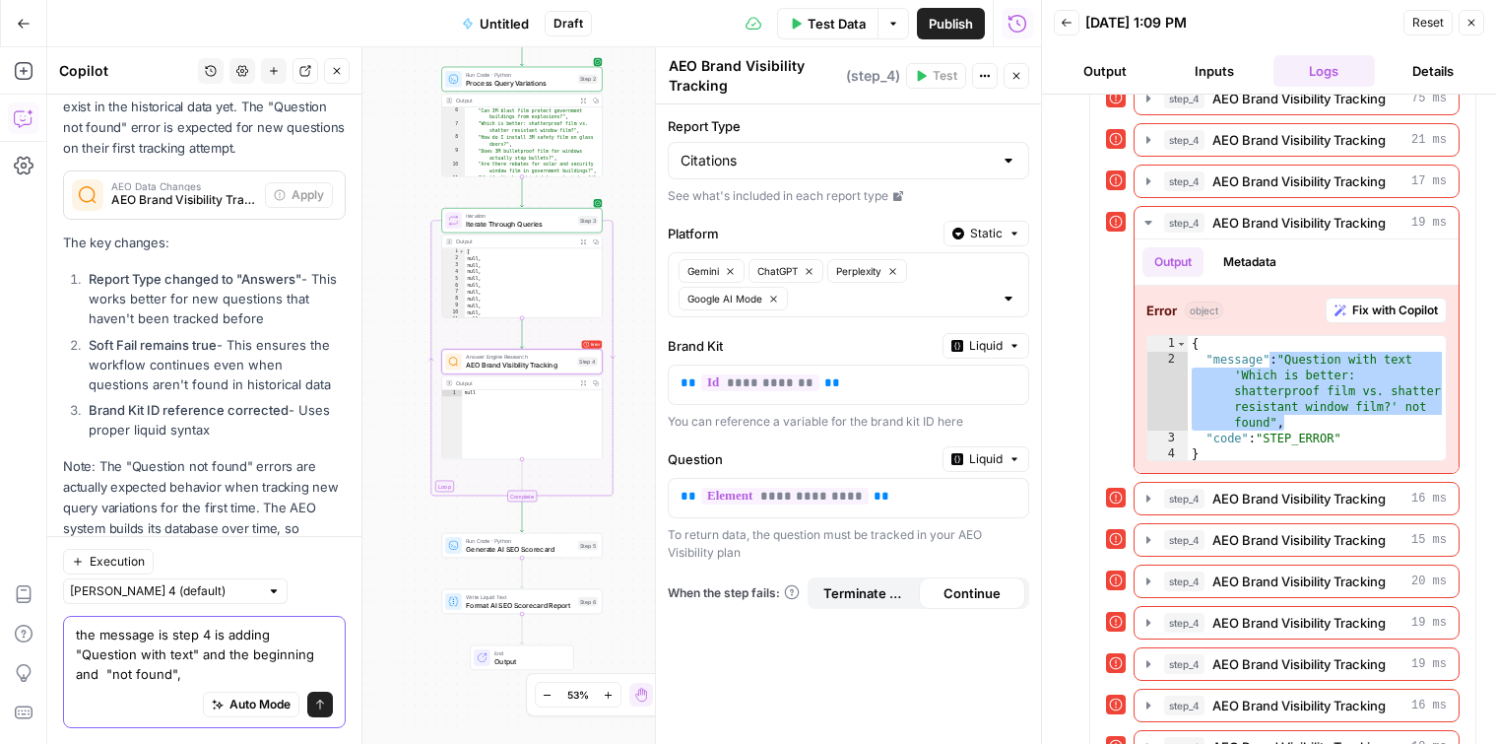
click at [136, 675] on textarea "the message is step 4 is adding "Question with text" and the beginning and "not…" at bounding box center [204, 654] width 257 height 59
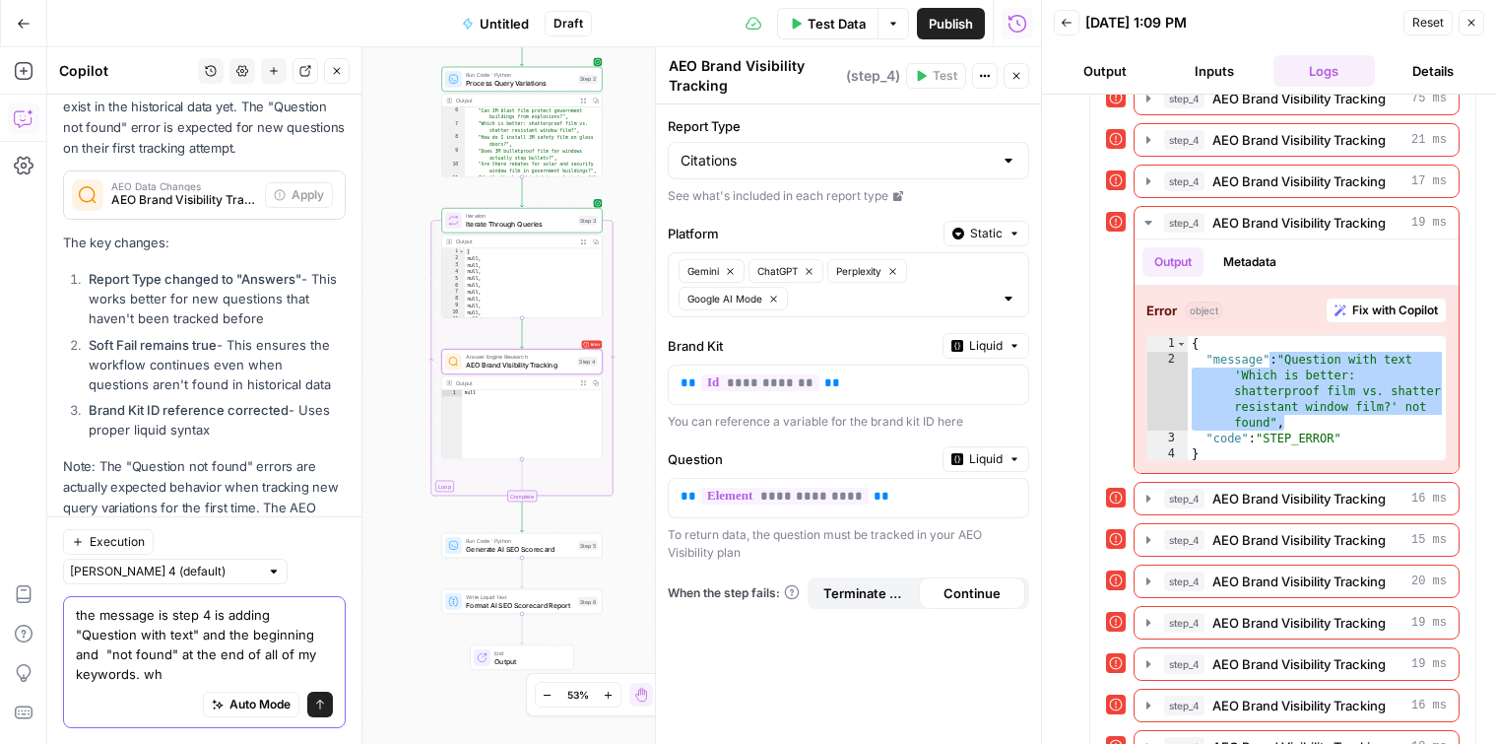
scroll to position [3986, 0]
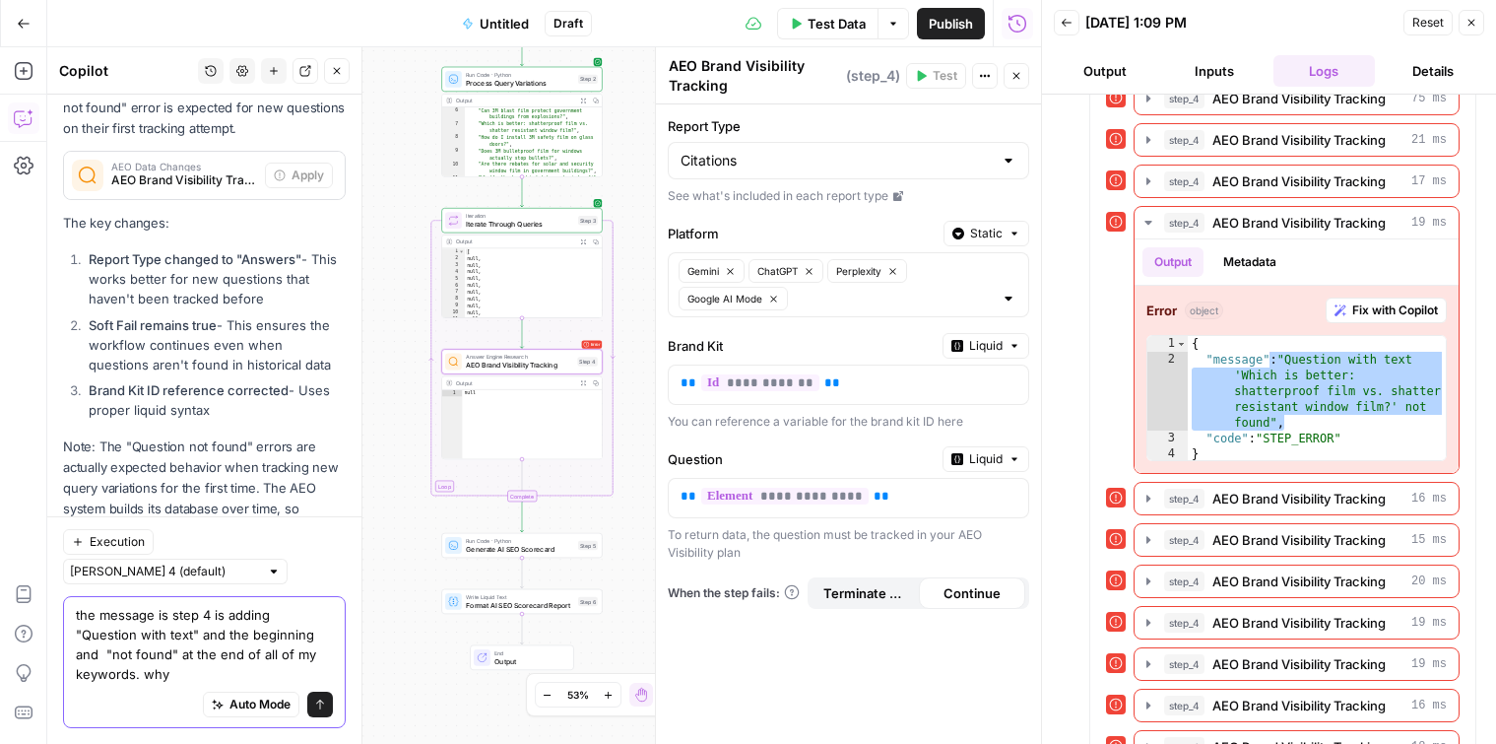
type textarea "the message is step 4 is adding "Question with text" and the beginning and "not…"
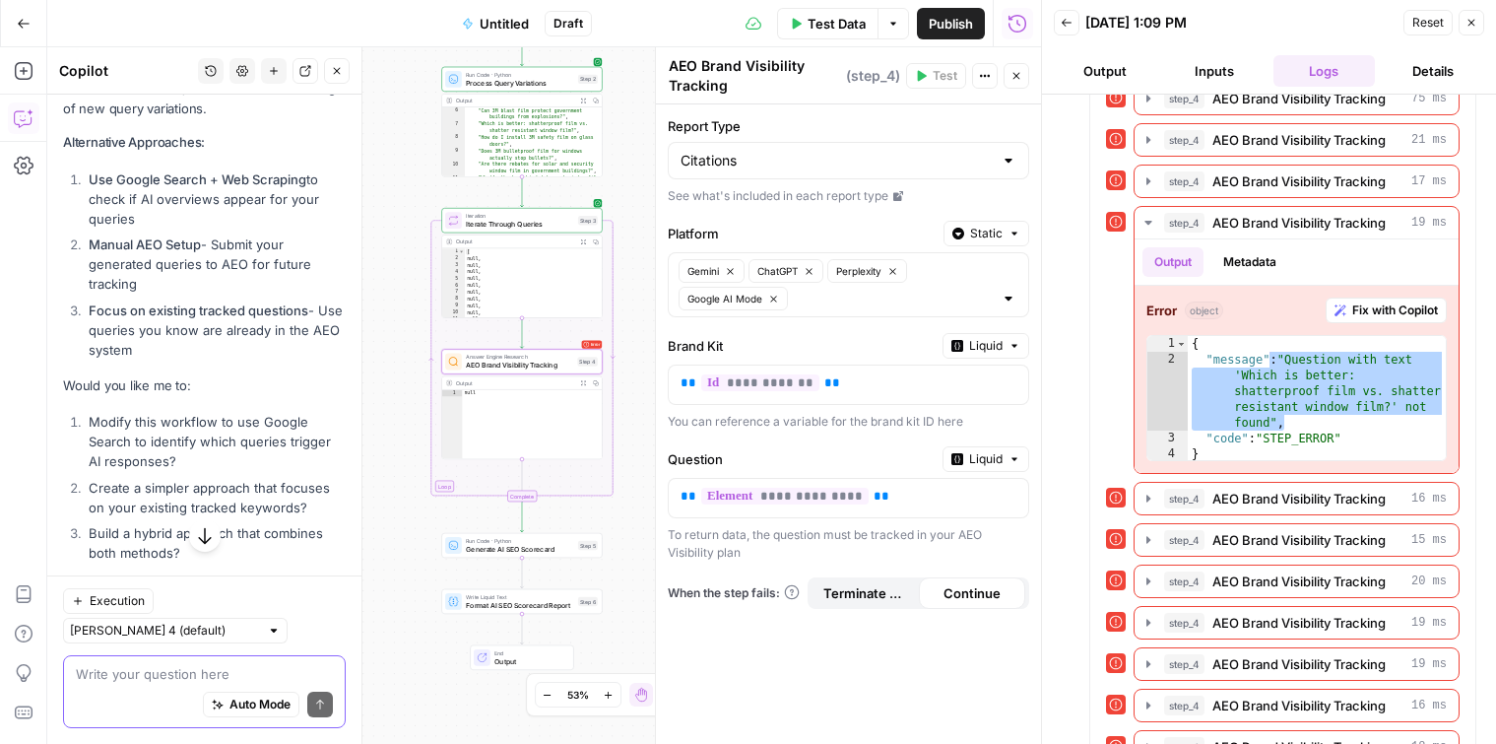
scroll to position [4975, 0]
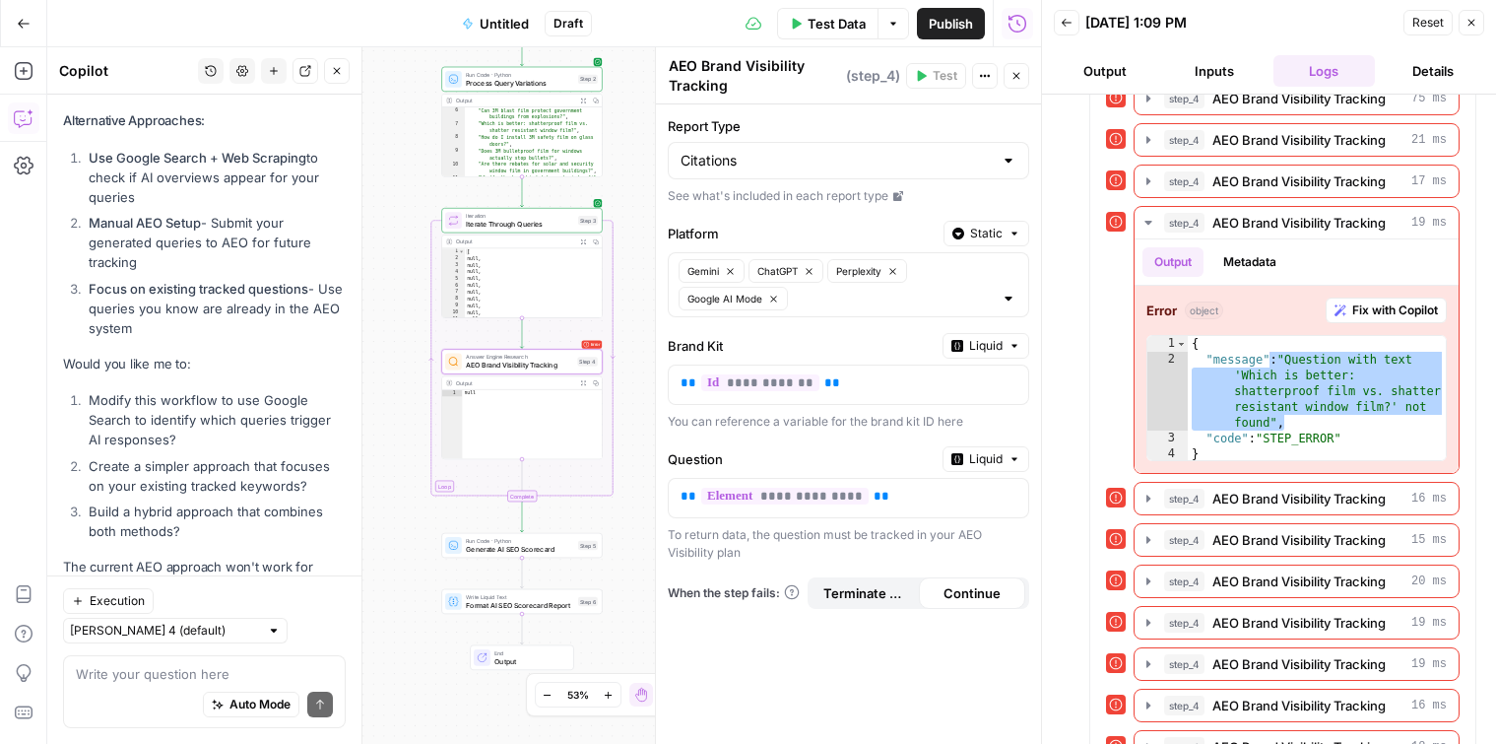
click at [167, 687] on div "Auto Mode Send" at bounding box center [204, 705] width 257 height 43
click at [10, 21] on button "Go Back" at bounding box center [23, 23] width 35 height 35
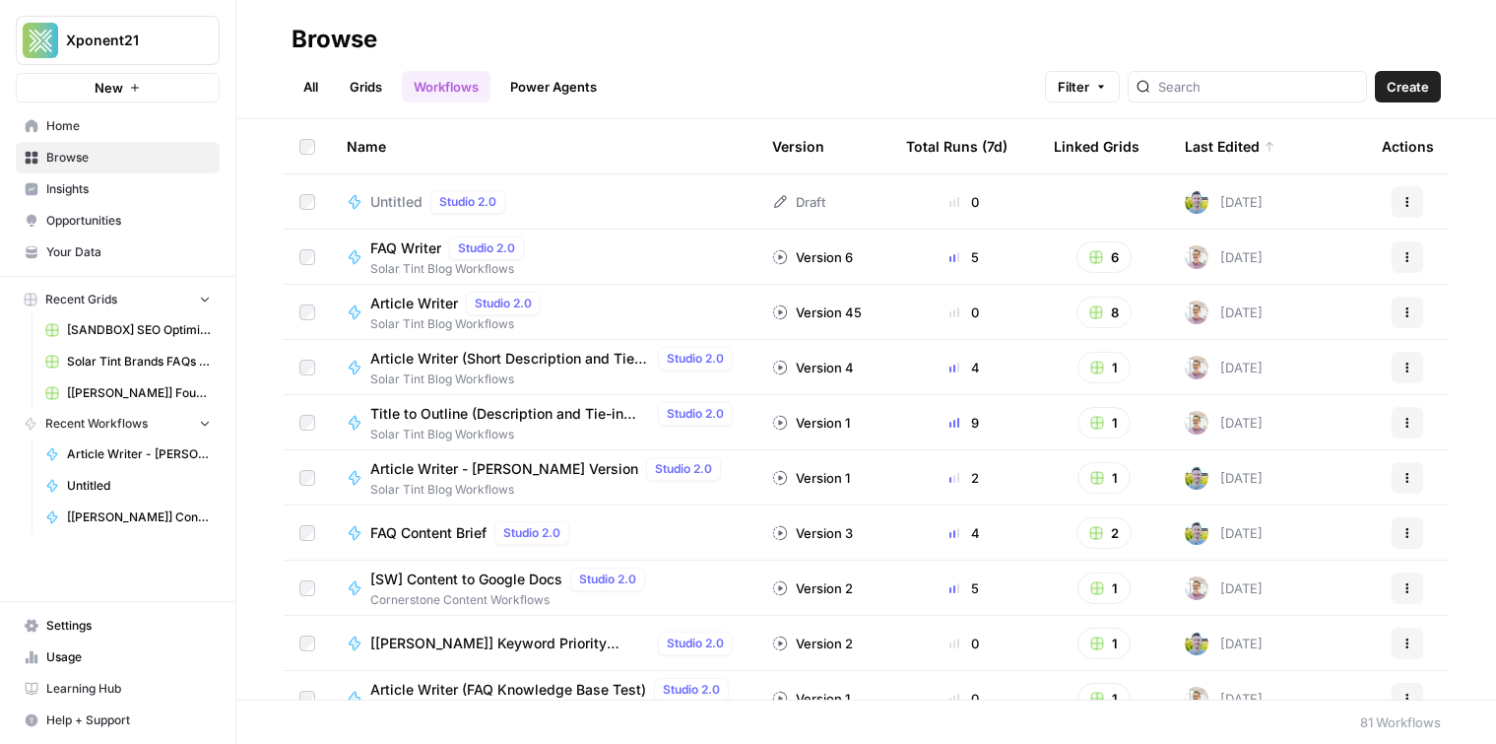
click at [1245, 148] on div "Last Edited" at bounding box center [1230, 146] width 91 height 54
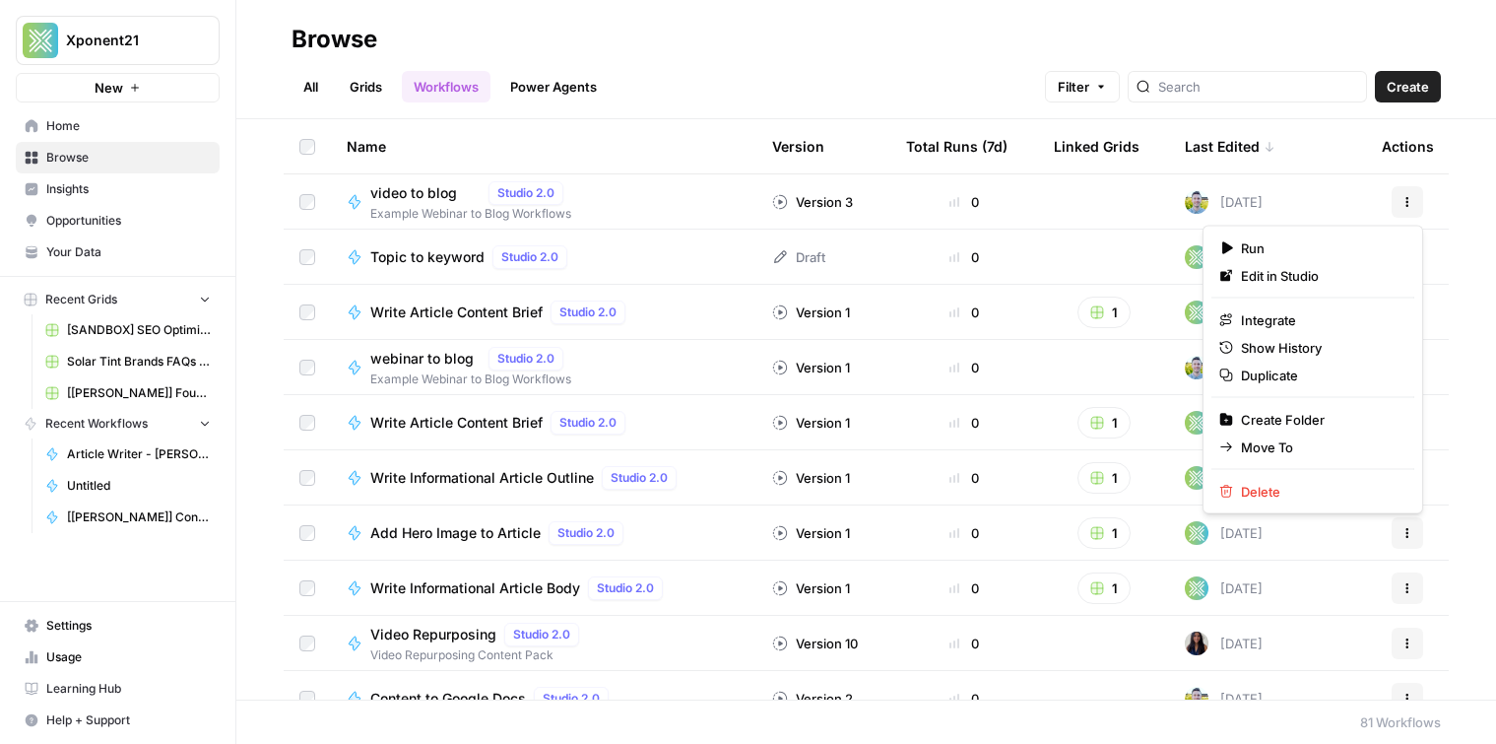
click at [1394, 197] on button "Actions" at bounding box center [1408, 202] width 32 height 32
click at [1226, 140] on div "Last Edited" at bounding box center [1230, 146] width 91 height 54
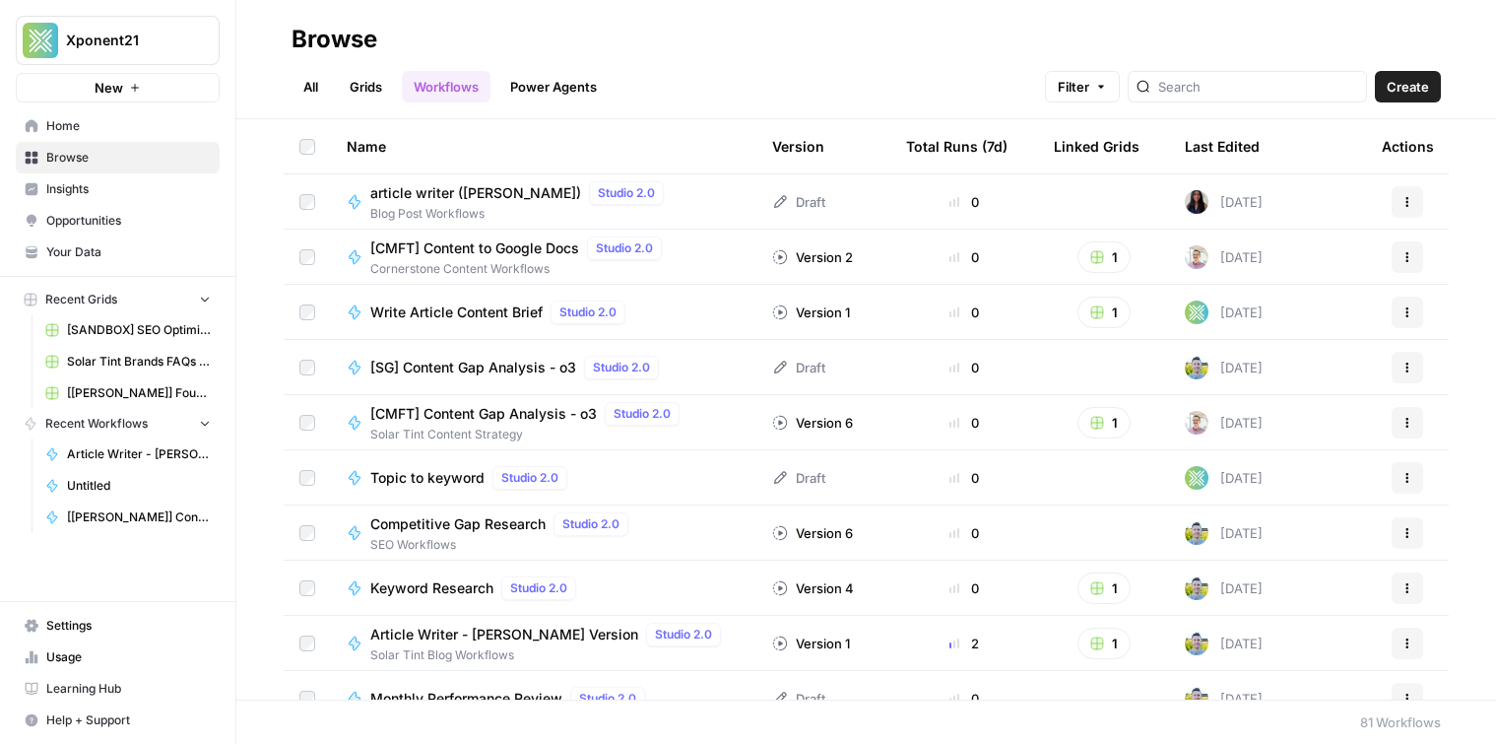
click at [1227, 155] on div "Last Edited" at bounding box center [1222, 146] width 75 height 54
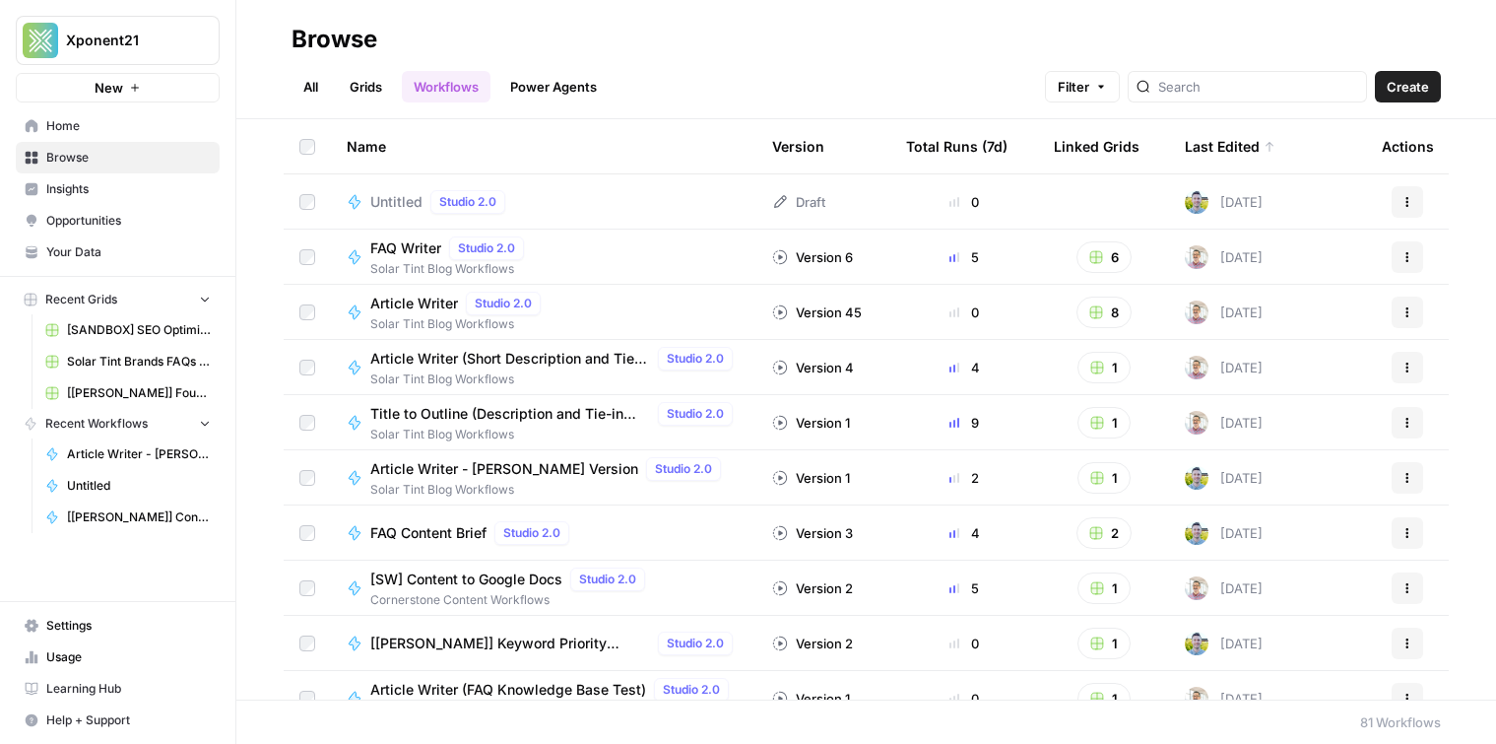
click at [1414, 206] on button "Actions" at bounding box center [1408, 202] width 32 height 32
click at [1269, 370] on span "Delete" at bounding box center [1320, 365] width 158 height 20
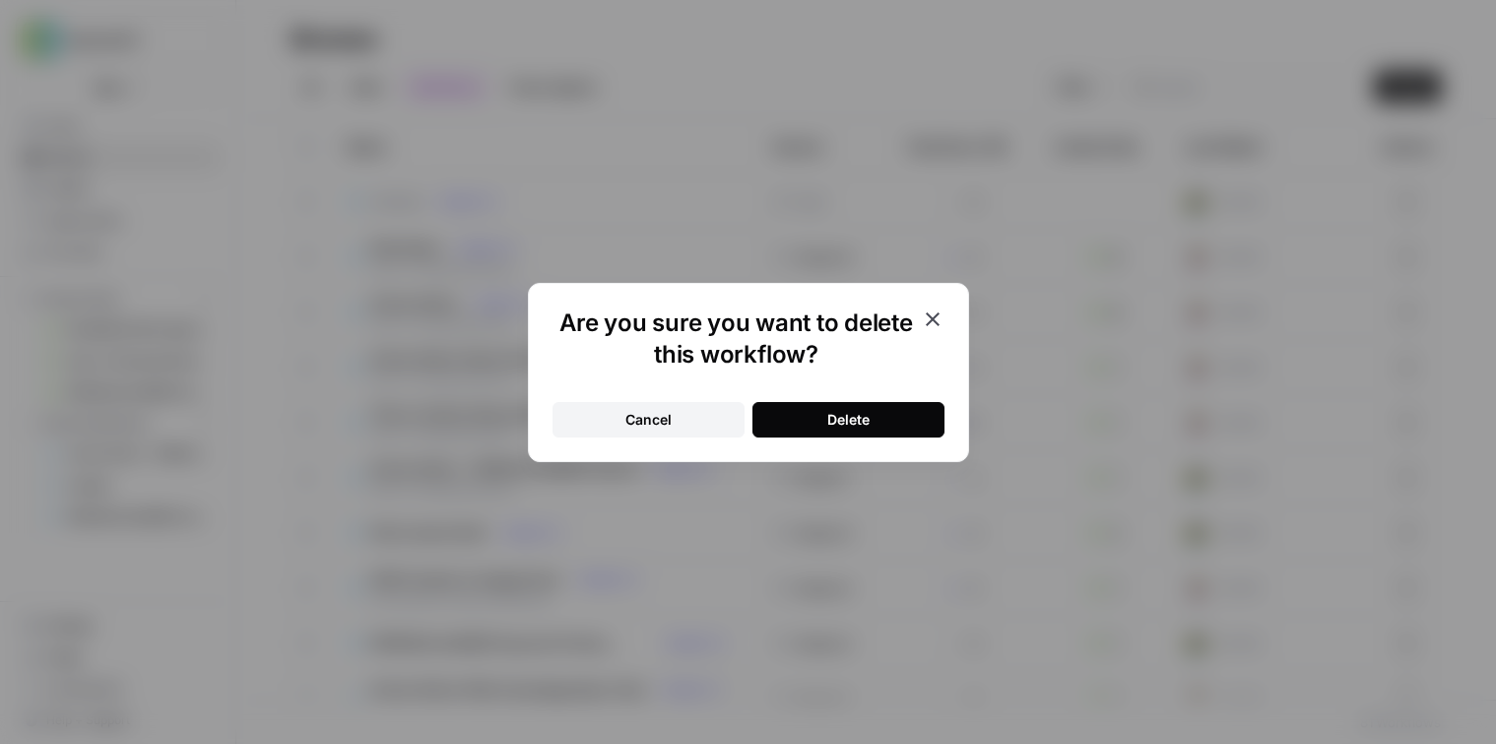
click at [876, 410] on button "Delete" at bounding box center [849, 419] width 192 height 35
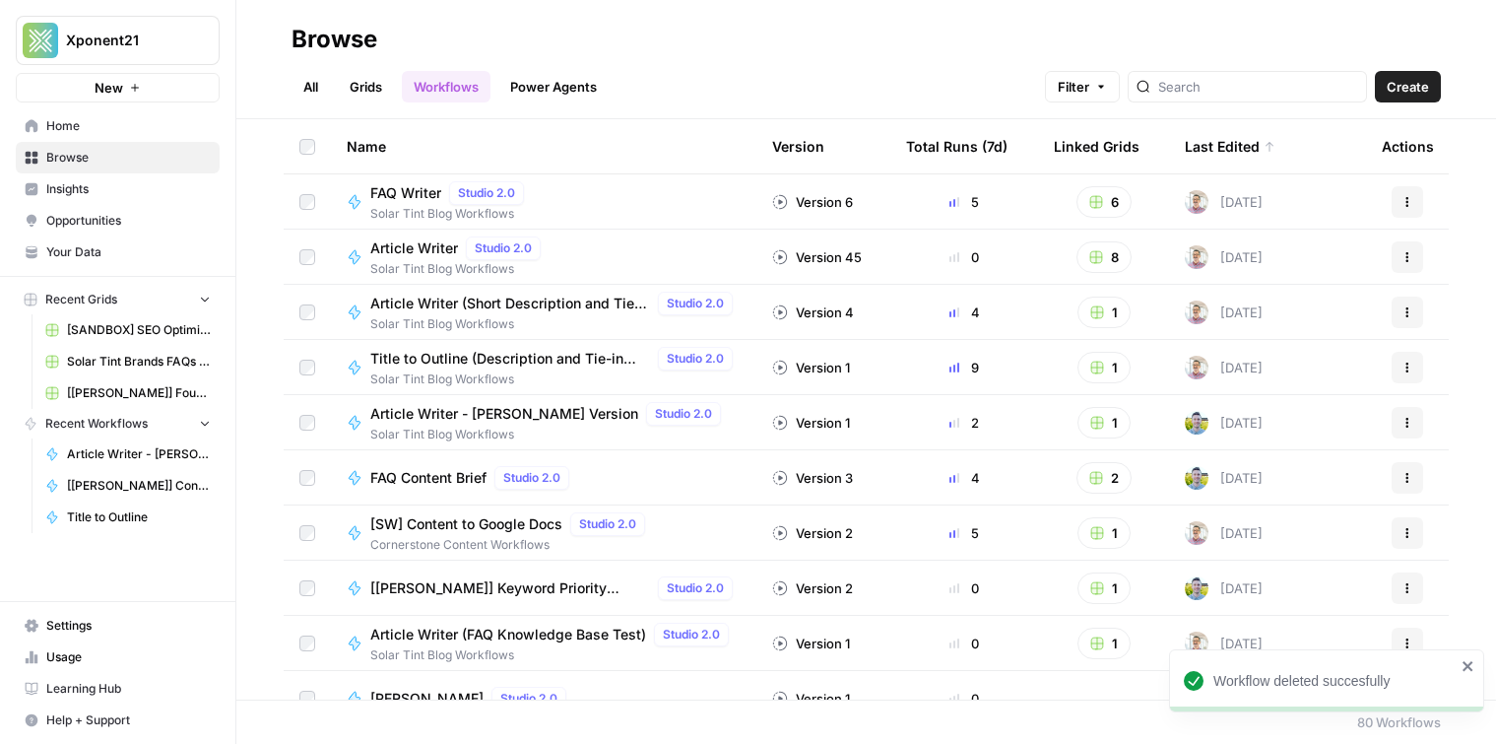
click at [1429, 92] on button "Create" at bounding box center [1408, 87] width 66 height 32
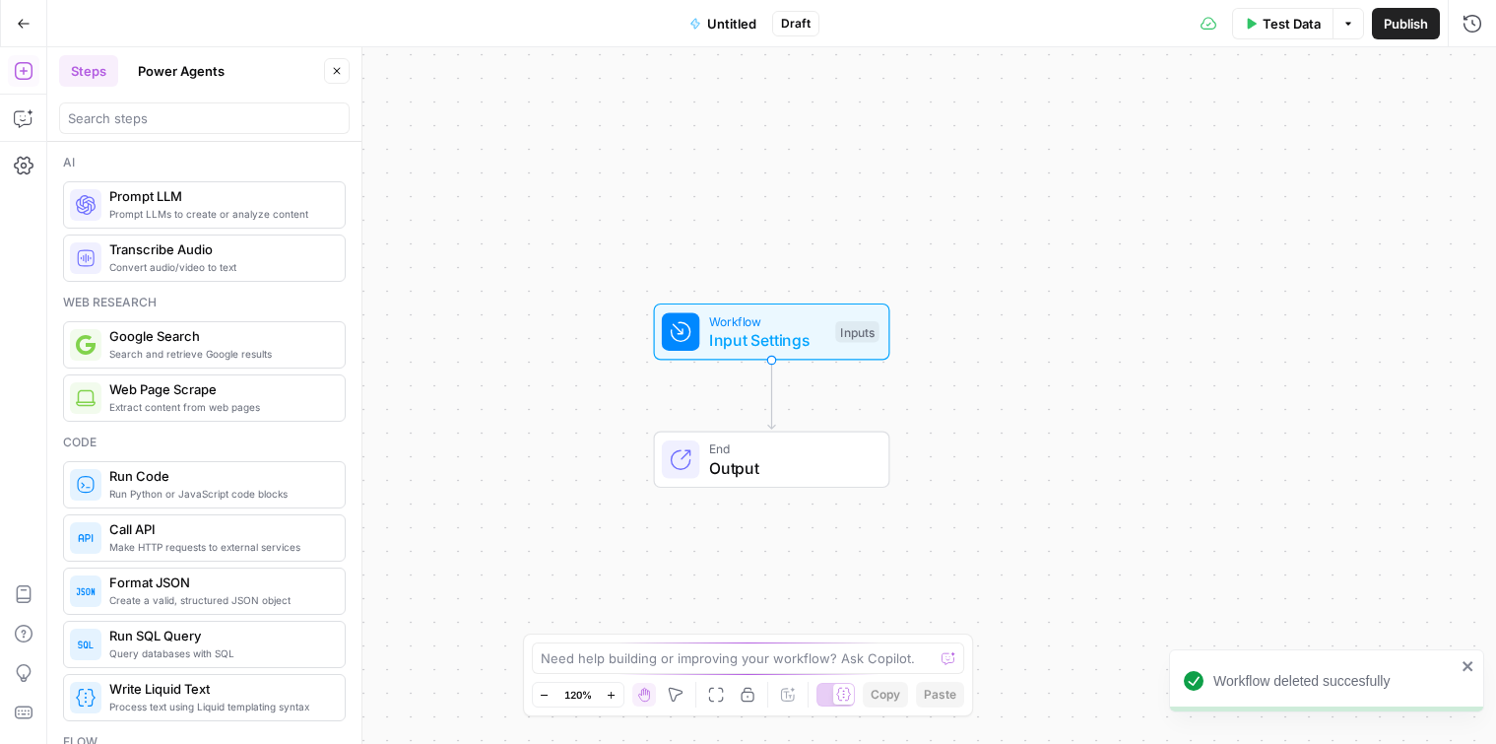
click at [161, 71] on button "Power Agents" at bounding box center [181, 71] width 110 height 32
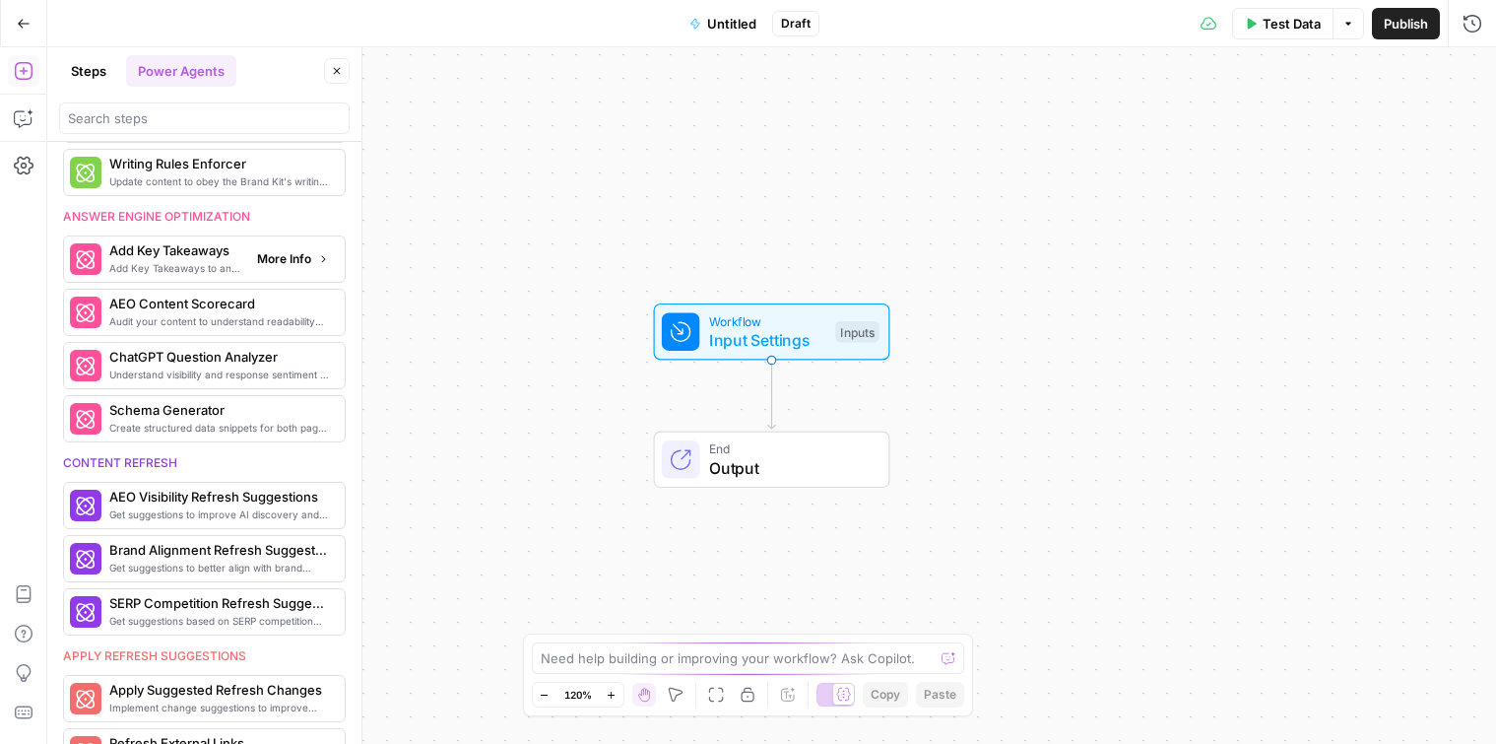
scroll to position [629, 0]
click at [290, 316] on span "More Info" at bounding box center [284, 314] width 54 height 18
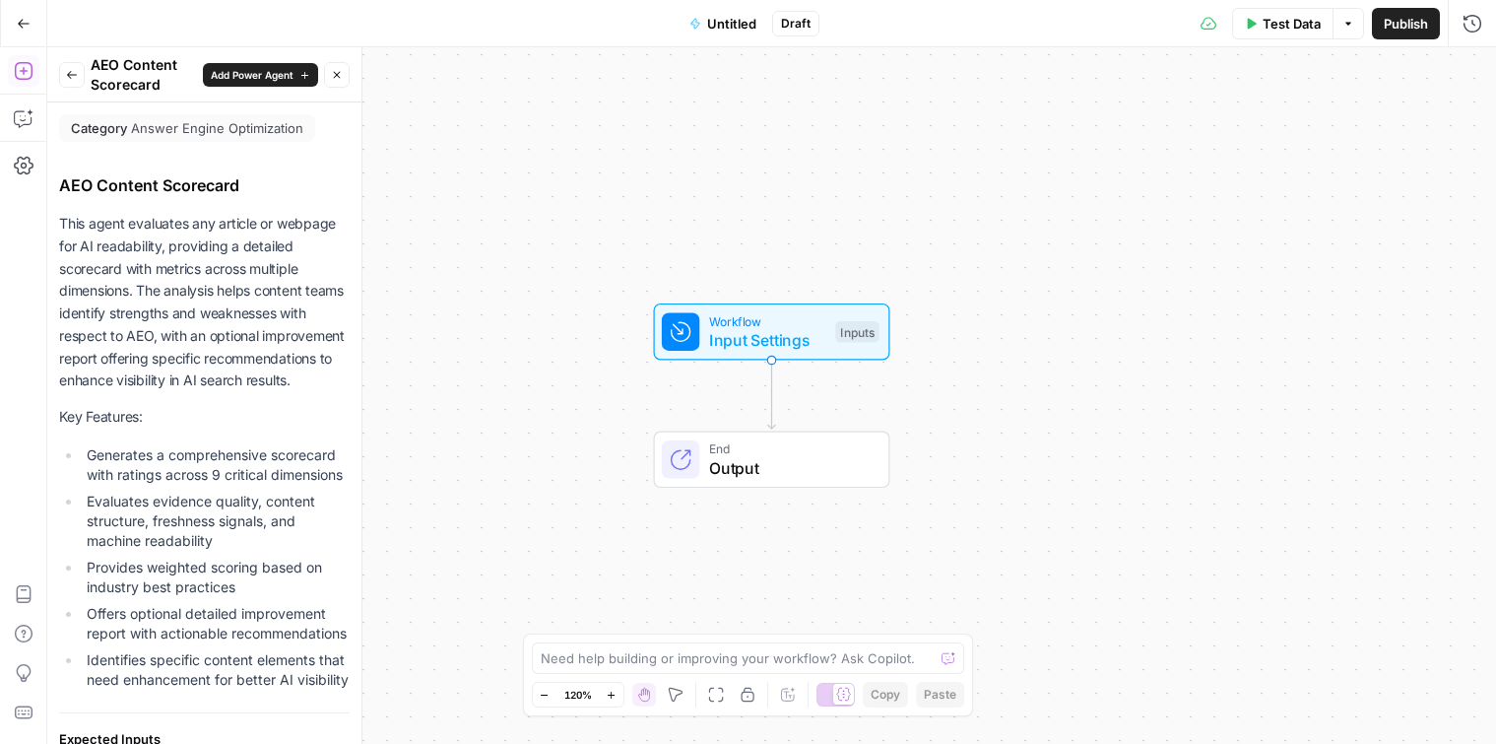
drag, startPoint x: 166, startPoint y: 251, endPoint x: 266, endPoint y: 358, distance: 145.7
click at [264, 355] on p "This agent evaluates any article or webpage for AI readability, providing a det…" at bounding box center [204, 302] width 291 height 179
click at [318, 389] on p "This agent evaluates any article or webpage for AI readability, providing a det…" at bounding box center [204, 302] width 291 height 179
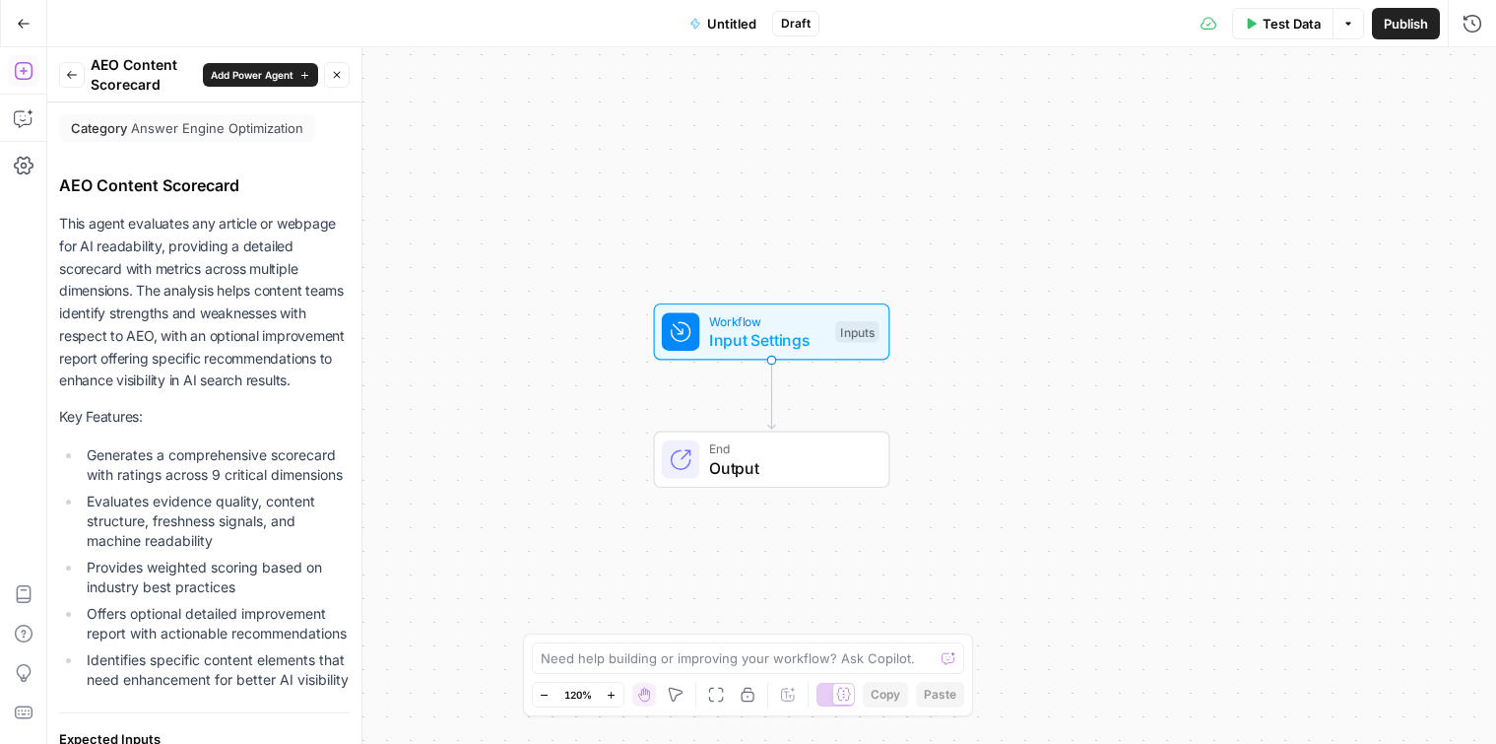
click at [222, 273] on p "This agent evaluates any article or webpage for AI readability, providing a det…" at bounding box center [204, 302] width 291 height 179
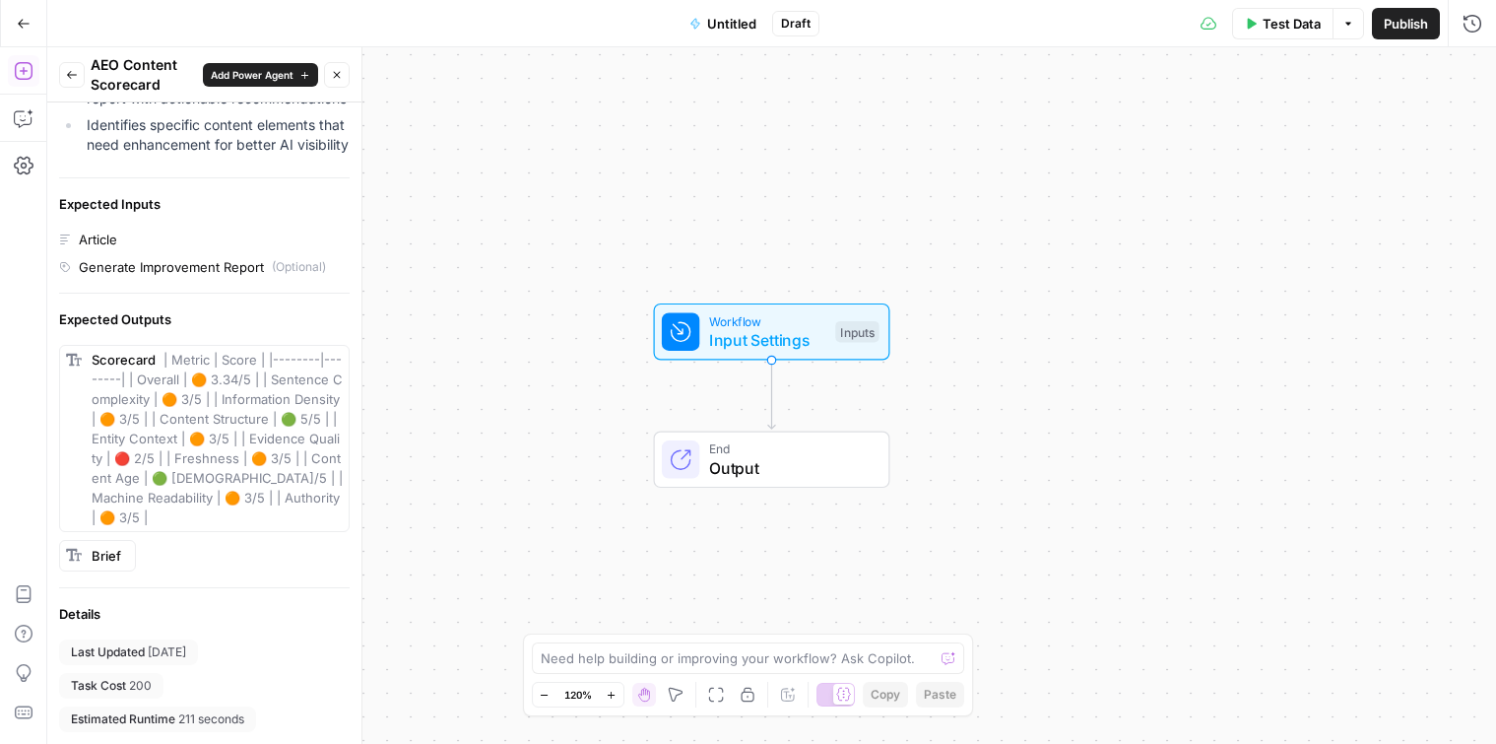
scroll to position [0, 0]
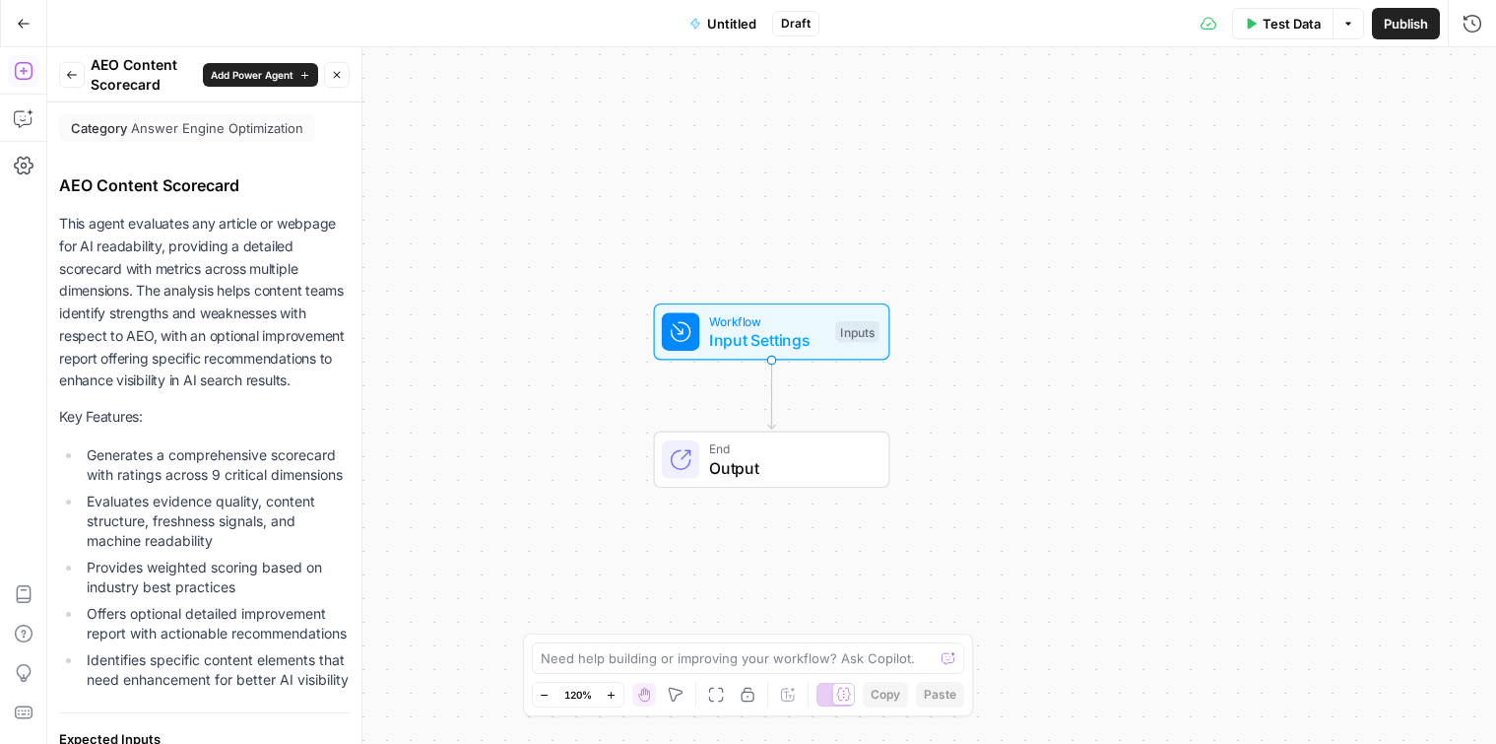
click at [271, 74] on span "Add Power Agent" at bounding box center [252, 75] width 83 height 16
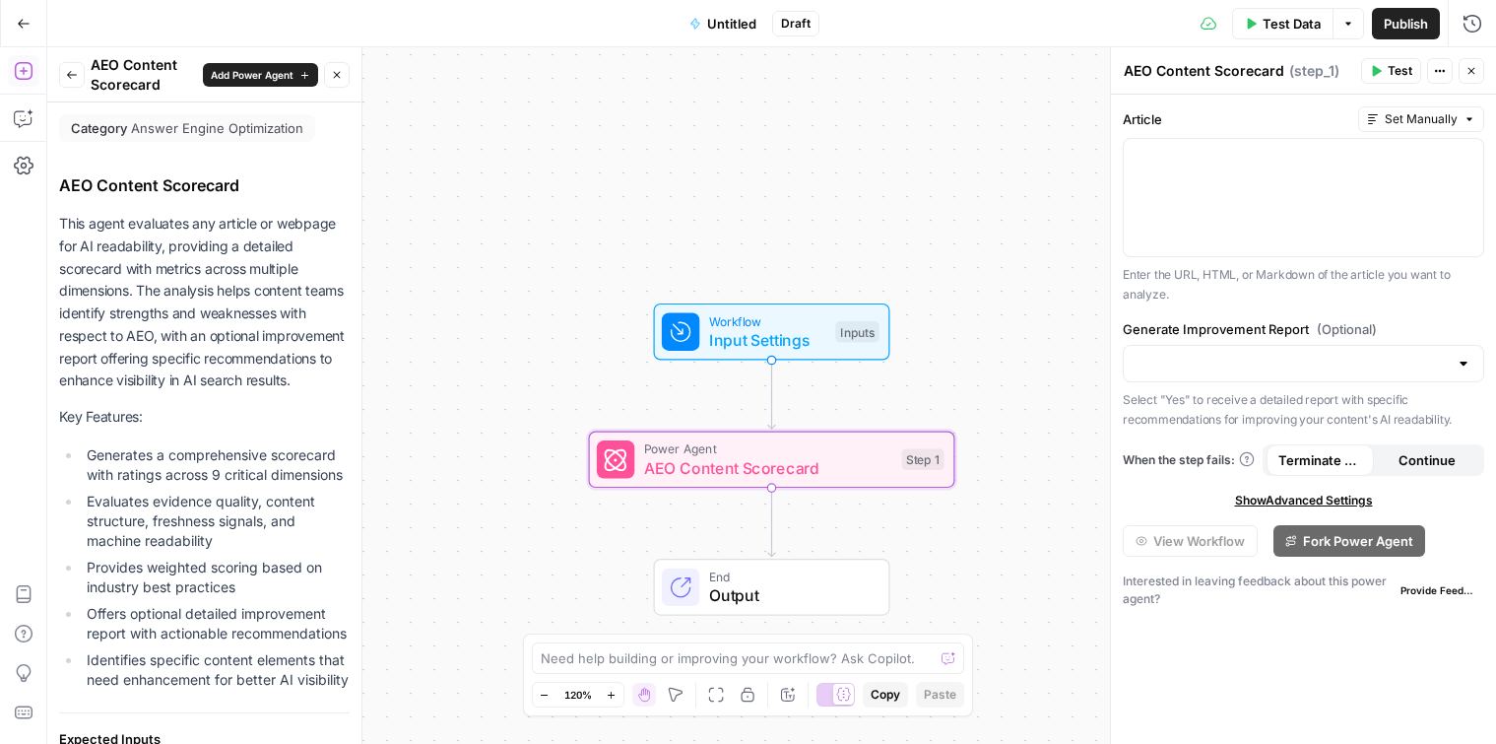
click at [1248, 128] on label "Article" at bounding box center [1237, 119] width 228 height 20
click at [1242, 178] on div at bounding box center [1304, 197] width 360 height 117
click at [1316, 342] on div "Generate Improvement Report (Optional) Select "Yes" to receive a detailed repor…" at bounding box center [1304, 373] width 362 height 109
click at [1321, 353] on div at bounding box center [1304, 363] width 362 height 37
click at [1308, 400] on button "Yes" at bounding box center [1304, 413] width 344 height 28
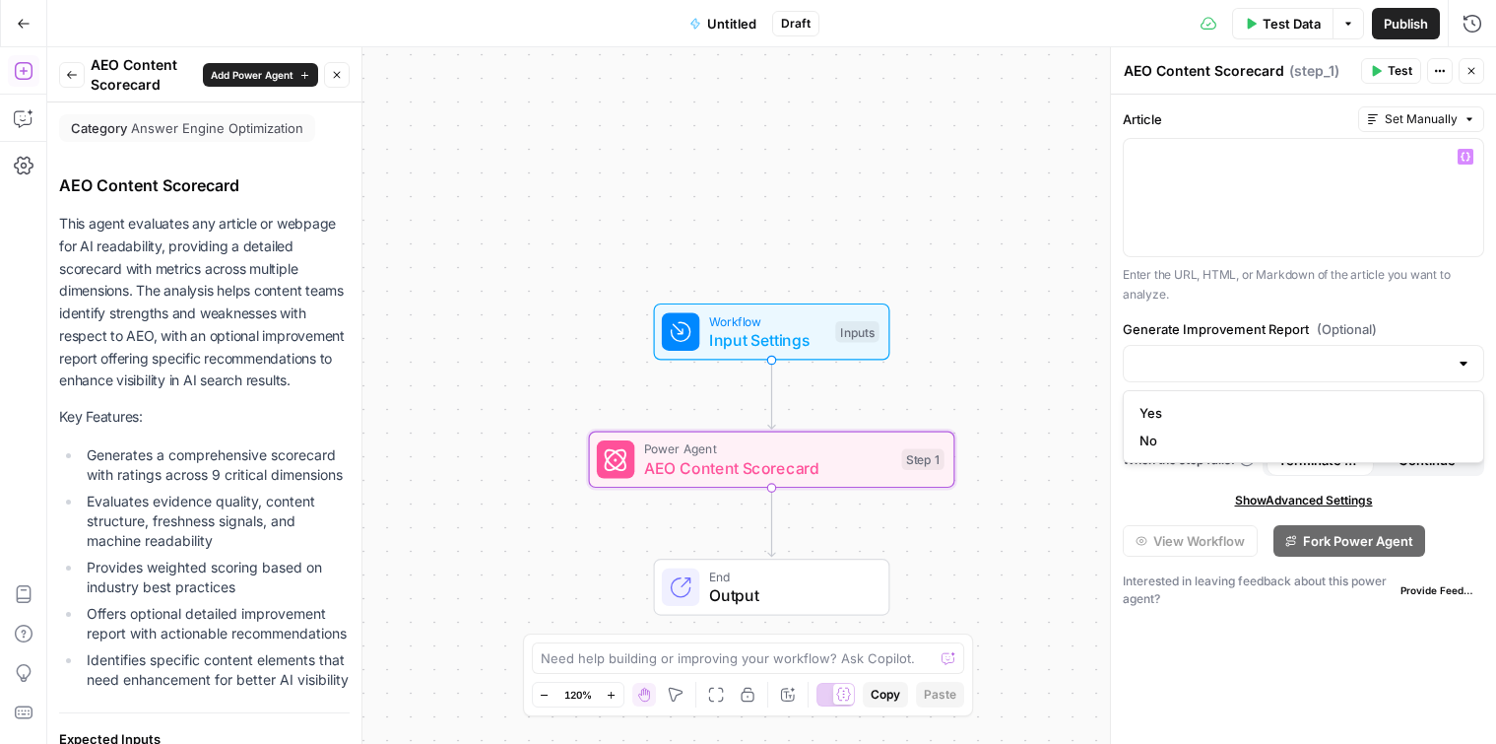
type input "Yes"
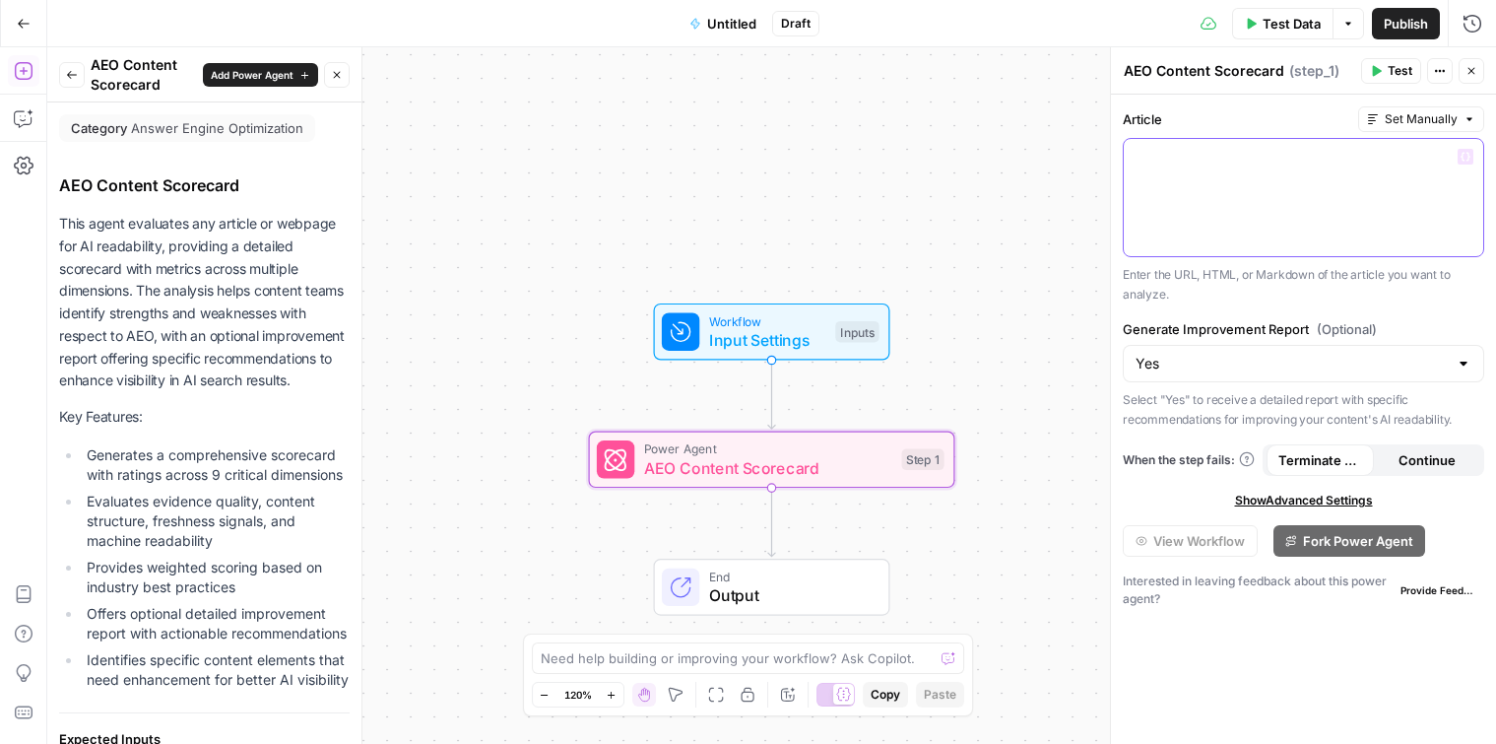
click at [1197, 218] on div at bounding box center [1304, 197] width 360 height 117
click at [1201, 171] on p "**********" at bounding box center [1304, 166] width 336 height 39
click at [823, 468] on span "AEO Content Scorecard" at bounding box center [768, 468] width 248 height 24
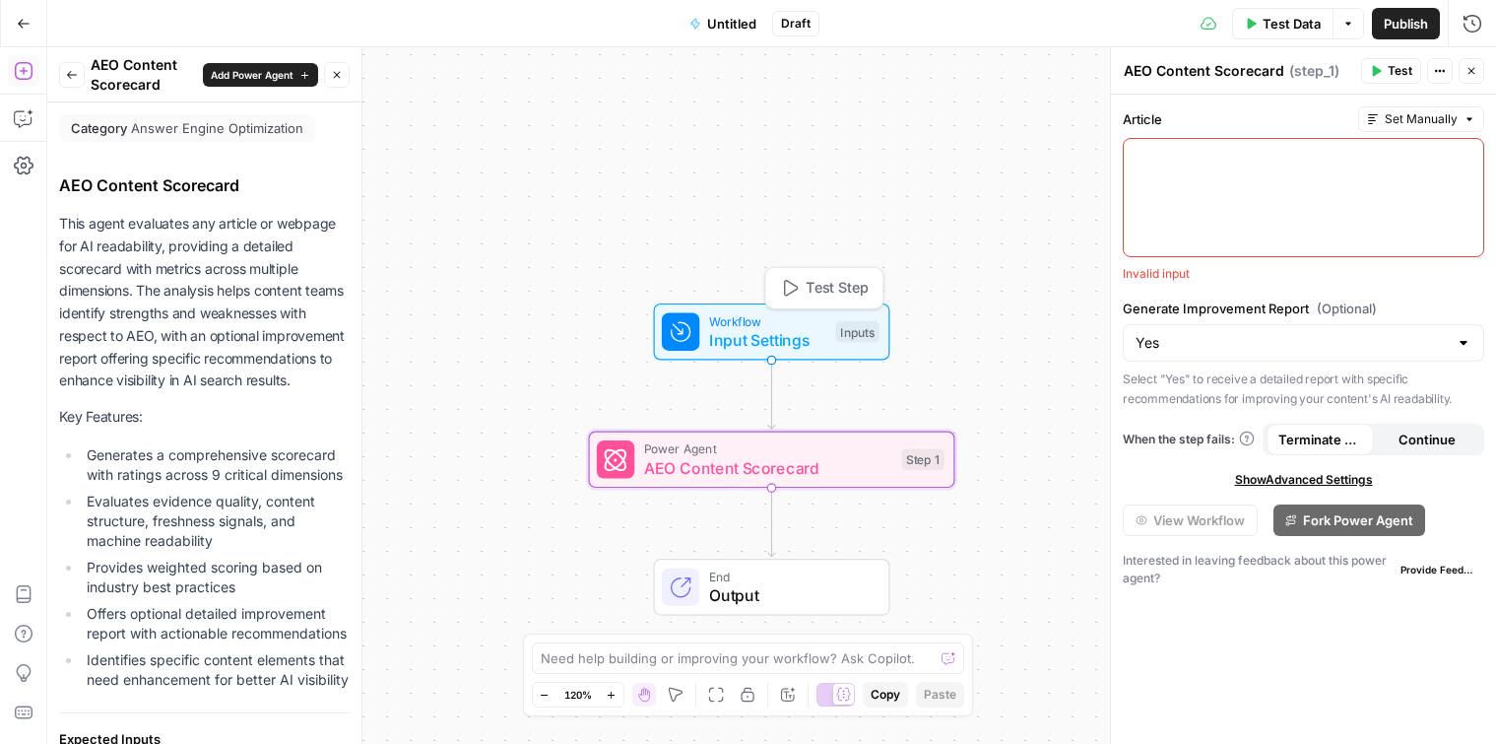
click at [788, 343] on span "Input Settings" at bounding box center [767, 340] width 117 height 24
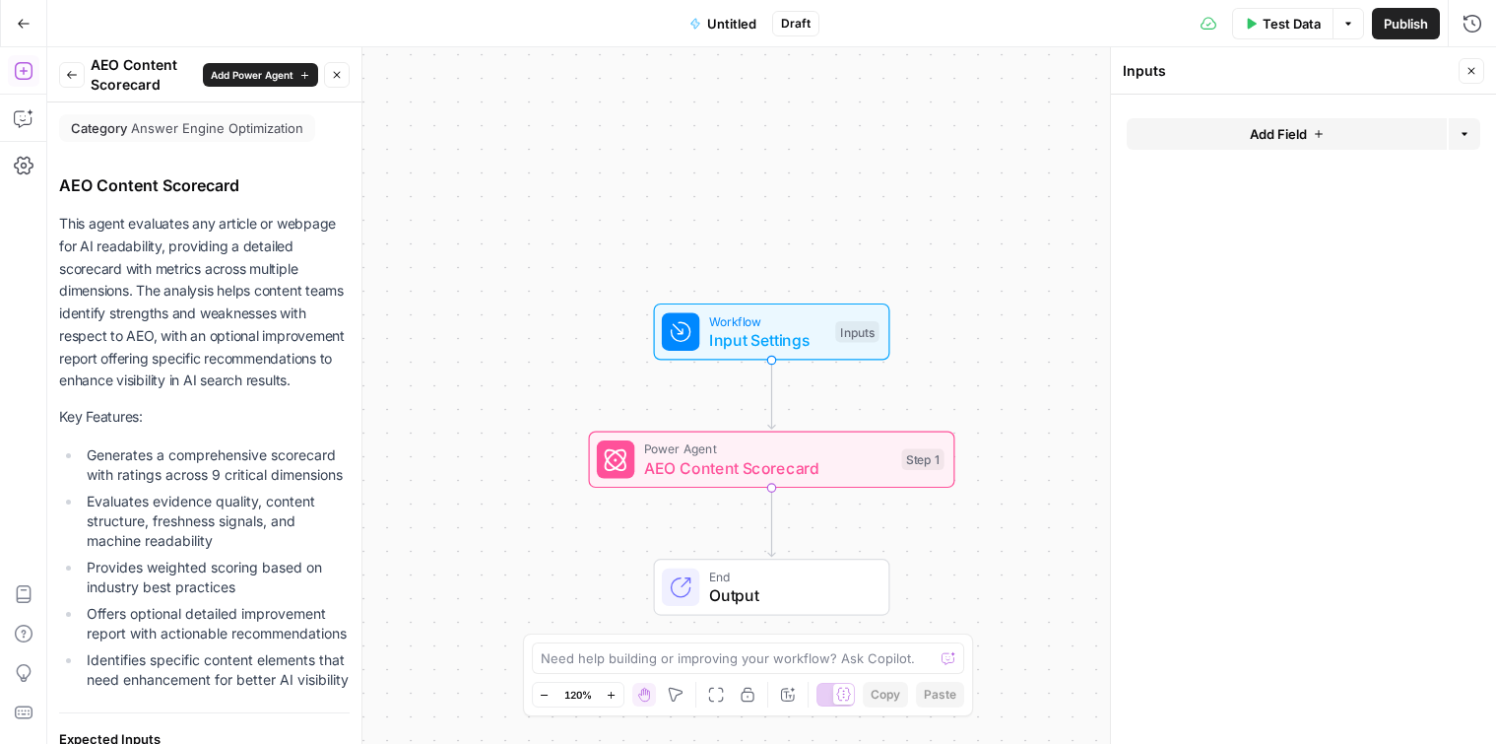
click at [1227, 124] on button "Add Field" at bounding box center [1287, 134] width 320 height 32
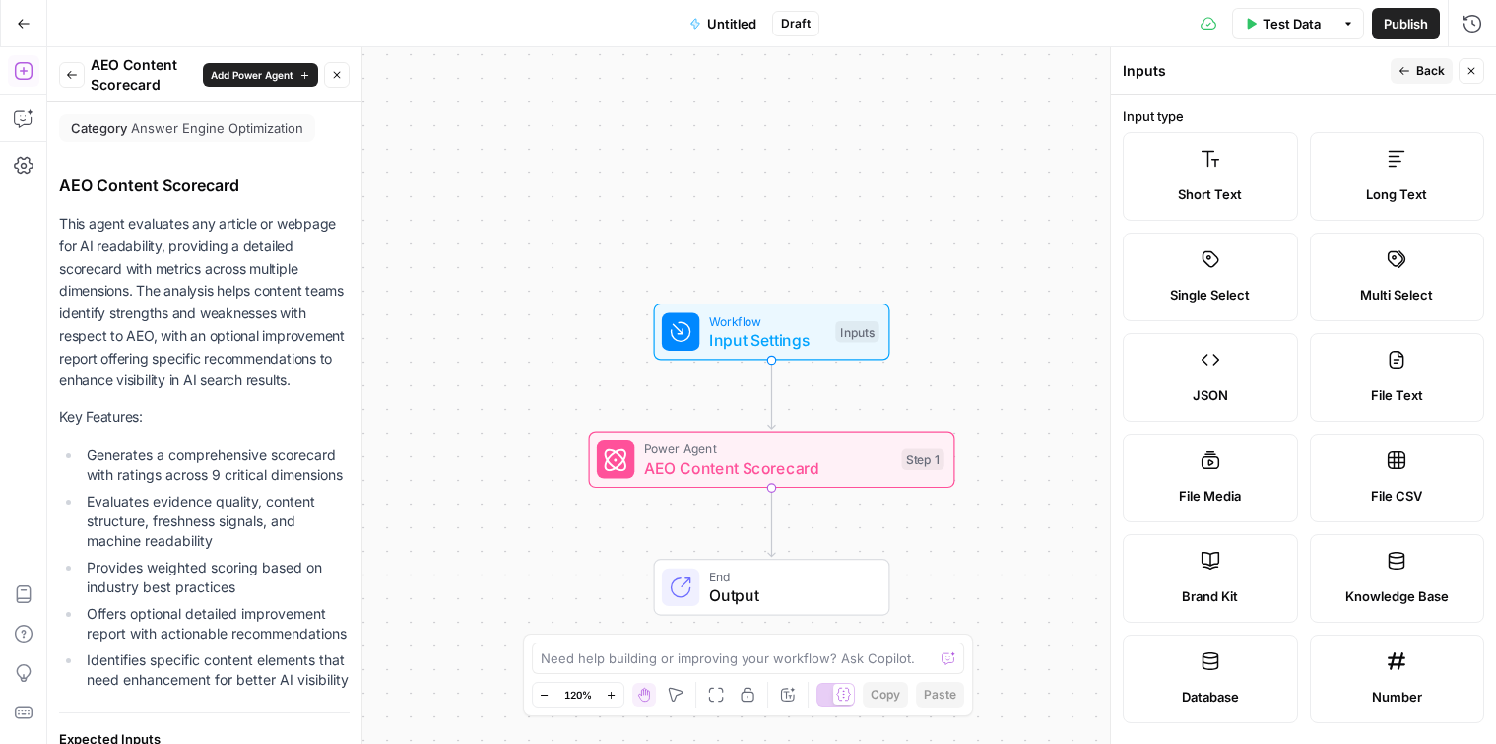
click at [950, 126] on div "Workflow Input Settings Inputs Power Agent AEO Content Scorecard Step 1 End Out…" at bounding box center [771, 395] width 1449 height 696
click at [808, 472] on span "AEO Content Scorecard" at bounding box center [768, 468] width 248 height 24
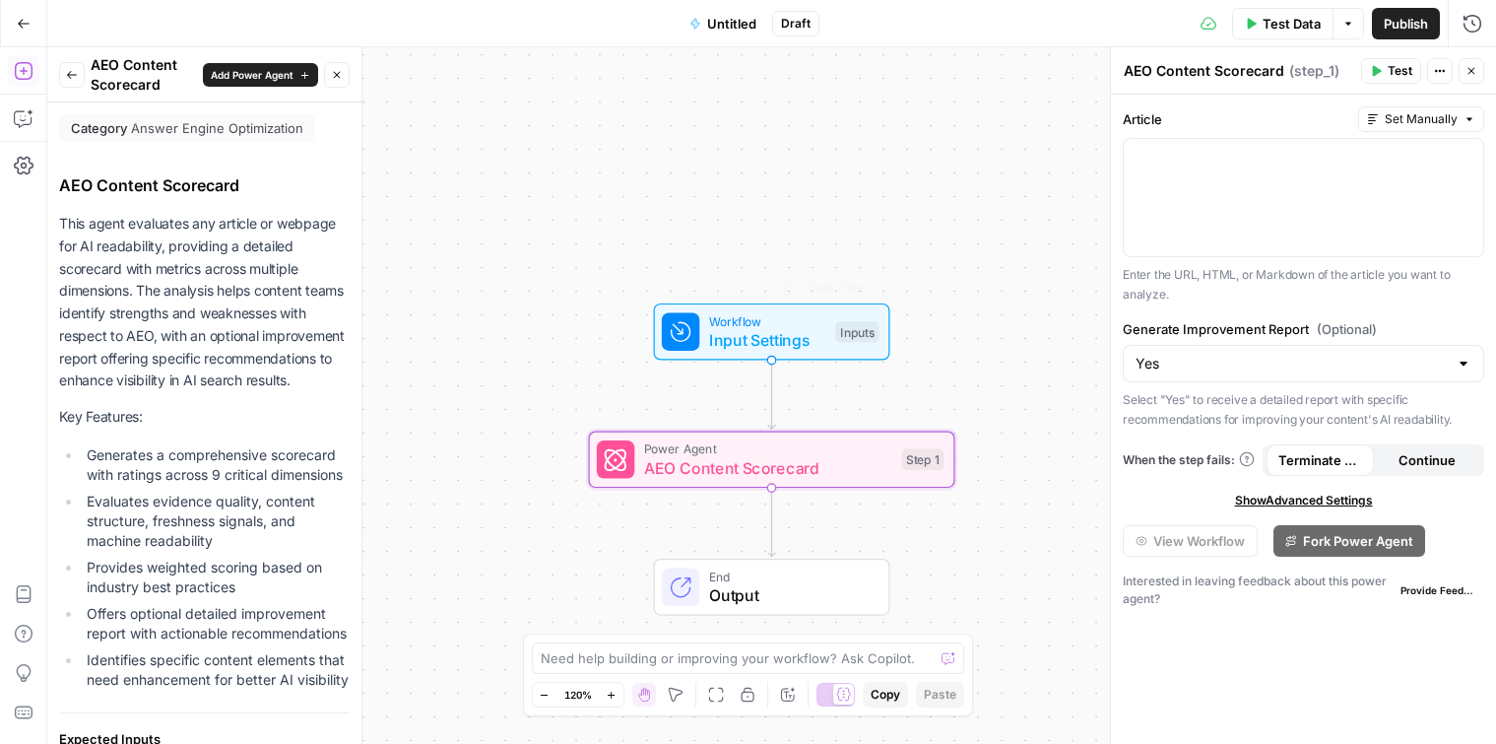
click at [796, 343] on span "Input Settings" at bounding box center [767, 340] width 117 height 24
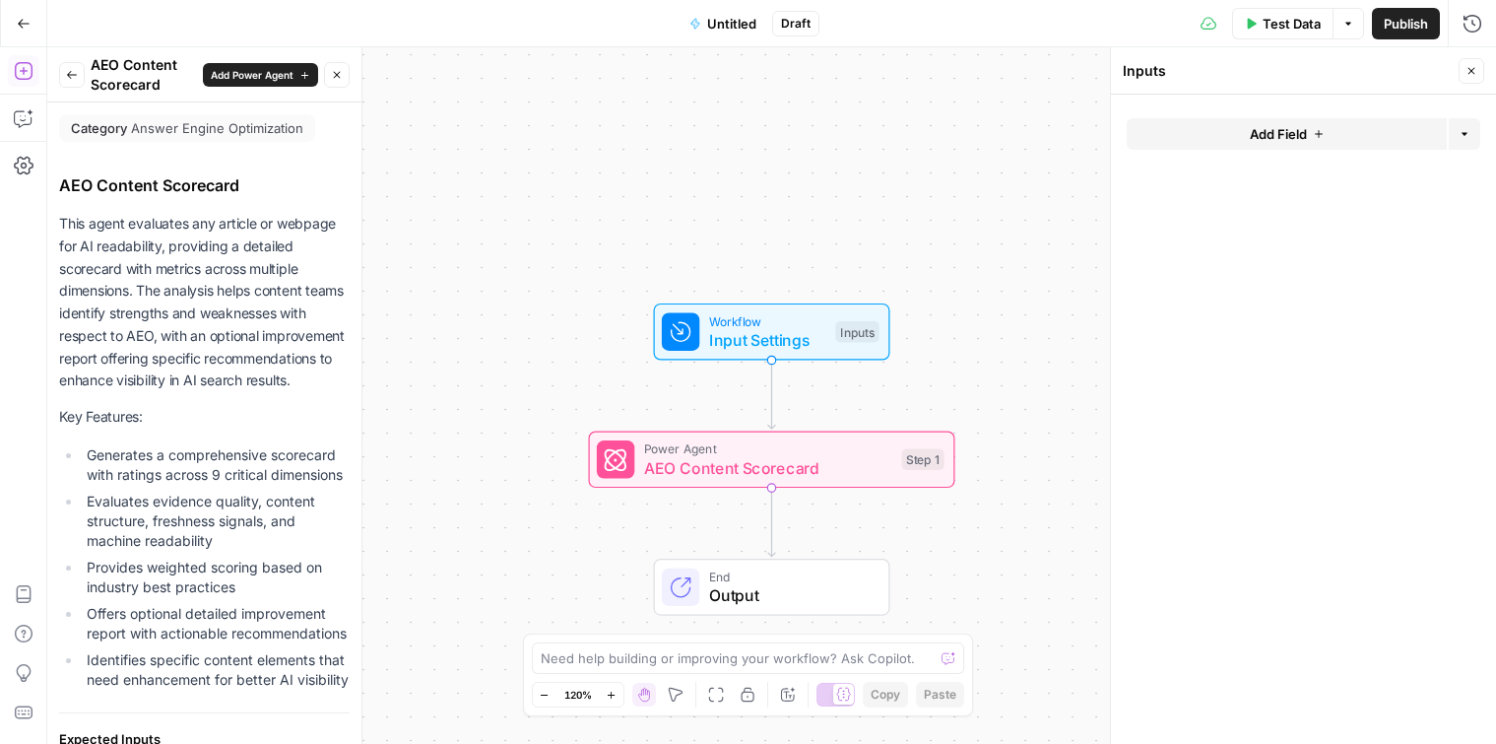
click at [1283, 125] on span "Add Field" at bounding box center [1278, 134] width 57 height 20
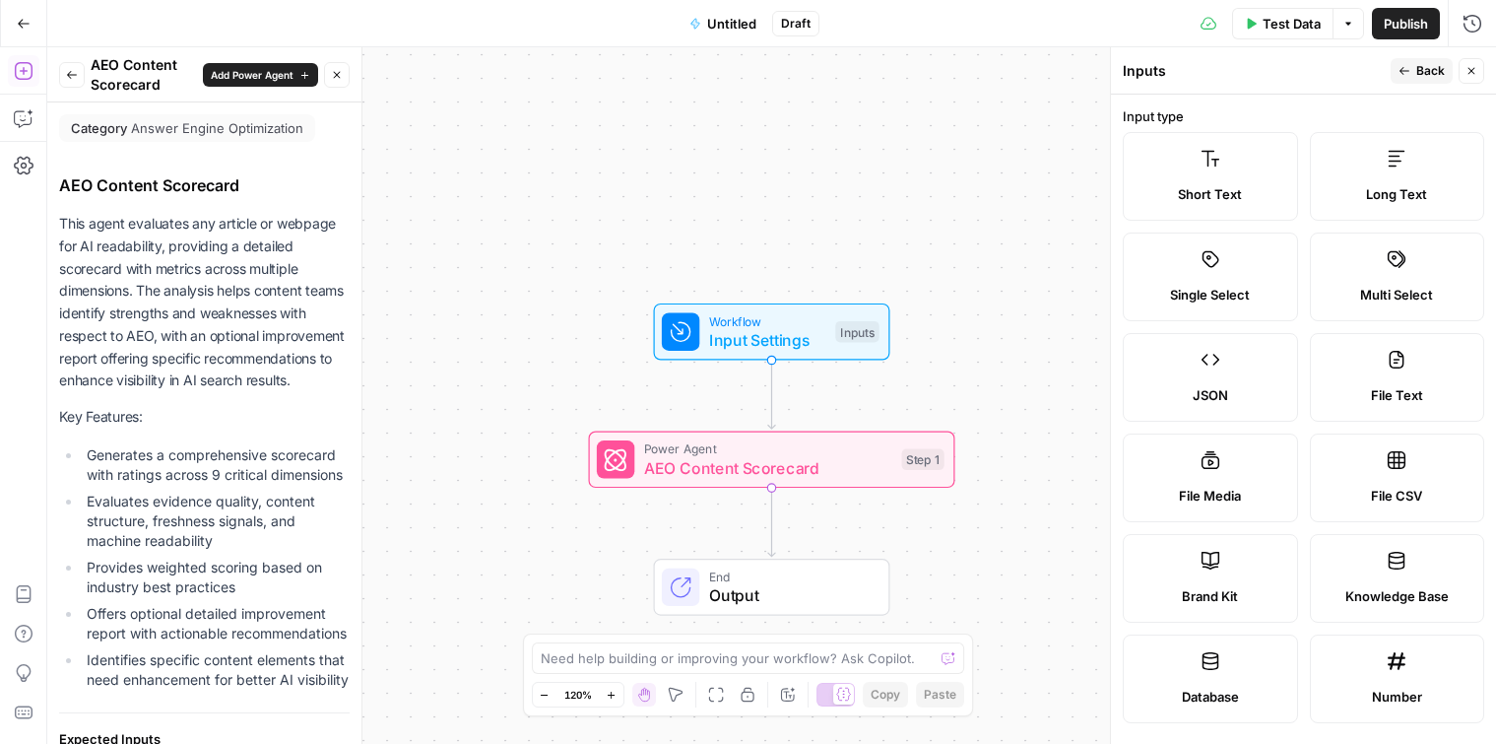
scroll to position [548, 0]
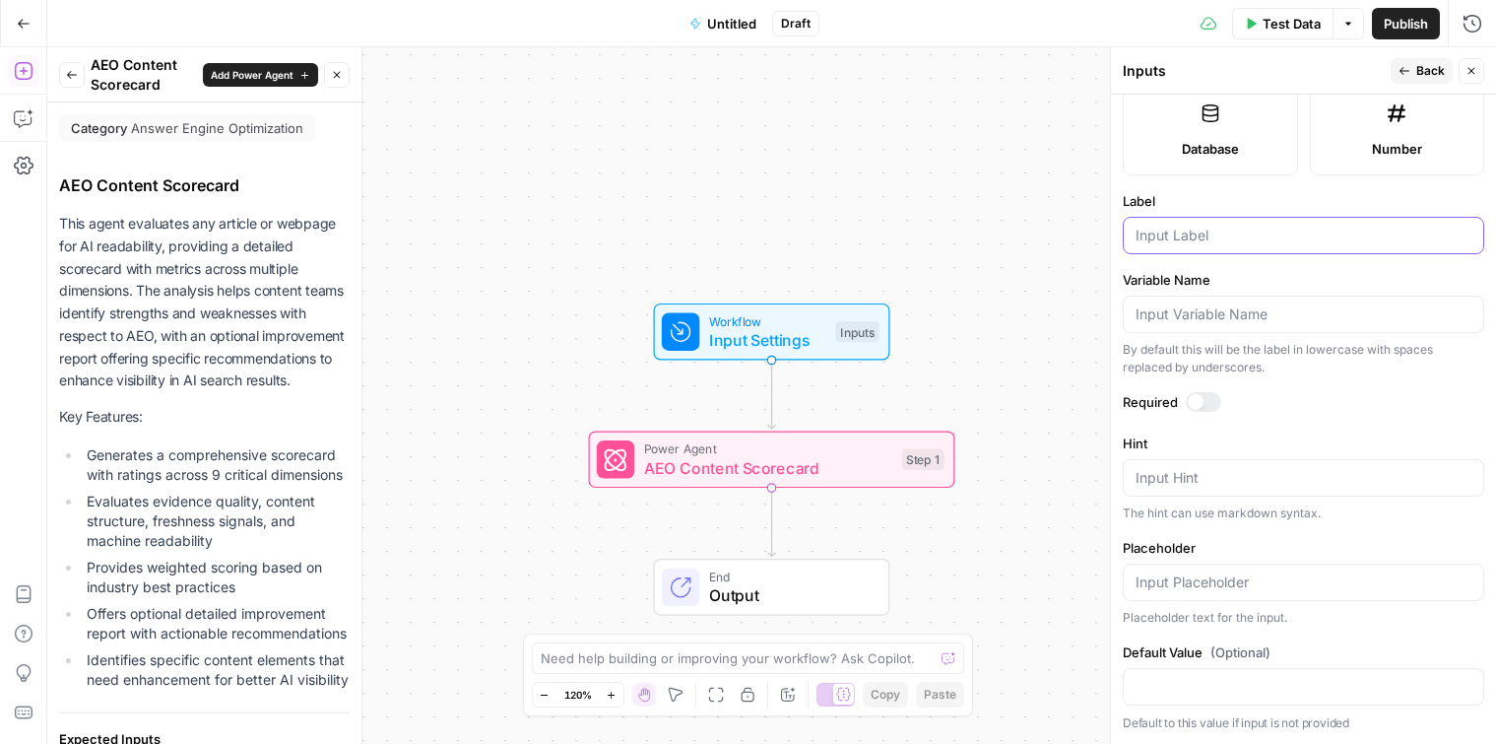
click at [1202, 233] on input "Label" at bounding box center [1304, 236] width 336 height 20
type input "Article URL"
click at [1411, 65] on button "Back" at bounding box center [1422, 71] width 62 height 26
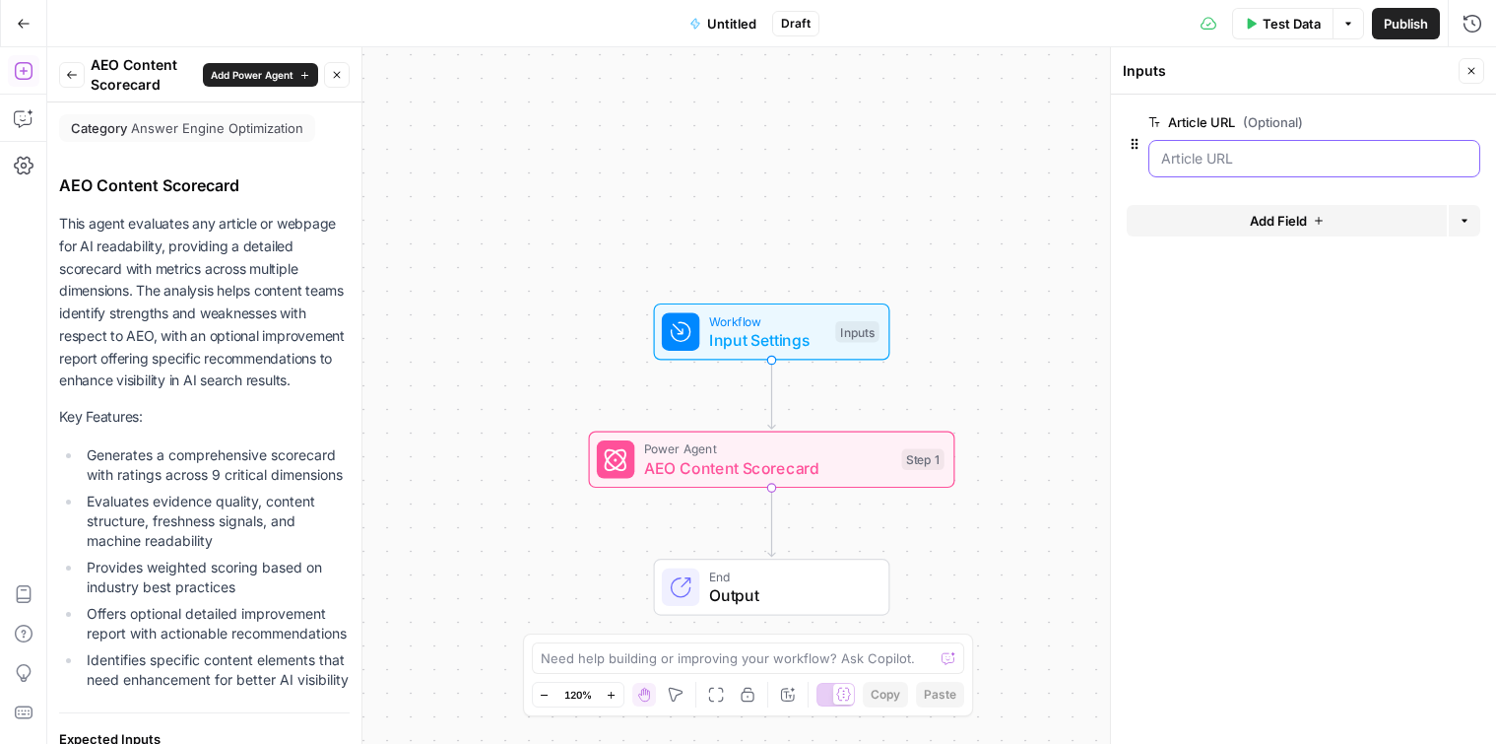
click at [1265, 165] on URL "Article URL (Optional)" at bounding box center [1314, 159] width 306 height 20
click at [1264, 29] on span "Test Data" at bounding box center [1292, 24] width 58 height 20
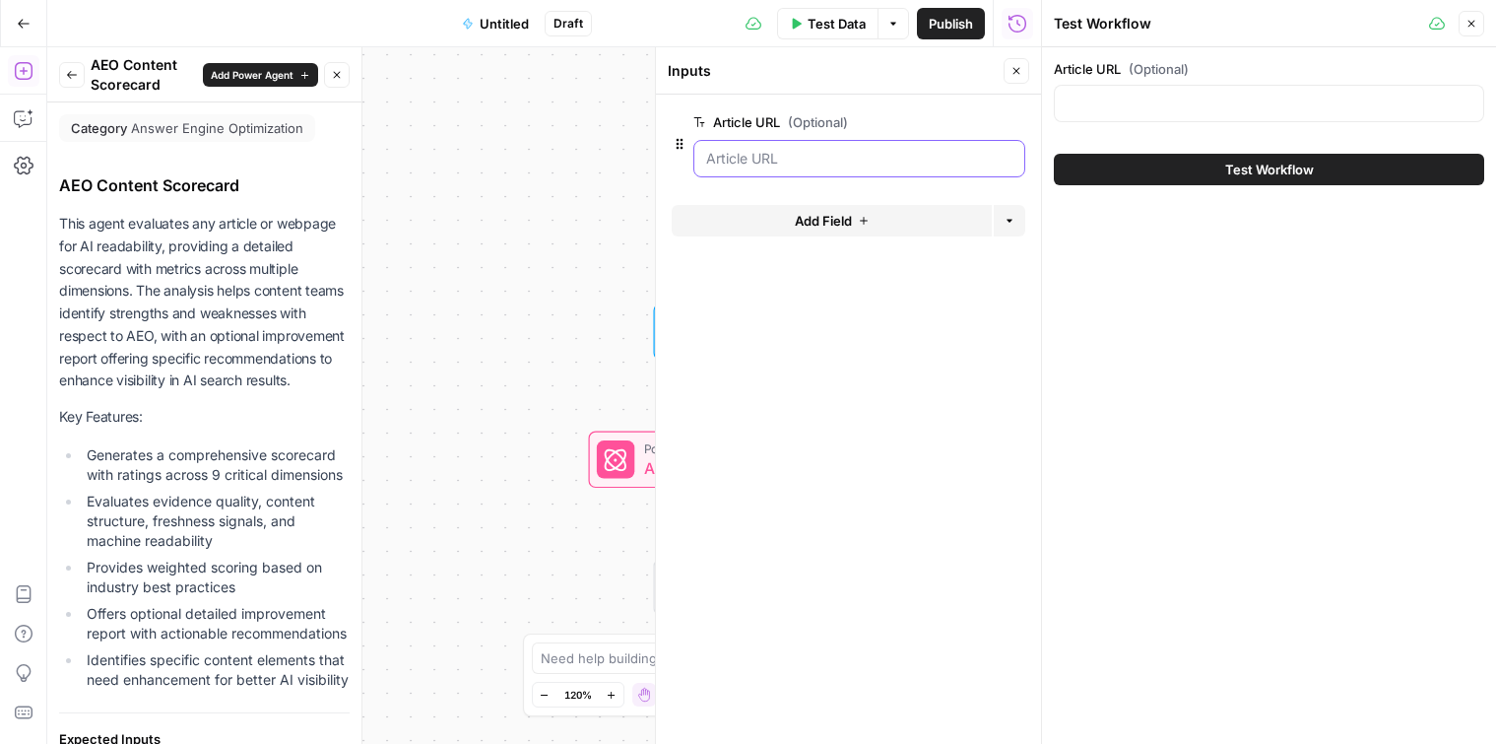
click at [893, 165] on URL "Article URL (Optional)" at bounding box center [859, 159] width 306 height 20
click at [1163, 76] on span "(Optional)" at bounding box center [1159, 69] width 60 height 20
click at [1163, 94] on input "Article URL (Optional)" at bounding box center [1269, 104] width 405 height 20
click at [1163, 102] on input "Article URL (Optional)" at bounding box center [1269, 104] width 405 height 20
click at [1117, 101] on input "Article URL (Optional)" at bounding box center [1269, 104] width 405 height 20
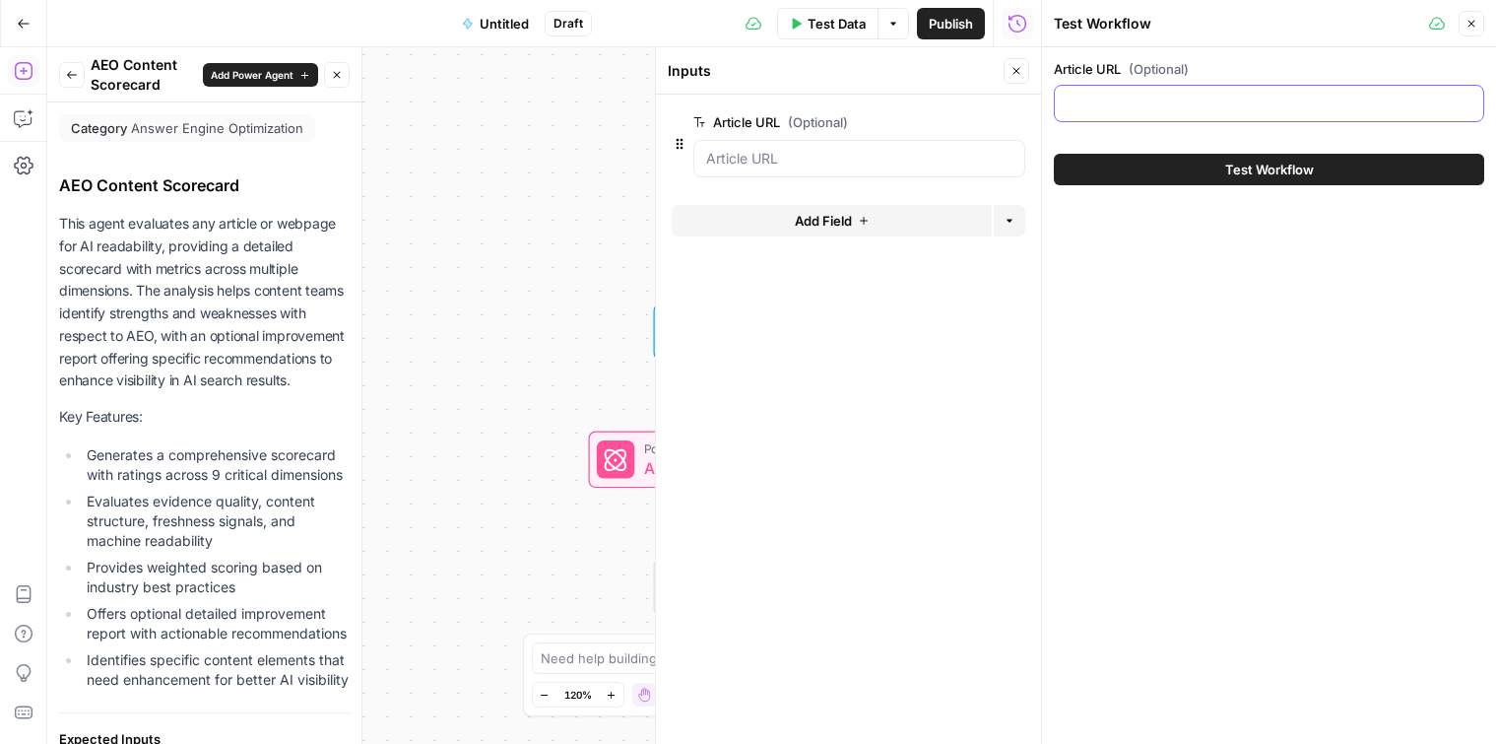
paste input "https://tintglass.com/shatter-resistant-window-film-worth-it/"
type input "https://tintglass.com/shatter-resistant-window-film-worth-it/"
click at [1112, 169] on button "Test Workflow" at bounding box center [1269, 170] width 430 height 32
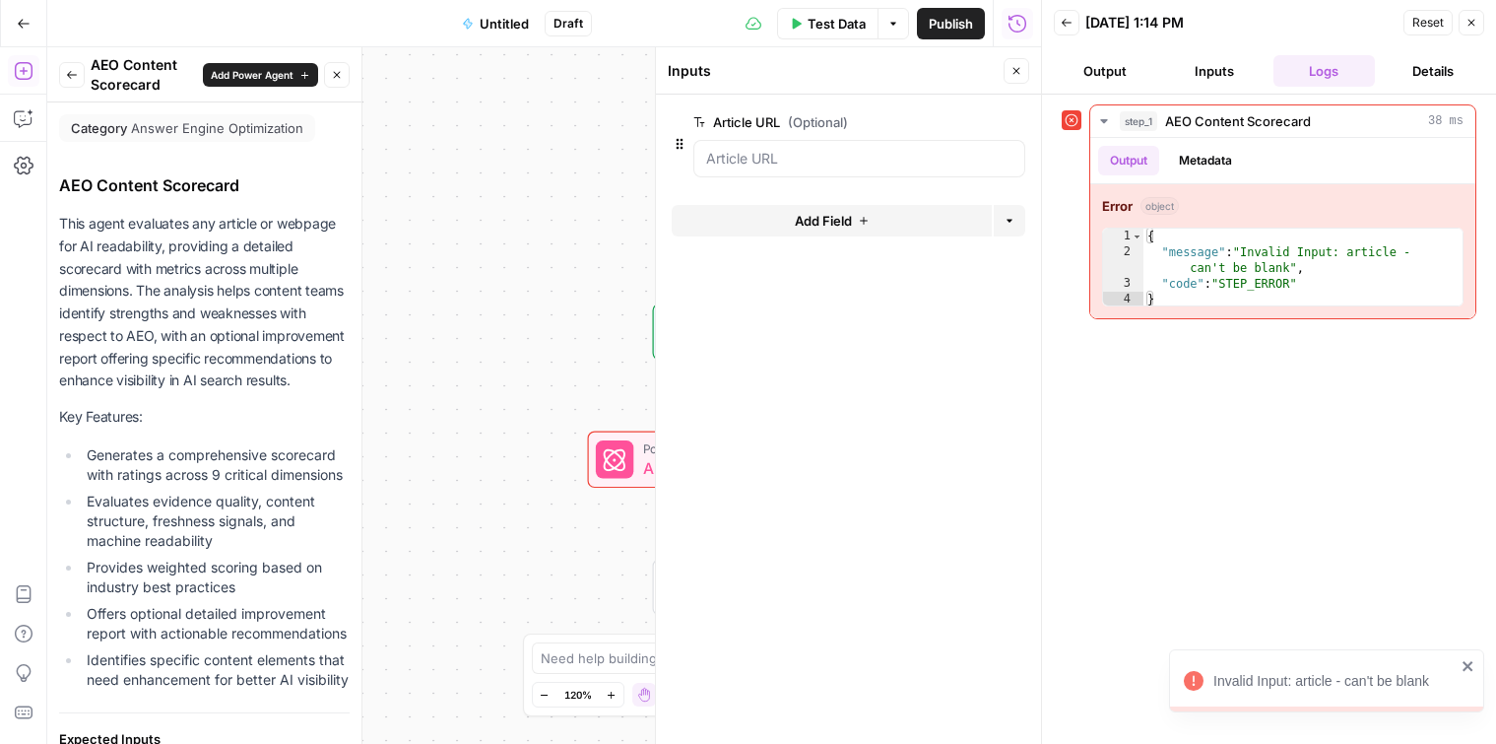
click at [606, 246] on div "Workflow Input Settings Inputs Error Power Agent AEO Content Scorecard Step 1 E…" at bounding box center [544, 395] width 994 height 696
click at [625, 498] on div "Workflow Input Settings Inputs Error Power Agent AEO Content Scorecard Step 1 C…" at bounding box center [544, 395] width 994 height 696
click at [625, 491] on div "Workflow Input Settings Inputs Error Power Agent AEO Content Scorecard Step 1 E…" at bounding box center [544, 395] width 994 height 696
click at [628, 458] on div at bounding box center [614, 457] width 37 height 37
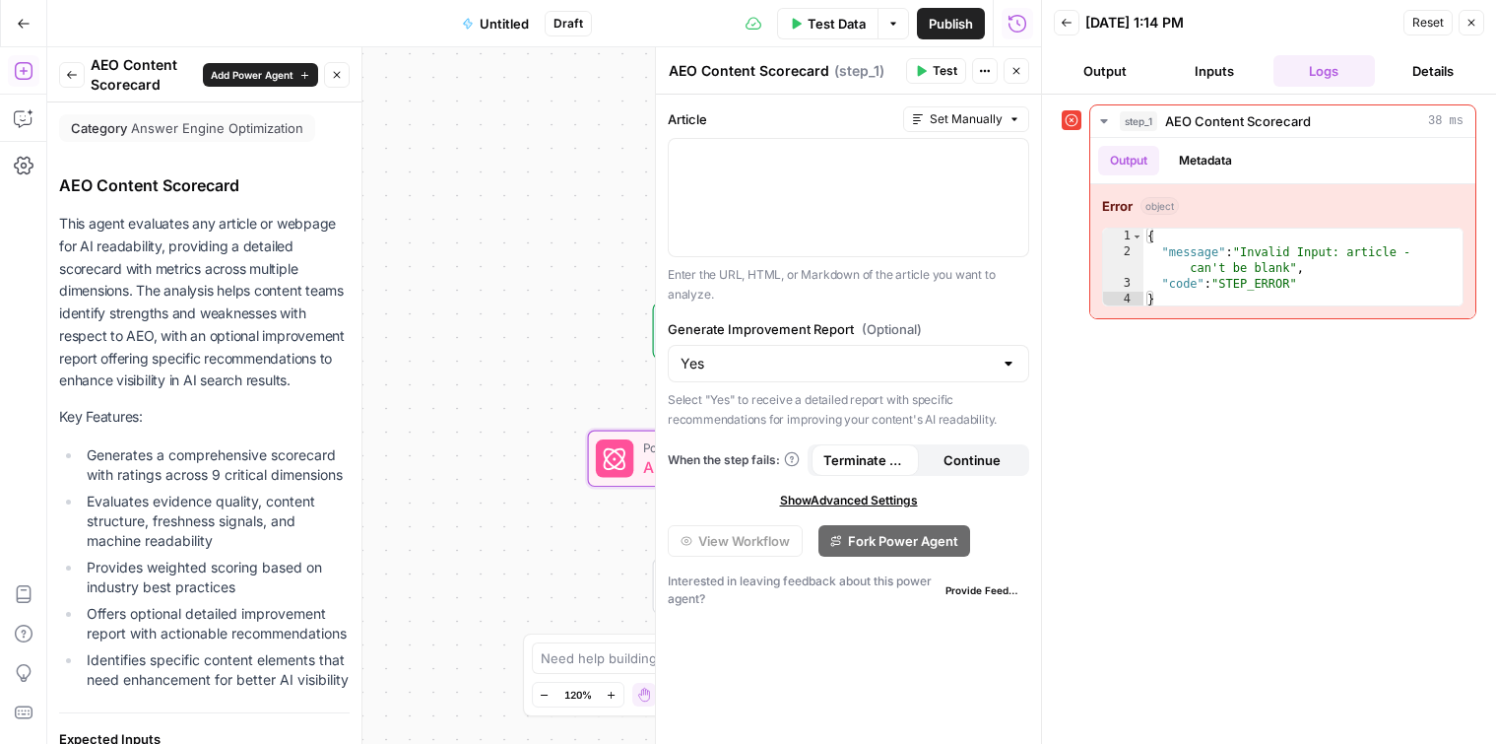
click at [1469, 17] on icon "button" at bounding box center [1472, 23] width 12 height 12
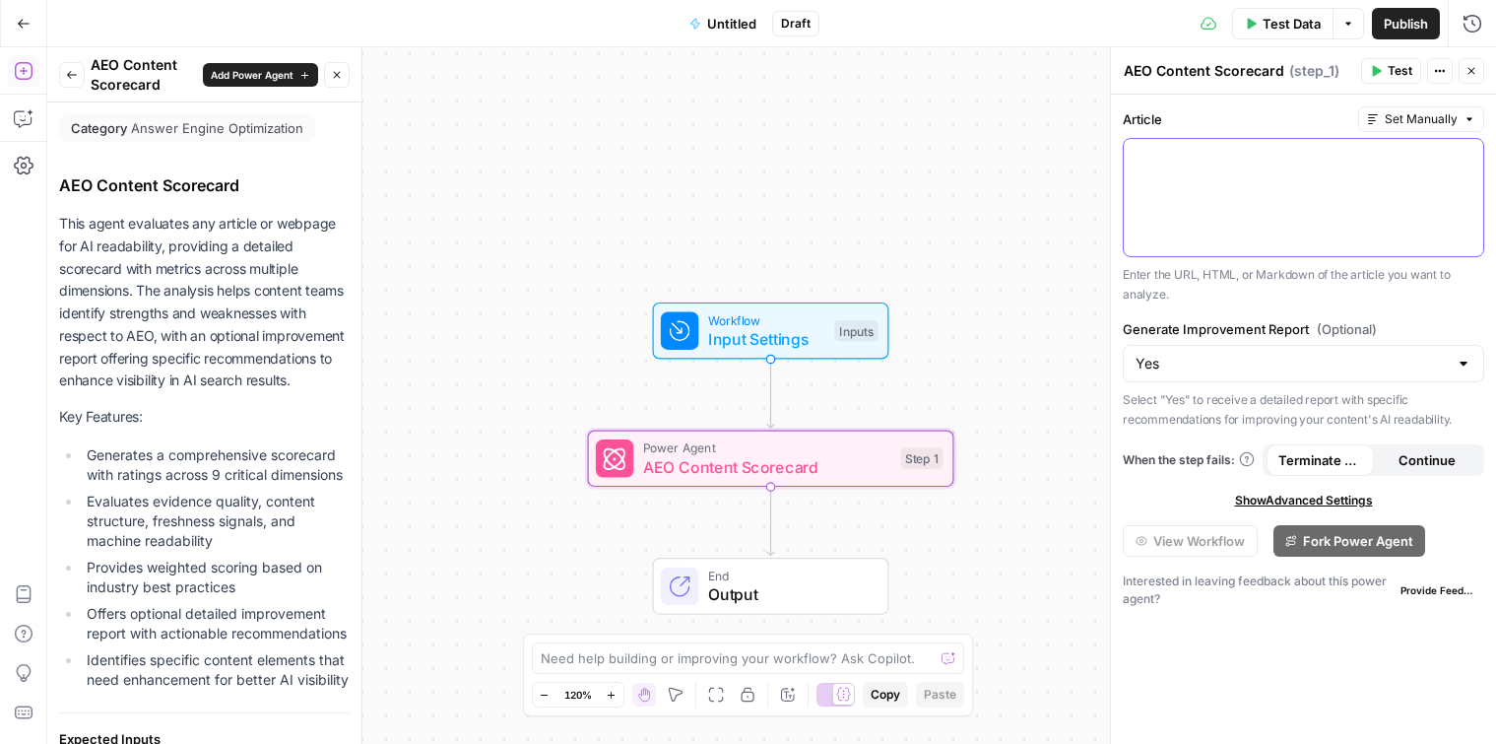
click at [1200, 204] on div at bounding box center [1304, 197] width 360 height 117
click at [1465, 158] on icon "button" at bounding box center [1466, 157] width 10 height 10
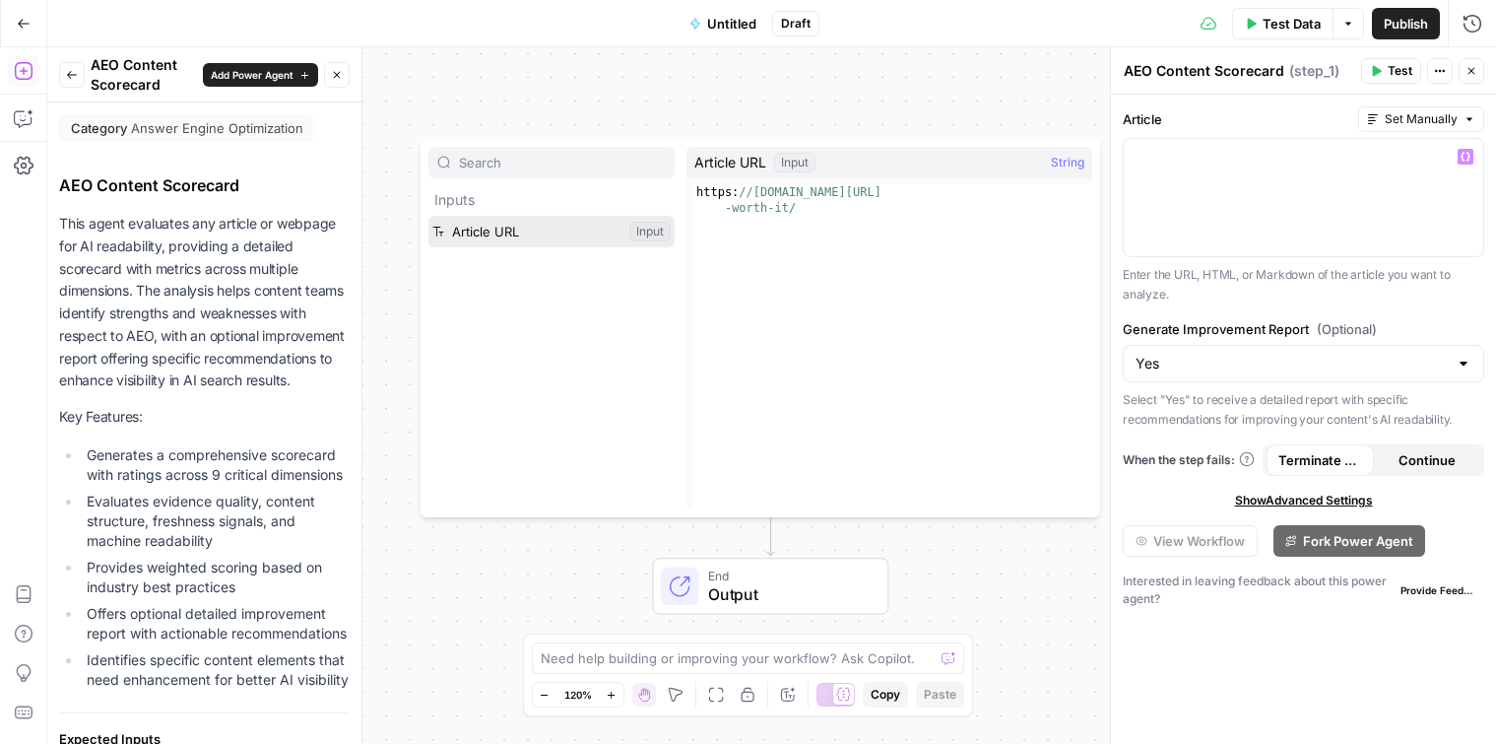
click at [490, 225] on button "Select variable Article URL" at bounding box center [551, 232] width 246 height 32
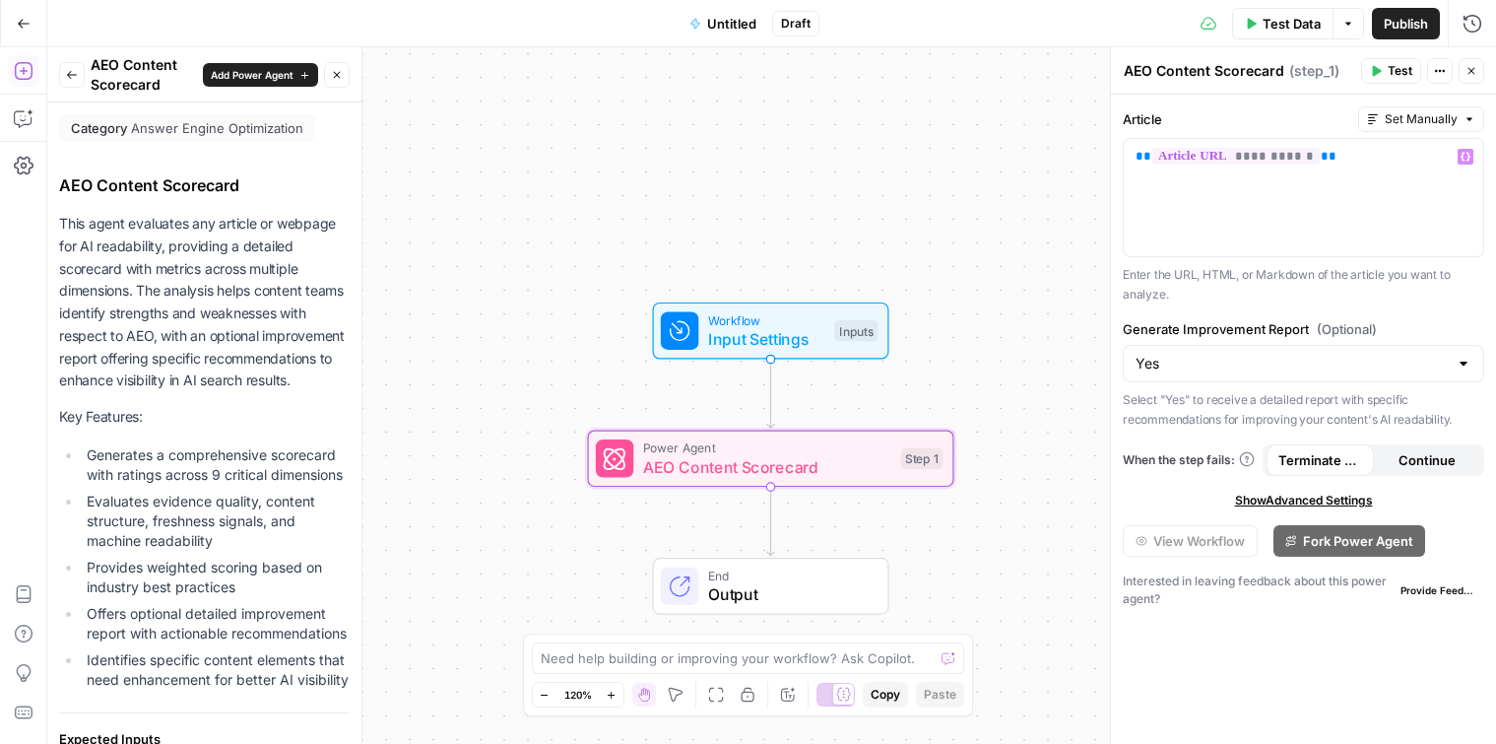
click at [1389, 66] on span "Test" at bounding box center [1400, 71] width 25 height 18
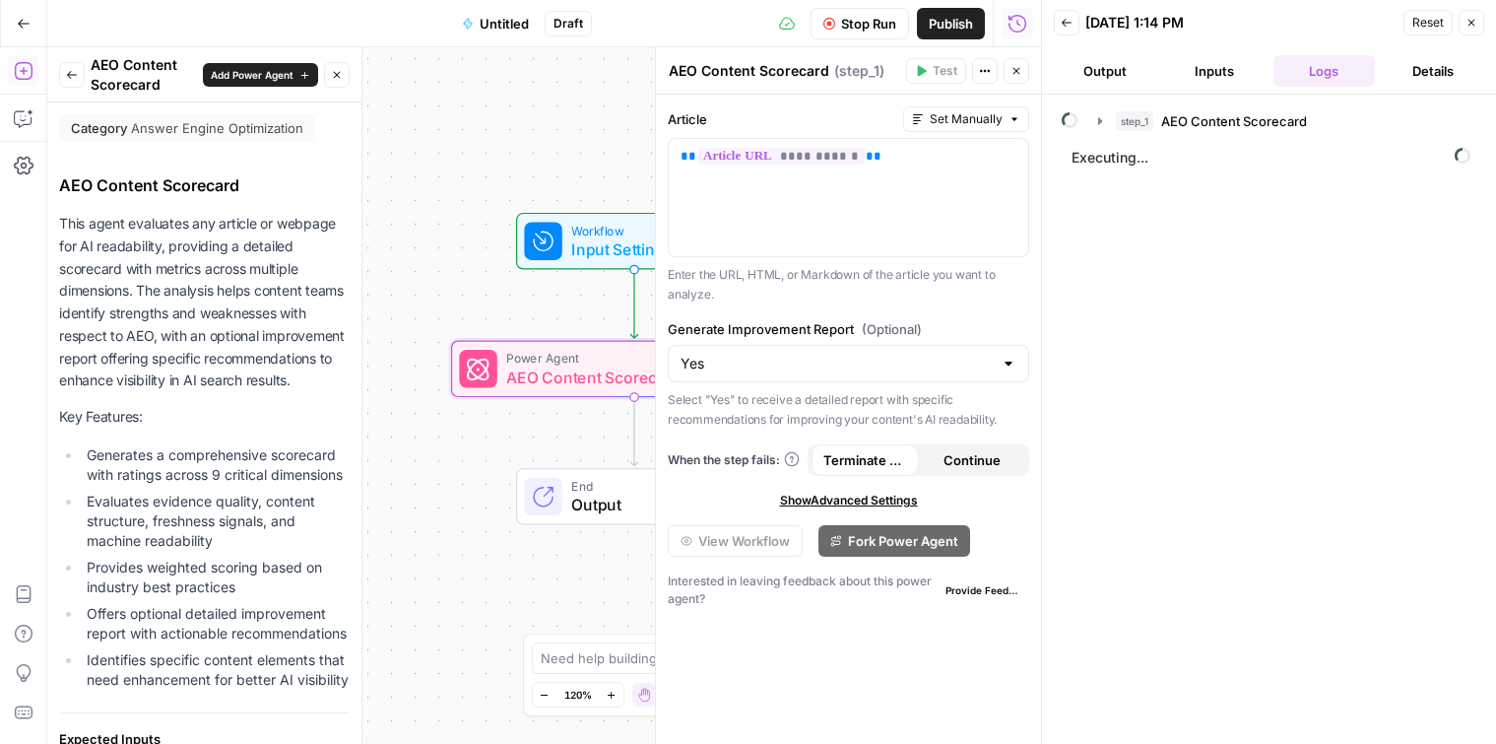
scroll to position [555, 0]
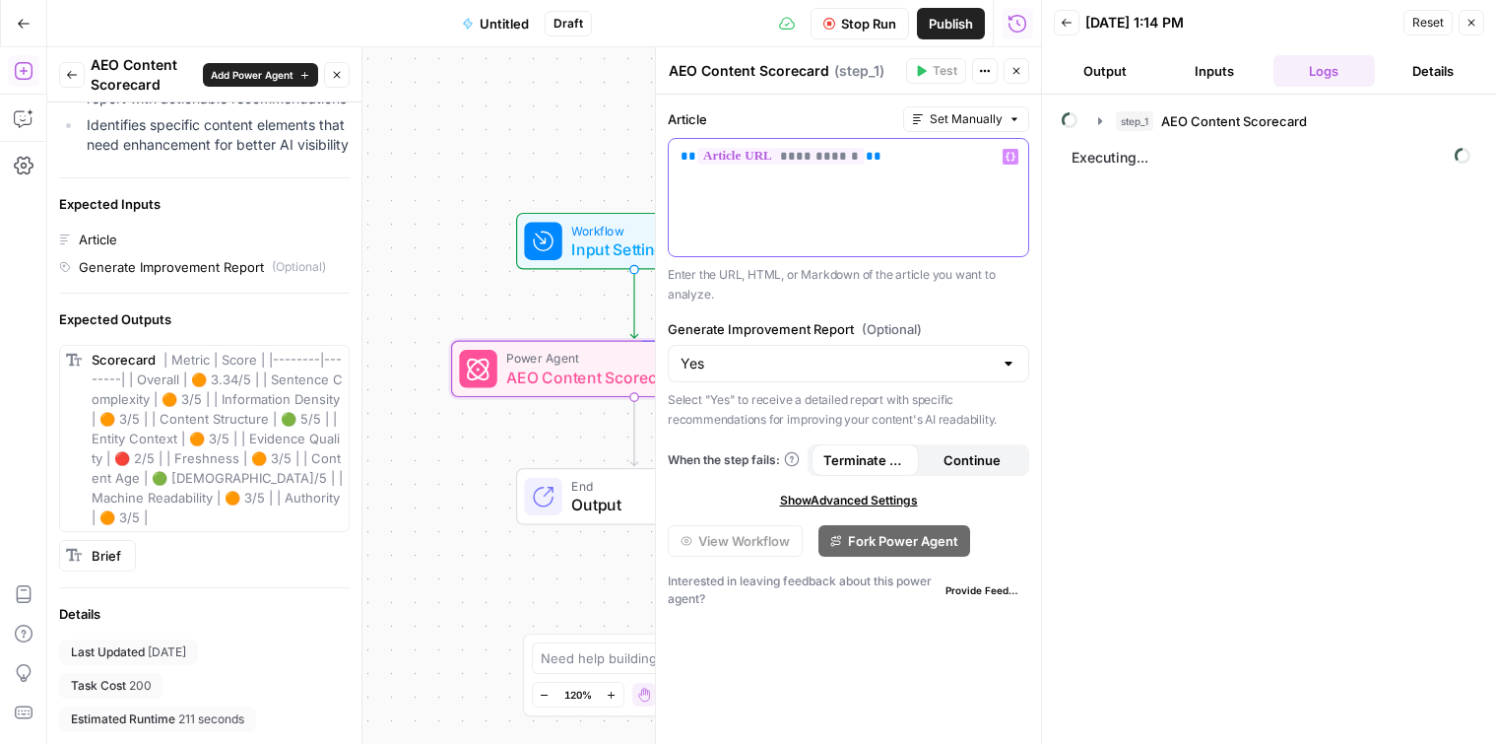
click at [906, 154] on p "**********" at bounding box center [849, 157] width 336 height 20
click at [744, 194] on div "**********" at bounding box center [849, 197] width 360 height 117
click at [897, 153] on p "**********" at bounding box center [849, 157] width 336 height 20
click at [894, 209] on div "**********" at bounding box center [849, 197] width 360 height 117
